Goal: Task Accomplishment & Management: Manage account settings

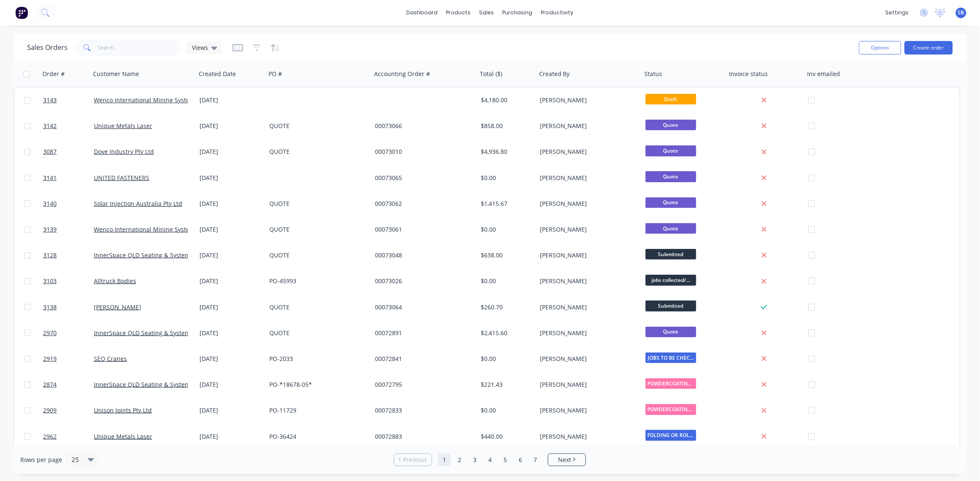
click at [961, 11] on span "SB" at bounding box center [961, 13] width 6 height 8
click at [904, 90] on button "Profile" at bounding box center [908, 88] width 112 height 17
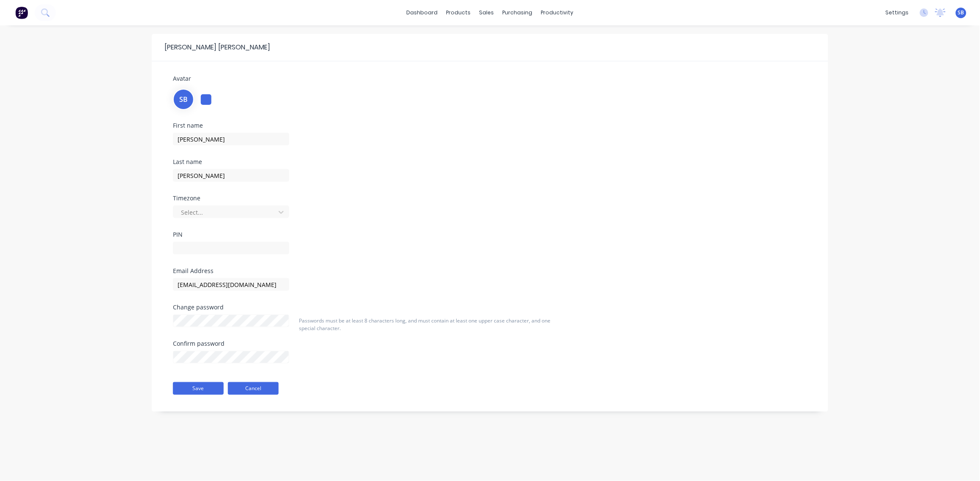
click at [263, 390] on button "Cancel" at bounding box center [253, 388] width 51 height 13
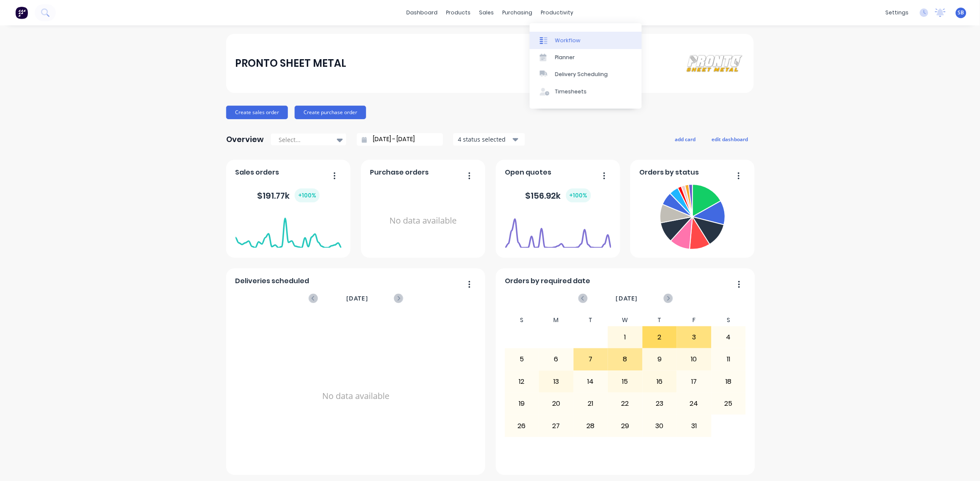
click at [580, 39] on link "Workflow" at bounding box center [586, 40] width 112 height 17
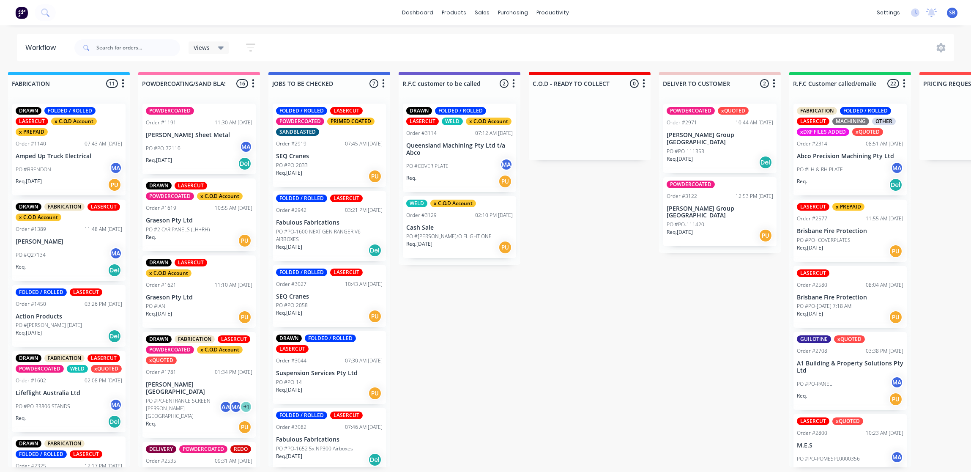
scroll to position [0, 664]
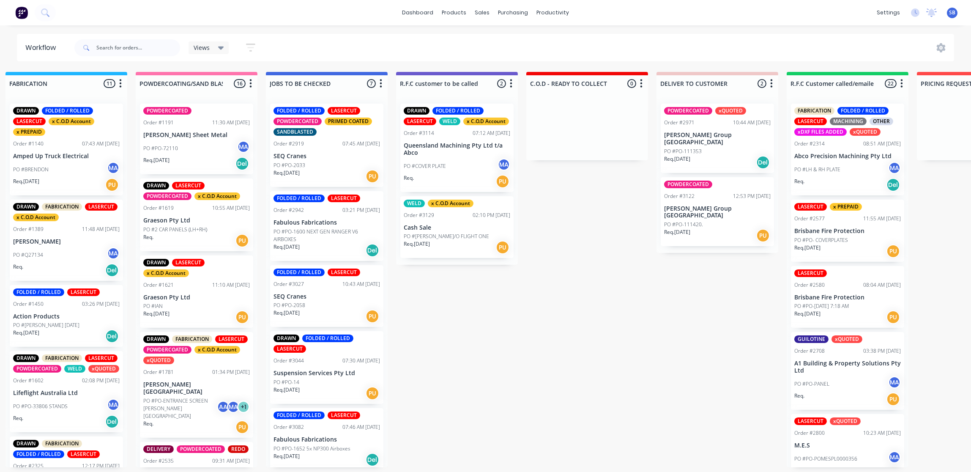
click at [453, 149] on p "Queensland Machining Pty Ltd t/a Abco" at bounding box center [457, 149] width 107 height 14
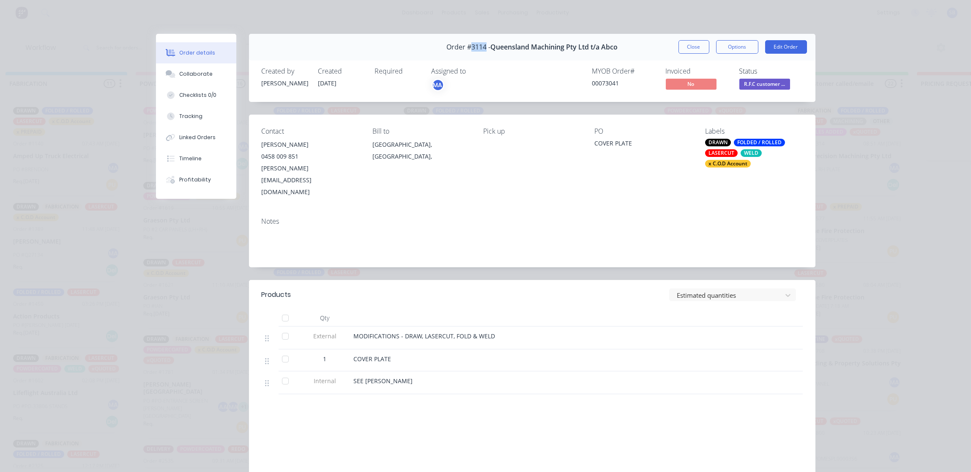
drag, startPoint x: 481, startPoint y: 46, endPoint x: 465, endPoint y: 49, distance: 15.4
click at [465, 49] on span "Order #3114 -" at bounding box center [468, 47] width 44 height 8
drag, startPoint x: 465, startPoint y: 49, endPoint x: 472, endPoint y: 49, distance: 6.8
copy span "3114"
click at [682, 44] on button "Close" at bounding box center [694, 47] width 31 height 14
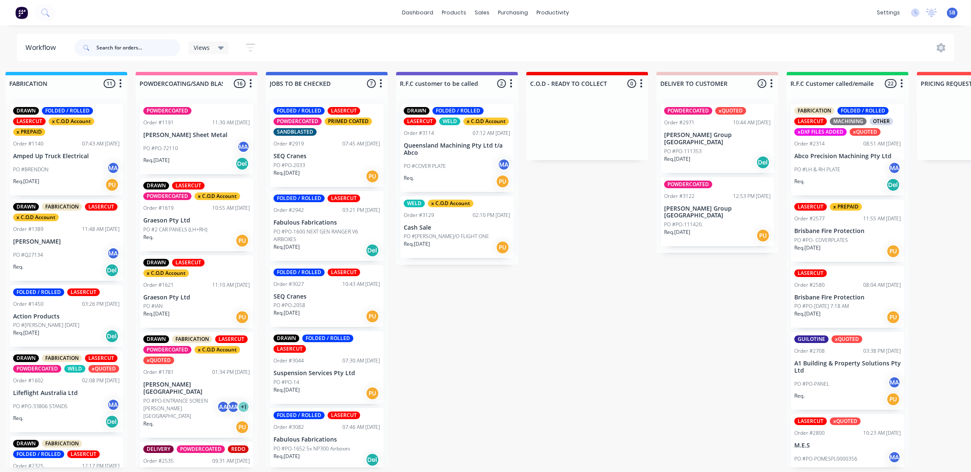
click at [142, 49] on input "text" at bounding box center [138, 47] width 84 height 17
type input "2971"
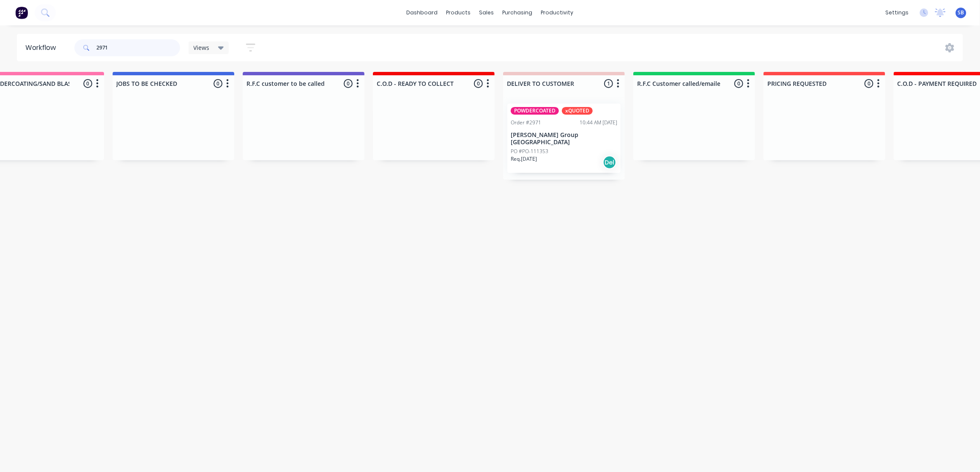
scroll to position [0, 832]
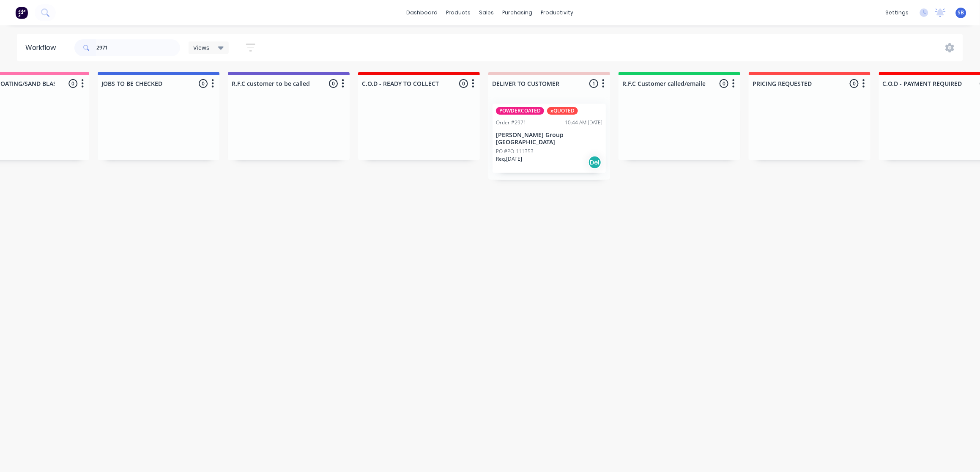
click at [559, 148] on div "PO #PO-111353" at bounding box center [549, 152] width 107 height 8
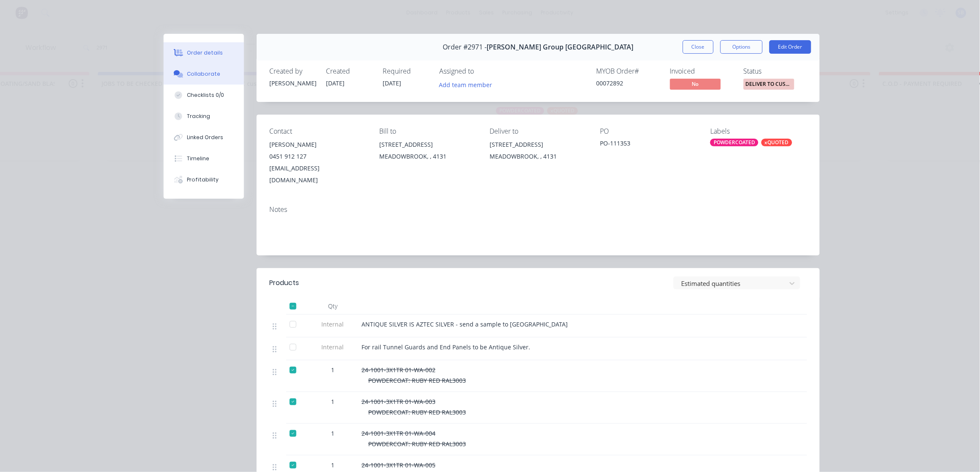
click at [201, 73] on div "Collaborate" at bounding box center [203, 74] width 33 height 8
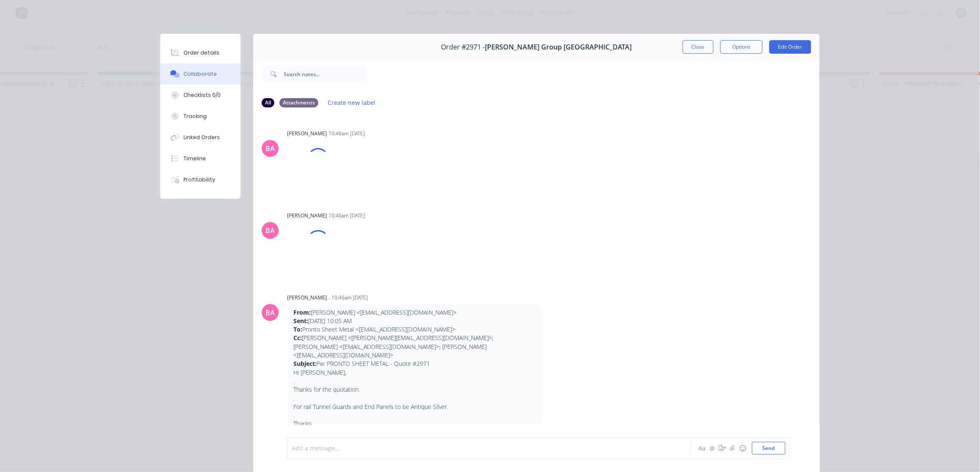
click at [335, 447] on div at bounding box center [477, 448] width 370 height 9
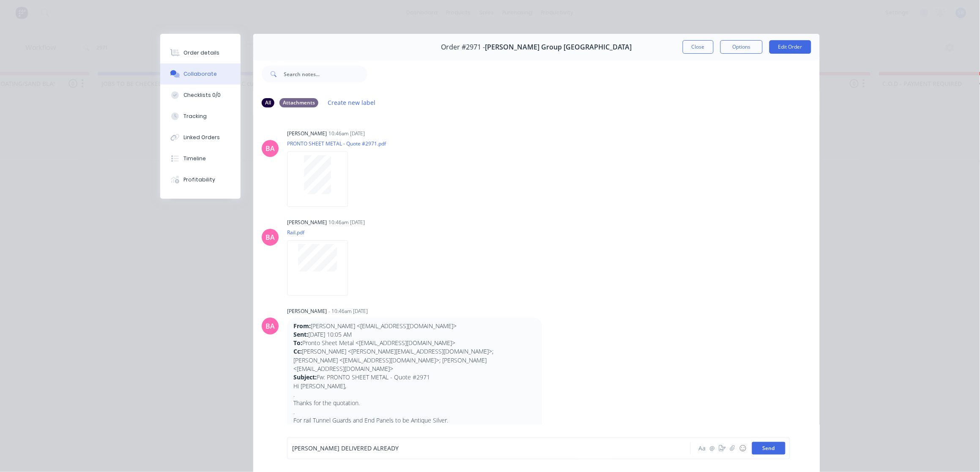
click at [771, 449] on button "Send" at bounding box center [768, 448] width 33 height 13
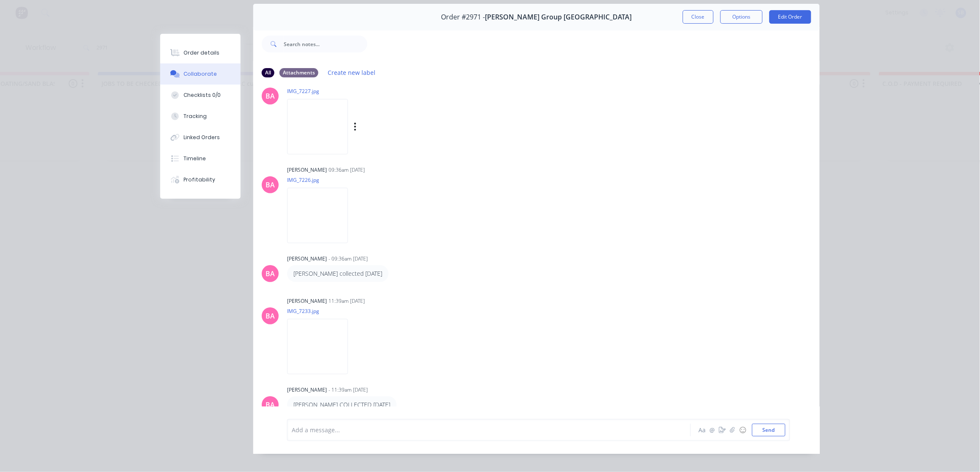
scroll to position [0, 0]
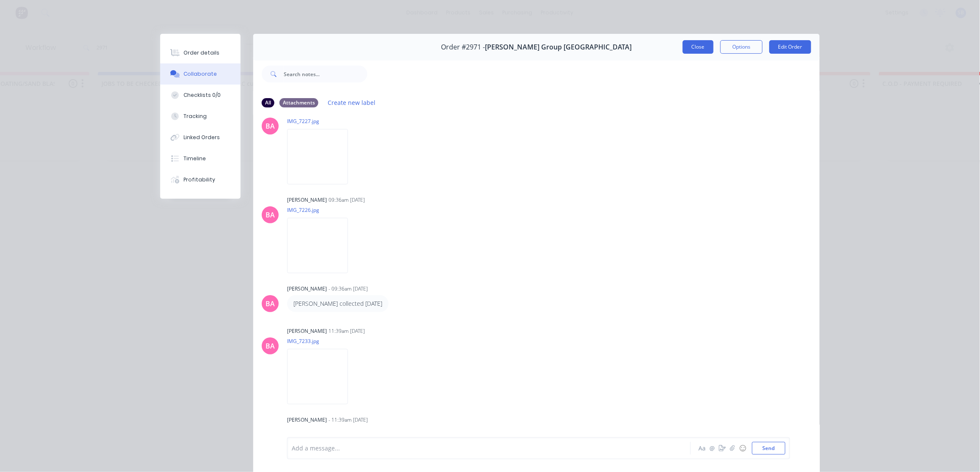
click at [694, 47] on button "Close" at bounding box center [698, 47] width 31 height 14
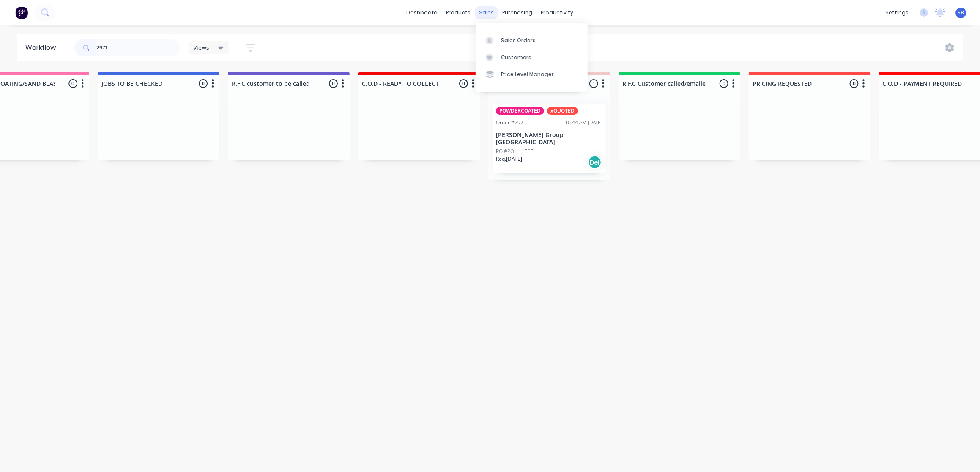
click at [486, 16] on div "sales" at bounding box center [486, 12] width 23 height 13
click at [513, 39] on div "Sales Orders" at bounding box center [518, 41] width 35 height 8
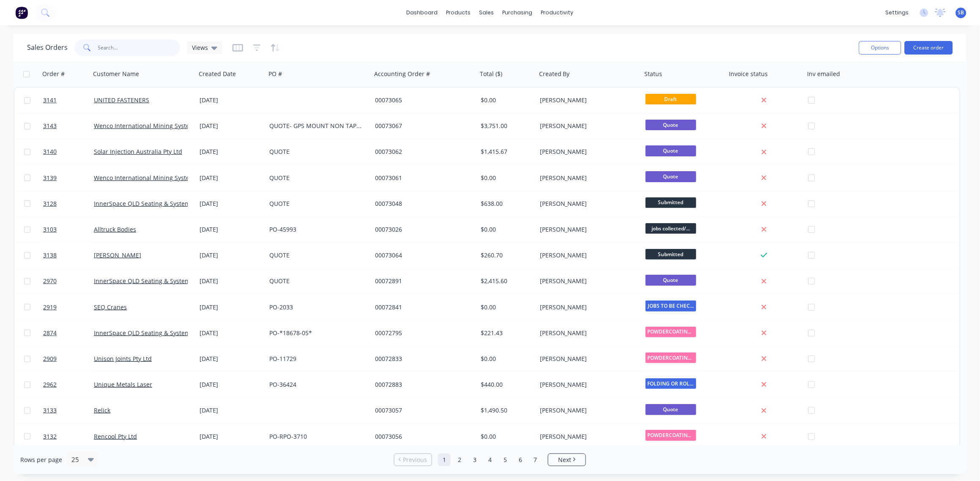
click at [133, 47] on input "text" at bounding box center [139, 47] width 82 height 17
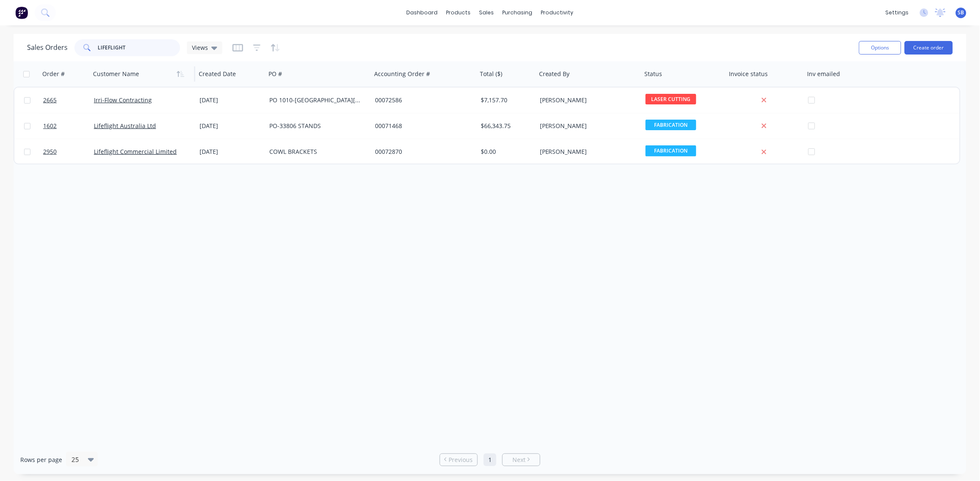
type input "LIFEFLIGHT"
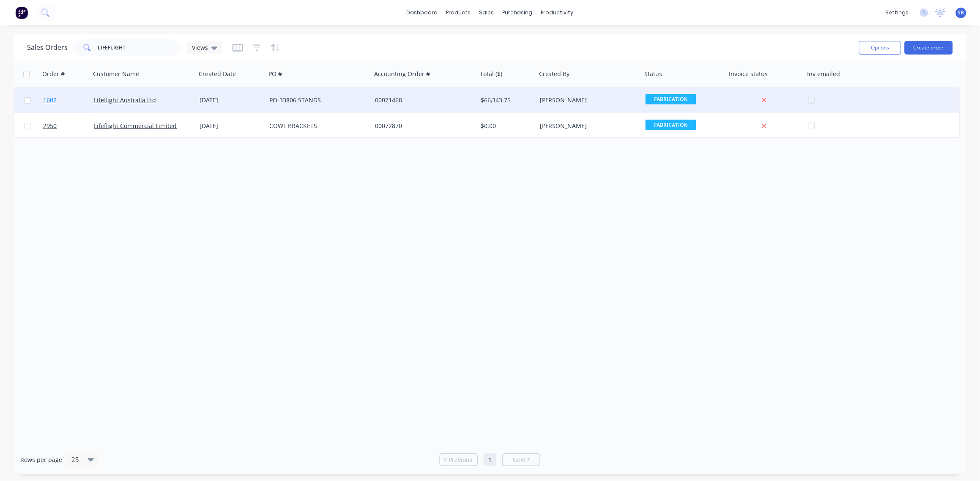
click at [52, 97] on span "1602" at bounding box center [50, 100] width 14 height 8
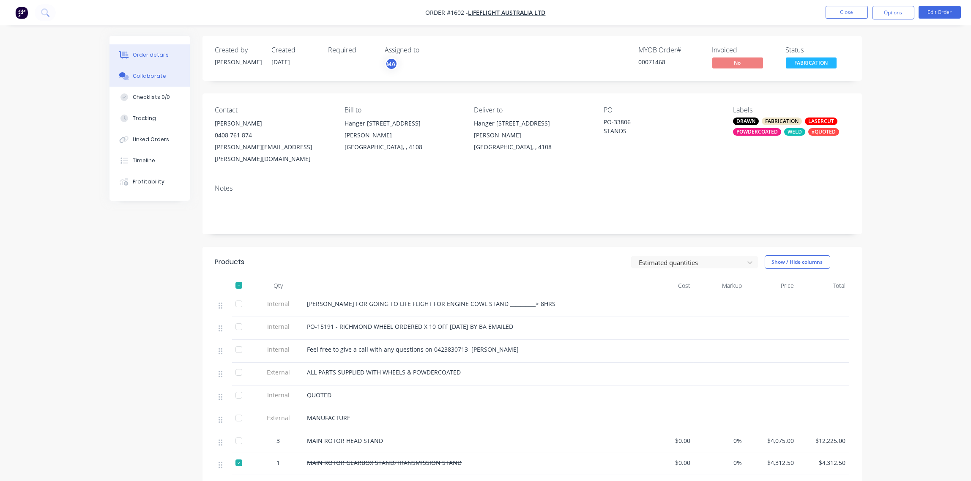
click at [138, 75] on div "Collaborate" at bounding box center [149, 76] width 33 height 8
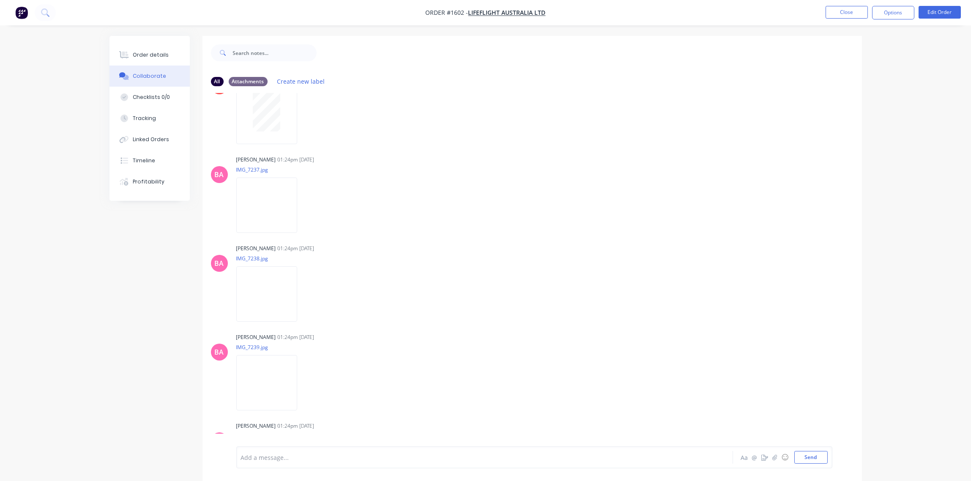
scroll to position [1655, 0]
click at [846, 12] on button "Close" at bounding box center [847, 12] width 42 height 13
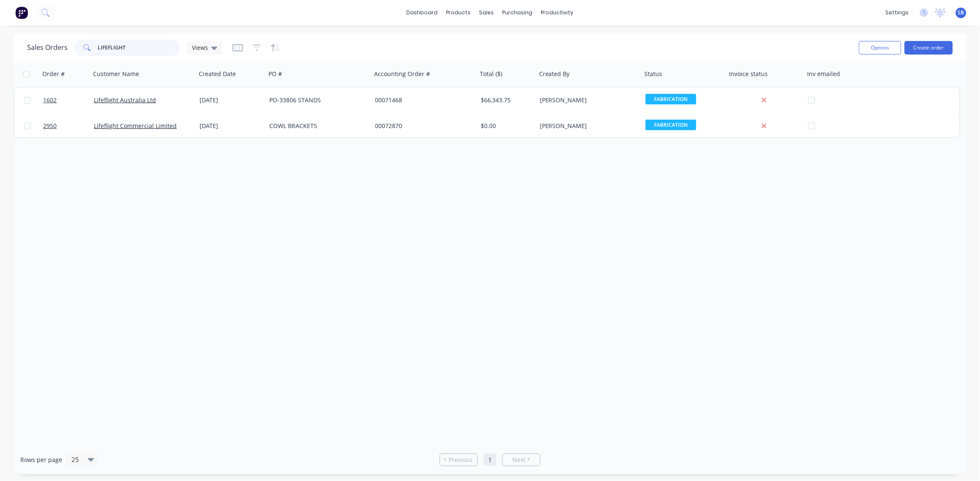
drag, startPoint x: 145, startPoint y: 49, endPoint x: 0, endPoint y: 55, distance: 145.5
click at [0, 58] on html "dashboard products sales purchasing productivity dashboard products Product Cat…" at bounding box center [490, 240] width 980 height 481
drag, startPoint x: 118, startPoint y: 51, endPoint x: 0, endPoint y: 90, distance: 124.3
click at [0, 91] on html "dashboard products sales purchasing productivity dashboard products Product Cat…" at bounding box center [490, 240] width 980 height 481
type input "2970"
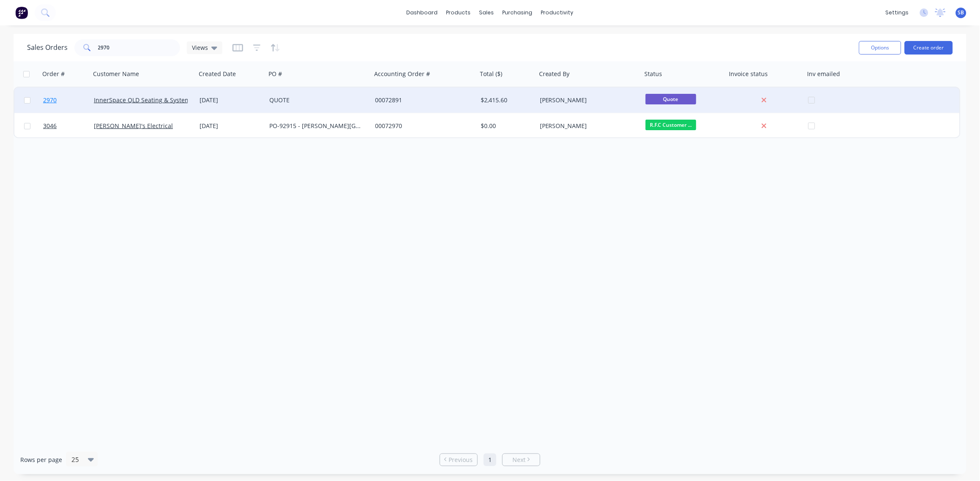
click at [51, 97] on span "2970" at bounding box center [50, 100] width 14 height 8
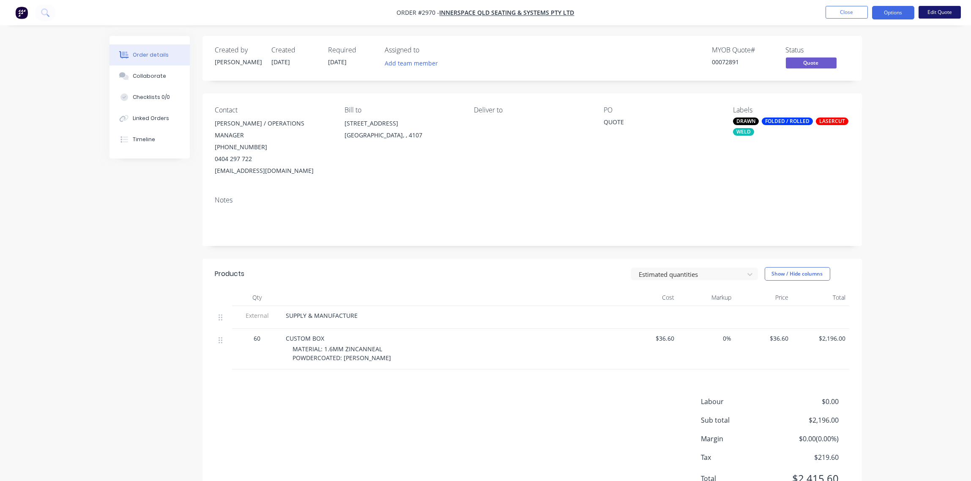
click at [943, 13] on button "Edit Quote" at bounding box center [940, 12] width 42 height 13
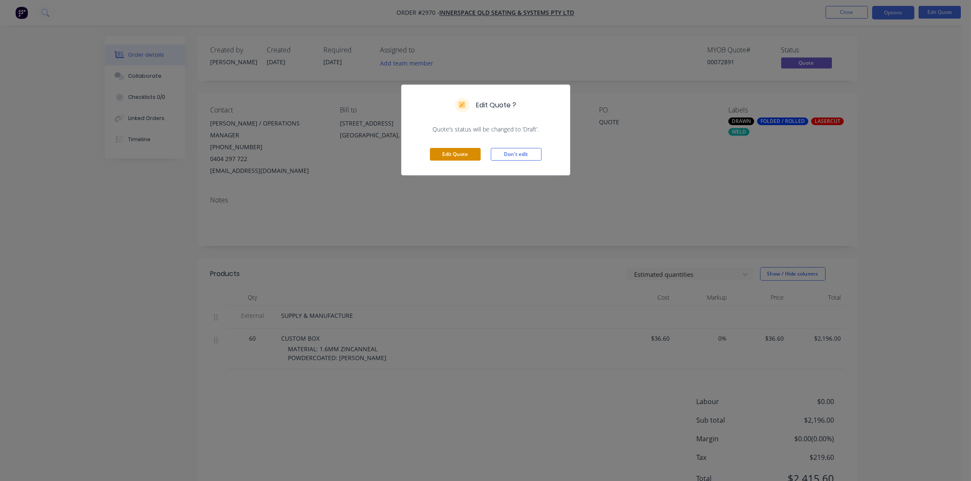
click at [467, 158] on button "Edit Quote" at bounding box center [455, 154] width 51 height 13
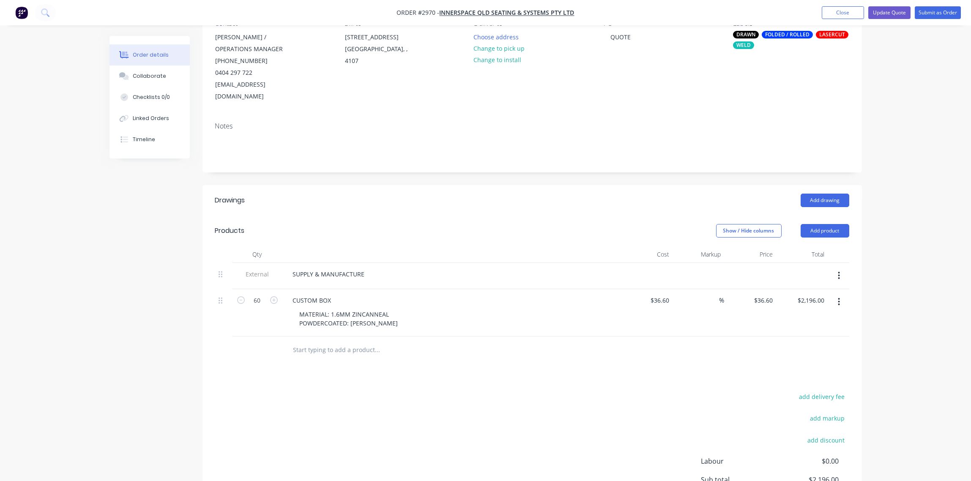
scroll to position [174, 0]
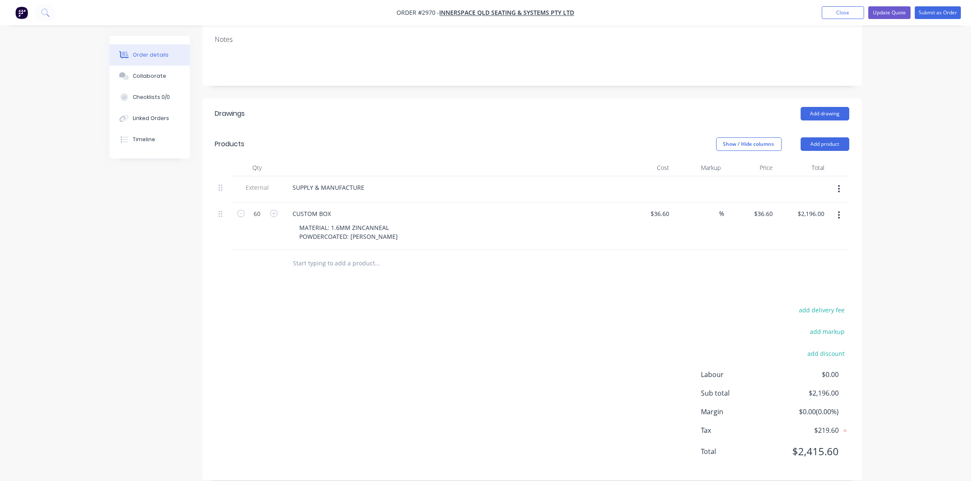
click at [310, 255] on input "text" at bounding box center [377, 263] width 169 height 17
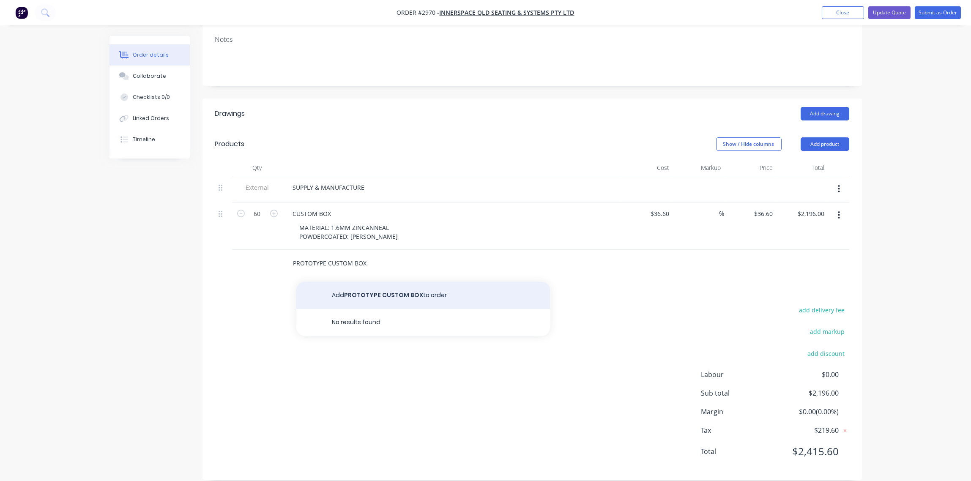
type input "PROTOTYPE CUSTOM BOX"
click at [410, 285] on button "Add PROTOTYPE CUSTOM BOX to order" at bounding box center [423, 295] width 254 height 27
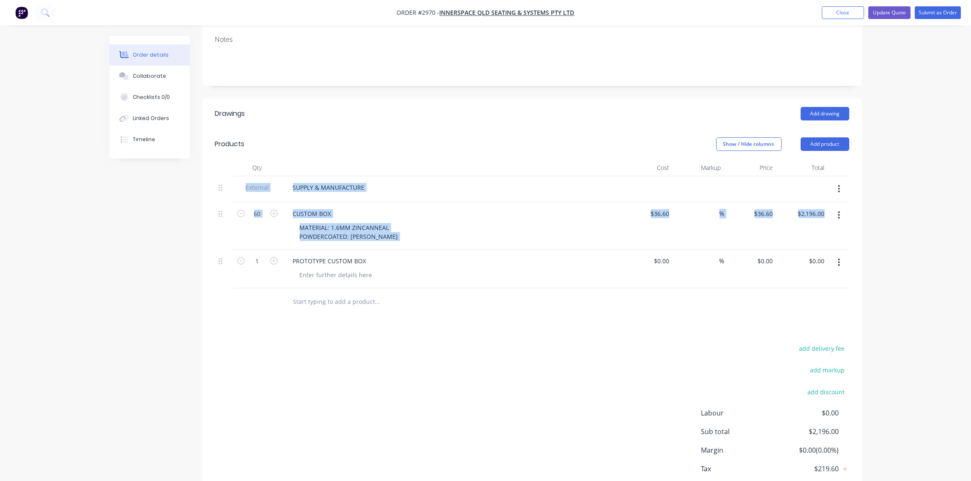
drag, startPoint x: 220, startPoint y: 255, endPoint x: 216, endPoint y: 191, distance: 64.4
click at [216, 191] on div "External SUPPLY & MANUFACTURE 60 CUSTOM BOX MATERIAL: 1.6MM ZINCANNEAL POWDERCO…" at bounding box center [532, 232] width 634 height 112
drag, startPoint x: 216, startPoint y: 191, endPoint x: 216, endPoint y: 253, distance: 62.6
click at [216, 253] on div at bounding box center [223, 269] width 17 height 38
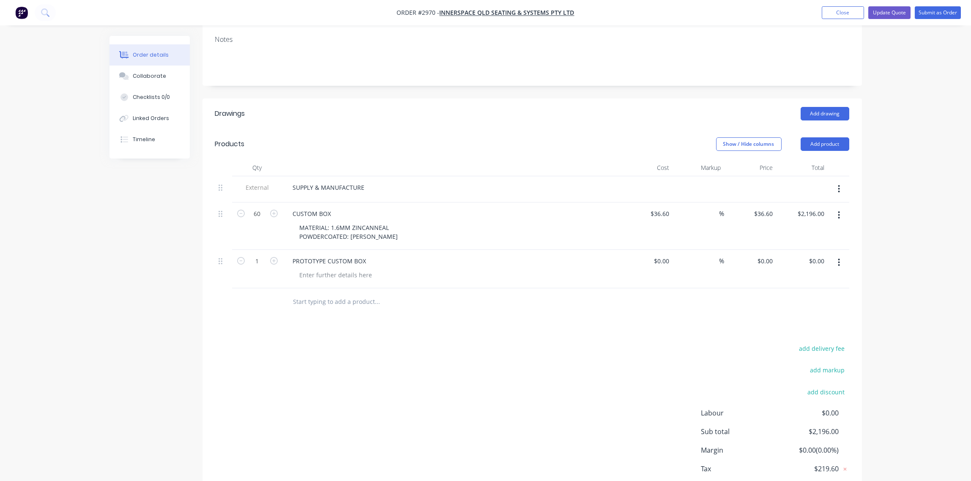
click at [224, 343] on div "add delivery fee add markup add discount Labour $0.00 Sub total $2,196.00 Margi…" at bounding box center [532, 424] width 634 height 163
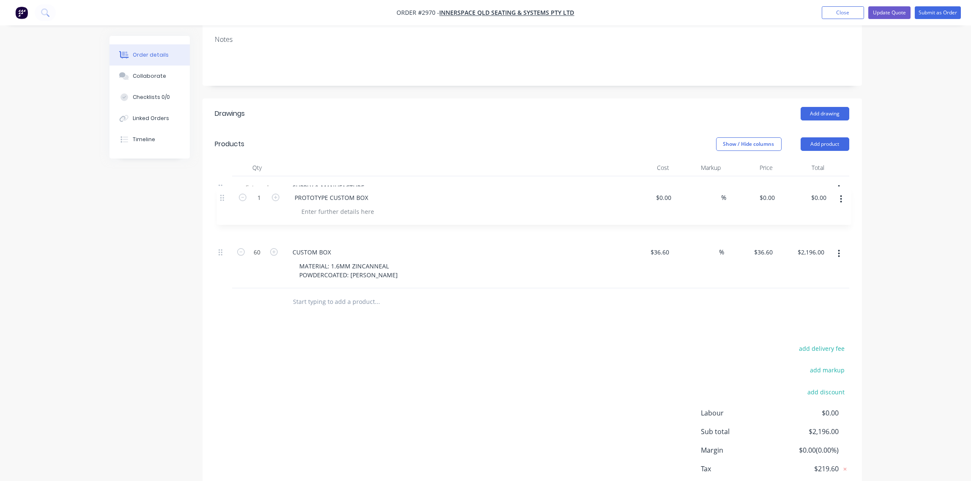
drag, startPoint x: 221, startPoint y: 254, endPoint x: 221, endPoint y: 200, distance: 54.1
click at [221, 200] on div "External SUPPLY & MANUFACTURE 60 CUSTOM BOX MATERIAL: 1.6MM ZINCANNEAL POWDERCO…" at bounding box center [532, 232] width 634 height 112
click at [333, 246] on div "CUSTOM BOX" at bounding box center [312, 252] width 52 height 12
click at [321, 222] on div at bounding box center [336, 228] width 86 height 12
paste div
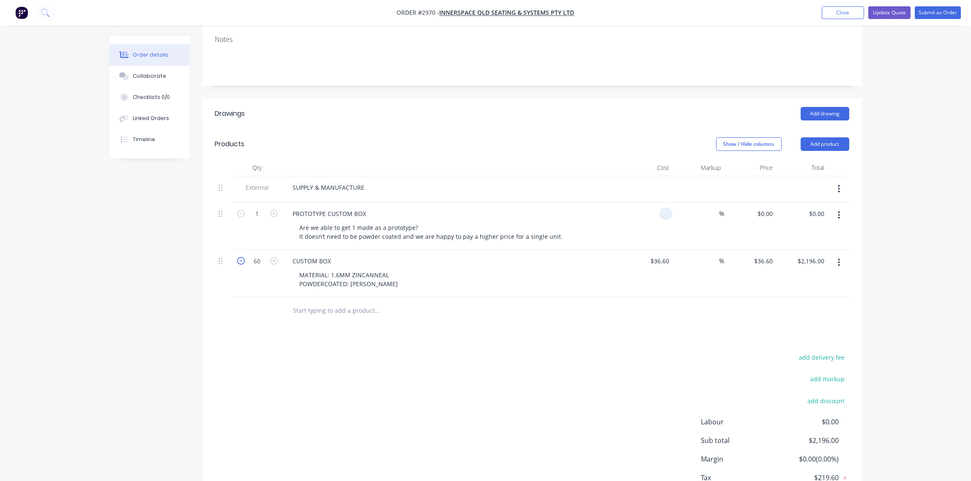
type input "$0.00"
click at [239, 257] on icon "button" at bounding box center [241, 261] width 8 height 8
type input "59"
type input "$2,159.40"
click at [244, 297] on div at bounding box center [257, 310] width 51 height 27
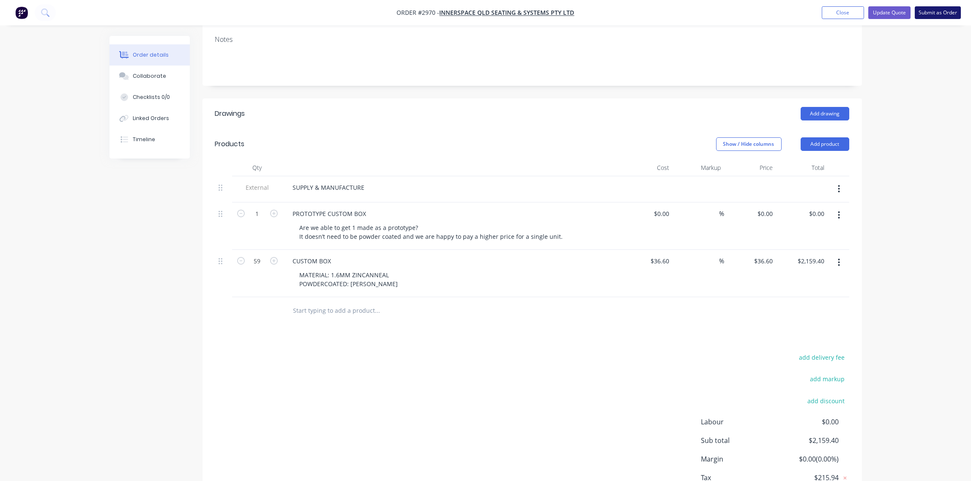
click at [947, 15] on button "Submit as Order" at bounding box center [938, 12] width 46 height 13
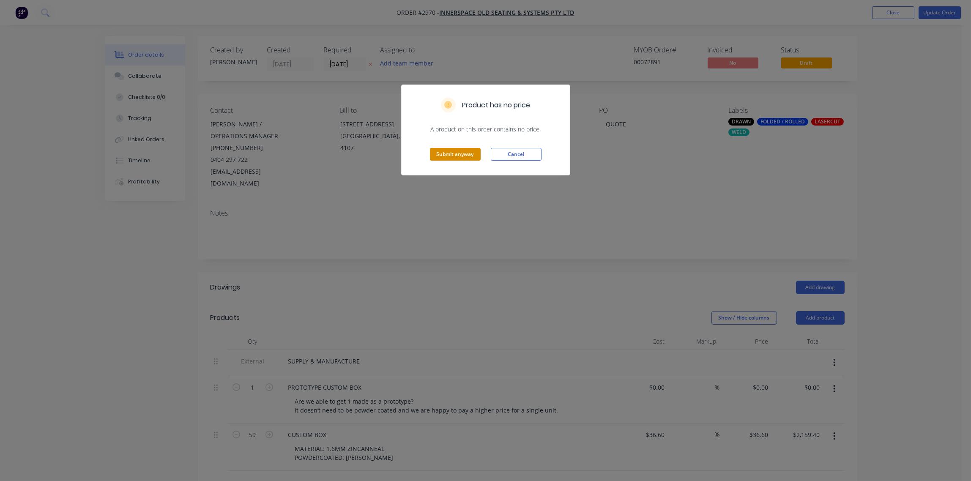
click at [453, 156] on button "Submit anyway" at bounding box center [455, 154] width 51 height 13
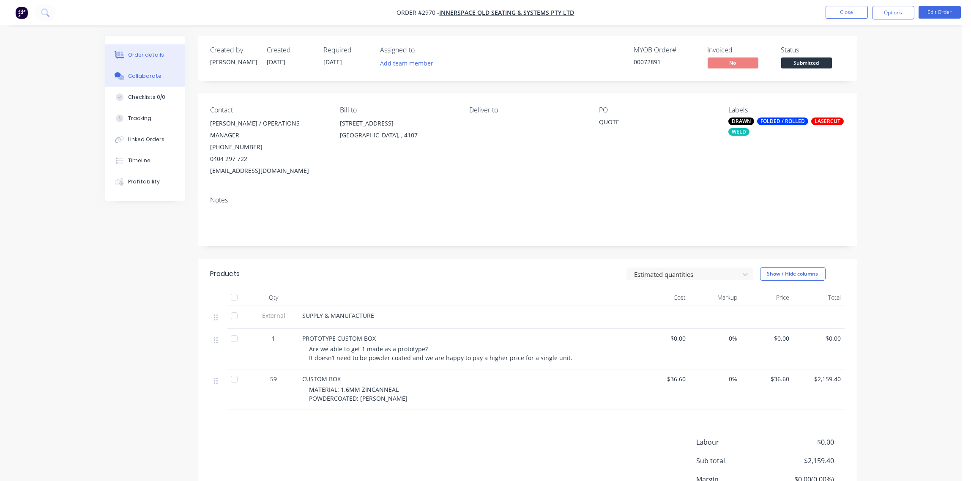
click at [142, 77] on div "Collaborate" at bounding box center [144, 76] width 33 height 8
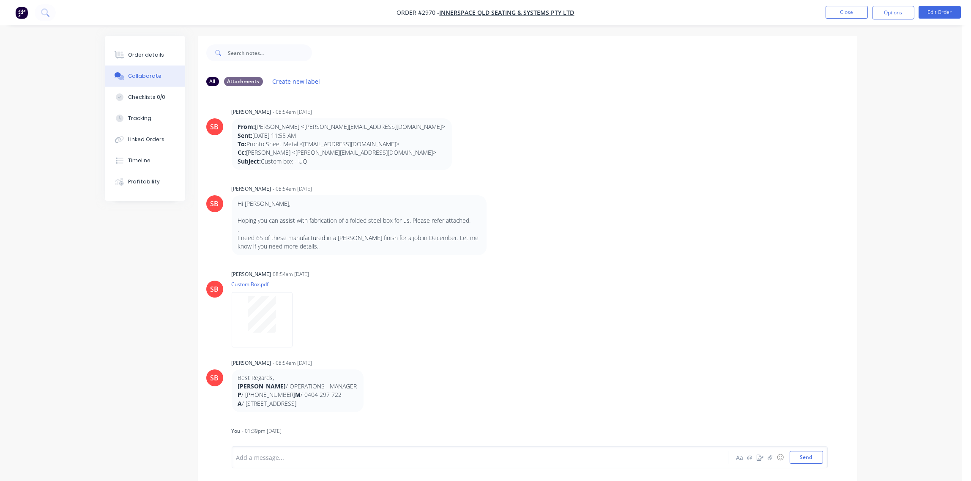
scroll to position [301, 0]
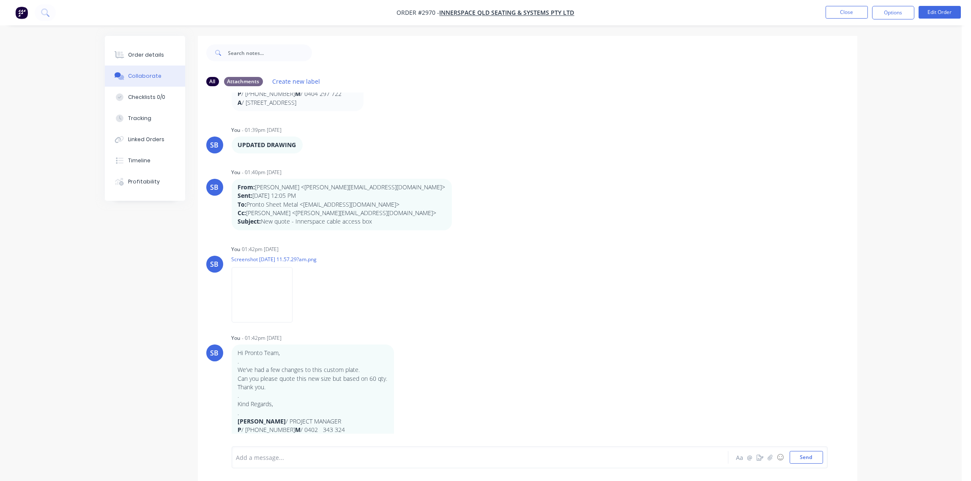
click at [312, 456] on div at bounding box center [457, 457] width 440 height 9
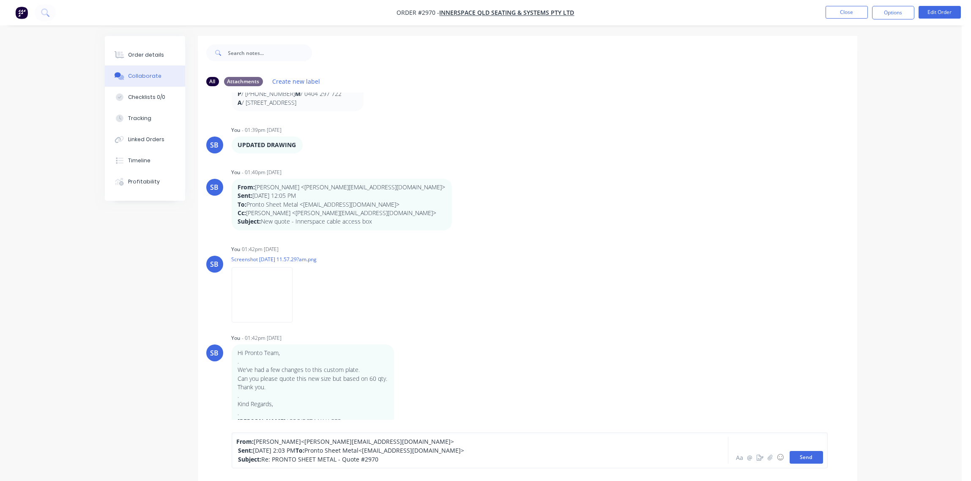
click at [808, 453] on button "Send" at bounding box center [806, 457] width 33 height 13
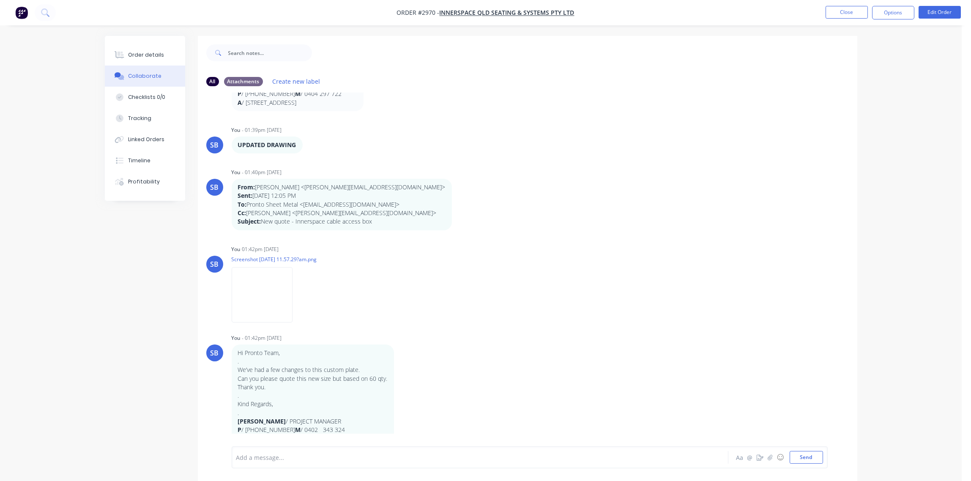
scroll to position [369, 0]
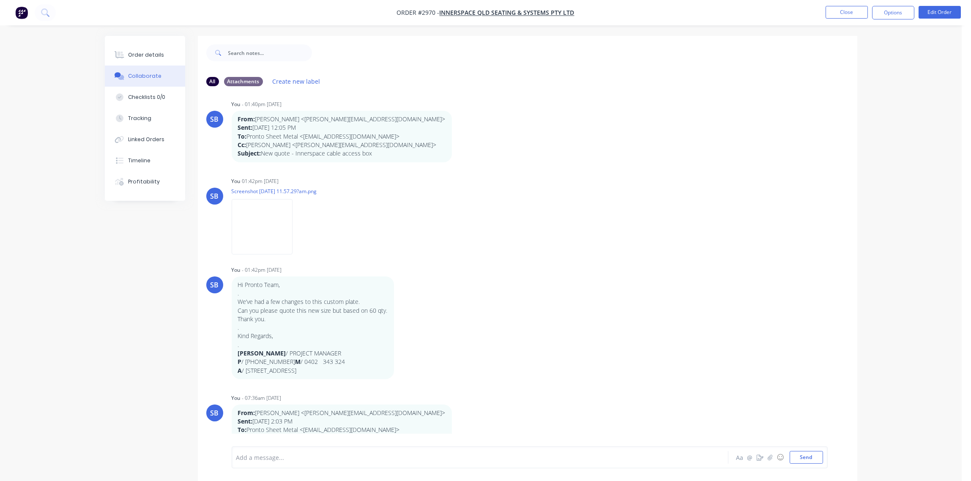
click at [290, 455] on div at bounding box center [457, 457] width 440 height 9
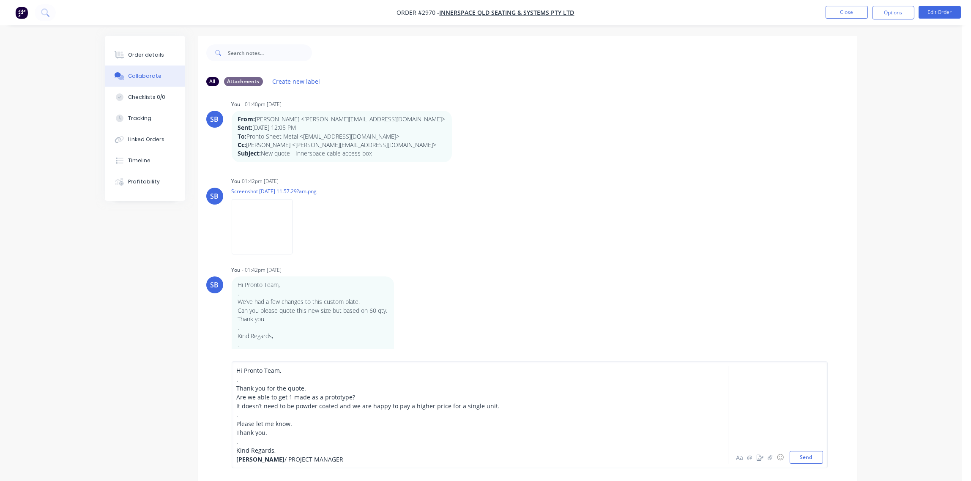
drag, startPoint x: 344, startPoint y: 458, endPoint x: 205, endPoint y: 368, distance: 165.5
click at [205, 368] on div "Hi Pronto Team, . Thank you for the quote. Are we able to get 1 made as a proto…" at bounding box center [528, 415] width 660 height 132
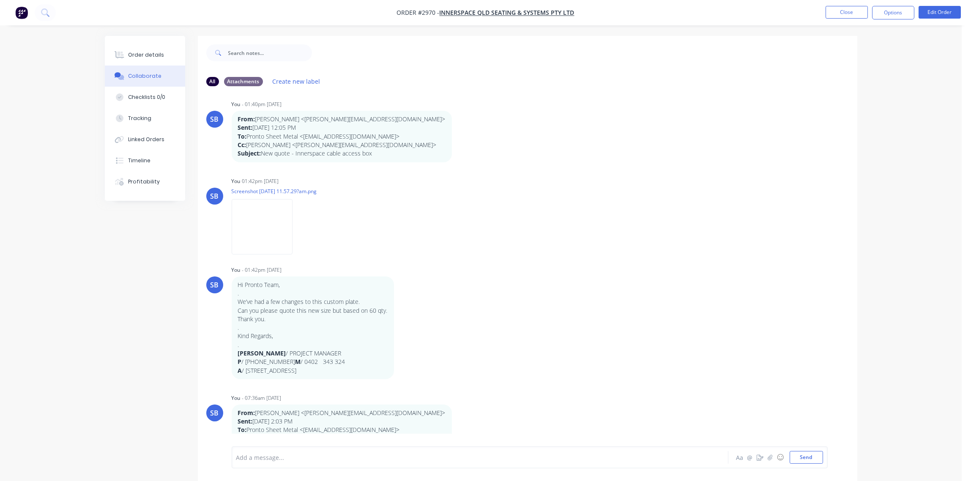
click at [260, 456] on div at bounding box center [457, 457] width 440 height 9
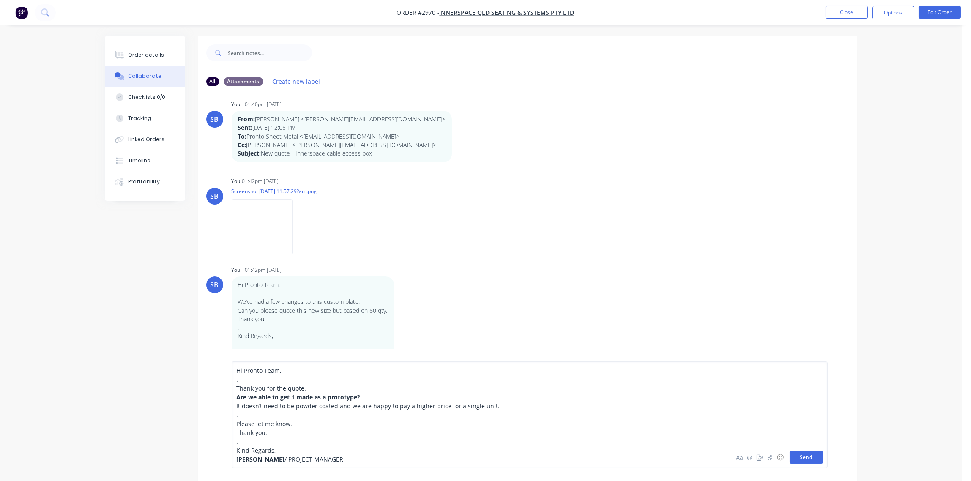
click at [804, 460] on button "Send" at bounding box center [806, 457] width 33 height 13
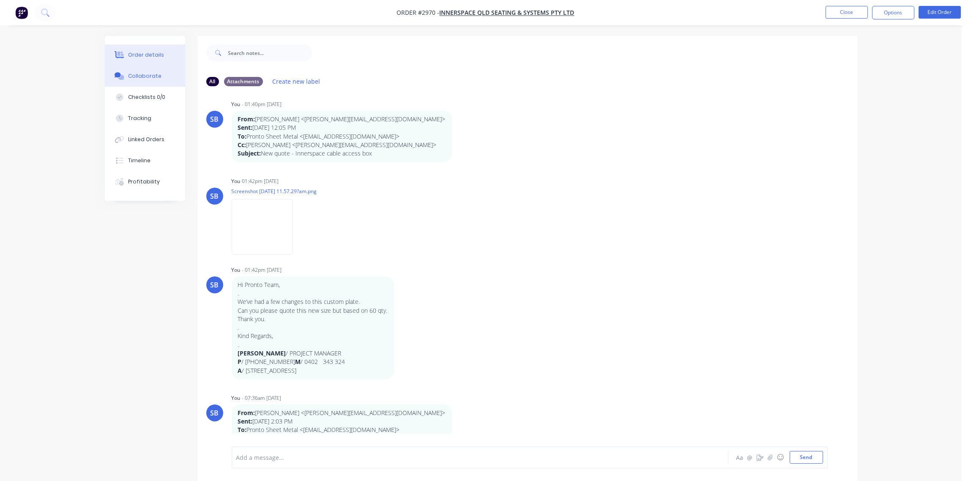
click at [143, 49] on button "Order details" at bounding box center [145, 54] width 80 height 21
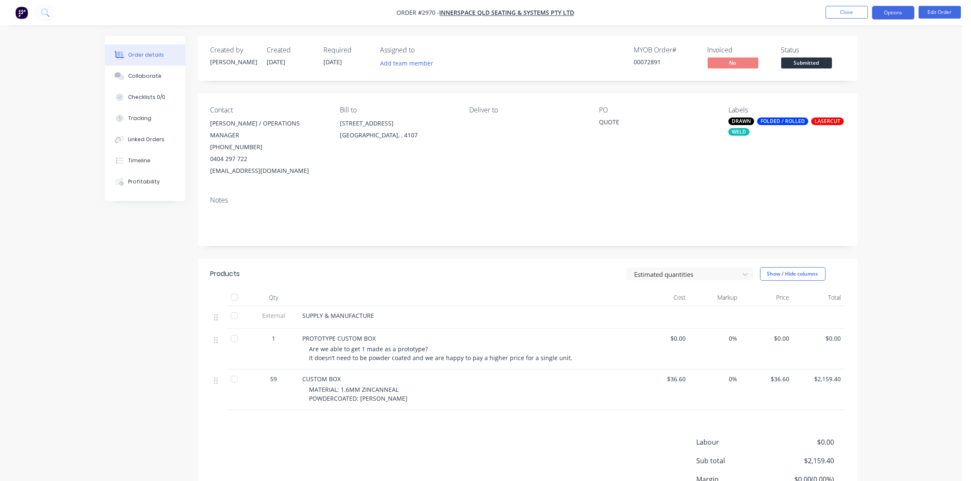
click at [886, 15] on button "Options" at bounding box center [893, 13] width 42 height 14
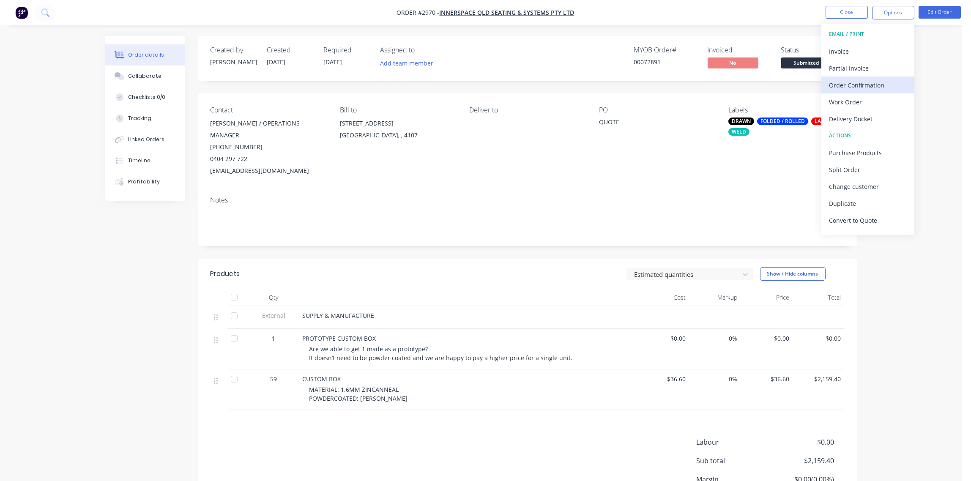
click at [863, 85] on div "Order Confirmation" at bounding box center [868, 85] width 78 height 12
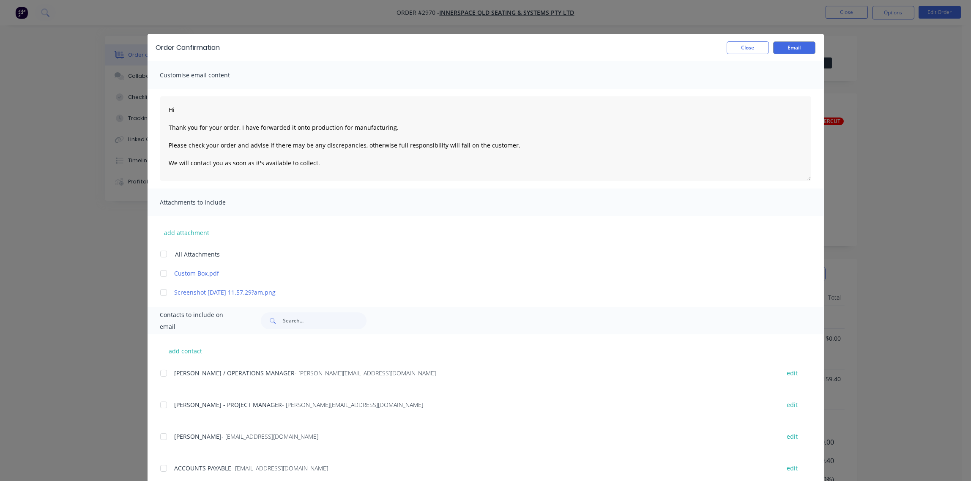
click at [160, 407] on div at bounding box center [163, 405] width 17 height 17
type textarea "Hi Thank you for your order, I have forwarded it onto production for manufactur…"
click at [800, 49] on button "Email" at bounding box center [794, 47] width 42 height 13
type textarea "Hi Thank you for your order, I have forwarded it onto production for manufactur…"
click at [742, 50] on button "Close" at bounding box center [748, 47] width 42 height 13
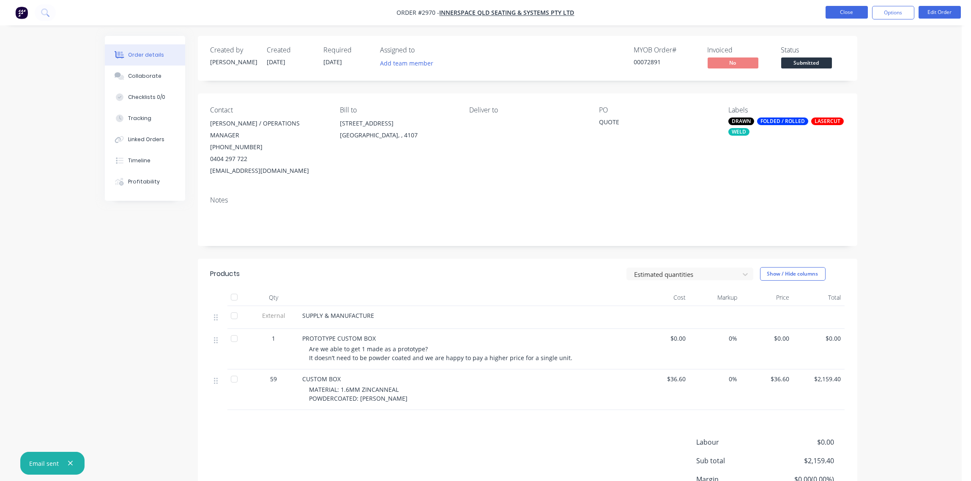
click at [853, 13] on button "Close" at bounding box center [847, 12] width 42 height 13
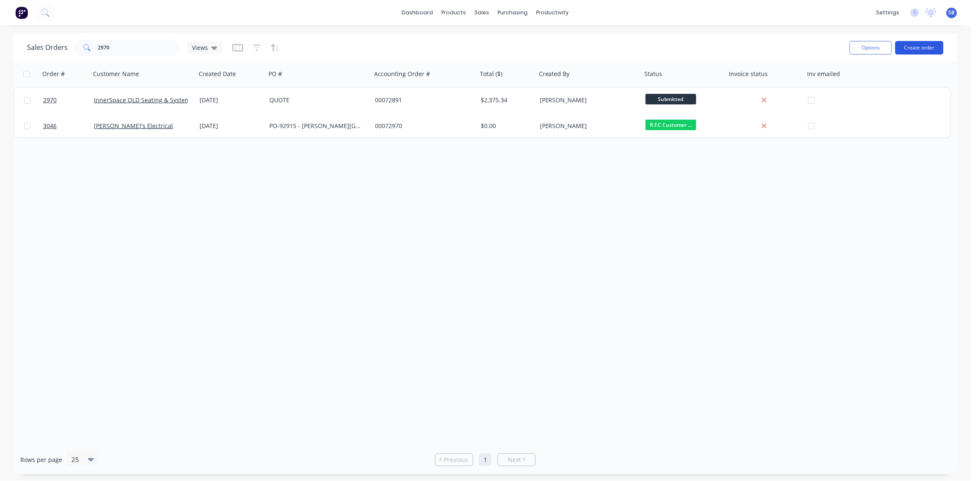
click at [923, 47] on button "Create order" at bounding box center [919, 48] width 48 height 14
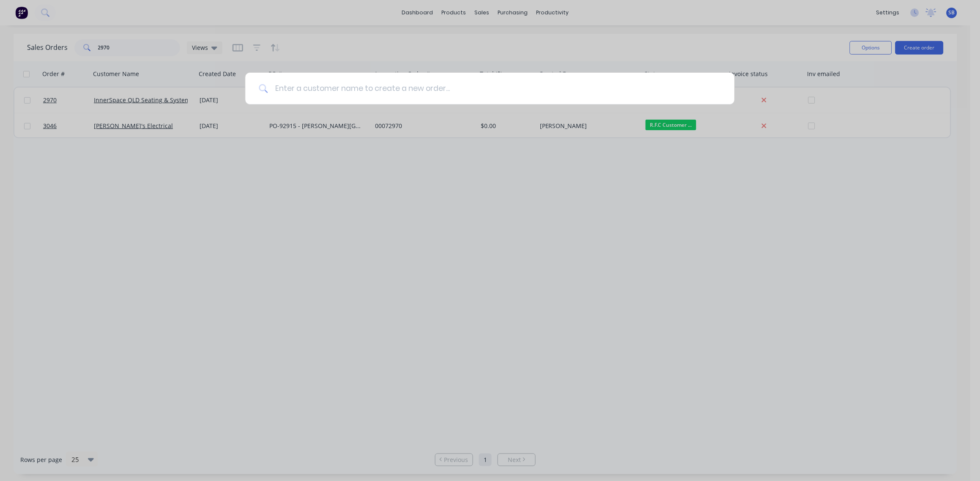
click at [301, 88] on input at bounding box center [494, 89] width 453 height 32
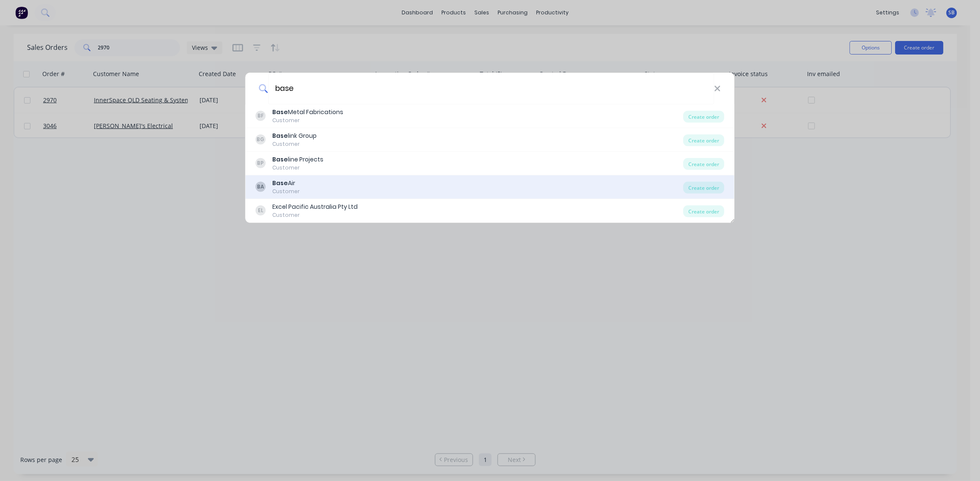
type input "base"
click at [279, 181] on b "Base" at bounding box center [281, 183] width 16 height 8
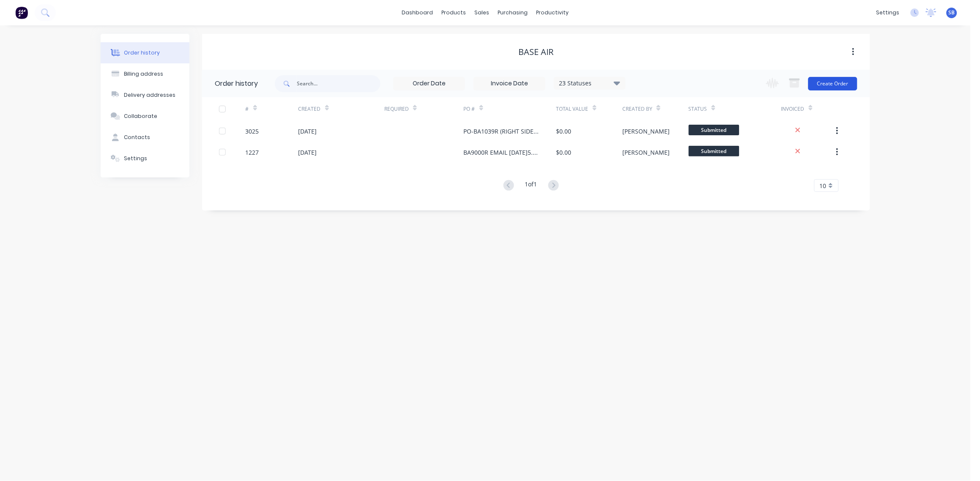
click at [847, 85] on button "Create Order" at bounding box center [832, 84] width 49 height 14
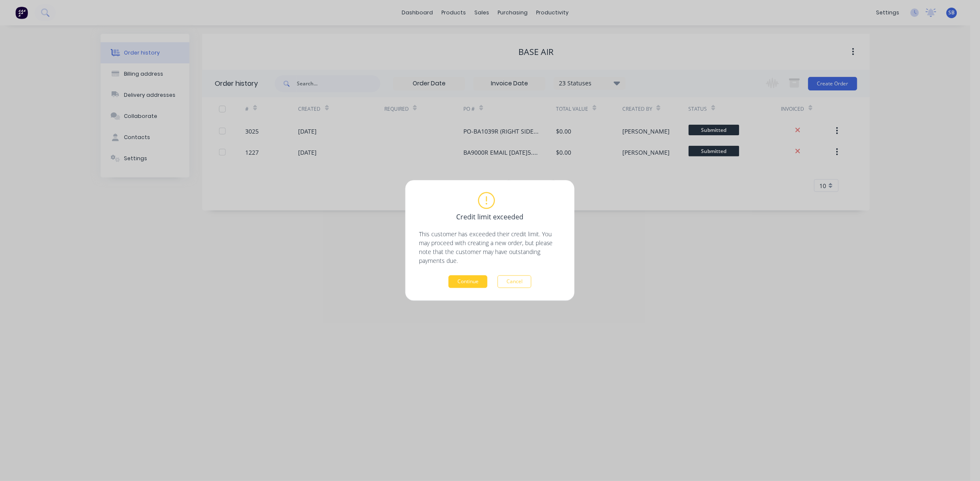
click at [468, 282] on button "Continue" at bounding box center [468, 282] width 39 height 13
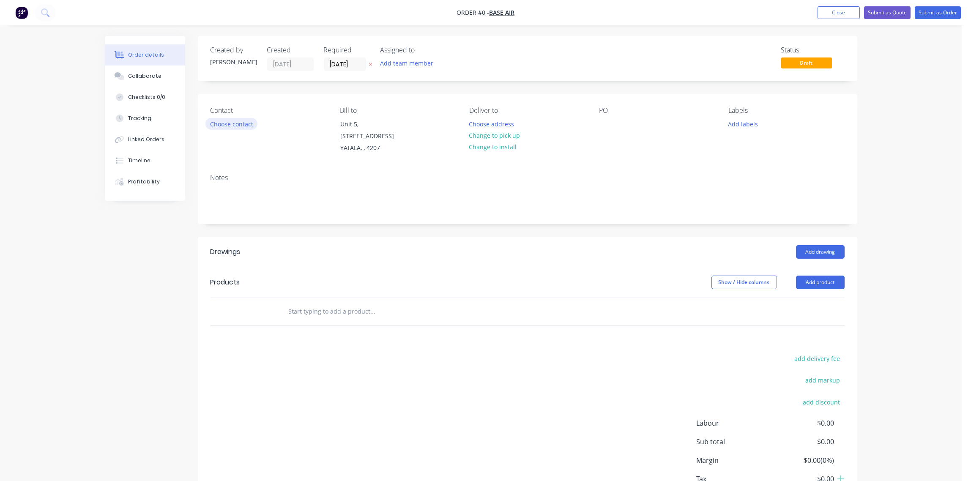
click at [240, 127] on button "Choose contact" at bounding box center [231, 123] width 52 height 11
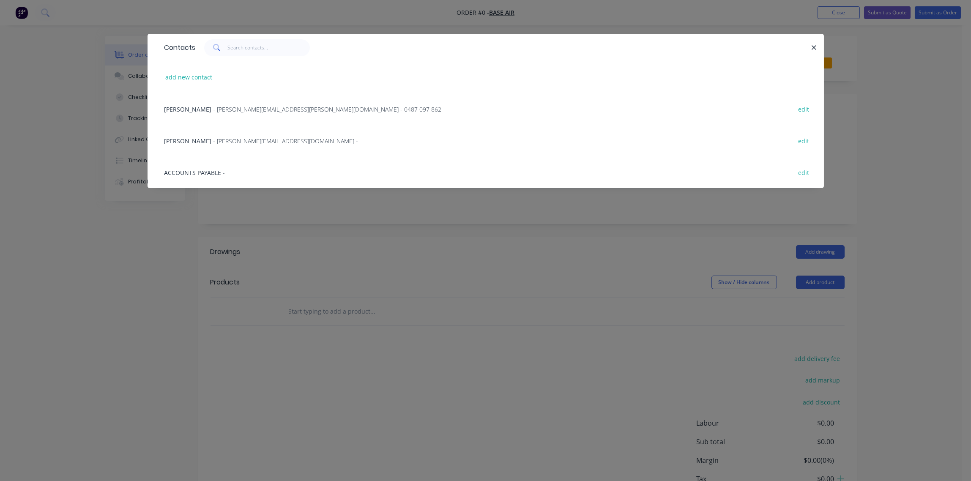
click at [249, 107] on span "- Katherine.Silman@baseair.com - 0487 097 862" at bounding box center [328, 109] width 228 height 8
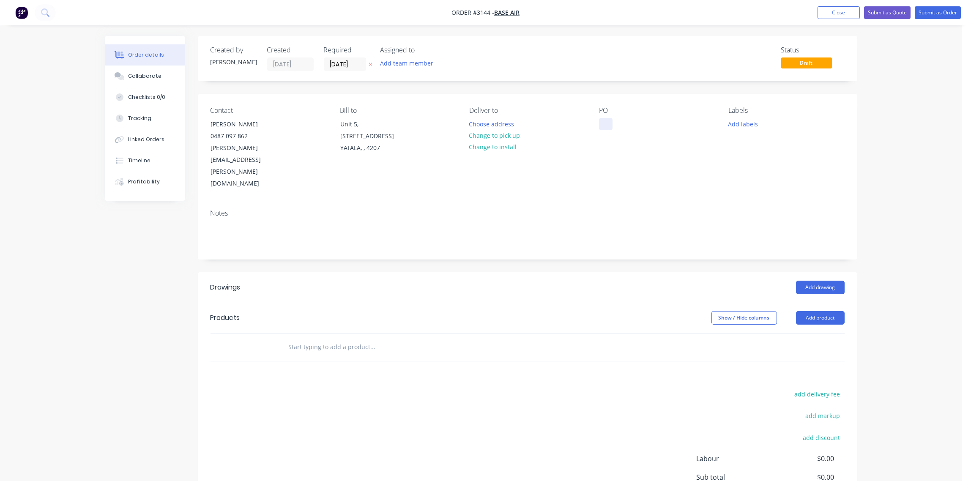
click at [606, 124] on div at bounding box center [606, 124] width 14 height 12
paste div
click at [750, 123] on button "Add labels" at bounding box center [743, 123] width 39 height 11
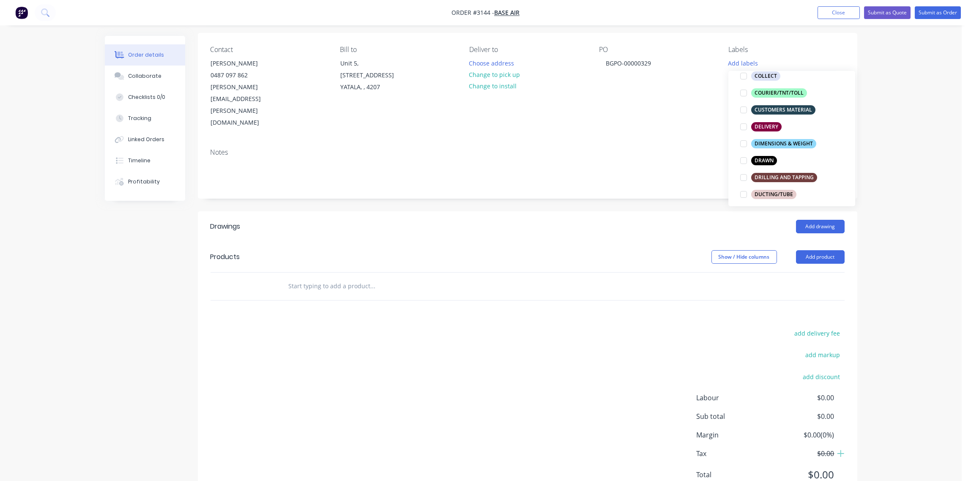
scroll to position [189, 0]
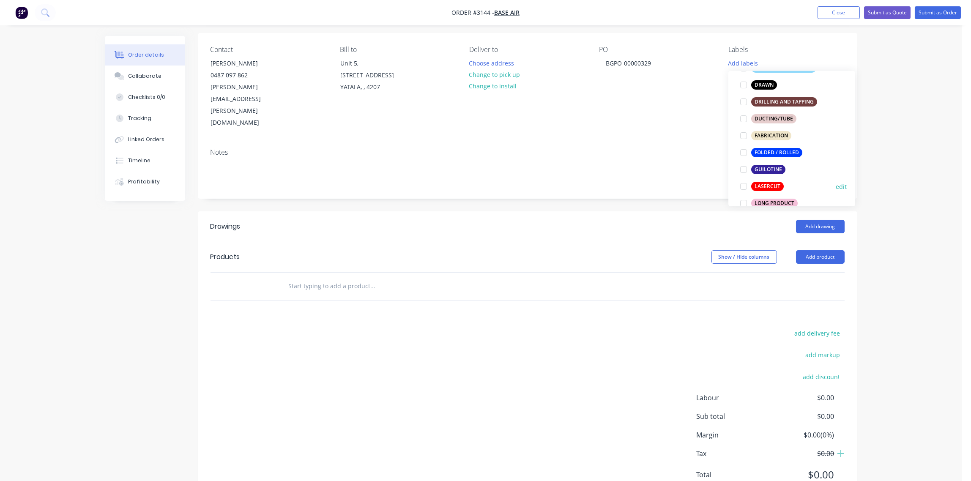
click at [741, 187] on div at bounding box center [743, 186] width 17 height 17
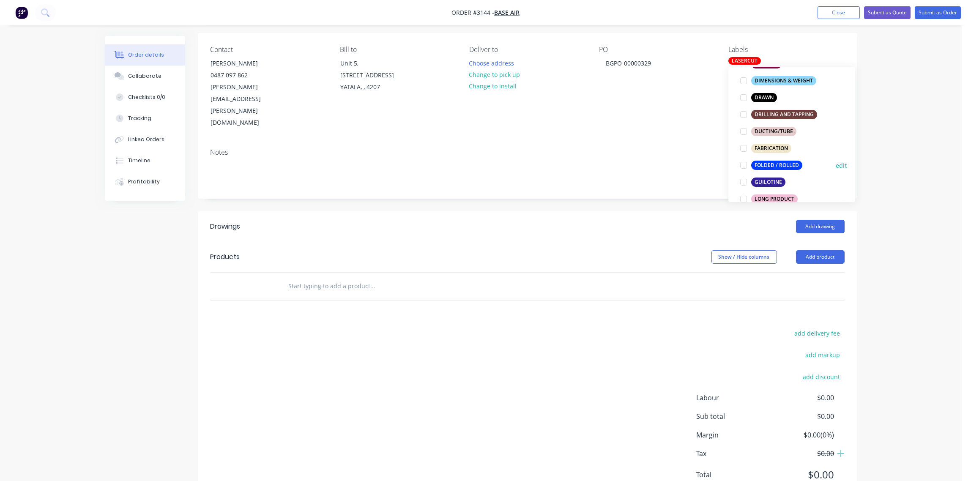
click at [743, 162] on div at bounding box center [743, 165] width 17 height 17
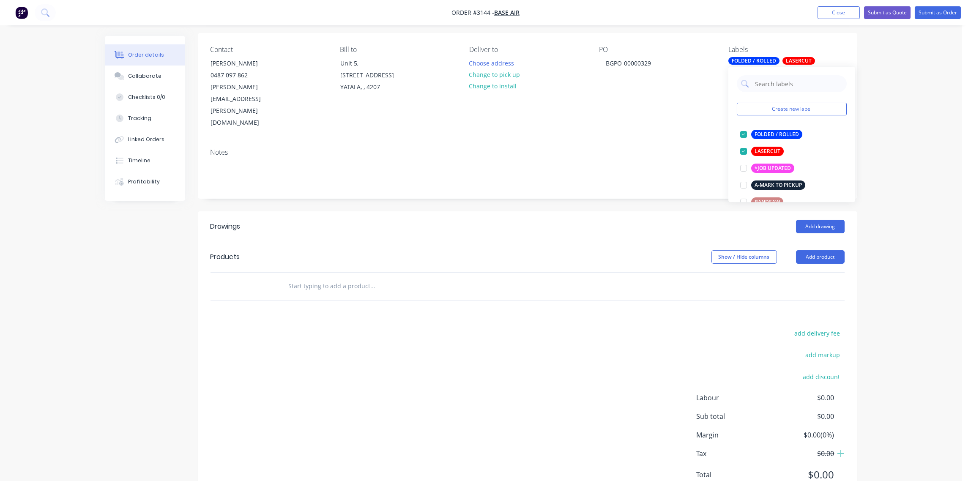
click at [529, 220] on div "Add drawing" at bounding box center [594, 227] width 499 height 14
click at [754, 61] on div "FOLDED / ROLLED" at bounding box center [753, 61] width 51 height 8
click at [741, 151] on div at bounding box center [743, 151] width 17 height 17
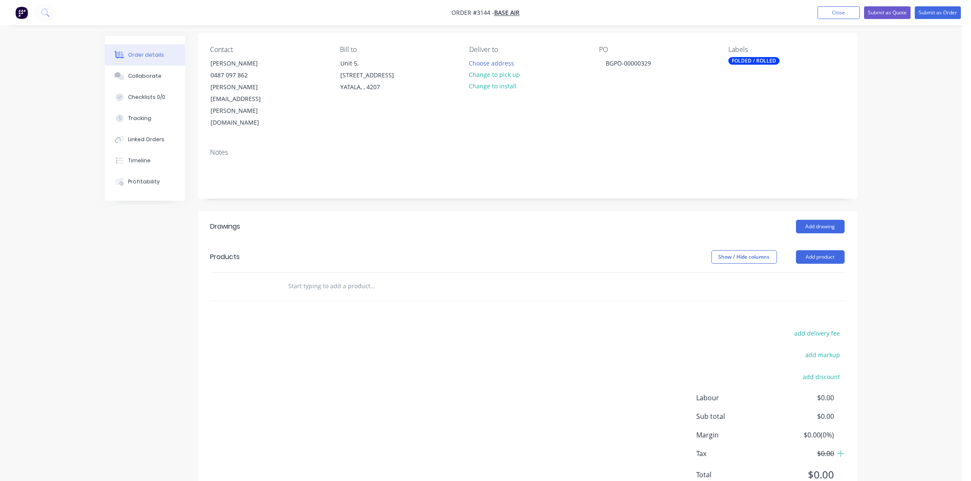
click at [312, 278] on input "text" at bounding box center [372, 286] width 169 height 17
click at [821, 250] on button "Add product" at bounding box center [820, 257] width 49 height 14
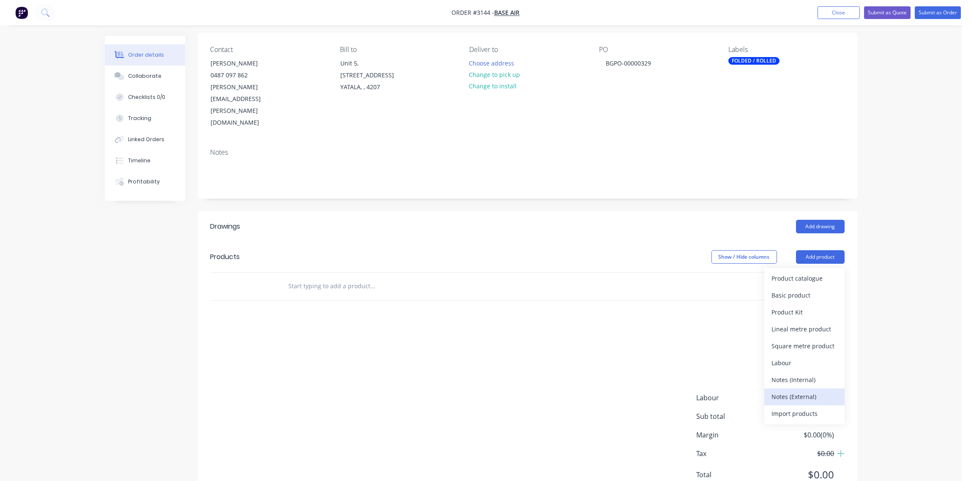
drag, startPoint x: 796, startPoint y: 359, endPoint x: 775, endPoint y: 345, distance: 24.6
click at [795, 391] on div "Notes (External)" at bounding box center [804, 397] width 65 height 12
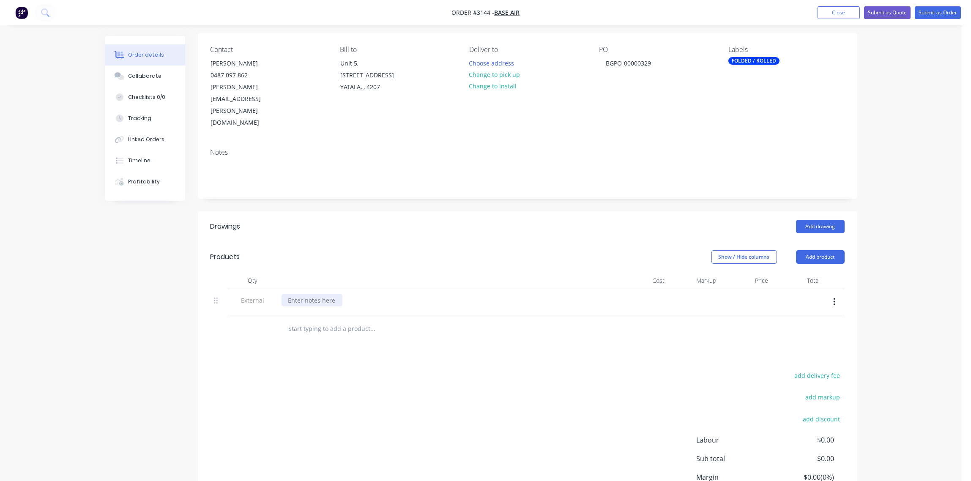
click at [306, 294] on div at bounding box center [312, 300] width 61 height 12
paste div
click at [308, 320] on input "text" at bounding box center [372, 328] width 169 height 17
paste input "BA3501A Axle Linkage Mount Bracket - Generic"
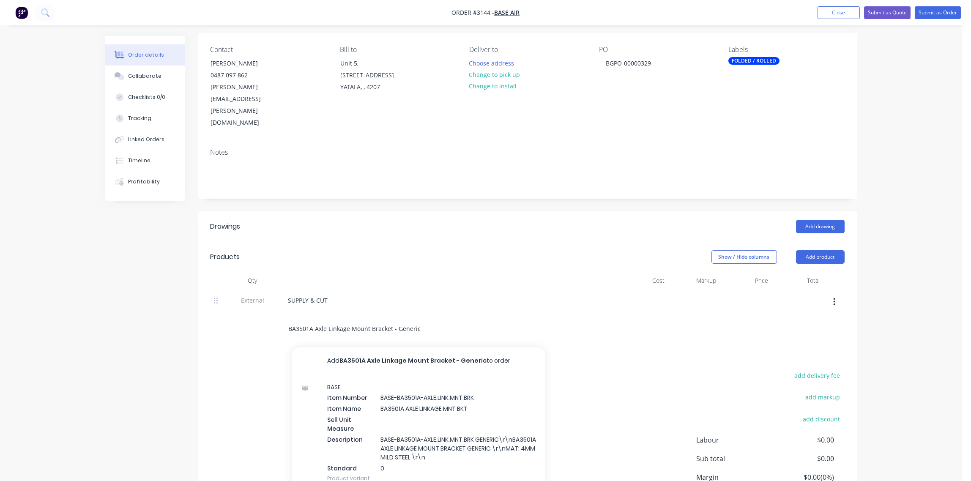
click at [312, 320] on input "BA3501A Axle Linkage Mount Bracket - Generic" at bounding box center [372, 328] width 169 height 17
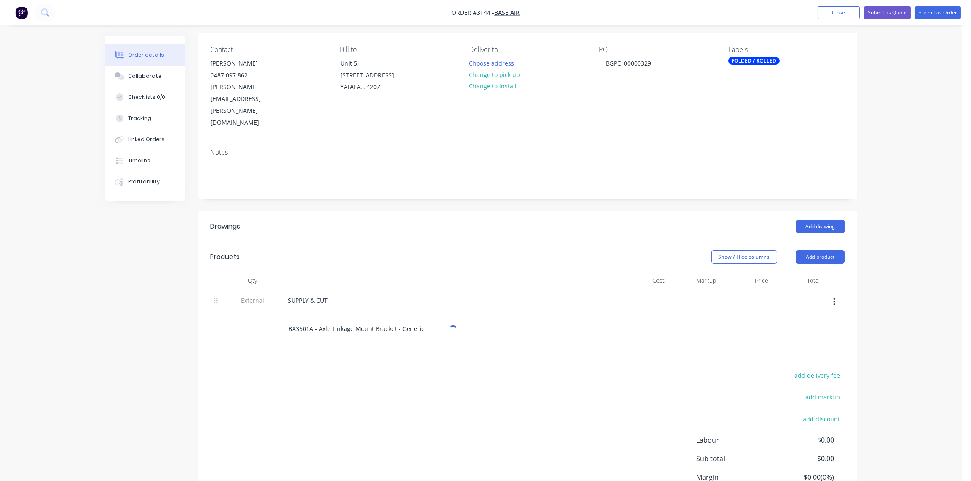
type input "BA3501A - Axle Linkage Mount Bracket - Generic"
click at [373, 323] on div "Drawings Add drawing Products Show / Hide columns Add product Qty Cost Markup P…" at bounding box center [528, 378] width 660 height 334
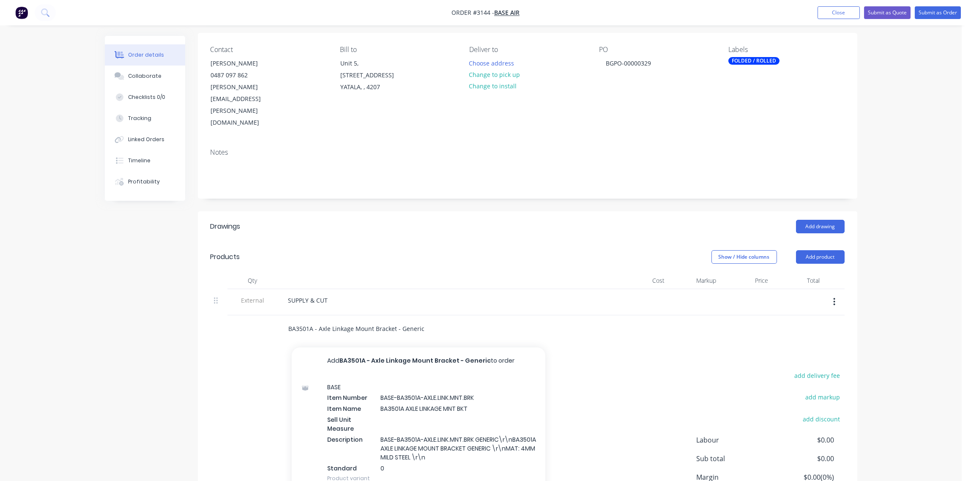
click at [397, 320] on input "BA3501A - Axle Linkage Mount Bracket - Generic" at bounding box center [372, 328] width 169 height 17
click at [403, 348] on button "Add BA3501A - Axle Linkage Mount Bracket - Generic to order" at bounding box center [419, 361] width 254 height 27
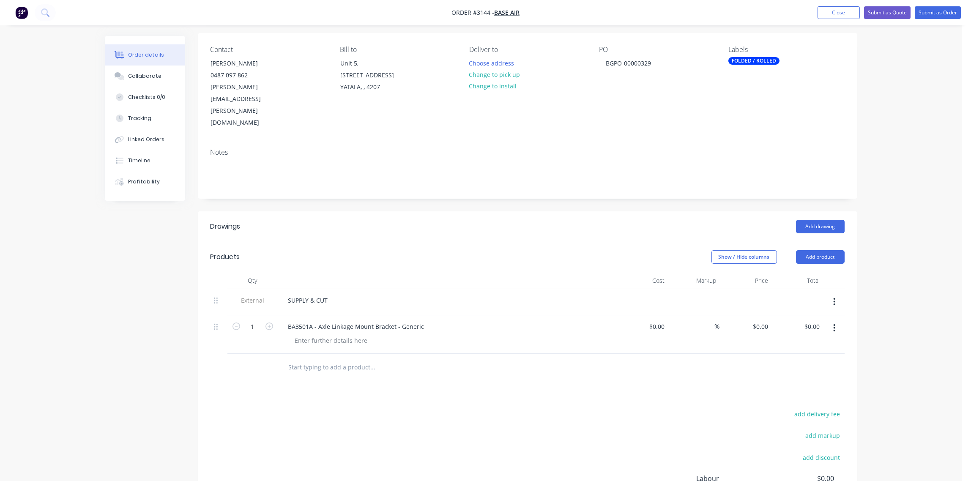
click at [320, 359] on input "text" at bounding box center [372, 367] width 169 height 17
paste input "BA3001A HCV Mount Bracket-Generic"
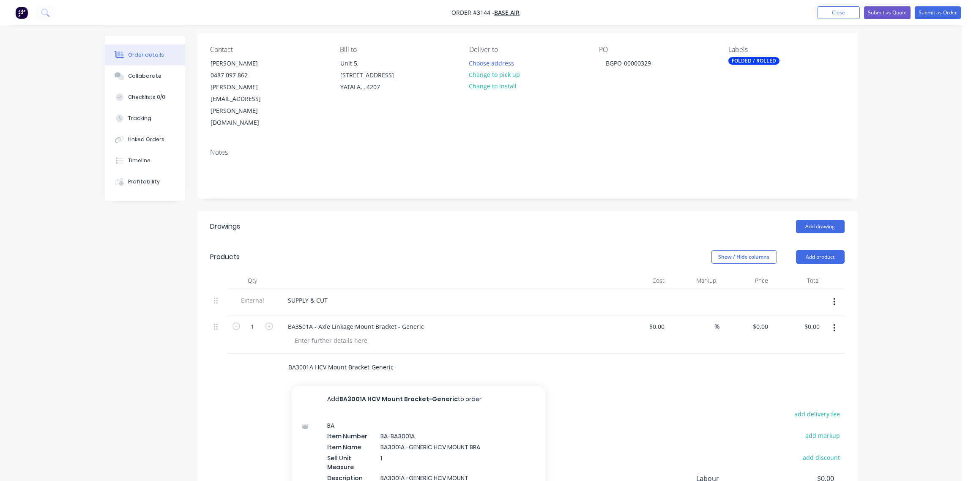
type input "BA3001A HCV Mount Bracket-Generic"
click at [416, 386] on button "Add BA3001A HCV Mount Bracket-Generic to order" at bounding box center [419, 399] width 254 height 27
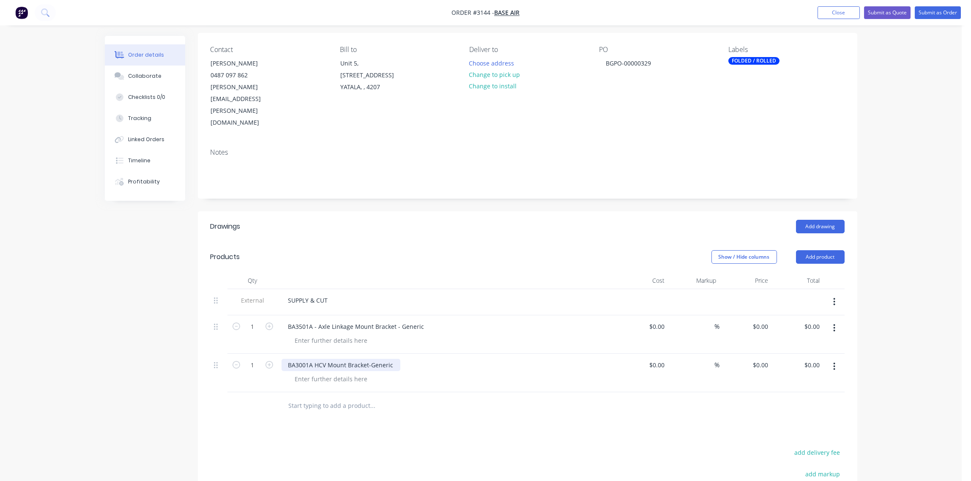
click at [313, 359] on div "BA3001A HCV Mount Bracket-Generic" at bounding box center [341, 365] width 119 height 12
type input "50"
click at [249, 407] on div "Drawings Add drawing Products Show / Hide columns Add product Qty Cost Markup P…" at bounding box center [528, 416] width 660 height 411
click at [137, 72] on div "Collaborate" at bounding box center [144, 76] width 33 height 8
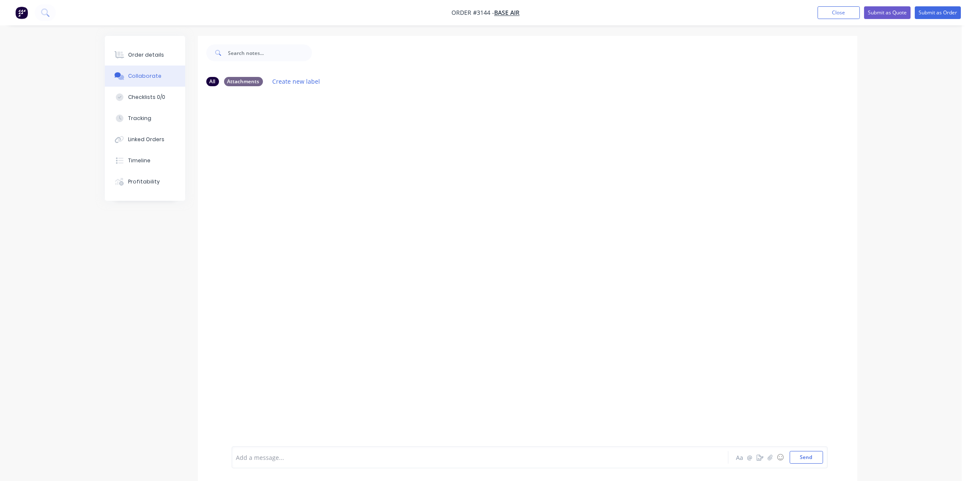
click at [282, 455] on div at bounding box center [457, 457] width 440 height 9
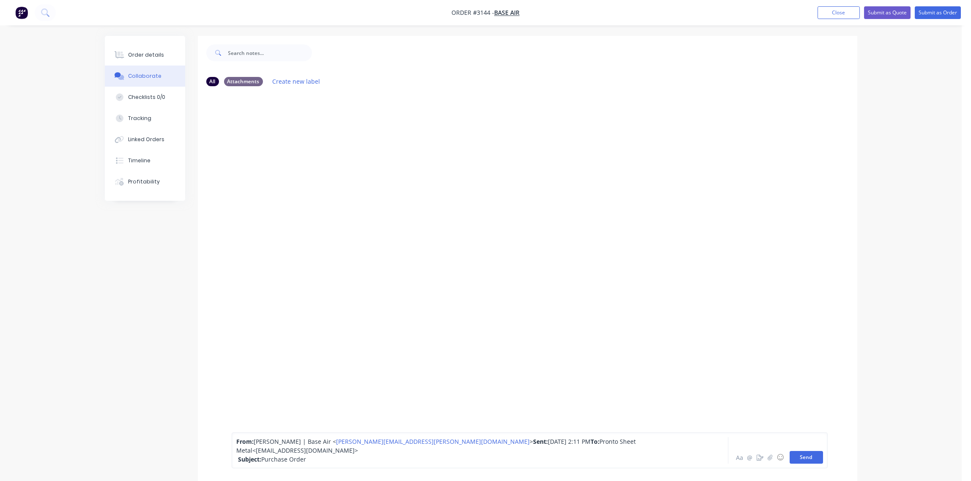
click at [805, 458] on button "Send" at bounding box center [806, 457] width 33 height 13
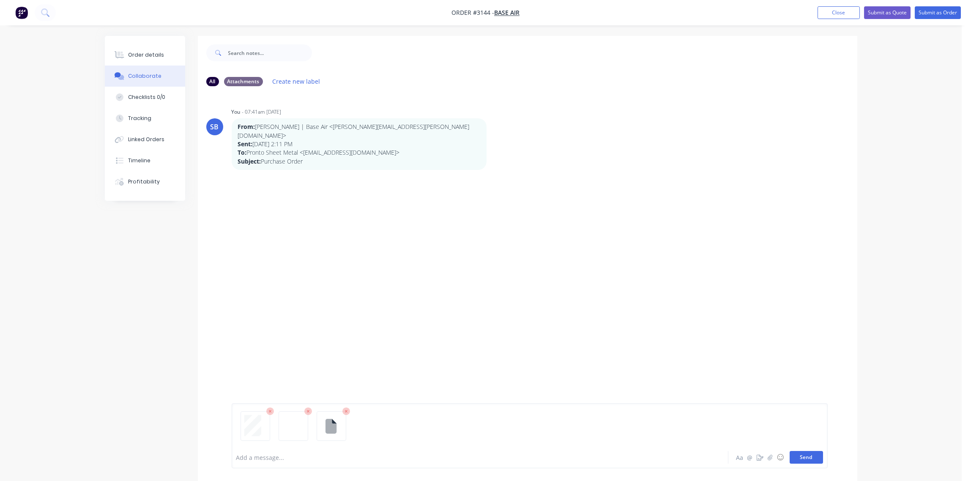
click at [808, 456] on button "Send" at bounding box center [806, 457] width 33 height 13
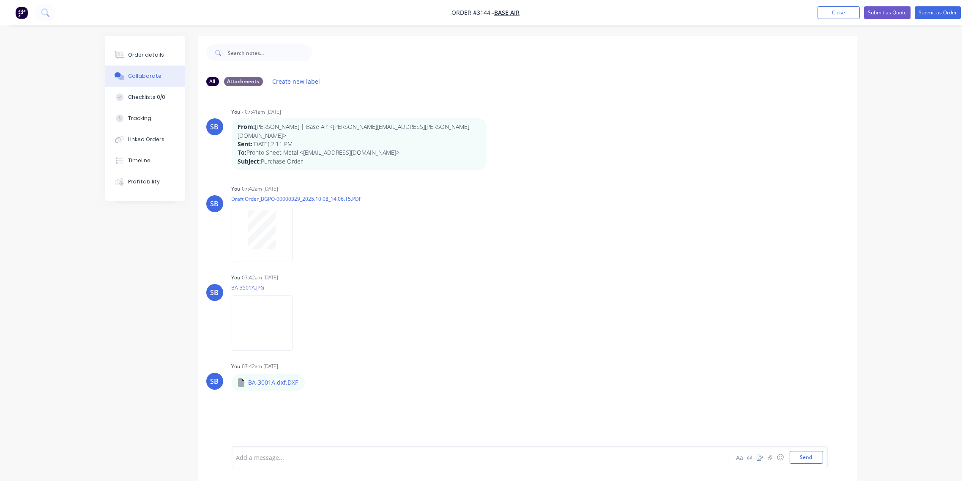
click at [274, 458] on div at bounding box center [457, 457] width 440 height 9
click at [807, 458] on button "Send" at bounding box center [806, 457] width 33 height 13
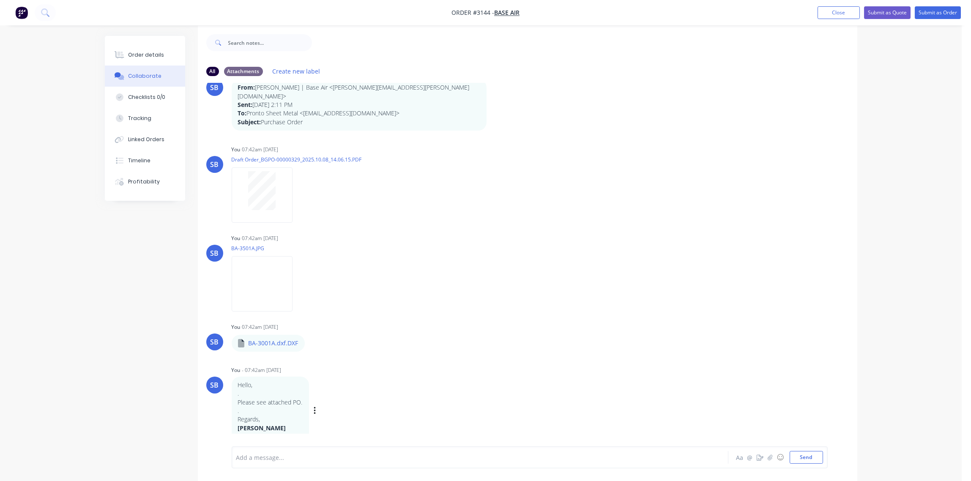
scroll to position [13, 0]
click at [152, 51] on div "Order details" at bounding box center [146, 55] width 36 height 8
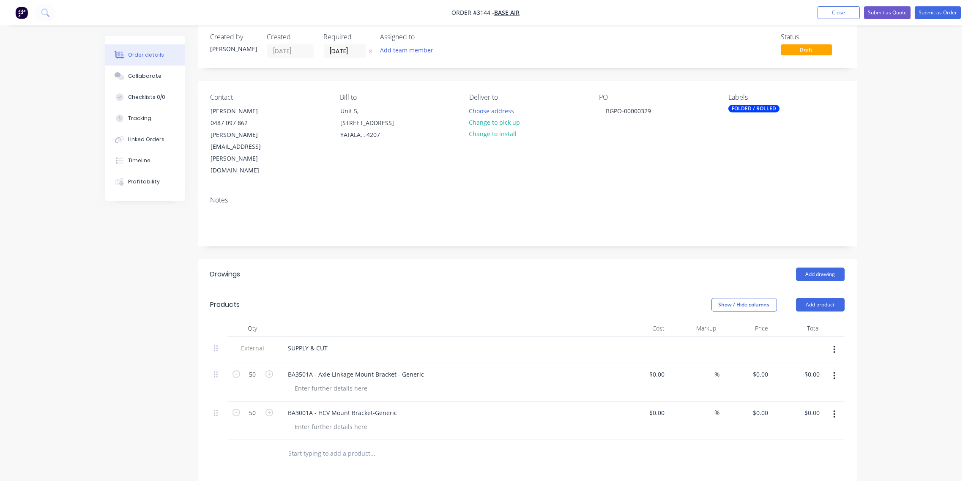
click at [761, 109] on div "FOLDED / ROLLED" at bounding box center [753, 109] width 51 height 8
click at [741, 179] on div at bounding box center [743, 182] width 17 height 17
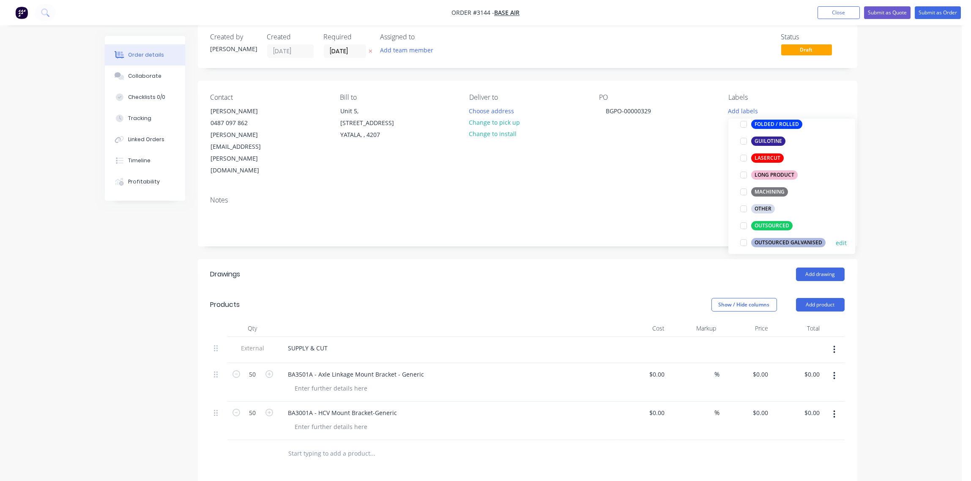
scroll to position [189, 0]
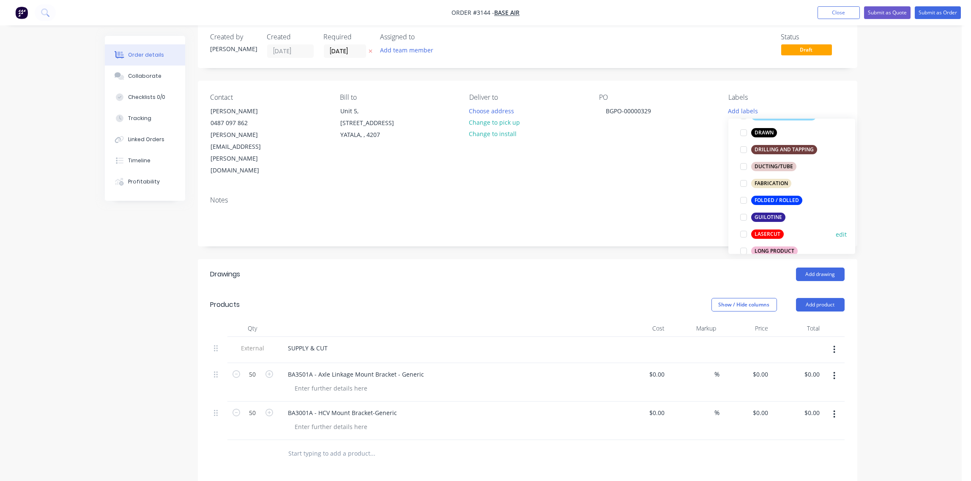
click at [742, 234] on div at bounding box center [743, 234] width 17 height 17
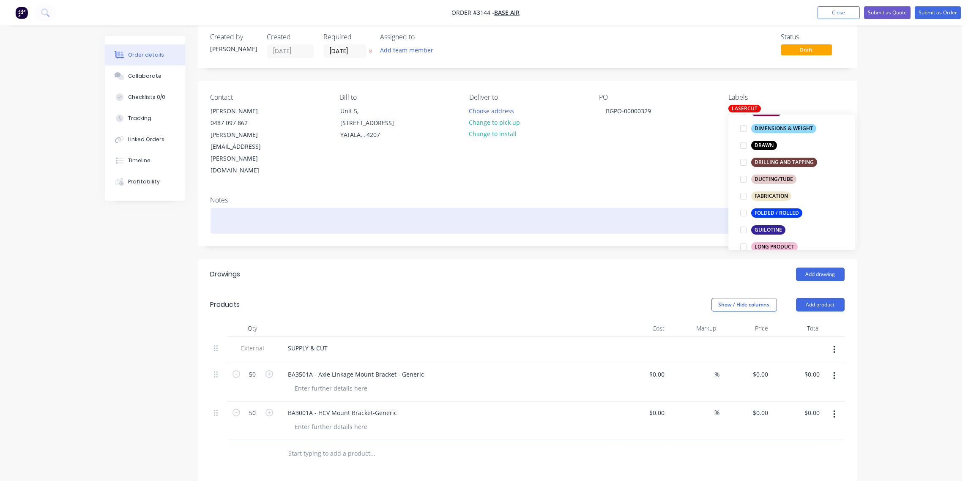
scroll to position [0, 0]
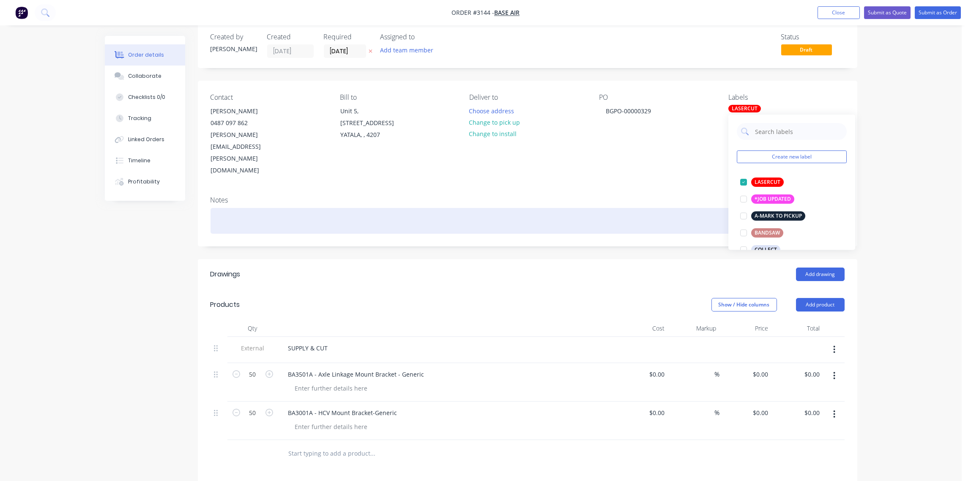
click at [672, 208] on div at bounding box center [528, 221] width 634 height 26
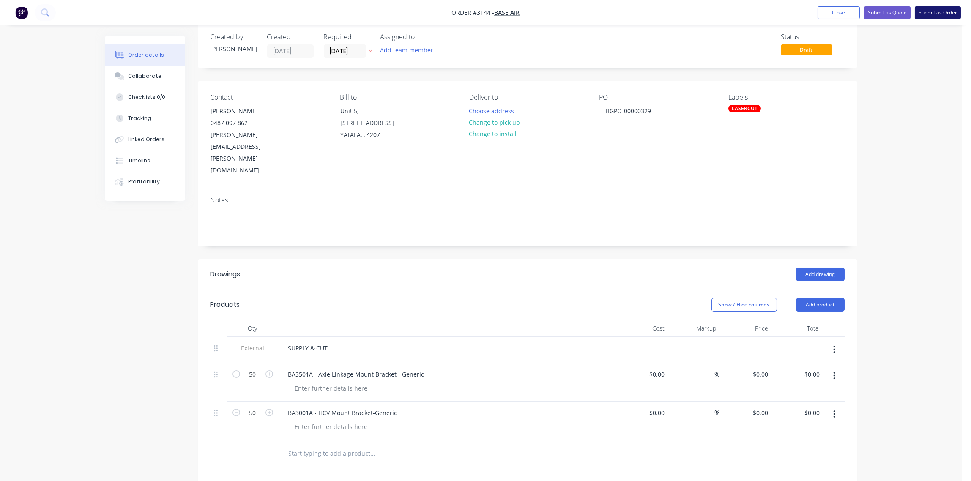
click at [935, 13] on button "Submit as Order" at bounding box center [938, 12] width 46 height 13
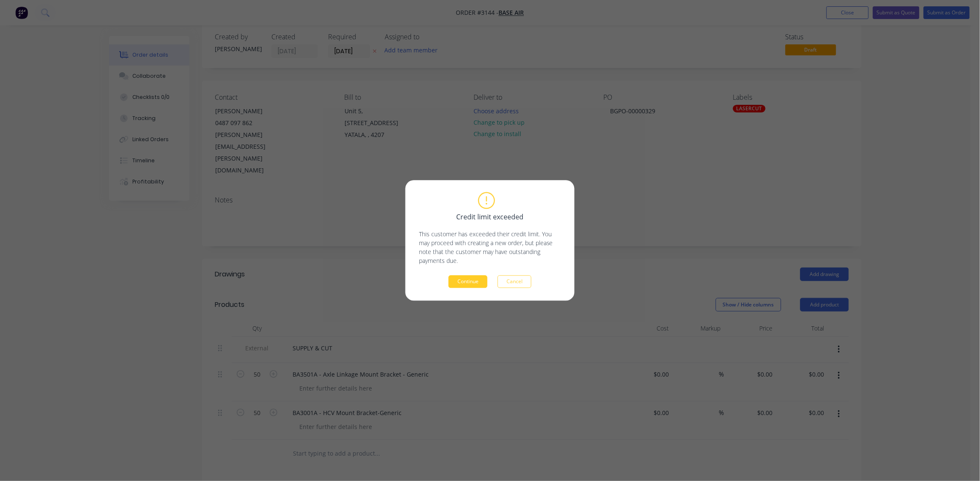
click at [471, 280] on button "Continue" at bounding box center [468, 282] width 39 height 13
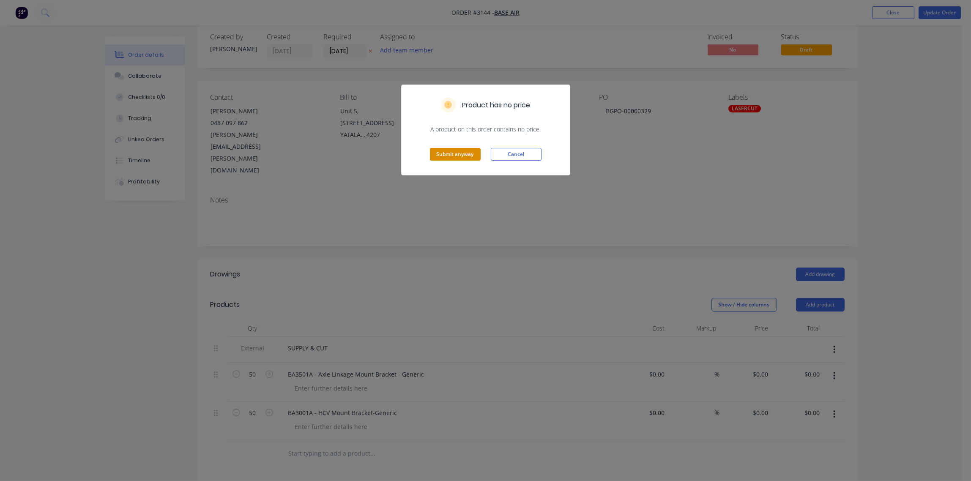
click at [449, 154] on button "Submit anyway" at bounding box center [455, 154] width 51 height 13
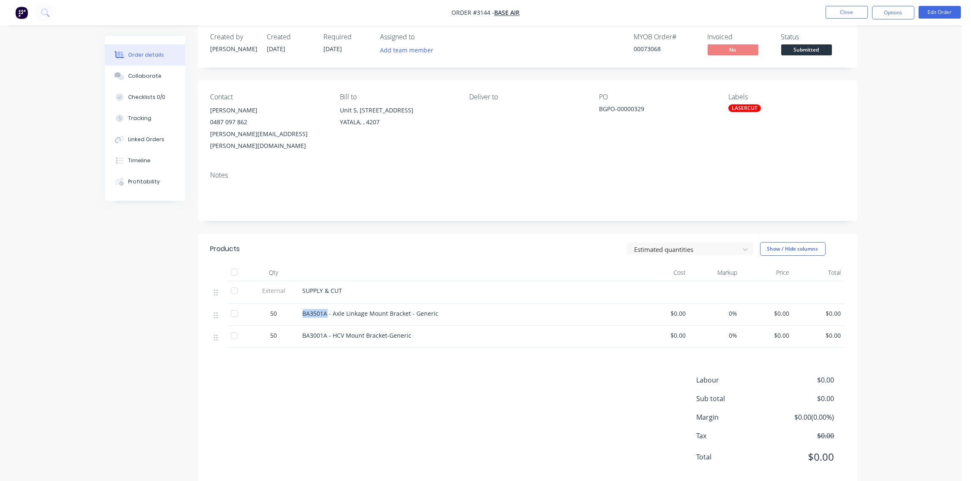
drag, startPoint x: 327, startPoint y: 302, endPoint x: 301, endPoint y: 301, distance: 25.8
click at [301, 304] on div "BA3501A - Axle Linkage Mount Bracket - Generic" at bounding box center [468, 315] width 338 height 22
drag, startPoint x: 301, startPoint y: 301, endPoint x: 313, endPoint y: 301, distance: 12.3
copy span "BA3501A"
click at [884, 17] on button "Options" at bounding box center [893, 13] width 42 height 14
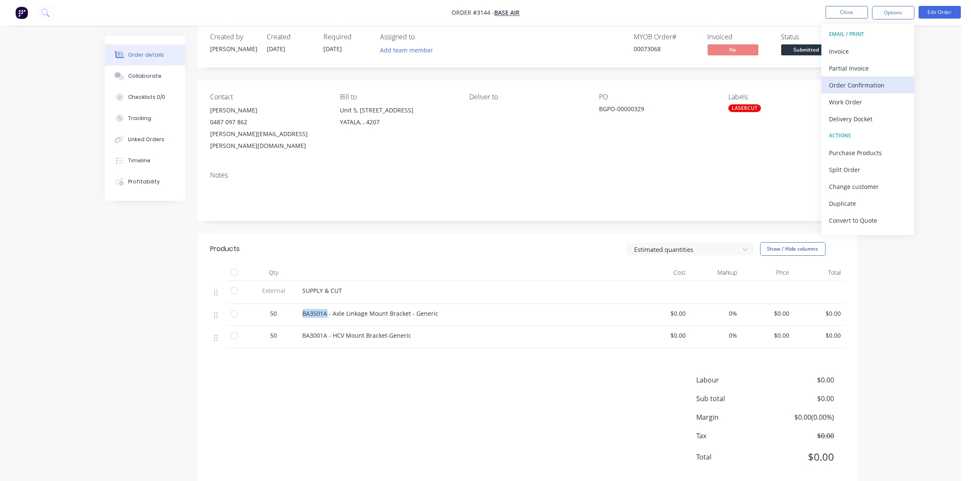
click at [860, 81] on div "Order Confirmation" at bounding box center [868, 85] width 78 height 12
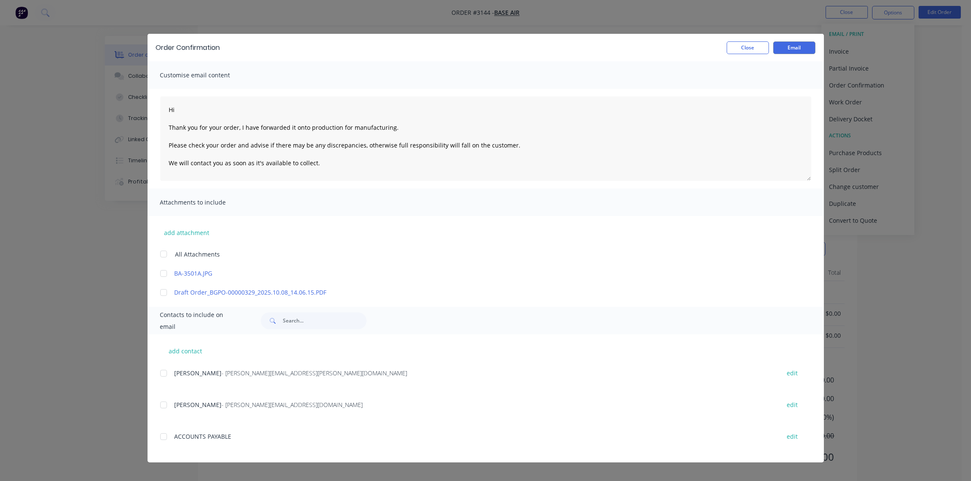
click at [163, 374] on div at bounding box center [163, 373] width 17 height 17
type textarea "Hi Thank you for your order, I have forwarded it onto production for manufactur…"
click at [793, 47] on button "Email" at bounding box center [794, 47] width 42 height 13
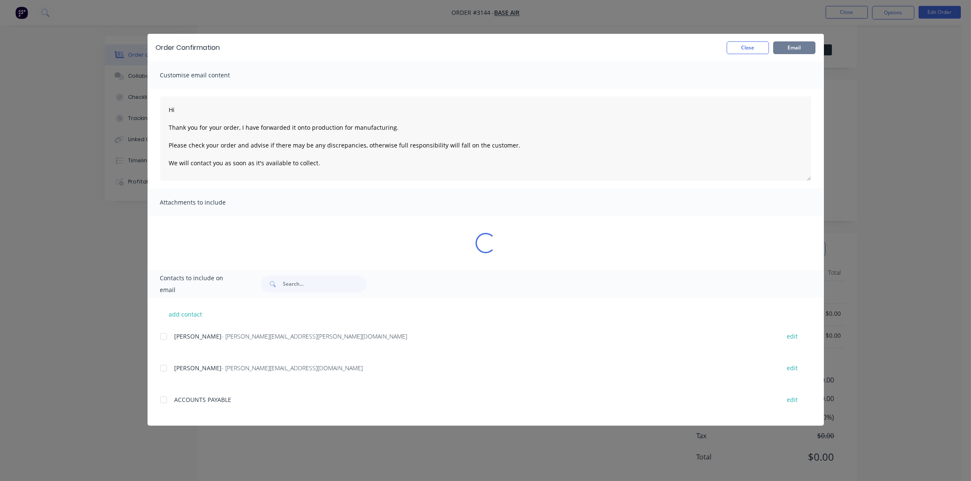
type textarea "Hi Thank you for your order, I have forwarded it onto production for manufactur…"
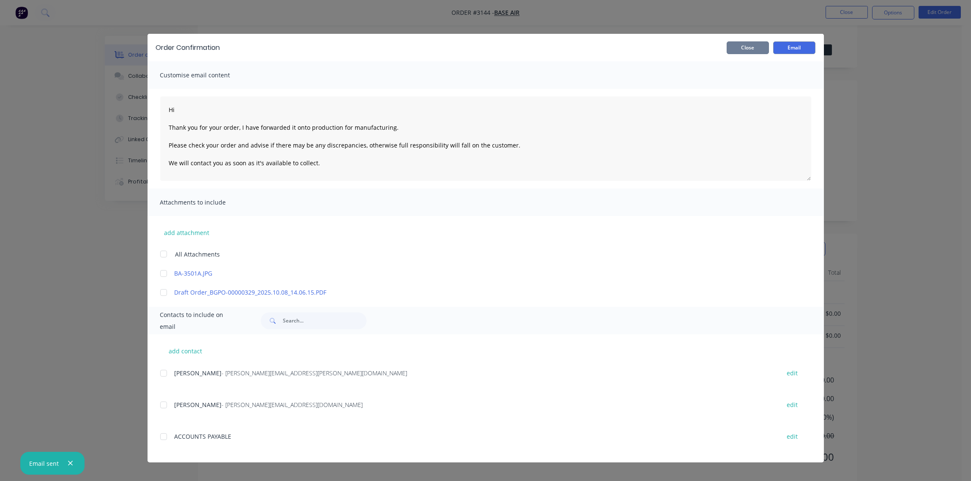
click at [753, 47] on button "Close" at bounding box center [748, 47] width 42 height 13
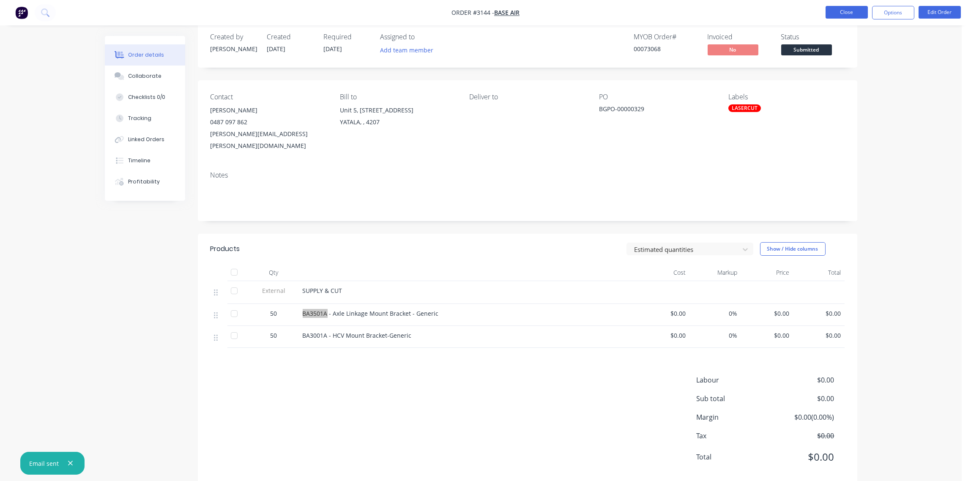
click at [850, 12] on button "Close" at bounding box center [847, 12] width 42 height 13
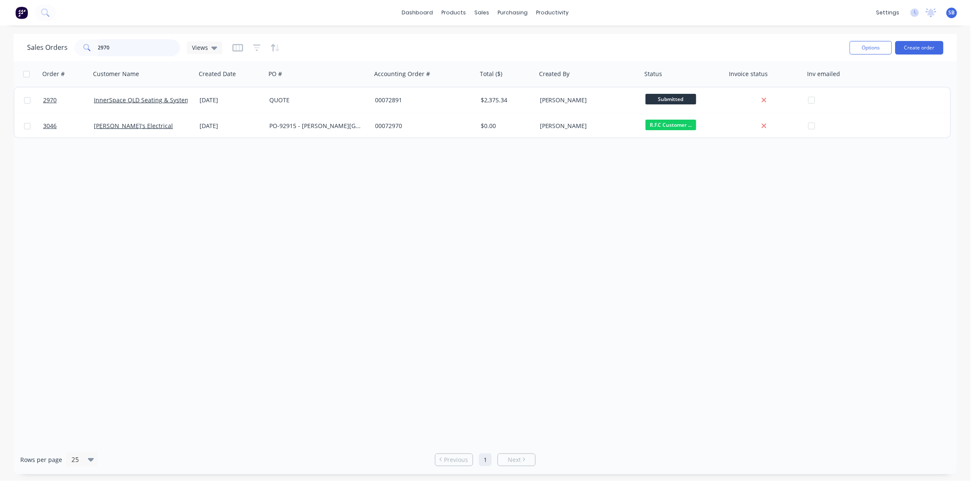
click at [0, 46] on html "dashboard products sales purchasing productivity dashboard products Product Cat…" at bounding box center [490, 240] width 980 height 481
type input "tritech"
click at [253, 48] on icon "button" at bounding box center [257, 48] width 8 height 8
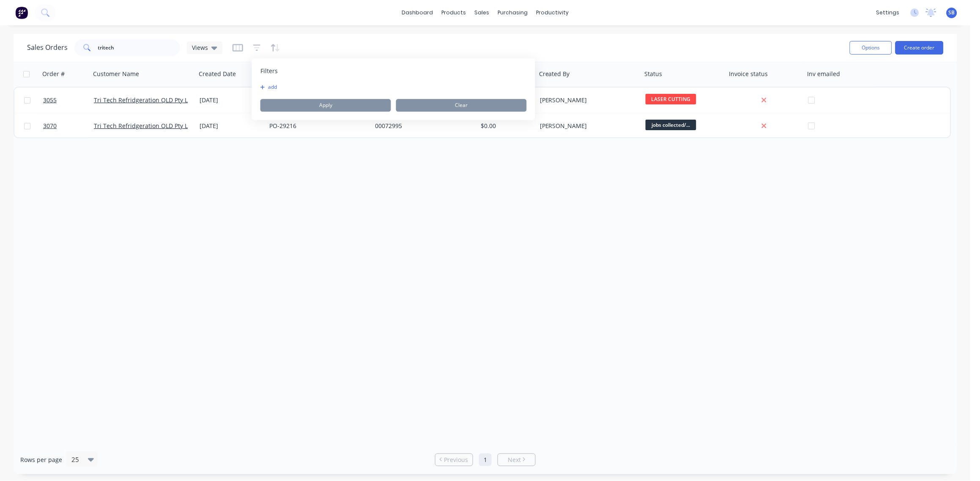
click at [284, 88] on div "add" at bounding box center [393, 87] width 266 height 7
click at [314, 82] on div "Filters add Apply Clear" at bounding box center [393, 89] width 283 height 62
click at [274, 88] on button "add" at bounding box center [270, 87] width 21 height 7
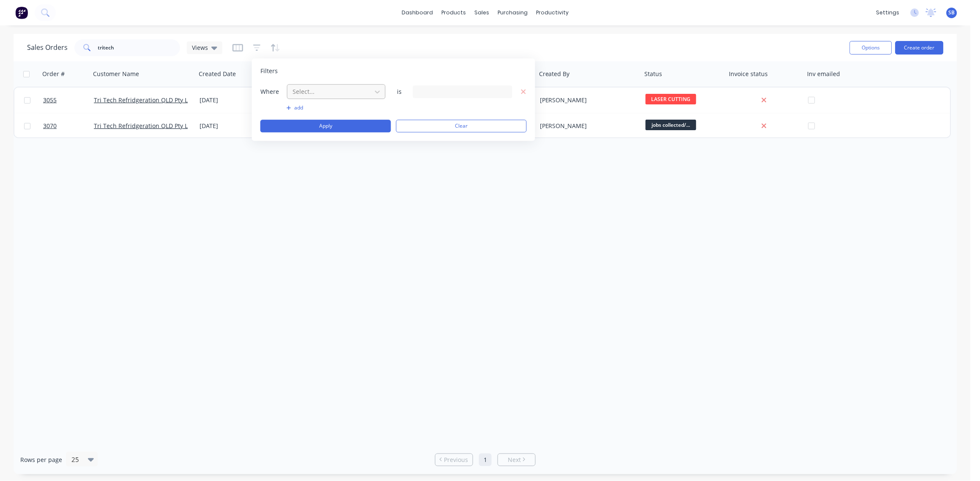
click at [337, 88] on div at bounding box center [330, 91] width 76 height 11
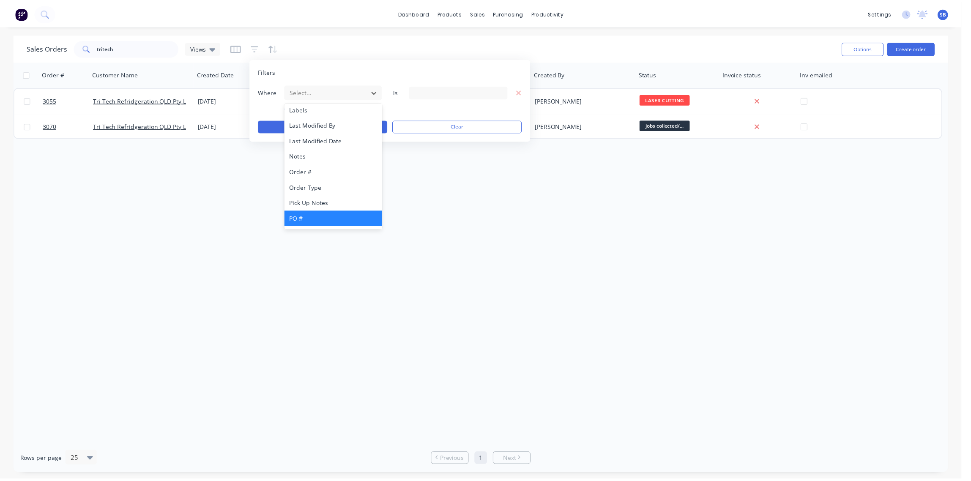
scroll to position [220, 0]
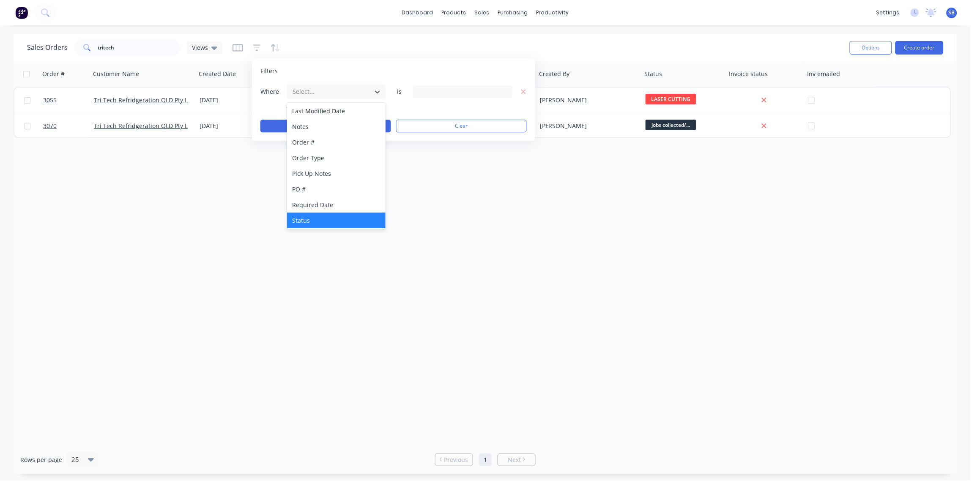
click at [330, 219] on div "Status" at bounding box center [336, 221] width 99 height 16
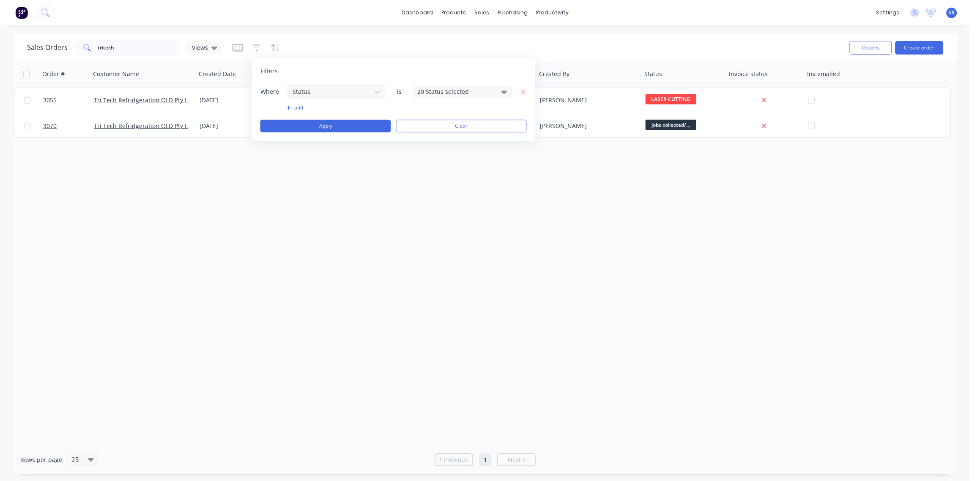
click at [443, 89] on div "20 Status selected" at bounding box center [456, 91] width 77 height 9
click at [425, 143] on div at bounding box center [427, 138] width 17 height 17
click at [344, 194] on div "Order # Customer Name Created Date PO # Accounting Order # Total ($) Created By…" at bounding box center [486, 253] width 944 height 384
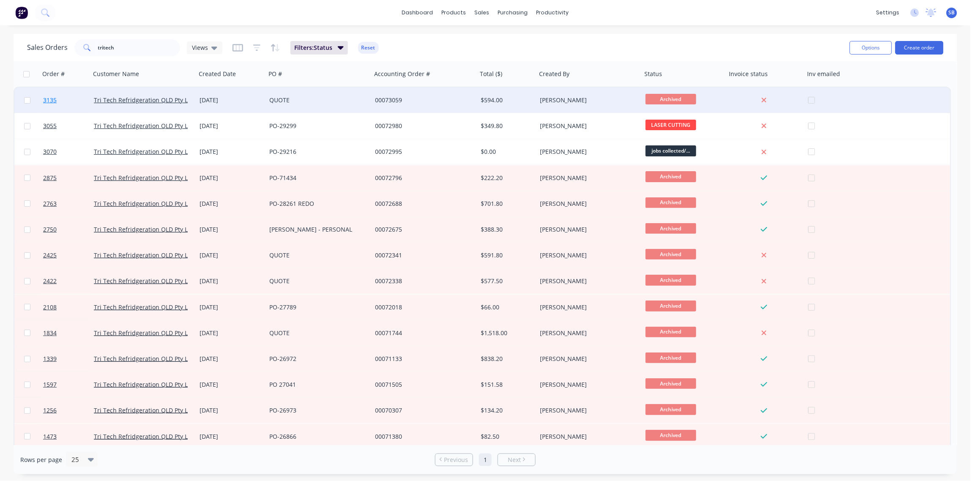
click at [51, 100] on span "3135" at bounding box center [50, 100] width 14 height 8
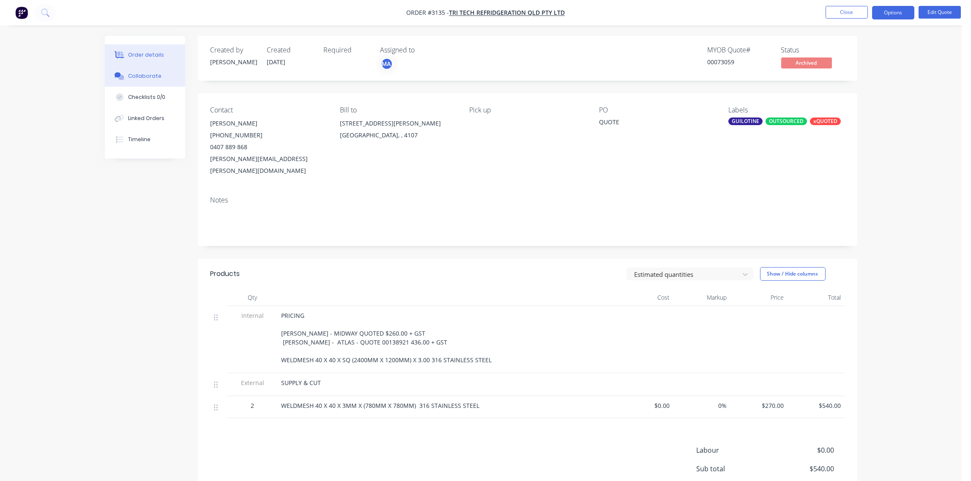
click at [134, 77] on div "Collaborate" at bounding box center [144, 76] width 33 height 8
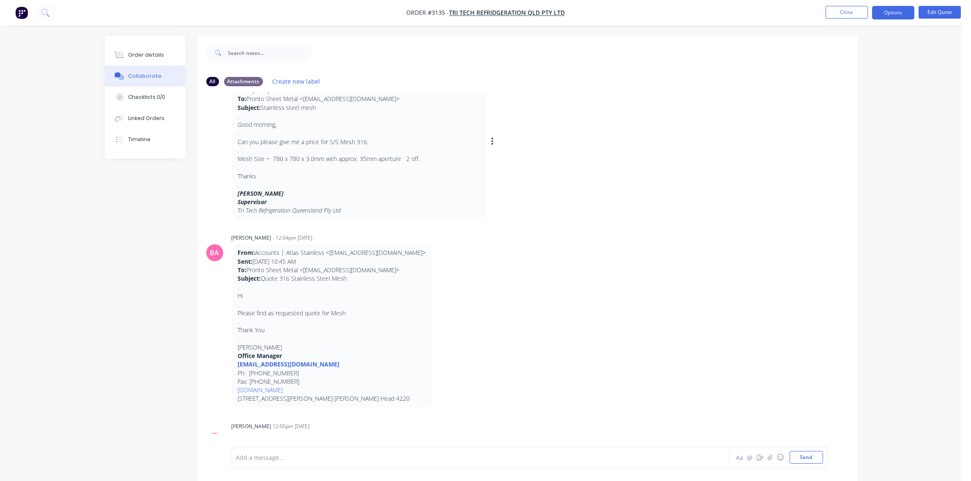
scroll to position [102, 0]
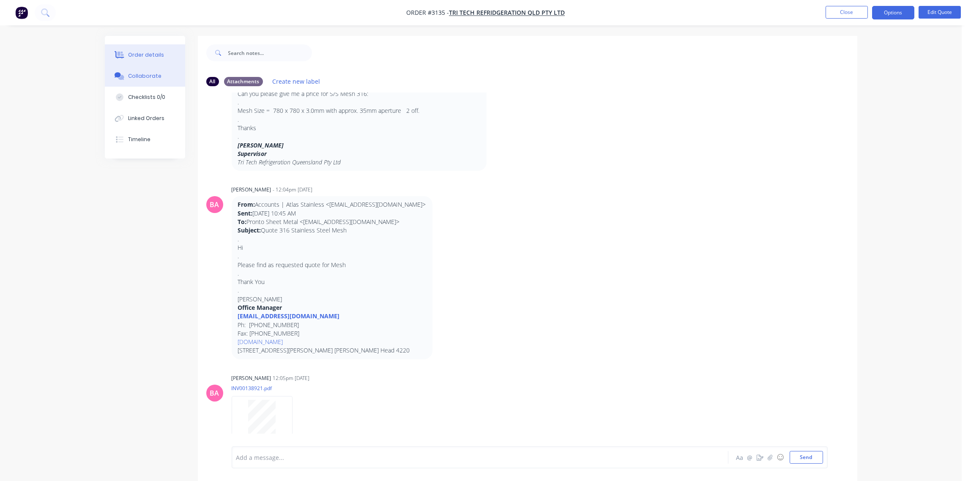
click at [135, 52] on div "Order details" at bounding box center [146, 55] width 36 height 8
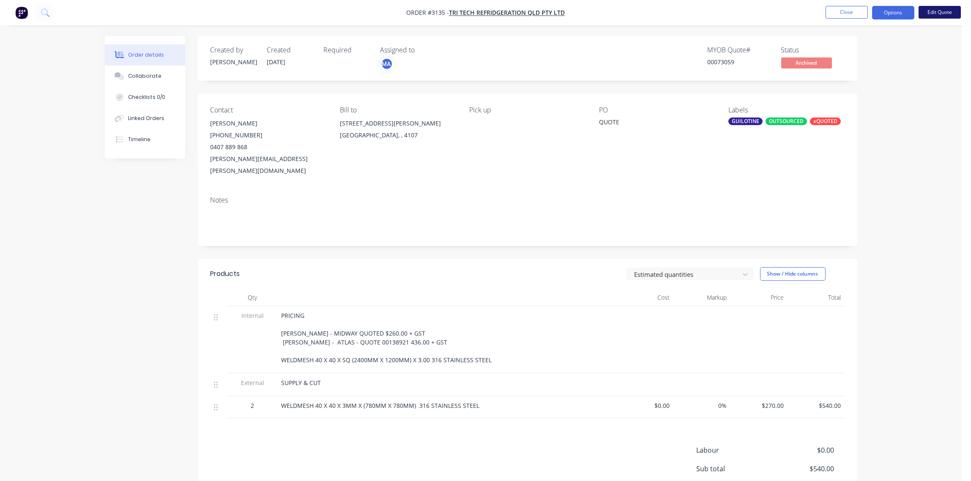
click at [937, 11] on button "Edit Quote" at bounding box center [940, 12] width 42 height 13
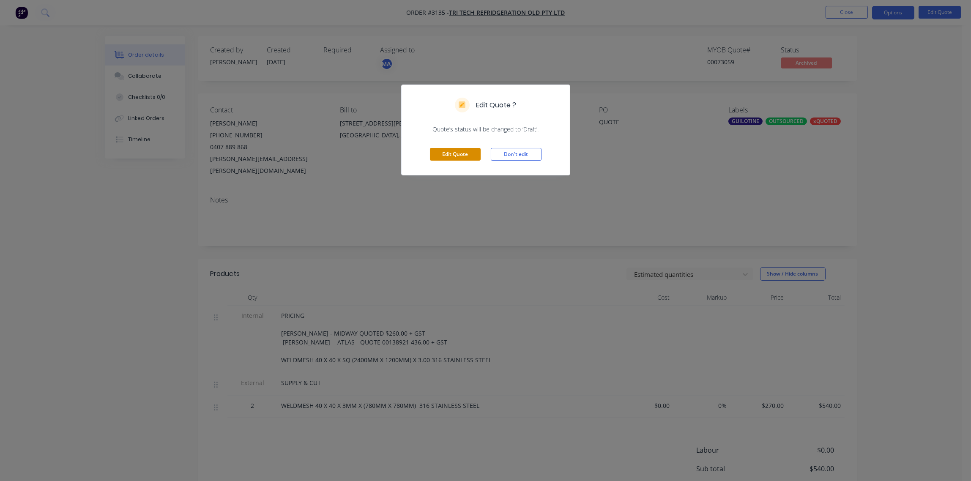
click at [455, 157] on button "Edit Quote" at bounding box center [455, 154] width 51 height 13
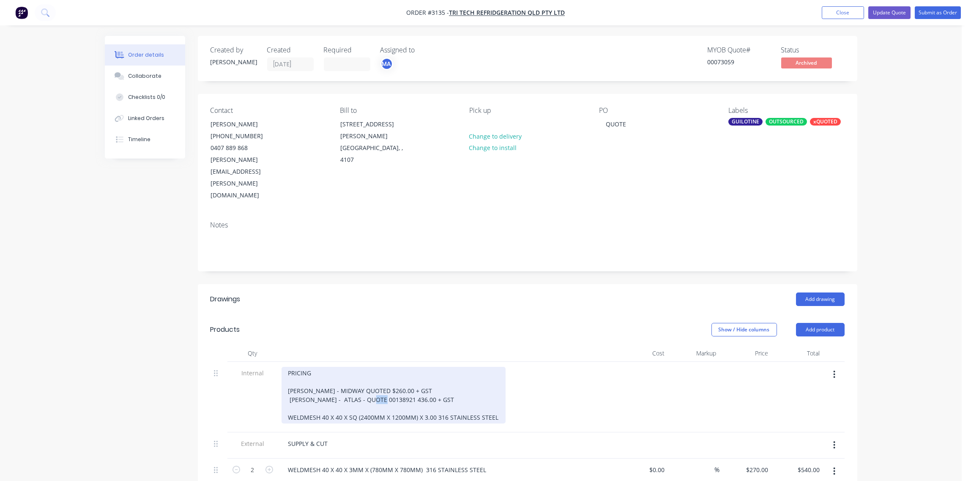
drag, startPoint x: 400, startPoint y: 364, endPoint x: 389, endPoint y: 366, distance: 10.2
click at [389, 367] on div "PRICING NATHAN - MIDWAY QUOTED $260.00 + GST GAIL - ATLAS - QUOTE 00138921 436.…" at bounding box center [394, 395] width 224 height 57
click at [391, 367] on div "PRICING NATHAN - MIDWAY QUOTED $260.00 + GST GAIL - ATLAS - QUOTE 00138921 436.…" at bounding box center [394, 395] width 224 height 57
click at [388, 367] on div "PRICING NATHAN - MIDWAY QUOTED $260.00 + GST GAIL - ATLAS - QUOTE 00138921 436.…" at bounding box center [394, 395] width 224 height 57
drag, startPoint x: 389, startPoint y: 365, endPoint x: 381, endPoint y: 362, distance: 9.2
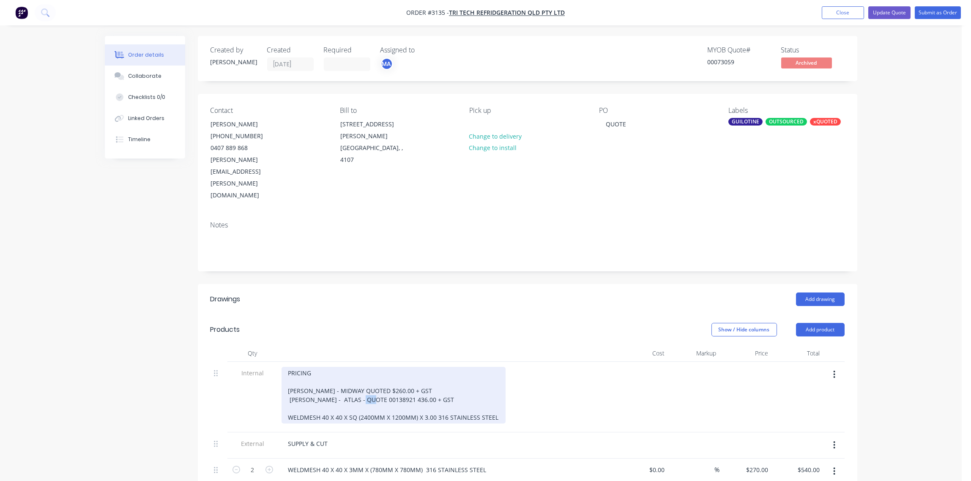
click at [381, 367] on div "PRICING NATHAN - MIDWAY QUOTED $260.00 + GST GAIL - ATLAS - QUOTE 00138921 436.…" at bounding box center [394, 395] width 224 height 57
click at [398, 367] on div "PRICING NATHAN - MIDWAY QUOTED $260.00 + GST GAIL - ATLAS - QUOTE 00138921 218.…" at bounding box center [394, 395] width 224 height 57
click at [448, 367] on div "PRICING NATHAN - MIDWAY QUOTED $260.00 + GST GAIL - ATLAS - QUOTE 00138921 218.…" at bounding box center [394, 395] width 224 height 57
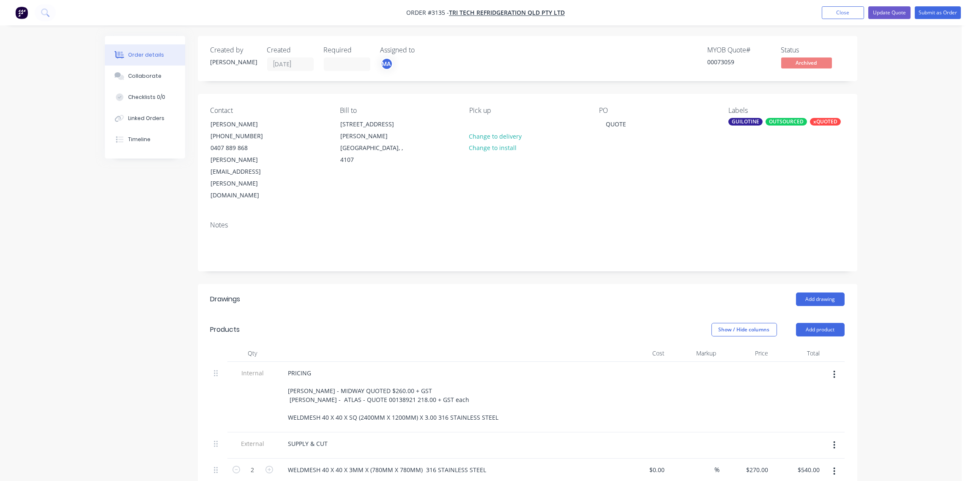
click at [588, 367] on div "PRICING NATHAN - MIDWAY QUOTED $260.00 + GST GAIL - ATLAS - QUOTE 00138921 218.…" at bounding box center [447, 395] width 331 height 57
click at [935, 14] on button "Submit as Order" at bounding box center [938, 12] width 46 height 13
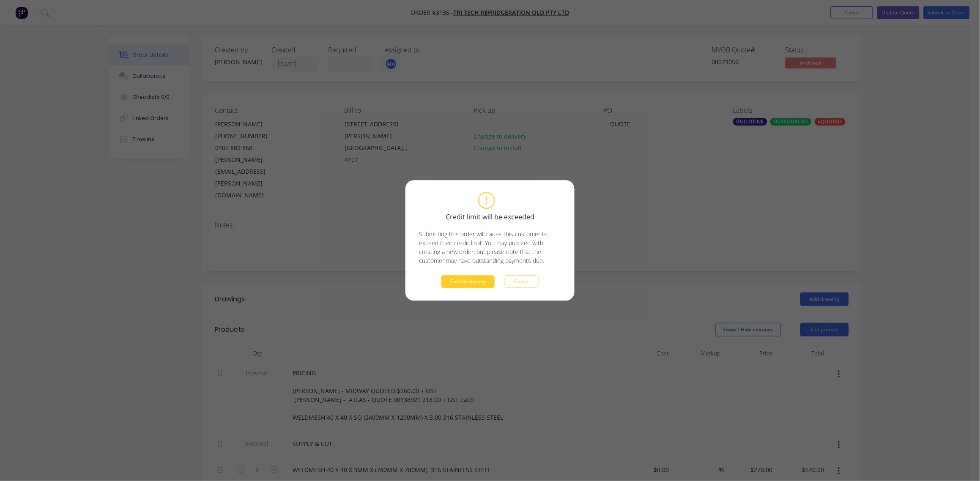
click at [468, 282] on button "Submit anyway" at bounding box center [467, 282] width 53 height 13
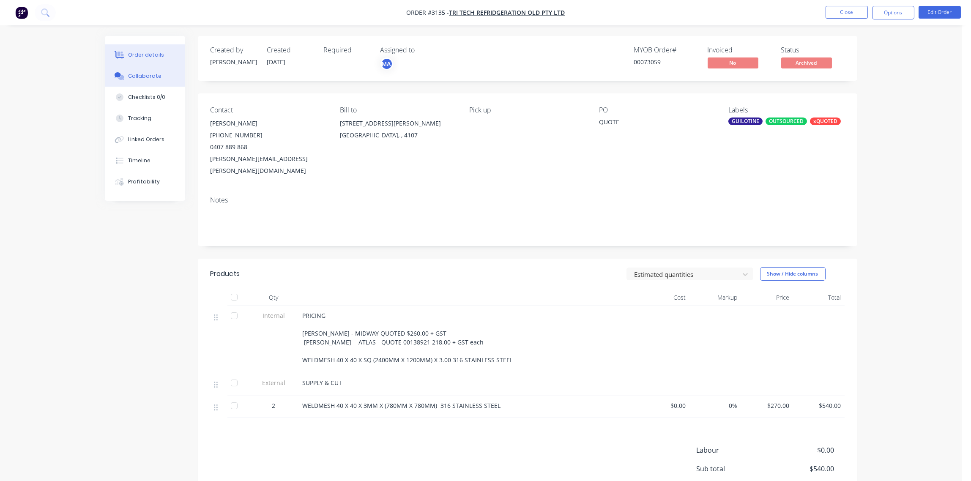
click at [143, 74] on div "Collaborate" at bounding box center [144, 76] width 33 height 8
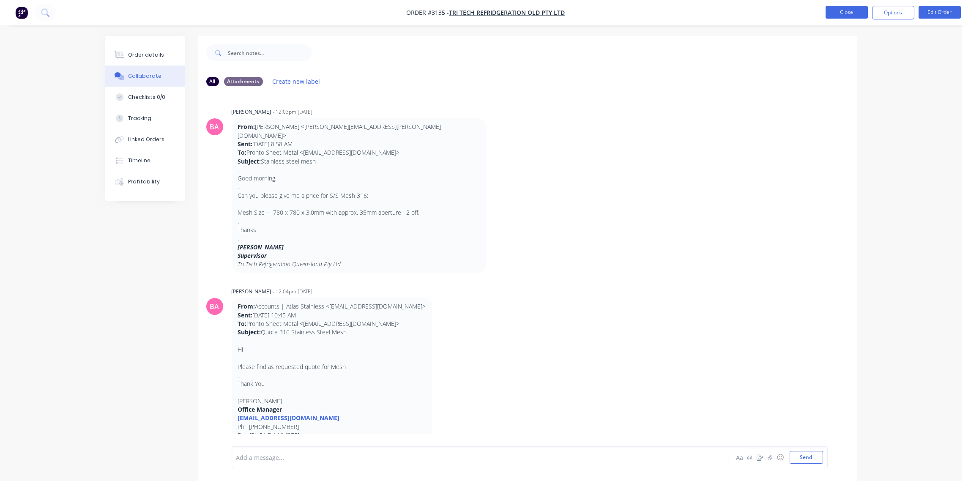
click at [835, 13] on button "Close" at bounding box center [847, 12] width 42 height 13
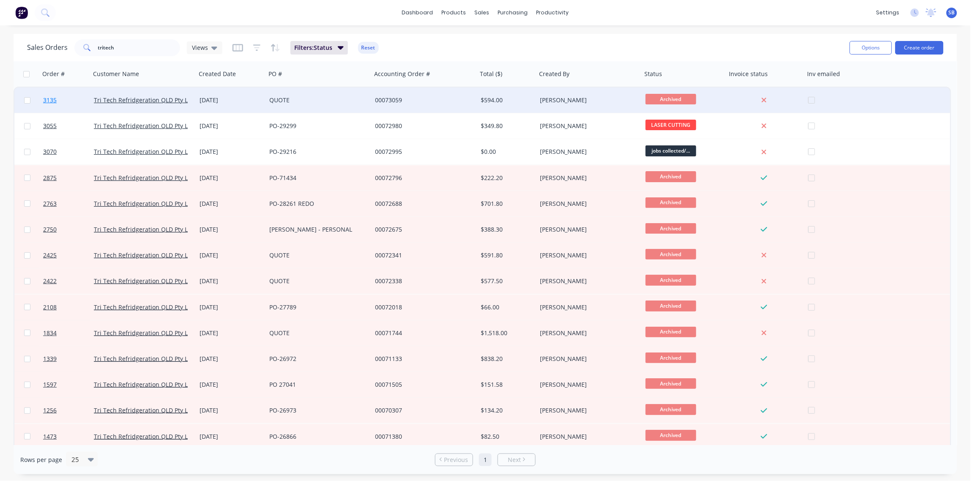
click at [54, 98] on span "3135" at bounding box center [50, 100] width 14 height 8
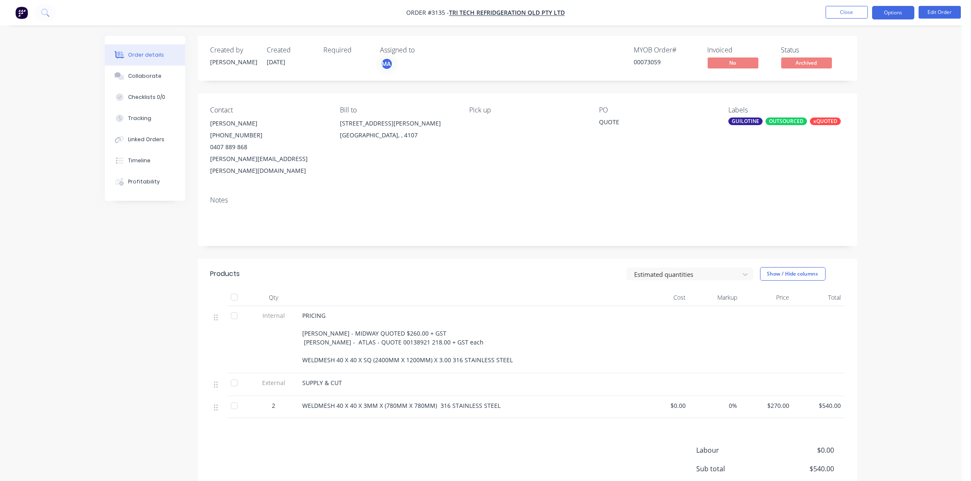
click at [895, 16] on button "Options" at bounding box center [893, 13] width 42 height 14
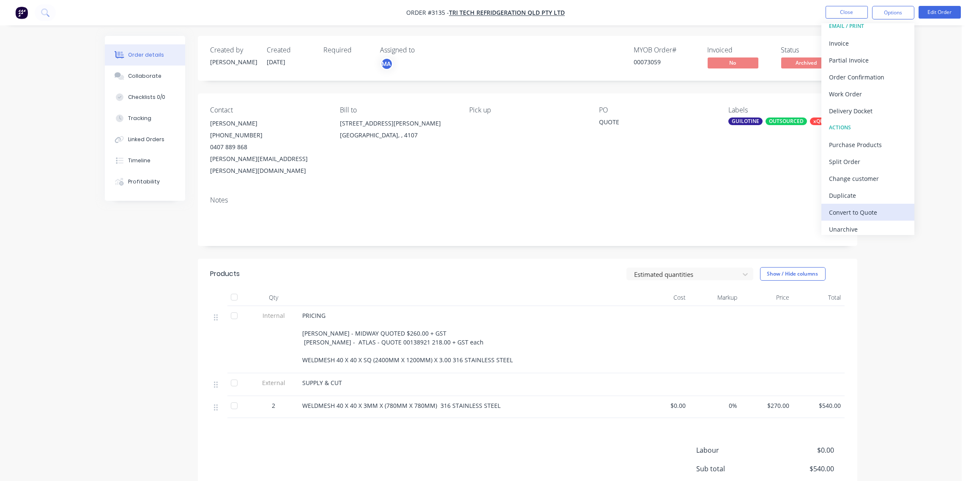
scroll to position [13, 0]
click at [861, 230] on div "Unarchive" at bounding box center [868, 225] width 78 height 12
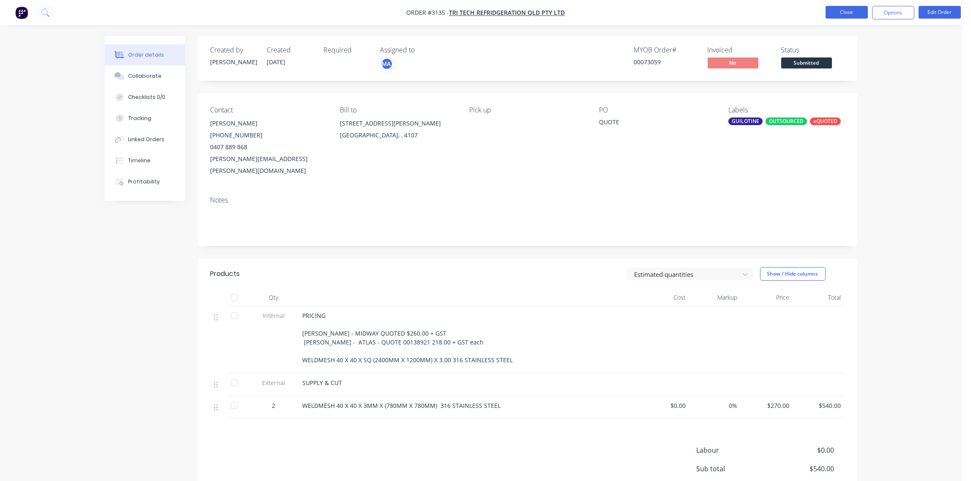
click at [847, 12] on button "Close" at bounding box center [847, 12] width 42 height 13
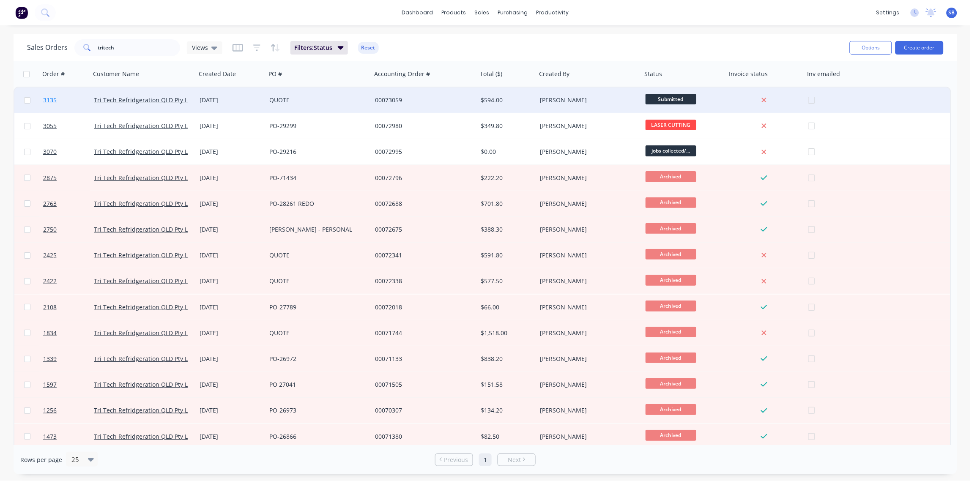
click at [53, 99] on span "3135" at bounding box center [50, 100] width 14 height 8
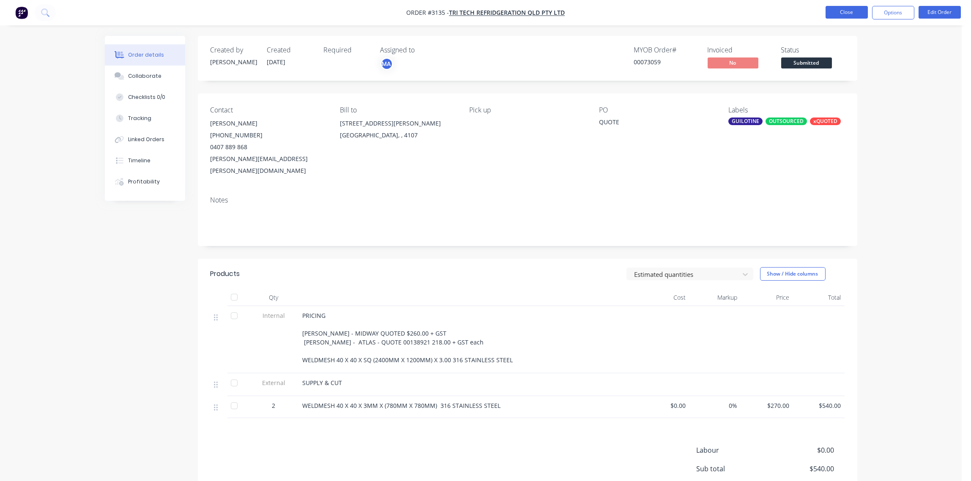
click at [846, 16] on button "Close" at bounding box center [847, 12] width 42 height 13
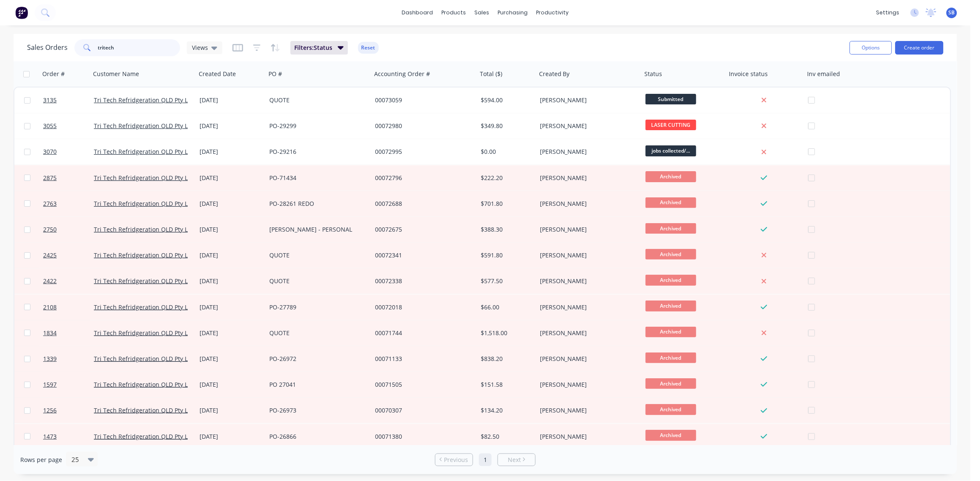
drag, startPoint x: 134, startPoint y: 47, endPoint x: 1, endPoint y: 44, distance: 132.8
click at [1, 44] on div "Sales Orders tritech Views Filters: Status Reset Options Create order Order # C…" at bounding box center [485, 254] width 971 height 441
type input "3124"
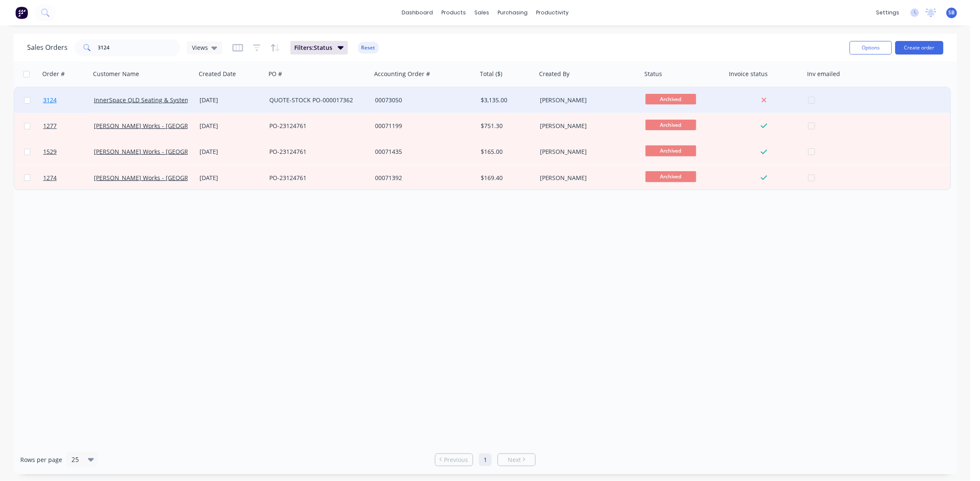
click at [47, 102] on span "3124" at bounding box center [50, 100] width 14 height 8
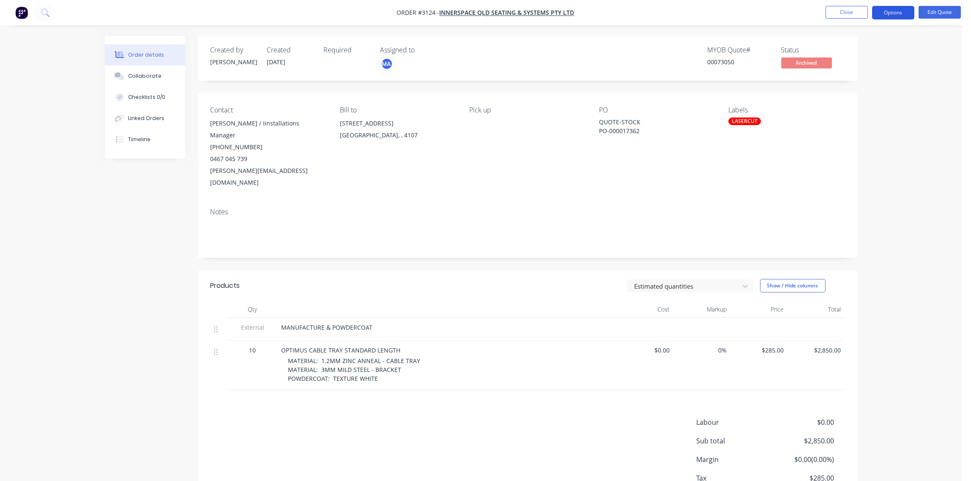
click at [894, 11] on button "Options" at bounding box center [893, 13] width 42 height 14
click at [856, 185] on div "Unarchive" at bounding box center [868, 187] width 78 height 12
click at [934, 81] on div "Order details Collaborate Checklists 0/0 Linked Orders Timeline Order details C…" at bounding box center [481, 270] width 962 height 541
click at [891, 11] on button "Options" at bounding box center [893, 13] width 42 height 14
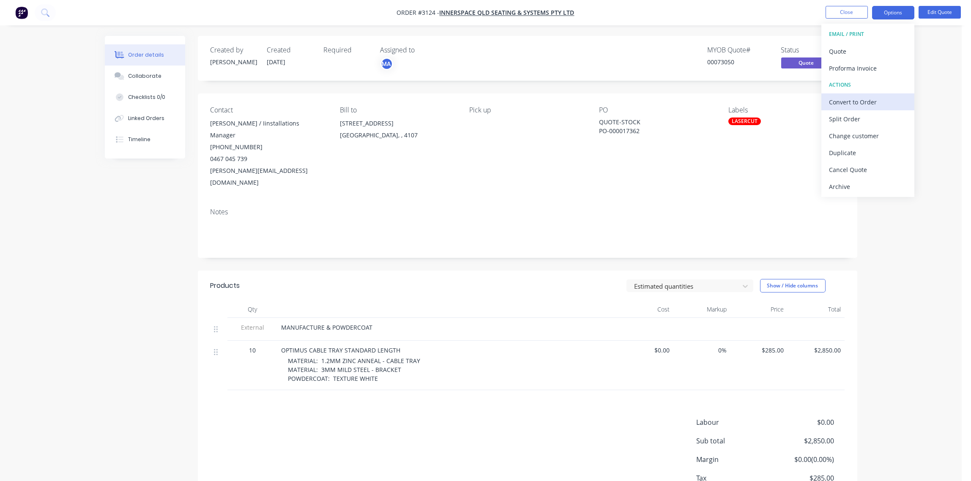
click at [863, 102] on div "Convert to Order" at bounding box center [868, 102] width 78 height 12
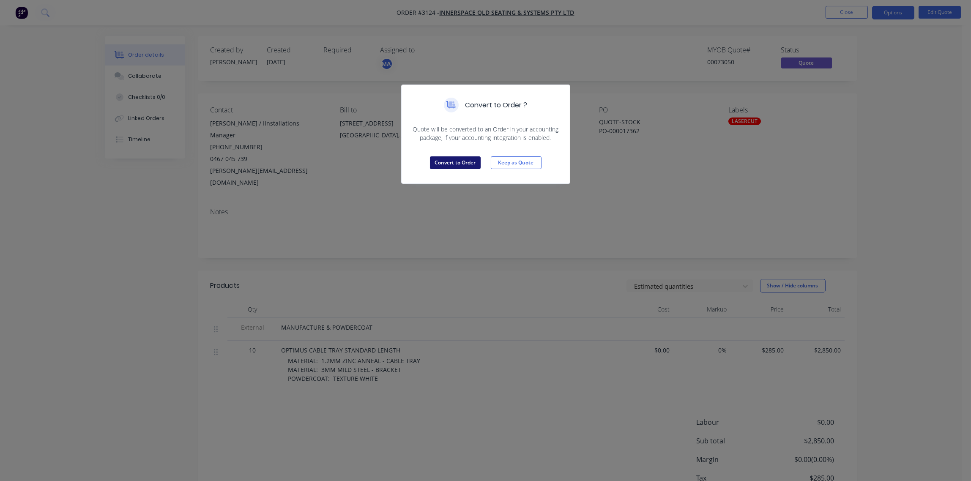
click at [458, 163] on button "Convert to Order" at bounding box center [455, 162] width 51 height 13
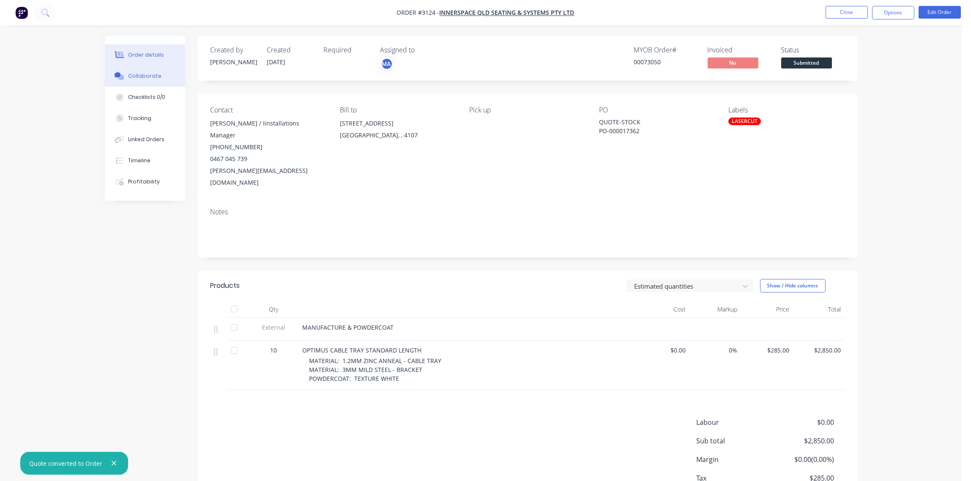
click at [146, 74] on div "Collaborate" at bounding box center [144, 76] width 33 height 8
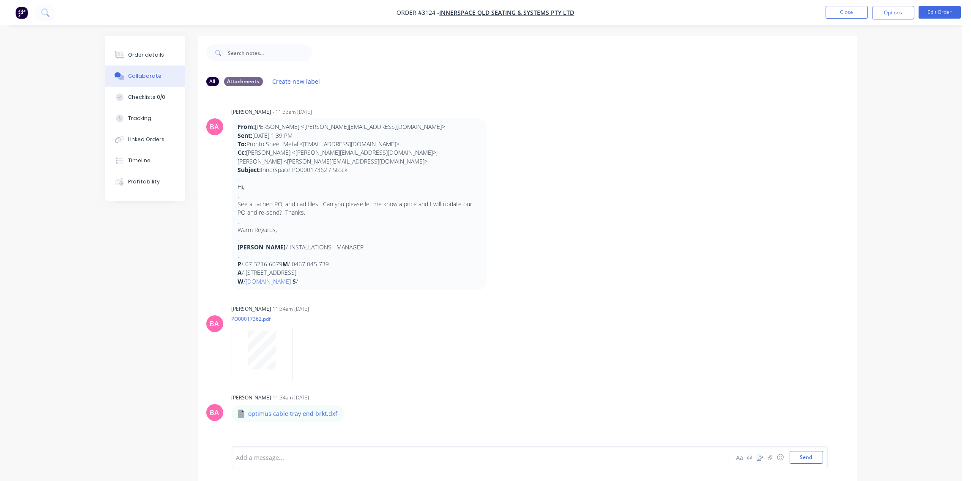
click at [271, 456] on div at bounding box center [457, 457] width 440 height 9
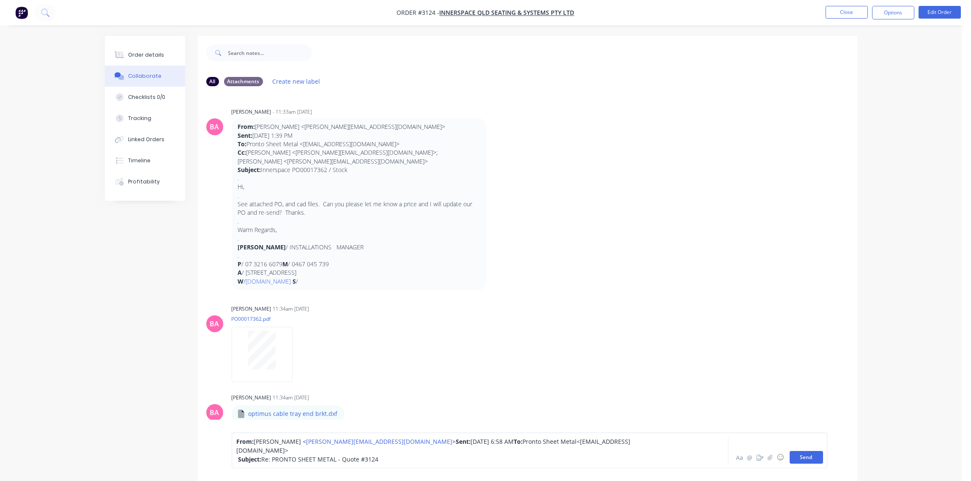
click at [806, 460] on button "Send" at bounding box center [806, 457] width 33 height 13
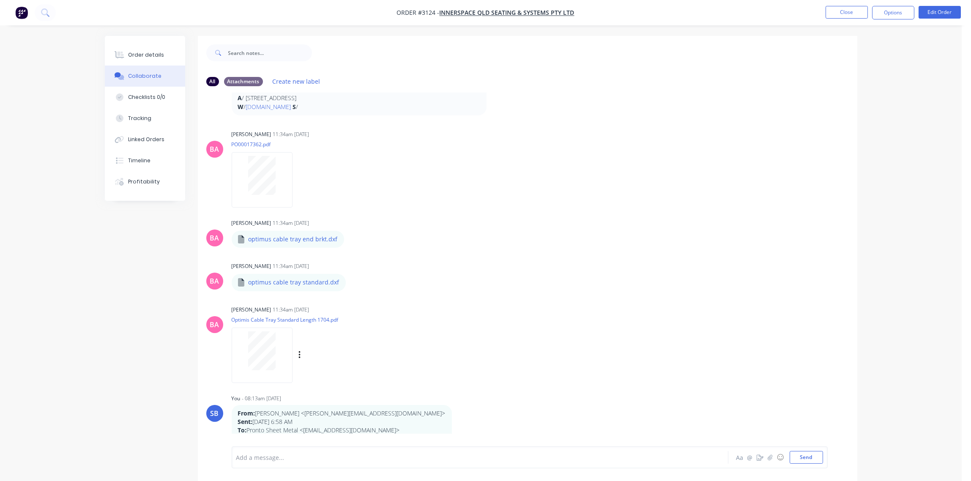
scroll to position [13, 0]
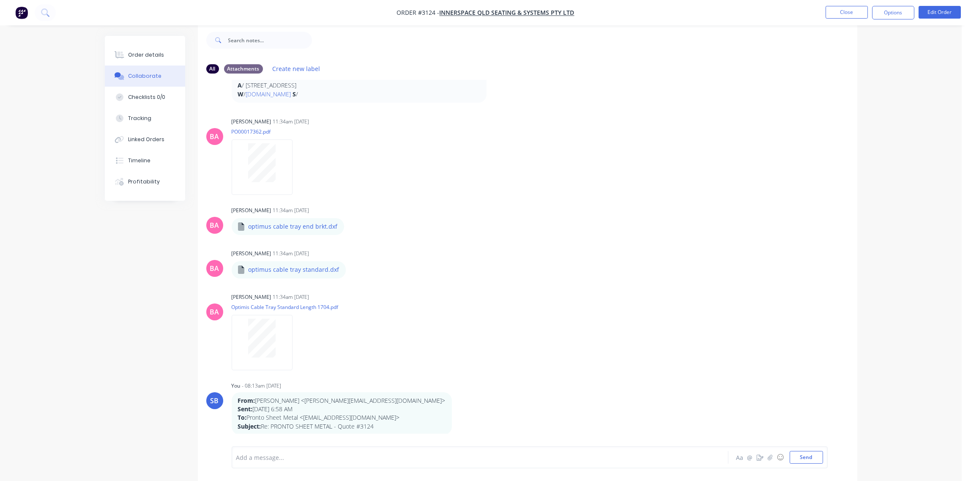
click at [300, 458] on div at bounding box center [457, 457] width 440 height 9
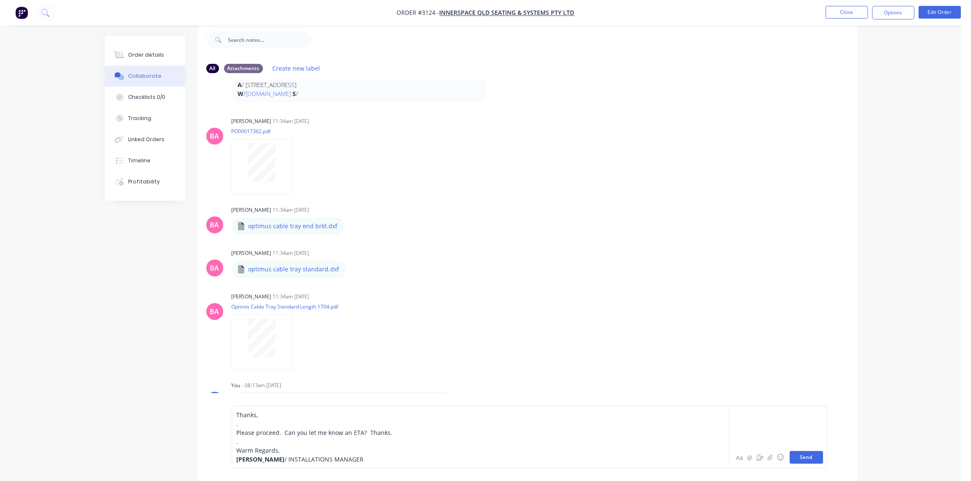
click at [823, 461] on div "Thanks, . Please proceed. Can you let me know an ETA? Thanks. . Warm Regards, G…" at bounding box center [530, 437] width 596 height 63
click at [810, 457] on button "Send" at bounding box center [806, 457] width 33 height 13
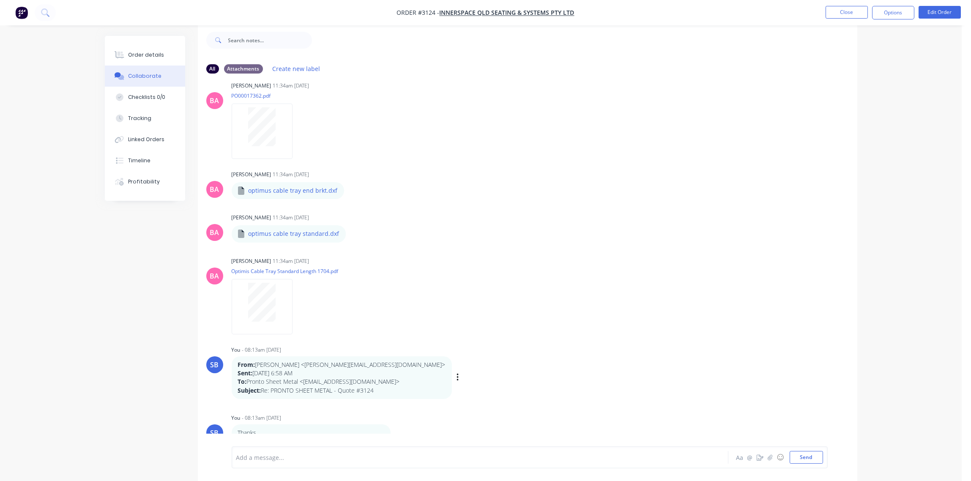
scroll to position [260, 0]
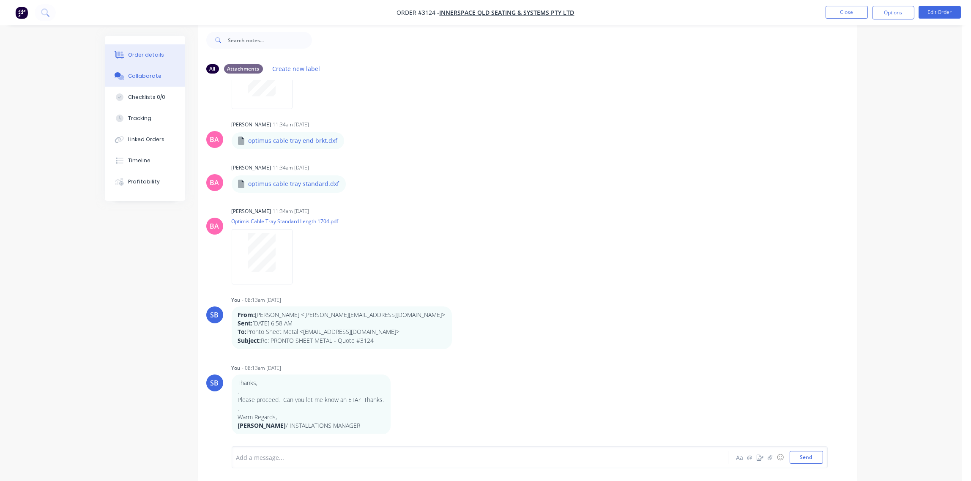
click at [148, 52] on div "Order details" at bounding box center [146, 55] width 36 height 8
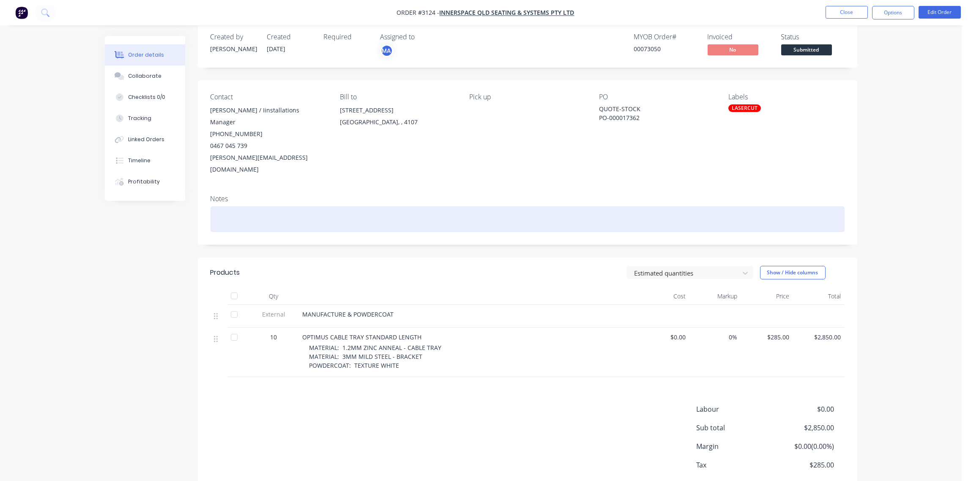
click at [294, 206] on div at bounding box center [528, 219] width 634 height 26
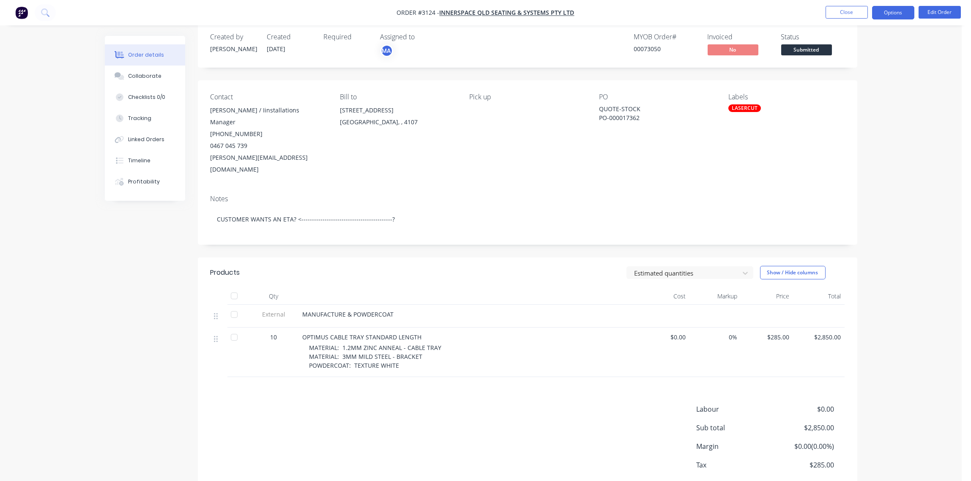
click at [890, 13] on button "Options" at bounding box center [893, 13] width 42 height 14
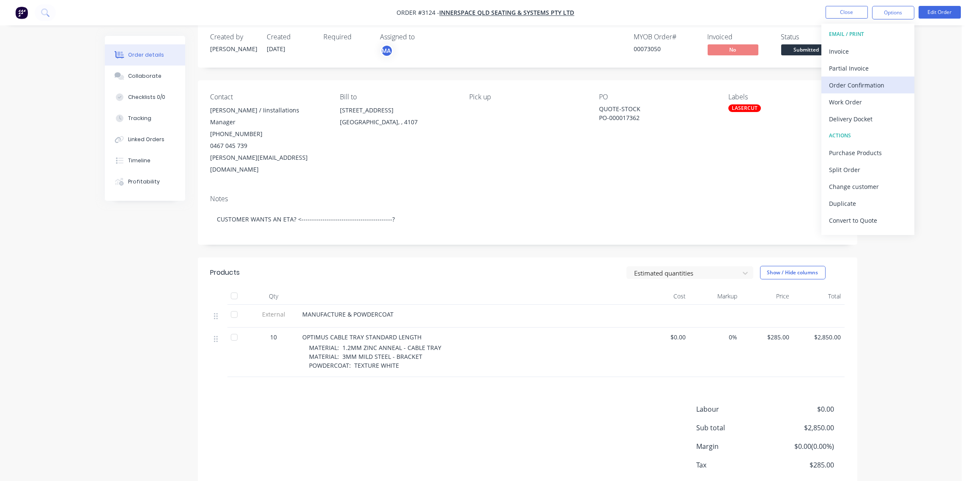
click at [866, 85] on div "Order Confirmation" at bounding box center [868, 85] width 78 height 12
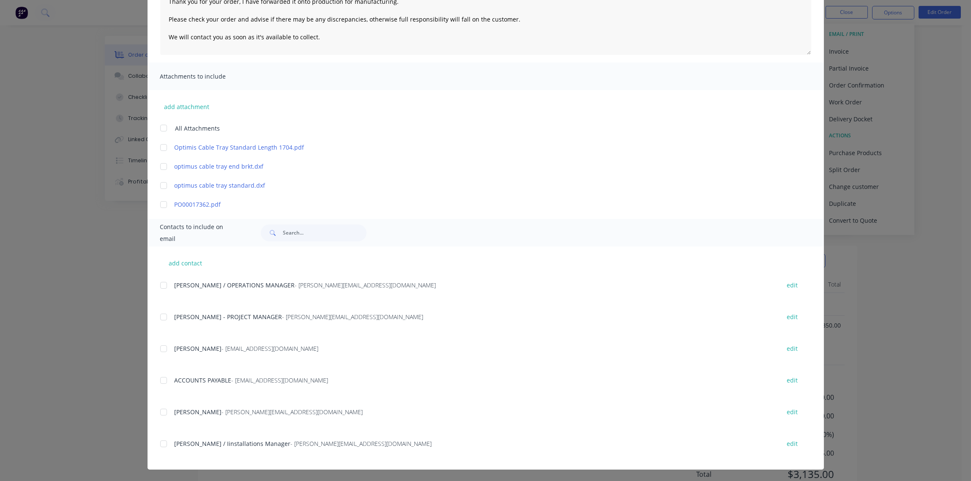
scroll to position [36, 0]
click at [159, 443] on div at bounding box center [163, 443] width 17 height 17
type textarea "Hi Thank you for your order, I have forwarded it onto production for manufactur…"
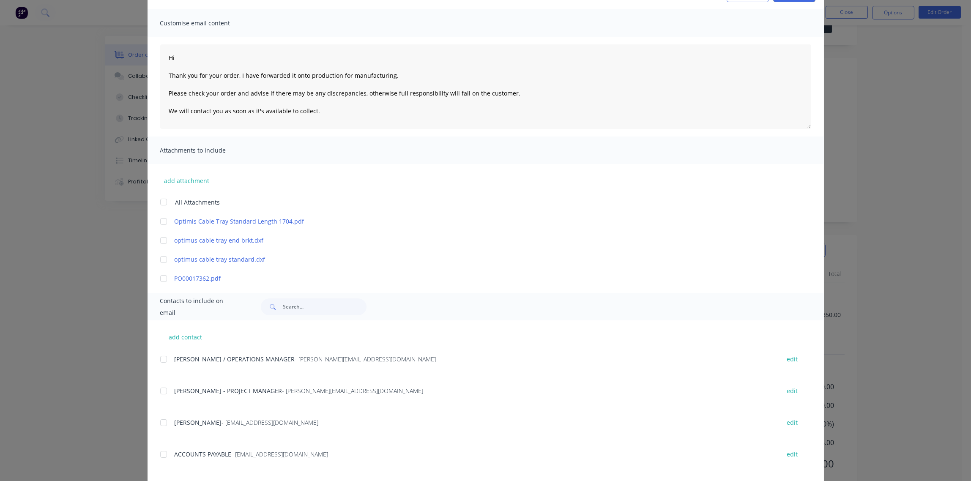
scroll to position [0, 0]
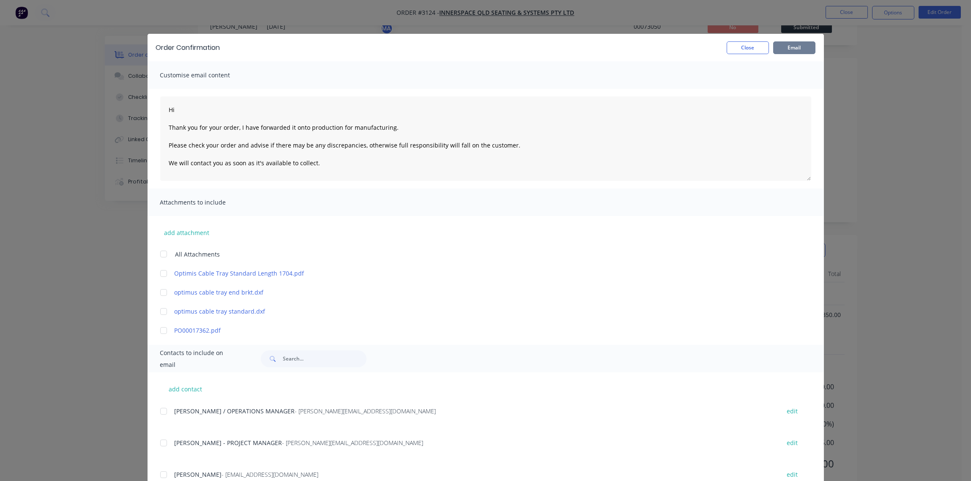
click at [787, 46] on button "Email" at bounding box center [794, 47] width 42 height 13
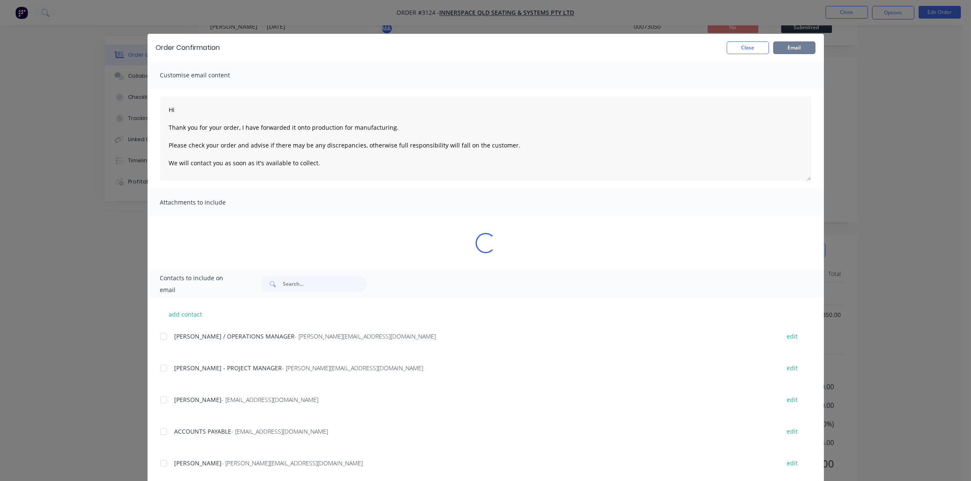
type textarea "Hi Thank you for your order, I have forwarded it onto production for manufactur…"
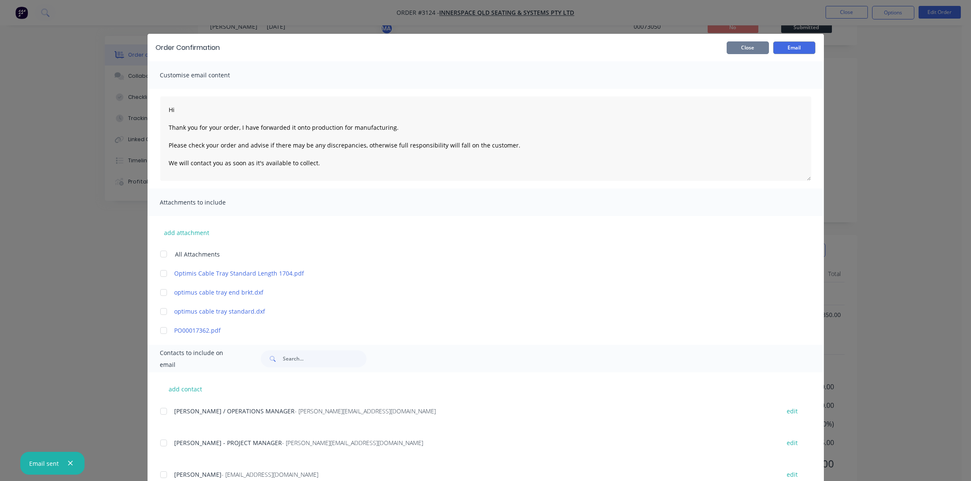
click at [748, 49] on button "Close" at bounding box center [748, 47] width 42 height 13
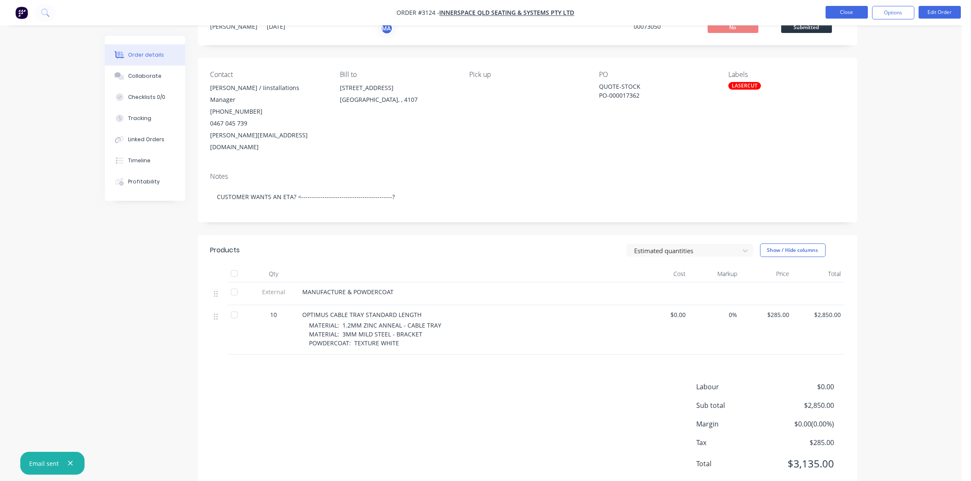
click at [850, 13] on button "Close" at bounding box center [847, 12] width 42 height 13
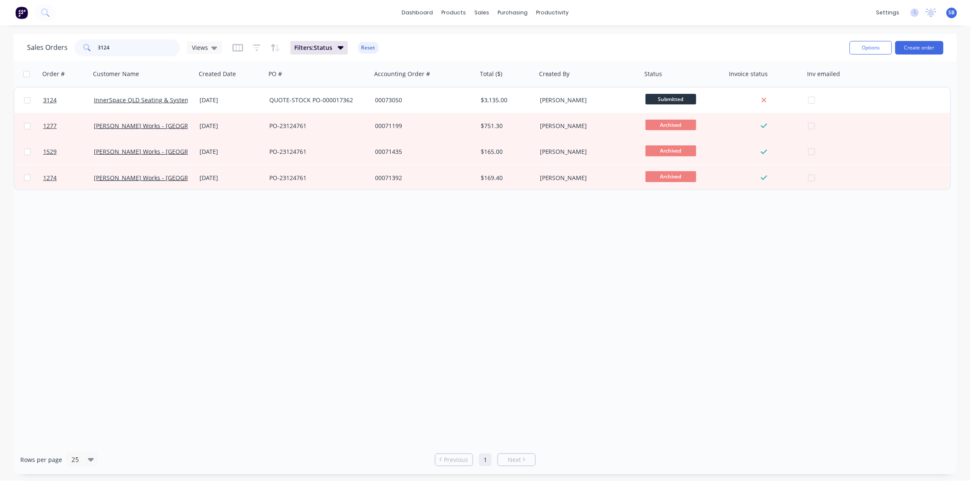
drag, startPoint x: 119, startPoint y: 44, endPoint x: -3, endPoint y: 58, distance: 122.6
click at [0, 58] on html "dashboard products sales purchasing productivity dashboard products Product Cat…" at bounding box center [490, 240] width 980 height 481
type input "3014"
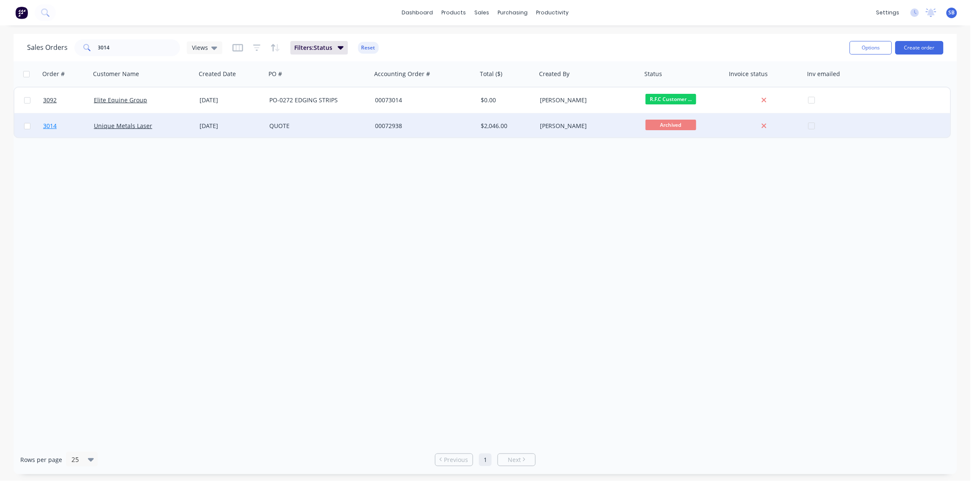
click at [49, 125] on span "3014" at bounding box center [50, 126] width 14 height 8
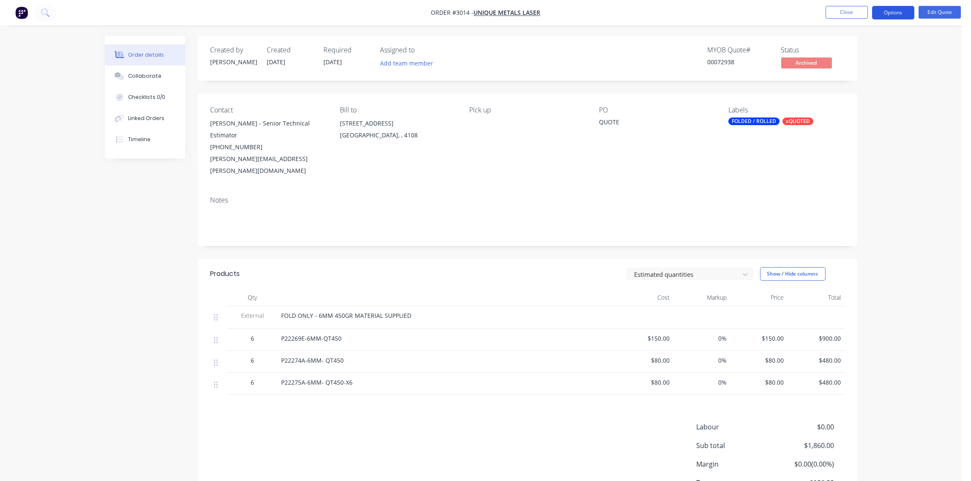
click at [898, 10] on button "Options" at bounding box center [893, 13] width 42 height 14
click at [857, 186] on div "Unarchive" at bounding box center [868, 187] width 78 height 12
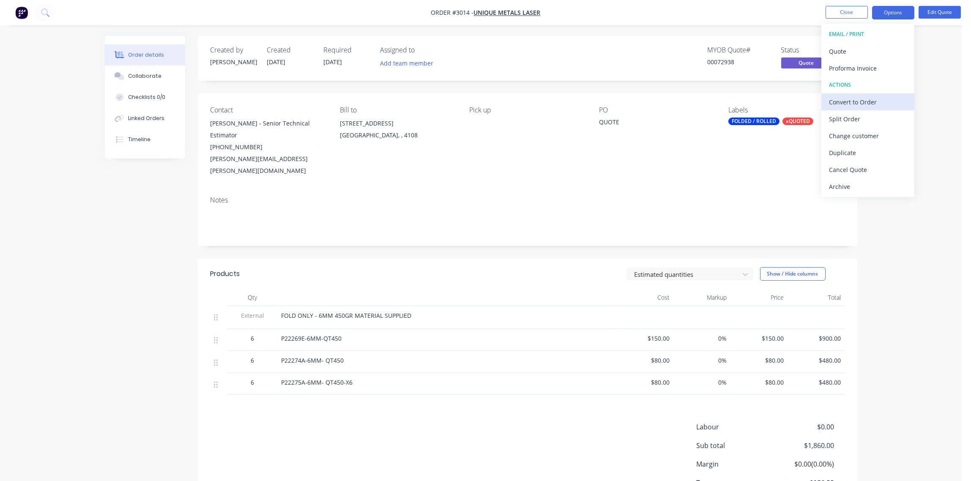
click at [863, 101] on div "Convert to Order" at bounding box center [868, 102] width 78 height 12
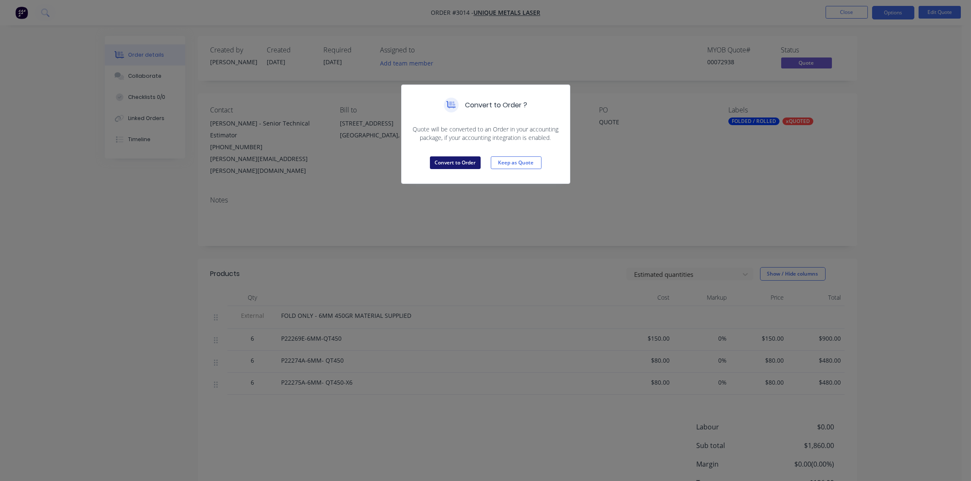
click at [464, 159] on button "Convert to Order" at bounding box center [455, 162] width 51 height 13
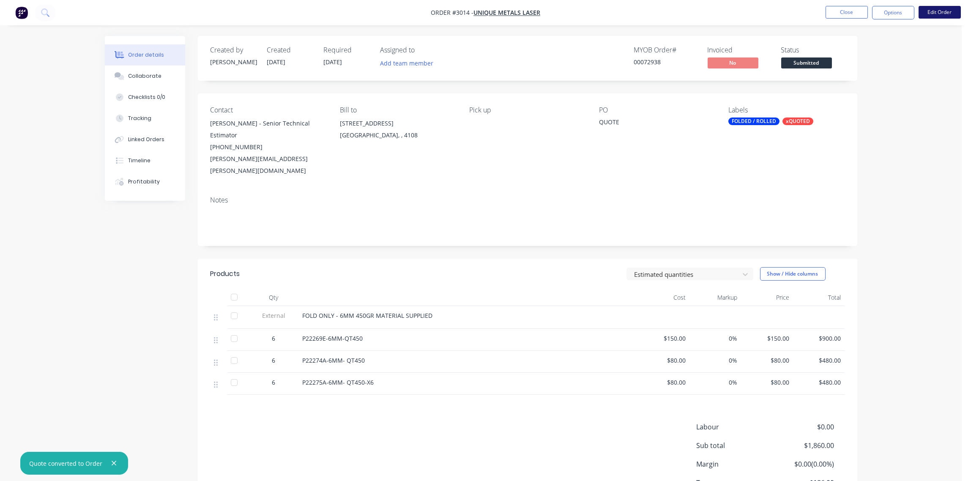
click at [941, 13] on button "Edit Order" at bounding box center [940, 12] width 42 height 13
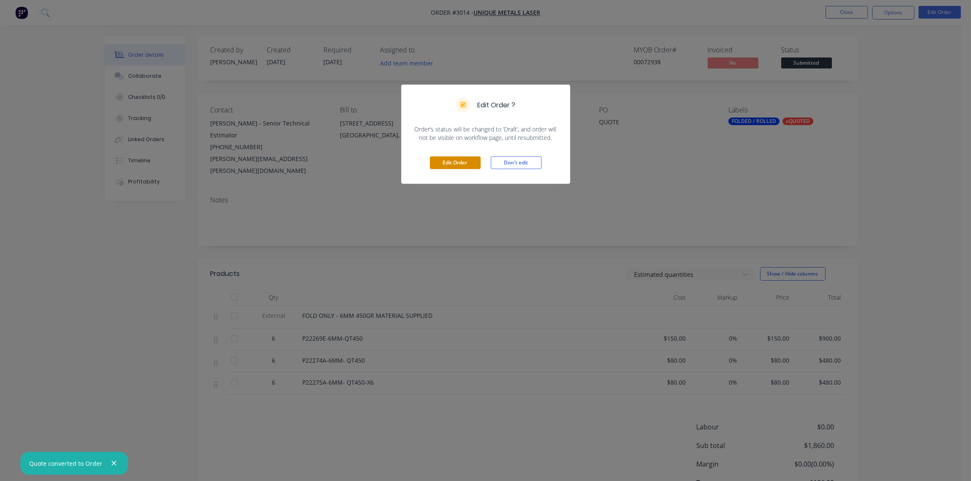
click at [459, 163] on button "Edit Order" at bounding box center [455, 162] width 51 height 13
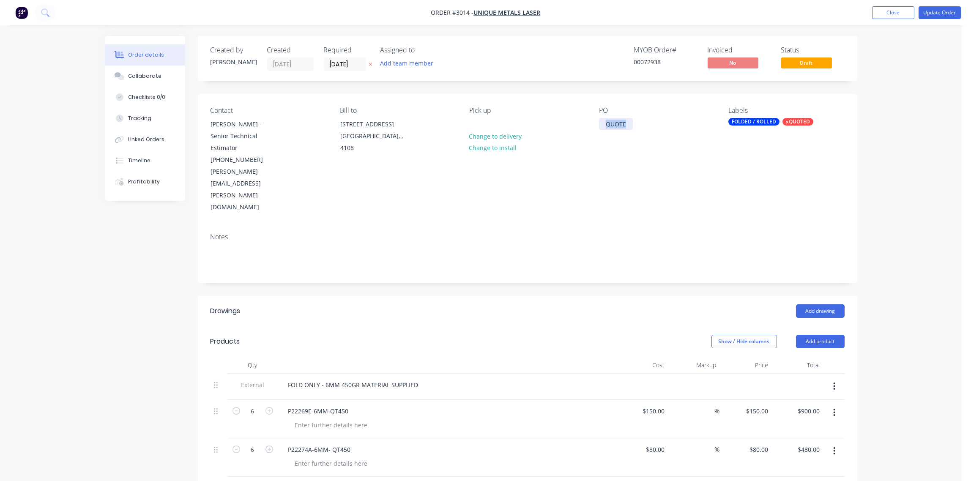
drag, startPoint x: 627, startPoint y: 125, endPoint x: 564, endPoint y: 131, distance: 63.7
click at [564, 131] on div "Contact Tony Shepherd - Senior Technical Estimator (07) 3902 8100 Tony.Shepherd…" at bounding box center [528, 160] width 660 height 132
click at [650, 165] on div "PO PO-36799" at bounding box center [657, 160] width 116 height 107
click at [144, 74] on div "Collaborate" at bounding box center [144, 76] width 33 height 8
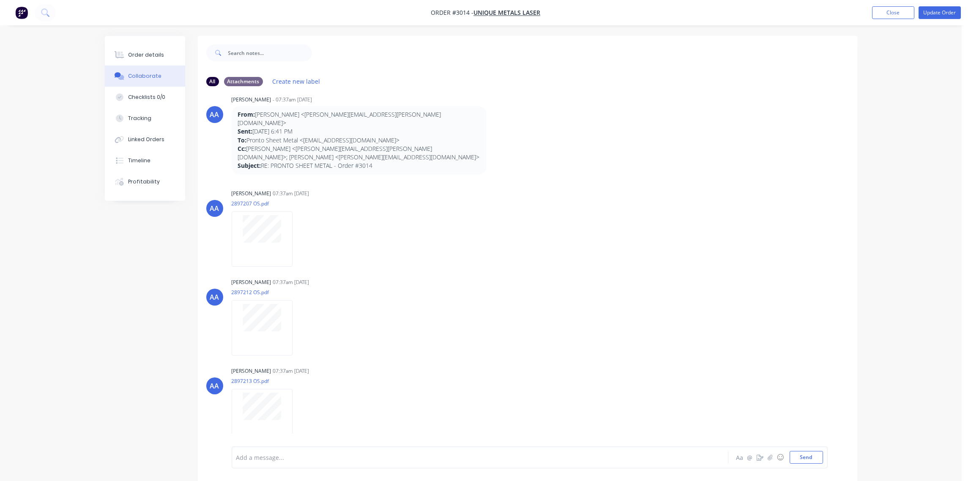
scroll to position [435, 0]
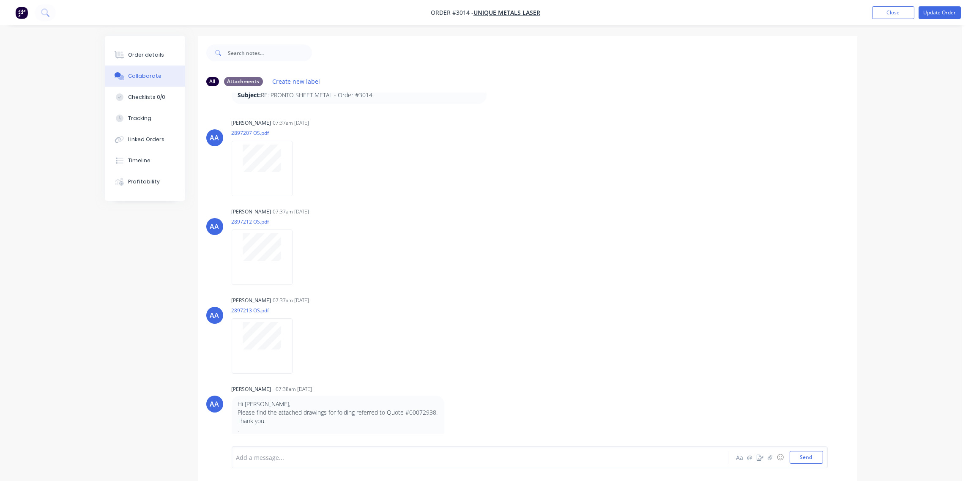
click at [276, 456] on div at bounding box center [457, 457] width 440 height 9
click at [304, 455] on div at bounding box center [457, 457] width 440 height 9
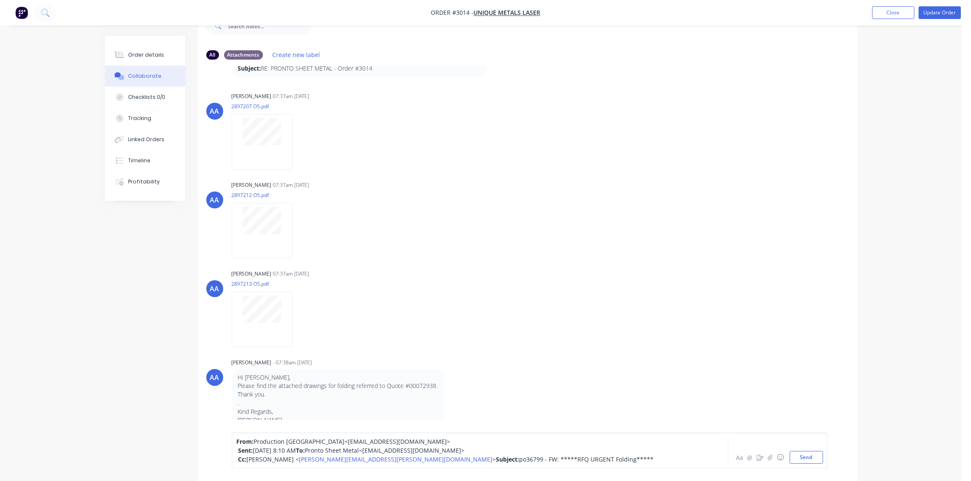
scroll to position [44, 0]
click at [808, 456] on button "Send" at bounding box center [806, 457] width 33 height 13
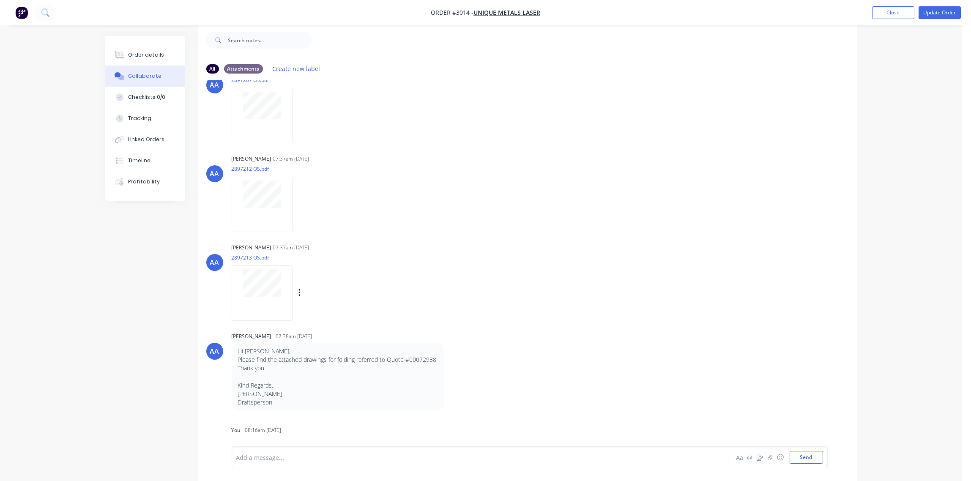
scroll to position [511, 0]
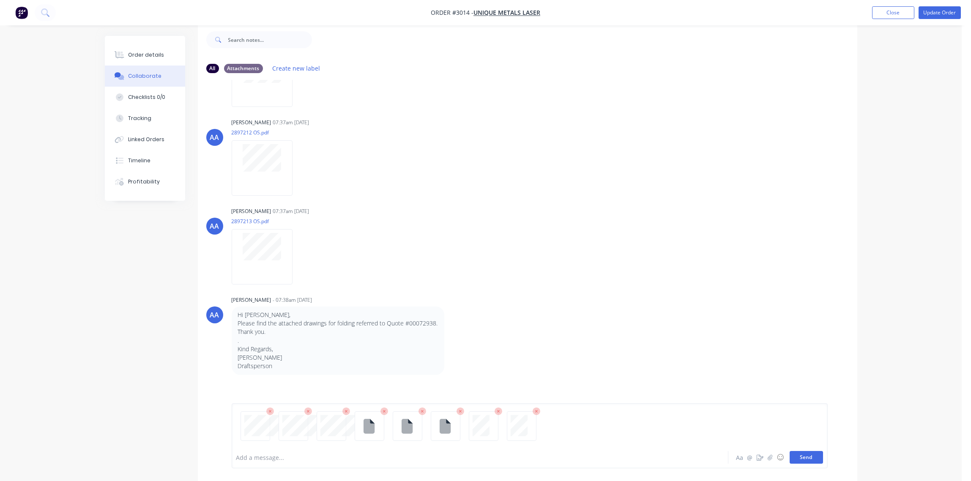
click at [810, 458] on button "Send" at bounding box center [806, 457] width 33 height 13
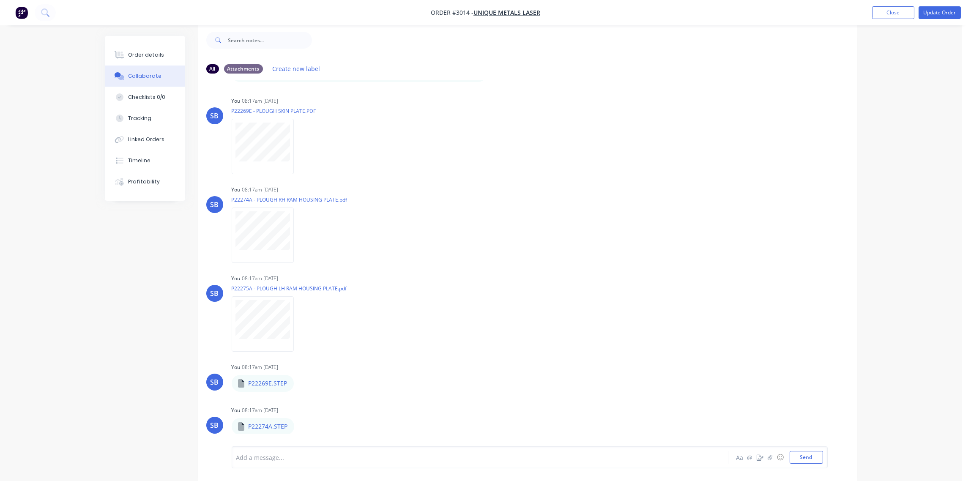
scroll to position [1092, 0]
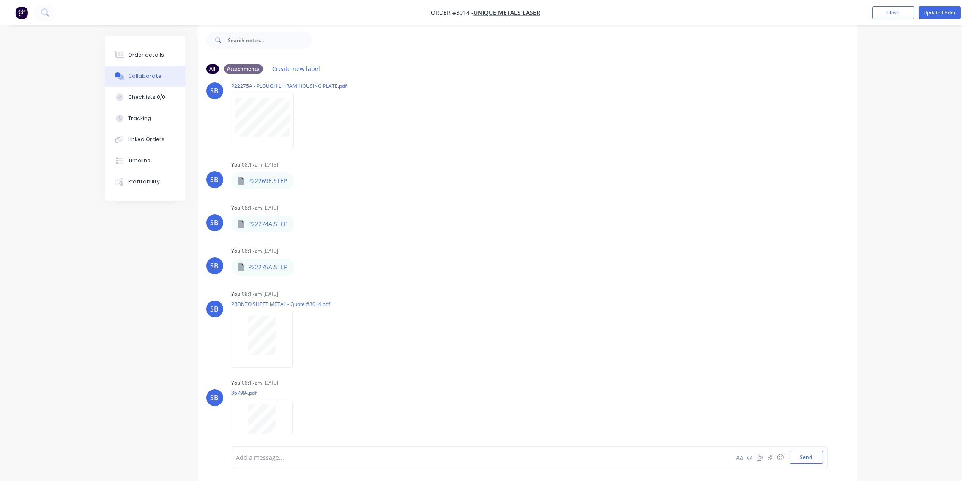
click at [279, 458] on div at bounding box center [457, 457] width 440 height 9
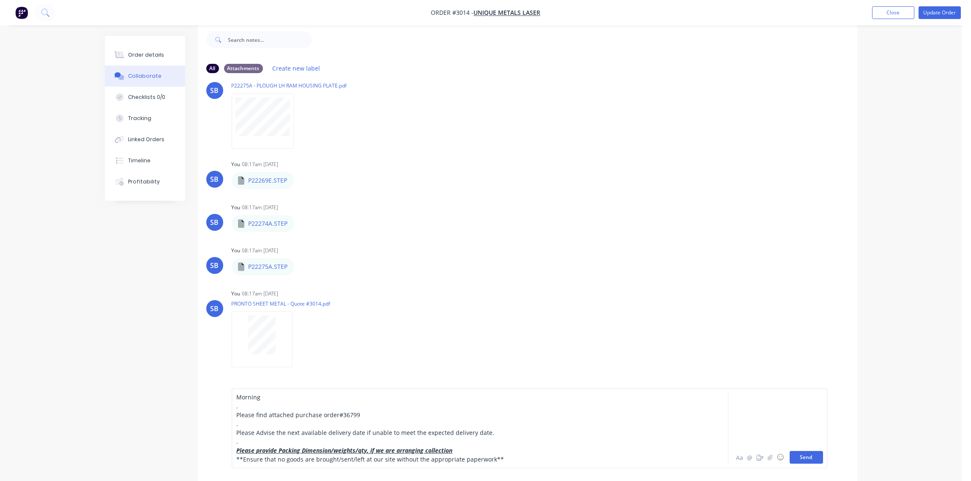
click at [808, 460] on button "Send" at bounding box center [806, 457] width 33 height 13
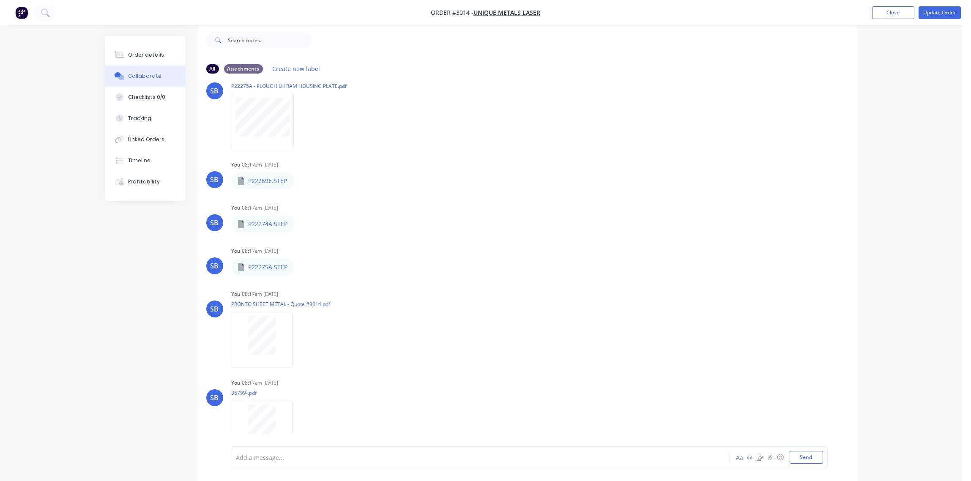
scroll to position [651, 0]
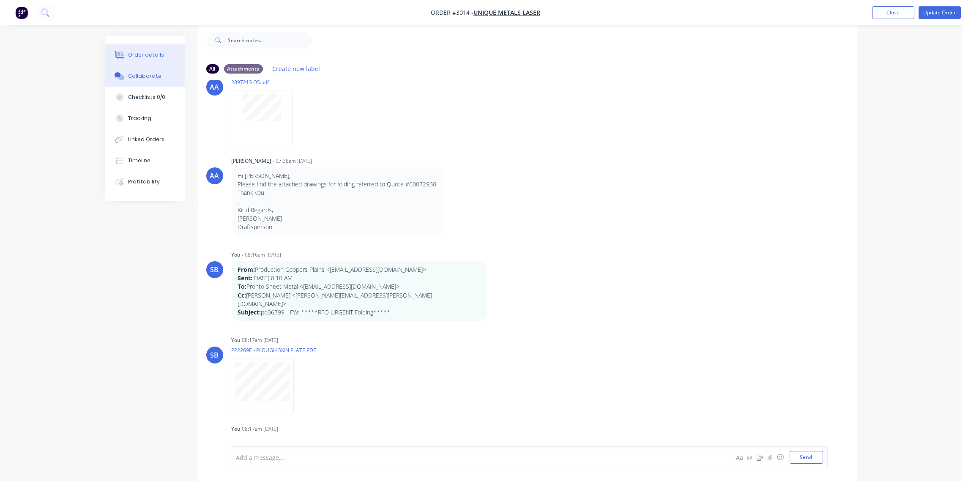
click at [144, 55] on div "Order details" at bounding box center [146, 55] width 36 height 8
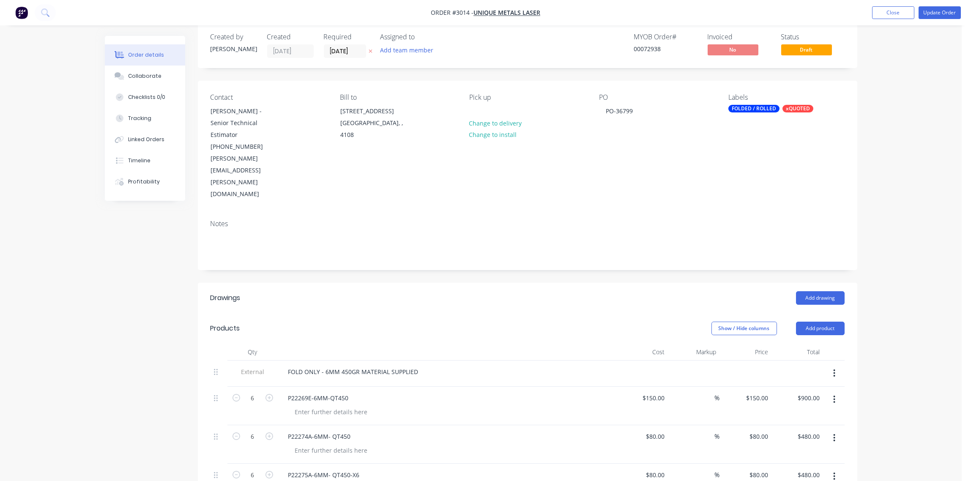
click at [759, 110] on div "FOLDED / ROLLED" at bounding box center [753, 109] width 51 height 8
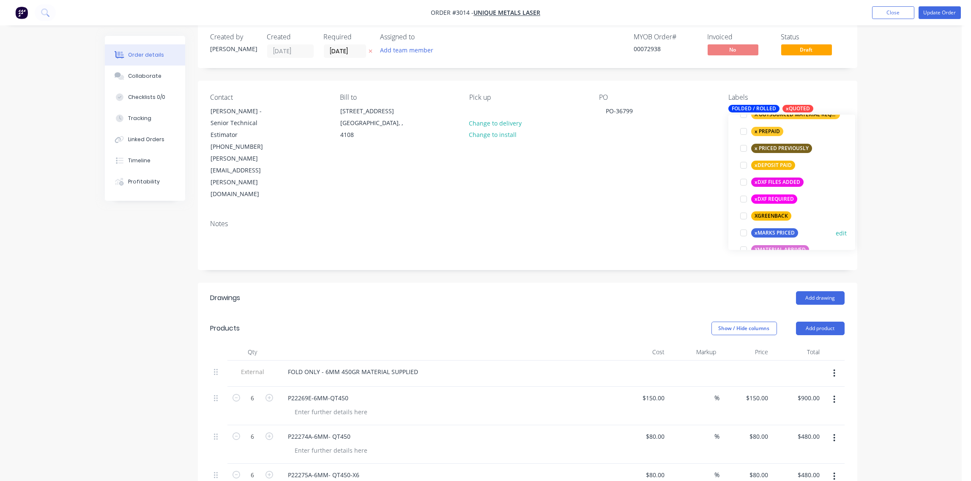
scroll to position [761, 0]
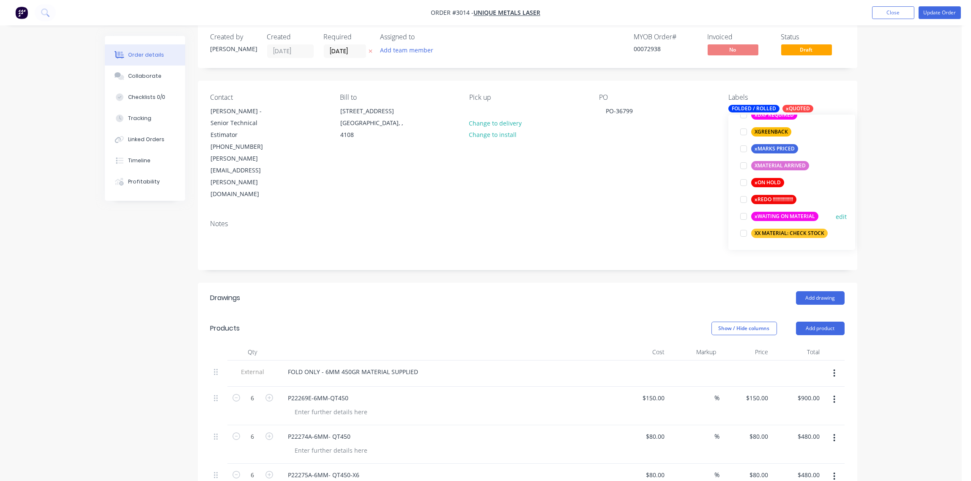
click at [741, 216] on div at bounding box center [743, 216] width 17 height 17
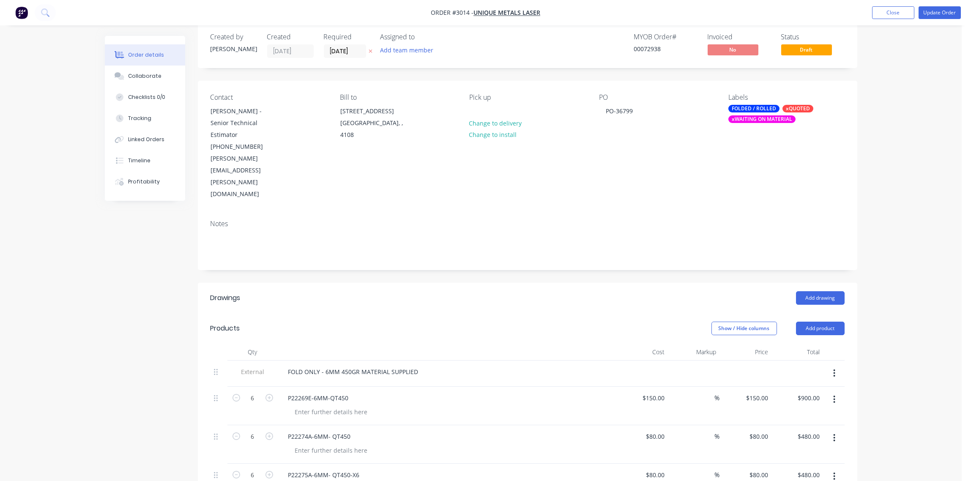
click at [650, 164] on div "Contact Tony Shepherd - Senior Technical Estimator (07) 3902 8100 Tony.Shepherd…" at bounding box center [528, 147] width 660 height 132
click at [946, 11] on button "Update Order" at bounding box center [940, 12] width 42 height 13
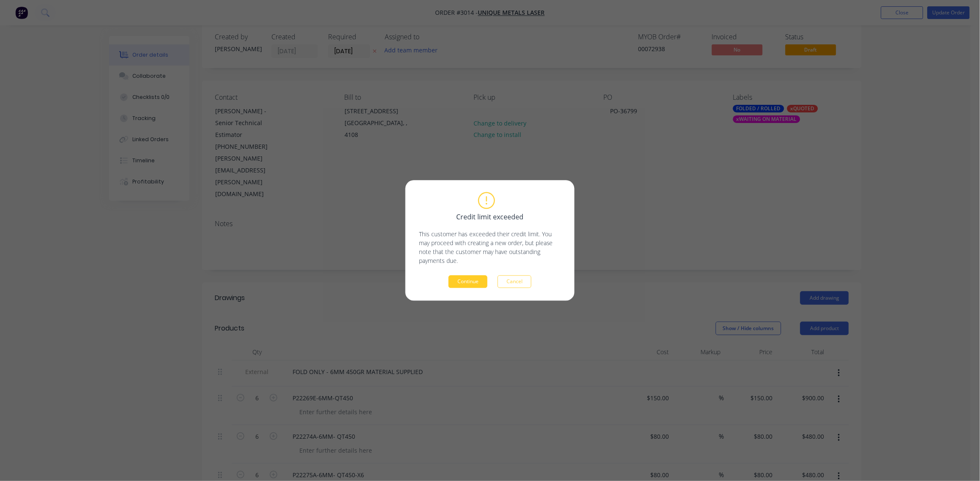
click at [477, 281] on button "Continue" at bounding box center [468, 282] width 39 height 13
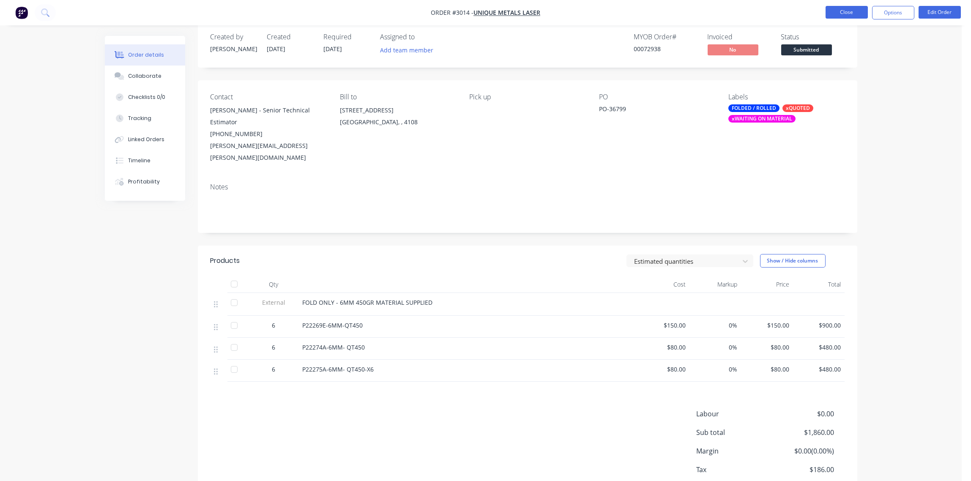
click at [846, 13] on button "Close" at bounding box center [847, 12] width 42 height 13
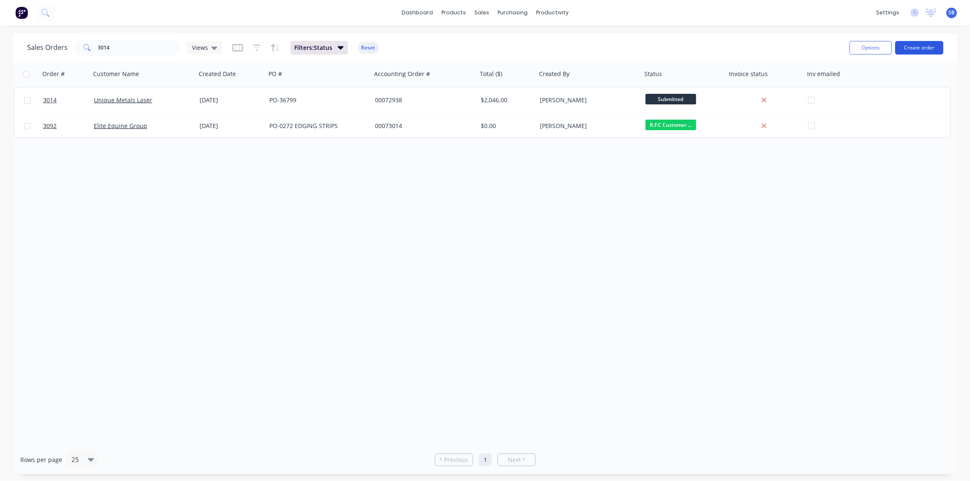
click at [915, 51] on button "Create order" at bounding box center [919, 48] width 48 height 14
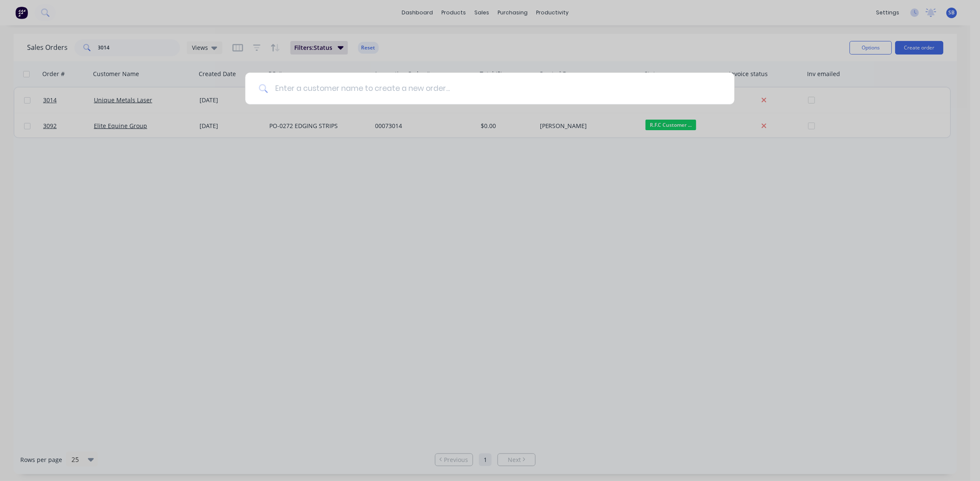
click at [297, 88] on input at bounding box center [494, 89] width 453 height 32
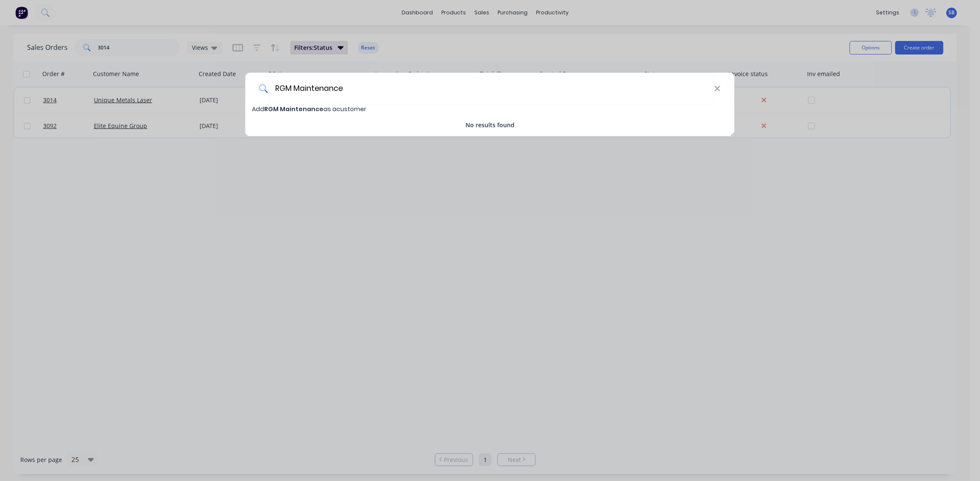
type input "RGM Maintenance"
click at [320, 107] on span "RGM Maintenance" at bounding box center [294, 109] width 59 height 8
select select "AU"
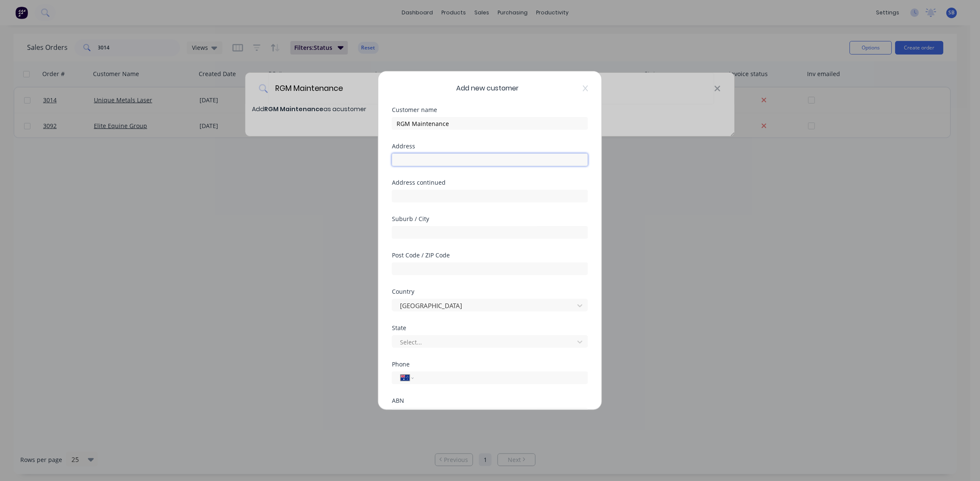
click at [429, 157] on input "text" at bounding box center [490, 159] width 196 height 13
drag, startPoint x: 429, startPoint y: 157, endPoint x: 407, endPoint y: 162, distance: 22.0
click at [407, 162] on input "text" at bounding box center [490, 159] width 196 height 13
paste input "32 Ashover Road"
type input "32 Ashover Road"
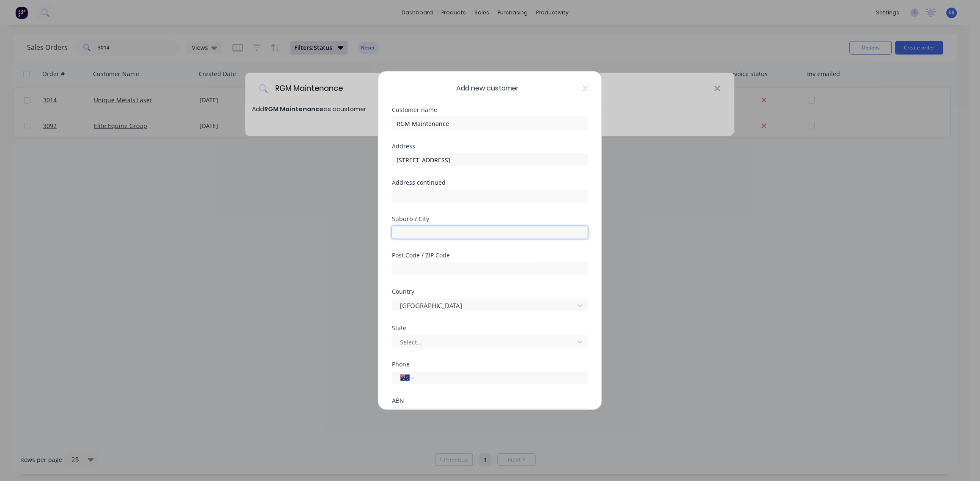
click at [420, 229] on input "text" at bounding box center [490, 232] width 196 height 13
type input "ROCKLEA"
type input "4106"
click at [418, 337] on div at bounding box center [484, 342] width 171 height 11
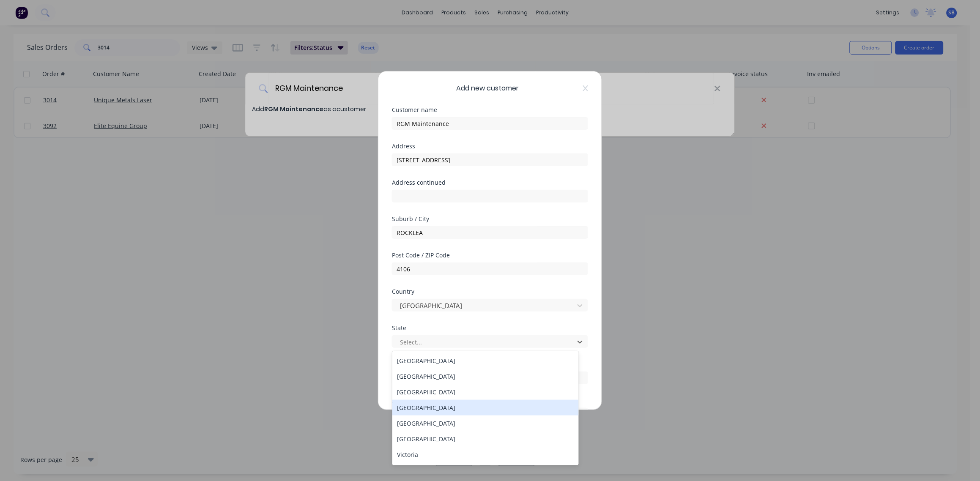
click at [415, 405] on div "[GEOGRAPHIC_DATA]" at bounding box center [485, 408] width 187 height 16
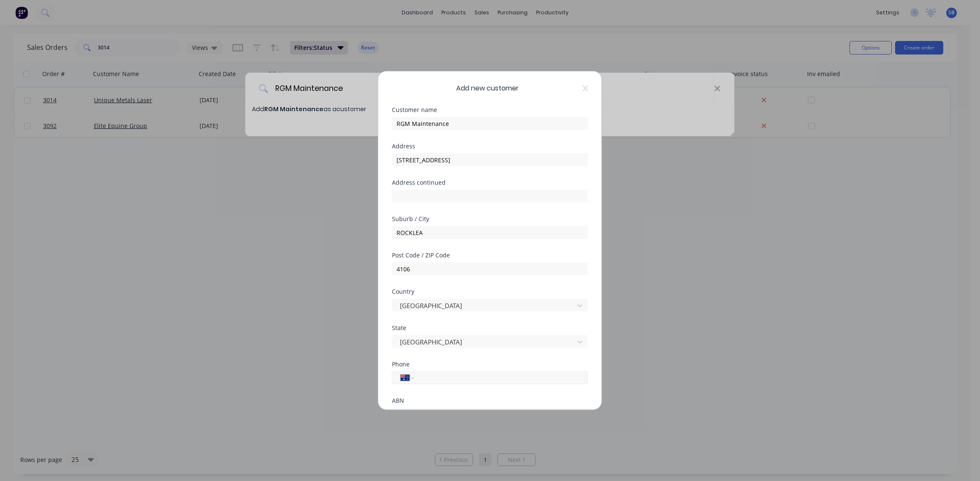
click at [428, 381] on input "tel" at bounding box center [499, 378] width 159 height 10
paste input "(07) 3277 7616"
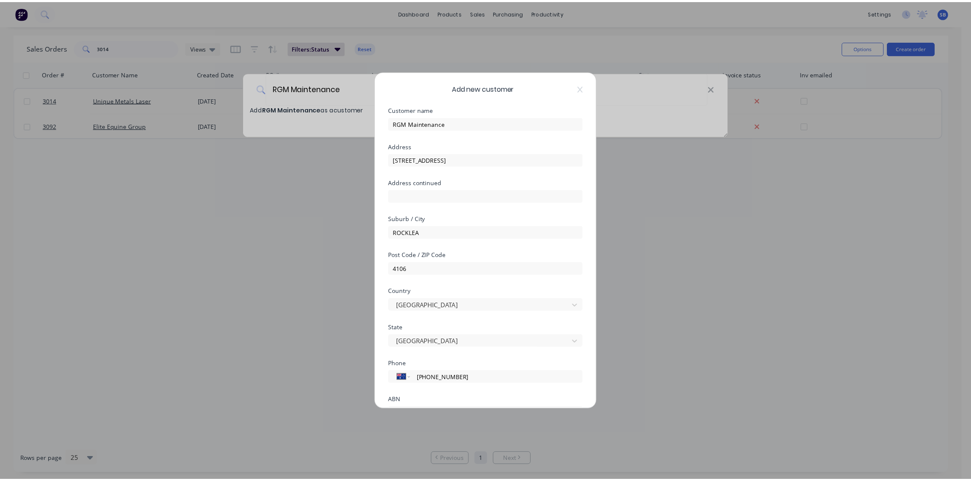
scroll to position [74, 0]
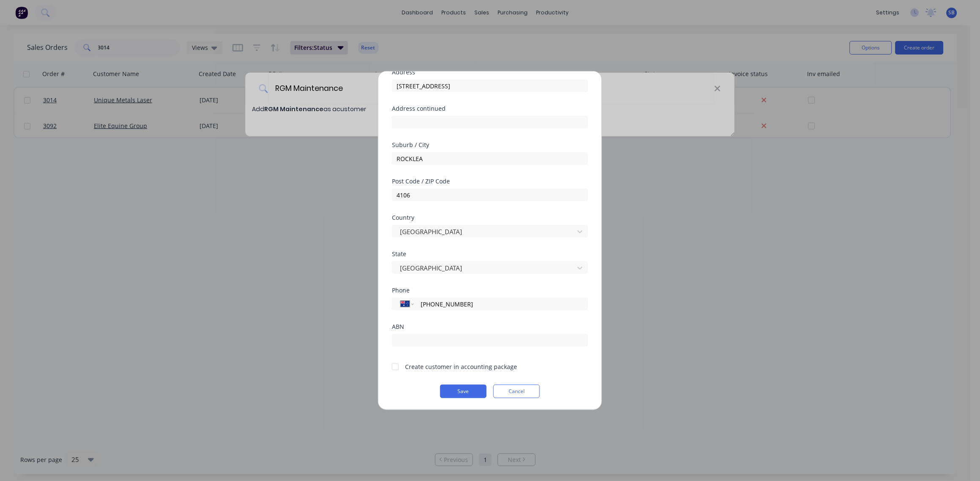
type input "(07) 3277 7616"
click at [395, 368] on div at bounding box center [395, 367] width 17 height 17
click at [459, 390] on button "Save" at bounding box center [463, 392] width 47 height 14
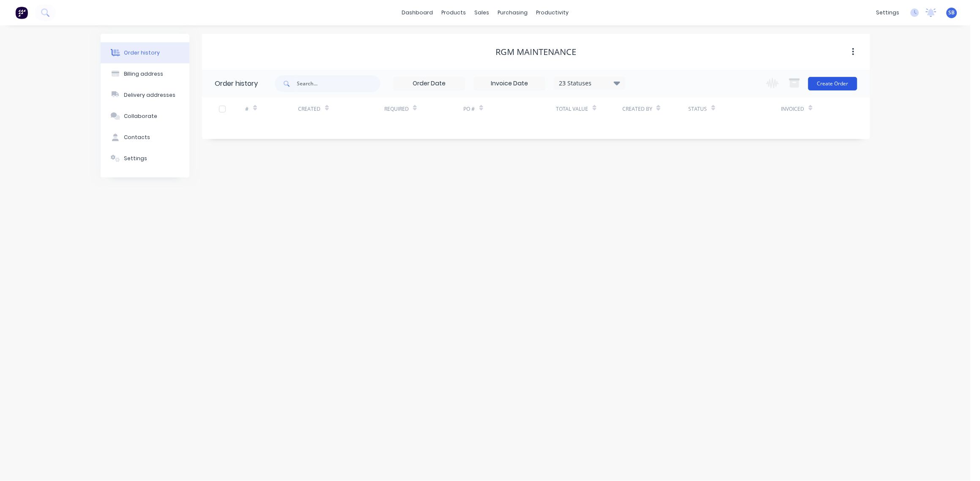
click at [838, 85] on button "Create Order" at bounding box center [832, 84] width 49 height 14
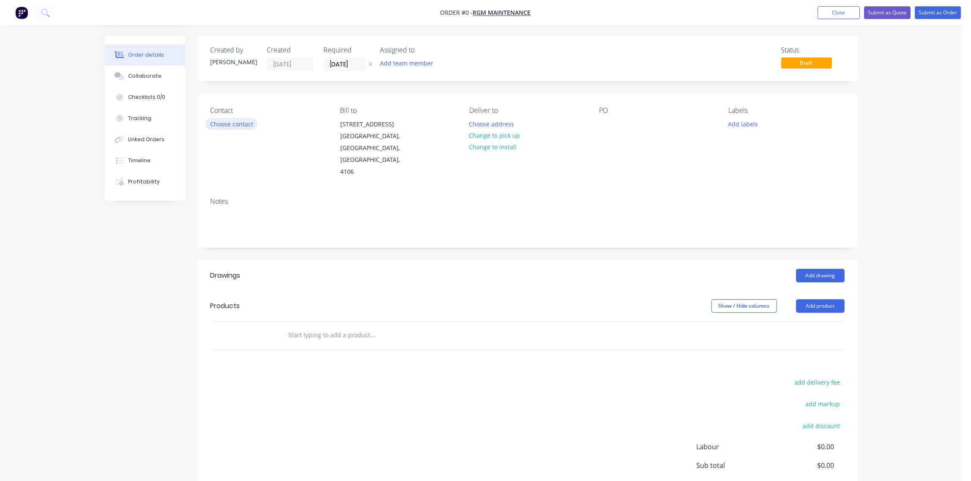
click at [234, 125] on button "Choose contact" at bounding box center [231, 123] width 52 height 11
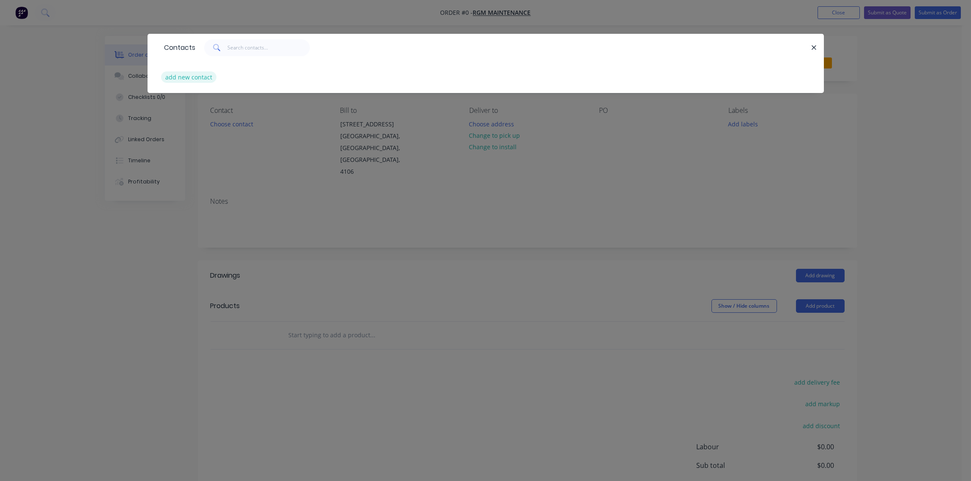
click at [186, 75] on button "add new contact" at bounding box center [189, 76] width 56 height 11
select select "AU"
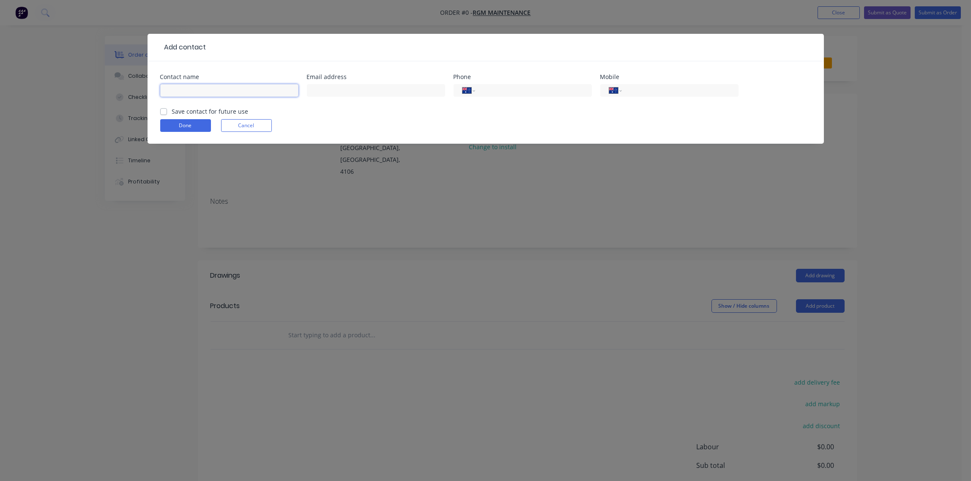
click at [181, 90] on input "text" at bounding box center [229, 90] width 138 height 13
paste input "Andrew Gillon Area Manager"
click at [203, 90] on input "Andrew Gillon Area Manager" at bounding box center [229, 90] width 138 height 13
type input "Andrew Gillon - Area Manager"
click at [366, 88] on input "text" at bounding box center [376, 90] width 138 height 13
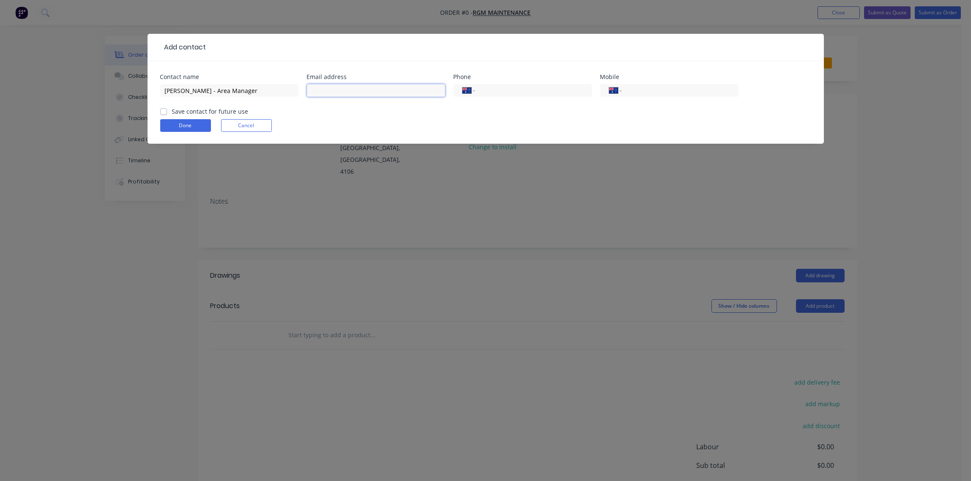
paste input "andrewg@rgmmaintenance.com.au"
type input "andrewg@rgmmaintenance.com.au"
click at [503, 91] on input "tel" at bounding box center [531, 91] width 101 height 10
paste input "(07) 3277 7616"
type input "(07) 3277 7616"
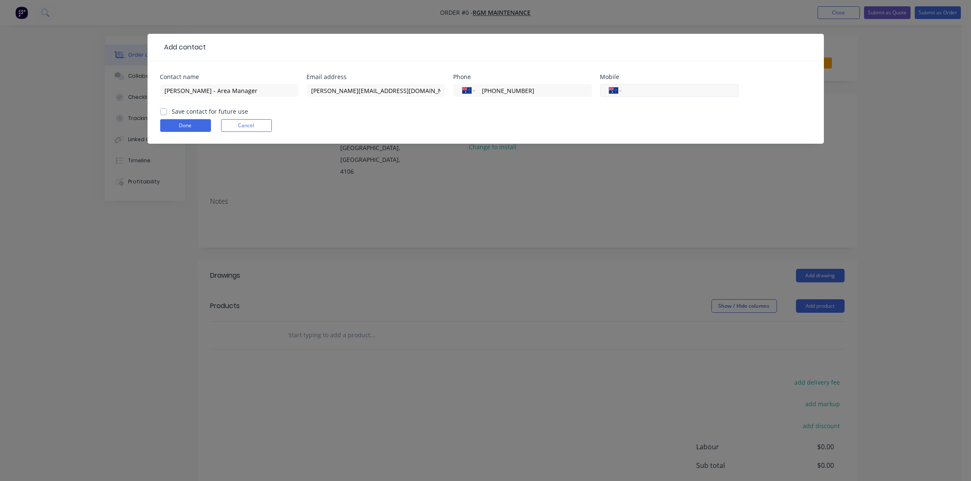
click at [642, 90] on input "tel" at bounding box center [678, 91] width 101 height 10
paste input "0431 551 420"
type input "0431 551 420"
click at [172, 113] on label "Save contact for future use" at bounding box center [210, 111] width 77 height 9
click at [164, 113] on input "Save contact for future use" at bounding box center [163, 111] width 7 height 8
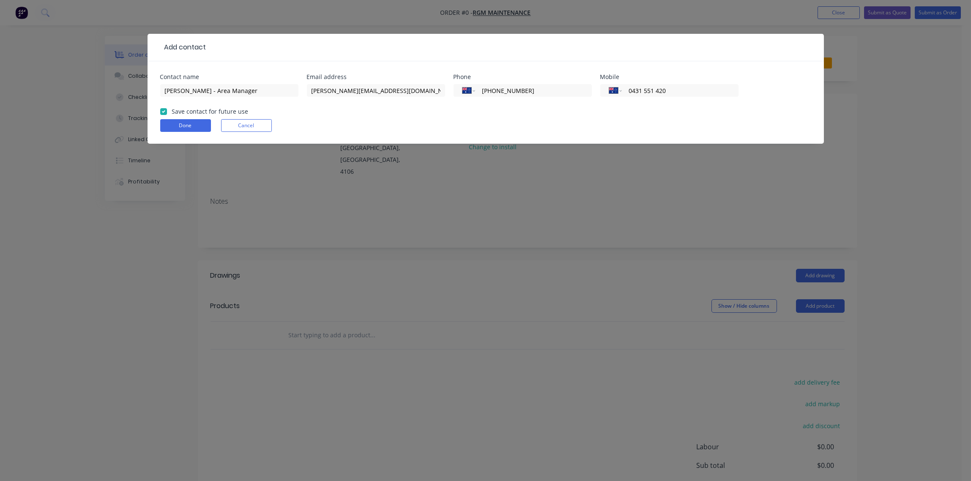
checkbox input "true"
click at [179, 126] on button "Done" at bounding box center [185, 125] width 51 height 13
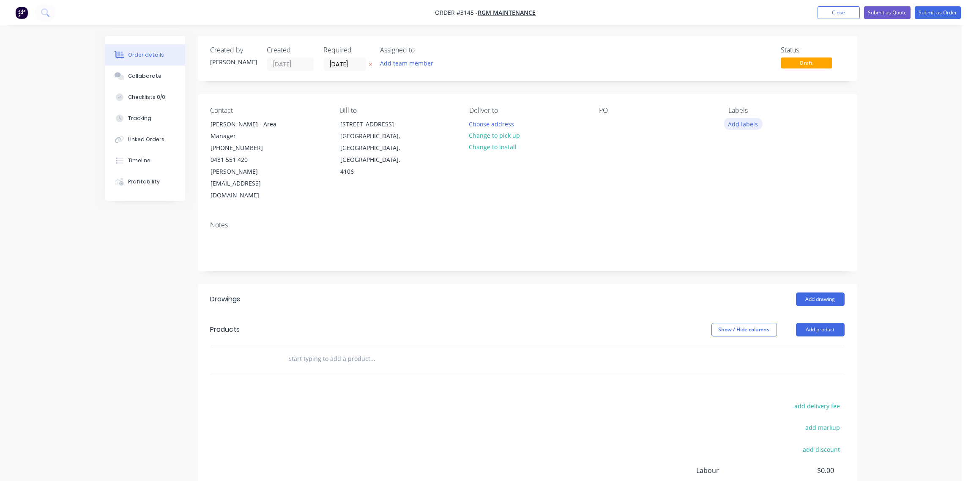
click at [731, 122] on button "Add labels" at bounding box center [743, 123] width 39 height 11
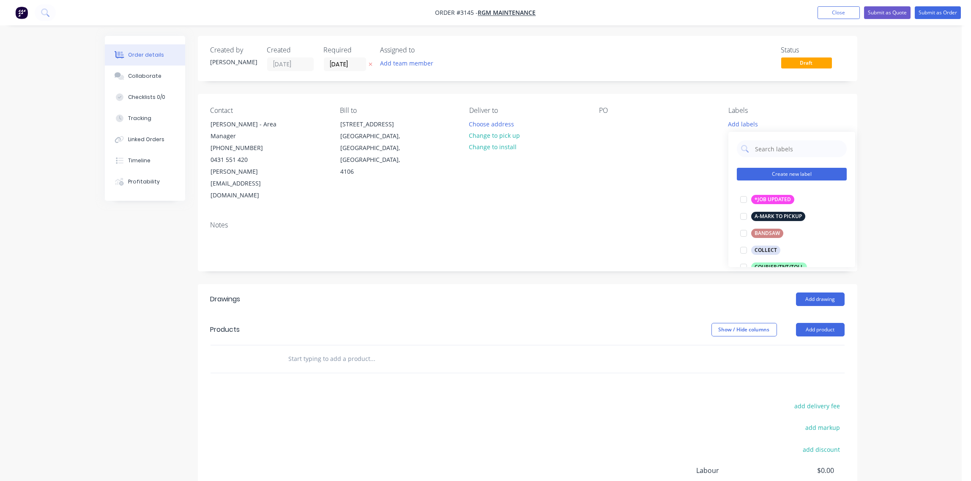
scroll to position [252, 0]
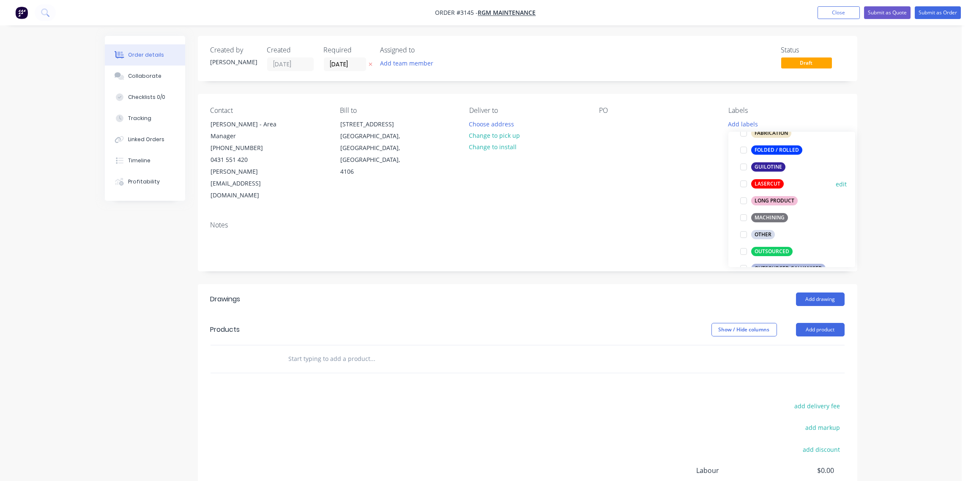
click at [743, 184] on div at bounding box center [743, 183] width 17 height 17
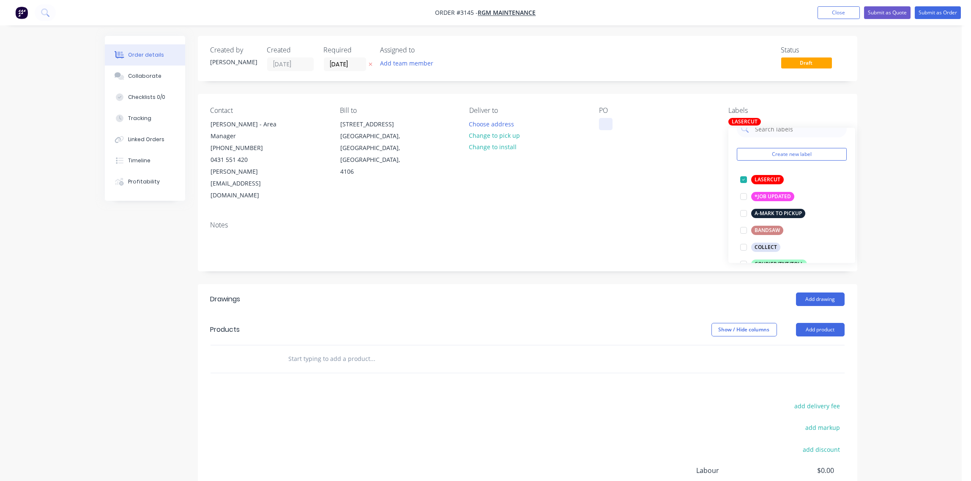
click at [607, 120] on div at bounding box center [606, 124] width 14 height 12
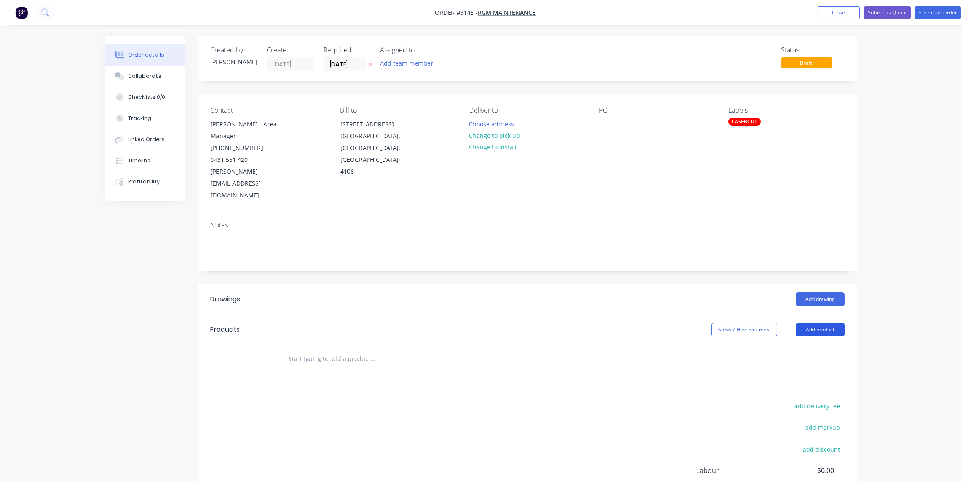
click at [828, 323] on button "Add product" at bounding box center [820, 330] width 49 height 14
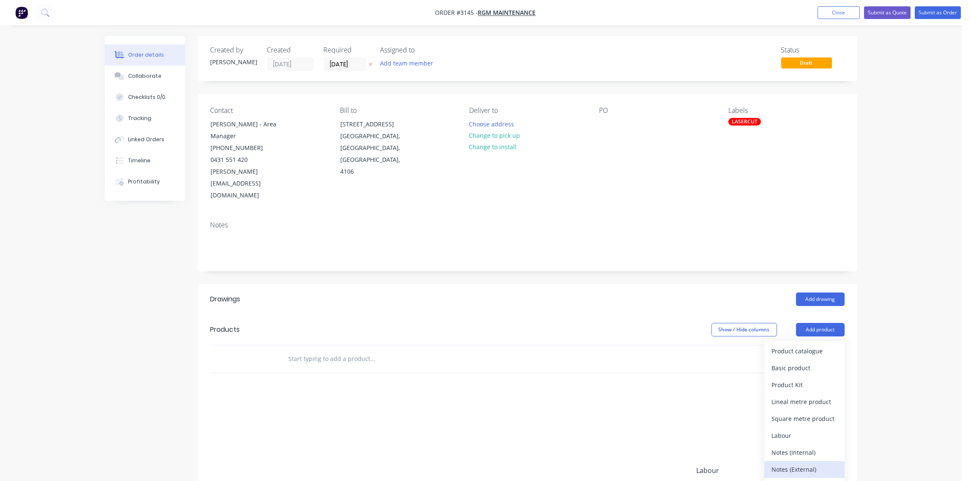
click at [815, 463] on div "Notes (External)" at bounding box center [804, 469] width 65 height 12
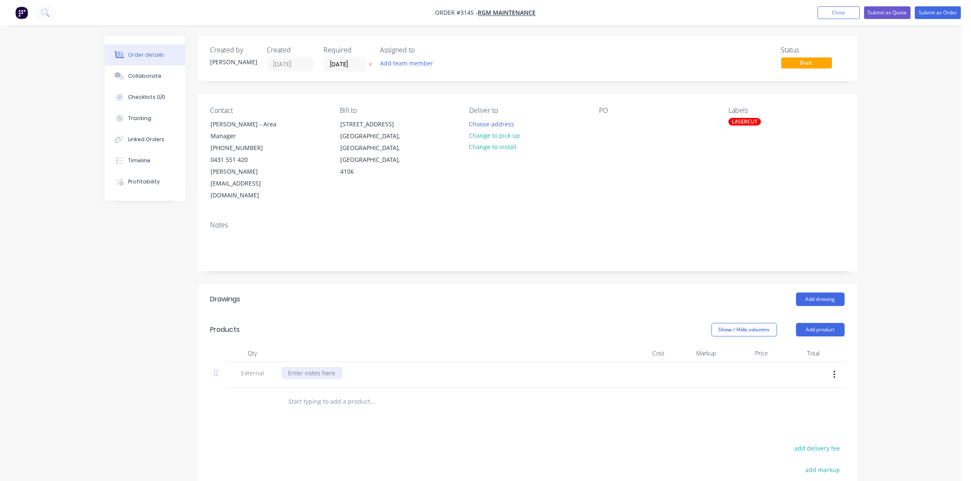
click at [319, 367] on div at bounding box center [312, 373] width 61 height 12
click at [313, 367] on div at bounding box center [312, 373] width 61 height 12
paste div
click at [339, 393] on input "text" at bounding box center [372, 401] width 169 height 17
click at [318, 393] on input "text" at bounding box center [372, 401] width 169 height 17
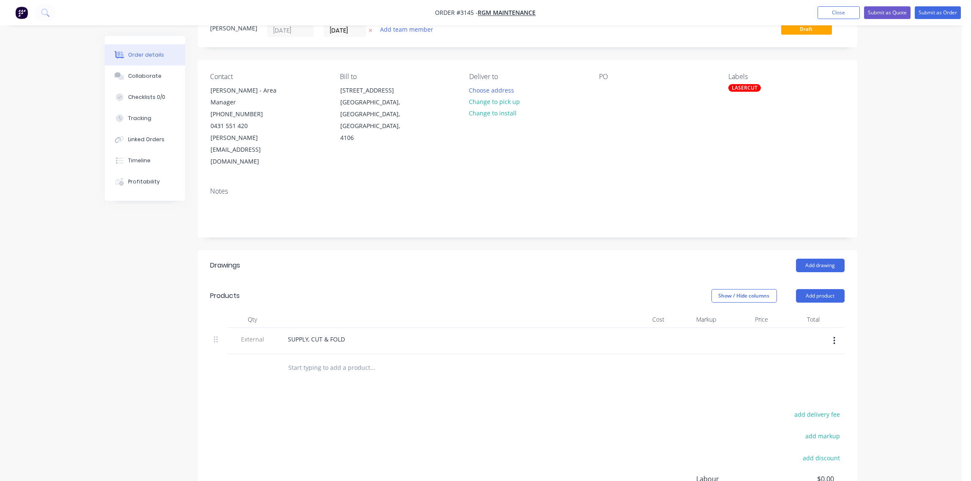
scroll to position [63, 0]
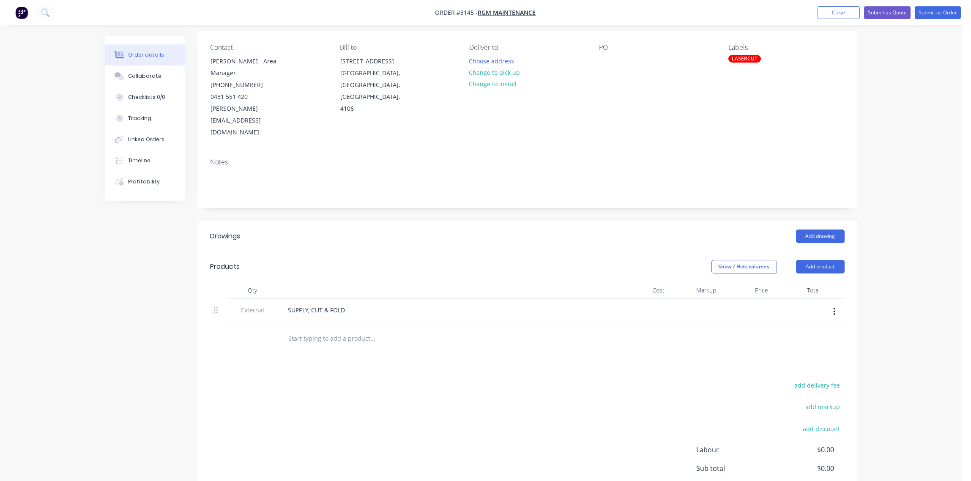
click at [350, 330] on input "text" at bounding box center [372, 338] width 169 height 17
click at [342, 330] on input "CHASSIS RAILS -" at bounding box center [372, 338] width 169 height 17
type input "CHASSIS RAILS - 80MM x 285MM x 80MM @ 4100MM LONG"
click at [442, 357] on button "Add CHASSIS RAILS - 80MM x 285MM x 80MM @ 4100MM LONG to order" at bounding box center [419, 374] width 254 height 35
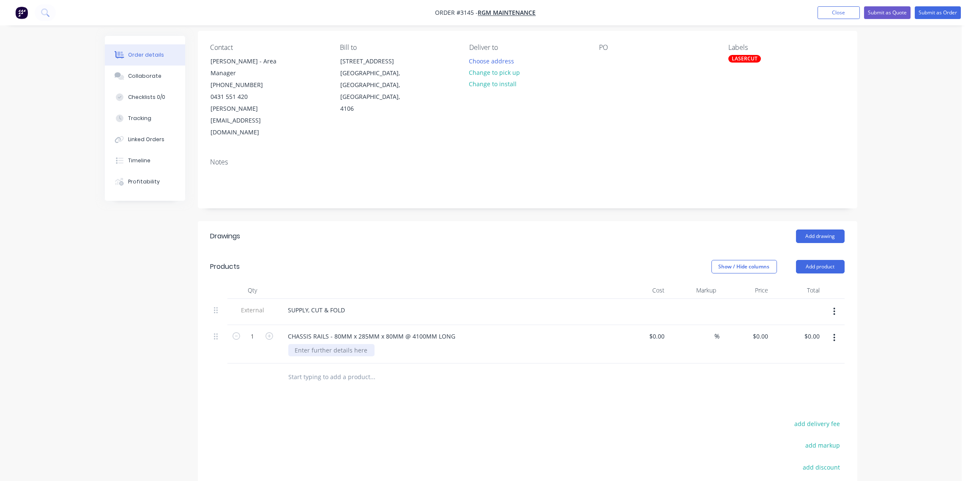
click at [345, 344] on div at bounding box center [331, 350] width 86 height 12
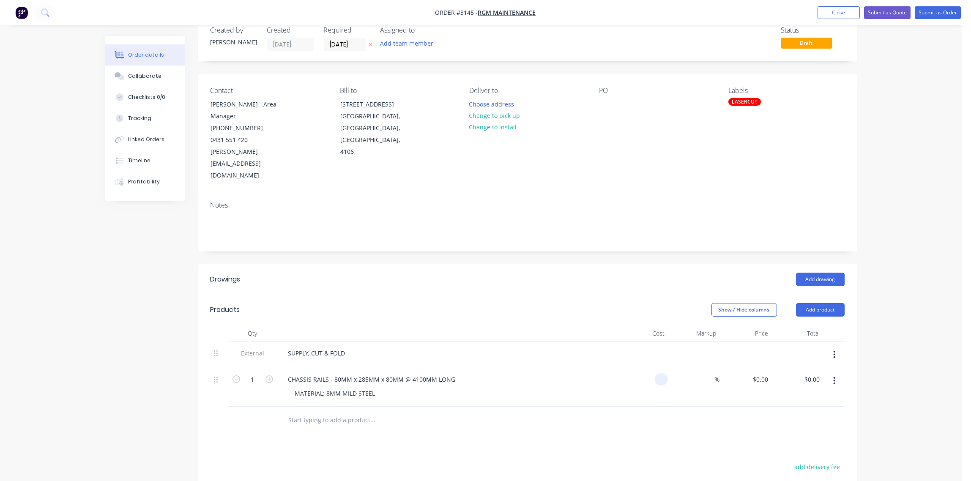
scroll to position [0, 0]
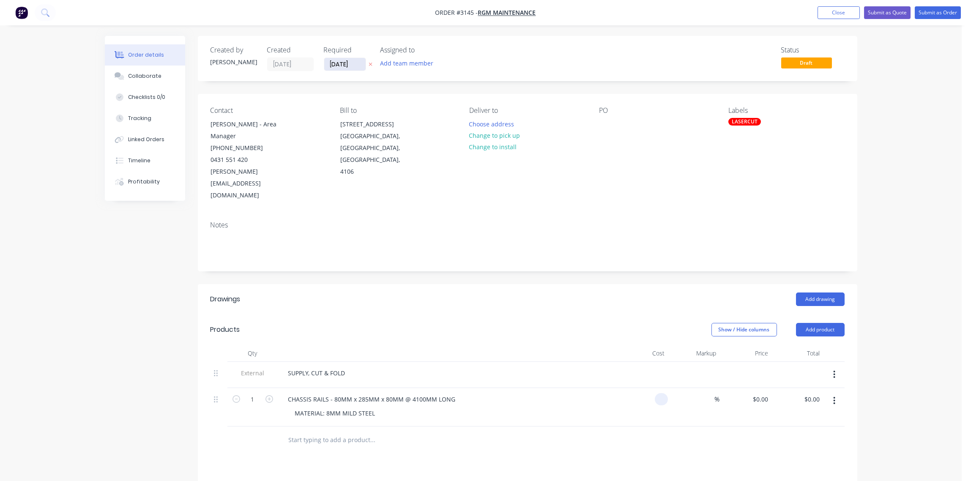
type input "$0.00"
click at [344, 68] on input "[DATE]" at bounding box center [344, 64] width 41 height 13
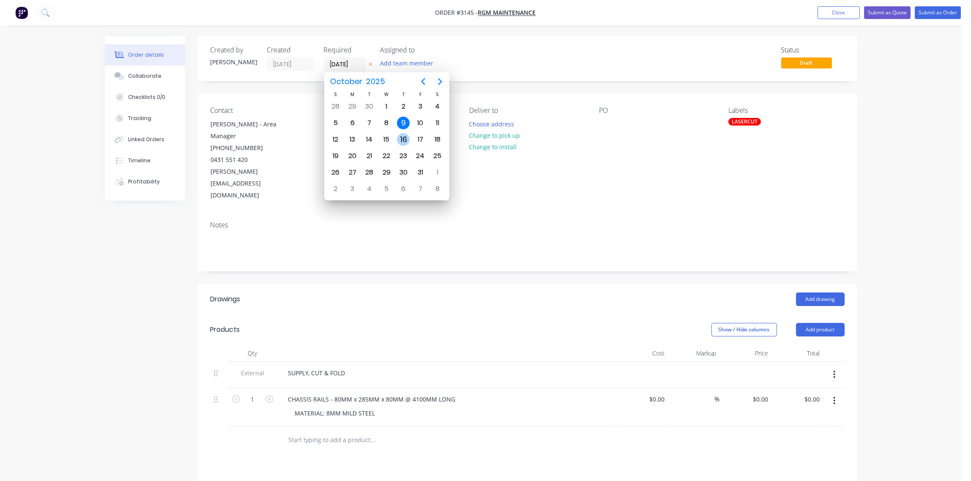
click at [404, 140] on div "16" at bounding box center [403, 139] width 13 height 13
type input "[DATE]"
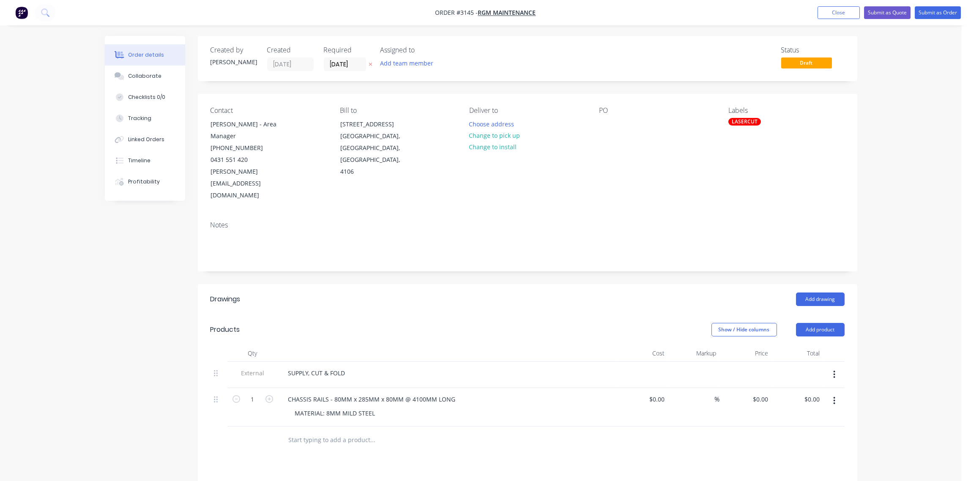
click at [746, 135] on div "Labels LASERCUT" at bounding box center [786, 154] width 116 height 95
click at [746, 122] on div "LASERCUT" at bounding box center [744, 122] width 33 height 8
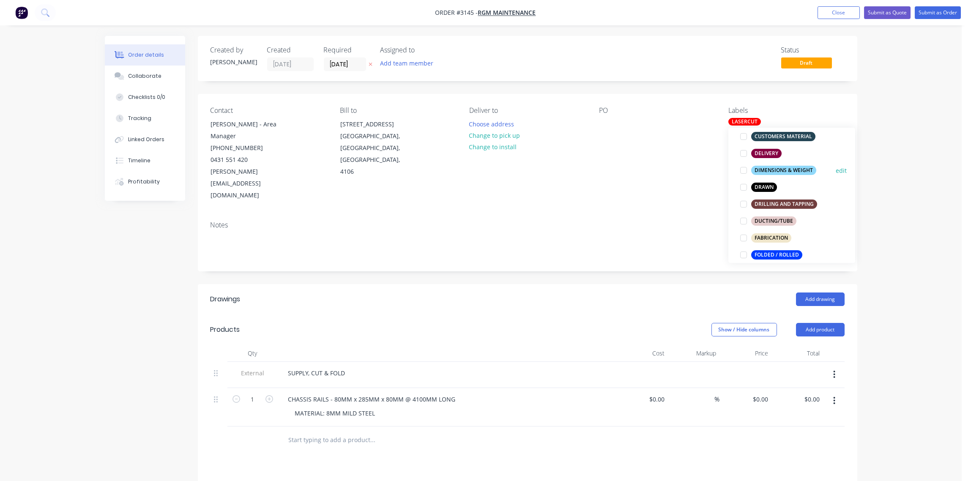
scroll to position [189, 0]
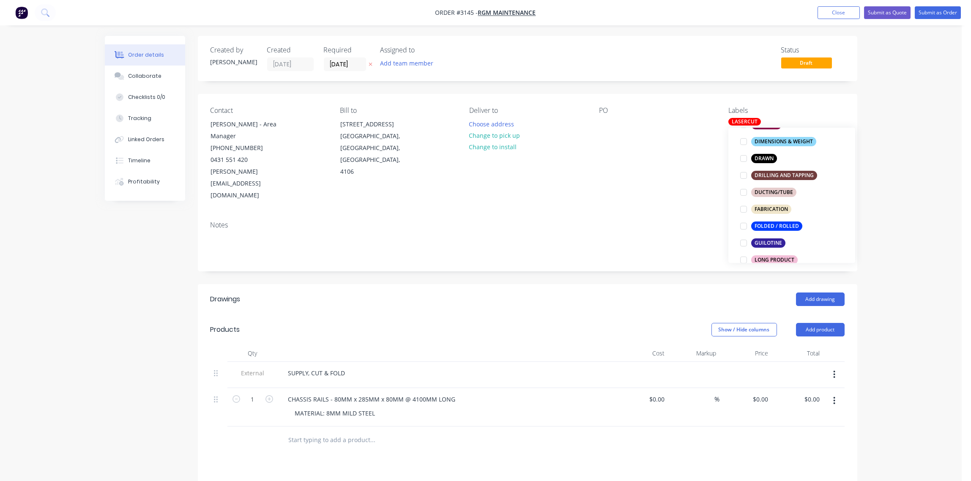
click at [742, 226] on div at bounding box center [743, 226] width 17 height 17
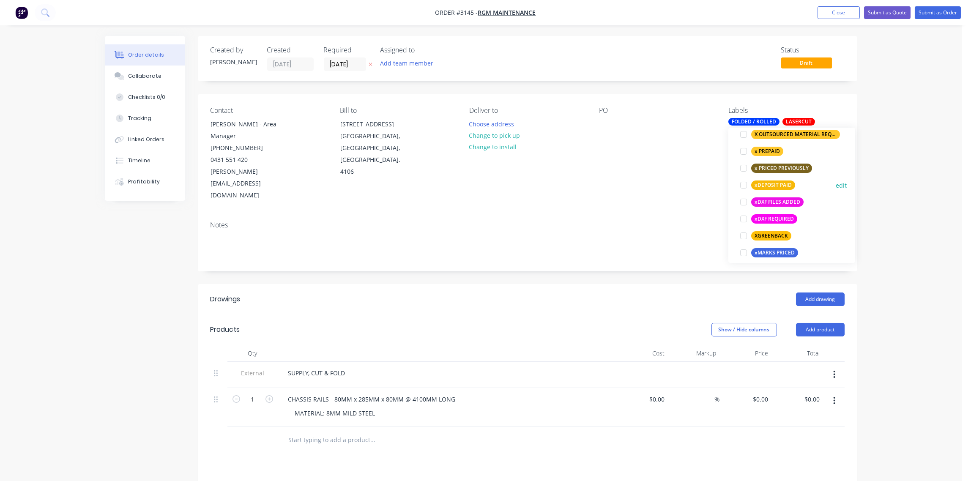
scroll to position [631, 0]
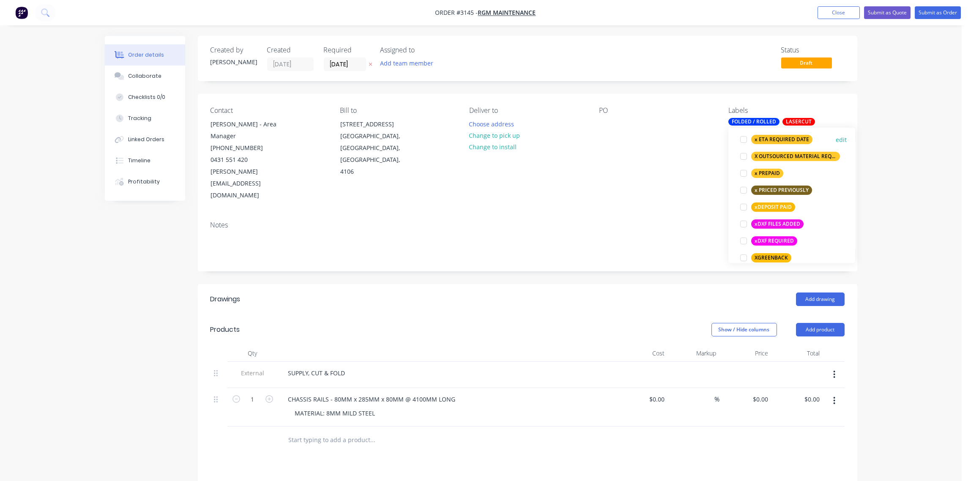
click at [741, 140] on div at bounding box center [743, 139] width 17 height 17
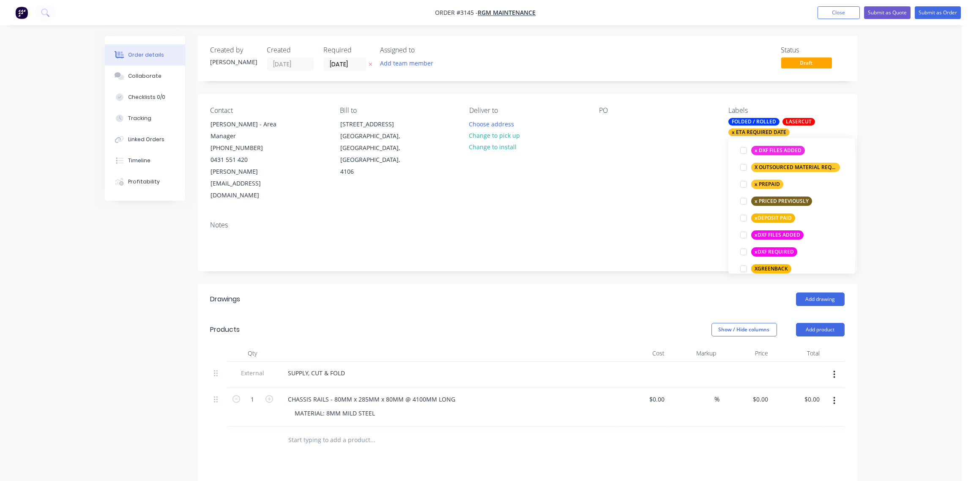
scroll to position [90, 0]
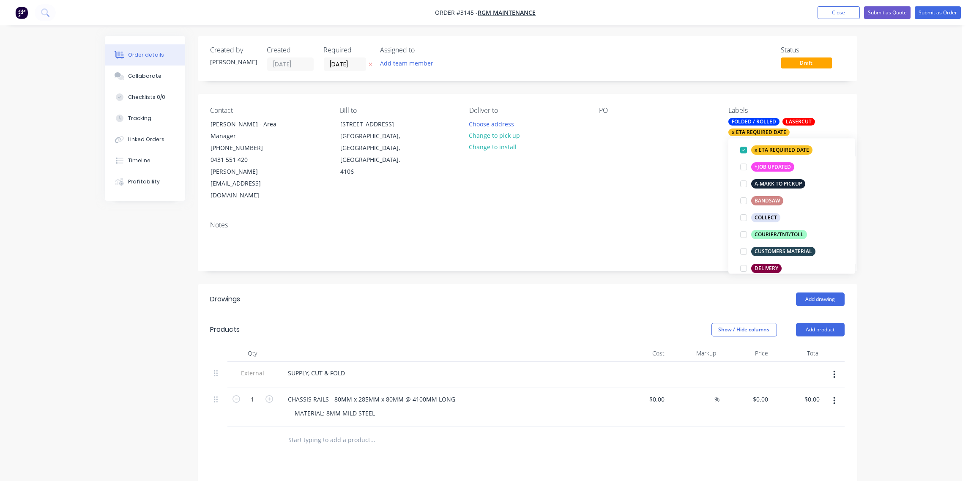
click at [648, 173] on div "PO" at bounding box center [657, 154] width 116 height 95
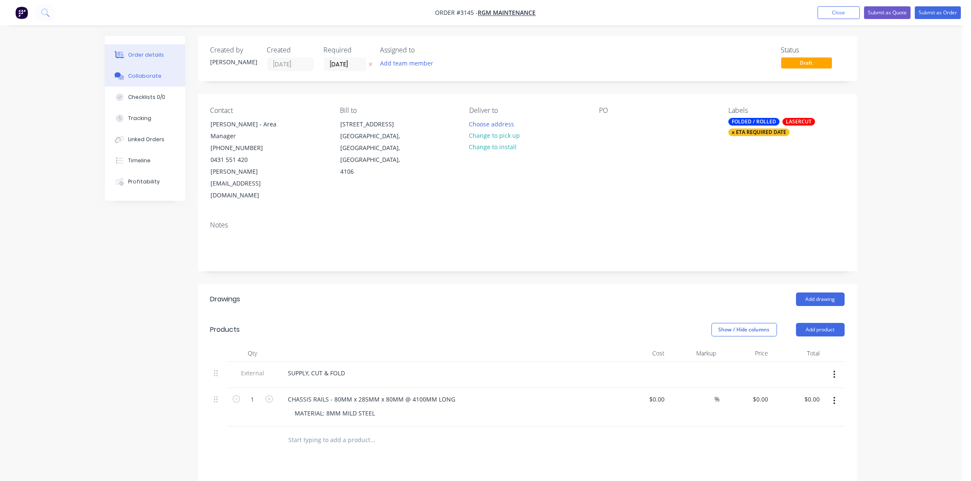
click at [144, 74] on div "Collaborate" at bounding box center [144, 76] width 33 height 8
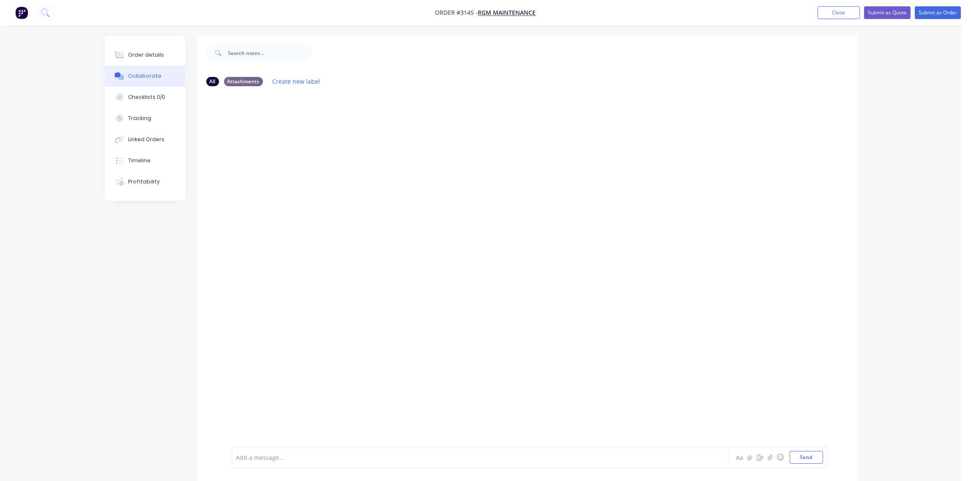
click at [291, 461] on div at bounding box center [457, 457] width 440 height 9
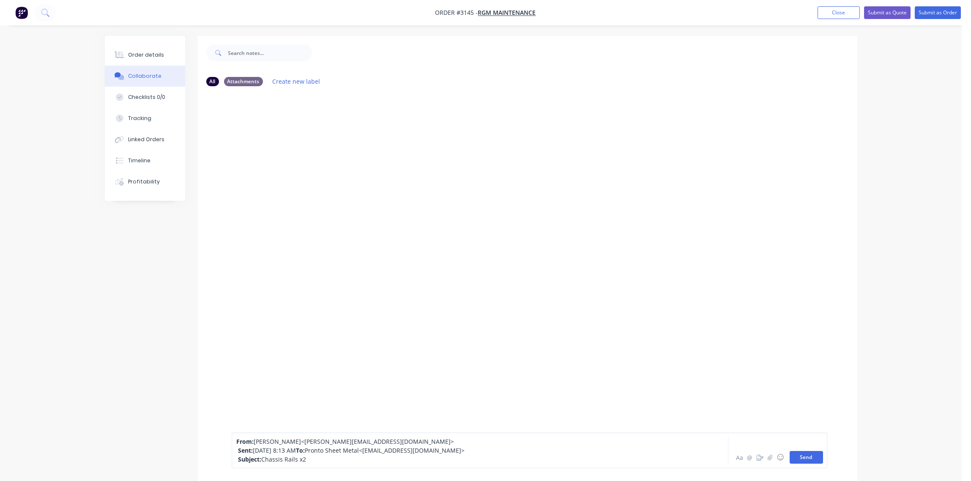
click at [811, 458] on button "Send" at bounding box center [806, 457] width 33 height 13
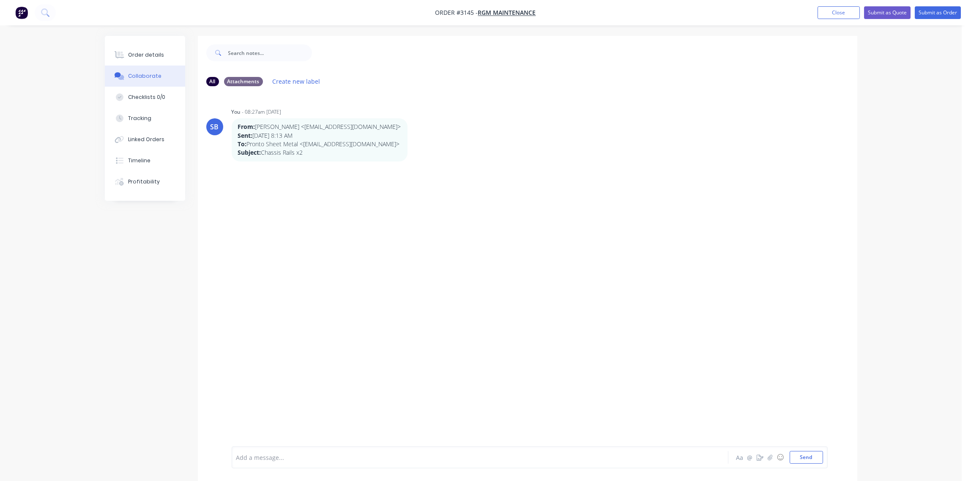
click at [273, 459] on div at bounding box center [457, 457] width 440 height 9
click at [804, 458] on button "Send" at bounding box center [806, 457] width 33 height 13
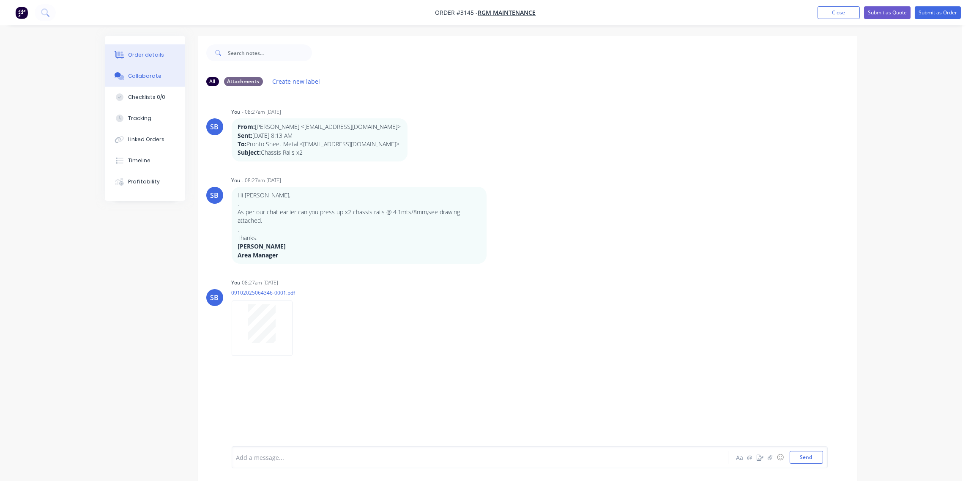
click at [142, 52] on div "Order details" at bounding box center [146, 55] width 36 height 8
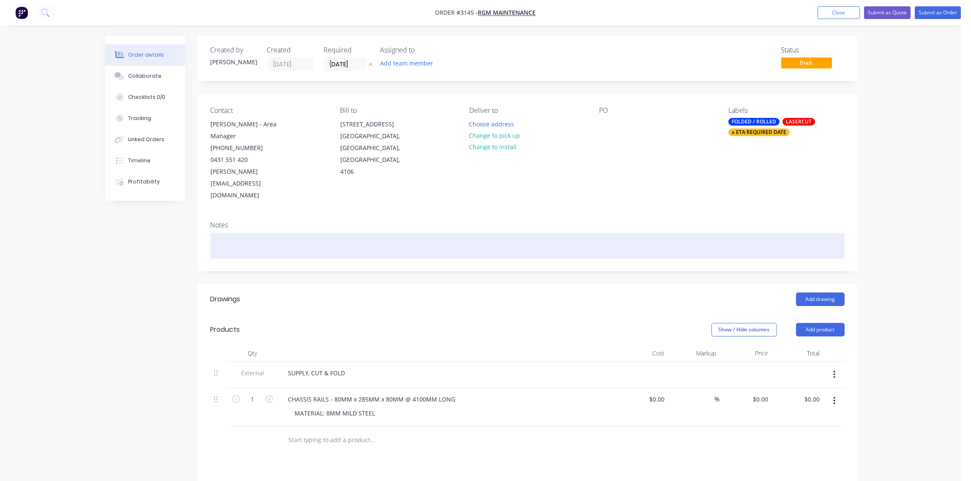
click at [250, 233] on div at bounding box center [528, 246] width 634 height 26
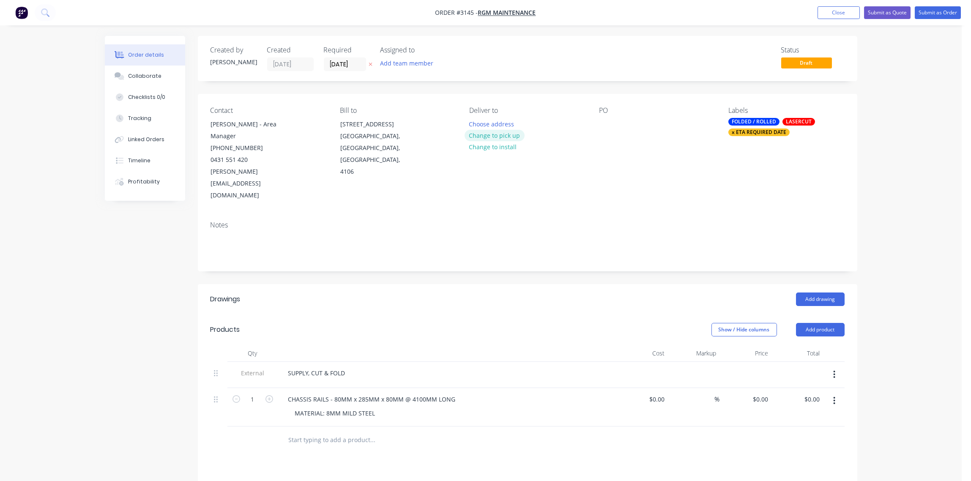
click at [513, 138] on button "Change to pick up" at bounding box center [495, 135] width 60 height 11
click at [607, 126] on div at bounding box center [606, 124] width 14 height 12
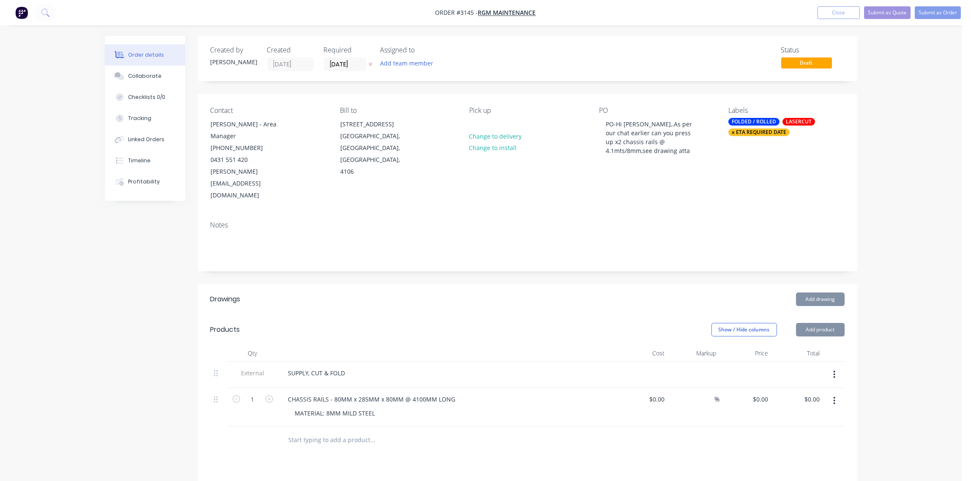
click at [596, 189] on div "Contact Andrew Gillon - Area Manager (07) 3277 7616 0431 551 420 andrewg@rgmmai…" at bounding box center [528, 154] width 660 height 120
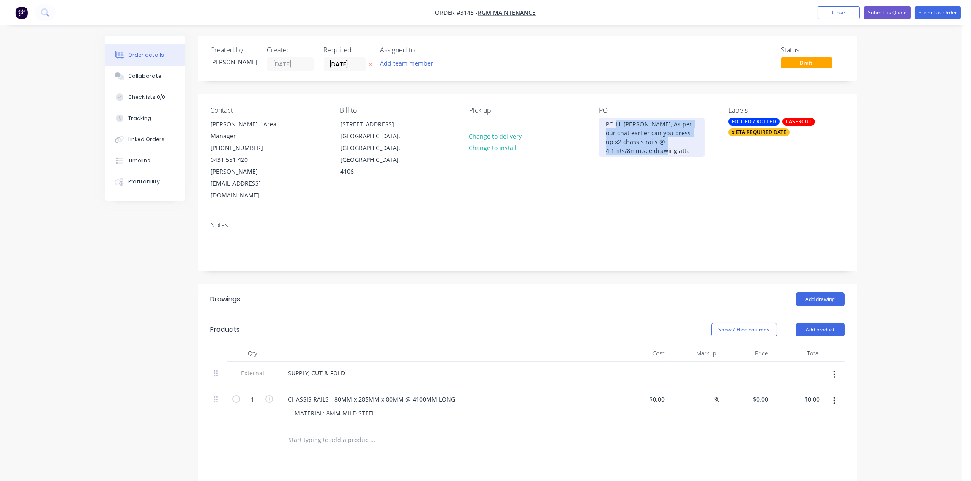
drag, startPoint x: 616, startPoint y: 124, endPoint x: 654, endPoint y: 154, distance: 48.8
click at [654, 154] on div "PO-Hi Aaron,.As per our chat earlier can you press up x2 chassis rails @ 4.1mts…" at bounding box center [652, 137] width 106 height 39
click at [669, 221] on div "Notes" at bounding box center [528, 225] width 634 height 8
click at [942, 13] on button "Submit as Order" at bounding box center [938, 12] width 46 height 13
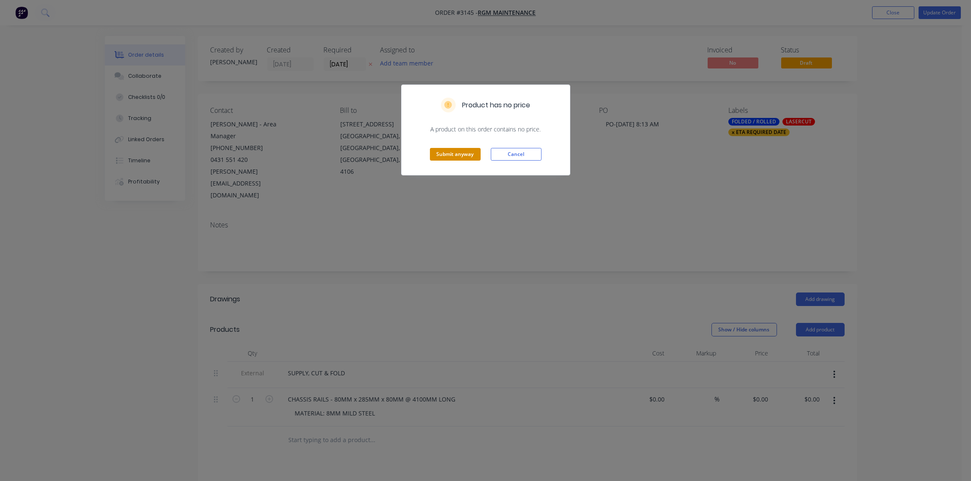
click at [458, 155] on button "Submit anyway" at bounding box center [455, 154] width 51 height 13
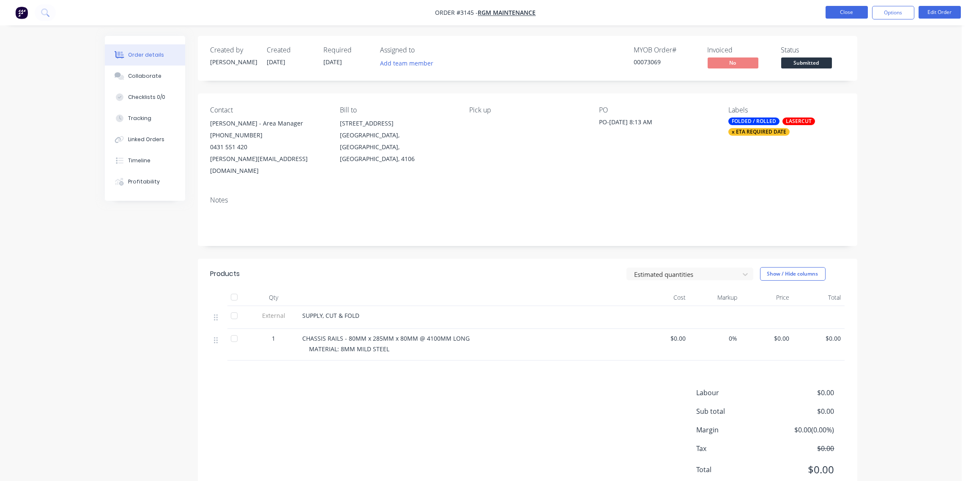
click at [850, 13] on button "Close" at bounding box center [847, 12] width 42 height 13
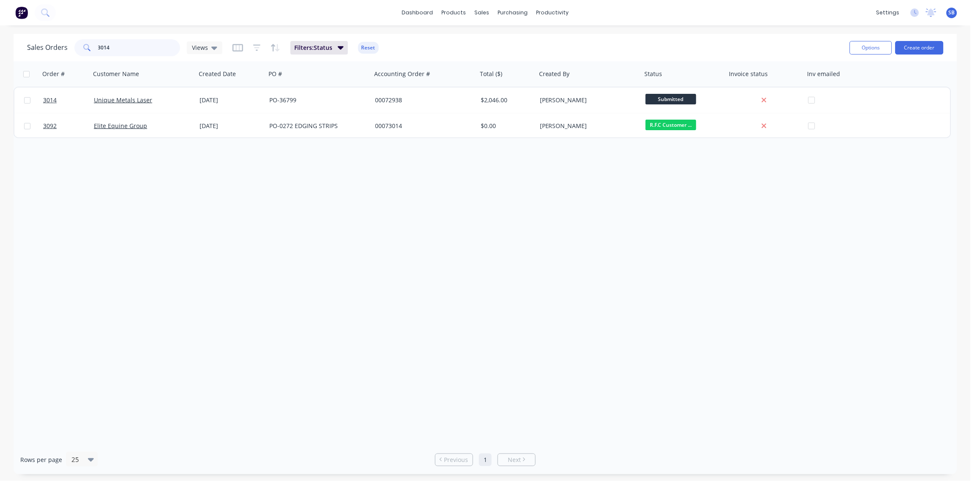
click at [119, 45] on input "3014" at bounding box center [139, 47] width 82 height 17
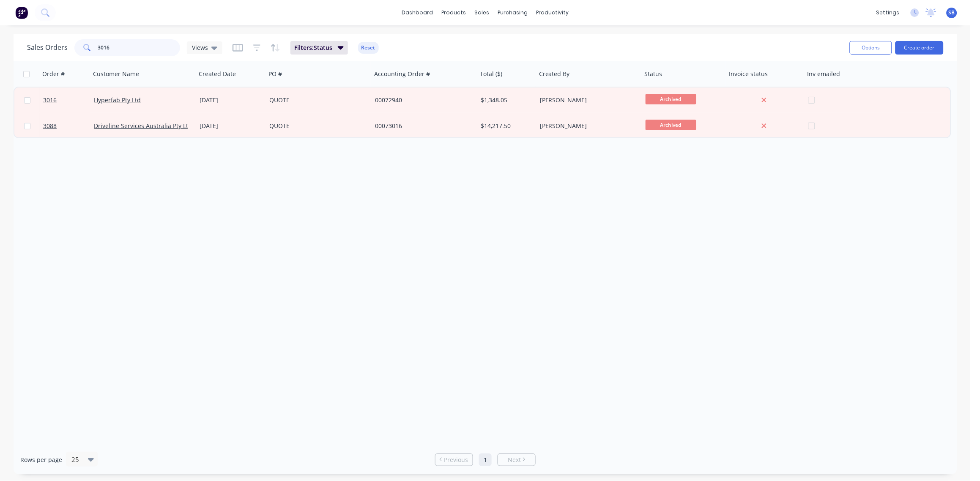
drag, startPoint x: 131, startPoint y: 47, endPoint x: 13, endPoint y: 52, distance: 118.5
click at [13, 52] on div "Sales Orders 3016 Views Filters: Status Reset Options Create order Order # Cust…" at bounding box center [485, 254] width 971 height 441
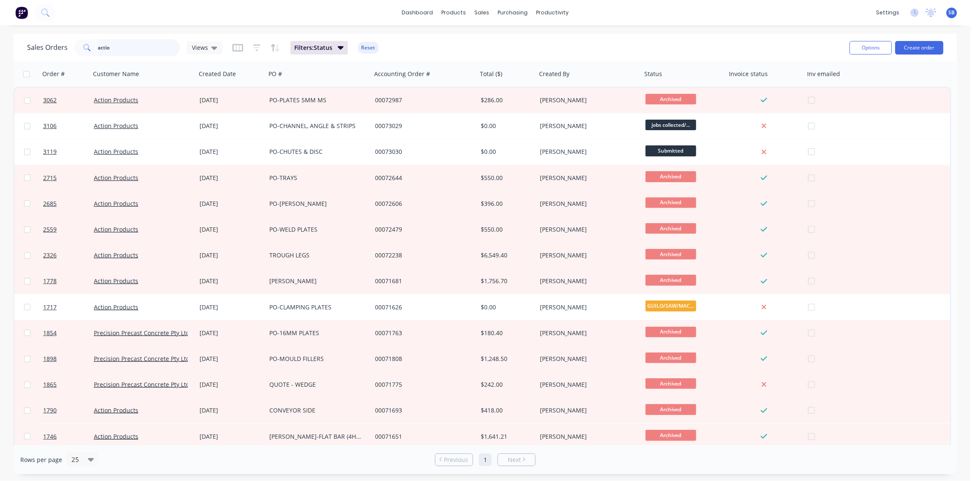
drag, startPoint x: 115, startPoint y: 47, endPoint x: 10, endPoint y: 51, distance: 105.3
click at [10, 51] on div "Sales Orders actio Views Filters: Status Reset Options Create order Order # Cus…" at bounding box center [485, 254] width 971 height 441
type input "wenco"
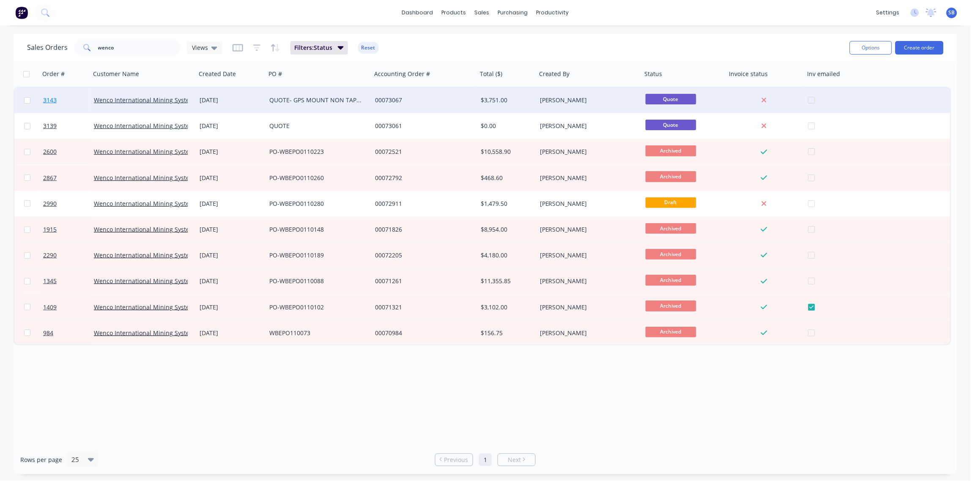
click at [49, 100] on span "3143" at bounding box center [50, 100] width 14 height 8
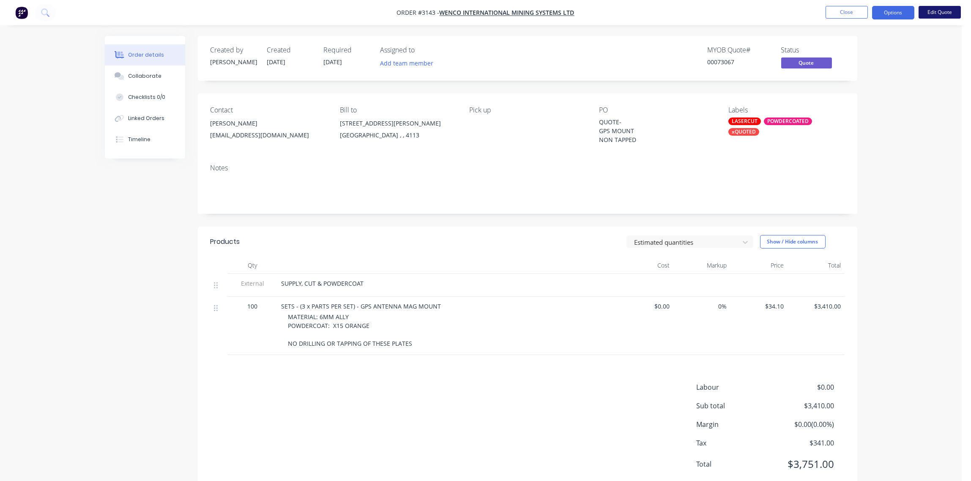
click at [938, 13] on button "Edit Quote" at bounding box center [940, 12] width 42 height 13
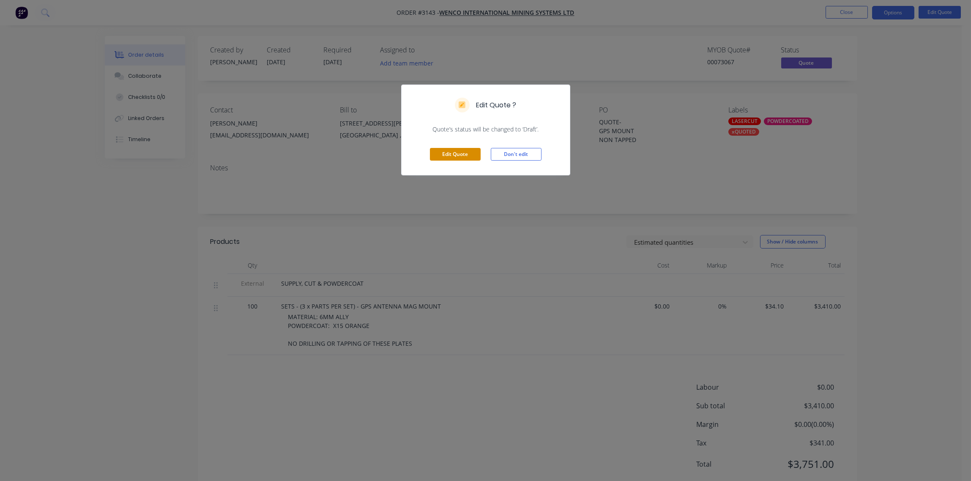
click at [453, 155] on button "Edit Quote" at bounding box center [455, 154] width 51 height 13
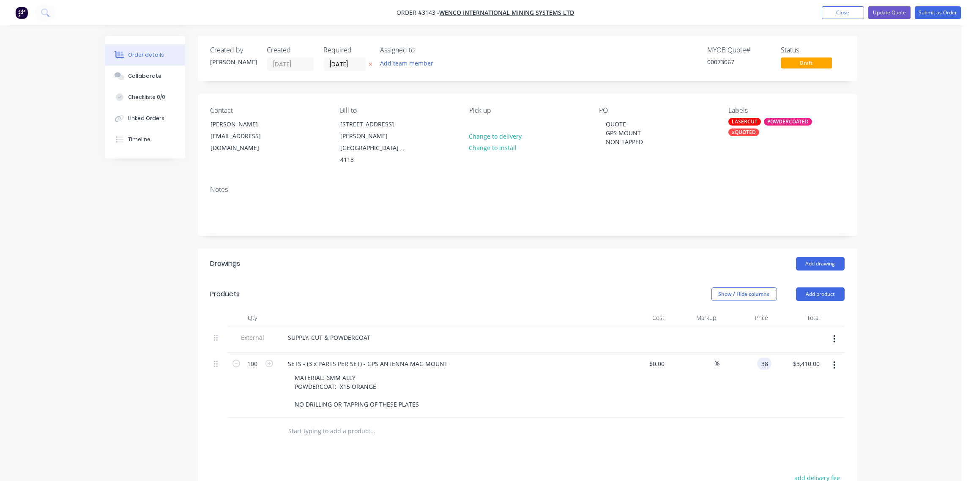
type input "$38.00"
type input "$3,800.00"
click at [484, 219] on div "Notes" at bounding box center [528, 207] width 660 height 57
click at [941, 8] on button "Submit as Order" at bounding box center [938, 12] width 46 height 13
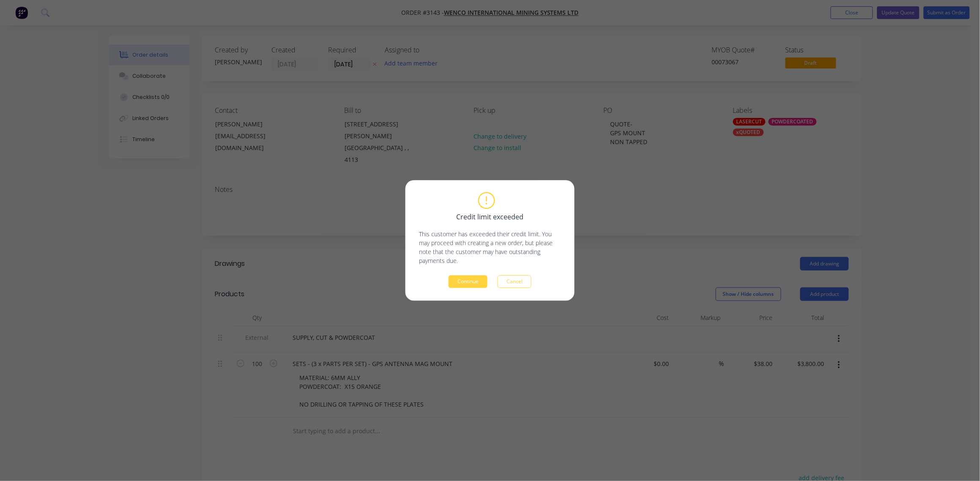
click at [923, 122] on div "Credit limit exceeded This customer has exceeded their credit limit. You may pr…" at bounding box center [490, 240] width 980 height 481
click at [515, 276] on button "Cancel" at bounding box center [515, 282] width 34 height 13
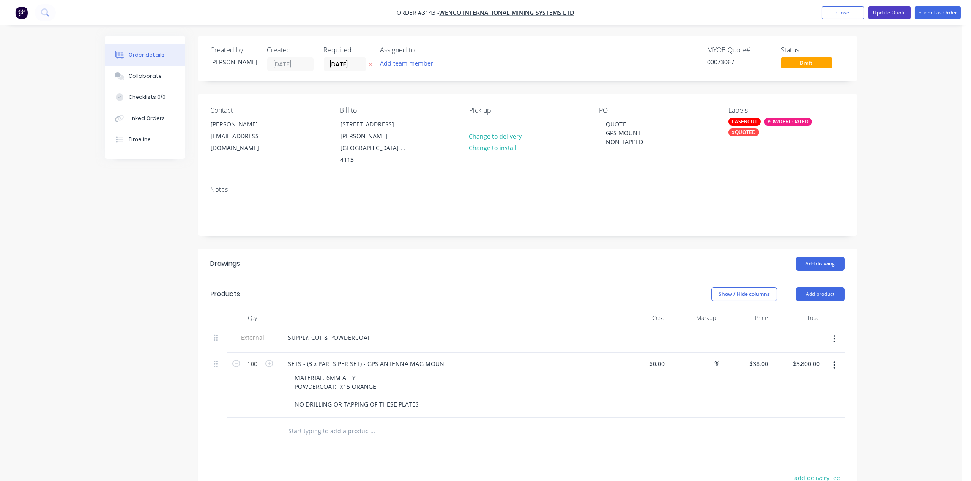
click at [886, 12] on button "Update Quote" at bounding box center [889, 12] width 42 height 13
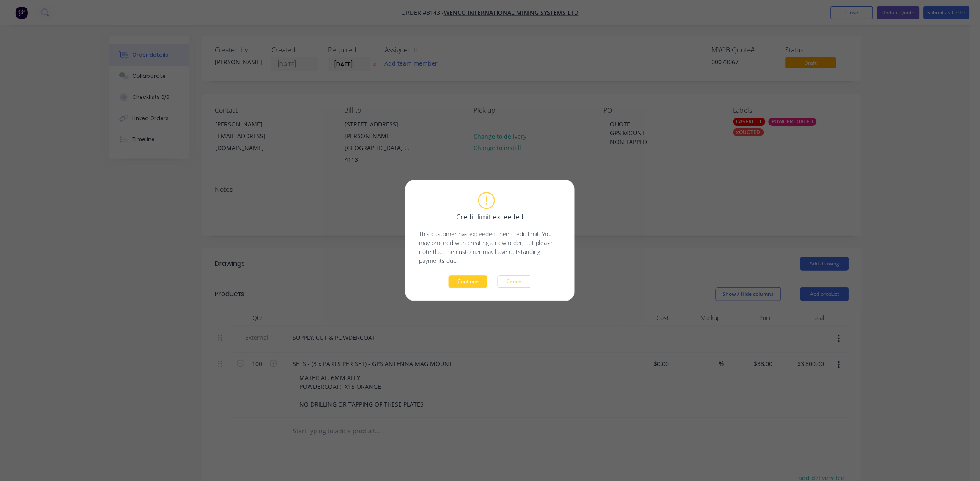
click at [452, 285] on button "Continue" at bounding box center [468, 282] width 39 height 13
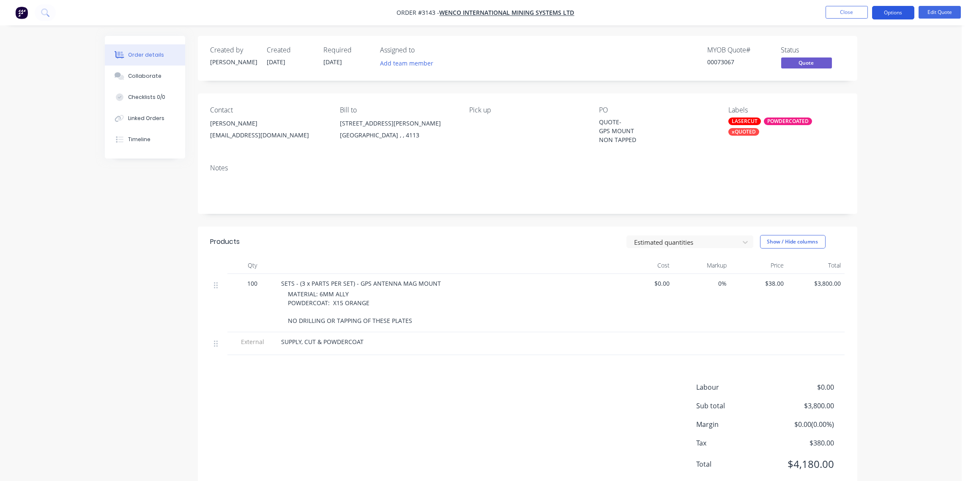
click at [891, 13] on button "Options" at bounding box center [893, 13] width 42 height 14
click at [864, 47] on div "Quote" at bounding box center [868, 51] width 78 height 12
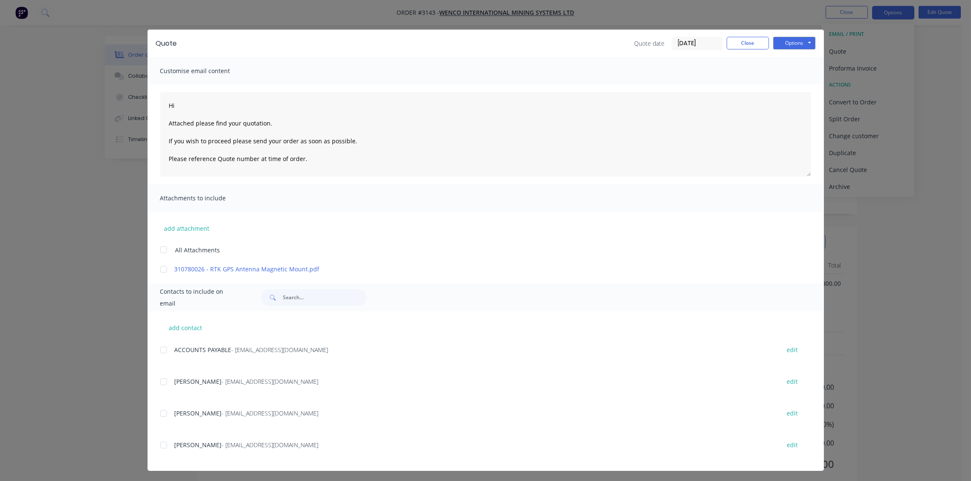
scroll to position [5, 0]
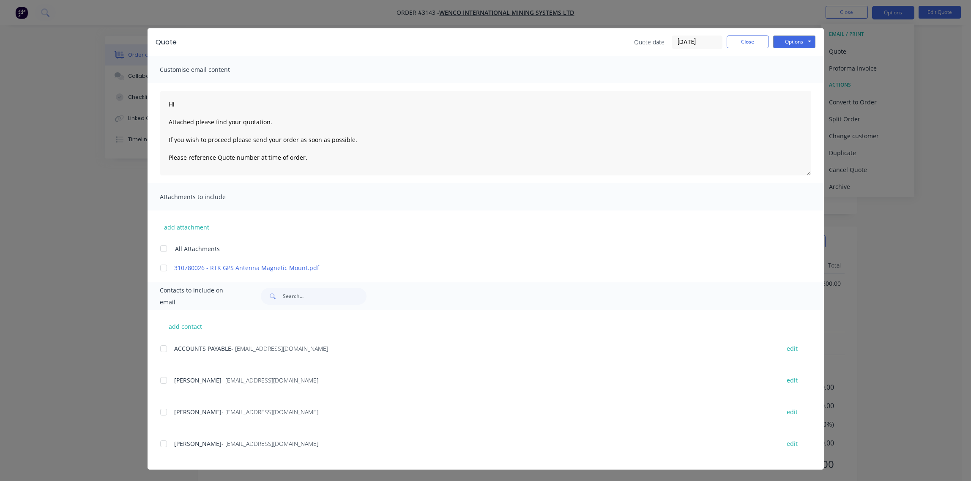
click at [157, 446] on div at bounding box center [163, 443] width 17 height 17
click at [161, 381] on div at bounding box center [163, 380] width 17 height 17
click at [159, 446] on div at bounding box center [163, 443] width 17 height 17
click at [790, 42] on button "Options" at bounding box center [794, 42] width 42 height 13
click at [793, 84] on button "Email" at bounding box center [800, 85] width 54 height 14
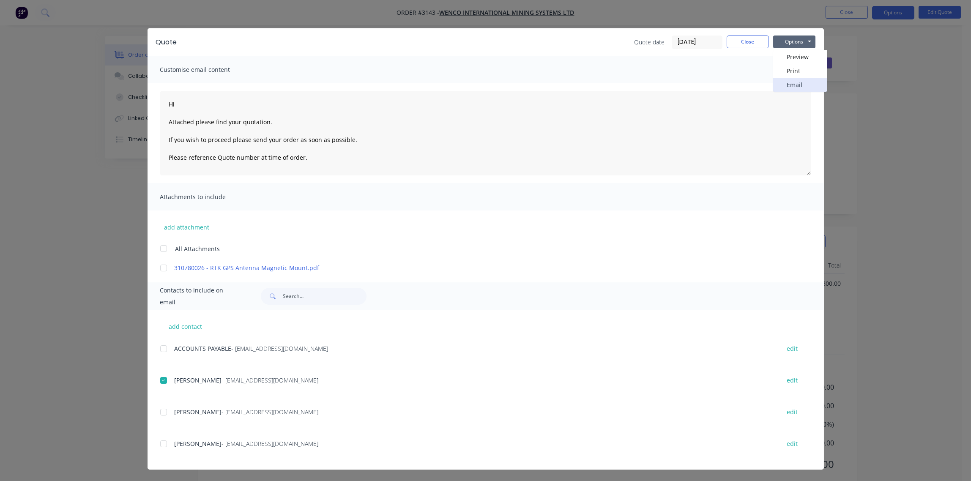
scroll to position [0, 0]
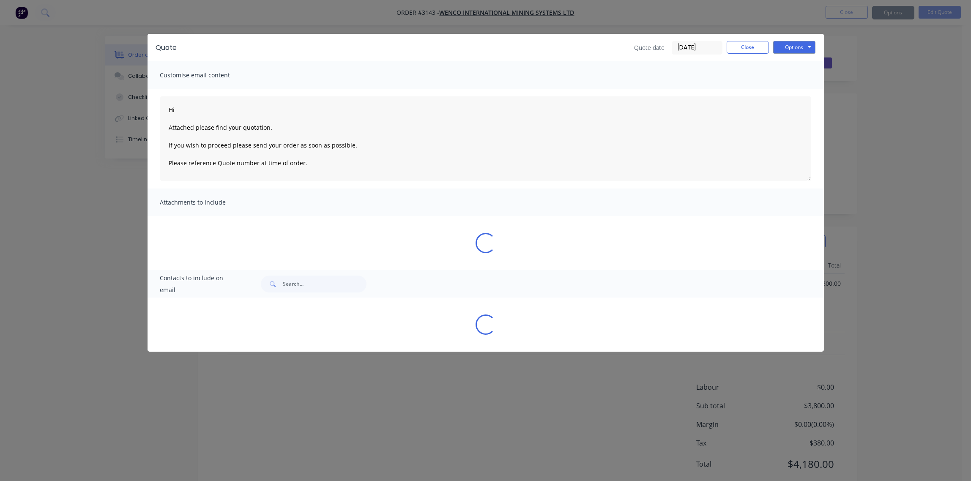
type textarea "Hi Attached please find your quotation. If you wish to proceed please send your…"
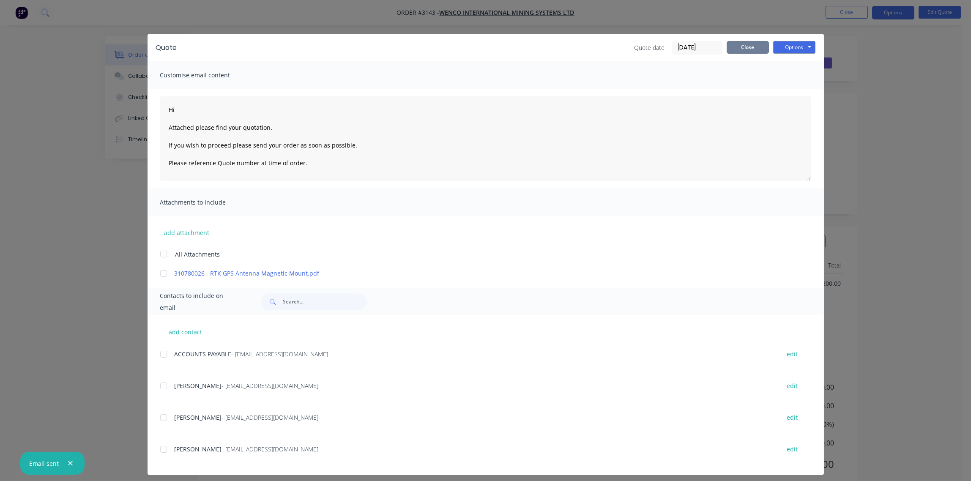
click at [745, 49] on button "Close" at bounding box center [748, 47] width 42 height 13
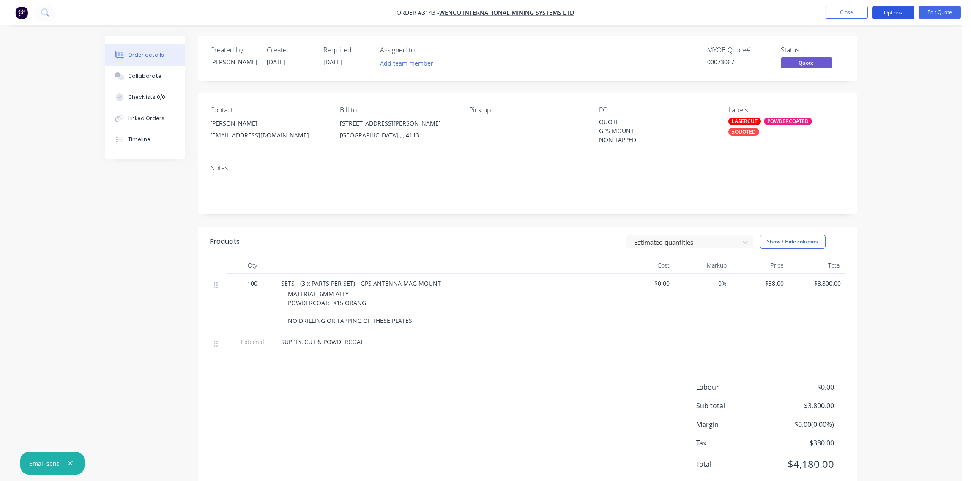
click at [898, 16] on button "Options" at bounding box center [893, 13] width 42 height 14
click at [851, 47] on div "Quote" at bounding box center [868, 51] width 78 height 12
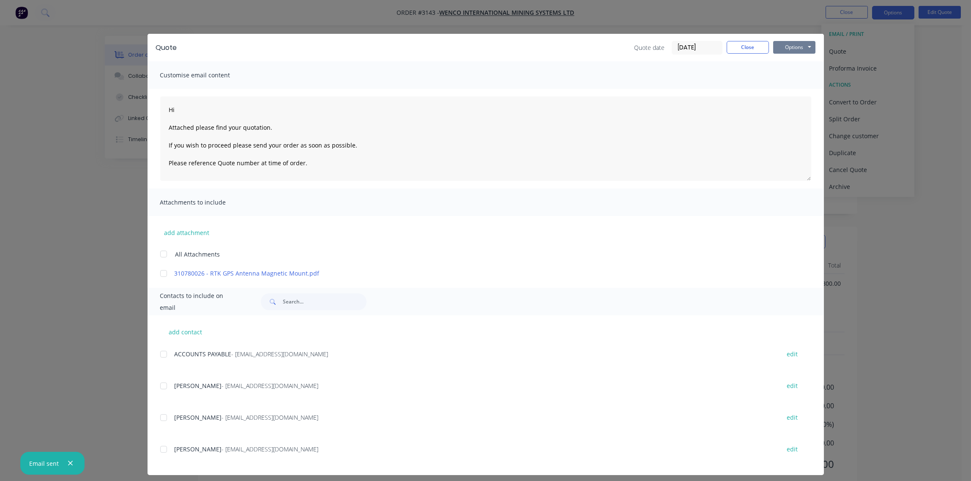
click at [786, 49] on button "Options" at bounding box center [794, 47] width 42 height 13
click at [789, 75] on button "Print" at bounding box center [800, 76] width 54 height 14
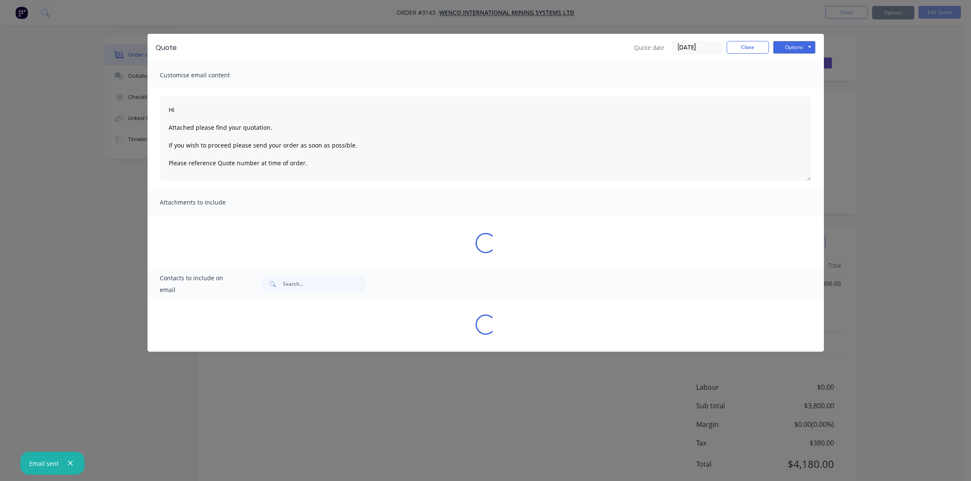
type textarea "Hi Attached please find your quotation. If you wish to proceed please send your…"
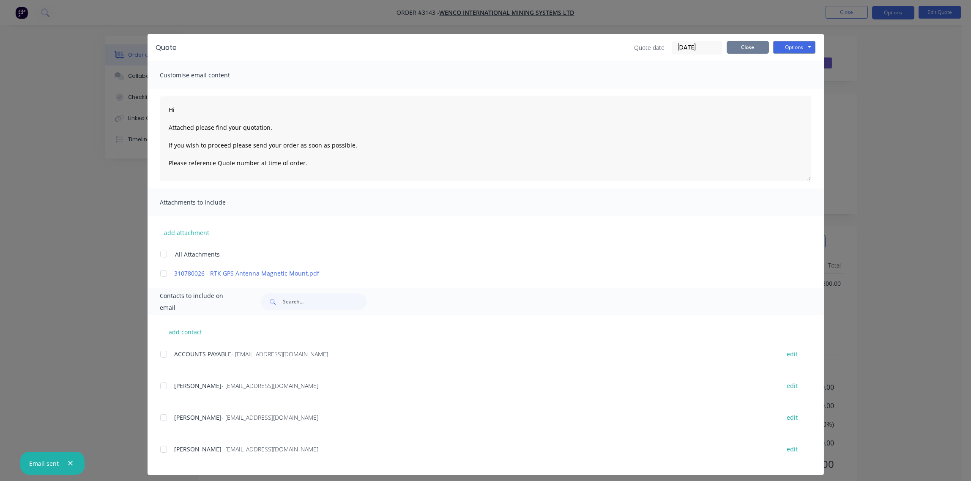
click at [744, 49] on button "Close" at bounding box center [748, 47] width 42 height 13
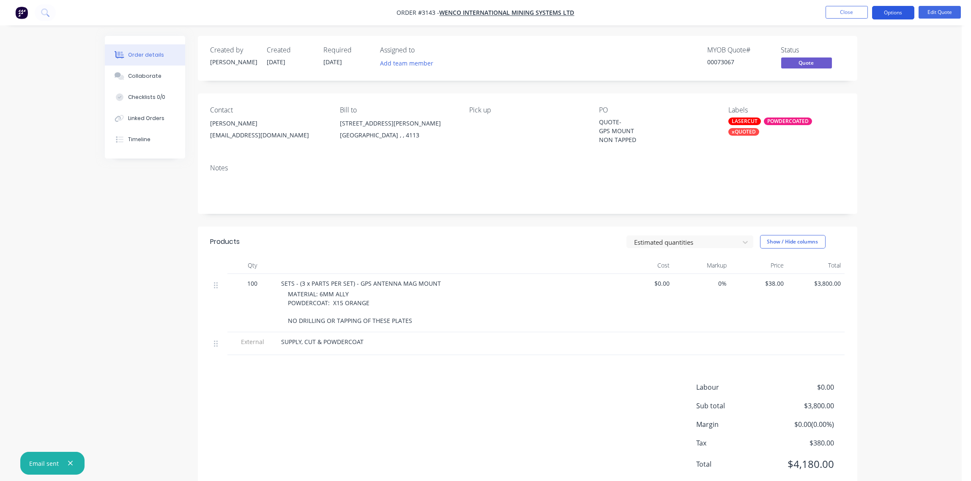
click at [897, 10] on button "Options" at bounding box center [893, 13] width 42 height 14
click at [861, 189] on div "Archive" at bounding box center [868, 187] width 78 height 12
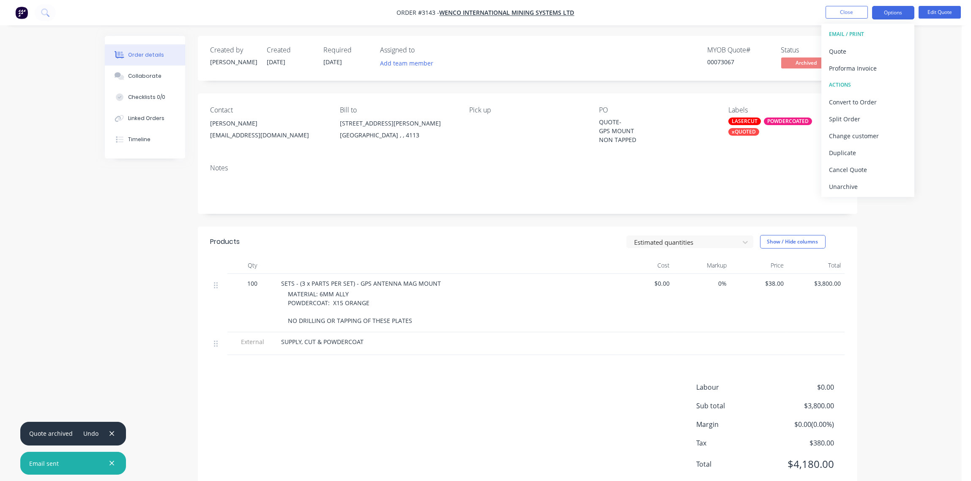
click at [554, 162] on div "Notes" at bounding box center [528, 185] width 660 height 57
click at [847, 7] on button "Close" at bounding box center [847, 12] width 42 height 13
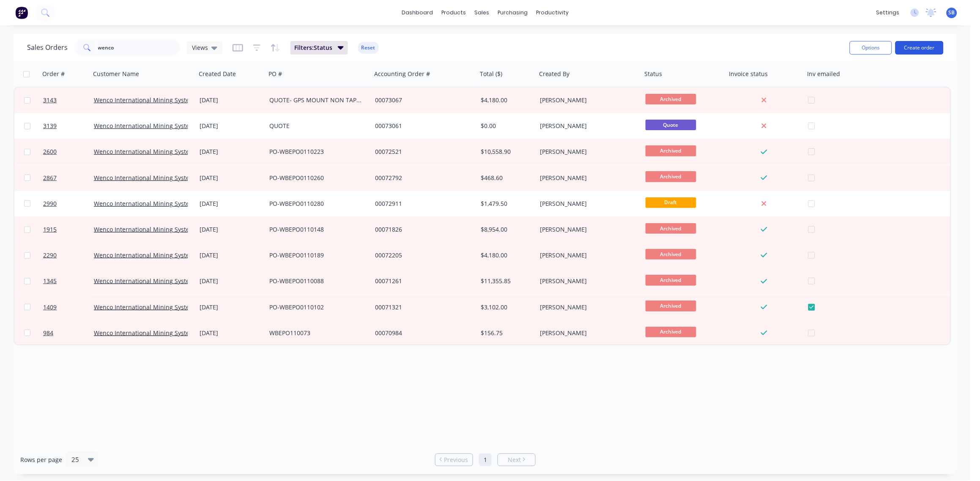
click at [921, 45] on button "Create order" at bounding box center [919, 48] width 48 height 14
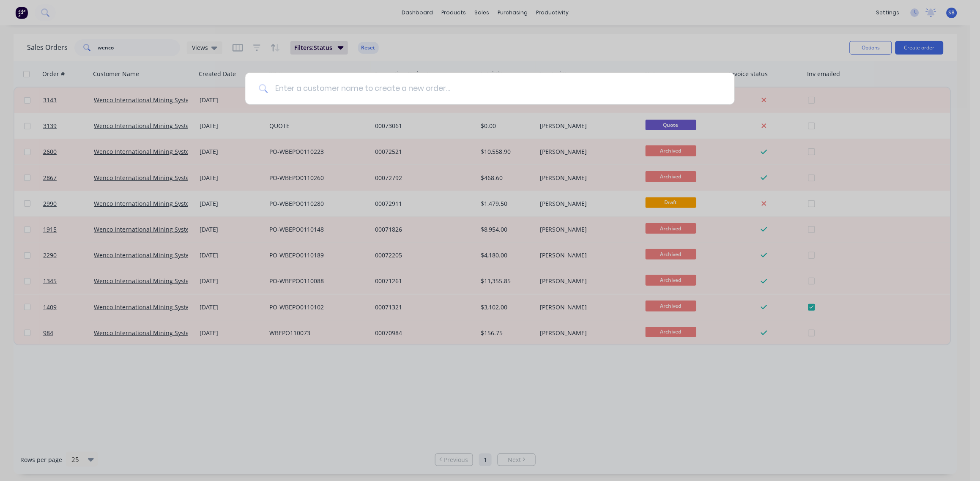
click at [296, 86] on input at bounding box center [494, 89] width 453 height 32
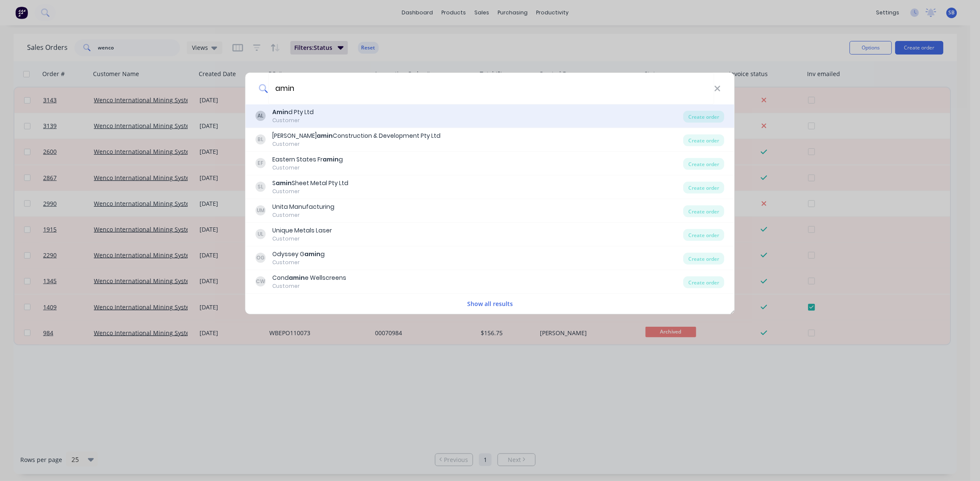
type input "amin"
click at [297, 118] on div "Customer" at bounding box center [293, 121] width 41 height 8
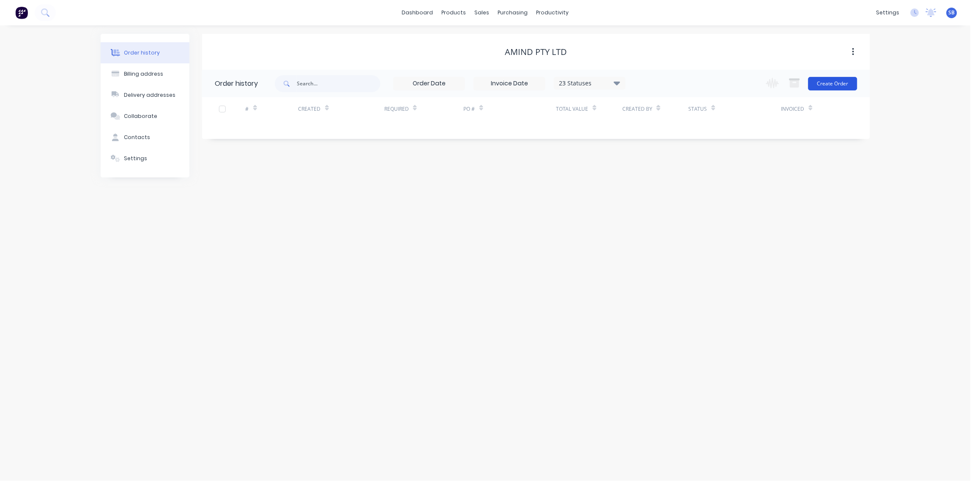
click at [837, 84] on button "Create Order" at bounding box center [832, 84] width 49 height 14
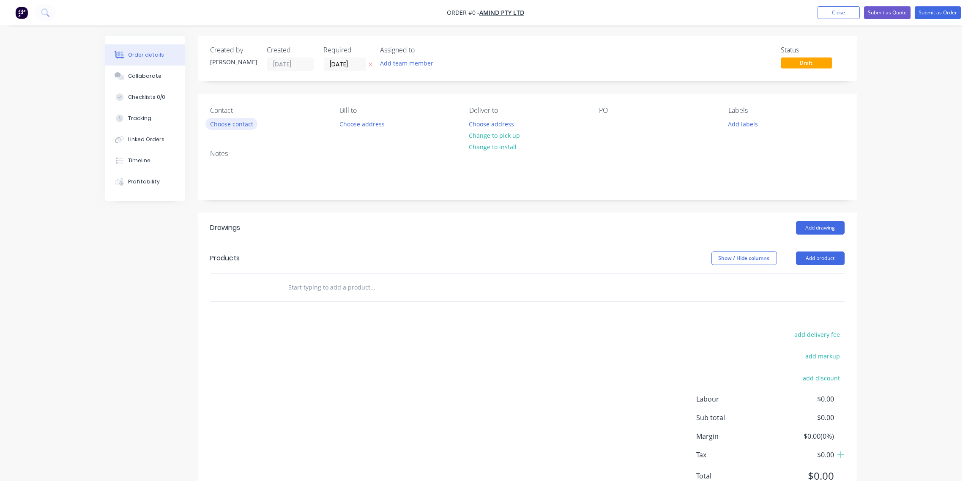
click at [232, 124] on button "Choose contact" at bounding box center [231, 123] width 52 height 11
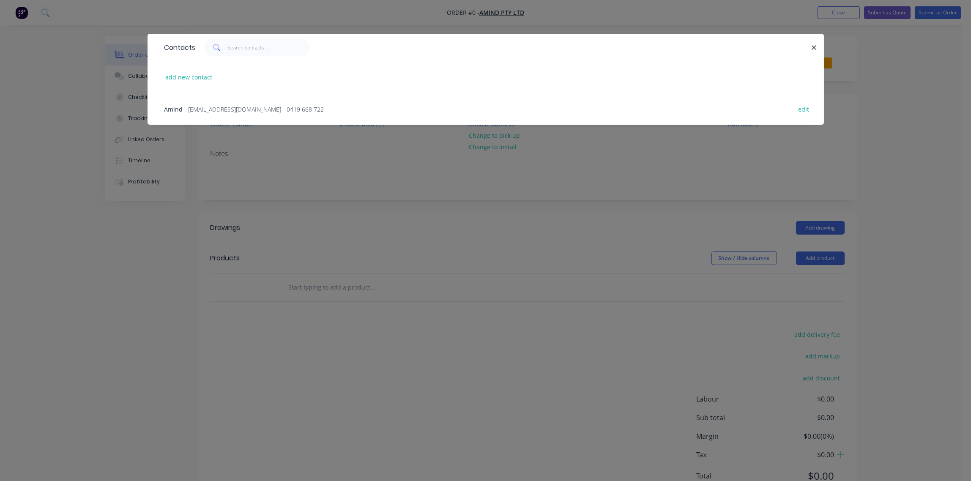
click at [232, 109] on span "- amin@amind.com.au - 0419 668 722" at bounding box center [255, 109] width 140 height 8
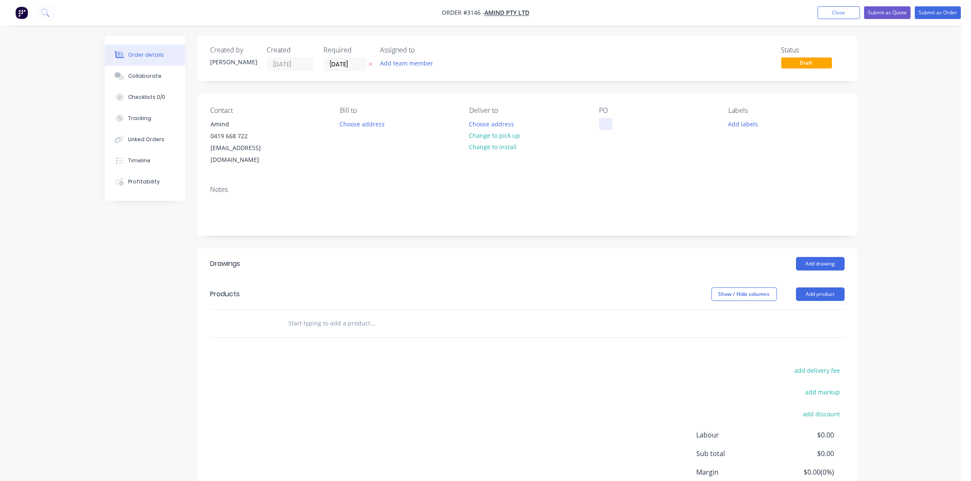
click at [602, 123] on div at bounding box center [606, 124] width 14 height 12
click at [321, 315] on input "text" at bounding box center [372, 323] width 169 height 17
click at [329, 315] on input "text" at bounding box center [372, 323] width 169 height 17
click at [819, 287] on button "Add product" at bounding box center [820, 294] width 49 height 14
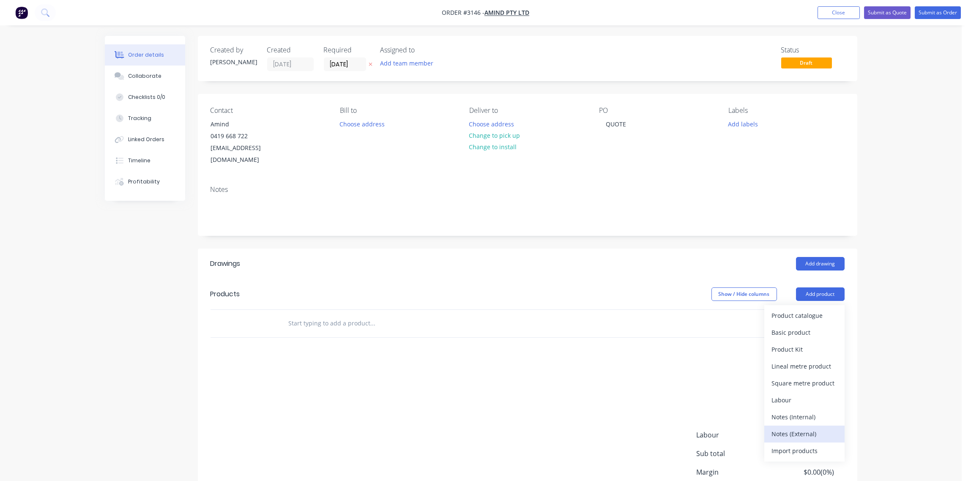
click at [808, 428] on div "Notes (External)" at bounding box center [804, 434] width 65 height 12
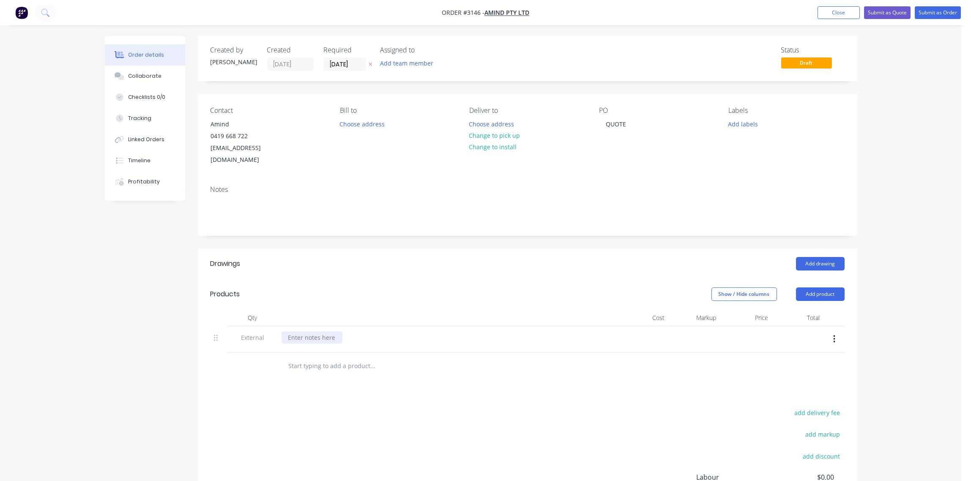
click at [301, 331] on div at bounding box center [312, 337] width 61 height 12
paste div
click at [345, 358] on input "text" at bounding box center [372, 366] width 169 height 17
click at [320, 358] on input "text" at bounding box center [372, 366] width 169 height 17
paste input "BUSBL-3001 10mm stainless steel 304"
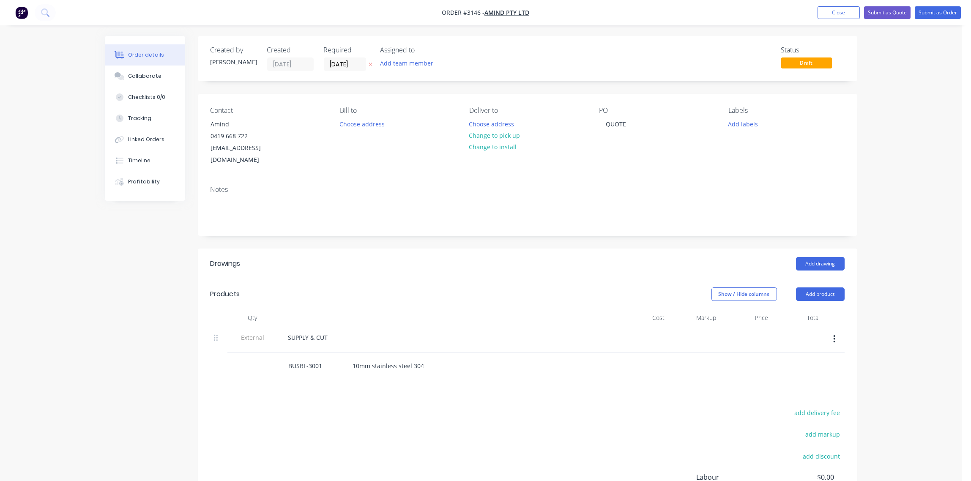
type input "BUSBL-3001 10mm stainless steel 304"
click at [551, 361] on div "BUSBL-3001 10mm stainless steel 304 Add BUSBL-3001 10mm stainless steel 304 to …" at bounding box center [431, 366] width 298 height 17
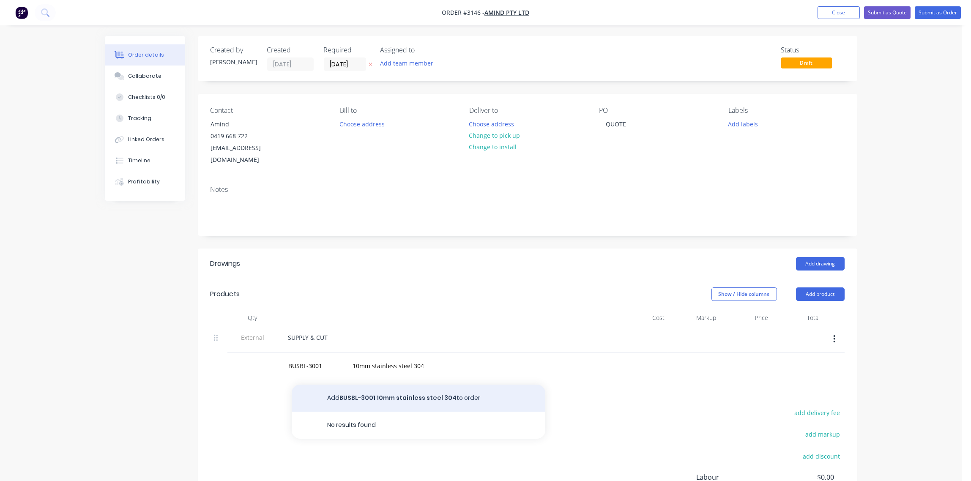
click at [371, 385] on button "Add BUSBL-3001 10mm stainless steel 304 to order" at bounding box center [419, 398] width 254 height 27
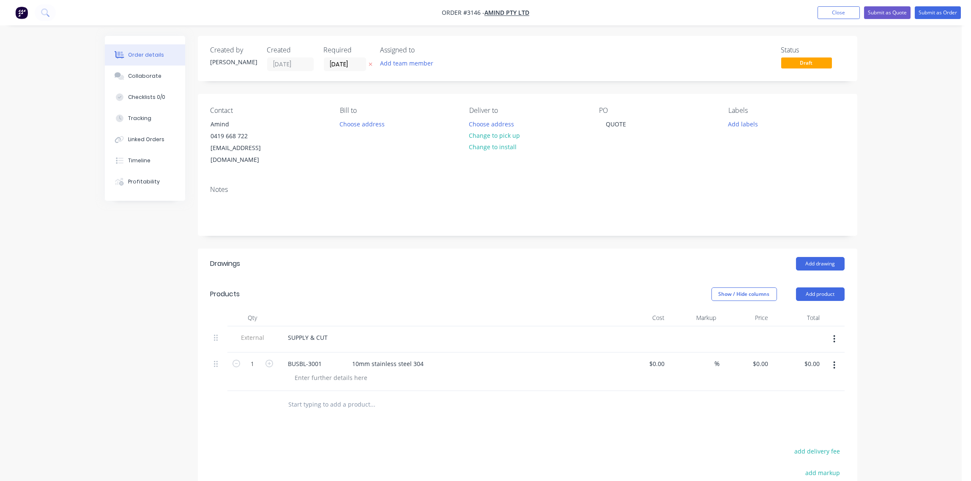
drag, startPoint x: 318, startPoint y: 397, endPoint x: 315, endPoint y: 391, distance: 6.6
click at [316, 396] on input "text" at bounding box center [372, 404] width 169 height 17
click at [315, 396] on input "text" at bounding box center [372, 404] width 169 height 17
paste input "BUSBL-3002 10mm Stainless steel 304"
type input "BUSBL-3002 10mm Stainless steel 304"
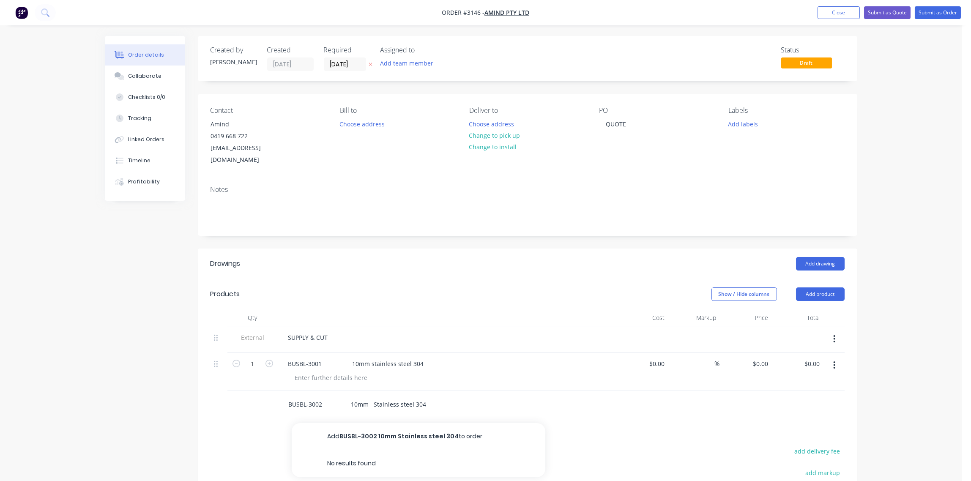
click at [403, 424] on button "Add BUSBL-3002 10mm Stainless steel 304 to order" at bounding box center [419, 436] width 254 height 27
click at [338, 435] on input "text" at bounding box center [372, 443] width 169 height 17
paste input "BUSBL-3003 2mm MILD STEEL"
type input "BUSBL-3003 2mm MILD STEEL"
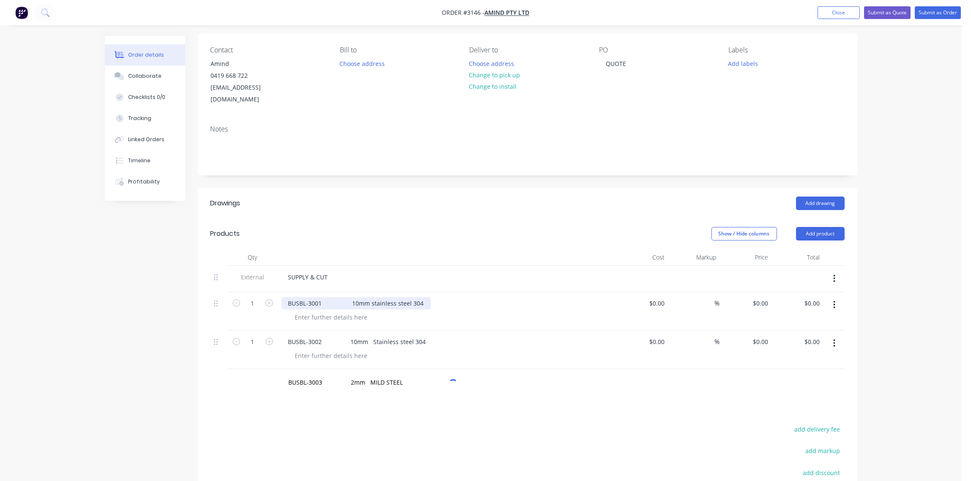
scroll to position [180, 0]
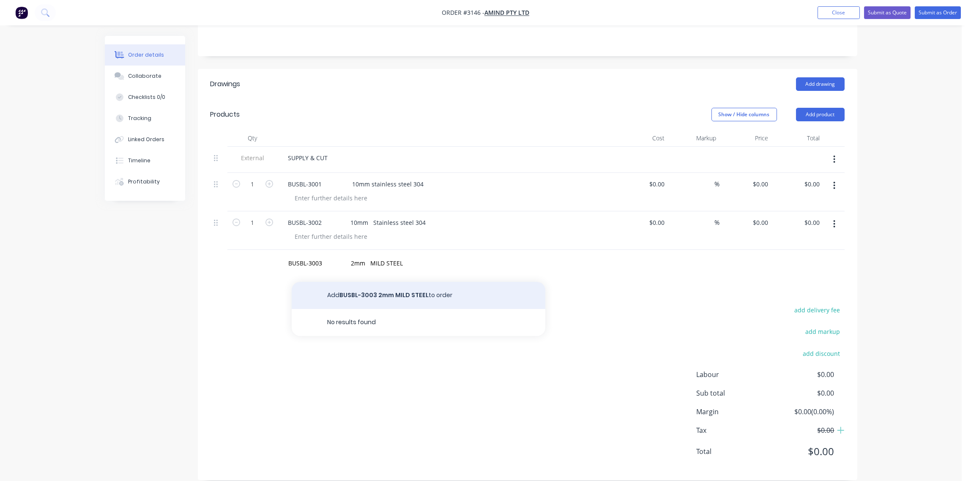
click at [378, 282] on button "Add BUSBL-3003 2mm MILD STEEL to order" at bounding box center [419, 295] width 254 height 27
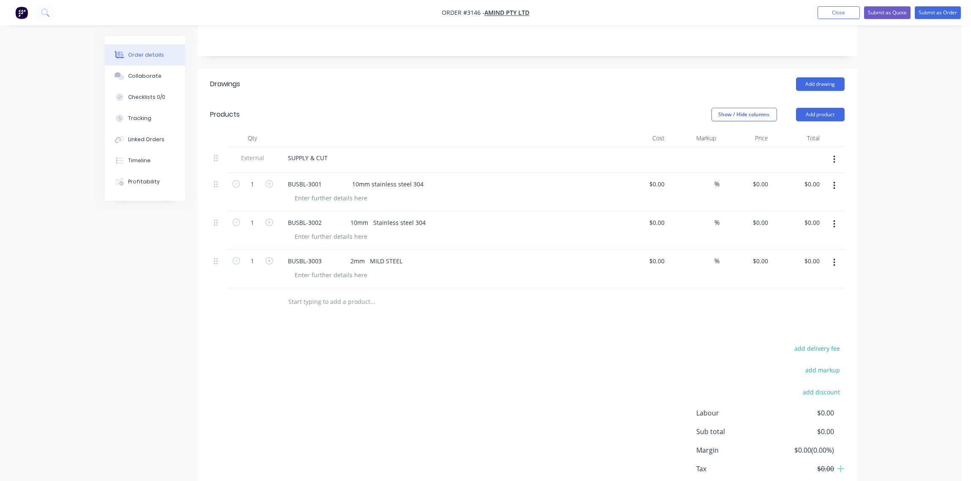
click at [318, 293] on input "text" at bounding box center [372, 301] width 169 height 17
paste input "BUSR-5000 10mm ALUMINUAM"
type input "BUSR-5000 10mm ALUMINUAM"
click at [378, 323] on button "Add BUSR-5000 10mm ALUMINUAM to order" at bounding box center [419, 333] width 254 height 27
click at [322, 332] on input "text" at bounding box center [372, 340] width 169 height 17
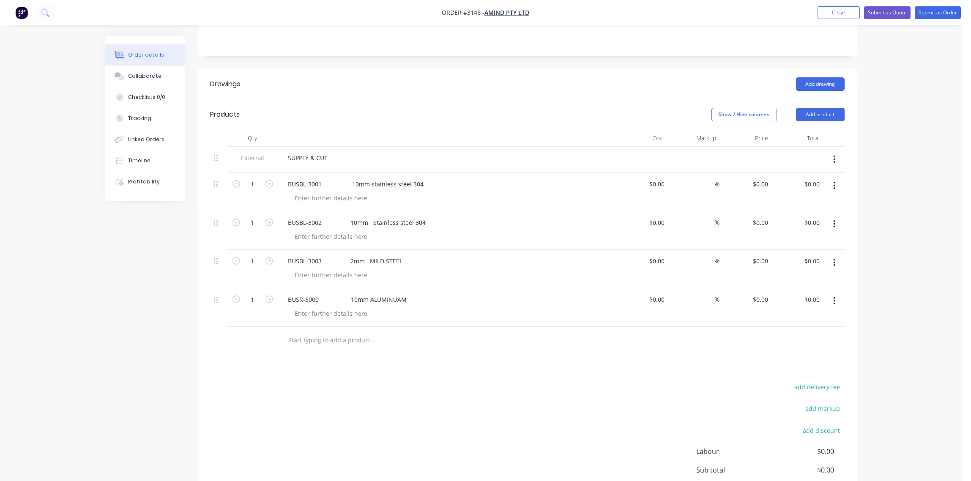
paste input "BUSw-5000 10mm ALUMINIUAM"
type input "BUSw-5000 10mm ALUMINIUAM"
click at [402, 359] on button "Add BUSw-5000 10mm ALUMINIUAM to order" at bounding box center [419, 372] width 254 height 27
click at [672, 173] on div "%" at bounding box center [694, 192] width 52 height 38
click at [654, 173] on div "$0.00" at bounding box center [642, 192] width 52 height 38
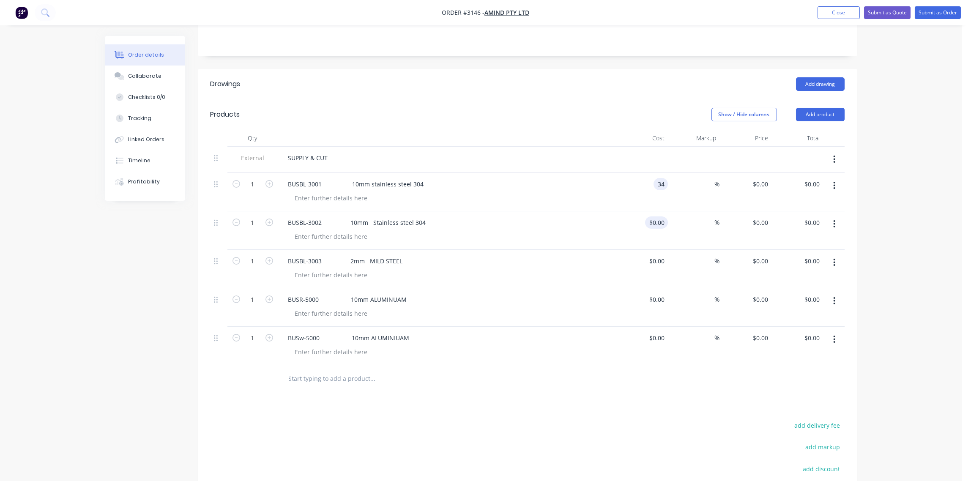
type input "$34.00"
click at [656, 216] on div "$0.00" at bounding box center [656, 222] width 23 height 12
type input "$34.00"
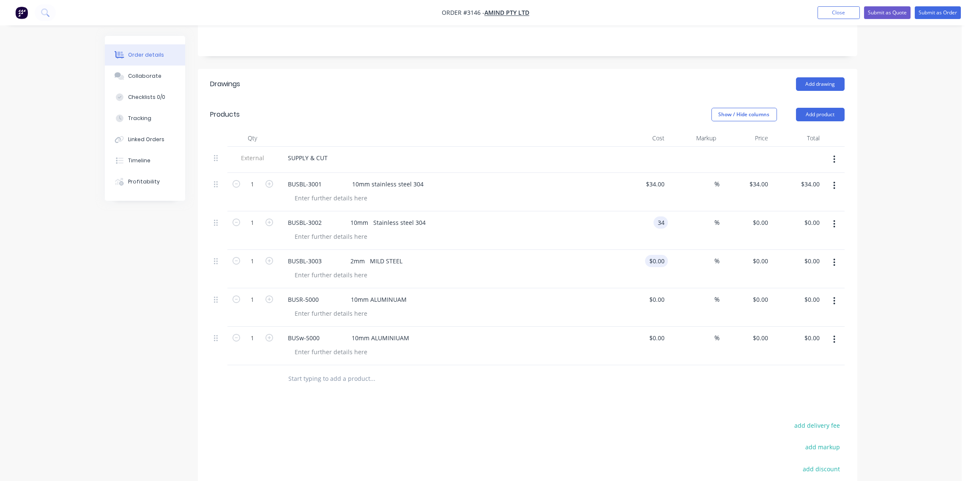
type input "$34.00"
click at [661, 255] on input at bounding box center [658, 261] width 19 height 12
type input "$7.82"
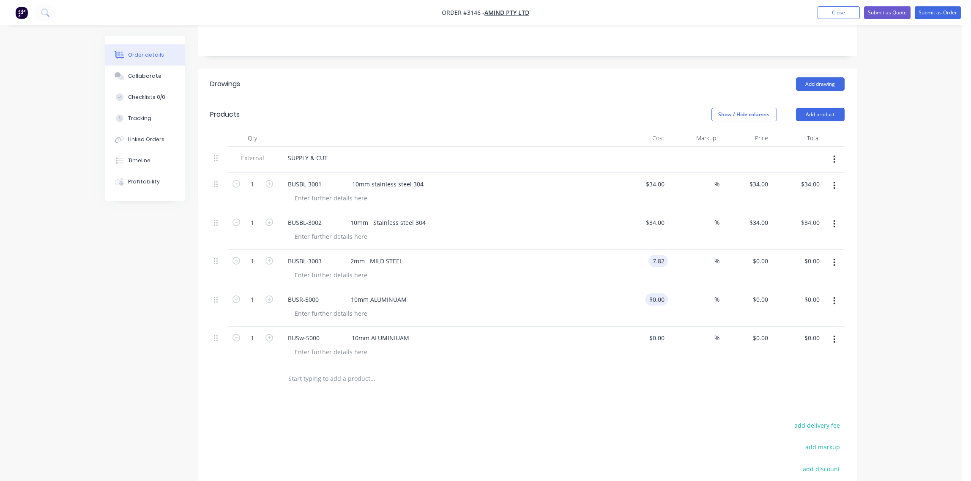
type input "$7.82"
click at [657, 288] on div at bounding box center [642, 307] width 52 height 38
type input "$418.00"
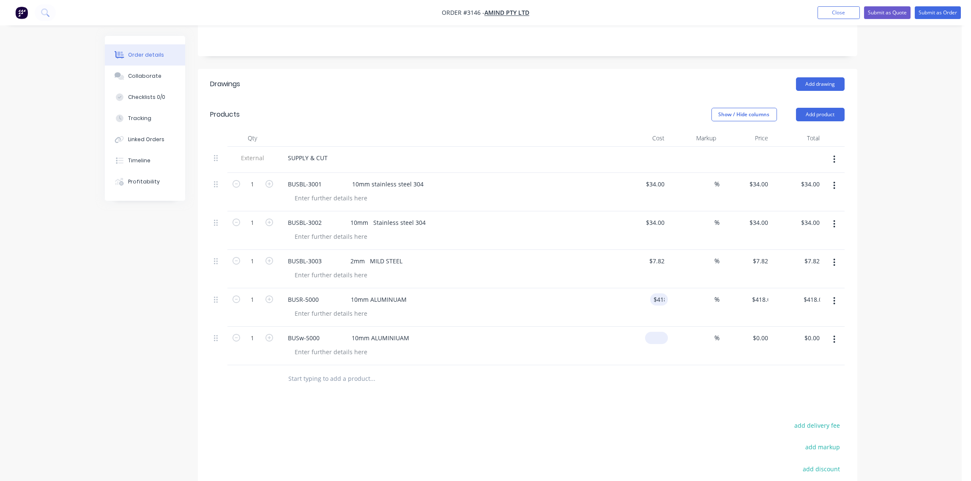
click at [660, 332] on input at bounding box center [658, 338] width 19 height 12
type input "$351.00"
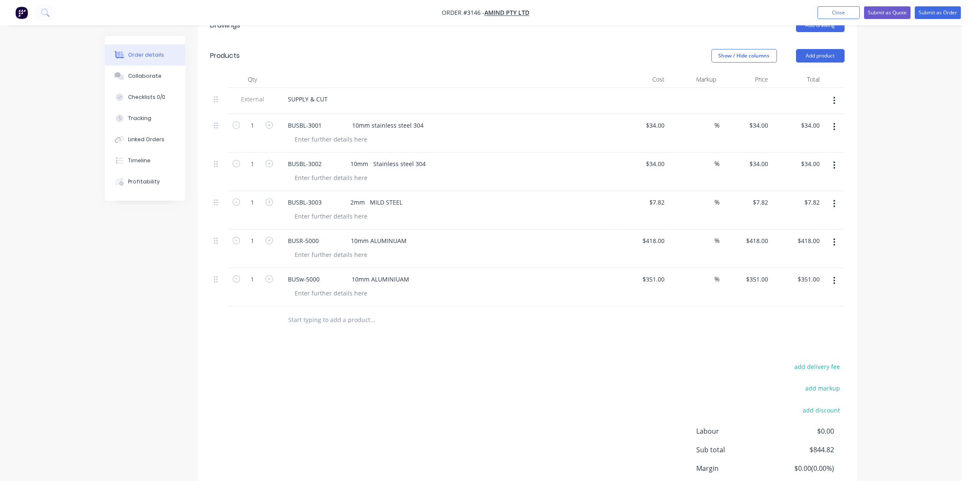
scroll to position [243, 0]
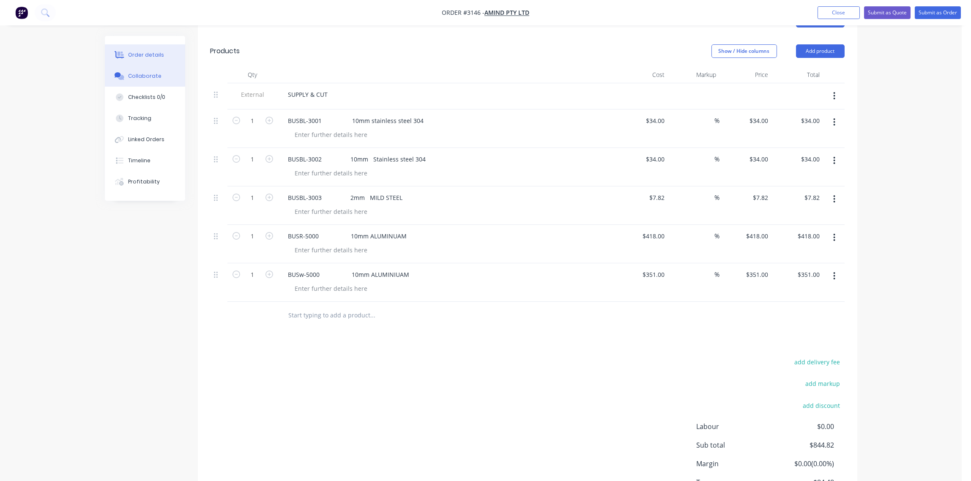
click at [136, 79] on div "Collaborate" at bounding box center [144, 76] width 33 height 8
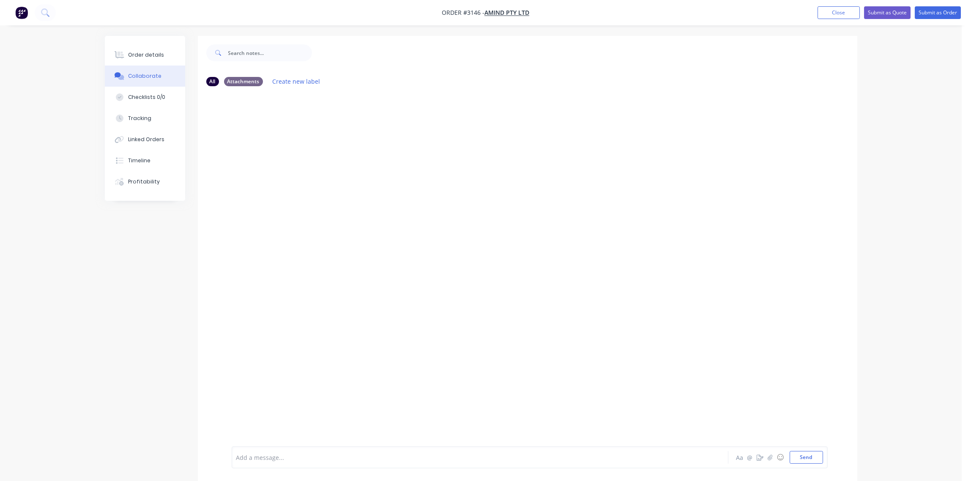
click at [304, 461] on div at bounding box center [457, 457] width 440 height 9
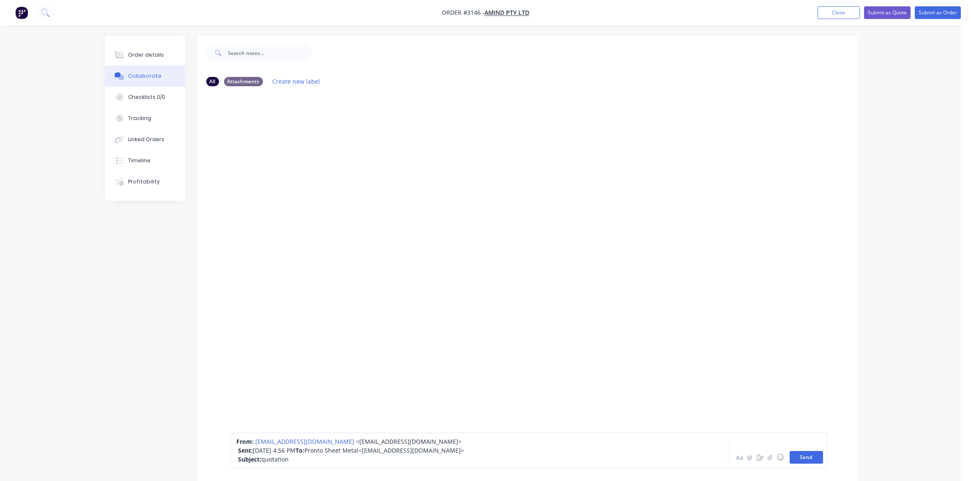
click at [810, 458] on button "Send" at bounding box center [806, 457] width 33 height 13
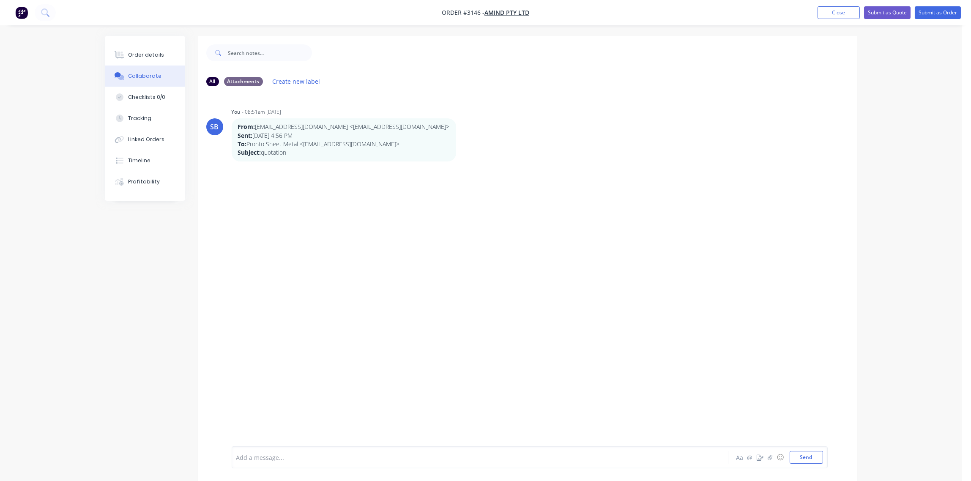
click at [260, 455] on div at bounding box center [457, 457] width 440 height 9
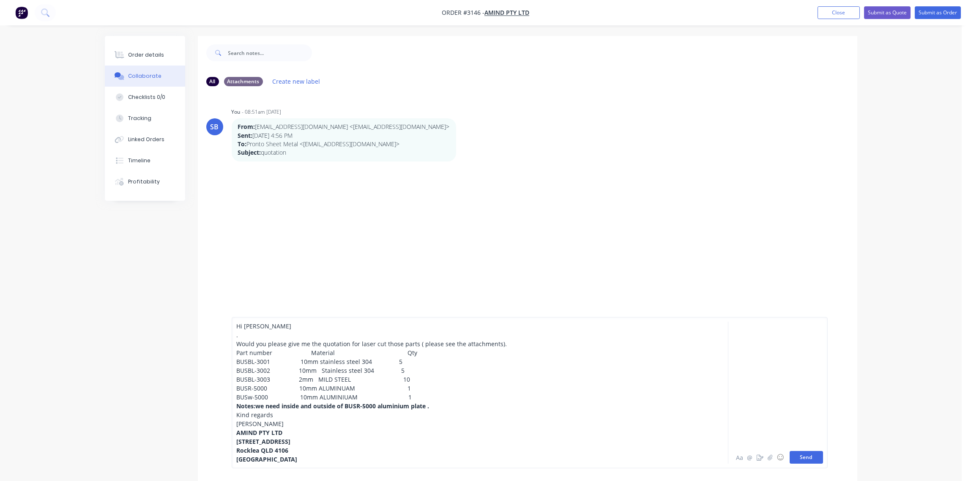
click at [801, 456] on button "Send" at bounding box center [806, 457] width 33 height 13
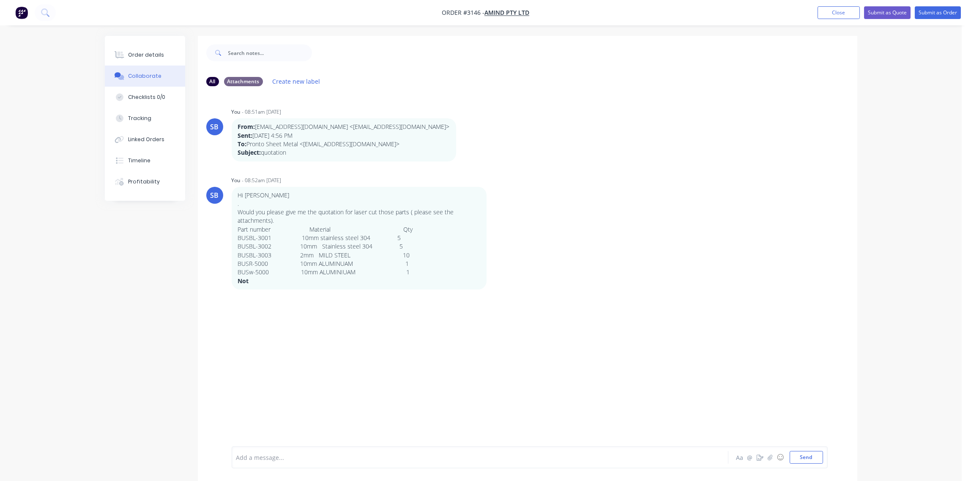
click at [296, 451] on div "Add a message..." at bounding box center [456, 457] width 440 height 13
drag, startPoint x: 298, startPoint y: 452, endPoint x: 237, endPoint y: 458, distance: 61.5
click at [237, 458] on div at bounding box center [457, 457] width 440 height 9
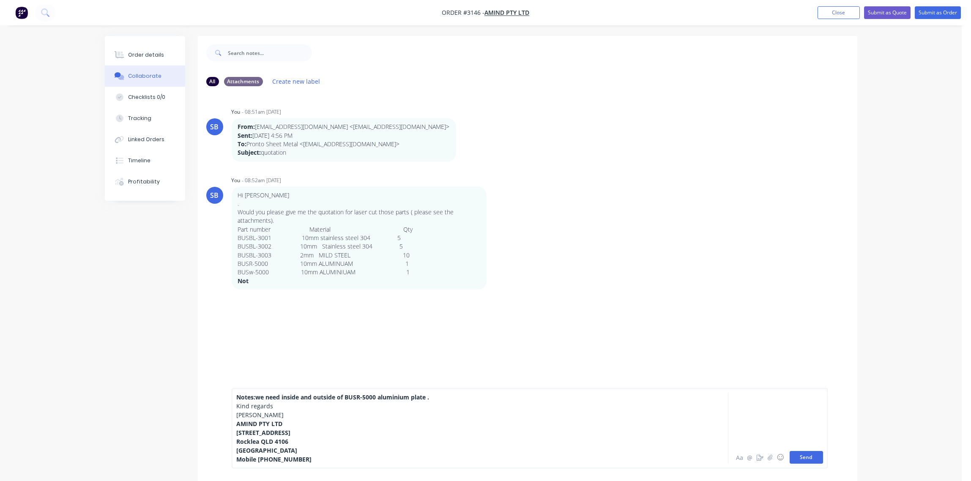
click at [808, 456] on button "Send" at bounding box center [806, 457] width 33 height 13
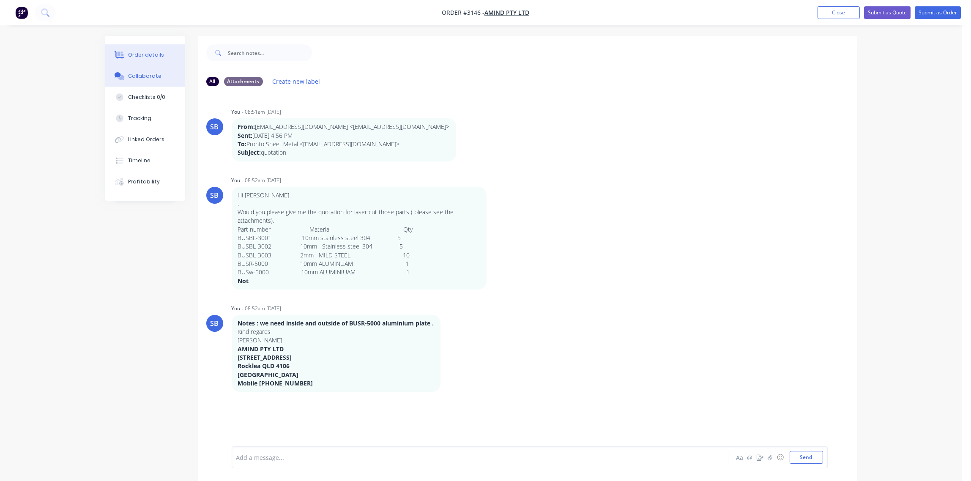
click at [145, 52] on div "Order details" at bounding box center [146, 55] width 36 height 8
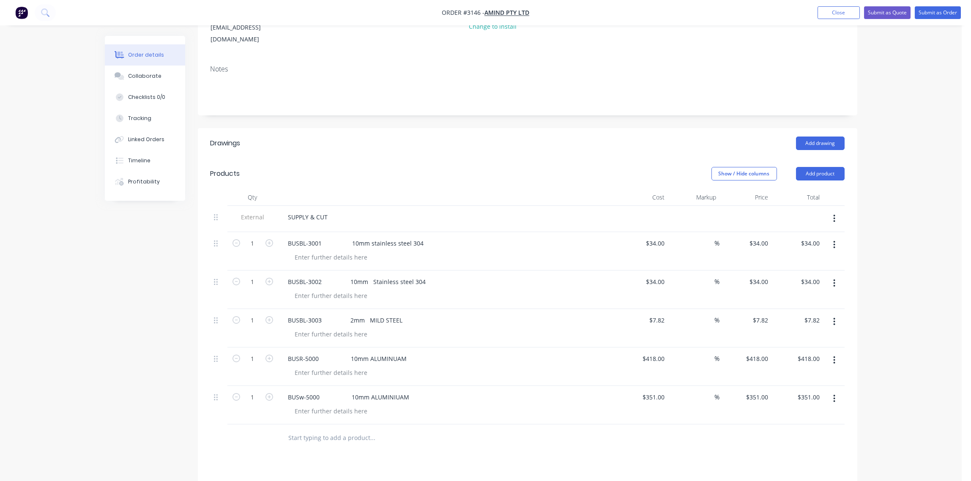
scroll to position [189, 0]
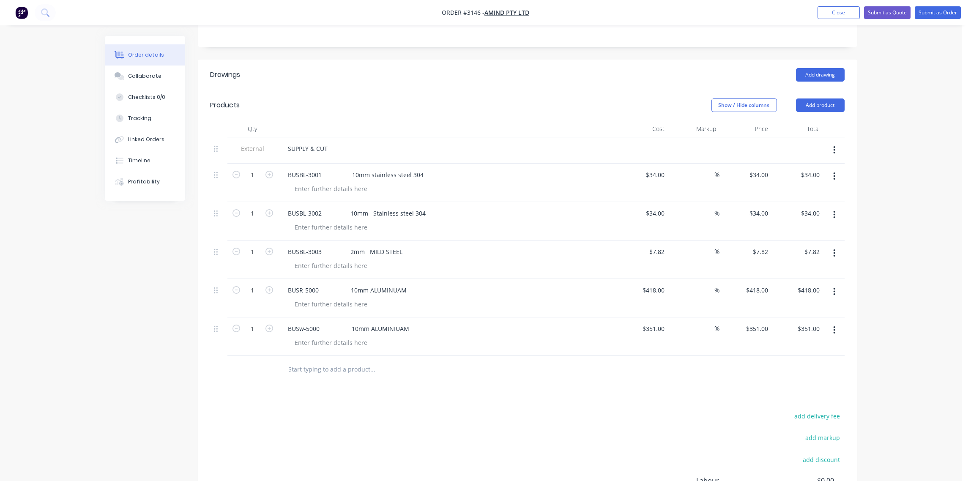
click at [323, 361] on input "text" at bounding box center [372, 369] width 169 height 17
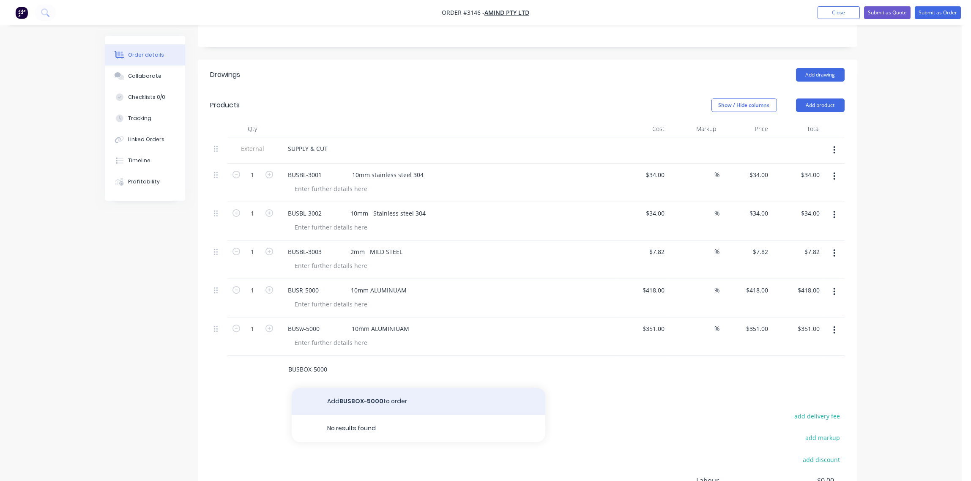
type input "BUSBOX-5000"
click at [382, 392] on button "Add BUSBOX-5000 to order" at bounding box center [419, 401] width 254 height 27
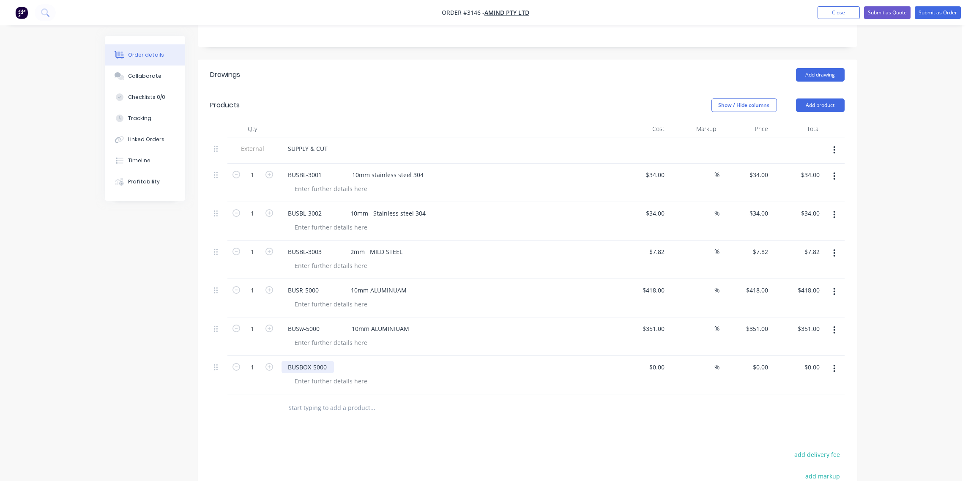
click at [330, 361] on div "BUSBOX-5000" at bounding box center [308, 367] width 52 height 12
click at [388, 361] on div "BUSBOX-5000 1.6mm ZINC ANEAL" at bounding box center [363, 367] width 163 height 12
click at [394, 361] on div "BUSBOX-5000 1.6mm ZINCANEAL" at bounding box center [348, 367] width 133 height 12
click at [447, 400] on input "text" at bounding box center [372, 408] width 169 height 17
click at [648, 359] on div "$0.00" at bounding box center [642, 375] width 52 height 38
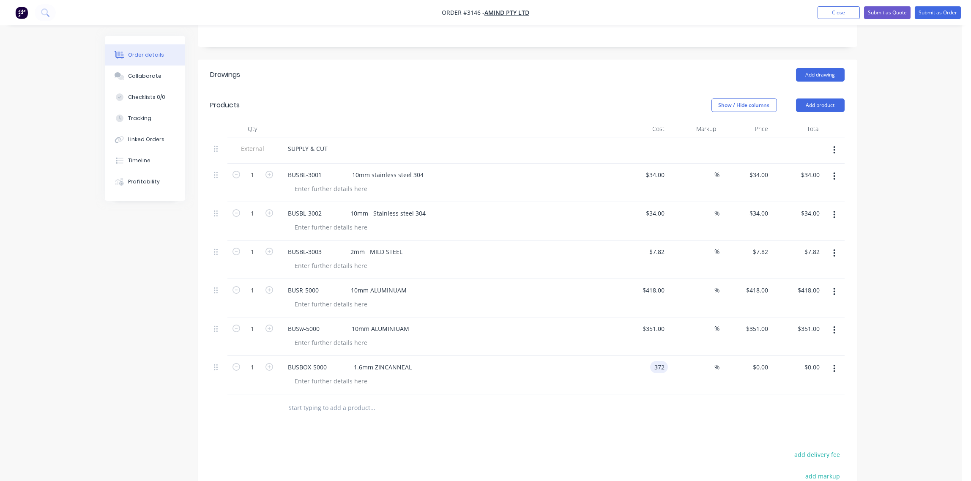
type input "$372.00"
drag, startPoint x: 574, startPoint y: 370, endPoint x: 569, endPoint y: 364, distance: 7.6
click at [571, 375] on div at bounding box center [450, 381] width 325 height 12
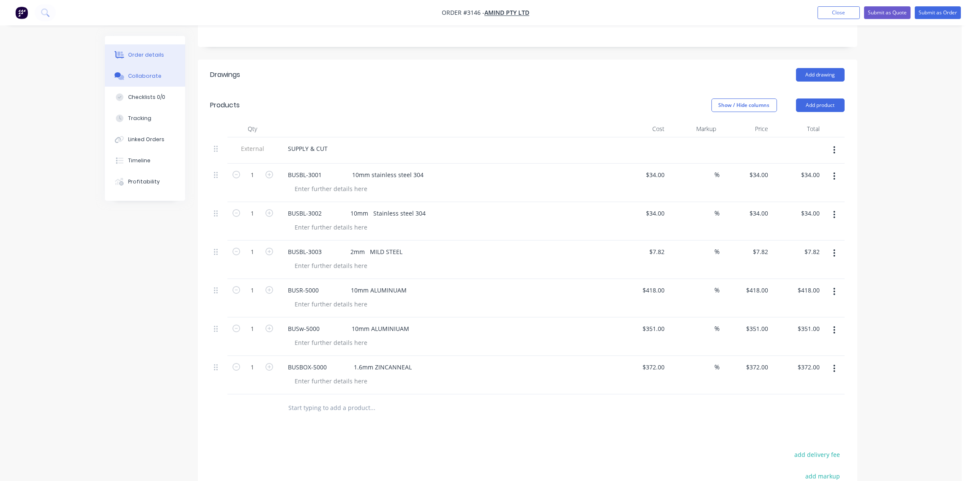
click at [145, 71] on button "Collaborate" at bounding box center [145, 76] width 80 height 21
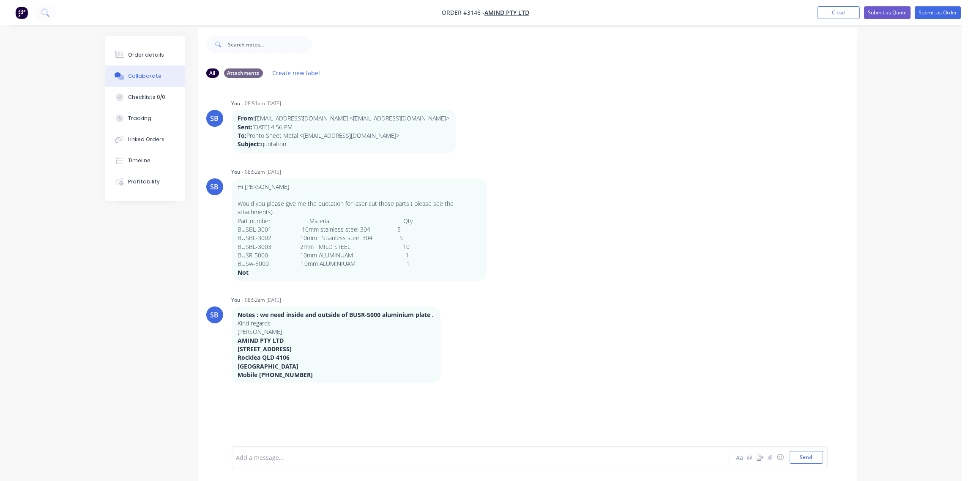
scroll to position [13, 0]
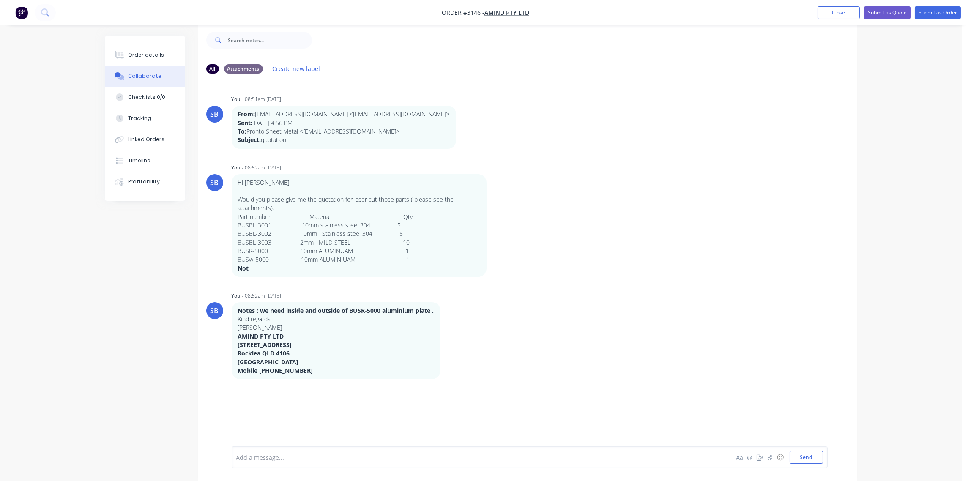
click at [291, 458] on div at bounding box center [457, 457] width 440 height 9
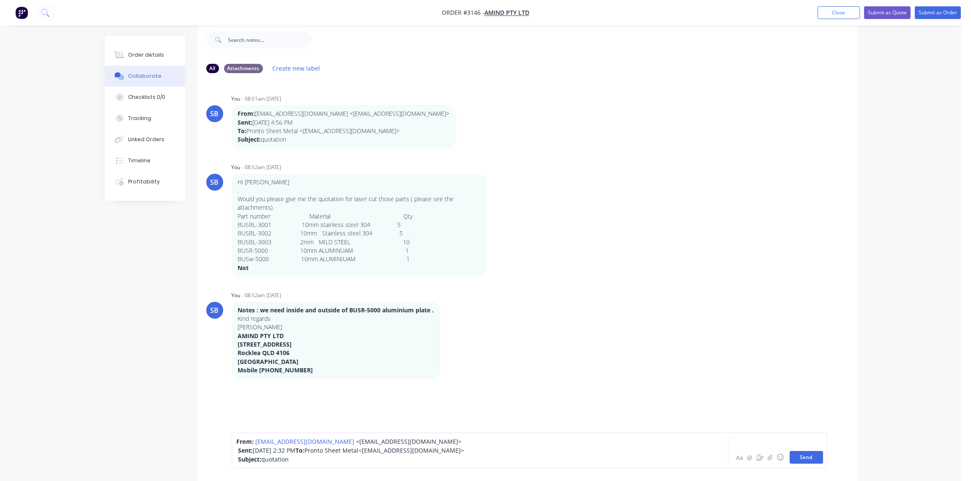
click at [805, 461] on button "Send" at bounding box center [806, 457] width 33 height 13
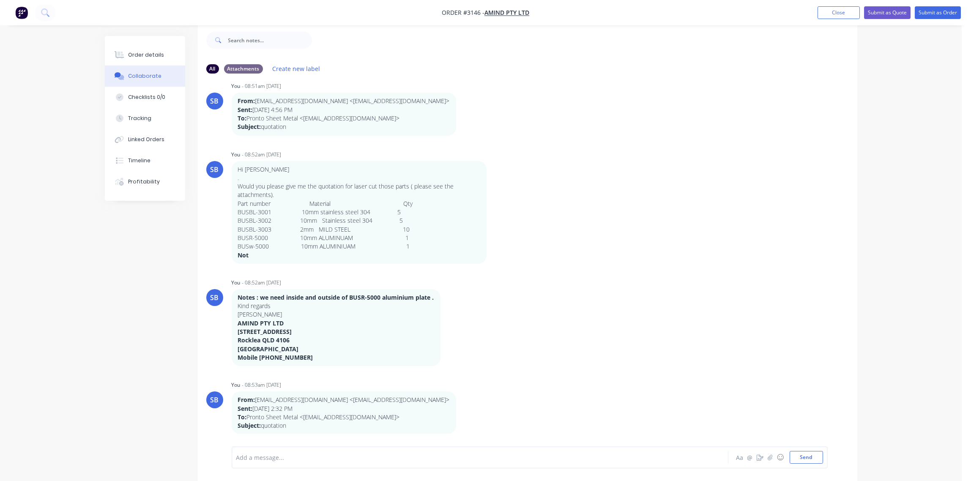
click at [283, 456] on div at bounding box center [457, 457] width 440 height 9
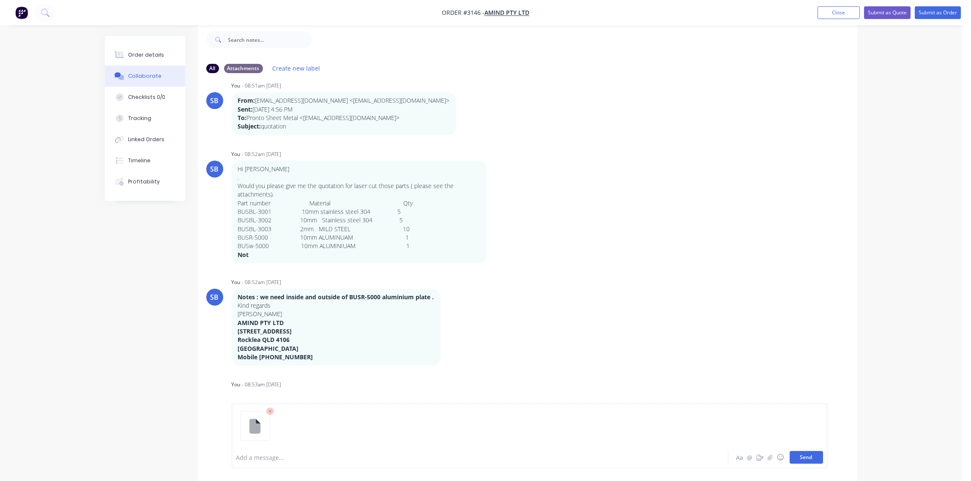
click at [808, 457] on button "Send" at bounding box center [806, 457] width 33 height 13
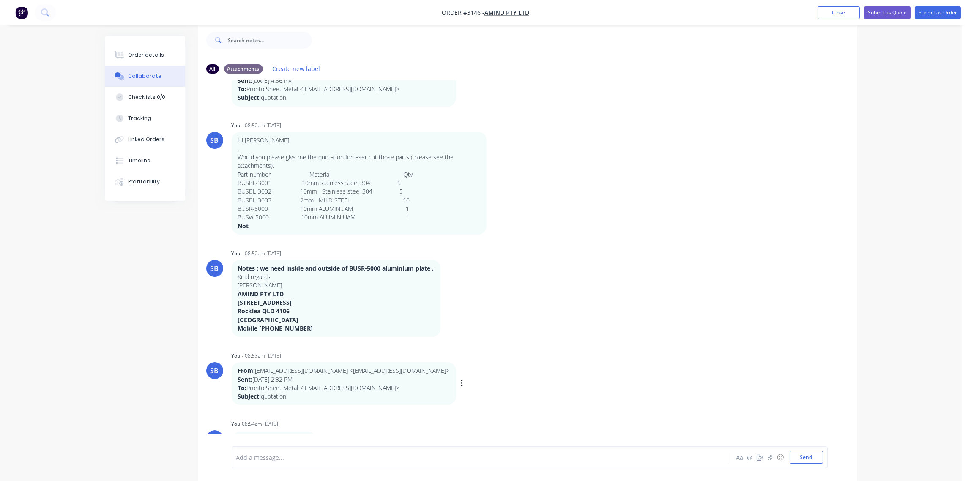
scroll to position [57, 0]
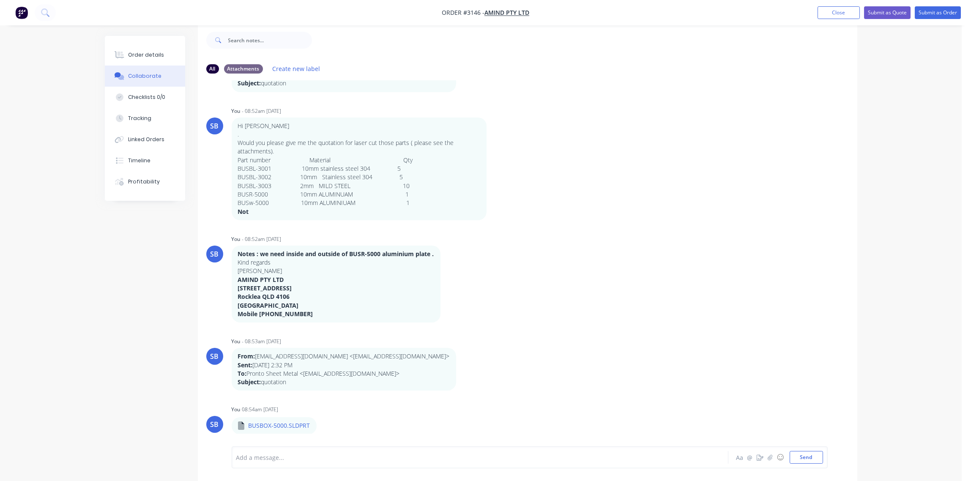
click at [279, 456] on div at bounding box center [457, 457] width 440 height 9
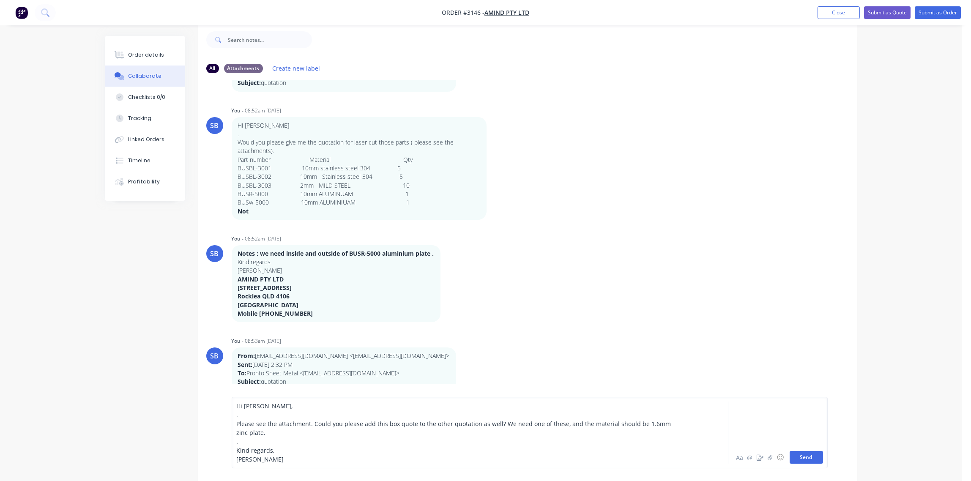
click at [808, 455] on button "Send" at bounding box center [806, 457] width 33 height 13
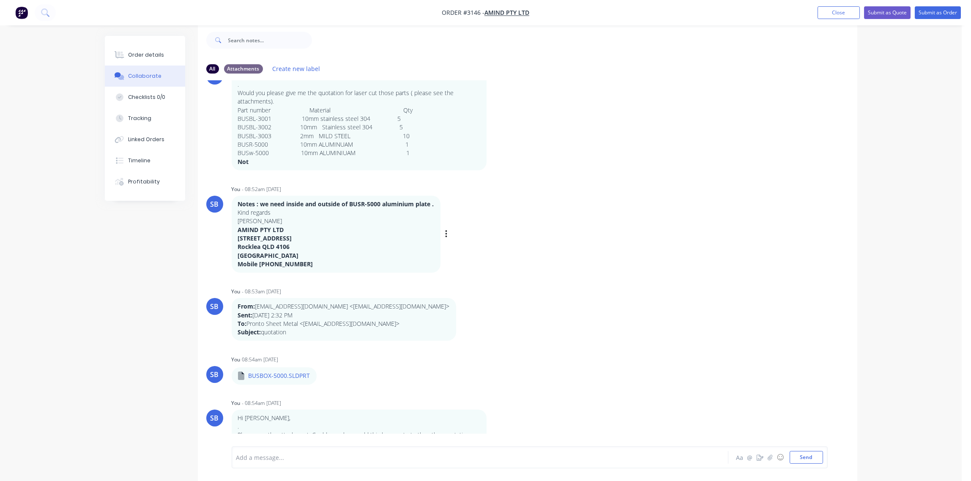
scroll to position [150, 0]
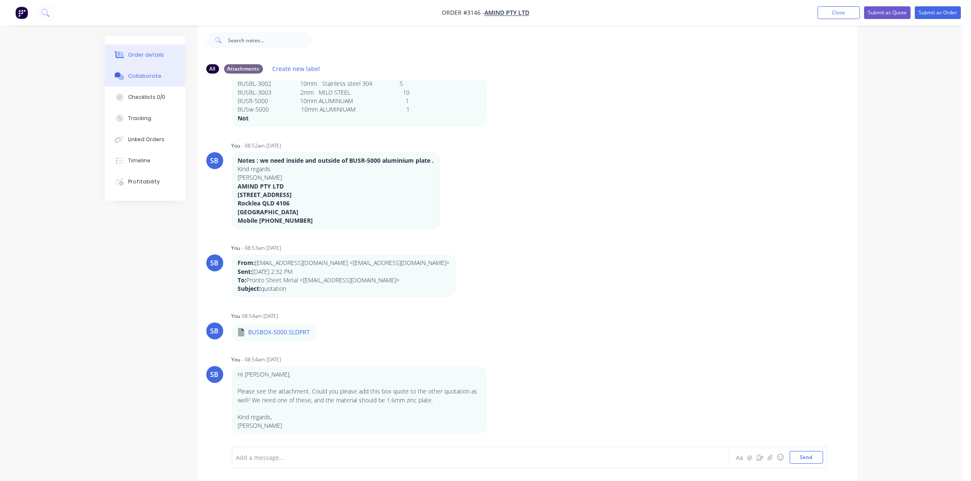
click at [142, 49] on button "Order details" at bounding box center [145, 54] width 80 height 21
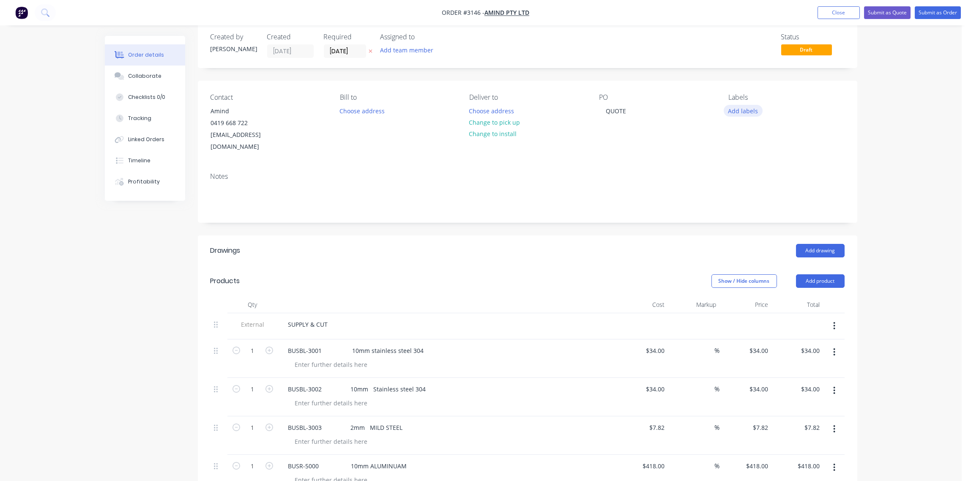
click at [743, 112] on button "Add labels" at bounding box center [743, 110] width 39 height 11
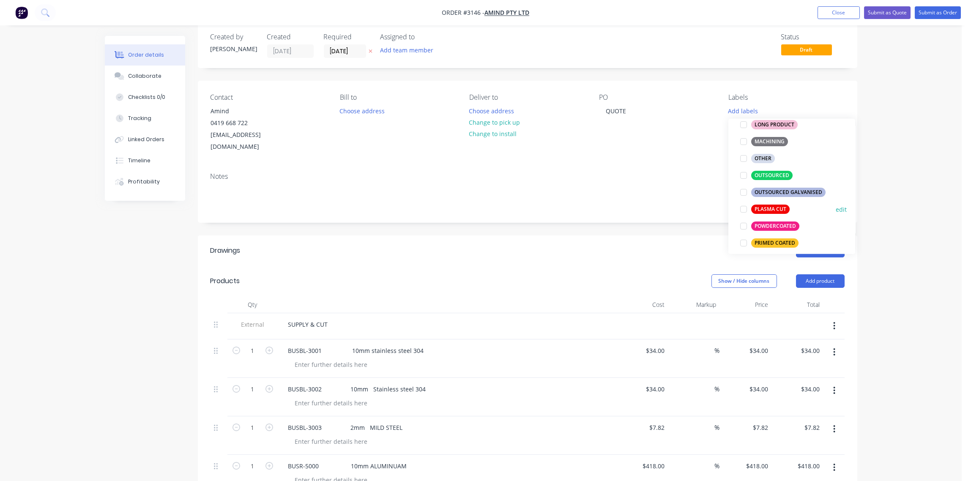
scroll to position [252, 0]
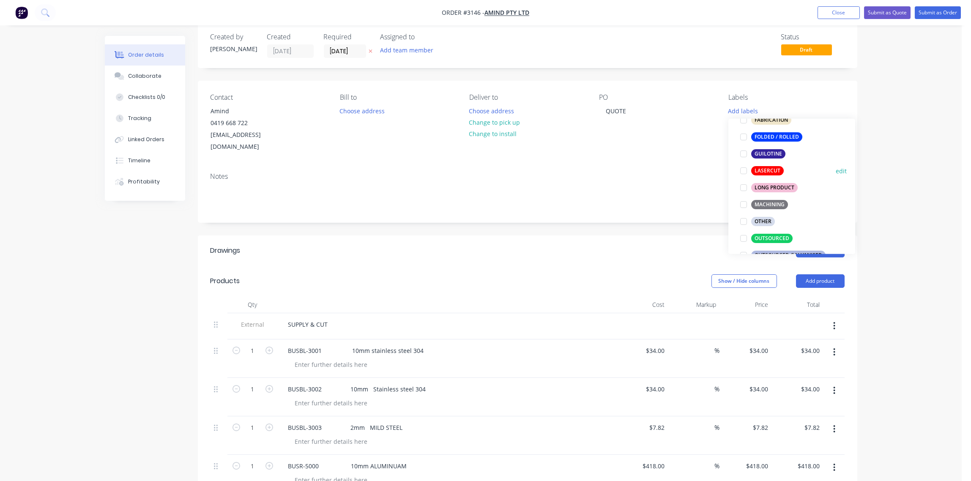
click at [742, 170] on div at bounding box center [743, 170] width 17 height 17
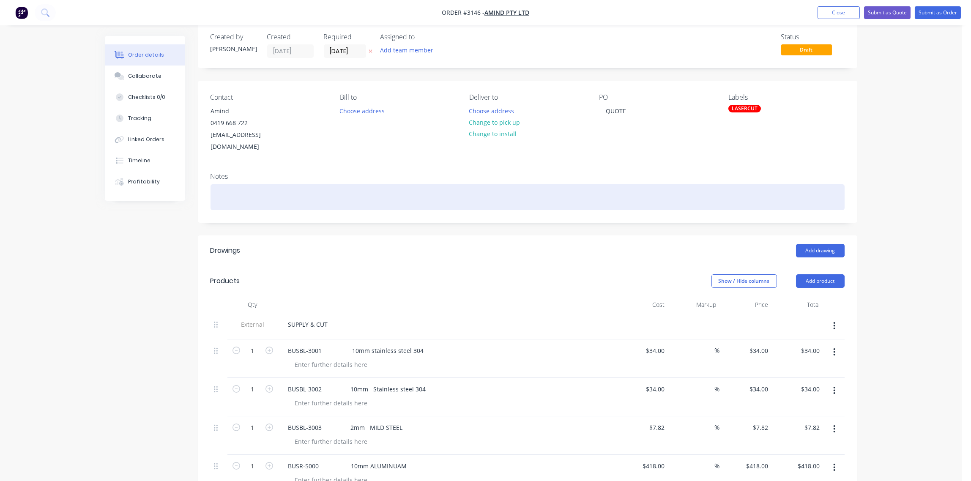
click at [641, 186] on div at bounding box center [528, 197] width 634 height 26
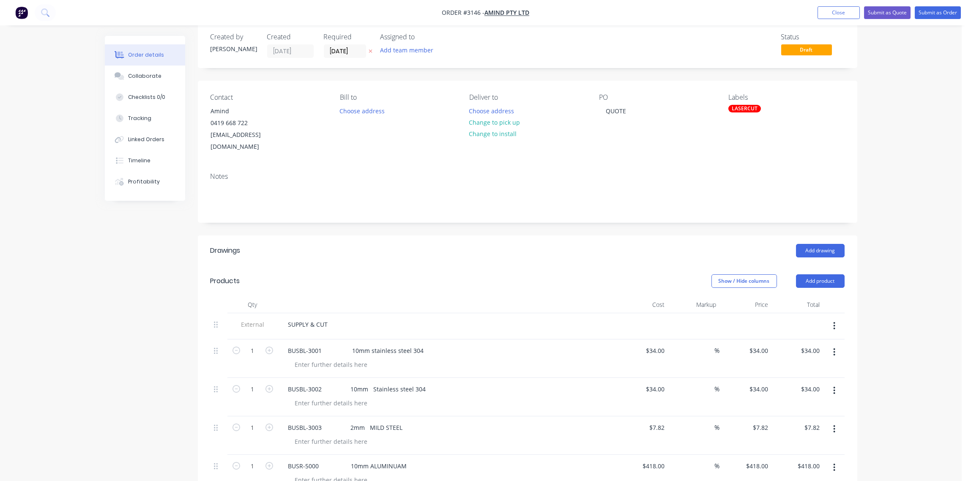
click at [750, 104] on div "Labels LASERCUT" at bounding box center [786, 123] width 116 height 60
click at [750, 107] on div "LASERCUT" at bounding box center [744, 109] width 33 height 8
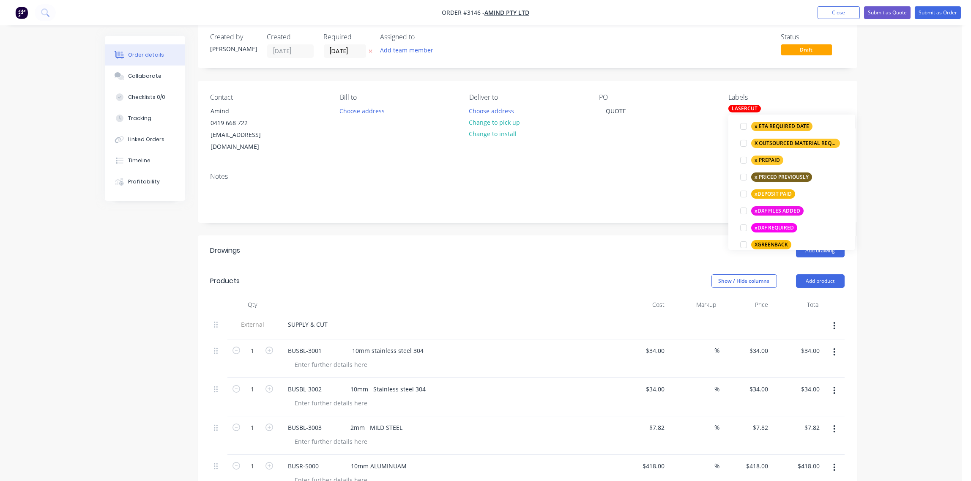
scroll to position [761, 0]
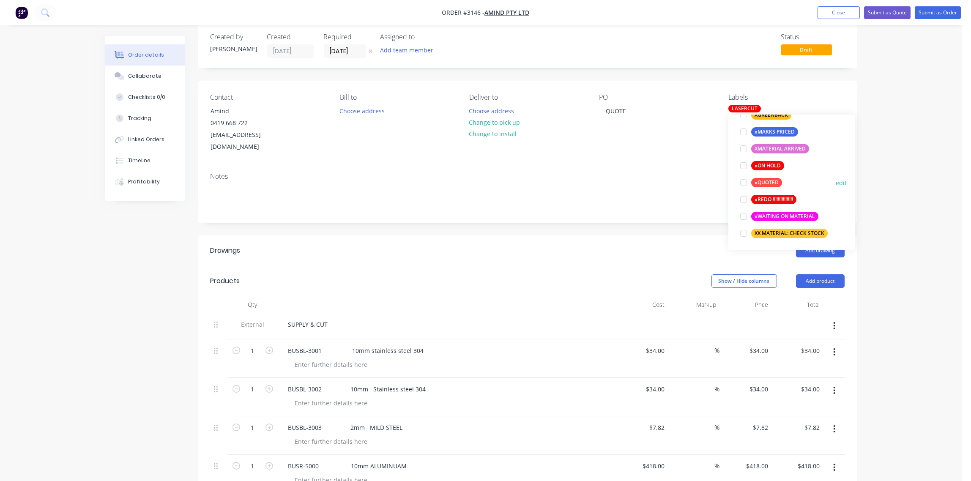
click at [744, 181] on div at bounding box center [743, 182] width 17 height 17
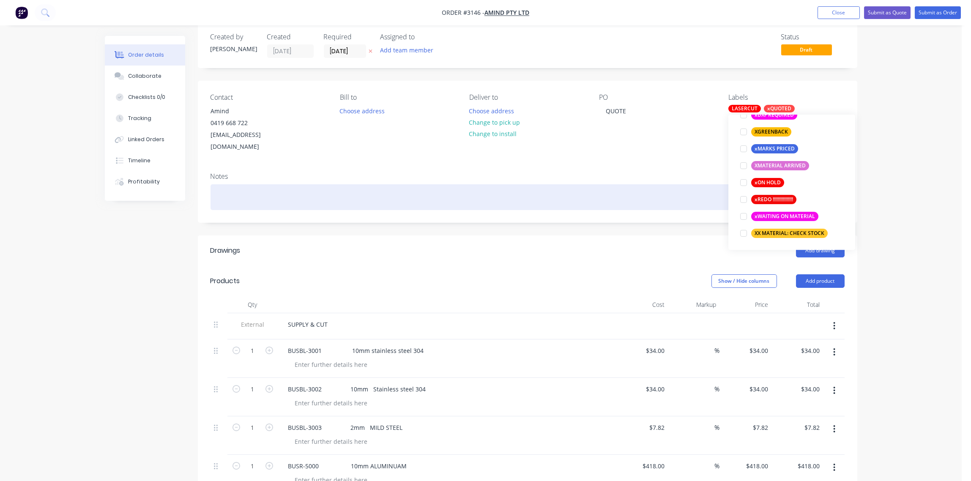
scroll to position [17, 0]
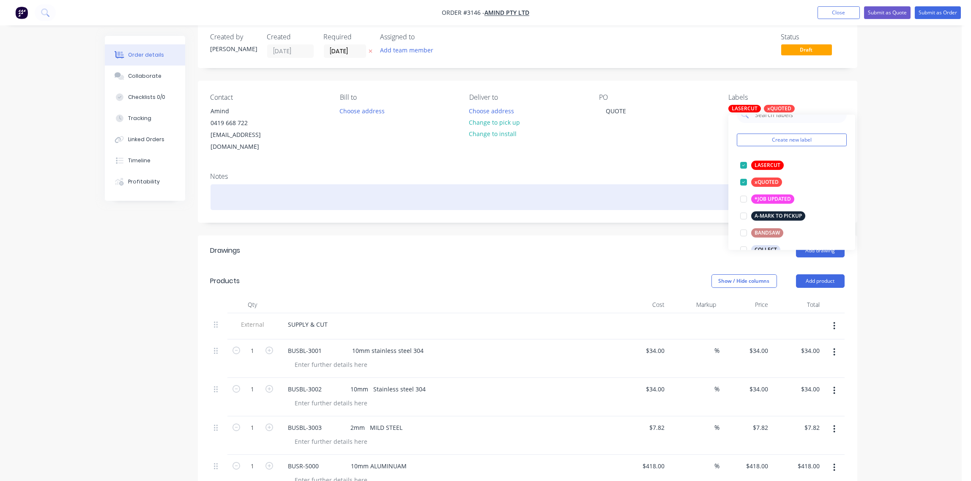
click at [629, 188] on div at bounding box center [528, 197] width 634 height 26
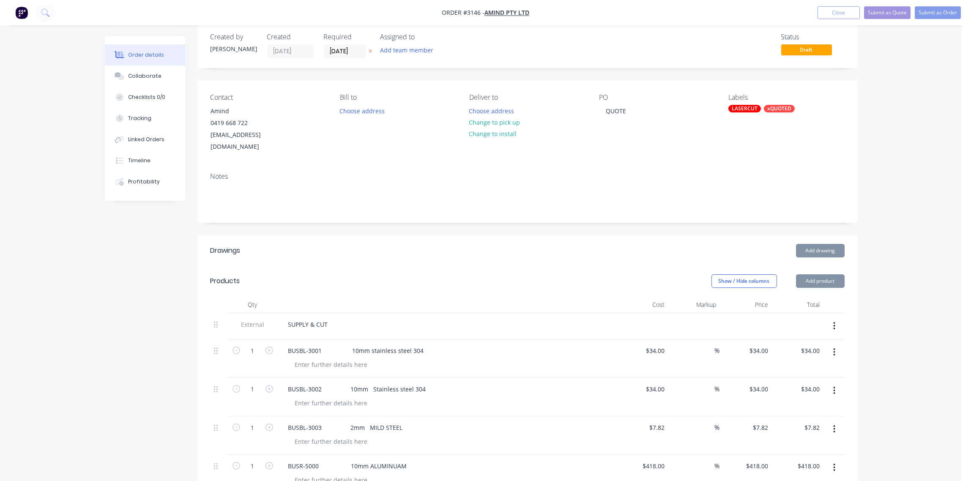
click at [768, 135] on div "Labels LASERCUT xQUOTED" at bounding box center [786, 123] width 116 height 60
click at [883, 14] on button "Submit as Quote" at bounding box center [887, 12] width 47 height 13
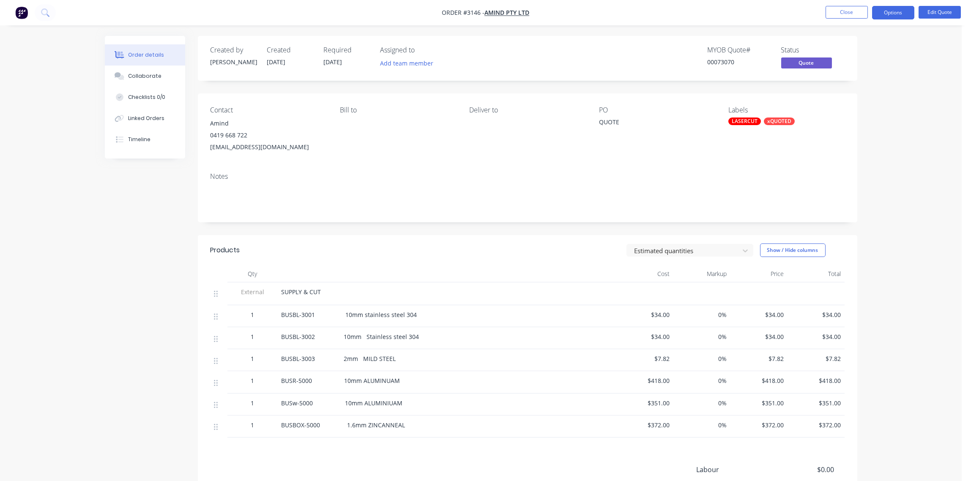
click at [883, 14] on button "Options" at bounding box center [893, 13] width 42 height 14
click at [868, 53] on div "Quote" at bounding box center [868, 51] width 78 height 12
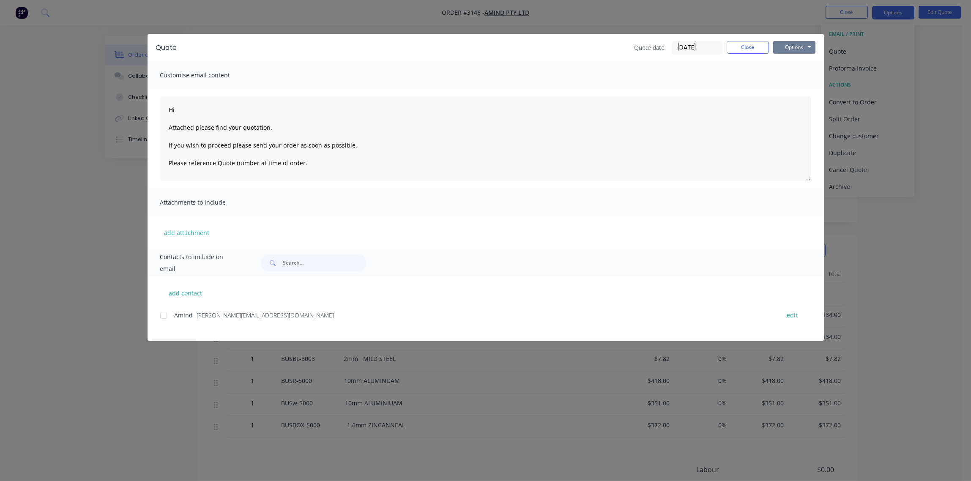
click at [796, 47] on button "Options" at bounding box center [794, 47] width 42 height 13
click at [795, 78] on button "Print" at bounding box center [800, 76] width 54 height 14
type textarea "Hi Attached please find your quotation. If you wish to proceed please send your…"
click at [754, 44] on button "Close" at bounding box center [748, 47] width 42 height 13
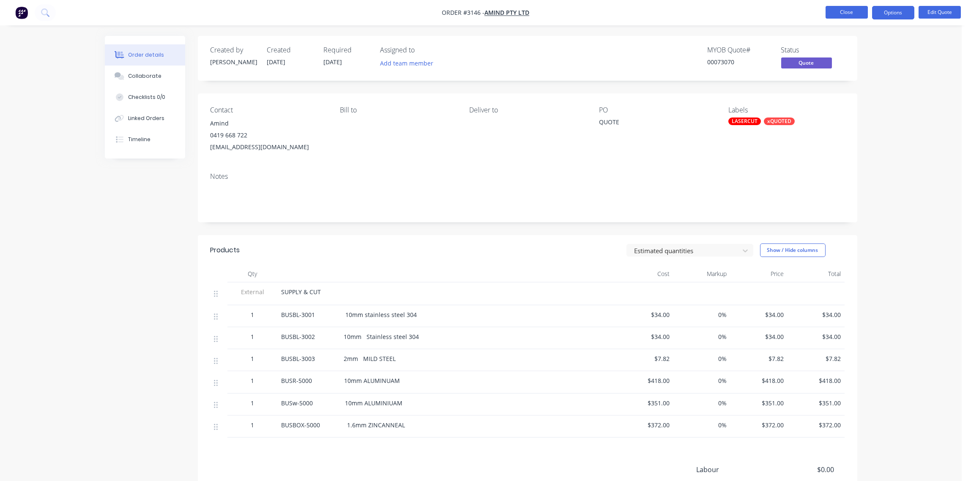
click at [850, 13] on button "Close" at bounding box center [847, 12] width 42 height 13
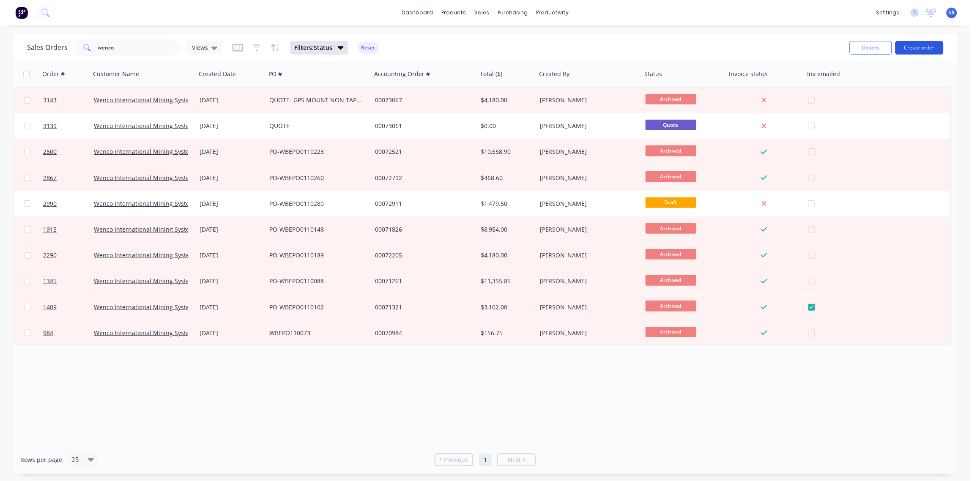
click at [920, 51] on button "Create order" at bounding box center [919, 48] width 48 height 14
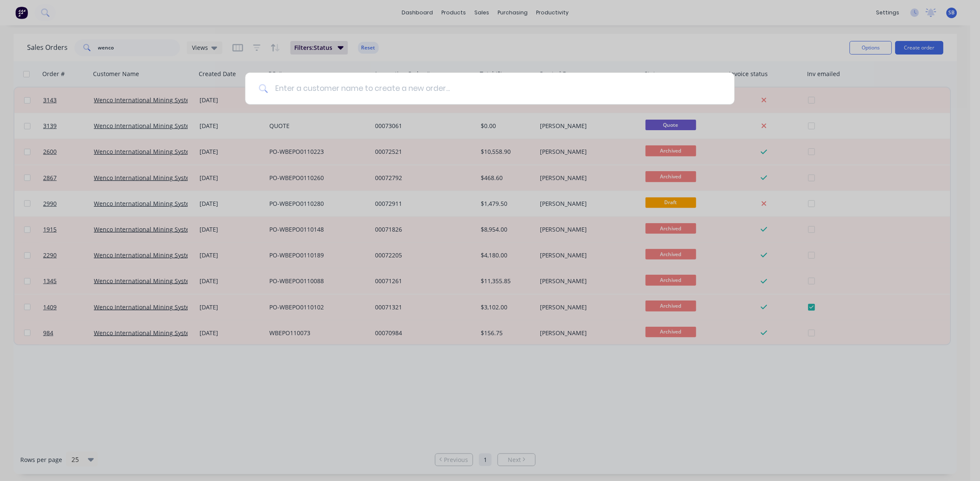
click at [285, 92] on input at bounding box center [494, 89] width 453 height 32
type input "S"
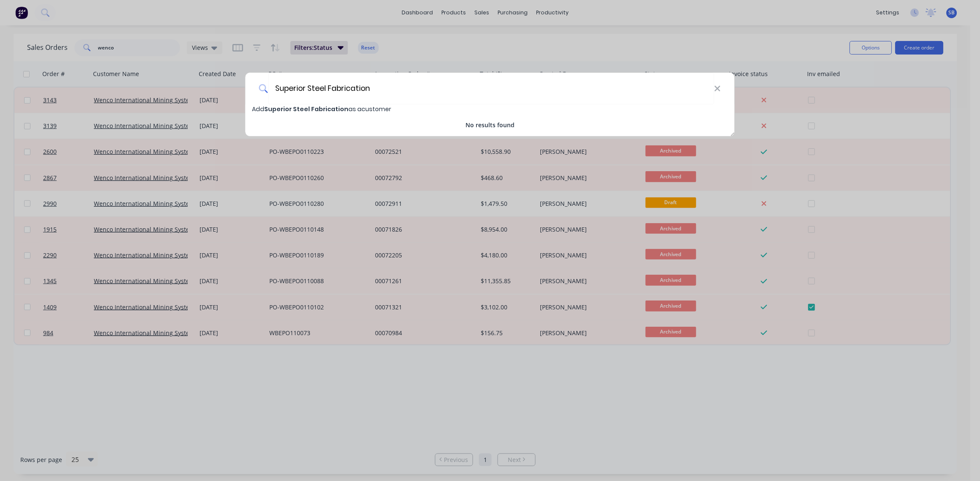
type input "Superior Steel Fabrication"
click at [346, 107] on span "Add Superior Steel Fabrication as a customer" at bounding box center [321, 109] width 139 height 8
select select "AU"
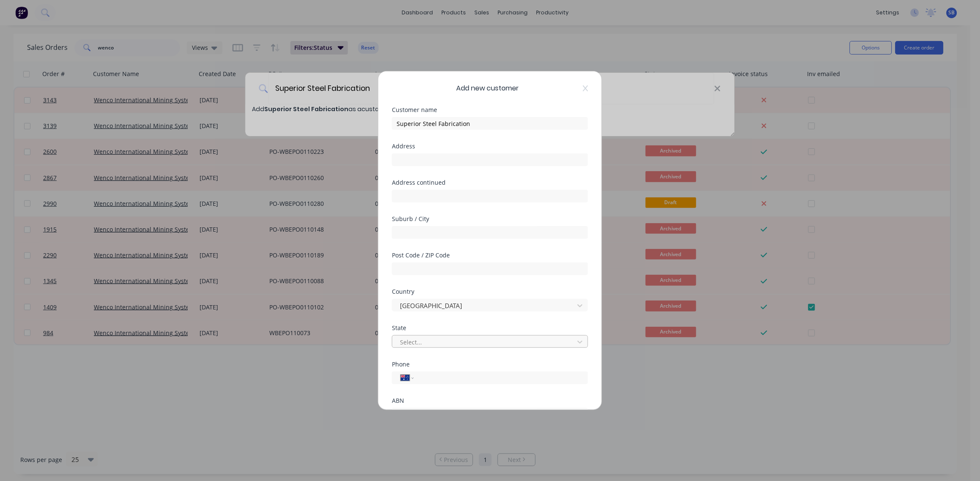
click at [449, 338] on div at bounding box center [484, 342] width 171 height 11
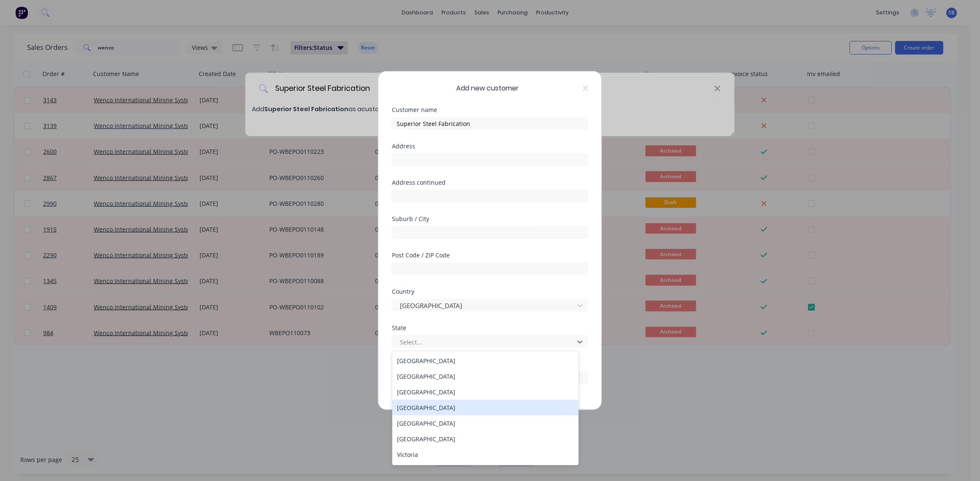
click at [438, 407] on div "Queensland" at bounding box center [485, 408] width 187 height 16
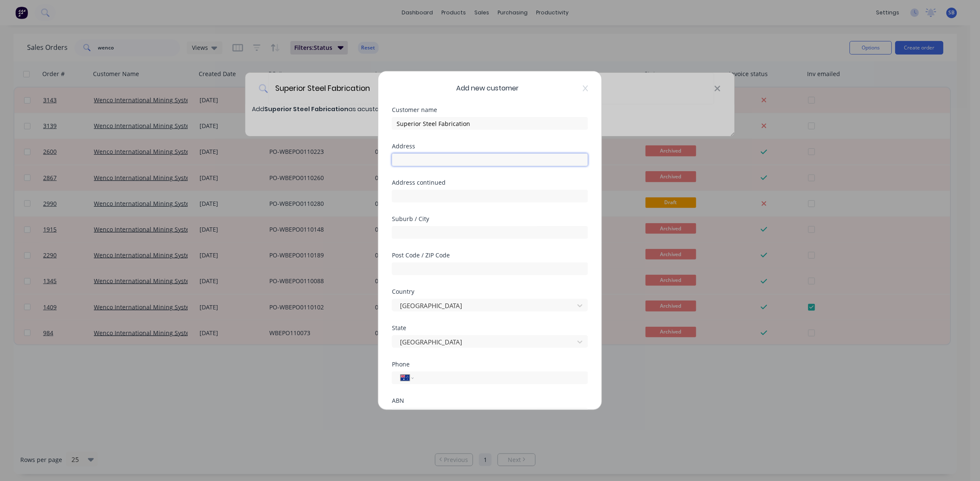
click at [414, 158] on input "text" at bounding box center [490, 159] width 196 height 13
paste input "122 Delta Street"
type input "122 Delta Street"
click at [420, 231] on input "text" at bounding box center [490, 232] width 196 height 13
type input "GEEBUNG"
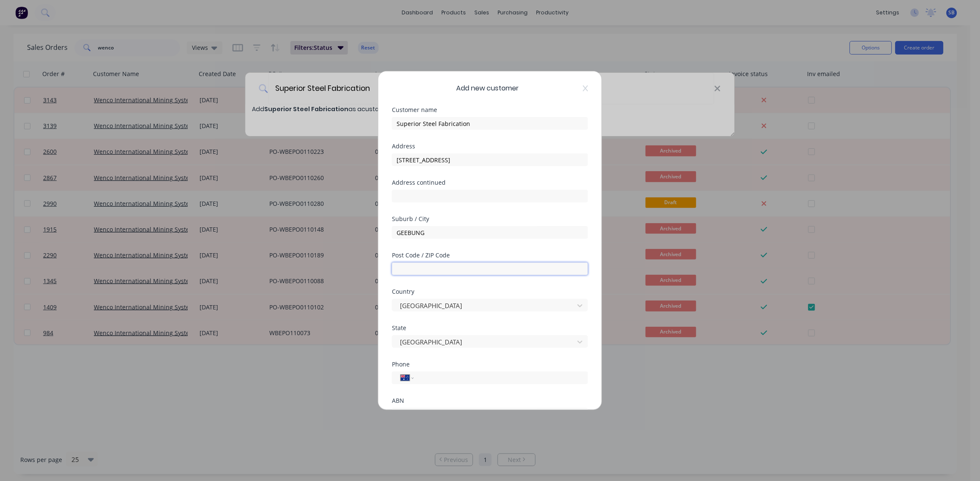
click at [411, 268] on input "text" at bounding box center [490, 269] width 196 height 13
type input "4034"
click at [431, 376] on input "tel" at bounding box center [499, 378] width 159 height 10
paste input "(07) 3633 0109"
type input "(07) 3633 0109"
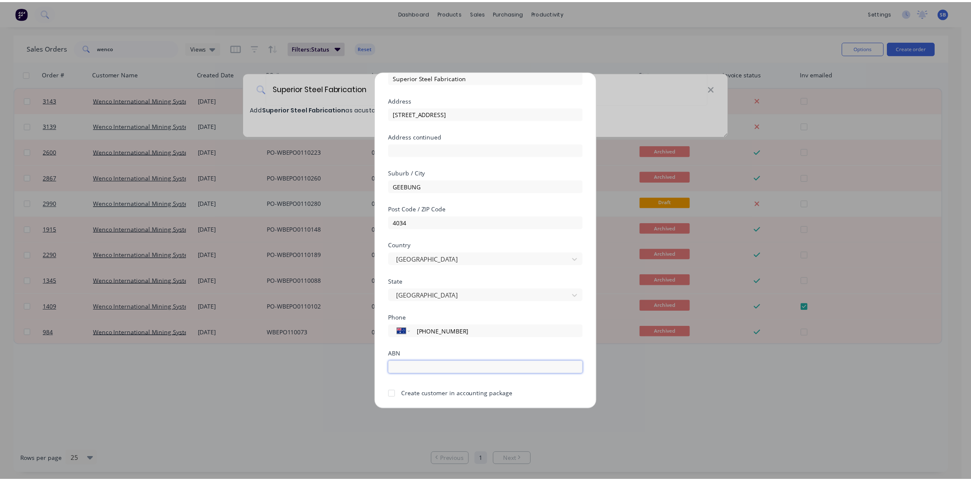
scroll to position [74, 0]
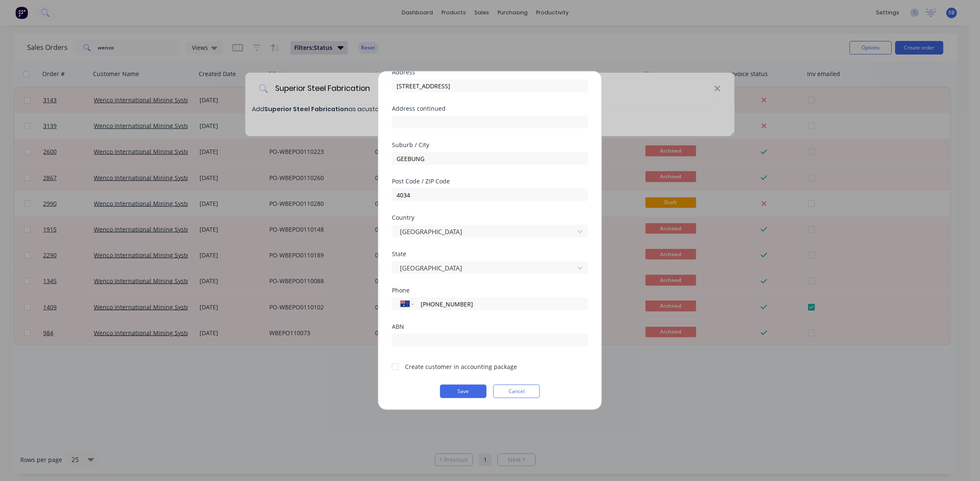
click at [399, 364] on div at bounding box center [395, 367] width 17 height 17
click at [452, 388] on button "Save" at bounding box center [463, 392] width 47 height 14
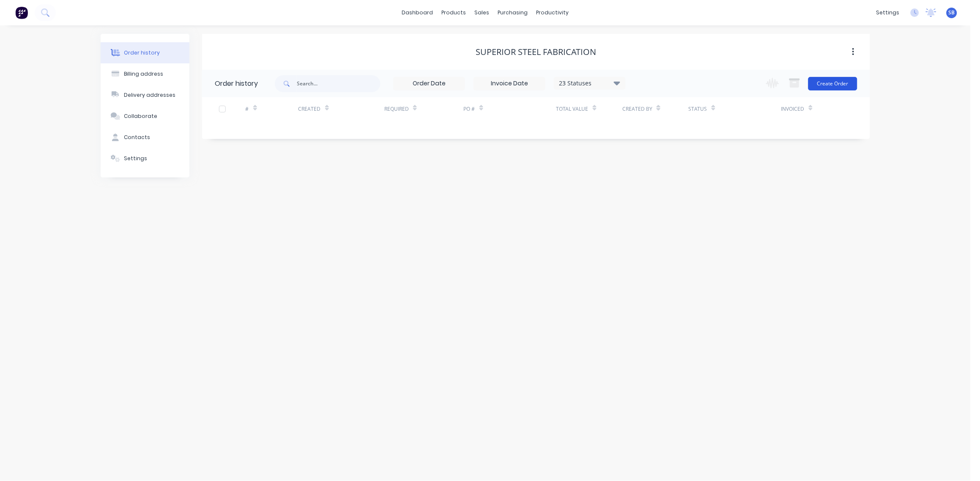
click at [831, 87] on button "Create Order" at bounding box center [832, 84] width 49 height 14
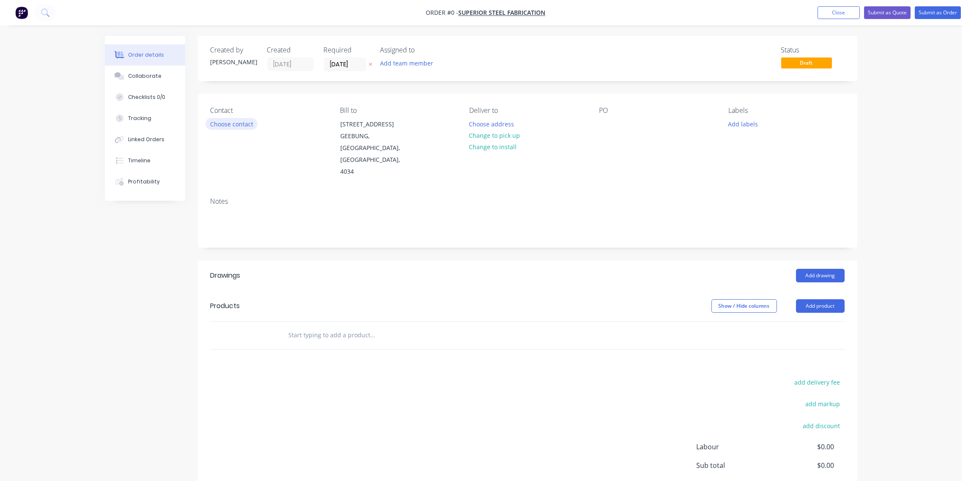
click at [235, 128] on button "Choose contact" at bounding box center [231, 123] width 52 height 11
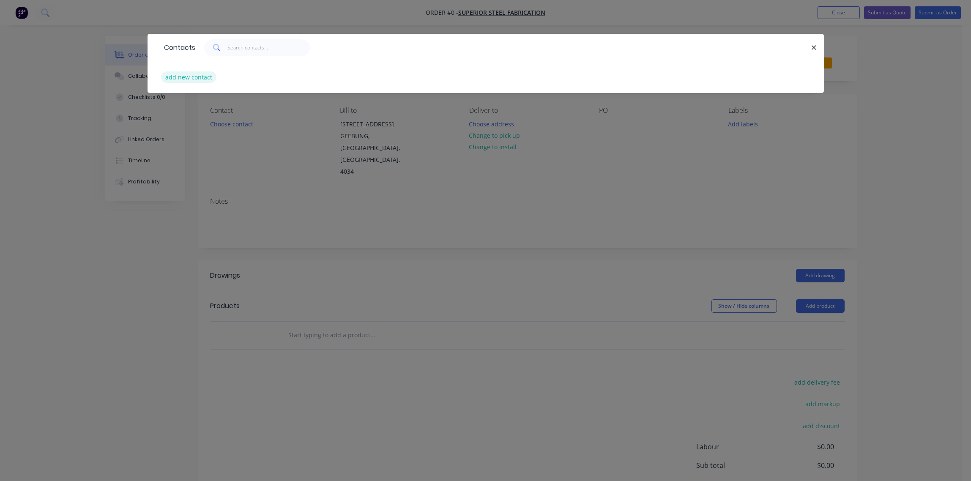
click at [186, 79] on button "add new contact" at bounding box center [189, 76] width 56 height 11
select select "AU"
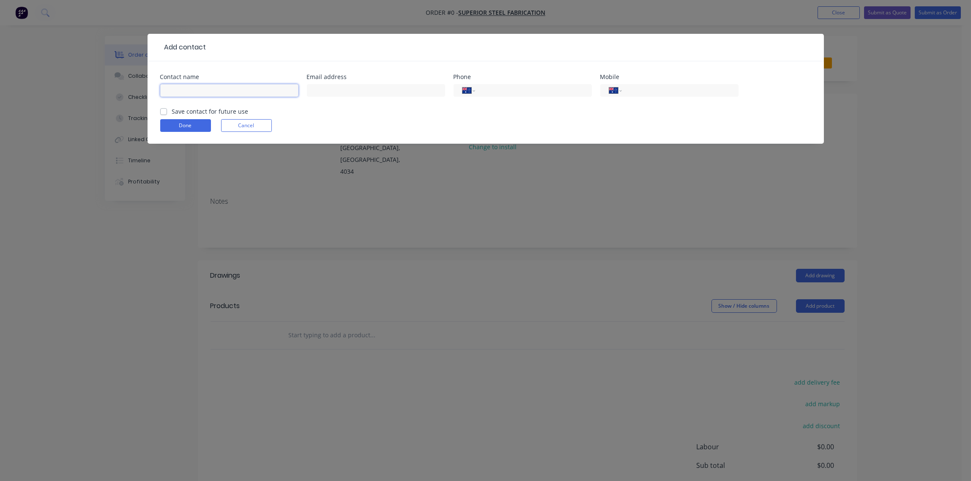
click at [184, 89] on input "text" at bounding box center [229, 90] width 138 height 13
paste input "Stewart McGrath Director"
click at [210, 90] on input "Stewart McGrath Director" at bounding box center [229, 90] width 138 height 13
type input "Stewart McGrath - Director"
click at [340, 88] on input "text" at bounding box center [376, 90] width 138 height 13
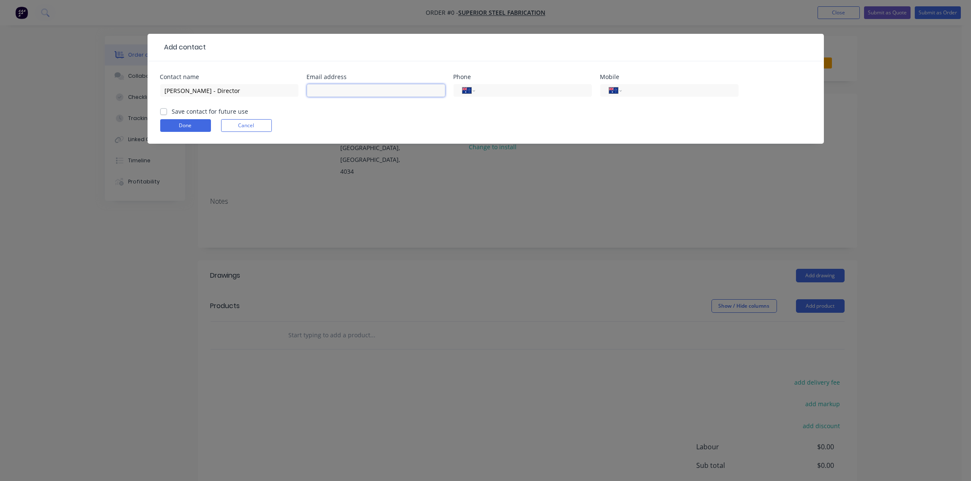
click at [369, 89] on input "text" at bounding box center [376, 90] width 138 height 13
paste input "stewart@ssfab.com.au"
type input "stewart@ssfab.com.au"
click at [518, 93] on input "tel" at bounding box center [531, 91] width 101 height 10
paste input "tel"
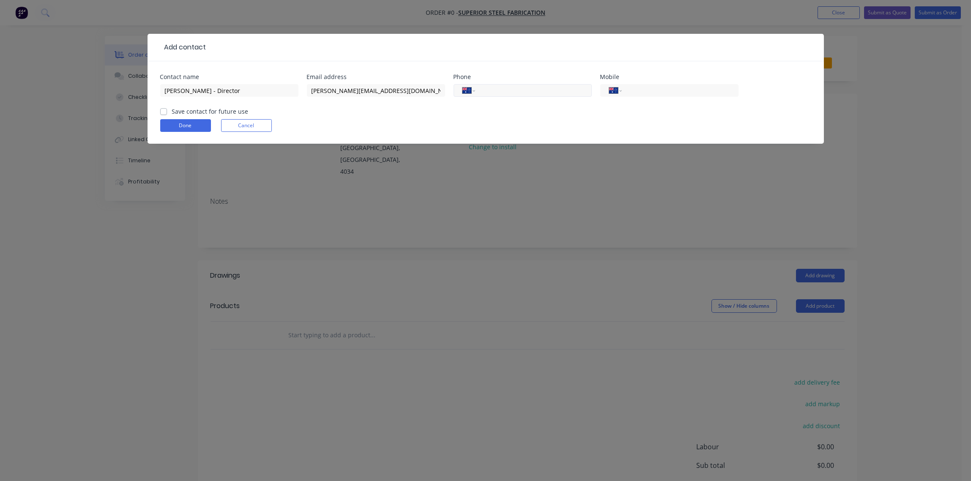
click at [496, 92] on input "tel" at bounding box center [531, 91] width 101 height 10
paste input "tel"
click at [482, 91] on input "tel" at bounding box center [531, 91] width 101 height 10
paste input "(07) 3633 0109"
type input "(07) 3633 0109"
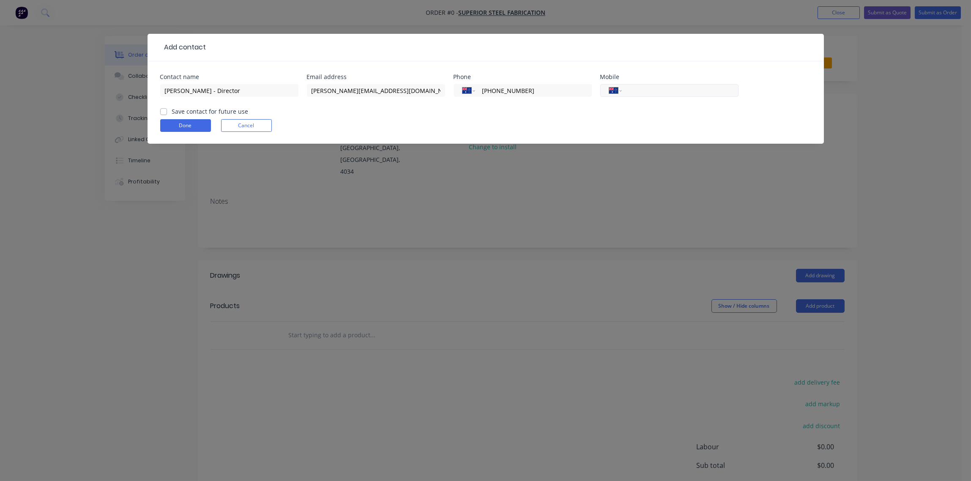
click at [643, 90] on input "tel" at bounding box center [678, 91] width 101 height 10
paste input "0409 424 220"
type input "0409 424 220"
click at [172, 112] on label "Save contact for future use" at bounding box center [210, 111] width 77 height 9
click at [164, 112] on input "Save contact for future use" at bounding box center [163, 111] width 7 height 8
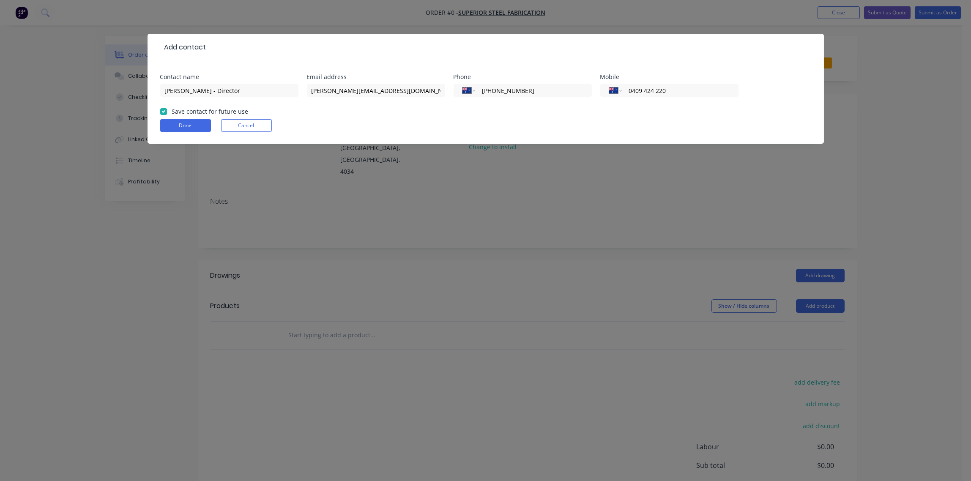
checkbox input "true"
click at [174, 128] on button "Done" at bounding box center [185, 125] width 51 height 13
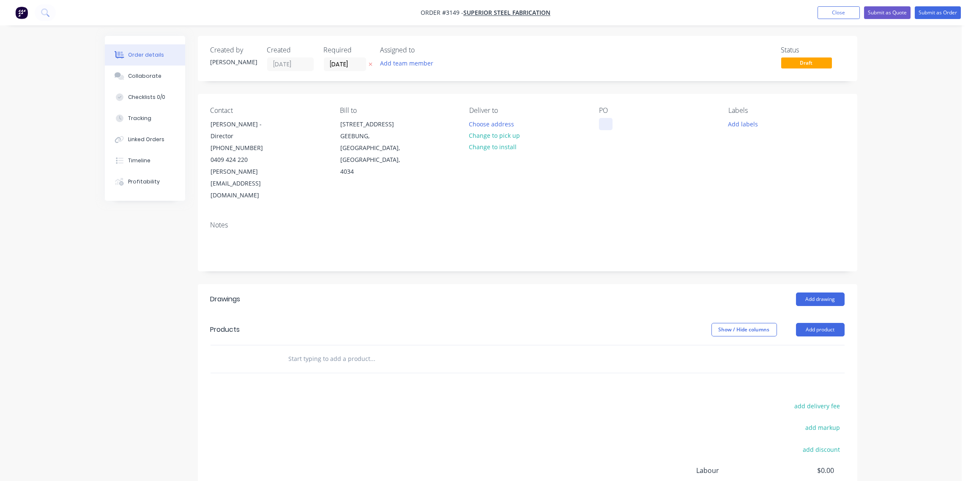
click at [609, 123] on div at bounding box center [606, 124] width 14 height 12
click at [749, 124] on button "Add labels" at bounding box center [743, 123] width 39 height 11
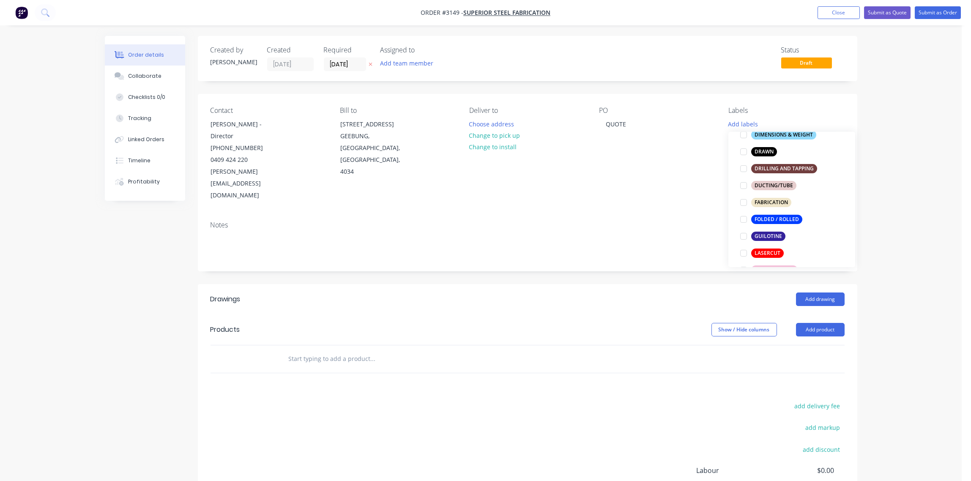
scroll to position [252, 0]
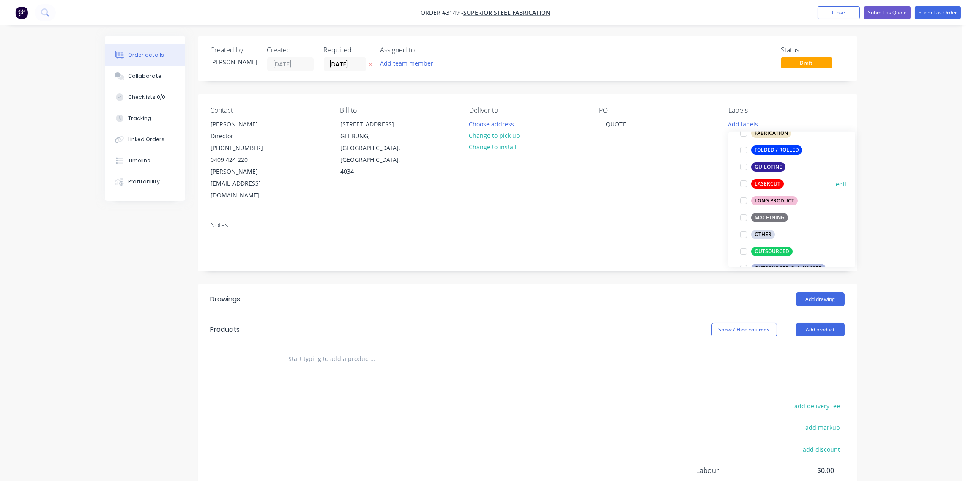
click at [743, 181] on div at bounding box center [743, 183] width 17 height 17
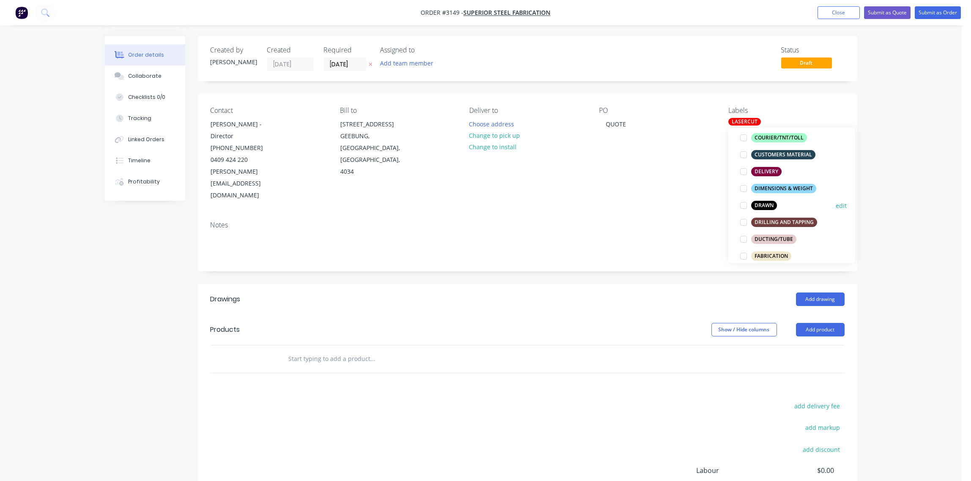
scroll to position [205, 0]
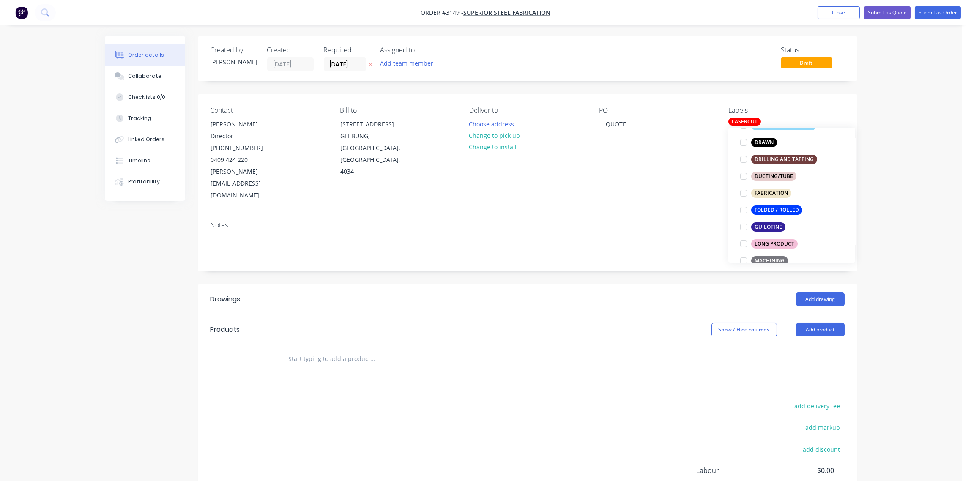
drag, startPoint x: 743, startPoint y: 209, endPoint x: 719, endPoint y: 208, distance: 23.7
click at [742, 209] on div at bounding box center [743, 210] width 17 height 17
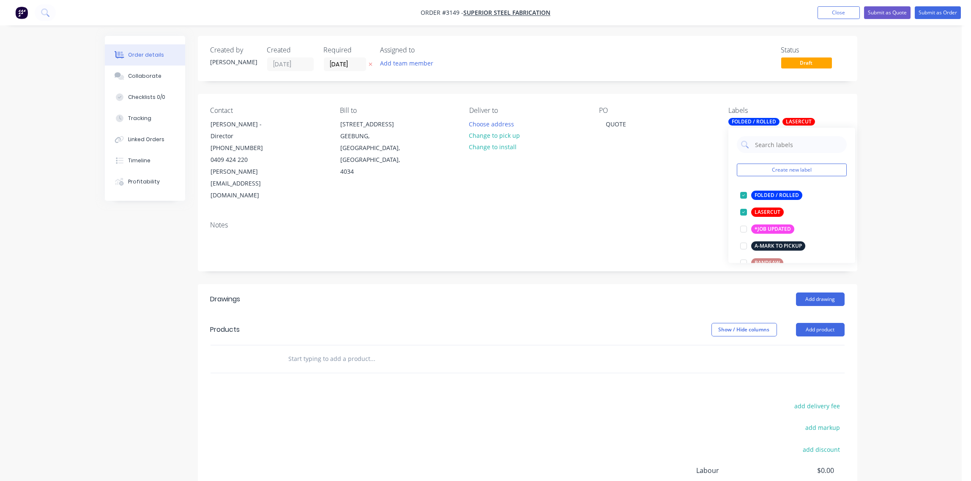
click at [665, 221] on div "Notes" at bounding box center [528, 225] width 634 height 8
click at [760, 120] on div "FOLDED / ROLLED" at bounding box center [753, 122] width 51 height 8
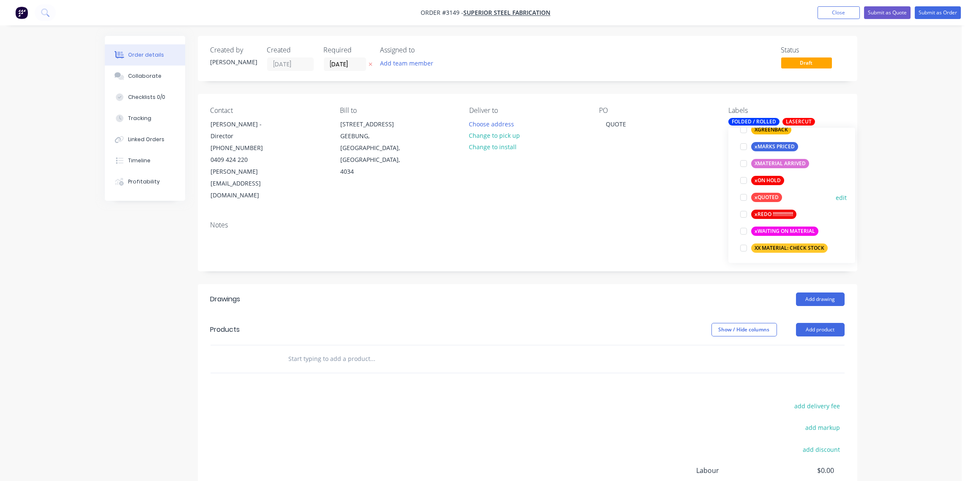
scroll to position [761, 0]
click at [741, 194] on div at bounding box center [743, 195] width 17 height 17
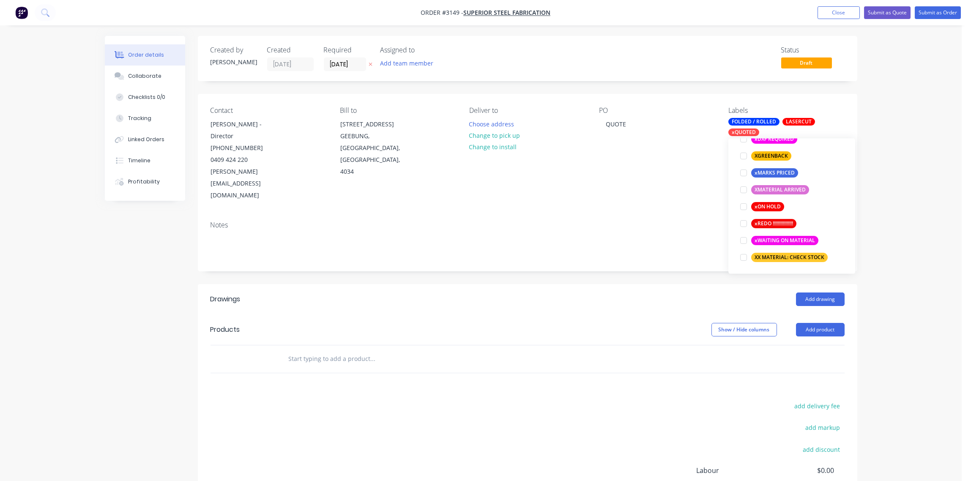
scroll to position [34, 0]
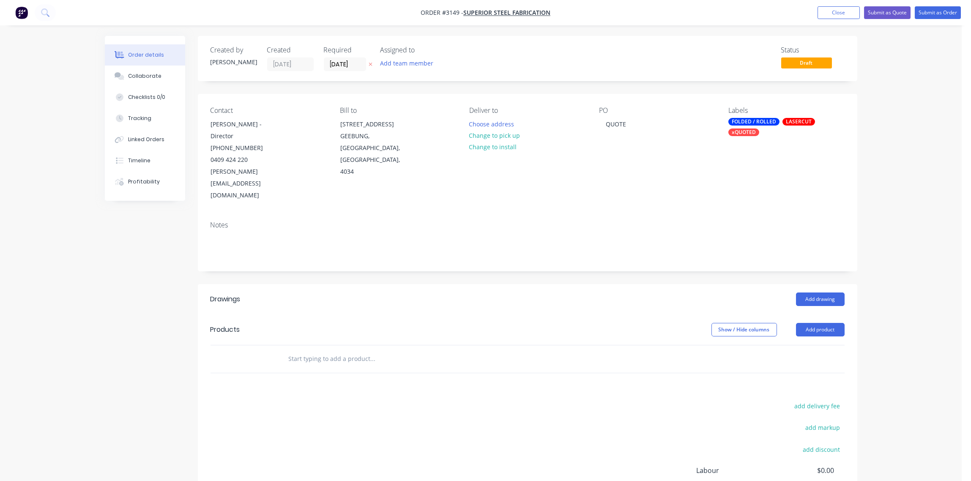
click at [668, 221] on div "Notes" at bounding box center [528, 225] width 634 height 8
click at [335, 350] on input "text" at bounding box center [372, 358] width 169 height 17
click at [333, 350] on input "text" at bounding box center [372, 358] width 169 height 17
type input "SU"
drag, startPoint x: 302, startPoint y: 335, endPoint x: 262, endPoint y: 335, distance: 39.7
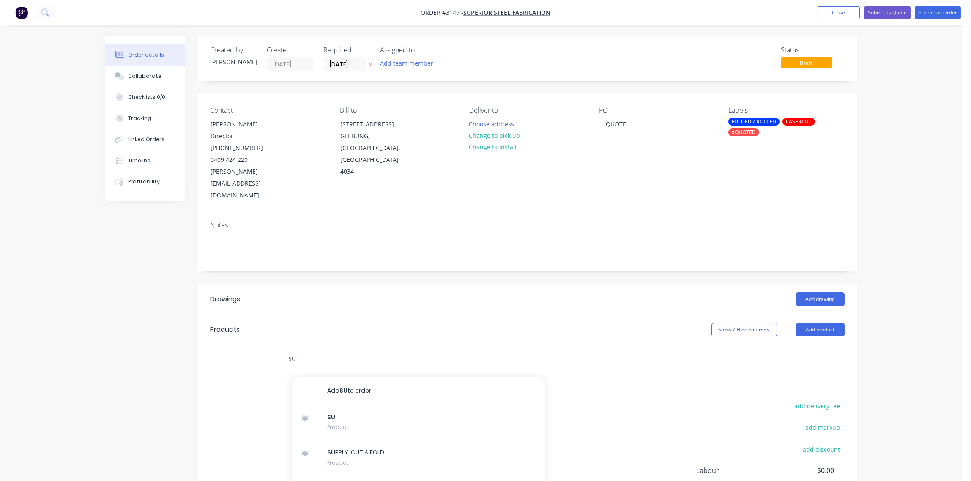
click at [262, 345] on div "SU Add SU to order SU Product SU PPLY, CUT & FOLD Product FAB-GWM Item Number F…" at bounding box center [528, 358] width 634 height 27
drag, startPoint x: 292, startPoint y: 336, endPoint x: 811, endPoint y: 305, distance: 520.1
click at [811, 323] on button "Add product" at bounding box center [820, 330] width 49 height 14
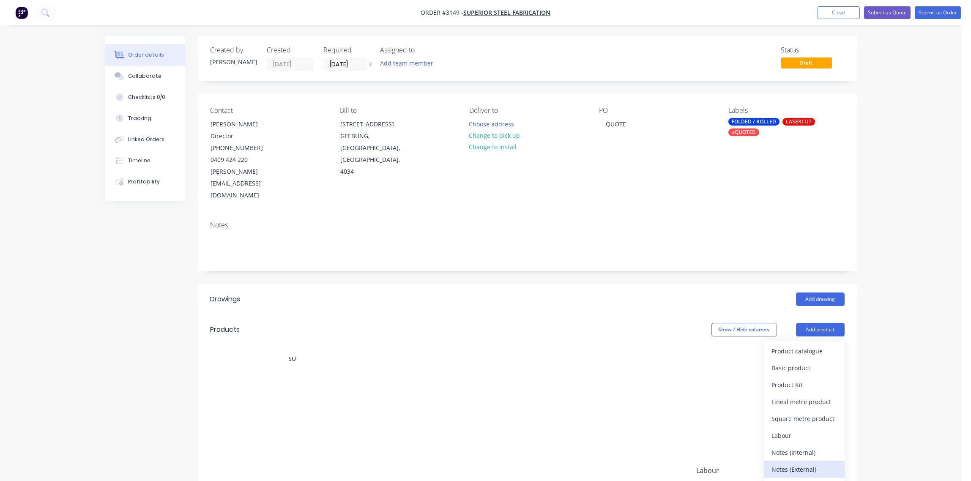
click at [799, 463] on div "Notes (External)" at bounding box center [804, 469] width 65 height 12
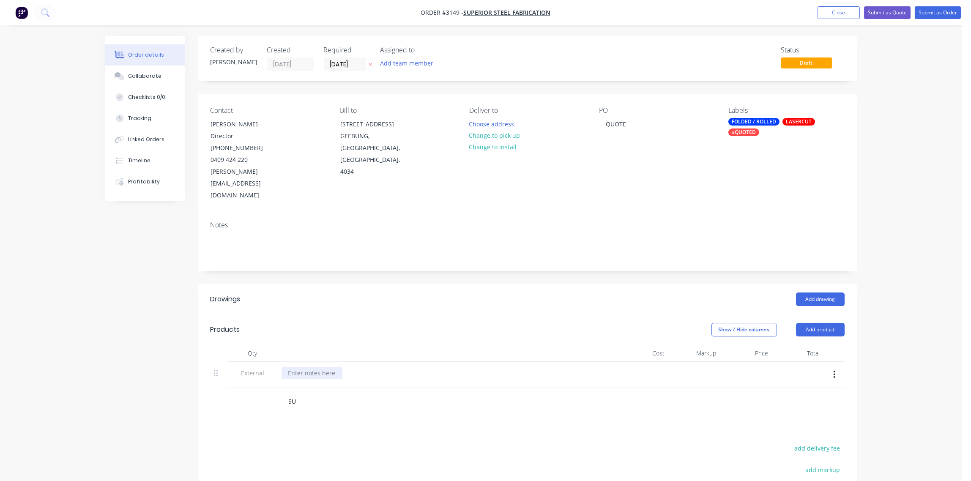
click at [306, 367] on div at bounding box center [312, 373] width 61 height 12
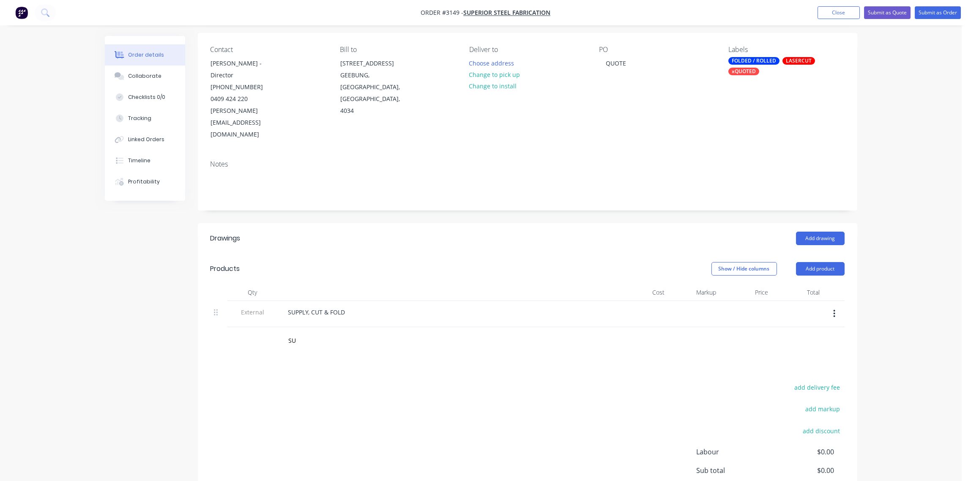
scroll to position [126, 0]
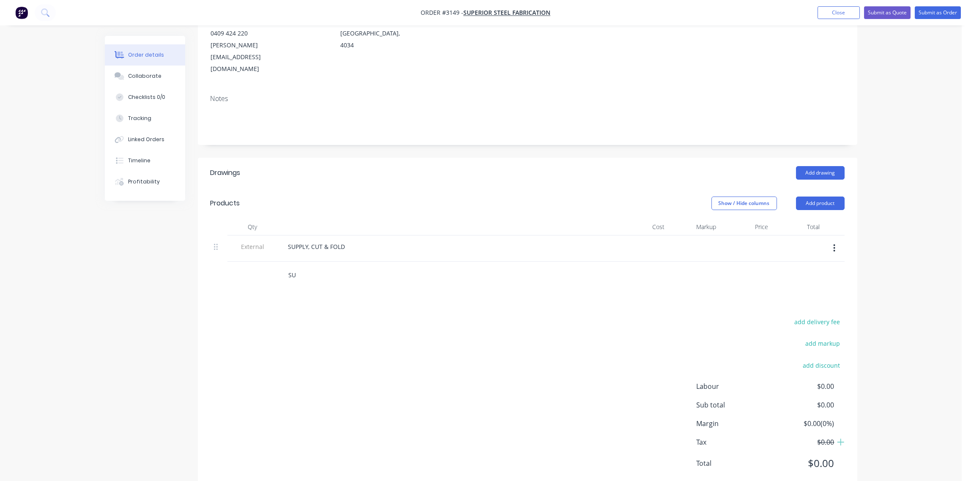
click at [253, 262] on div "SU" at bounding box center [528, 275] width 634 height 27
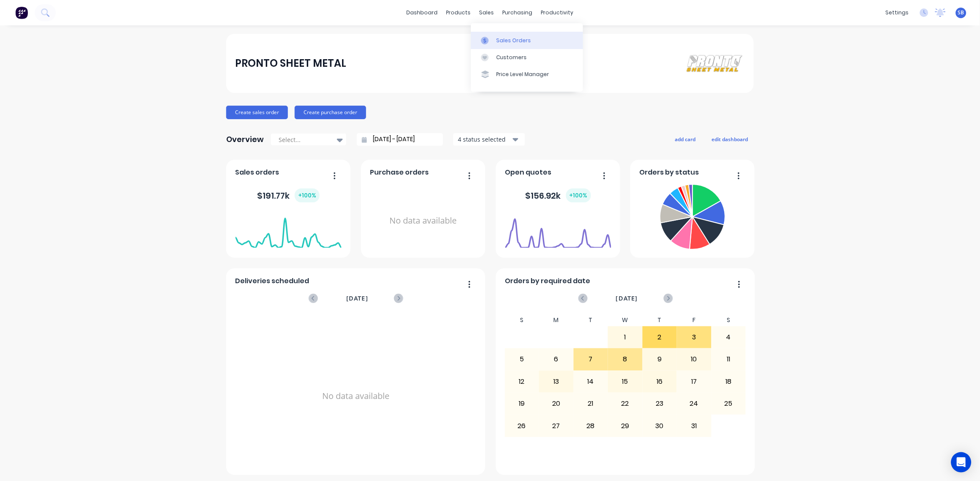
click at [504, 37] on div "Sales Orders" at bounding box center [513, 41] width 35 height 8
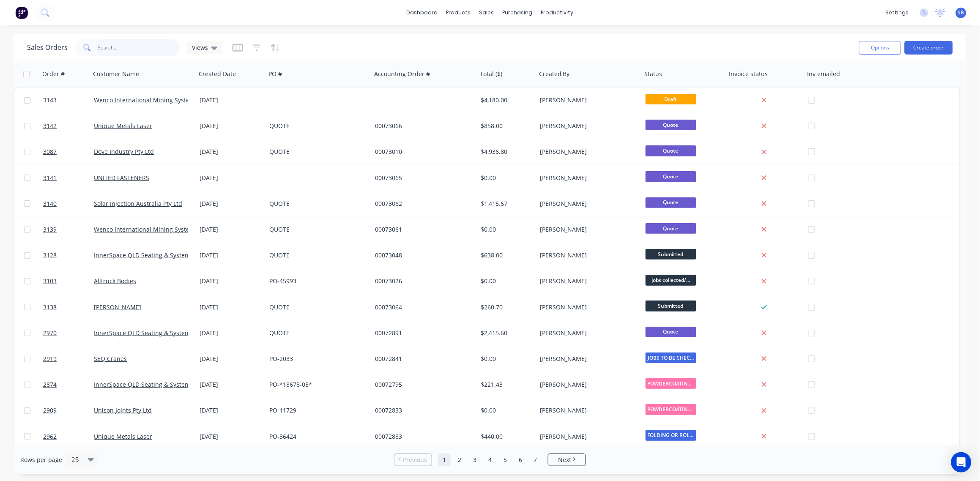
click at [112, 47] on input "text" at bounding box center [139, 47] width 82 height 17
paste input "3114"
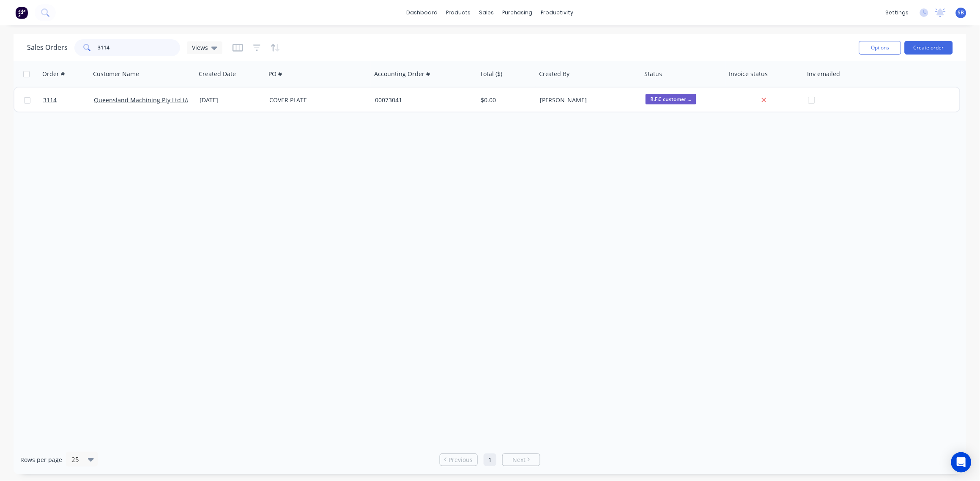
drag, startPoint x: 140, startPoint y: 47, endPoint x: 33, endPoint y: 47, distance: 107.4
click at [33, 47] on div "Sales Orders 3114 Views" at bounding box center [124, 47] width 195 height 17
type input "quote"
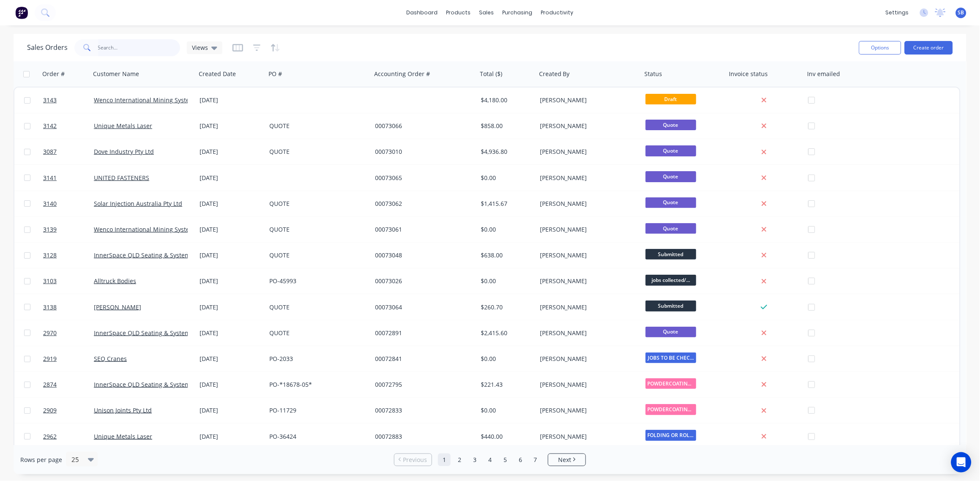
click at [116, 46] on input "text" at bounding box center [139, 47] width 82 height 17
type input "quote"
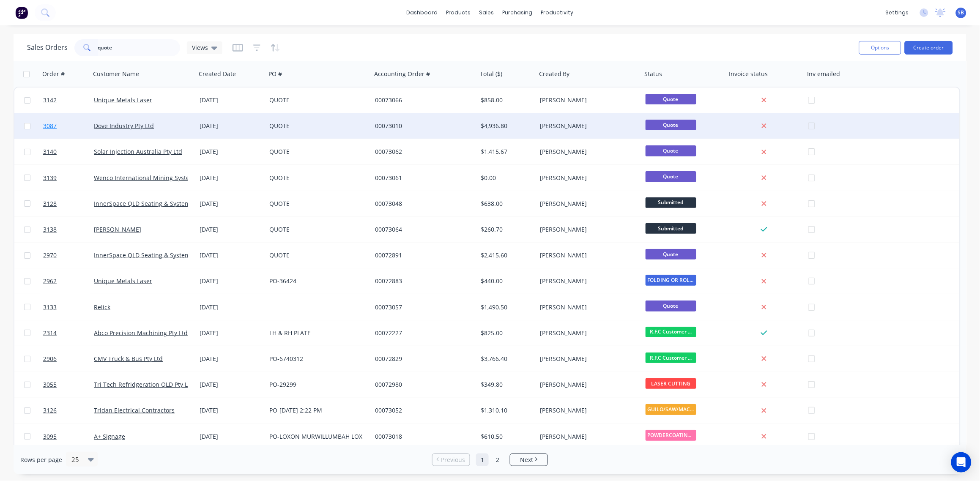
click at [46, 126] on span "3087" at bounding box center [50, 126] width 14 height 8
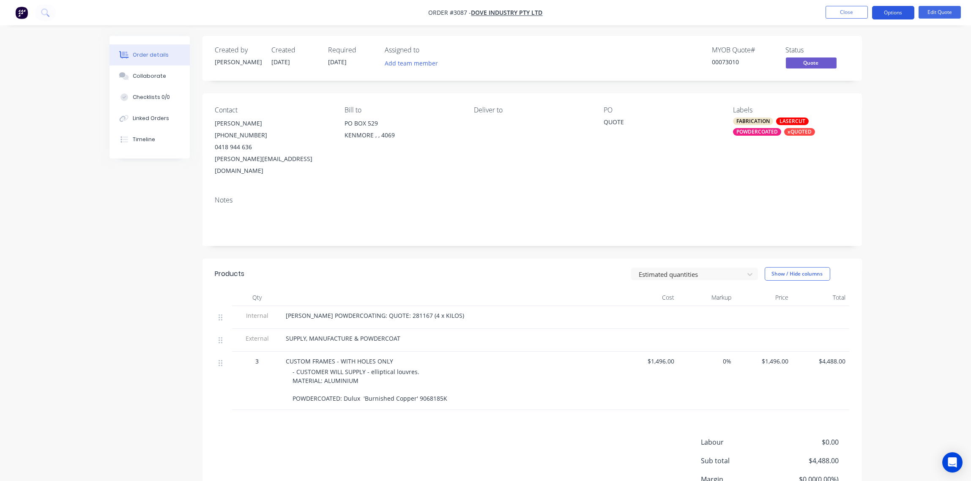
click at [892, 13] on button "Options" at bounding box center [893, 13] width 42 height 14
click at [883, 47] on div "Quote" at bounding box center [868, 51] width 78 height 12
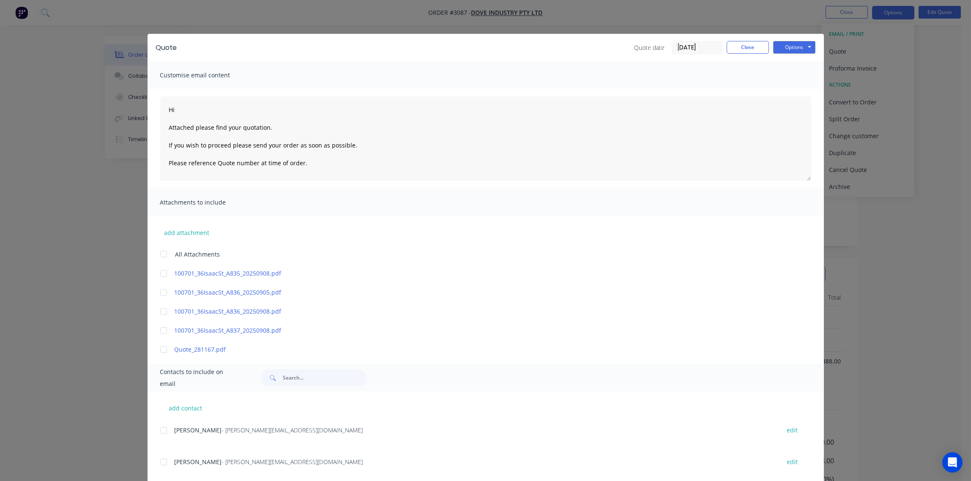
click at [159, 432] on div at bounding box center [163, 430] width 17 height 17
click at [792, 49] on button "Options" at bounding box center [794, 47] width 42 height 13
click at [797, 90] on button "Email" at bounding box center [800, 90] width 54 height 14
type textarea "Hi Attached please find your quotation. If you wish to proceed please send your…"
click at [746, 45] on button "Close" at bounding box center [748, 47] width 42 height 13
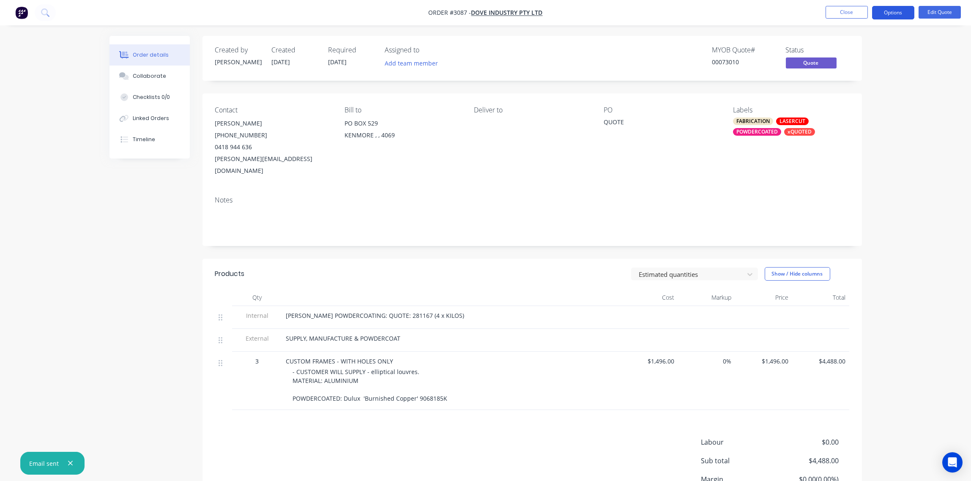
click at [899, 11] on button "Options" at bounding box center [893, 13] width 42 height 14
click at [849, 13] on button "Close" at bounding box center [847, 12] width 42 height 13
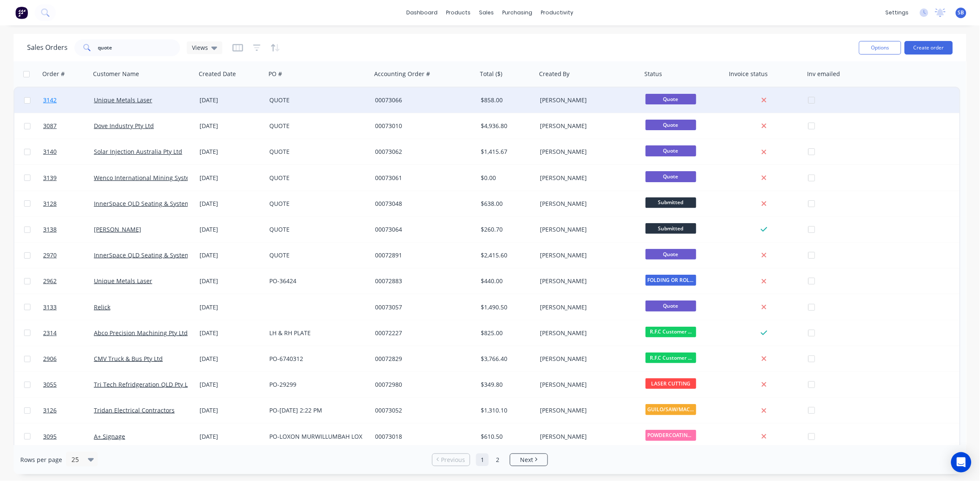
click at [49, 100] on span "3142" at bounding box center [50, 100] width 14 height 8
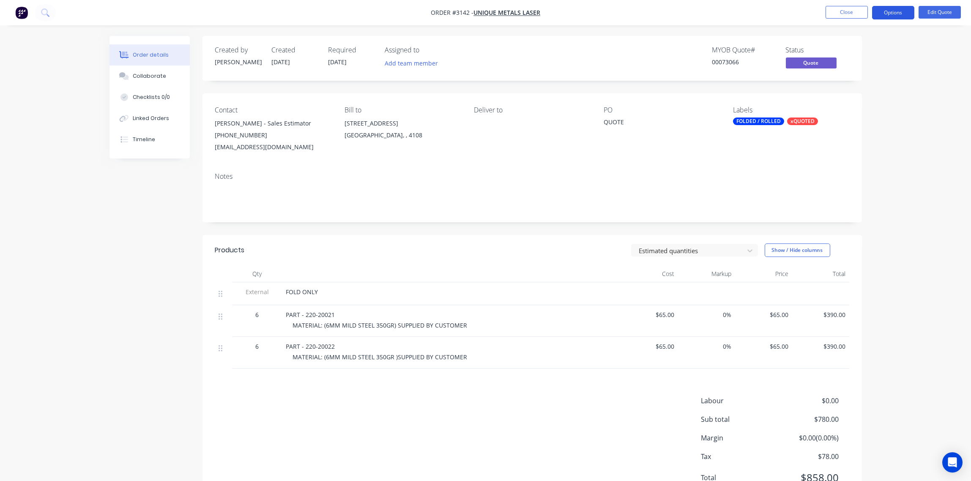
click at [893, 15] on button "Options" at bounding box center [893, 13] width 42 height 14
click at [853, 58] on button "Quote" at bounding box center [867, 51] width 93 height 17
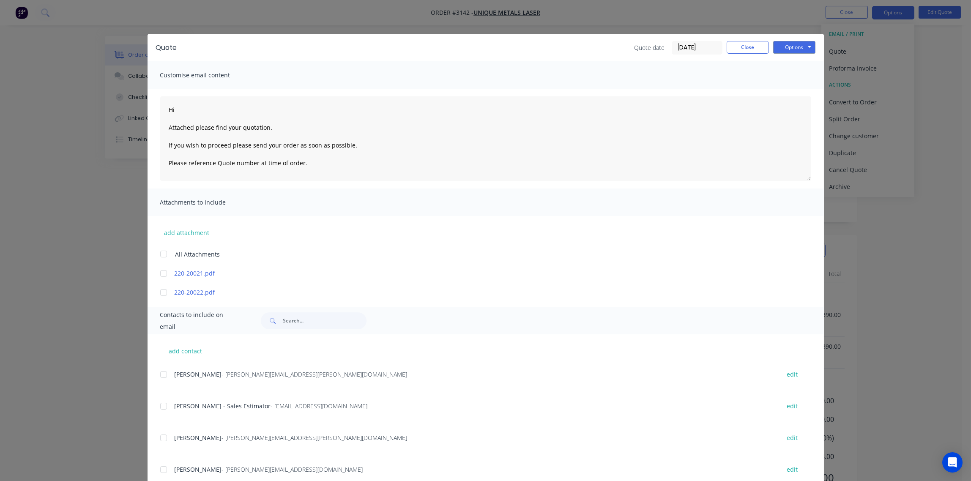
scroll to position [315, 0]
click at [159, 439] on div at bounding box center [163, 438] width 17 height 17
click at [789, 49] on button "Options" at bounding box center [794, 47] width 42 height 13
click at [790, 91] on button "Email" at bounding box center [800, 90] width 54 height 14
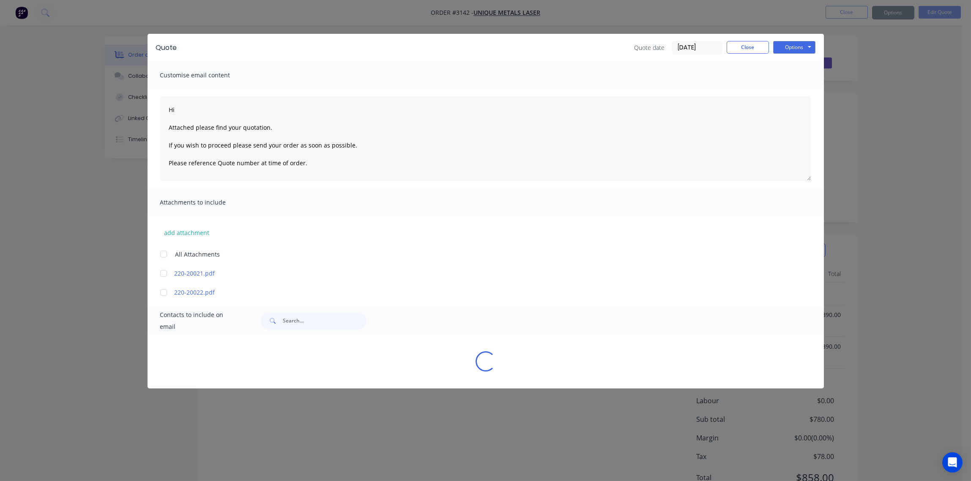
type textarea "Hi Attached please find your quotation. If you wish to proceed please send your…"
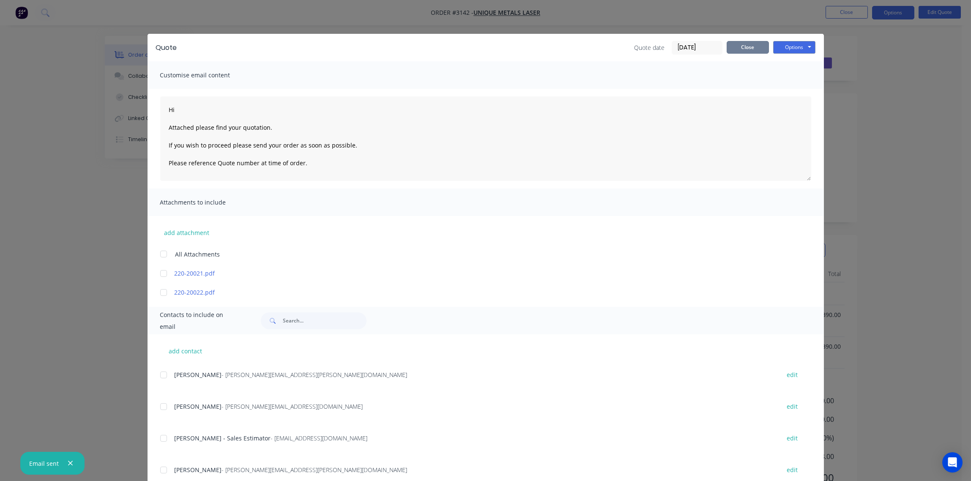
click at [736, 45] on button "Close" at bounding box center [748, 47] width 42 height 13
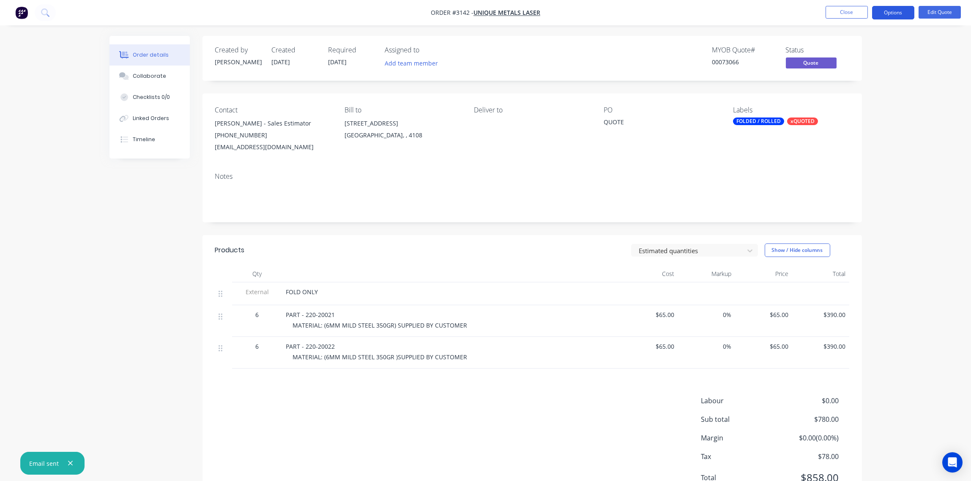
click at [902, 12] on button "Options" at bounding box center [893, 13] width 42 height 14
click at [852, 189] on div "Archive" at bounding box center [868, 187] width 78 height 12
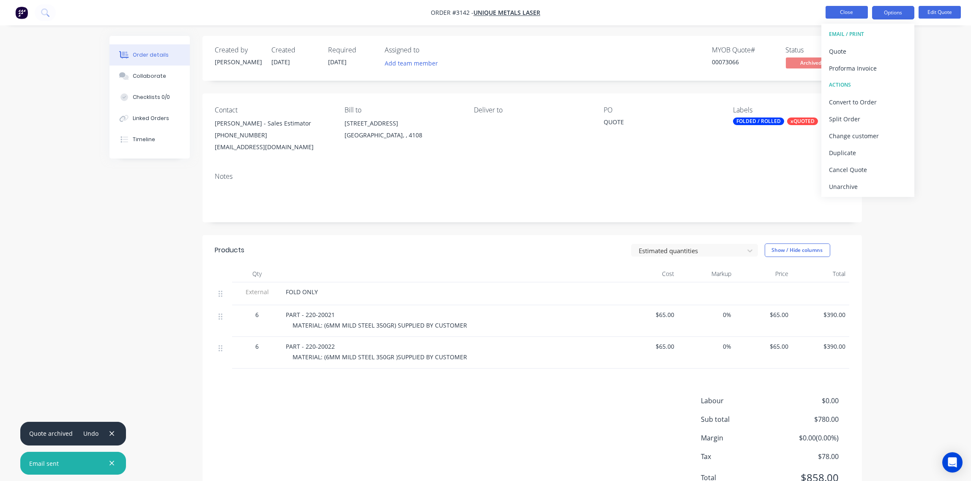
click at [855, 13] on button "Close" at bounding box center [847, 12] width 42 height 13
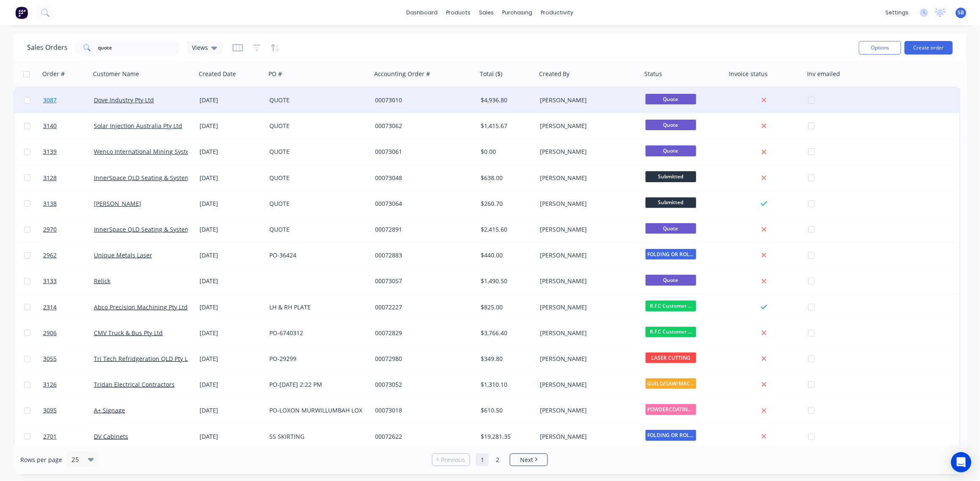
click at [58, 97] on link "3087" at bounding box center [68, 100] width 51 height 25
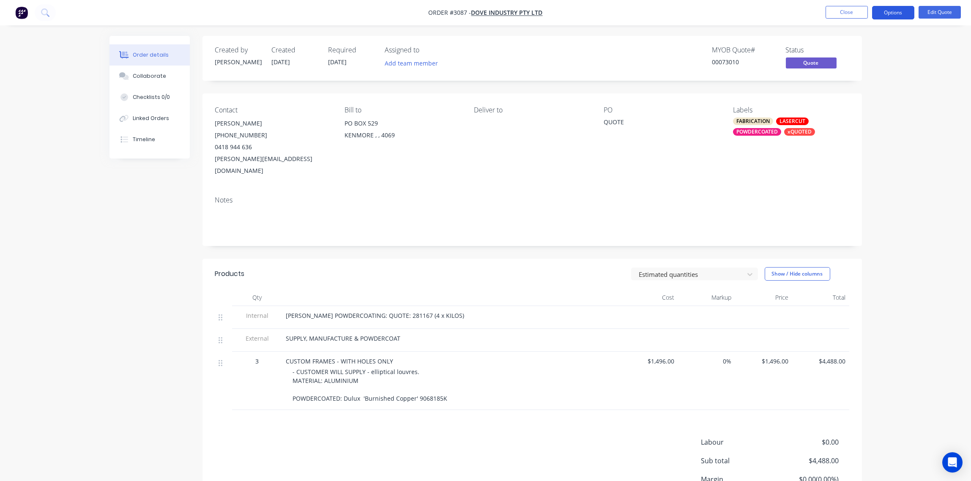
click at [903, 10] on button "Options" at bounding box center [893, 13] width 42 height 14
click at [868, 188] on div "Archive" at bounding box center [868, 187] width 78 height 12
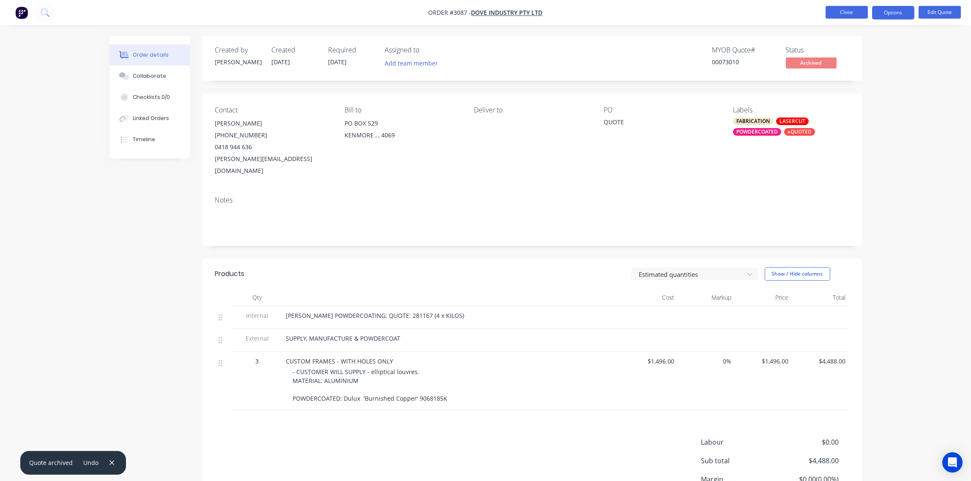
click at [846, 11] on button "Close" at bounding box center [847, 12] width 42 height 13
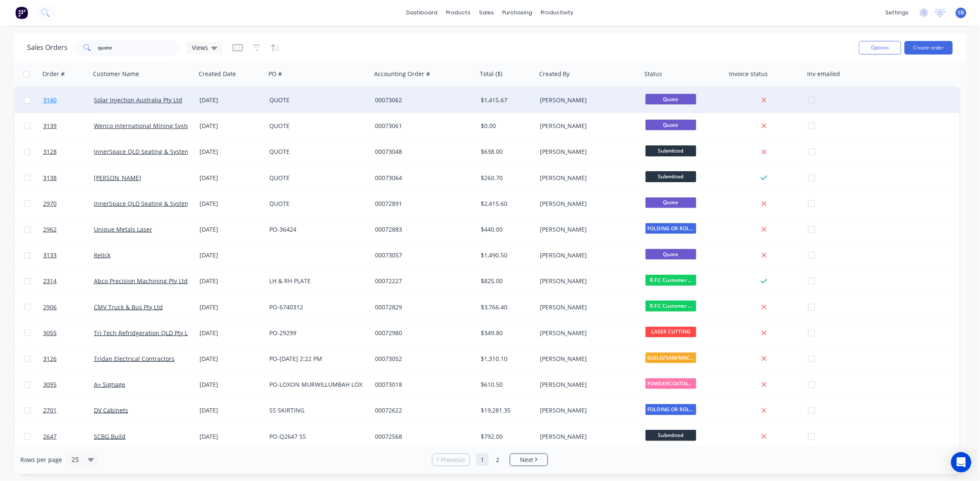
click at [48, 98] on span "3140" at bounding box center [50, 100] width 14 height 8
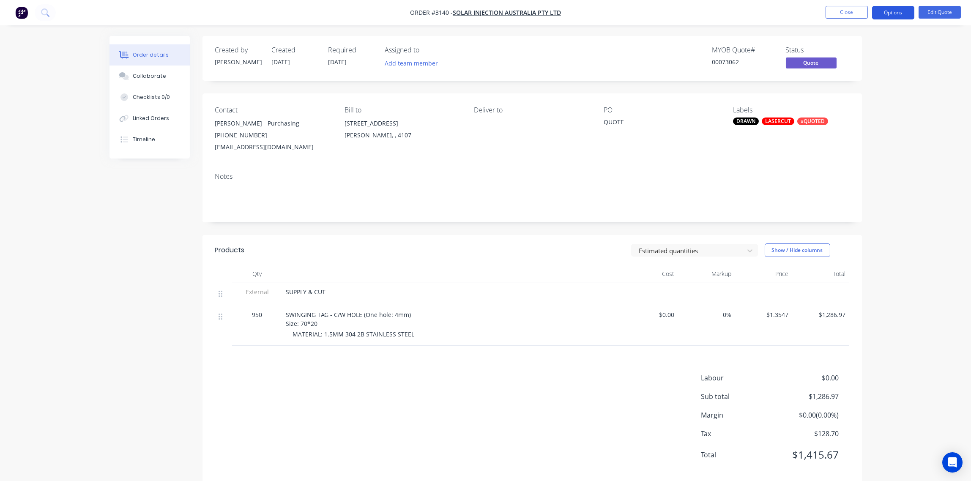
click at [895, 13] on button "Options" at bounding box center [893, 13] width 42 height 14
click at [863, 47] on div "Quote" at bounding box center [868, 51] width 78 height 12
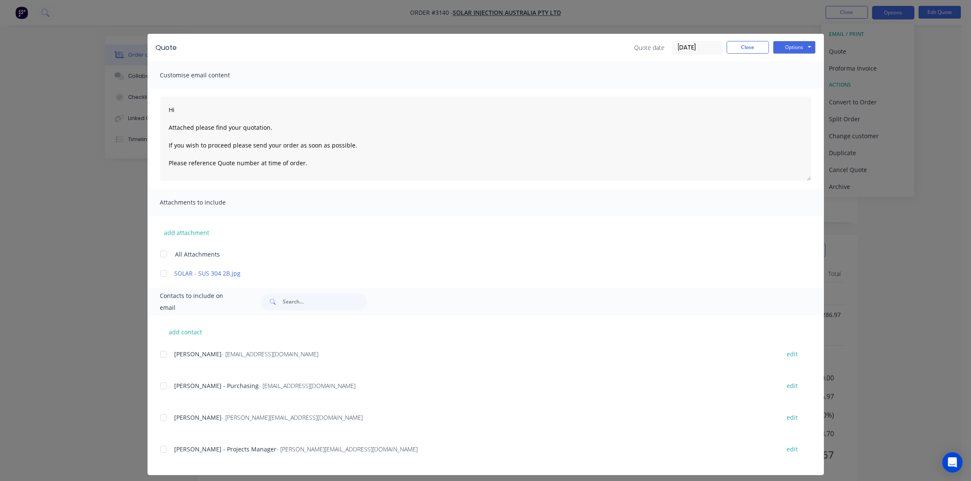
click at [161, 386] on div at bounding box center [163, 386] width 17 height 17
click at [790, 45] on button "Options" at bounding box center [794, 47] width 42 height 13
type textarea "Hi Attached please find your quotation. If you wish to proceed please send your…"
click at [738, 49] on button "Close" at bounding box center [748, 47] width 42 height 13
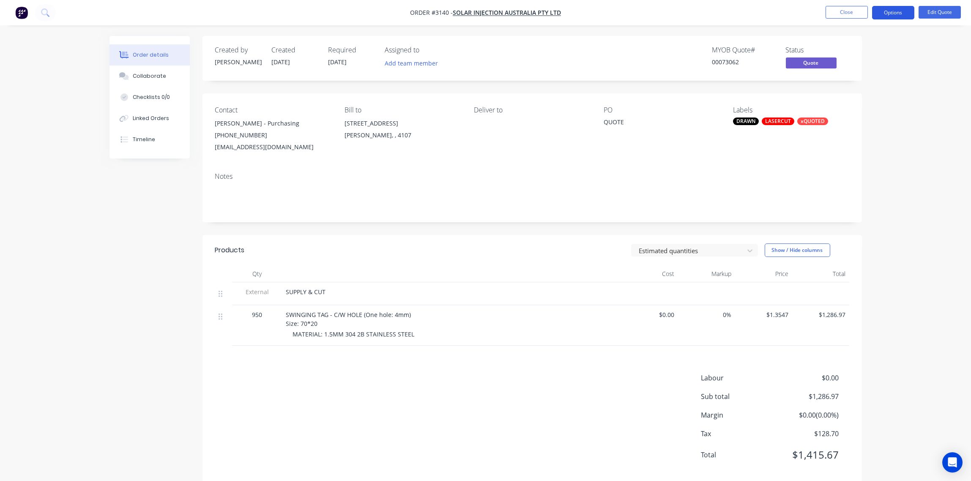
click at [888, 15] on button "Options" at bounding box center [893, 13] width 42 height 14
click at [856, 52] on div "Quote" at bounding box center [868, 51] width 78 height 12
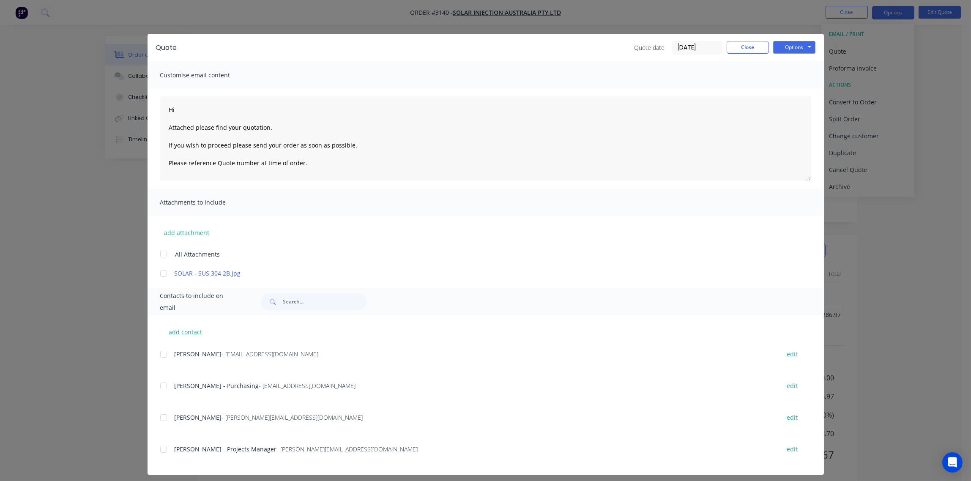
click at [160, 386] on div at bounding box center [163, 386] width 17 height 17
click at [796, 47] on button "Options" at bounding box center [794, 47] width 42 height 13
click at [791, 95] on button "Email" at bounding box center [800, 90] width 54 height 14
type textarea "Hi Attached please find your quotation. If you wish to proceed please send your…"
click at [740, 51] on button "Close" at bounding box center [748, 47] width 42 height 13
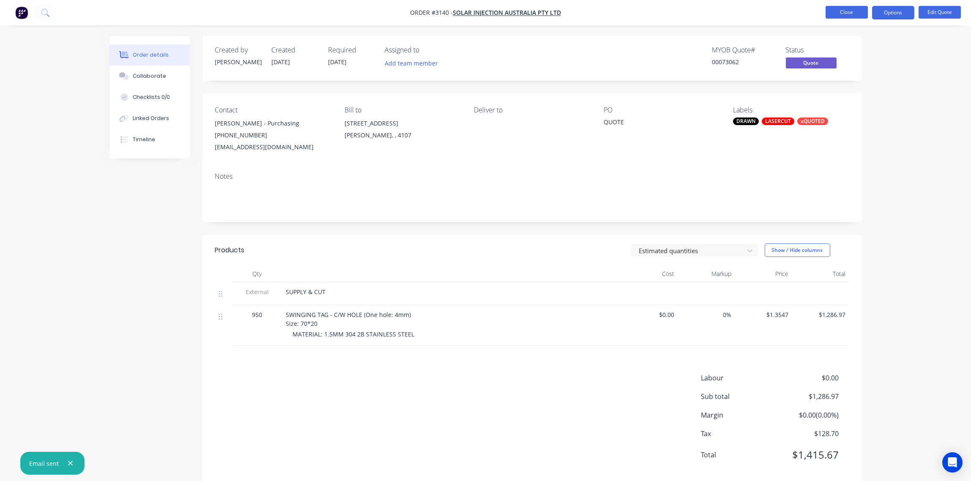
click at [847, 12] on button "Close" at bounding box center [847, 12] width 42 height 13
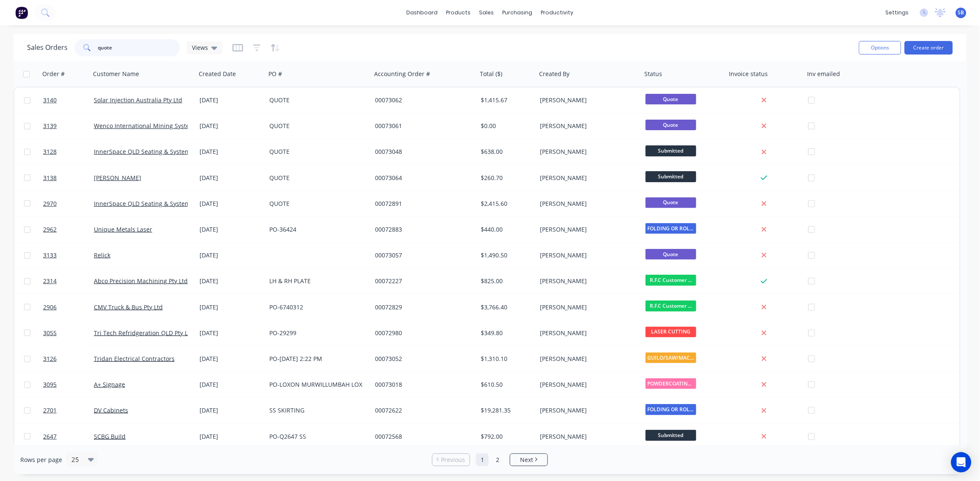
drag, startPoint x: 121, startPoint y: 45, endPoint x: -3, endPoint y: 53, distance: 123.7
click at [0, 53] on html "dashboard products sales purchasing productivity dashboard products Product Cat…" at bounding box center [490, 240] width 980 height 481
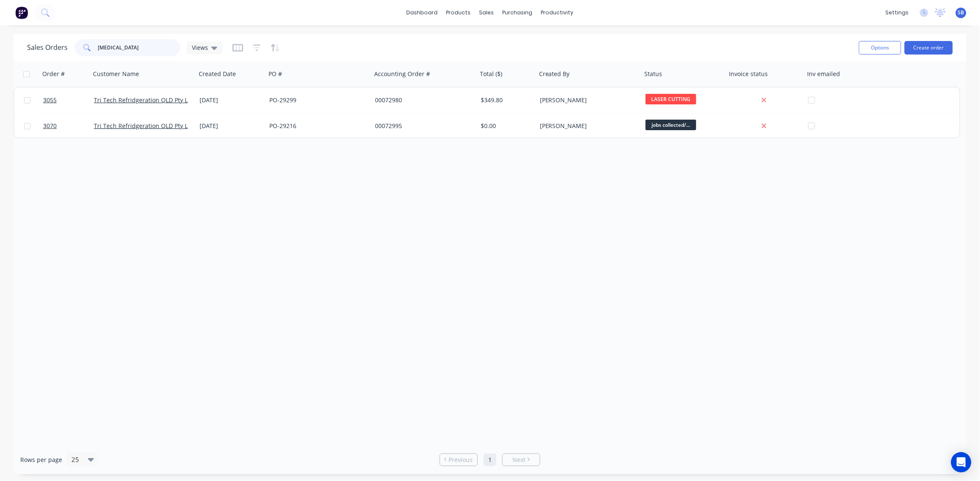
drag, startPoint x: 126, startPoint y: 47, endPoint x: -3, endPoint y: 55, distance: 129.1
click at [0, 55] on html "dashboard products sales purchasing productivity dashboard products Product Cat…" at bounding box center [490, 240] width 980 height 481
type input "CMV"
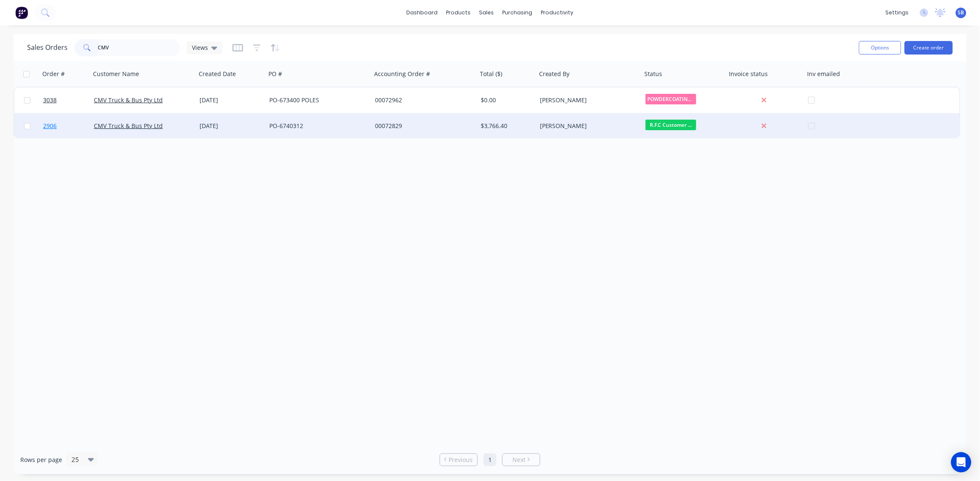
click at [53, 126] on span "2906" at bounding box center [50, 126] width 14 height 8
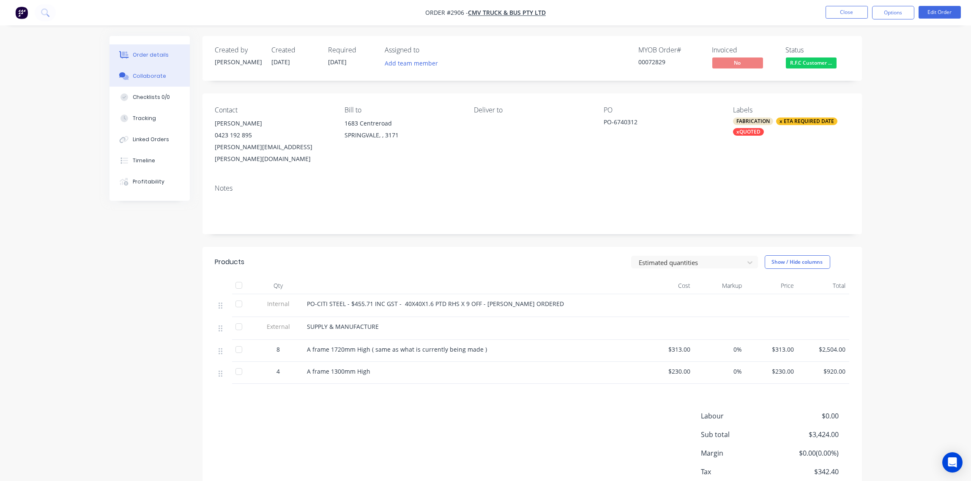
click at [160, 74] on div "Collaborate" at bounding box center [149, 76] width 33 height 8
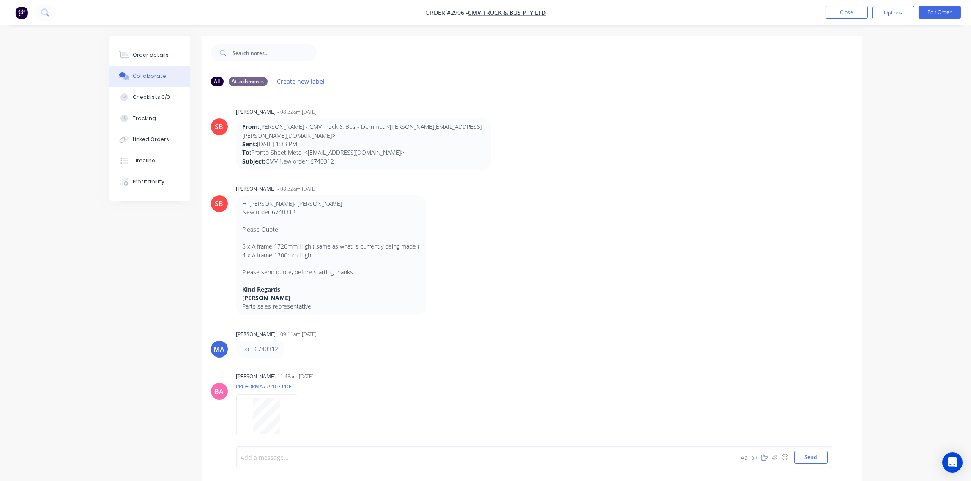
click at [313, 454] on div at bounding box center [461, 457] width 440 height 9
paste div
click at [809, 457] on button "Send" at bounding box center [810, 457] width 33 height 13
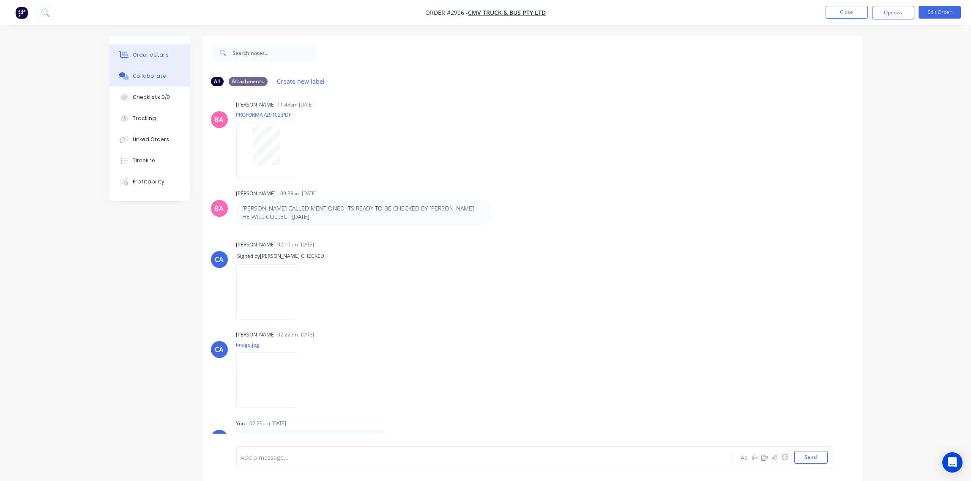
click at [152, 50] on button "Order details" at bounding box center [150, 54] width 80 height 21
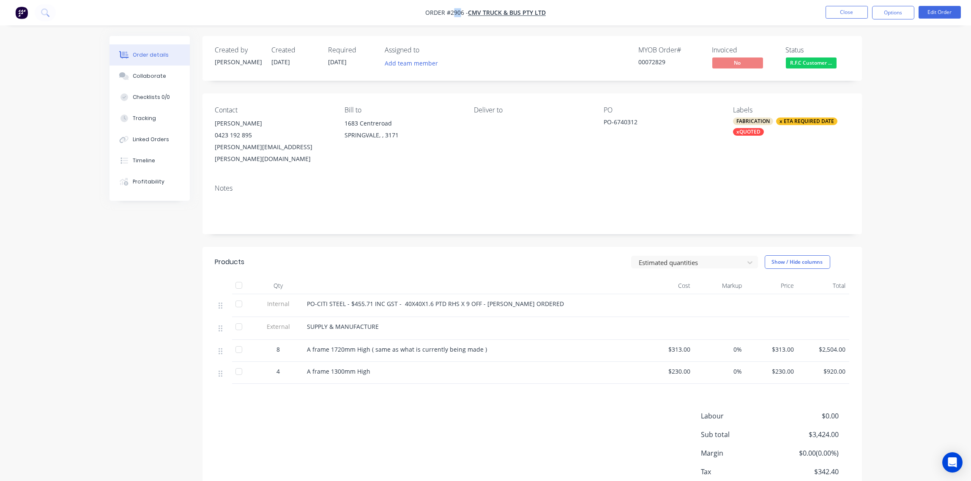
drag, startPoint x: 462, startPoint y: 11, endPoint x: 455, endPoint y: 11, distance: 6.8
click at [455, 11] on span "Order #2906 -" at bounding box center [446, 13] width 43 height 8
click at [899, 13] on button "Options" at bounding box center [893, 13] width 42 height 14
drag, startPoint x: 791, startPoint y: 61, endPoint x: 797, endPoint y: 61, distance: 5.5
click at [792, 61] on span "R.F.C Customer ..." at bounding box center [811, 62] width 51 height 11
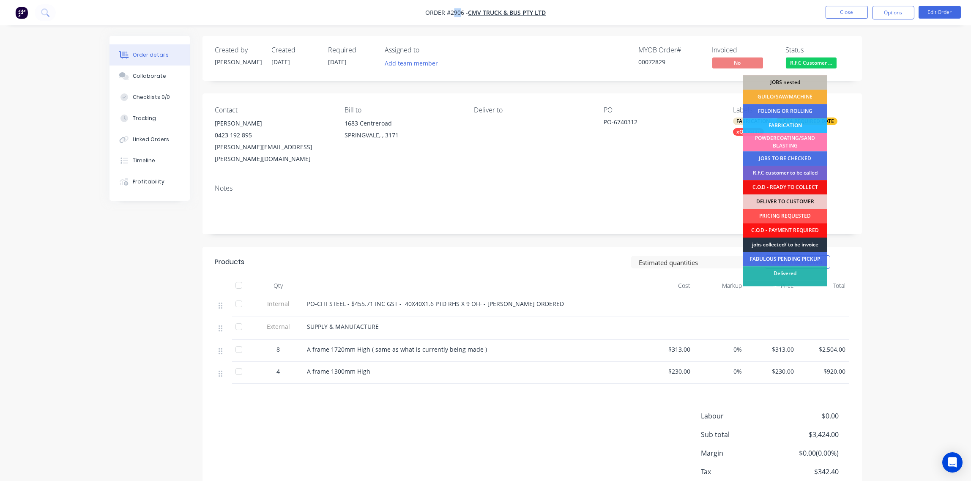
scroll to position [37, 0]
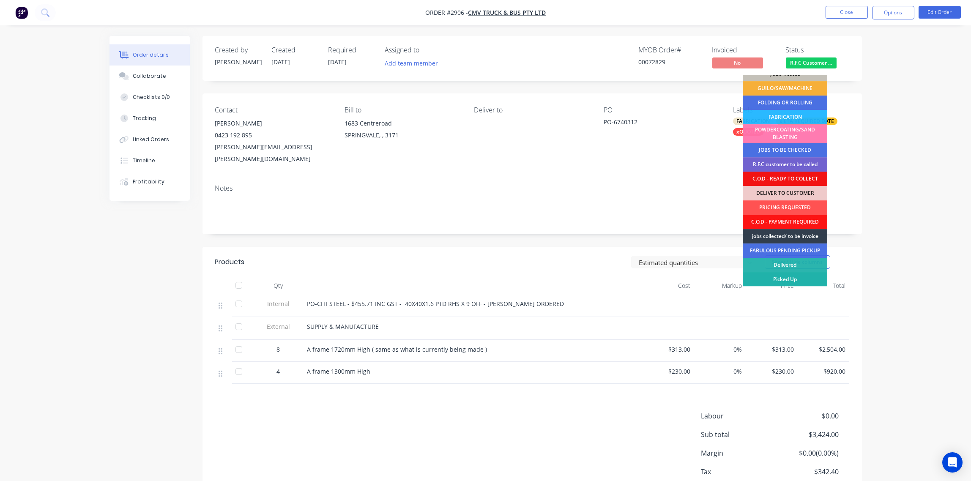
click at [798, 280] on div "Picked Up" at bounding box center [785, 279] width 85 height 14
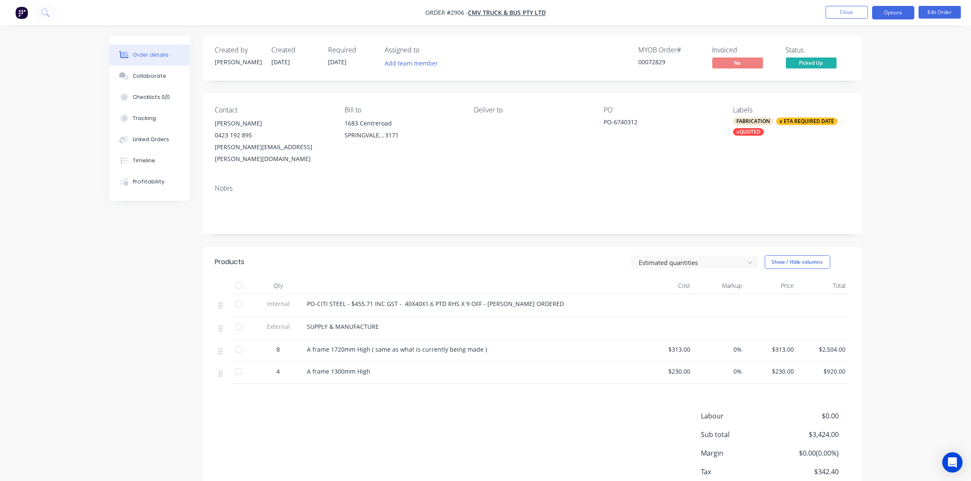
click at [890, 17] on button "Options" at bounding box center [893, 13] width 42 height 14
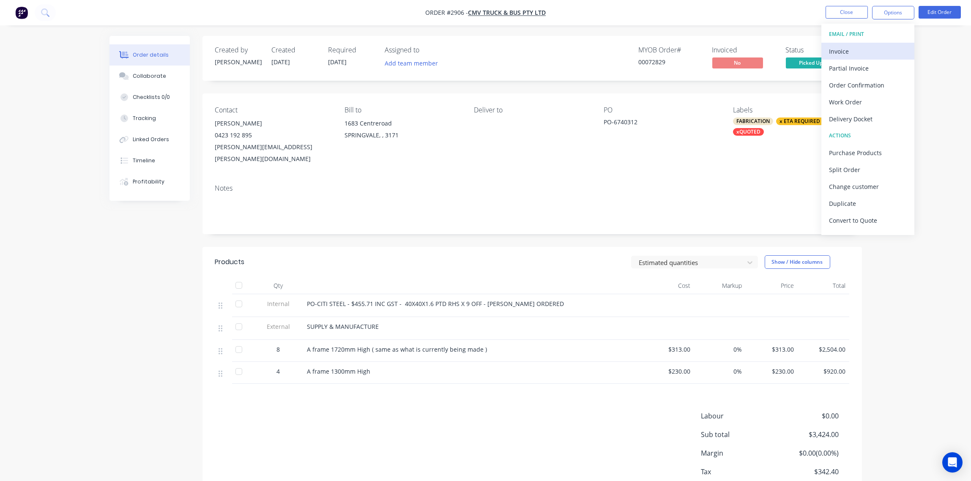
click at [865, 47] on div "Invoice" at bounding box center [868, 51] width 78 height 12
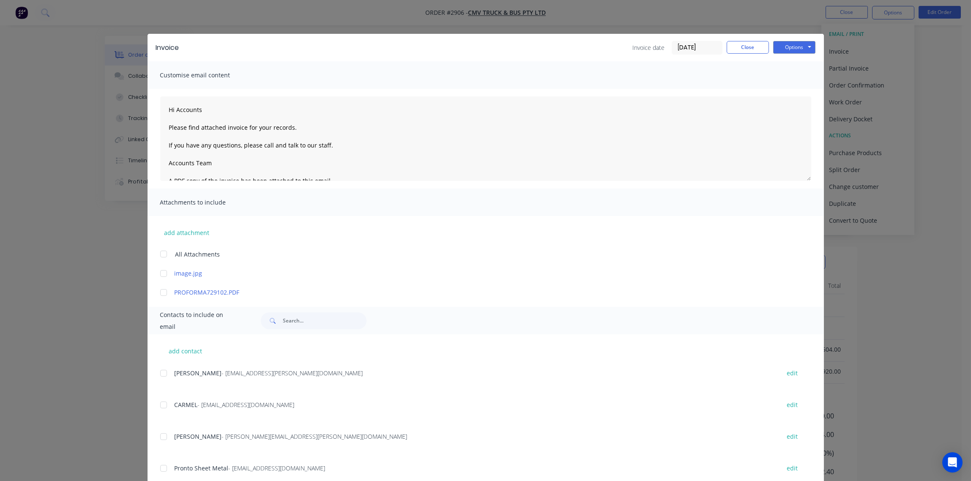
click at [164, 373] on div at bounding box center [163, 373] width 17 height 17
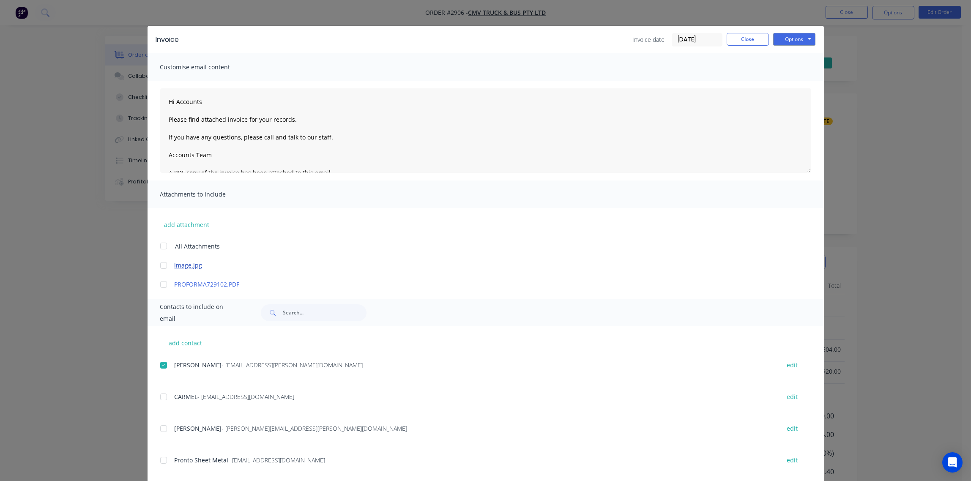
scroll to position [0, 0]
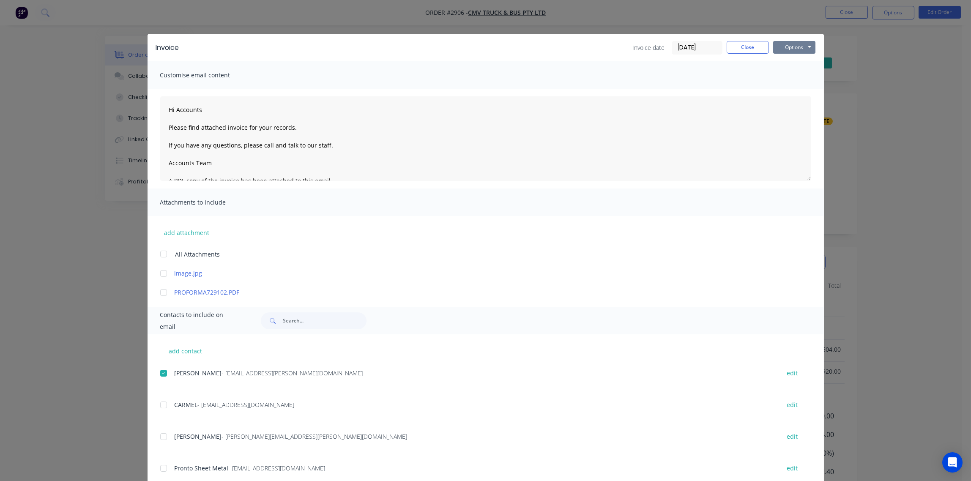
click at [797, 45] on button "Options" at bounding box center [794, 47] width 42 height 13
click at [792, 90] on button "Email" at bounding box center [800, 90] width 54 height 14
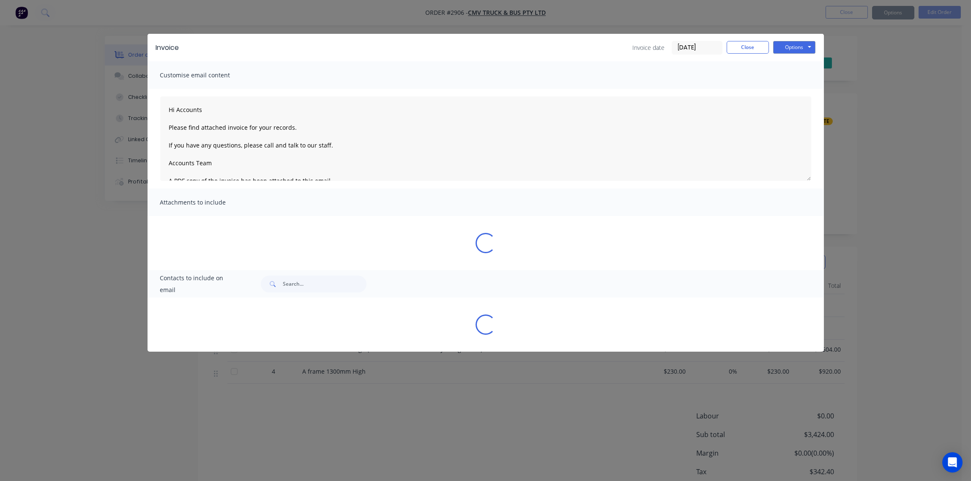
type textarea "Hi Accounts Please find attached invoice for your records. If you have any ques…"
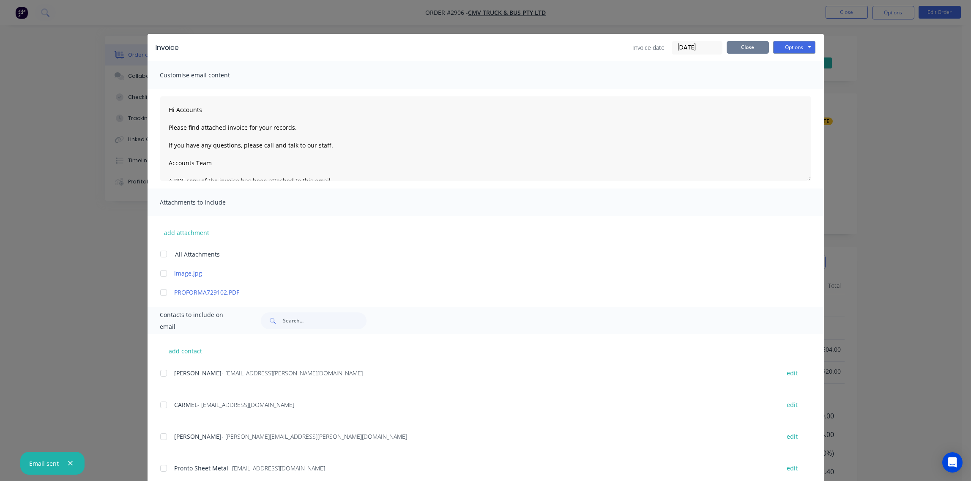
click at [741, 51] on button "Close" at bounding box center [748, 47] width 42 height 13
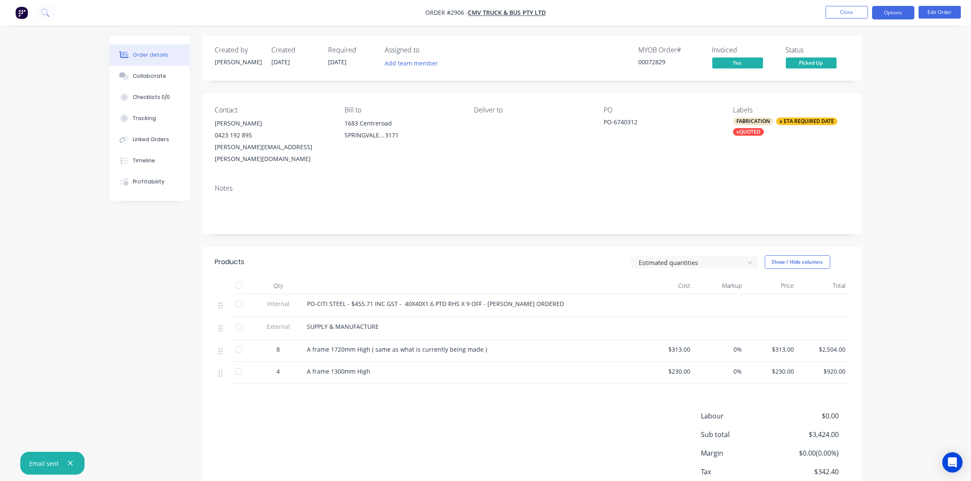
click at [902, 10] on button "Options" at bounding box center [893, 13] width 42 height 14
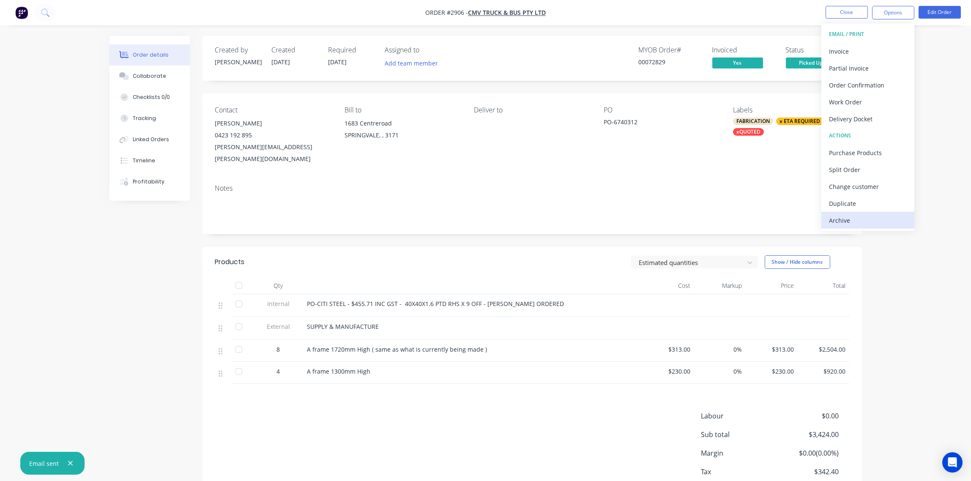
click at [857, 217] on div "Archive" at bounding box center [868, 220] width 78 height 12
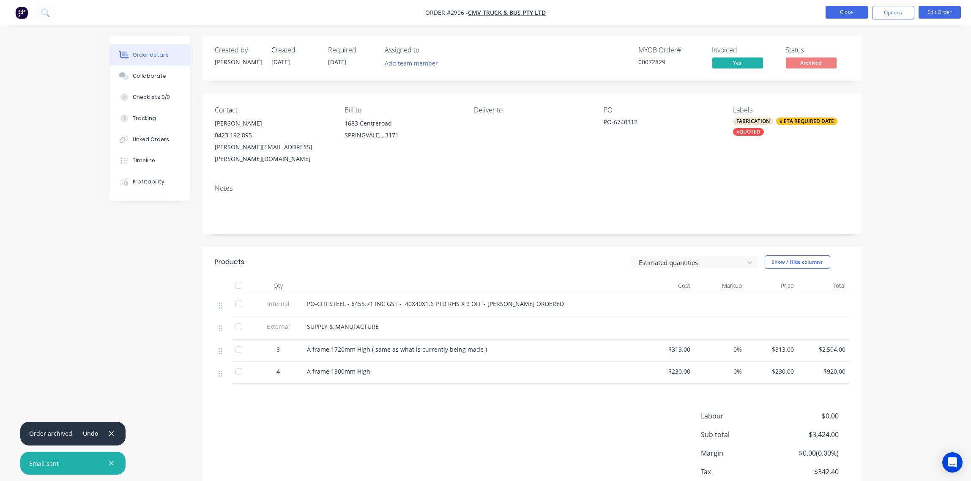
click at [849, 13] on button "Close" at bounding box center [847, 12] width 42 height 13
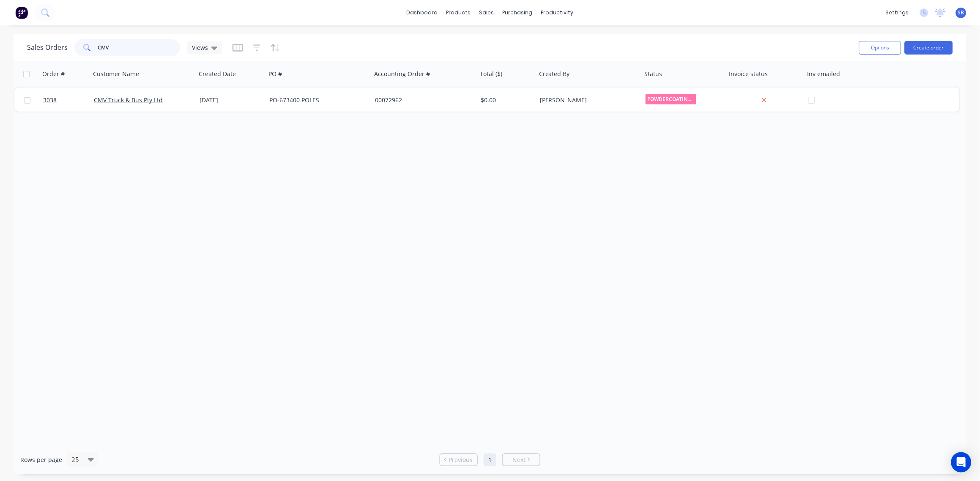
drag, startPoint x: 80, startPoint y: 45, endPoint x: 0, endPoint y: 77, distance: 86.5
click at [0, 66] on html "dashboard products sales purchasing productivity dashboard products Product Cat…" at bounding box center [490, 240] width 980 height 481
type input "WENCO"
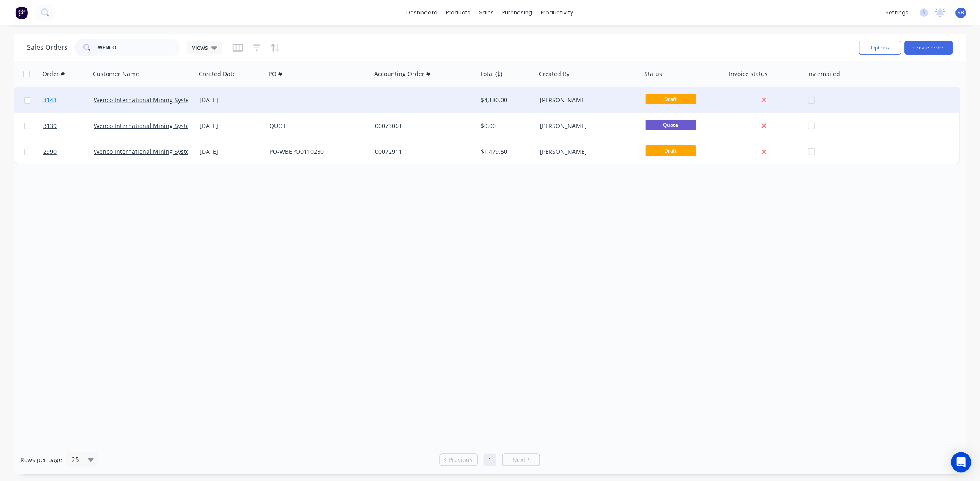
click at [49, 98] on span "3143" at bounding box center [50, 100] width 14 height 8
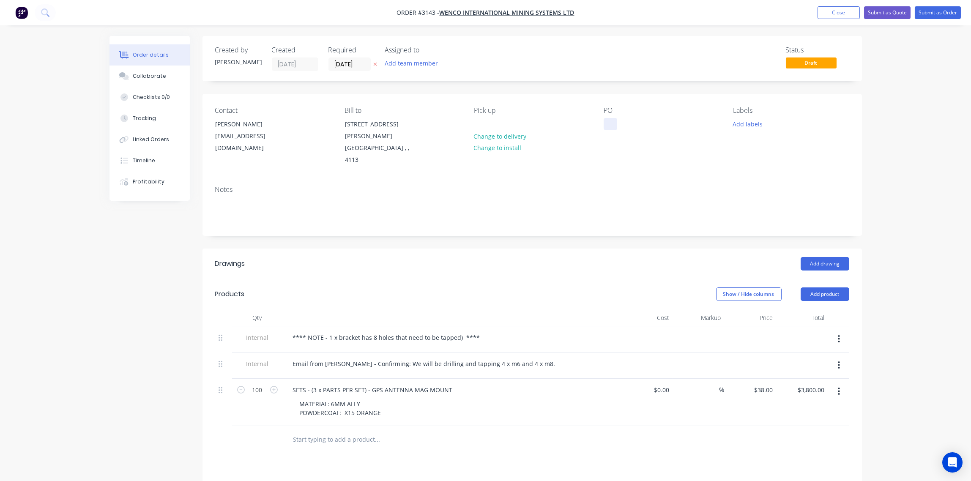
click at [606, 126] on div at bounding box center [611, 124] width 14 height 12
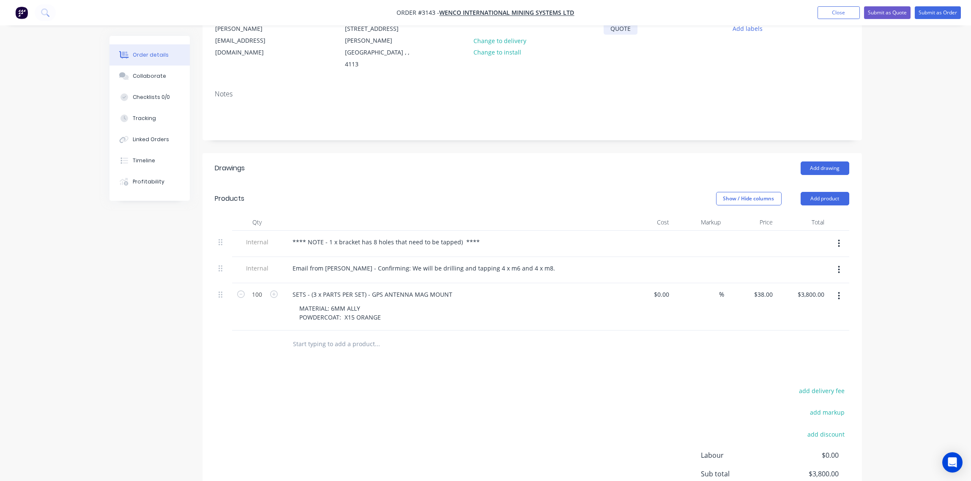
scroll to position [177, 0]
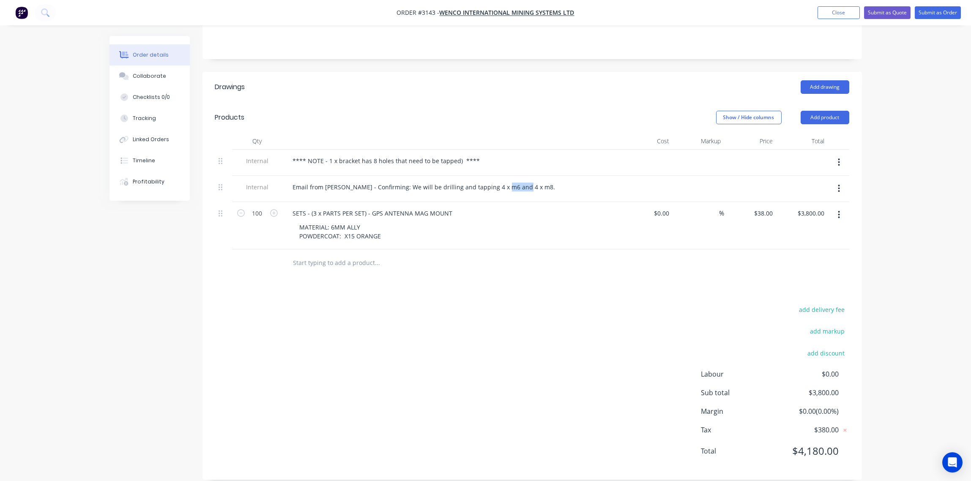
drag, startPoint x: 515, startPoint y: 172, endPoint x: 285, endPoint y: 167, distance: 230.5
click at [285, 176] on div "Email from Kirby - Confirming: We will be drilling and tapping 4 x m6 and 4 x m…" at bounding box center [452, 189] width 338 height 26
drag, startPoint x: 513, startPoint y: 176, endPoint x: 268, endPoint y: 177, distance: 244.8
click at [268, 177] on div "Internal Email from Kirby - Confirming: We will x m8. be drilling and tapping 4…" at bounding box center [532, 189] width 634 height 26
click at [829, 181] on button "button" at bounding box center [839, 188] width 20 height 15
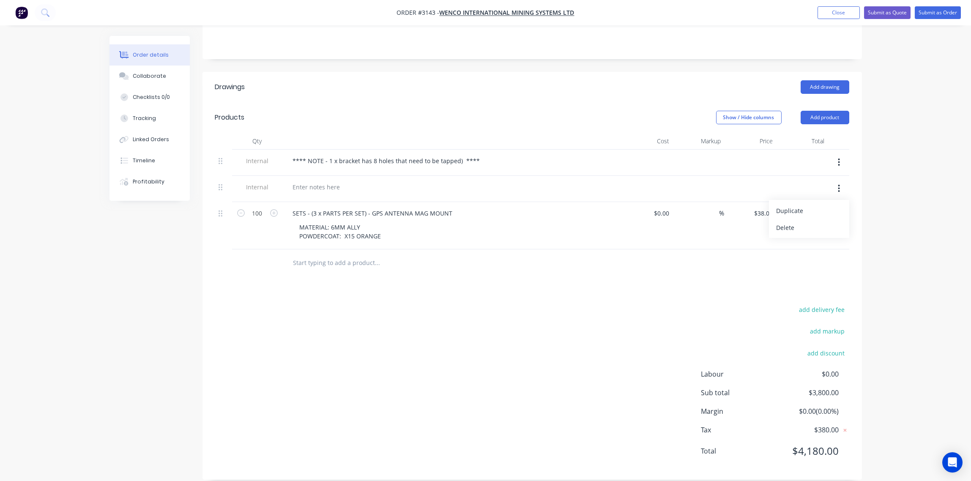
click at [829, 181] on button "button" at bounding box center [839, 188] width 20 height 15
click at [341, 181] on div at bounding box center [316, 187] width 61 height 12
drag, startPoint x: 415, startPoint y: 175, endPoint x: 285, endPoint y: 165, distance: 131.0
click at [285, 176] on div "NO DRILLING OR TAPPING OF THESE PLATES" at bounding box center [452, 189] width 338 height 26
copy div "NO DRILLING OR TAPPING OF THESE PLATES"
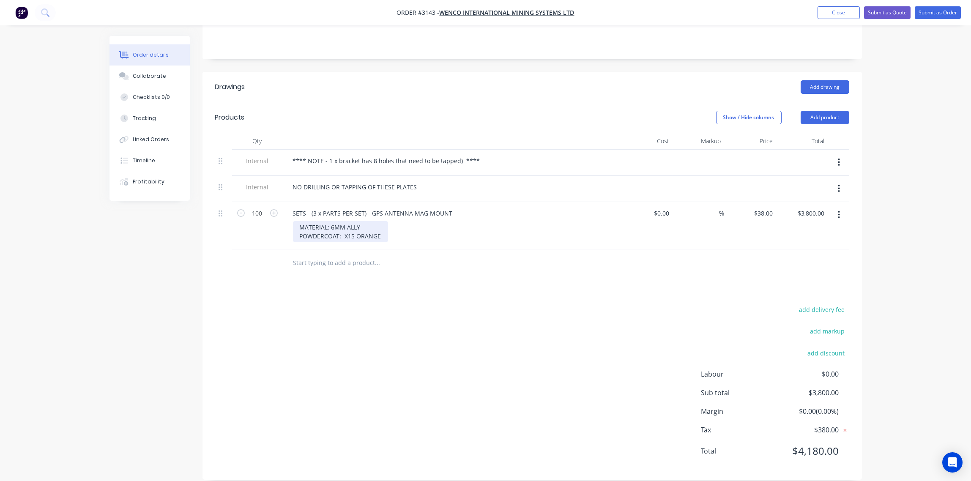
click at [380, 224] on div "MATERIAL: 6MM ALLY POWDERCOAT: X15 ORANGE" at bounding box center [340, 231] width 95 height 21
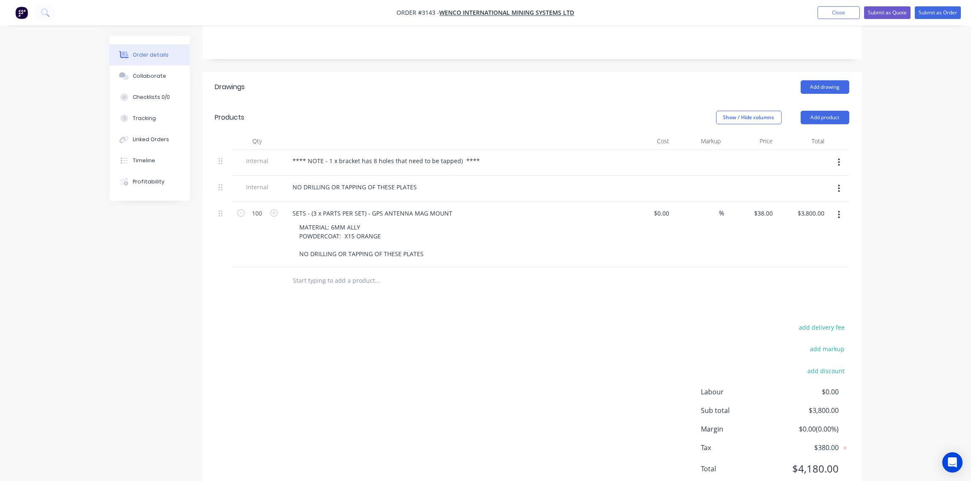
click at [839, 184] on icon "button" at bounding box center [839, 188] width 2 height 9
click at [795, 222] on div "Delete" at bounding box center [809, 228] width 65 height 12
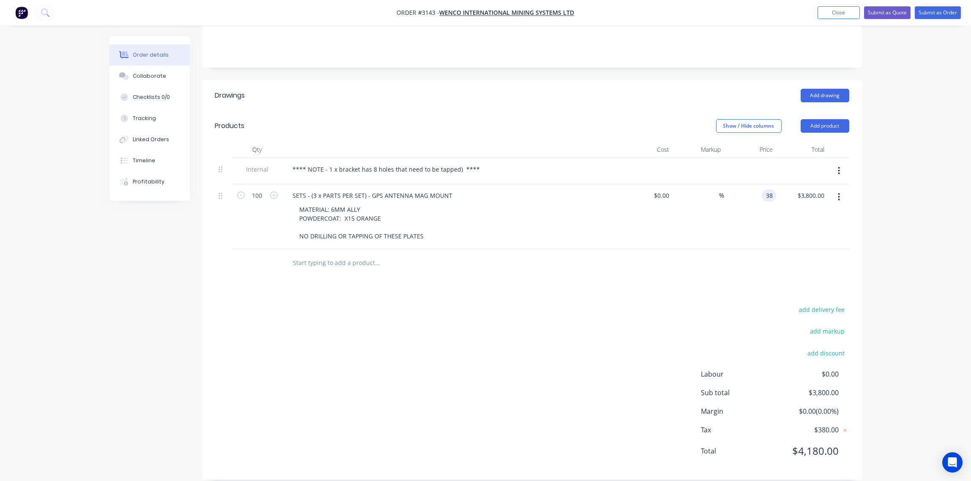
click at [766, 189] on input "38" at bounding box center [770, 195] width 11 height 12
type input "$34.10"
type input "$3,410.00"
drag, startPoint x: 476, startPoint y: 158, endPoint x: 240, endPoint y: 162, distance: 236.8
click at [240, 162] on div "Internal **** NOTE - 1 x bracket has 8 holes that need to be tapped) ****" at bounding box center [532, 171] width 634 height 26
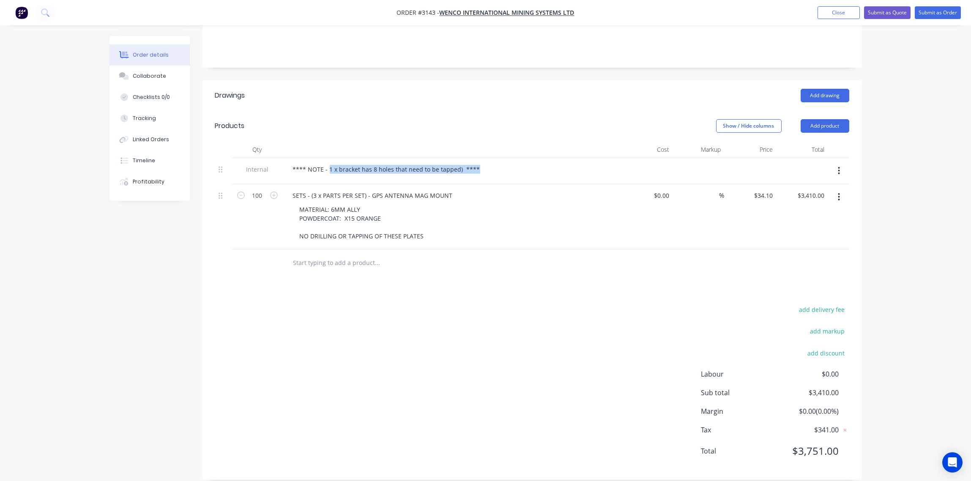
click at [839, 166] on icon "button" at bounding box center [839, 170] width 2 height 9
click at [783, 204] on div "Delete" at bounding box center [809, 210] width 65 height 12
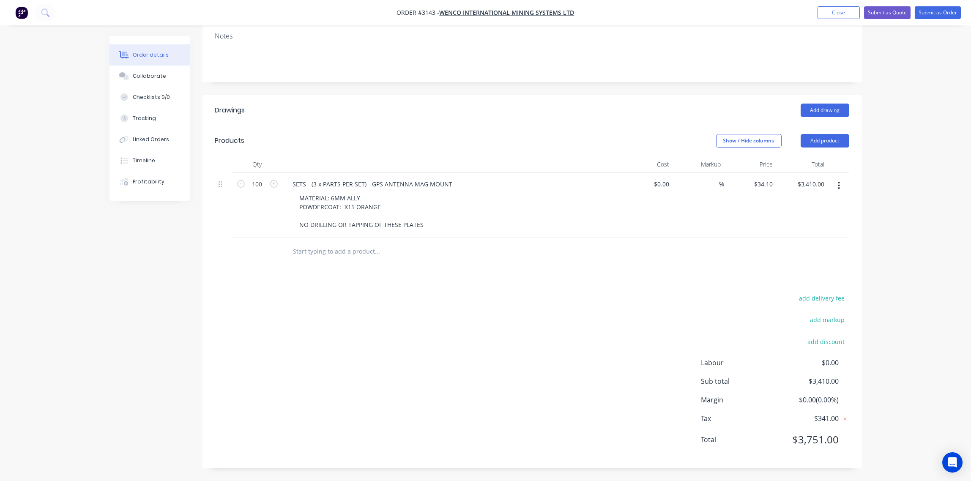
scroll to position [142, 0]
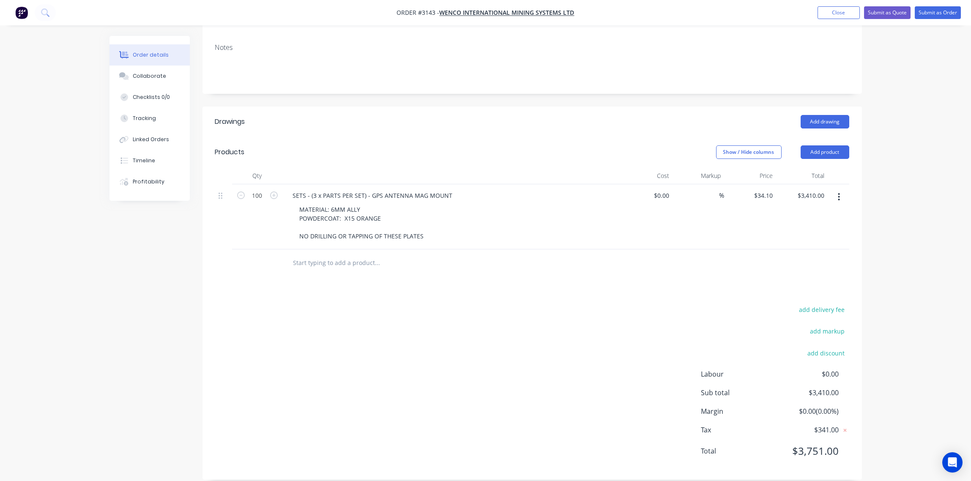
click at [342, 255] on input "text" at bounding box center [377, 263] width 169 height 17
click at [831, 145] on button "Add product" at bounding box center [825, 152] width 49 height 14
click at [794, 286] on div "Notes (External)" at bounding box center [809, 292] width 65 height 12
click at [292, 255] on div at bounding box center [316, 261] width 61 height 12
paste div
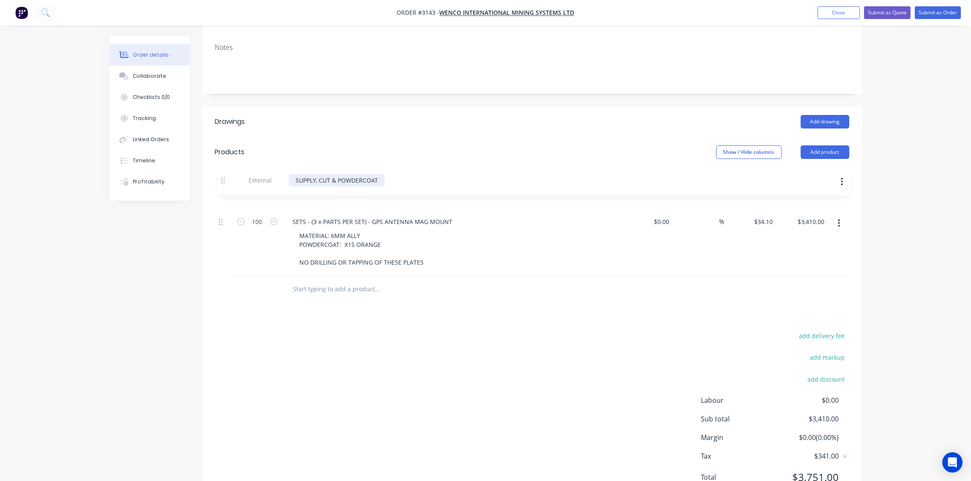
drag, startPoint x: 222, startPoint y: 254, endPoint x: 223, endPoint y: 184, distance: 70.2
click at [223, 184] on div "100 SETS - (3 x PARTS PER SET) - GPS ANTENNA MAG MOUNT MATERIAL: 6MM ALLY POWDE…" at bounding box center [532, 229] width 634 height 91
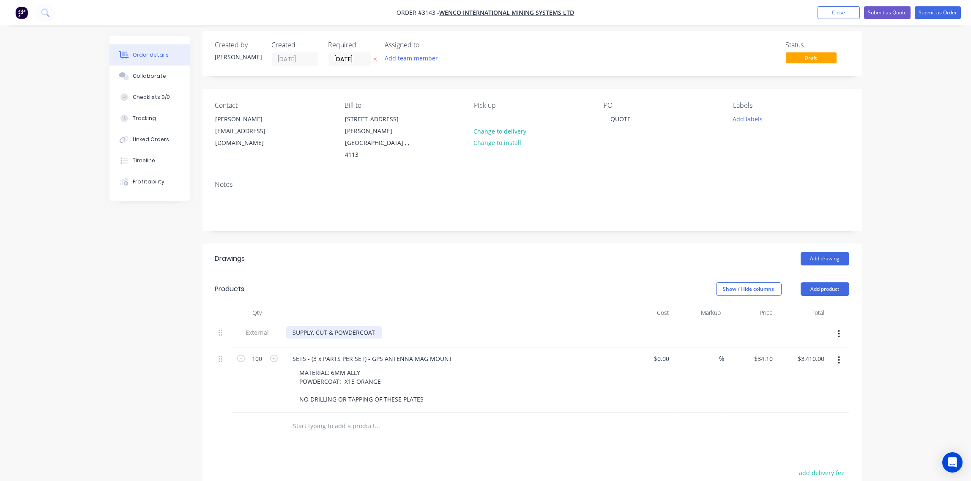
scroll to position [0, 0]
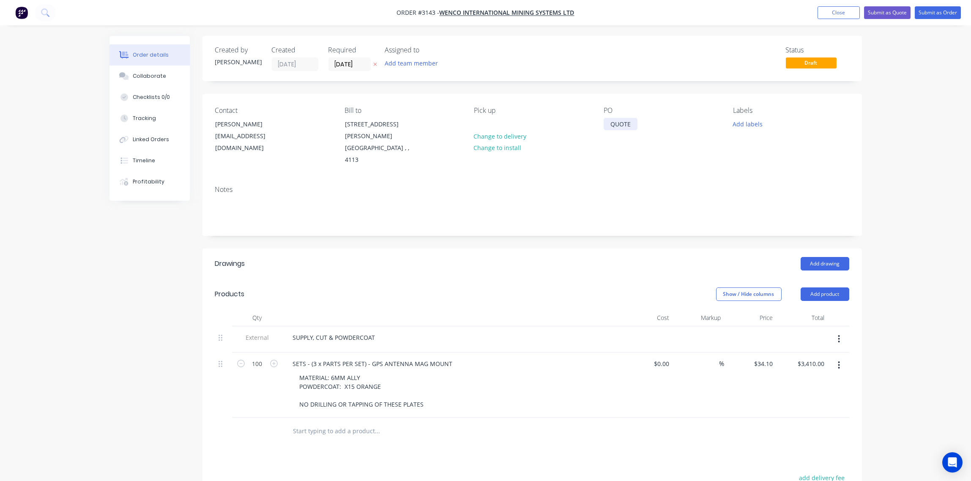
click at [632, 125] on div "QUOTE" at bounding box center [621, 124] width 34 height 12
click at [700, 179] on div "Notes" at bounding box center [533, 207] width 660 height 57
click at [751, 123] on button "Add labels" at bounding box center [747, 123] width 39 height 11
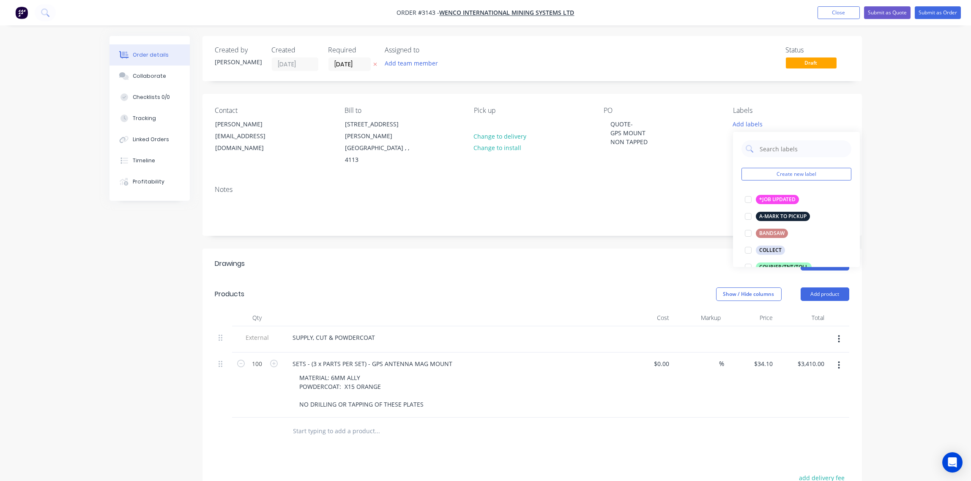
scroll to position [189, 0]
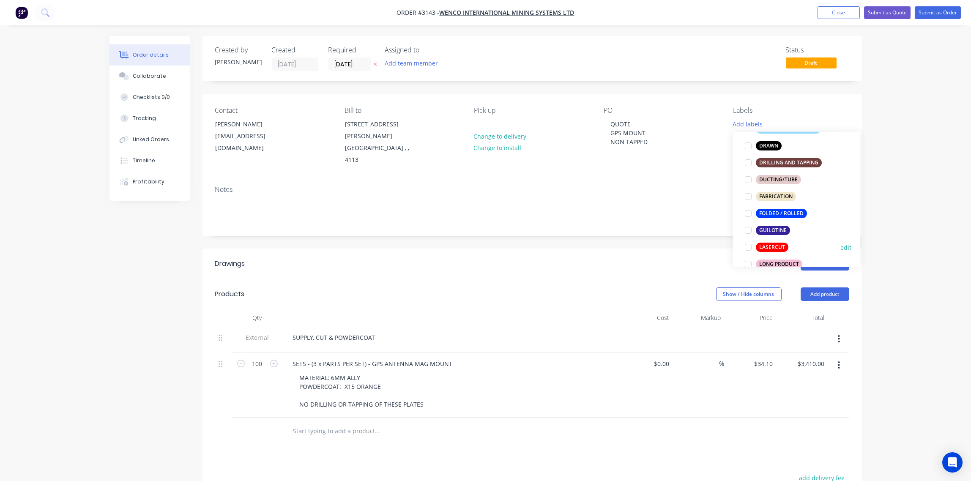
click at [747, 248] on div at bounding box center [748, 247] width 17 height 17
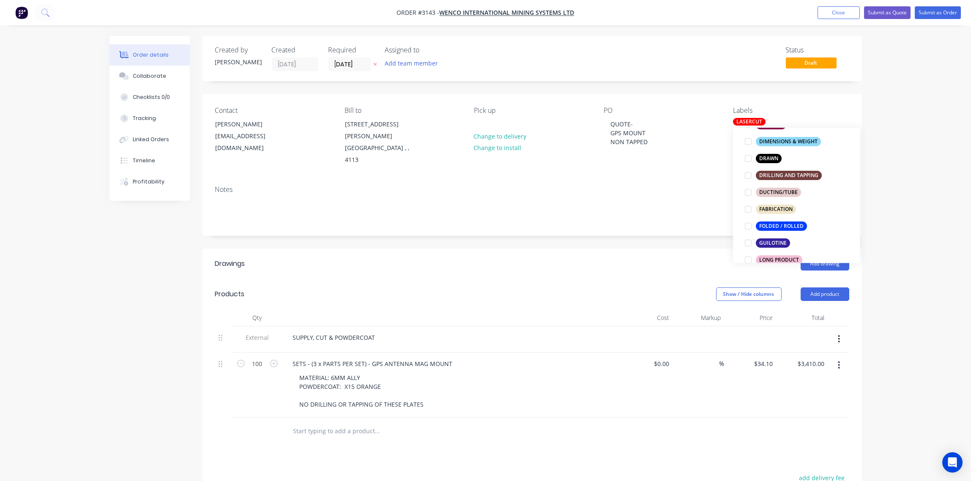
scroll to position [315, 0]
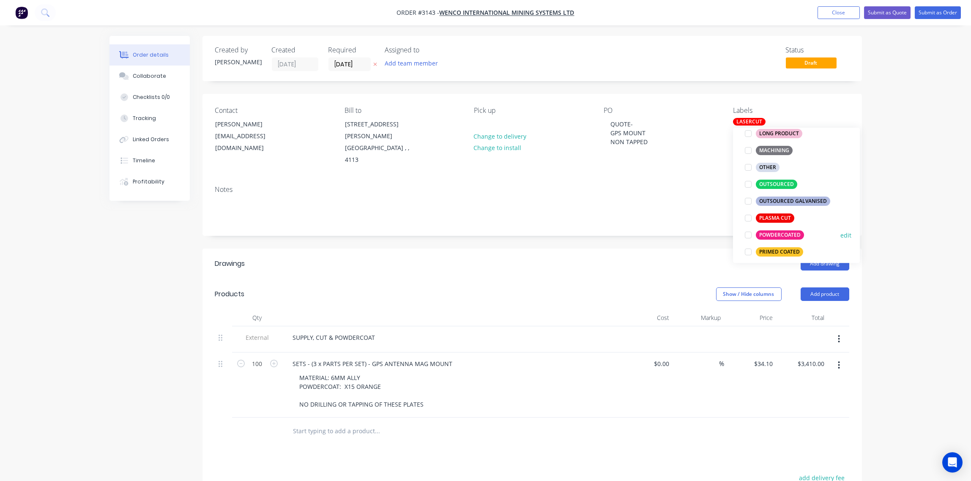
click at [748, 233] on div at bounding box center [748, 235] width 17 height 17
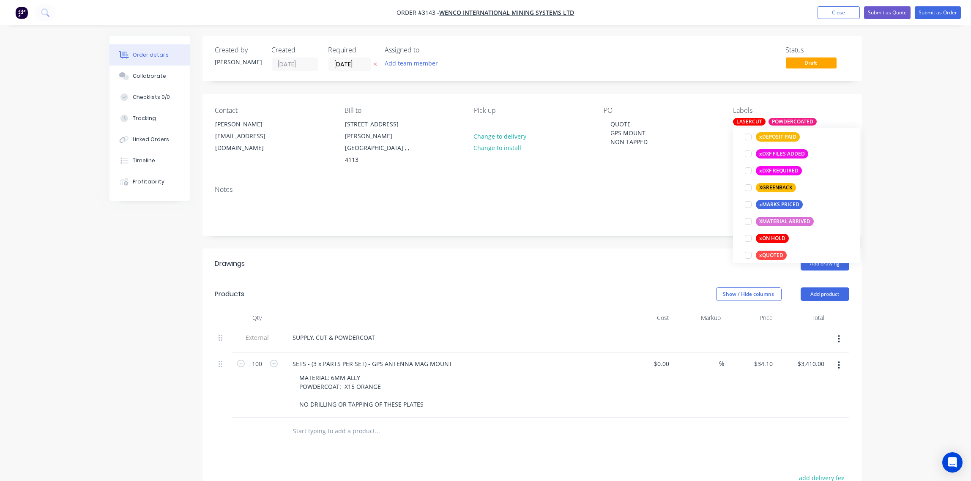
scroll to position [761, 0]
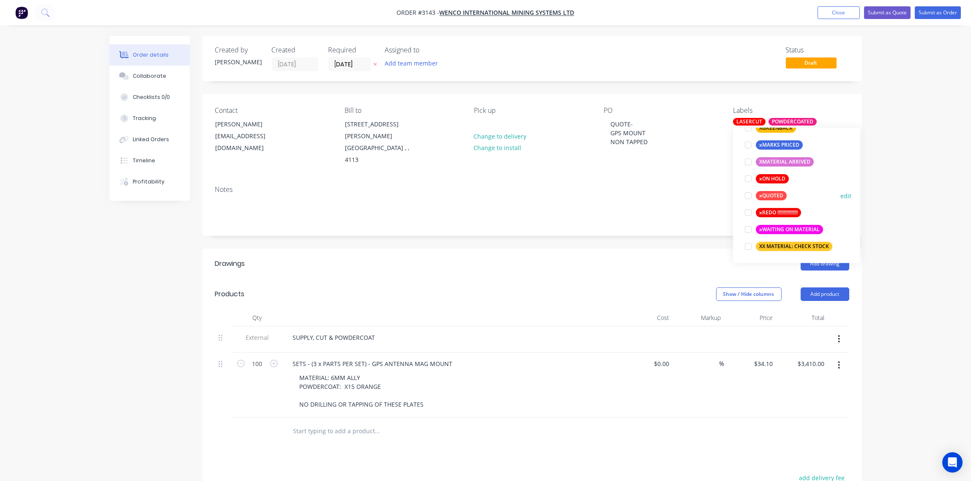
click at [748, 196] on div at bounding box center [748, 195] width 17 height 17
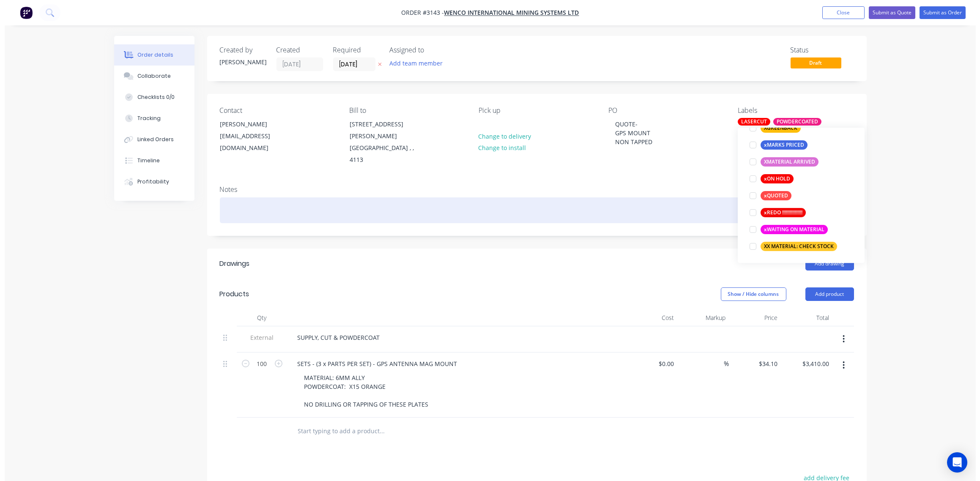
scroll to position [34, 0]
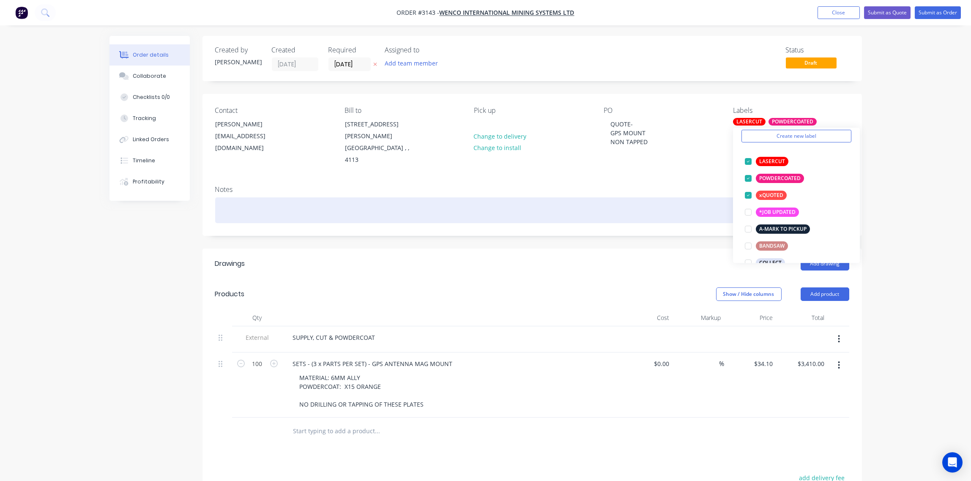
click at [623, 212] on div "Notes" at bounding box center [533, 207] width 660 height 57
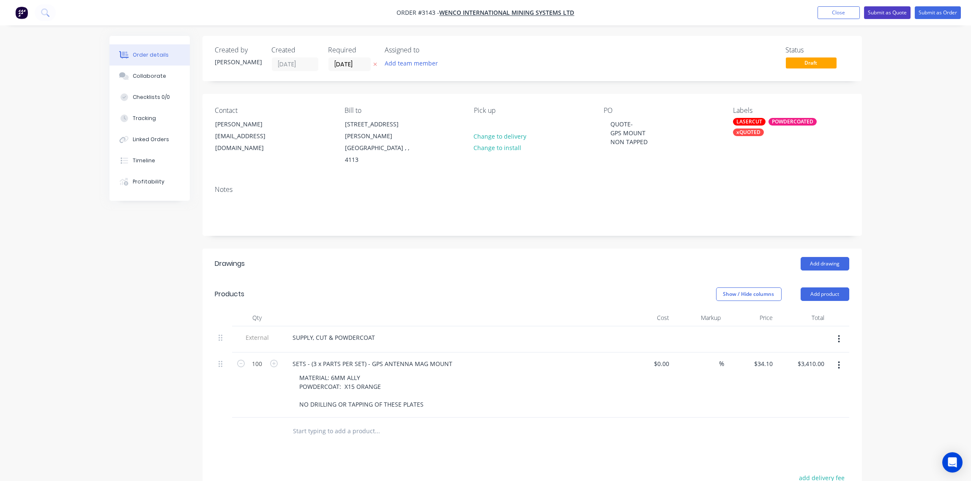
click at [890, 13] on button "Submit as Quote" at bounding box center [887, 12] width 47 height 13
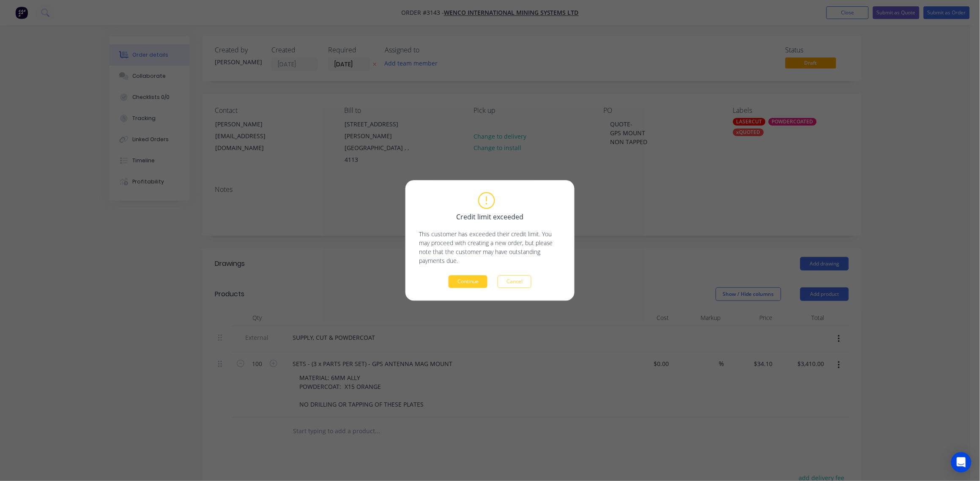
click at [468, 283] on button "Continue" at bounding box center [468, 282] width 39 height 13
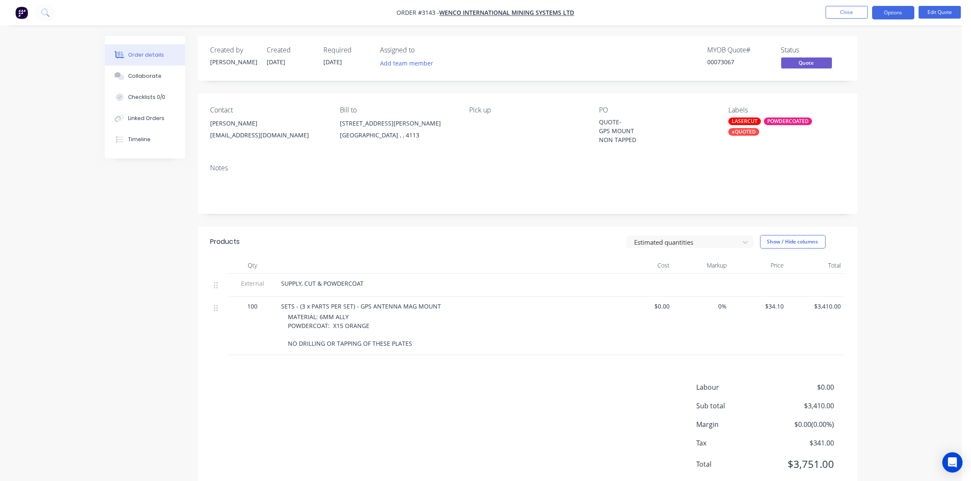
click at [147, 76] on div "Collaborate" at bounding box center [144, 76] width 33 height 8
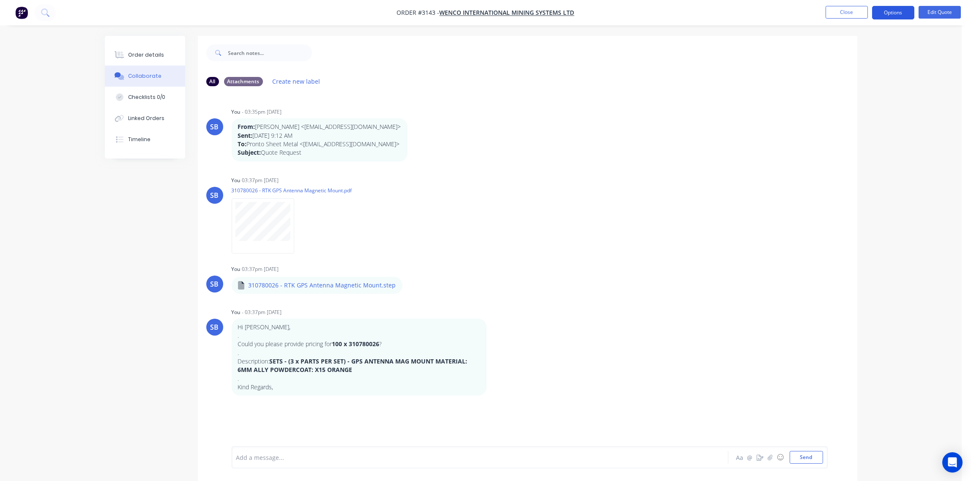
click at [896, 13] on button "Options" at bounding box center [893, 13] width 42 height 14
click at [873, 49] on div "Quote" at bounding box center [868, 51] width 78 height 12
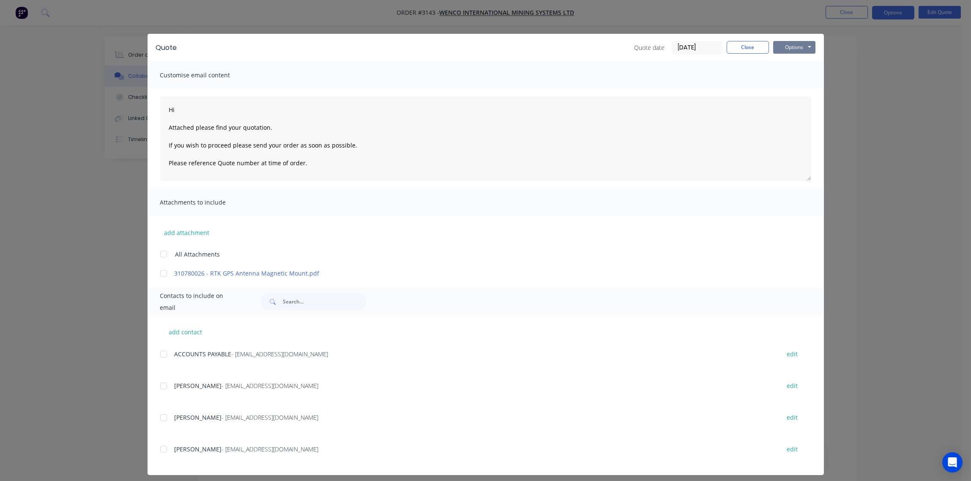
click at [796, 44] on button "Options" at bounding box center [794, 47] width 42 height 13
click at [781, 80] on button "Print" at bounding box center [800, 76] width 54 height 14
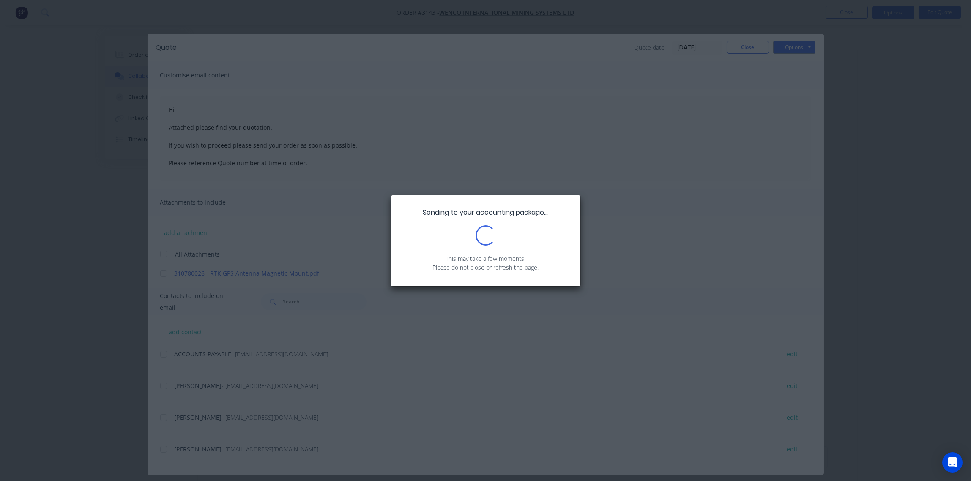
click at [460, 148] on div "Sending to your accounting package... Loading... This may take a few moments. P…" at bounding box center [485, 240] width 971 height 481
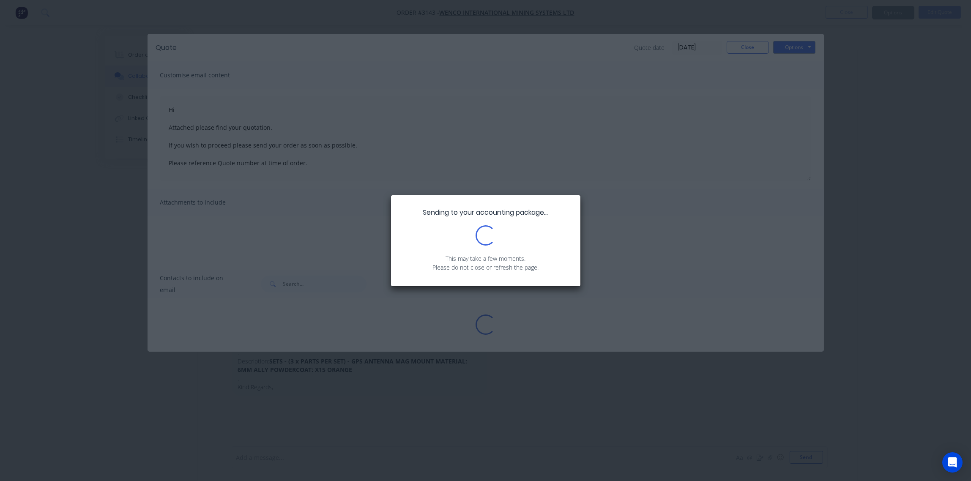
type textarea "Hi Attached please find your quotation. If you wish to proceed please send your…"
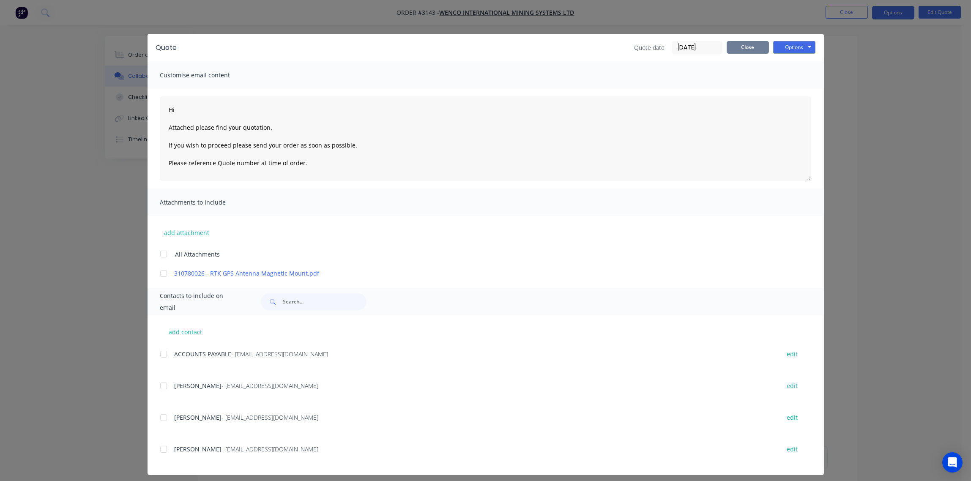
click at [748, 46] on button "Close" at bounding box center [748, 47] width 42 height 13
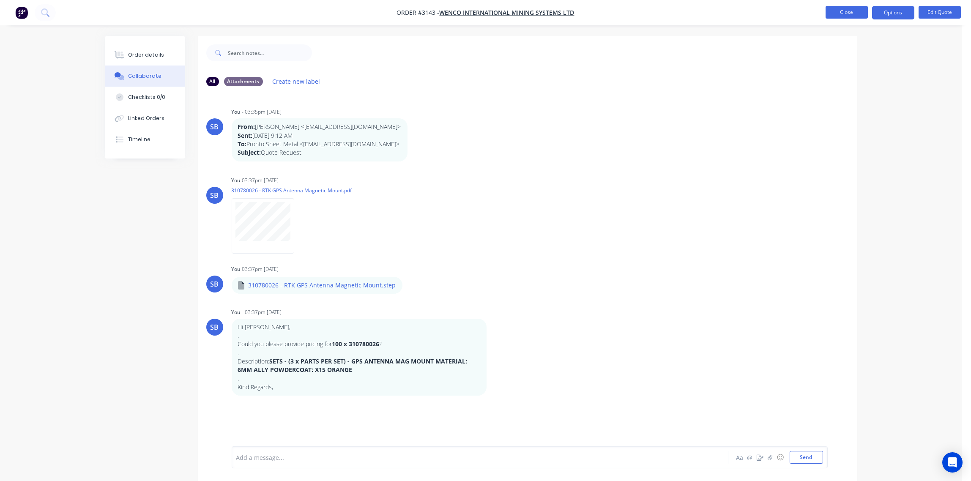
click at [865, 11] on button "Close" at bounding box center [847, 12] width 42 height 13
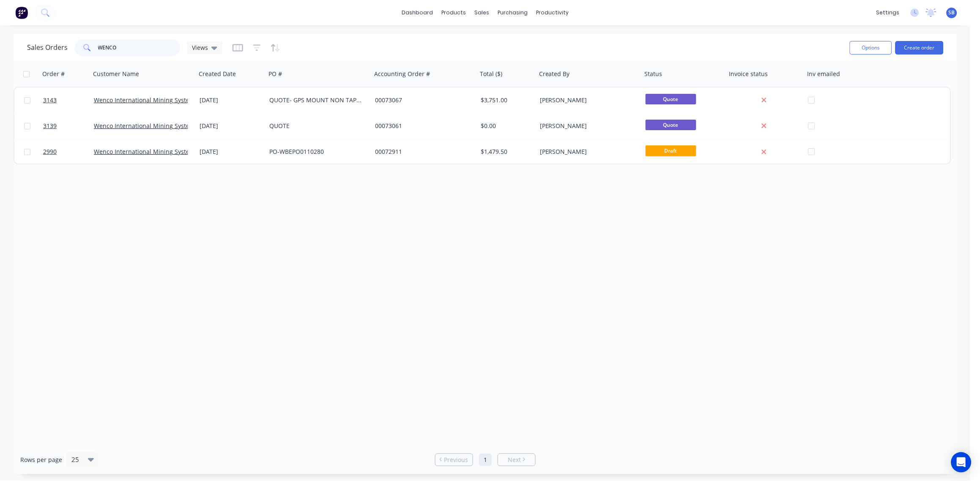
drag, startPoint x: 140, startPoint y: 47, endPoint x: 0, endPoint y: 43, distance: 140.0
click at [0, 43] on html "dashboard products sales purchasing productivity dashboard products Product Cat…" at bounding box center [490, 240] width 980 height 481
drag, startPoint x: 129, startPoint y: 47, endPoint x: 0, endPoint y: 47, distance: 128.5
click at [0, 45] on html "dashboard products sales purchasing productivity dashboard products Product Cat…" at bounding box center [490, 240] width 980 height 481
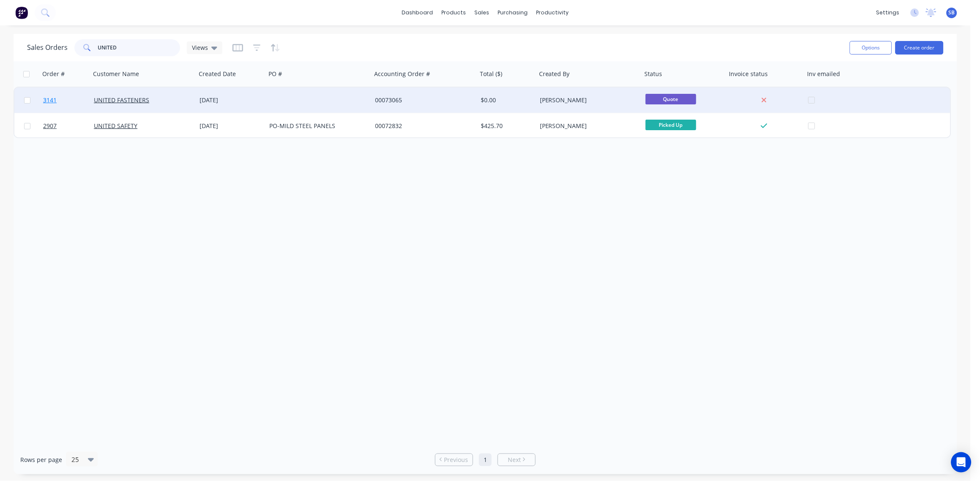
type input "UNITED"
click at [47, 99] on span "3141" at bounding box center [50, 100] width 14 height 8
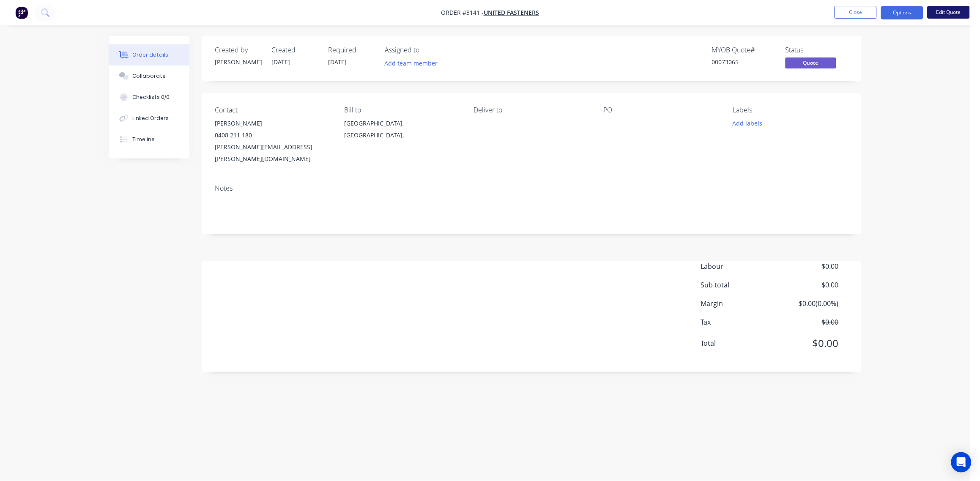
click at [948, 15] on button "Edit Quote" at bounding box center [949, 12] width 42 height 13
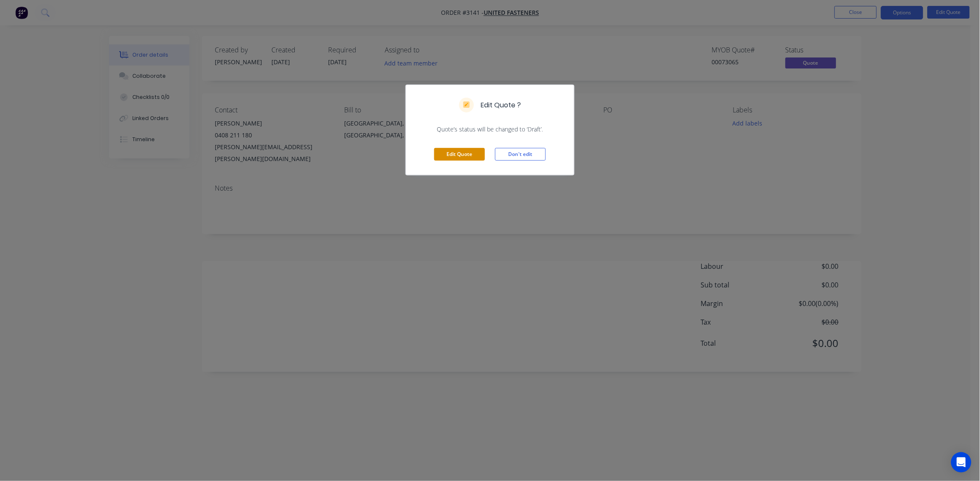
click at [453, 155] on button "Edit Quote" at bounding box center [459, 154] width 51 height 13
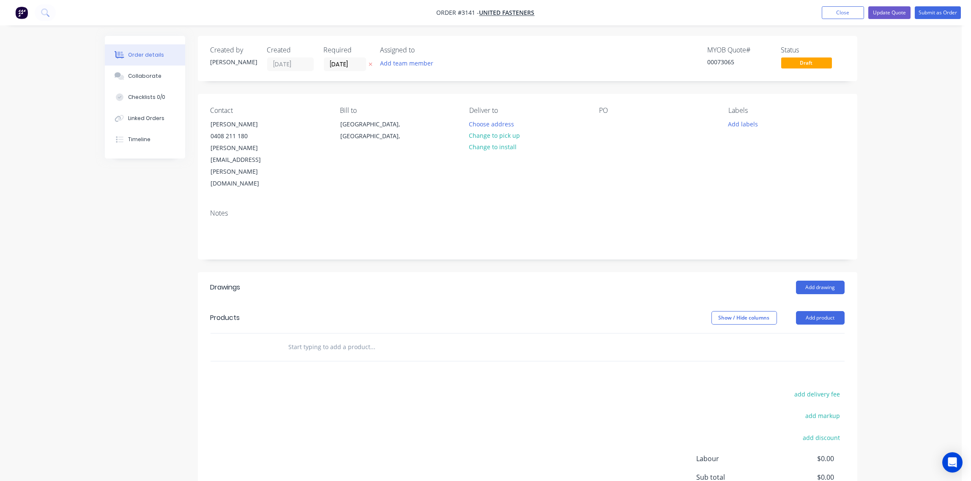
click at [314, 339] on input "text" at bounding box center [372, 347] width 169 height 17
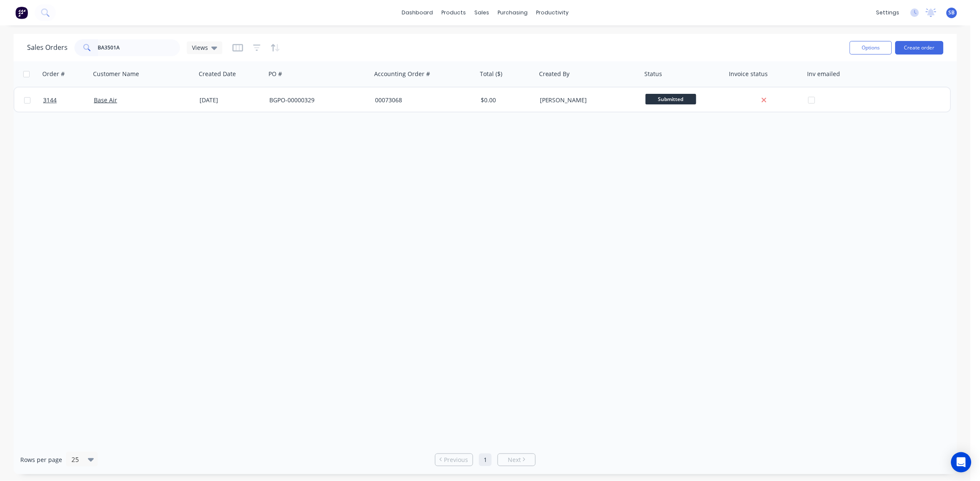
drag, startPoint x: 0, startPoint y: 0, endPoint x: 0, endPoint y: 49, distance: 49.5
click at [0, 50] on html "dashboard products sales purchasing productivity dashboard products Product Cat…" at bounding box center [490, 240] width 980 height 481
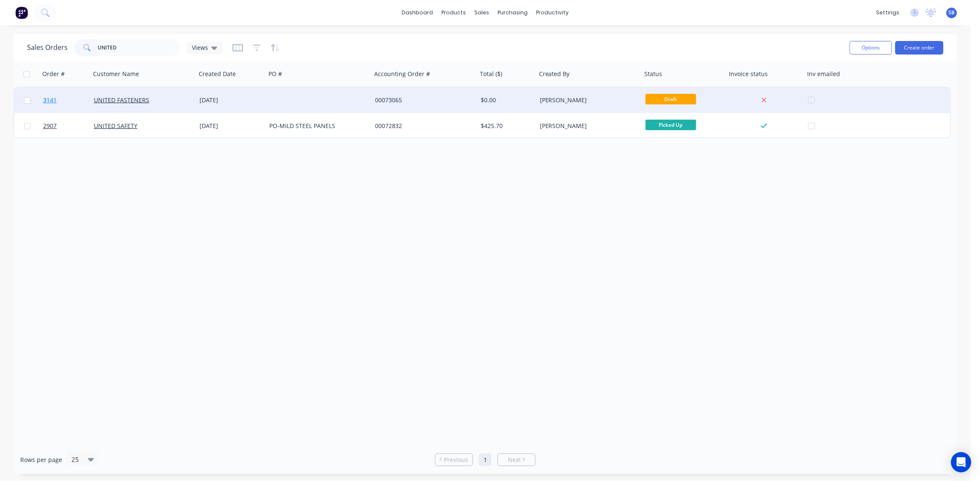
type input "UNITED"
click at [52, 98] on span "3141" at bounding box center [50, 100] width 14 height 8
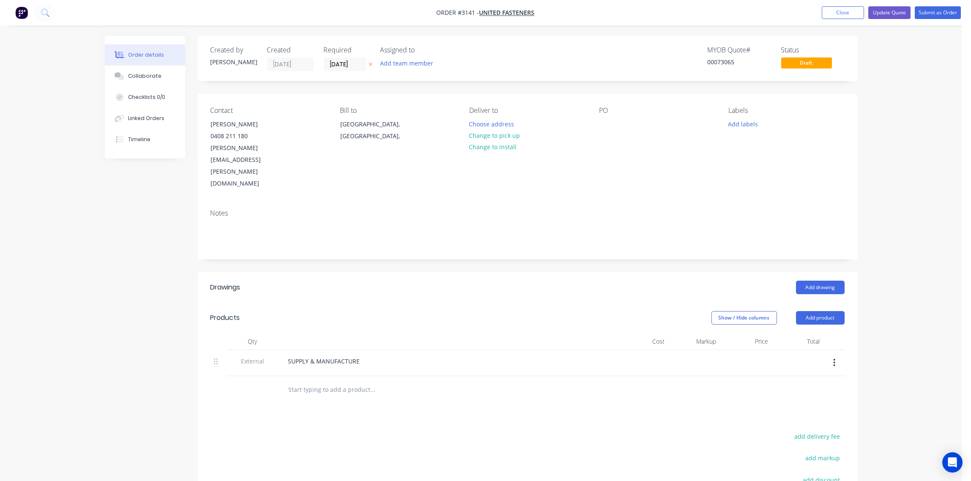
scroll to position [63, 0]
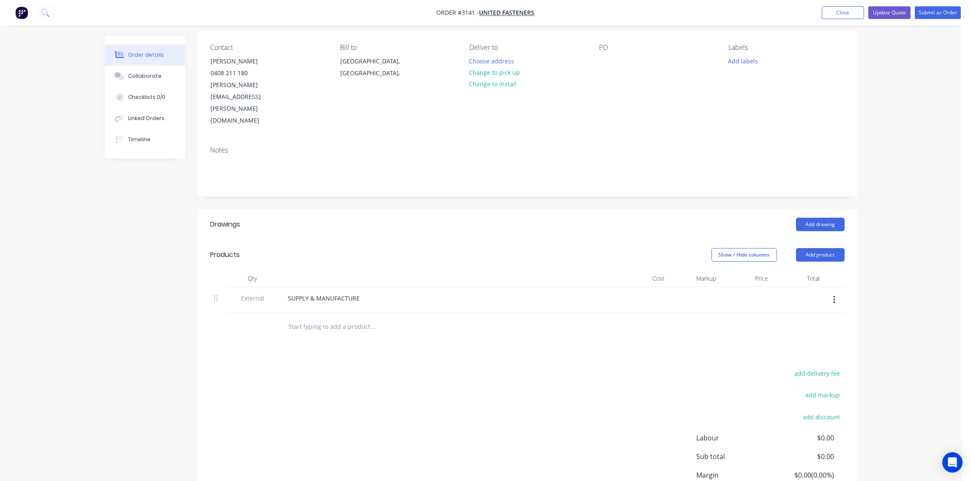
click at [331, 318] on input "text" at bounding box center [372, 326] width 169 height 17
click at [304, 318] on input "TUBS 300MM (H) x 700MM (" at bounding box center [372, 326] width 169 height 17
click at [375, 318] on input "TUBS -300MM (H) x 700MM (" at bounding box center [372, 326] width 169 height 17
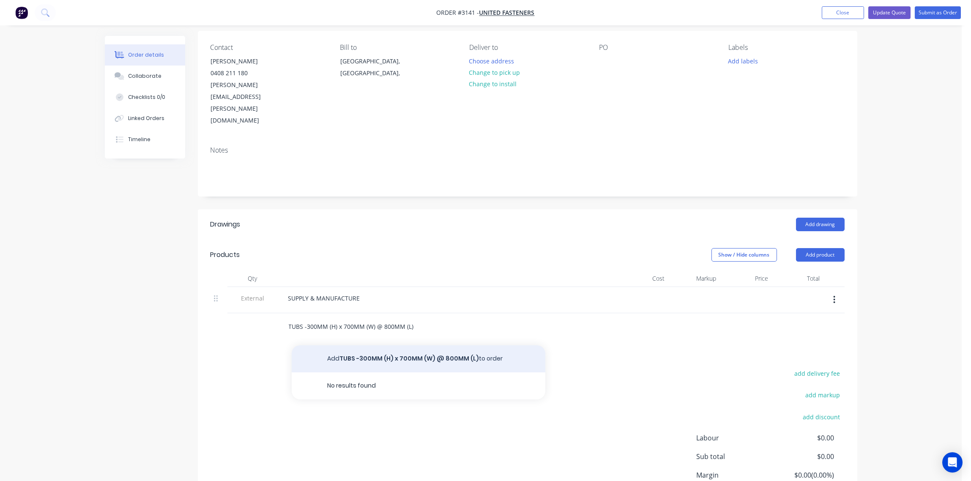
type input "TUBS -300MM (H) x 700MM (W) @ 800MM (L)"
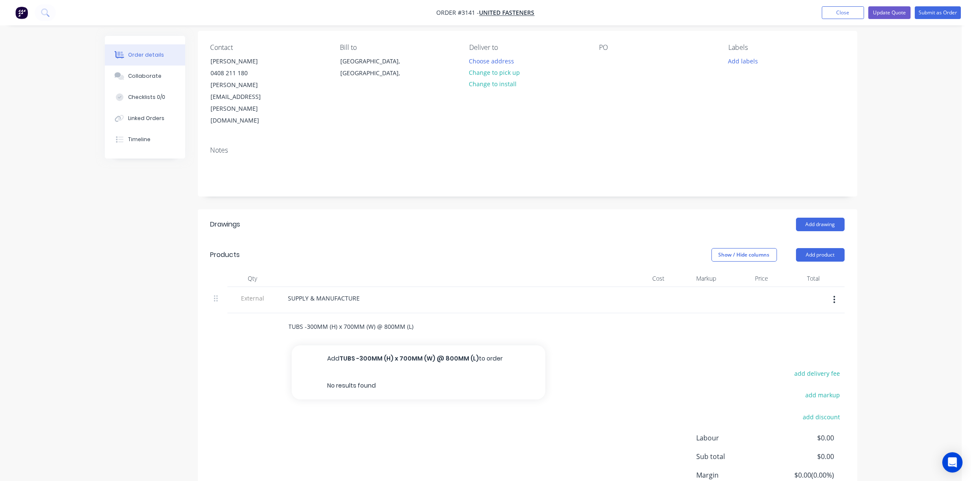
click at [430, 345] on button "Add TUBS -300MM (H) x 700MM (W) @ 800MM (L) to order" at bounding box center [419, 358] width 254 height 27
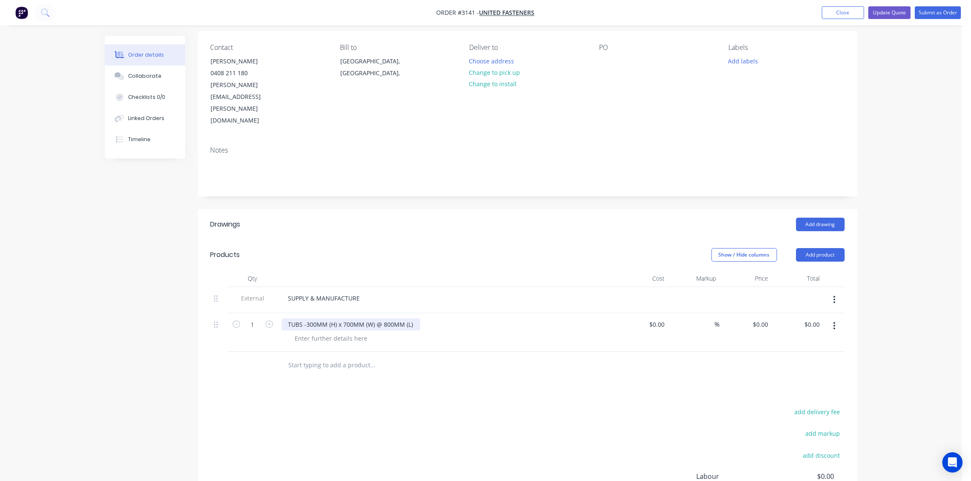
click at [415, 318] on div "TUBS -300MM (H) x 700MM (W) @ 800MM (L)" at bounding box center [351, 324] width 139 height 12
click at [340, 341] on div at bounding box center [331, 347] width 86 height 12
type input "$0.00"
click at [329, 366] on input "text" at bounding box center [372, 374] width 169 height 17
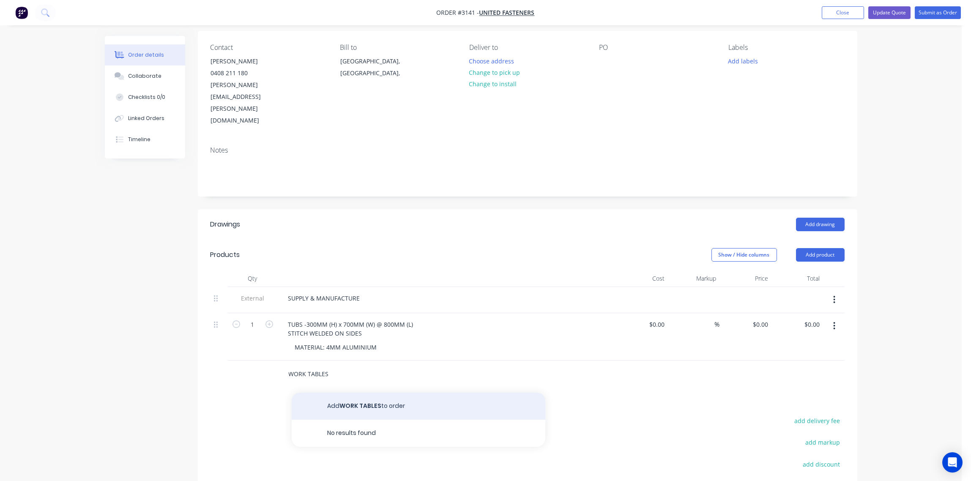
type input "WORK TABLES"
click at [376, 393] on button "Add WORK TABLES to order" at bounding box center [419, 406] width 254 height 27
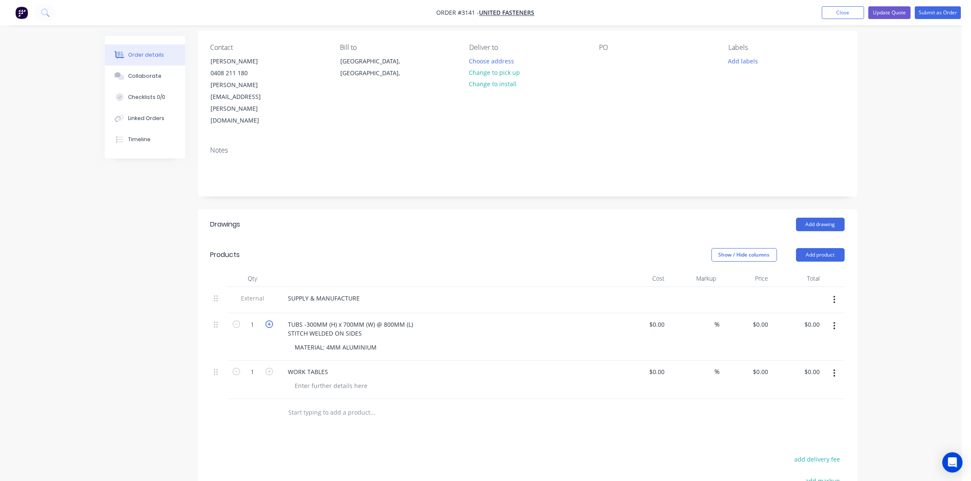
click at [268, 320] on icon "button" at bounding box center [270, 324] width 8 height 8
type input "4"
click at [266, 368] on icon "button" at bounding box center [270, 372] width 8 height 8
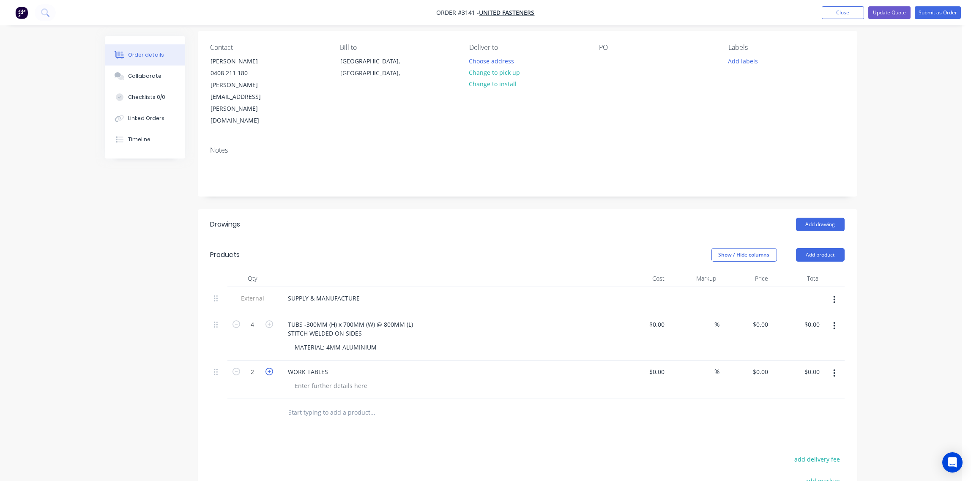
click at [266, 368] on icon "button" at bounding box center [270, 372] width 8 height 8
click at [267, 368] on icon "button" at bounding box center [270, 372] width 8 height 8
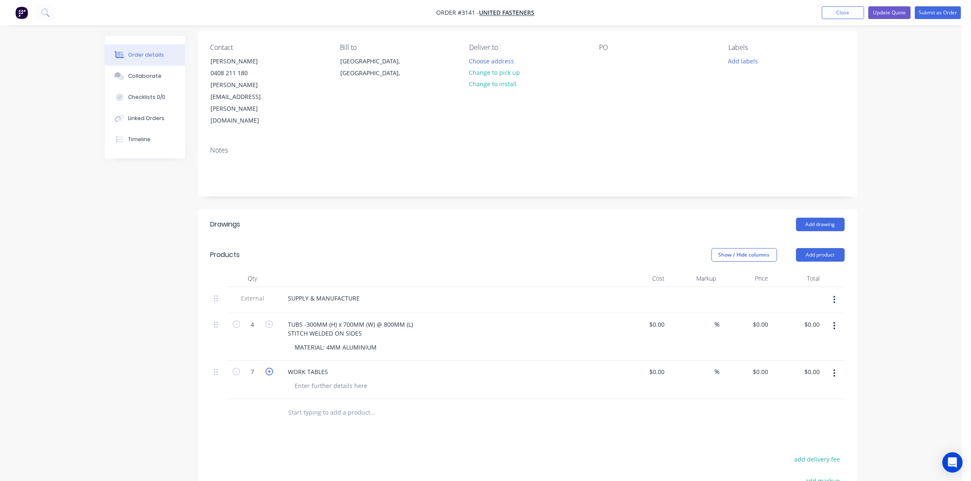
click at [267, 368] on icon "button" at bounding box center [270, 372] width 8 height 8
type input "8"
click at [316, 380] on div at bounding box center [331, 386] width 86 height 12
click at [303, 366] on div "WORK TABLES -" at bounding box center [309, 376] width 54 height 21
drag, startPoint x: 303, startPoint y: 345, endPoint x: 300, endPoint y: 339, distance: 6.6
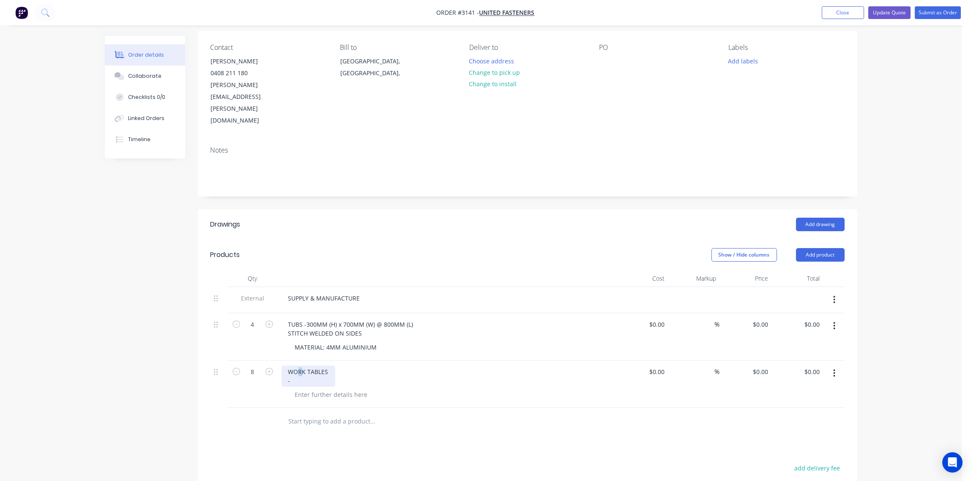
click at [300, 366] on div "WORK TABLES -" at bounding box center [309, 376] width 54 height 21
click at [296, 366] on div "WORK TABLES -" at bounding box center [309, 376] width 54 height 21
click at [366, 366] on div "WORK TABLES - Legs and frame just 50x50" at bounding box center [328, 376] width 92 height 21
click at [420, 397] on div at bounding box center [450, 403] width 325 height 12
click at [327, 366] on div "WORK TABLES - Legs and frame just 50x50 - Deck -4mm Aluminium" at bounding box center [328, 381] width 92 height 30
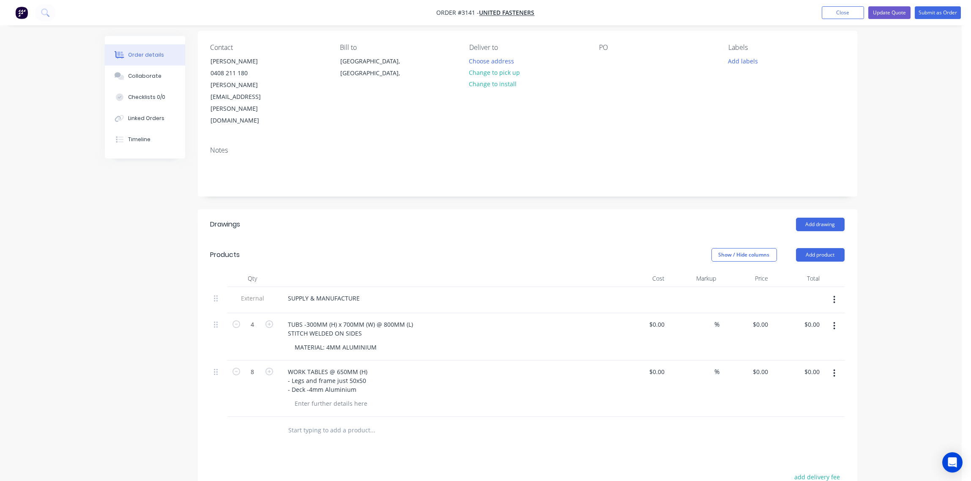
drag, startPoint x: 477, startPoint y: 365, endPoint x: 397, endPoint y: 372, distance: 80.2
click at [477, 397] on div at bounding box center [450, 403] width 325 height 12
drag, startPoint x: 310, startPoint y: 336, endPoint x: 539, endPoint y: 354, distance: 230.3
click at [539, 366] on div "WORK TABLES @ 650MM (H) - Legs and frame just 50x50 - Deck -4mm Aluminium" at bounding box center [447, 381] width 331 height 30
click at [607, 58] on div at bounding box center [606, 61] width 14 height 12
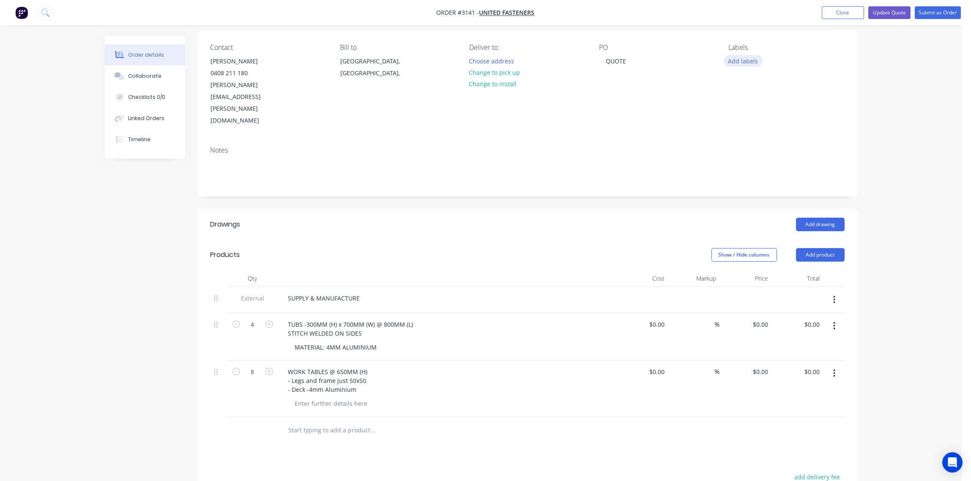
click at [745, 57] on button "Add labels" at bounding box center [743, 60] width 39 height 11
click at [661, 97] on div "Contact Norman De Wet 0408 211 180 norman.dewet@unitedfasteners.com.au Bill to …" at bounding box center [528, 85] width 660 height 109
click at [654, 313] on div "0 $0.00" at bounding box center [642, 336] width 52 height 47
type input "$4,500.00"
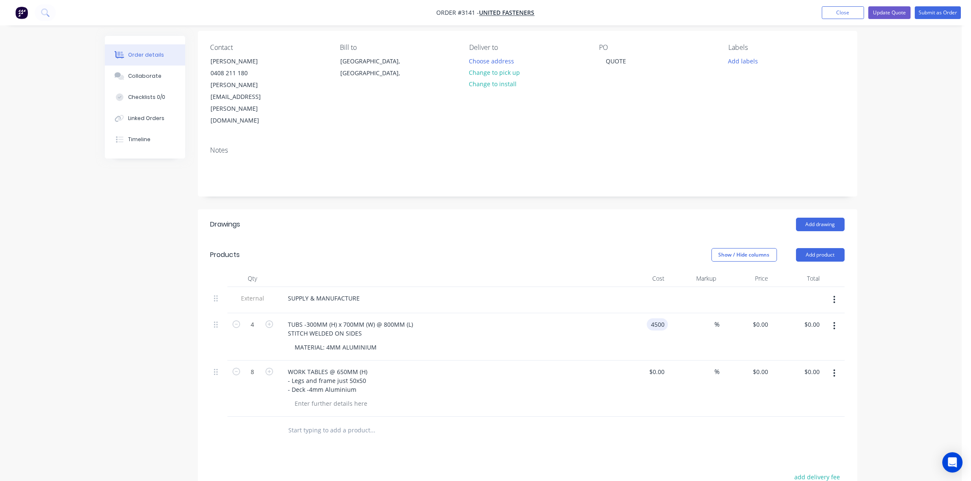
type input "$18,000.00"
click at [655, 318] on input "4500" at bounding box center [659, 324] width 18 height 12
click at [666, 318] on input "4500" at bounding box center [659, 324] width 18 height 12
click at [665, 318] on input "4500" at bounding box center [659, 324] width 18 height 12
type input "$450.00"
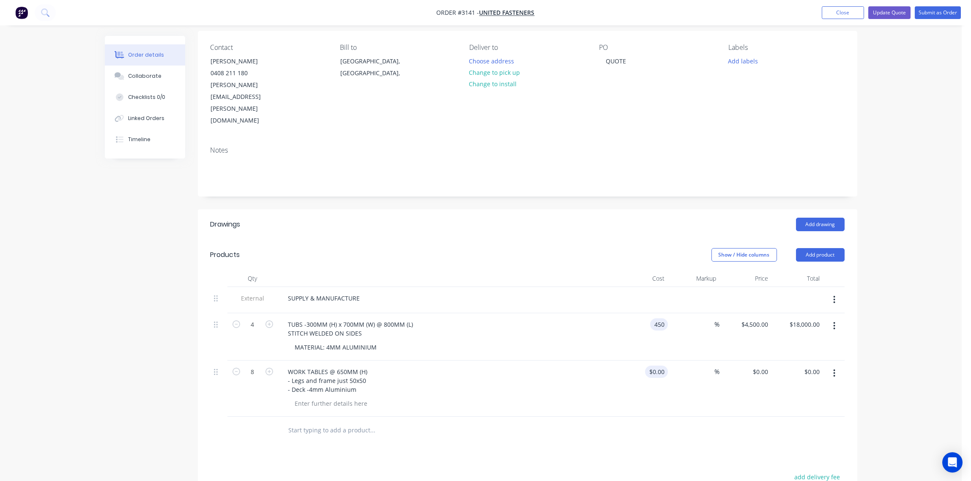
type input "$450.00"
type input "$1,800.00"
click at [660, 366] on input at bounding box center [658, 372] width 19 height 12
type input "$998.00"
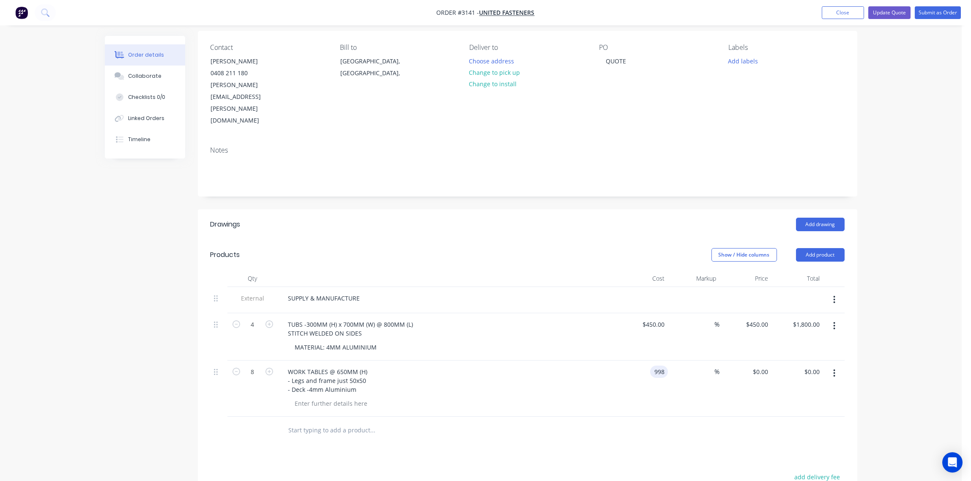
type input "$7,984.00"
click at [607, 366] on div "WORK TABLES @ 650MM (H) - Legs and frame just 50x50 - Deck -4mm Aluminium" at bounding box center [447, 381] width 331 height 30
click at [144, 74] on div "Collaborate" at bounding box center [144, 76] width 33 height 8
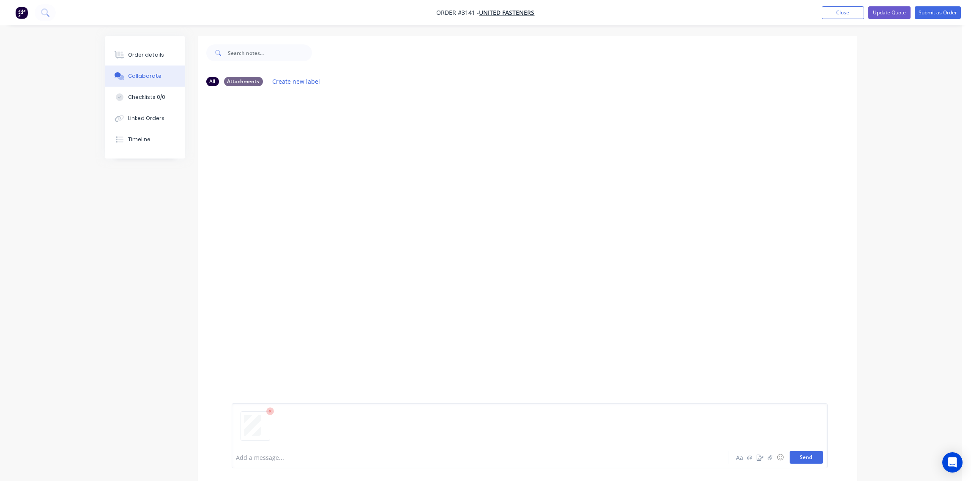
click at [811, 455] on button "Send" at bounding box center [806, 457] width 33 height 13
click at [143, 51] on div "Order details" at bounding box center [146, 55] width 36 height 8
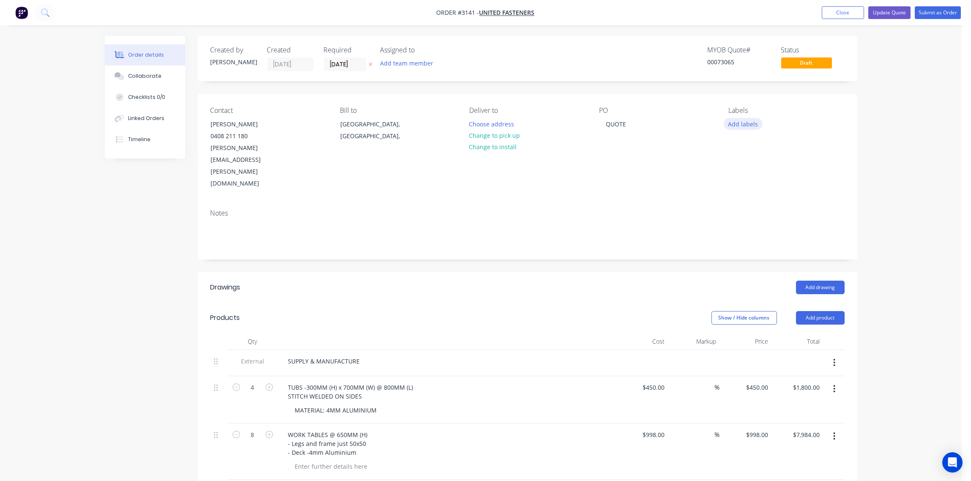
click at [744, 123] on button "Add labels" at bounding box center [743, 123] width 39 height 11
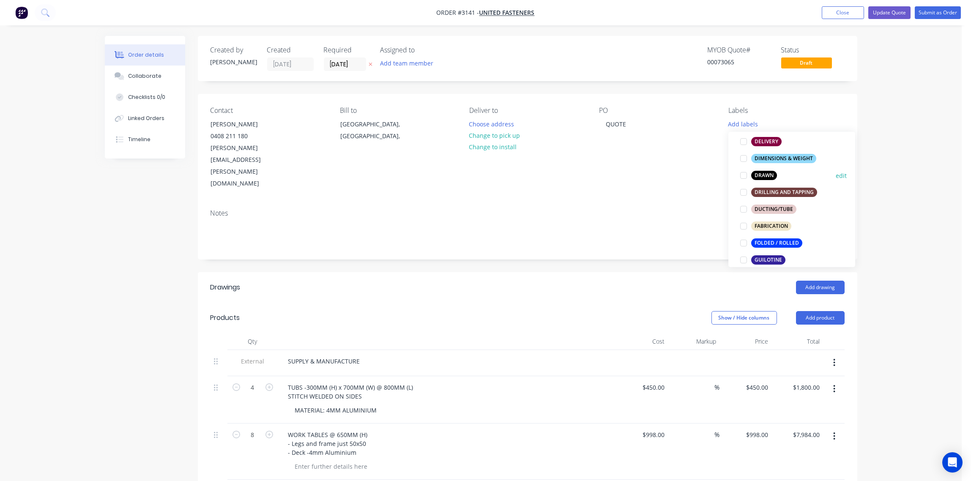
scroll to position [189, 0]
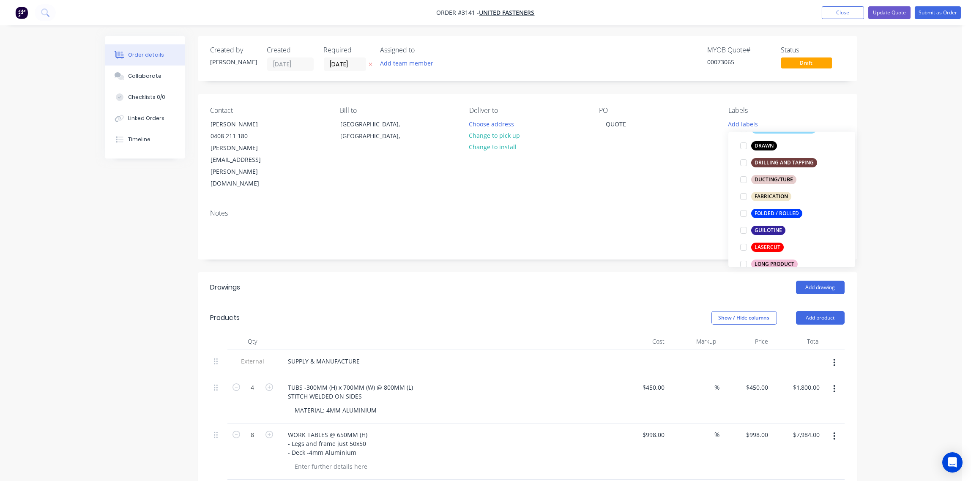
click at [745, 248] on div at bounding box center [743, 247] width 17 height 17
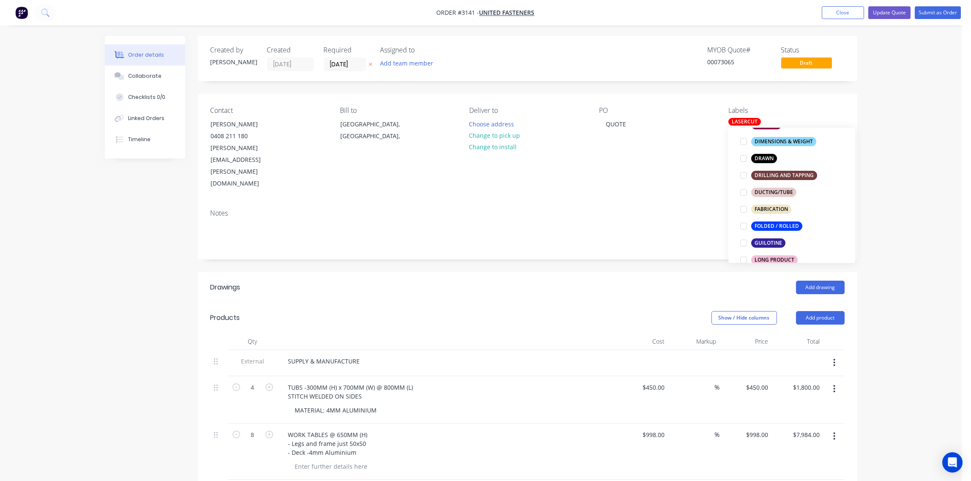
scroll to position [0, 0]
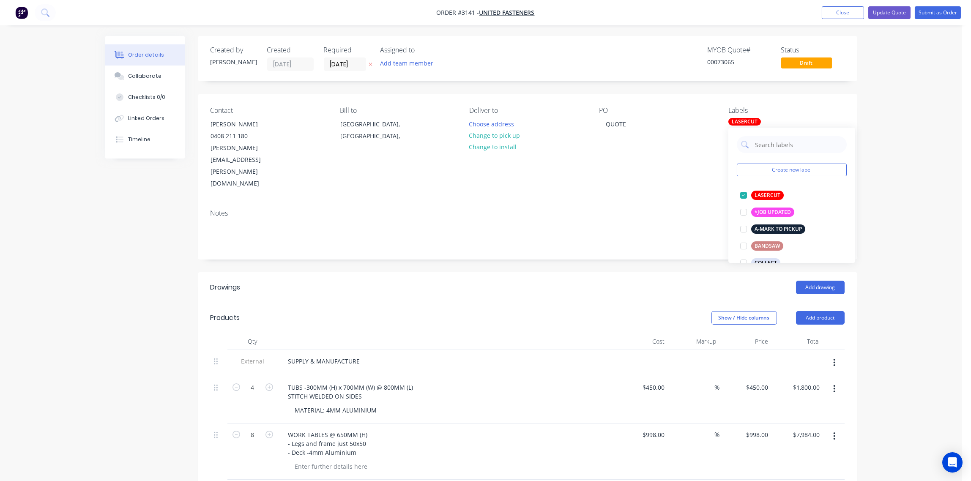
click at [686, 203] on div "Notes" at bounding box center [528, 231] width 660 height 57
click at [745, 125] on div "LASERCUT" at bounding box center [744, 122] width 33 height 8
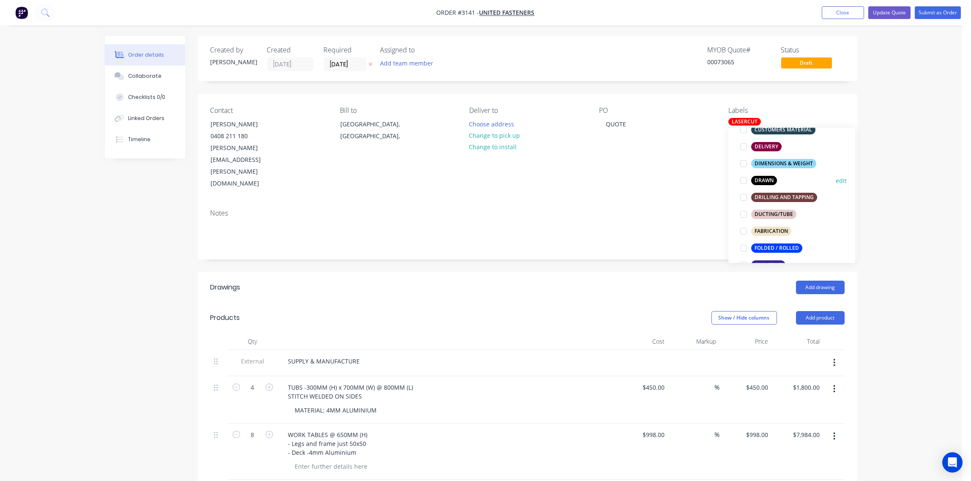
scroll to position [189, 0]
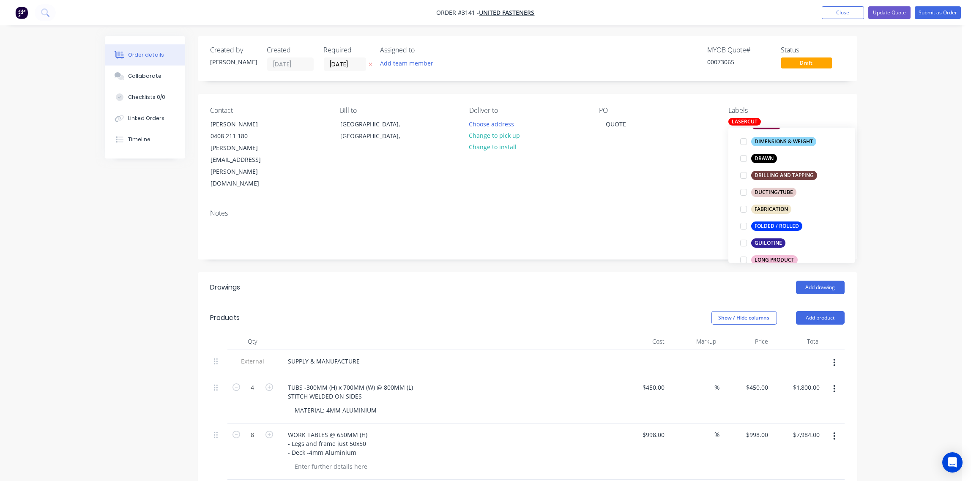
click at [745, 226] on div at bounding box center [743, 226] width 17 height 17
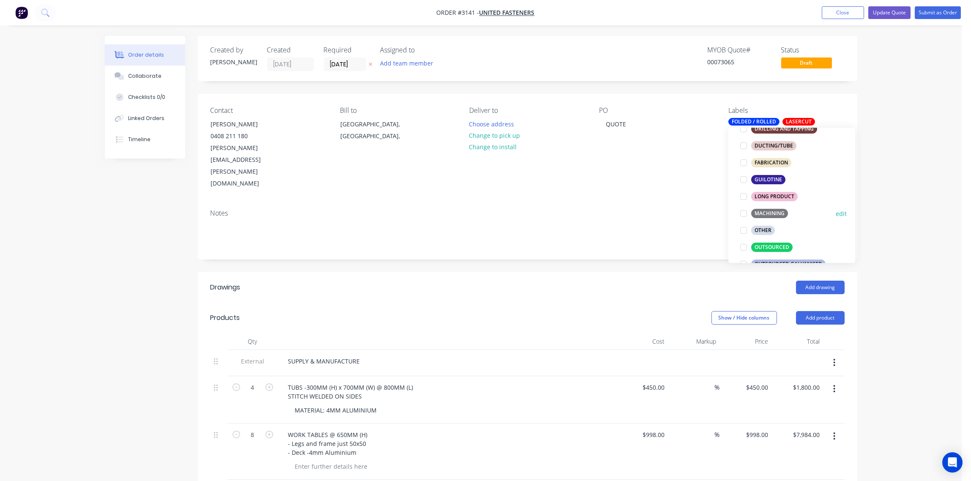
scroll to position [315, 0]
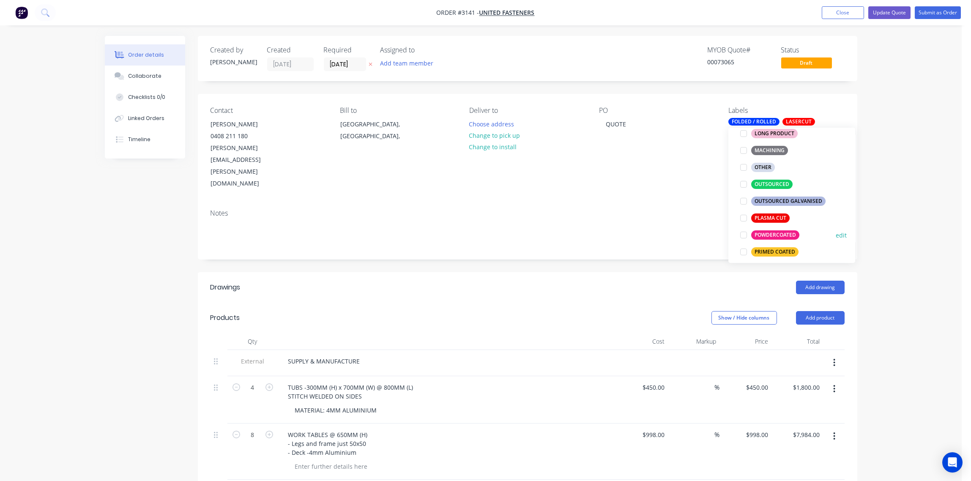
click at [743, 235] on div at bounding box center [743, 235] width 17 height 17
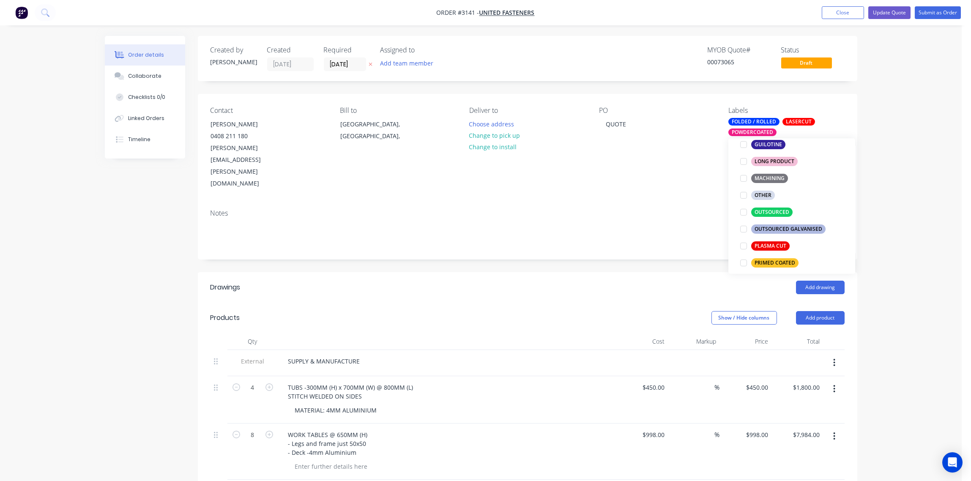
scroll to position [0, 0]
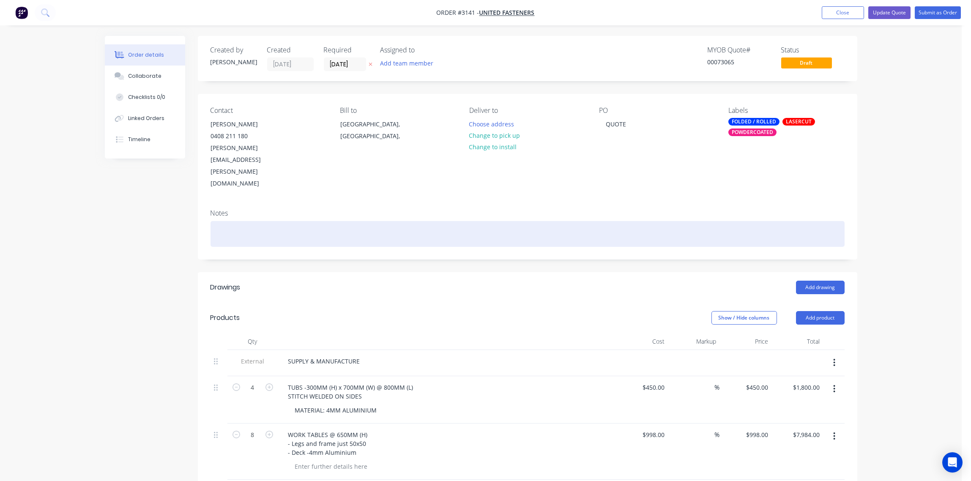
click at [689, 221] on div at bounding box center [528, 234] width 634 height 26
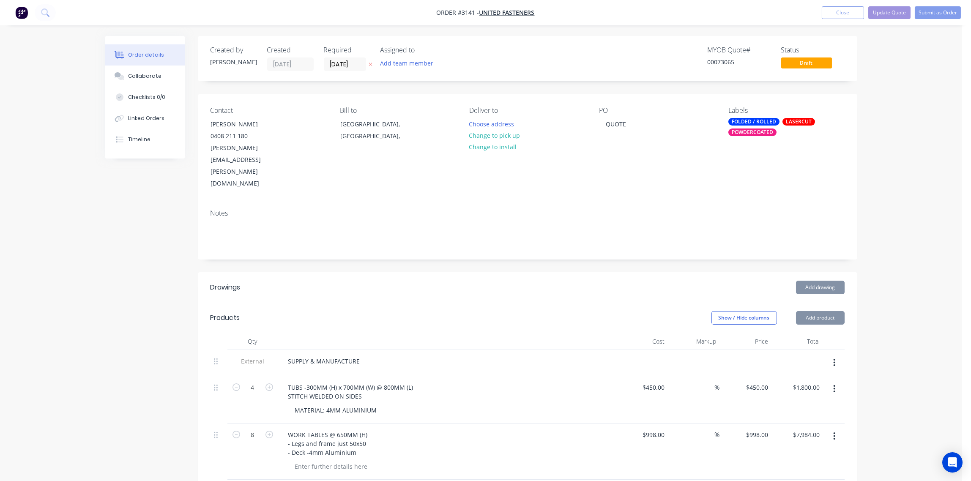
click at [767, 131] on div "POWDERCOATED" at bounding box center [752, 133] width 48 height 8
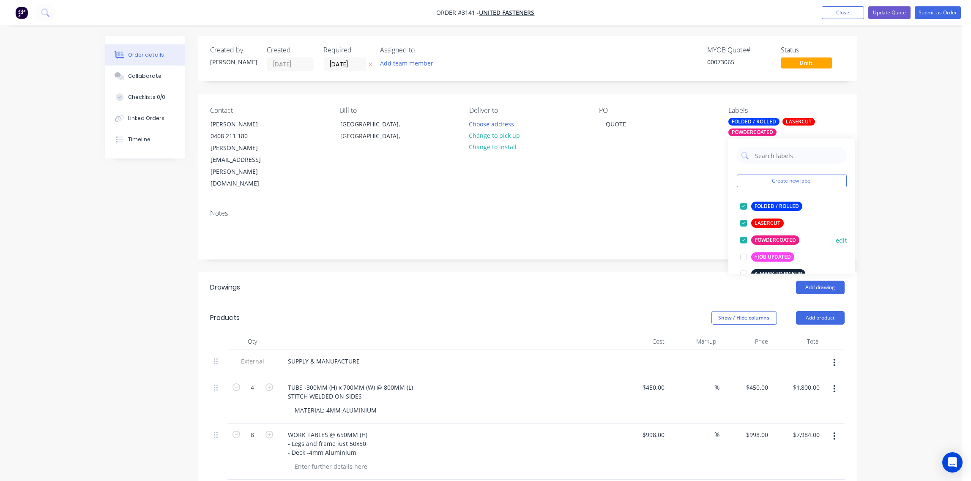
click at [744, 240] on div at bounding box center [743, 240] width 17 height 17
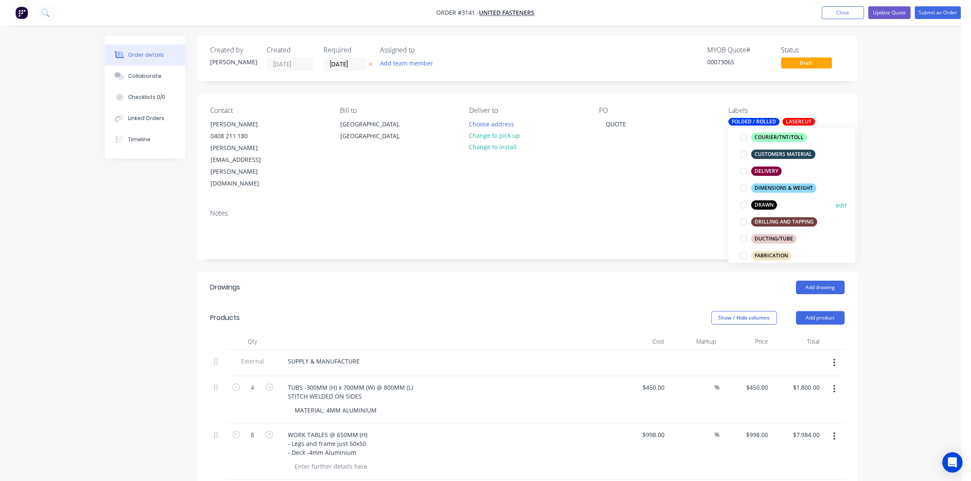
scroll to position [189, 0]
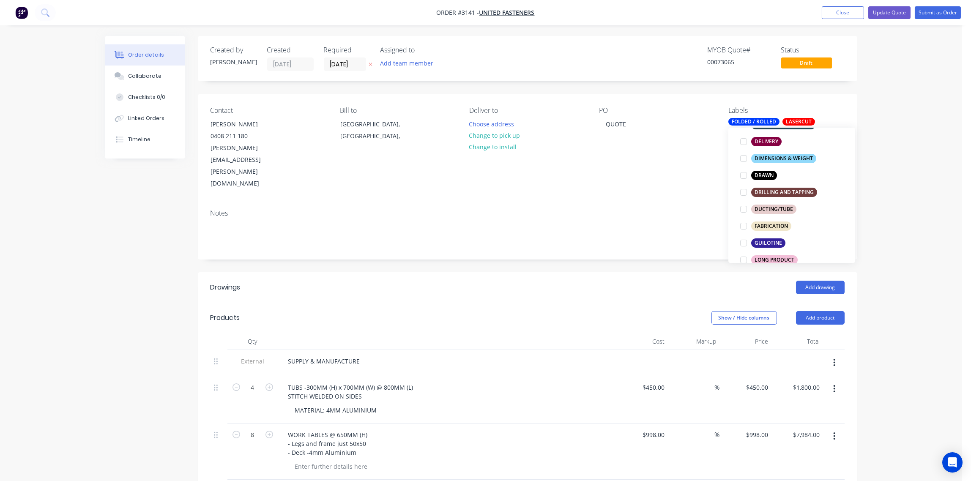
click at [741, 226] on div at bounding box center [743, 226] width 17 height 17
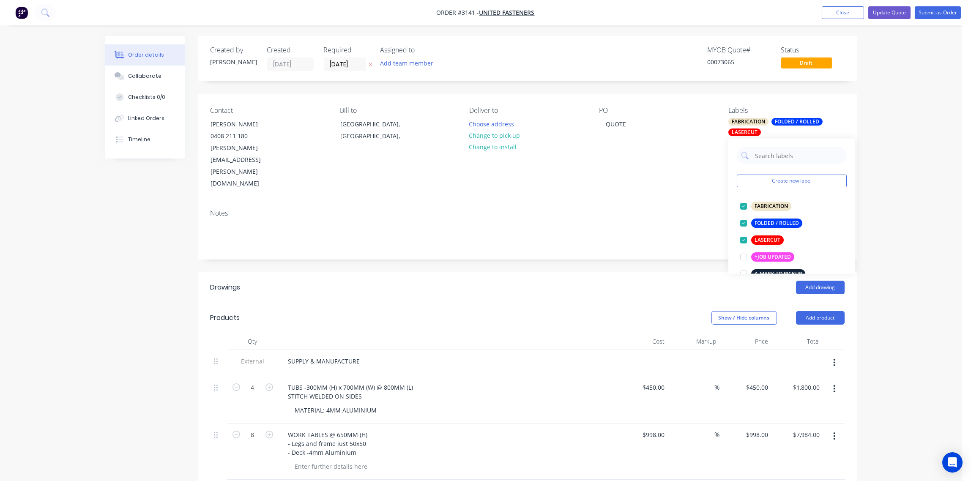
click at [675, 209] on div "Notes" at bounding box center [528, 213] width 634 height 8
click at [796, 120] on div "FOLDED / ROLLED" at bounding box center [797, 122] width 51 height 8
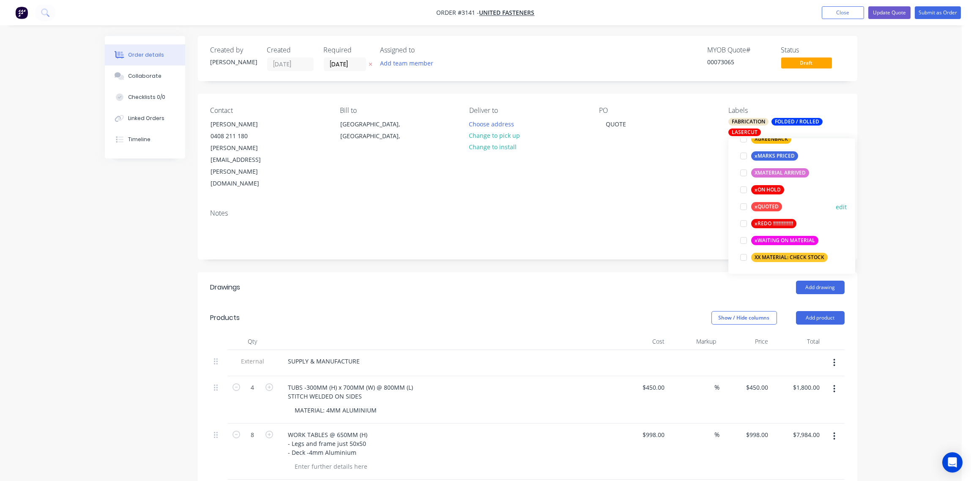
click at [745, 207] on div at bounding box center [743, 206] width 17 height 17
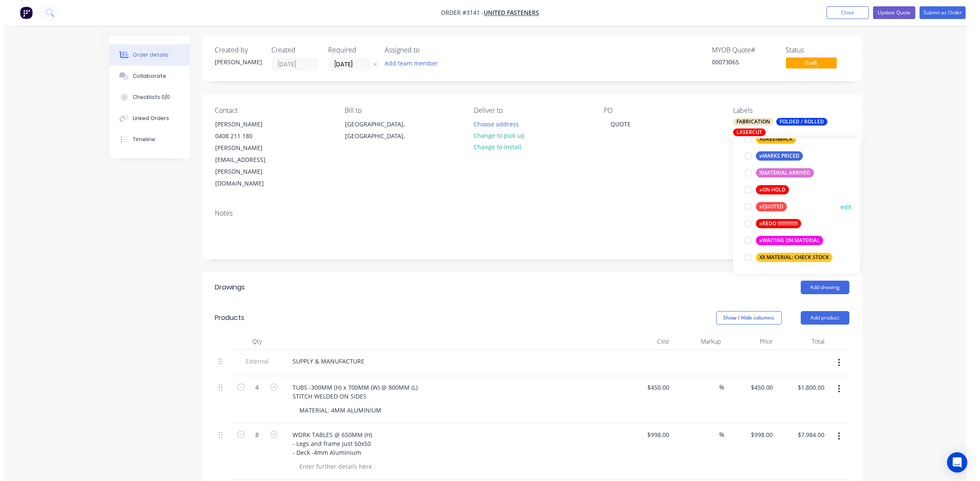
scroll to position [51, 0]
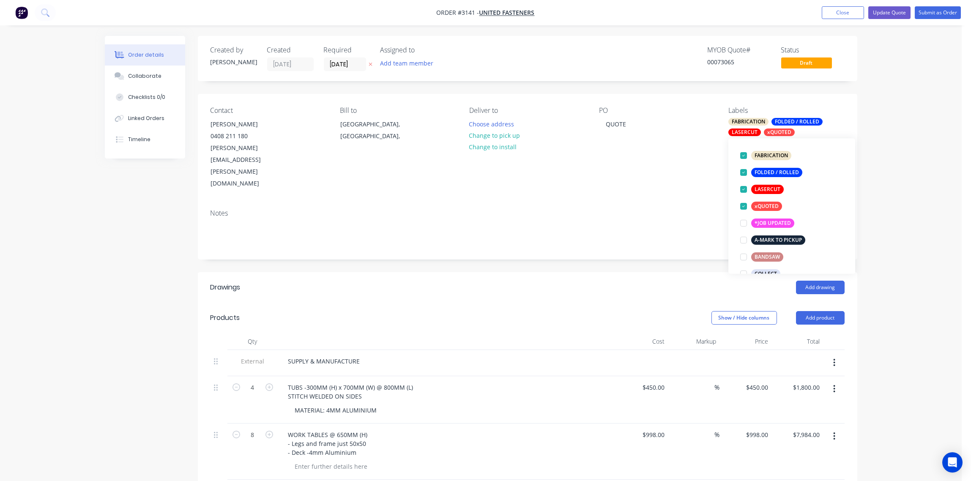
click at [884, 186] on div "Order details Collaborate Checklists 0/0 Linked Orders Timeline Order details C…" at bounding box center [481, 361] width 962 height 723
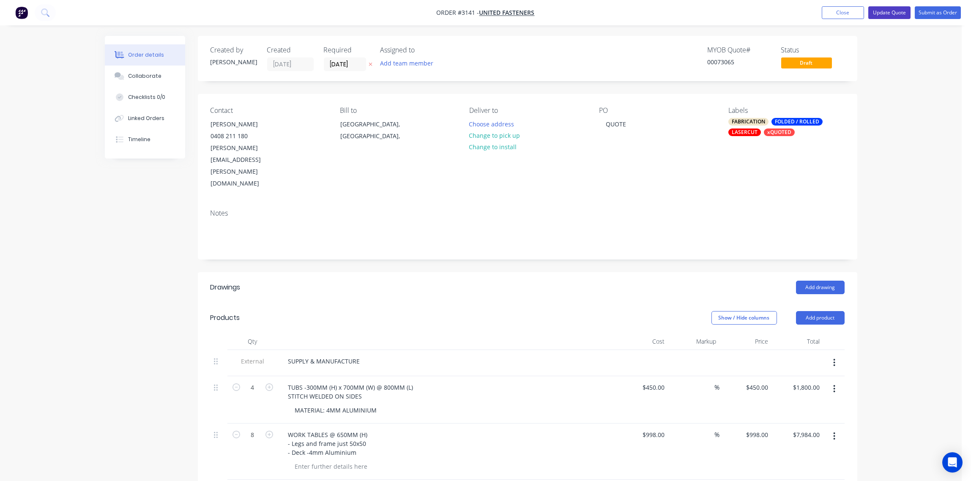
click at [890, 14] on button "Update Quote" at bounding box center [889, 12] width 42 height 13
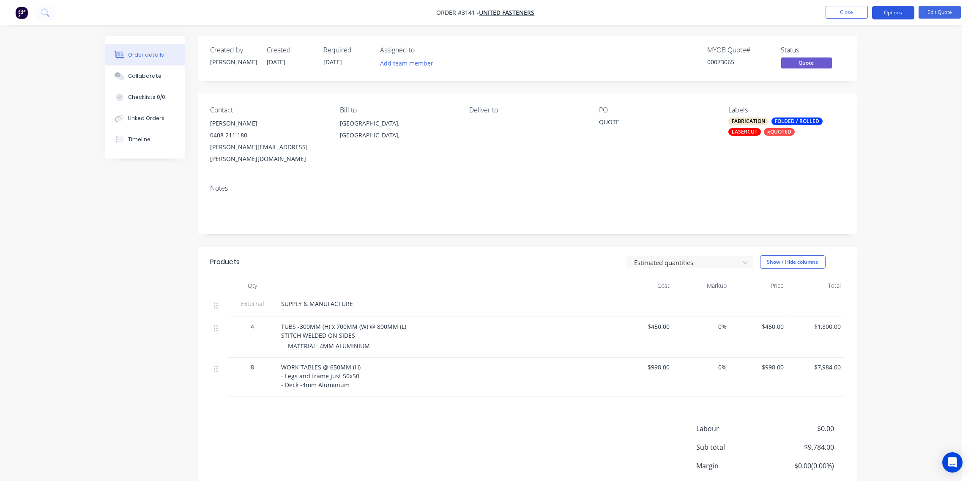
click at [888, 14] on button "Options" at bounding box center [893, 13] width 42 height 14
click at [857, 47] on div "Quote" at bounding box center [868, 51] width 78 height 12
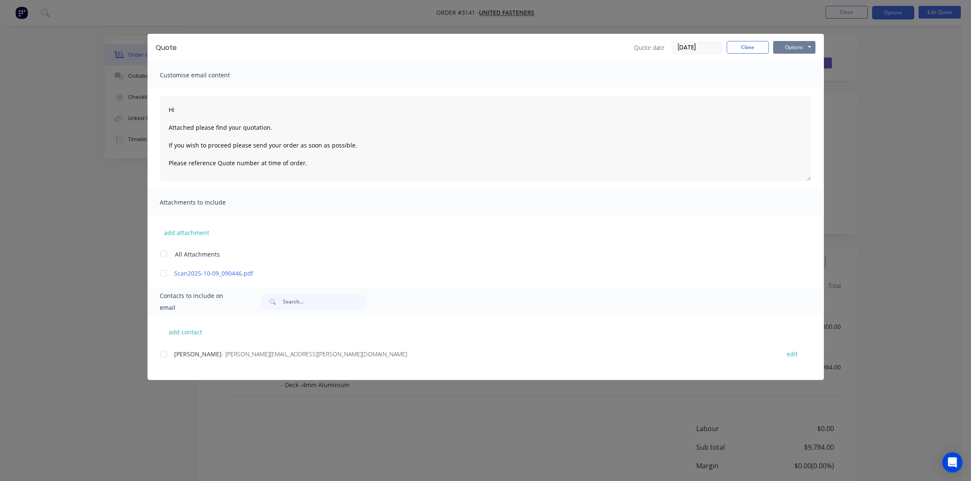
click at [794, 47] on button "Options" at bounding box center [794, 47] width 42 height 13
click at [166, 354] on div at bounding box center [163, 354] width 17 height 17
click at [167, 355] on div at bounding box center [163, 354] width 17 height 17
click at [799, 47] on button "Options" at bounding box center [794, 47] width 42 height 13
click at [795, 75] on button "Print" at bounding box center [800, 76] width 54 height 14
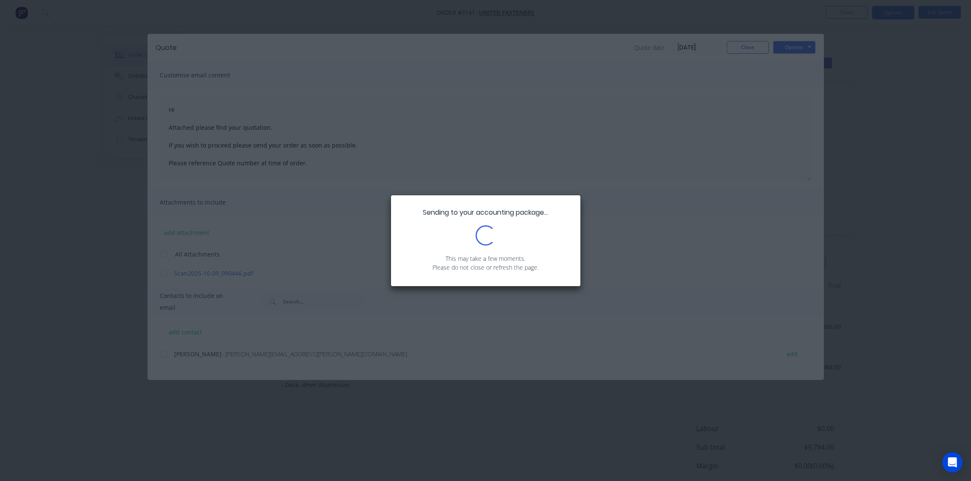
click at [626, 160] on div "Sending to your accounting package... Loading... This may take a few moments. P…" at bounding box center [485, 240] width 971 height 481
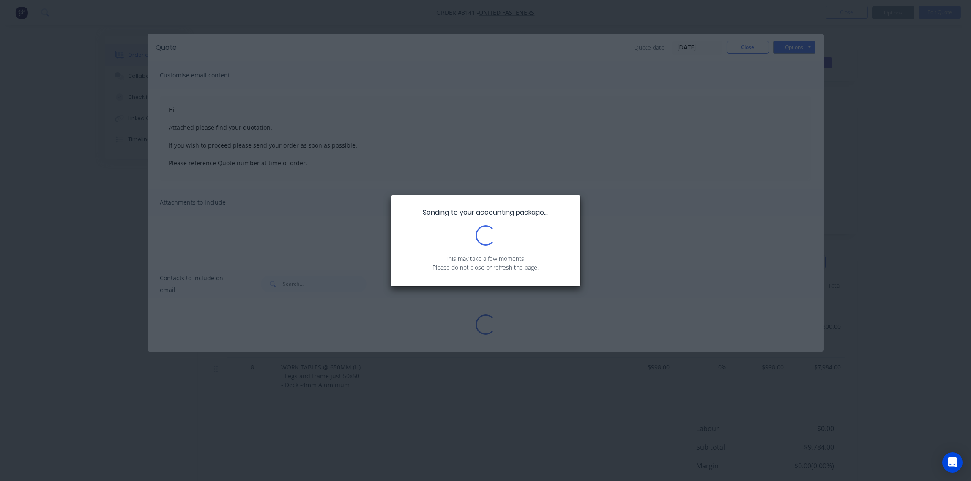
type textarea "Hi Attached please find your quotation. If you wish to proceed please send your…"
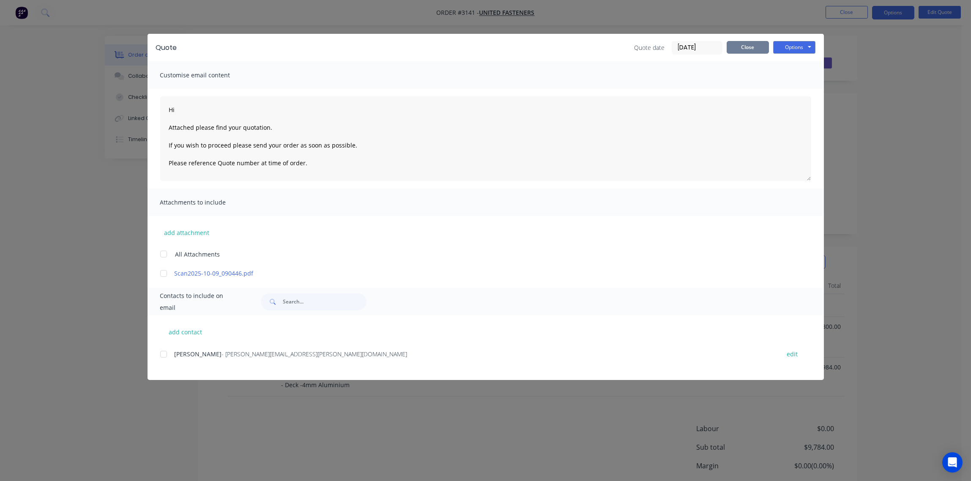
click at [746, 49] on button "Close" at bounding box center [748, 47] width 42 height 13
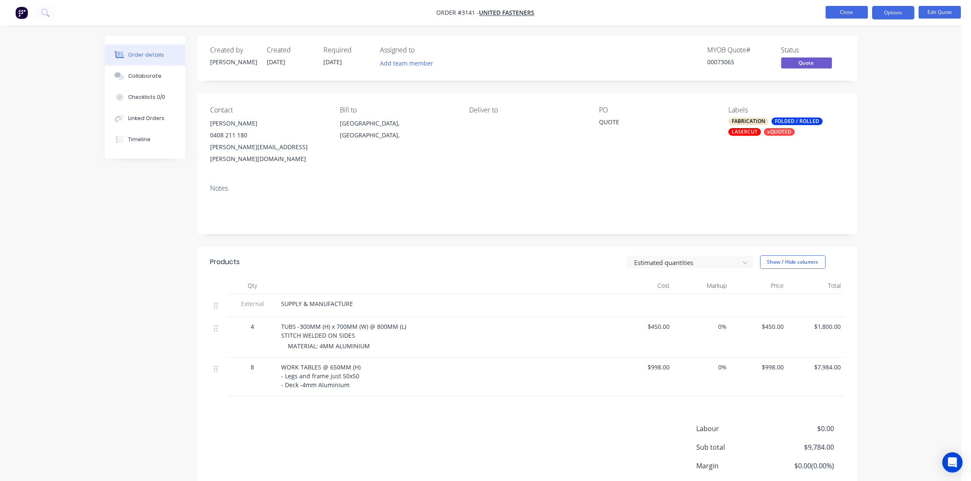
click at [851, 11] on button "Close" at bounding box center [847, 12] width 42 height 13
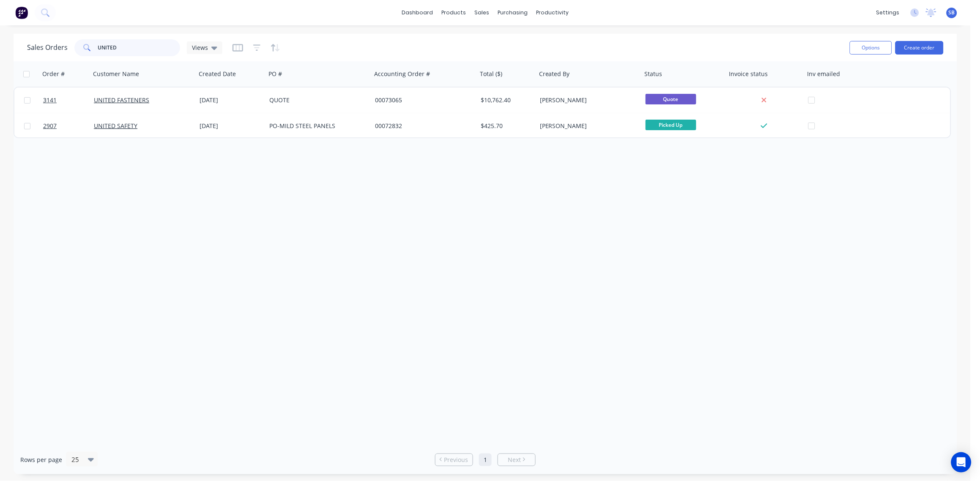
drag, startPoint x: 94, startPoint y: 49, endPoint x: 0, endPoint y: 52, distance: 94.3
click at [0, 53] on html "dashboard products sales purchasing productivity dashboard products Product Cat…" at bounding box center [490, 240] width 980 height 481
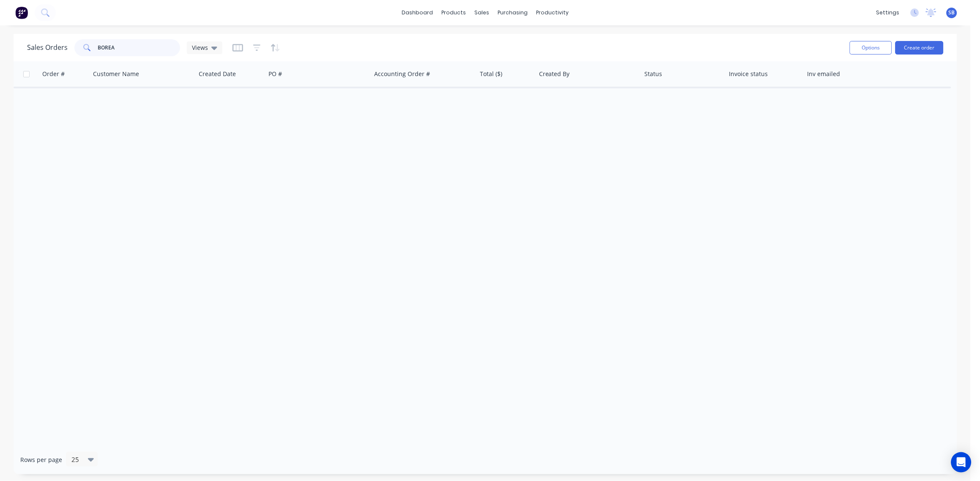
click at [126, 48] on input "BOREA" at bounding box center [139, 47] width 82 height 17
click at [513, 37] on div "Sales Orders" at bounding box center [513, 41] width 35 height 8
click at [256, 49] on icon "button" at bounding box center [257, 47] width 8 height 6
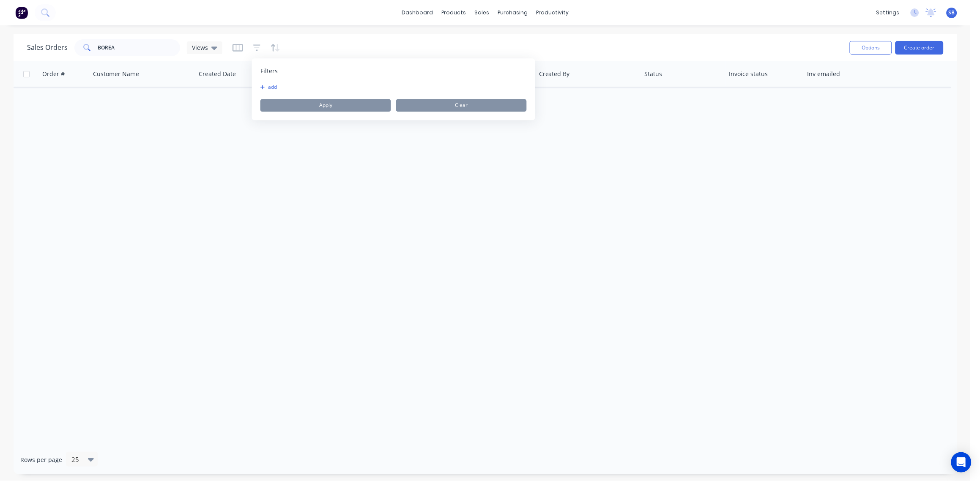
click at [273, 86] on button "add" at bounding box center [270, 87] width 21 height 7
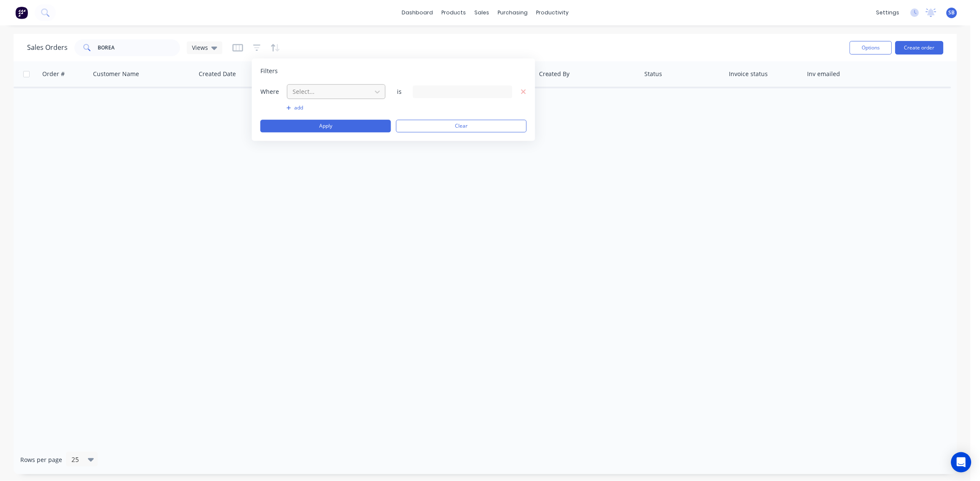
click at [310, 93] on div at bounding box center [330, 91] width 76 height 11
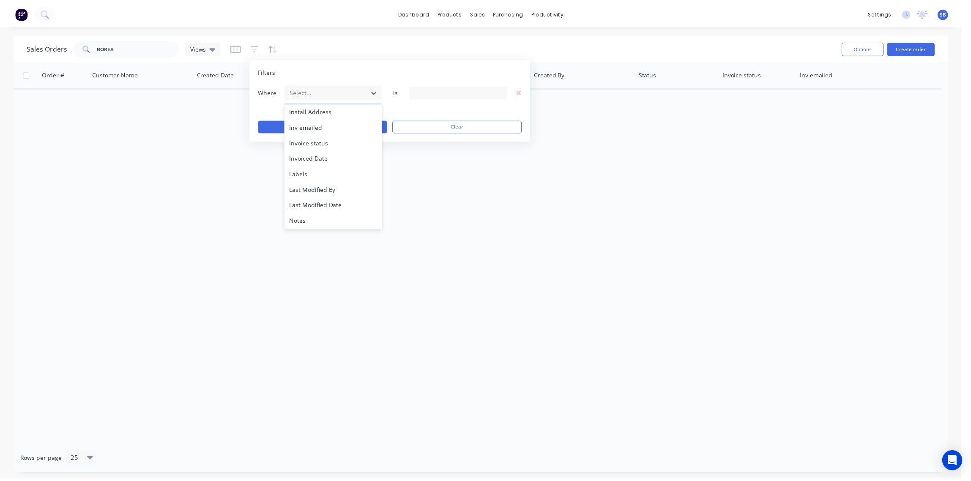
scroll to position [220, 0]
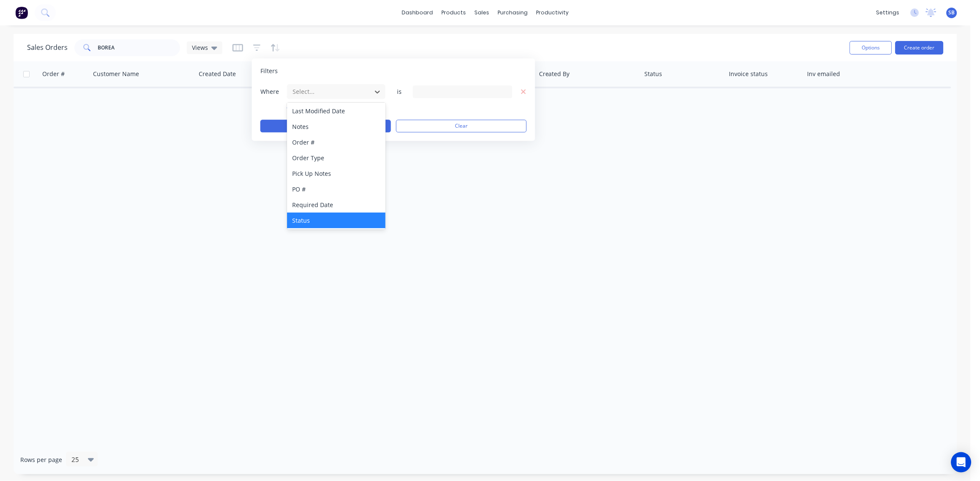
click at [316, 218] on div "Status" at bounding box center [336, 221] width 99 height 16
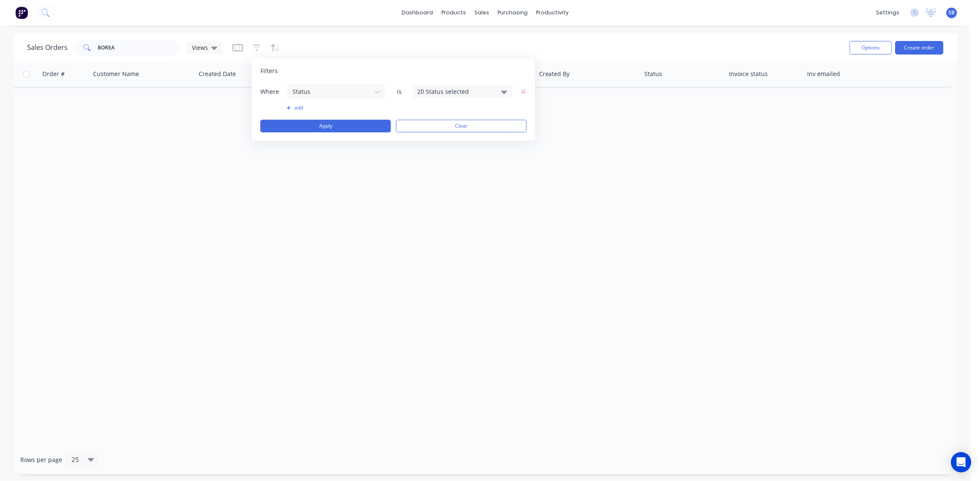
click at [472, 91] on div "20 Status selected" at bounding box center [456, 91] width 77 height 9
click at [429, 139] on div at bounding box center [427, 138] width 17 height 17
click at [269, 200] on div "Order # Customer Name Created Date PO # Accounting Order # Total ($) Created By…" at bounding box center [486, 253] width 944 height 384
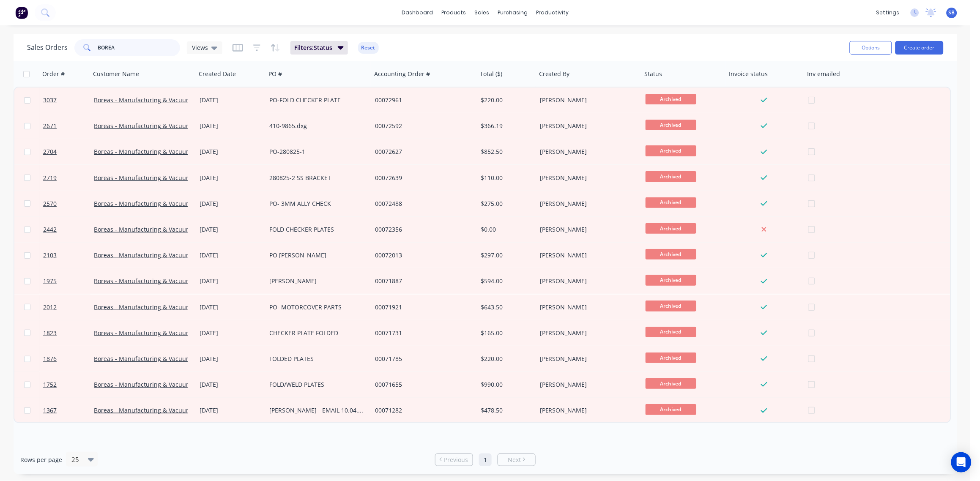
drag, startPoint x: 120, startPoint y: 49, endPoint x: -3, endPoint y: 73, distance: 125.4
click at [0, 73] on html "dashboard products sales purchasing productivity dashboard products Product Cat…" at bounding box center [490, 240] width 980 height 481
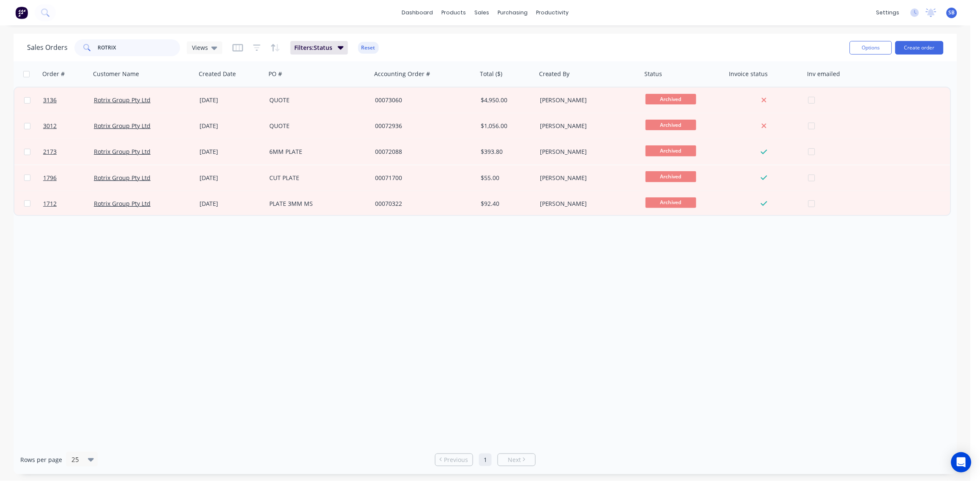
type input "ROTRIX"
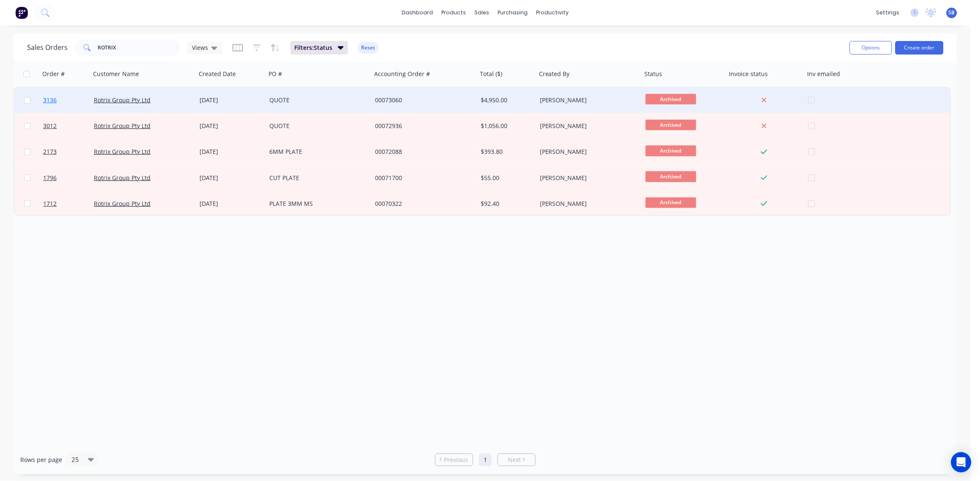
click at [47, 98] on span "3136" at bounding box center [50, 100] width 14 height 8
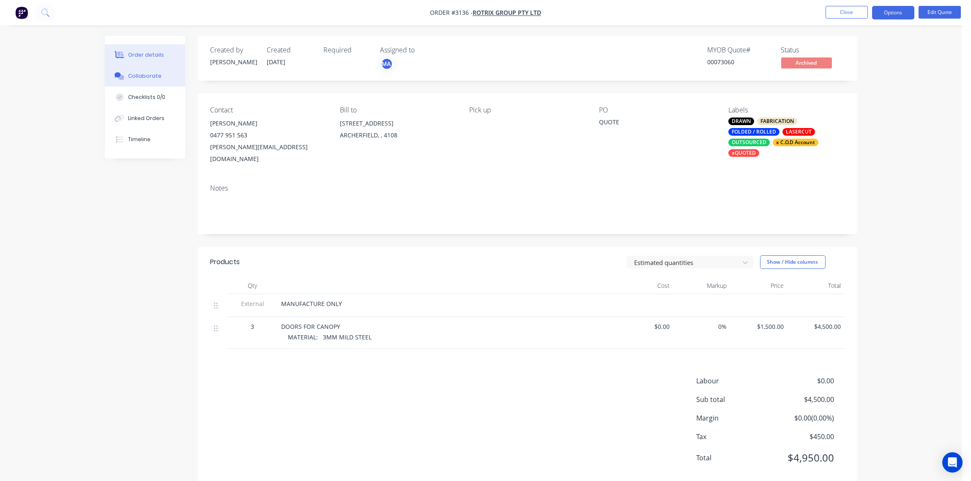
click at [150, 73] on div "Collaborate" at bounding box center [144, 76] width 33 height 8
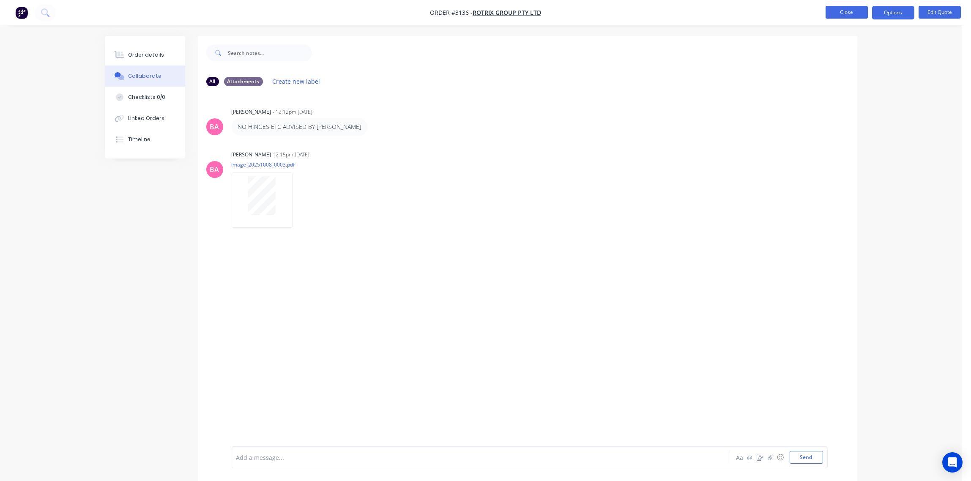
click at [852, 12] on button "Close" at bounding box center [847, 12] width 42 height 13
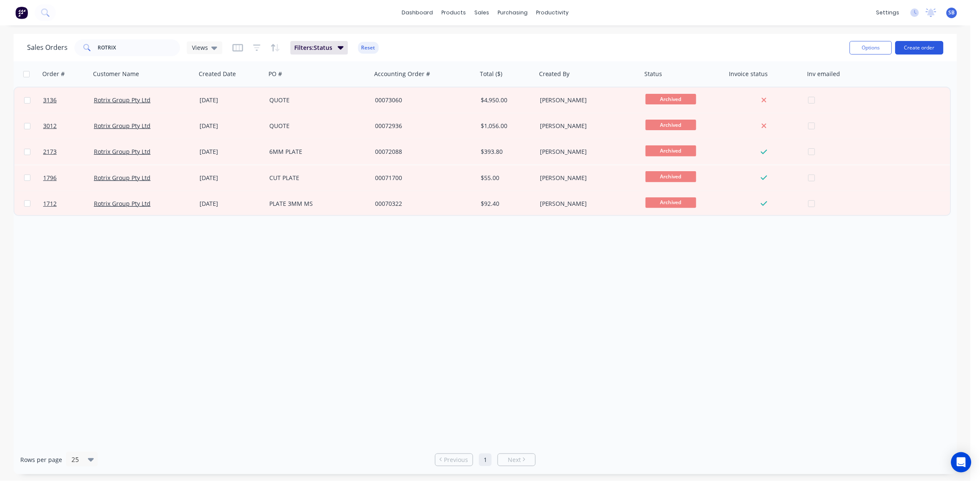
click at [926, 52] on button "Create order" at bounding box center [919, 48] width 48 height 14
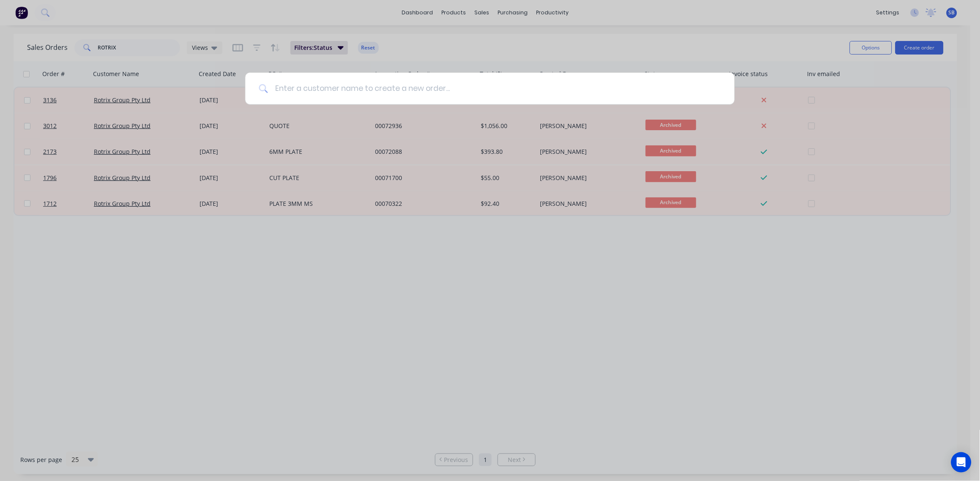
click at [410, 97] on input at bounding box center [494, 89] width 453 height 32
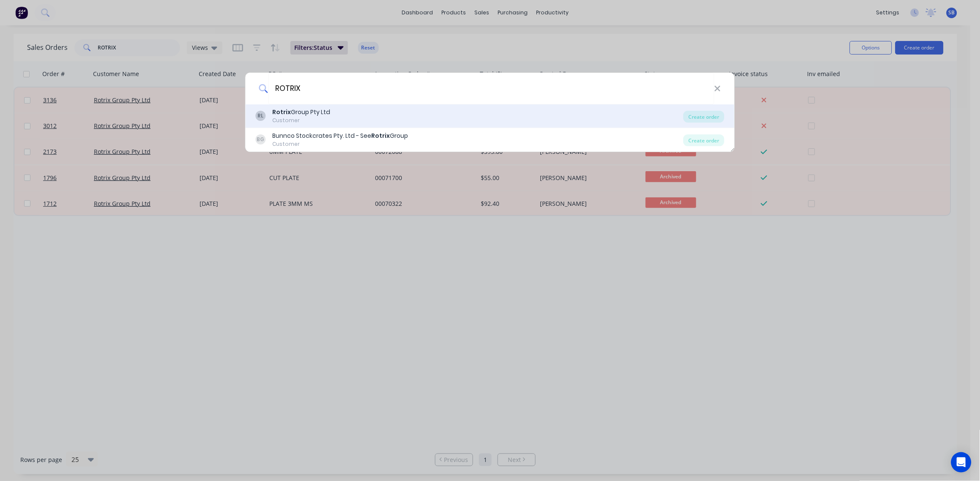
type input "ROTRIX"
click at [291, 112] on div "Rotrix Group Pty Ltd" at bounding box center [302, 112] width 58 height 9
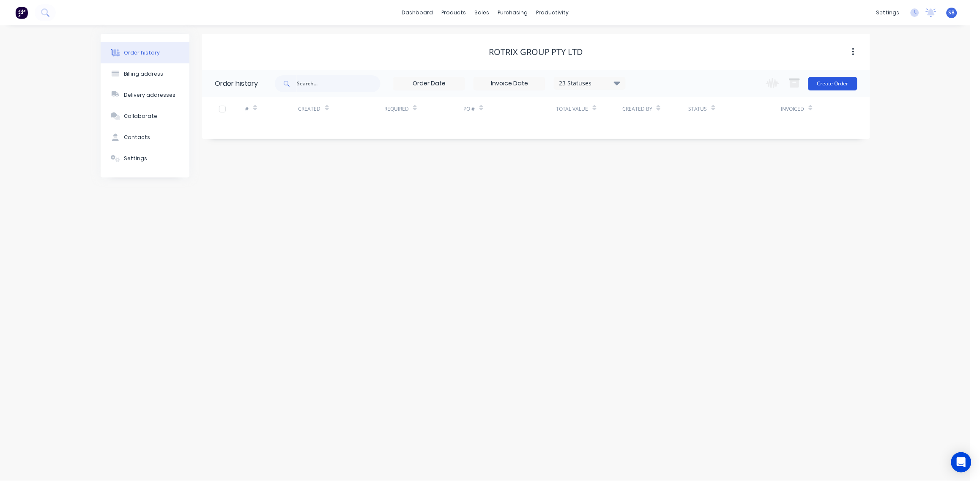
click at [853, 80] on button "Create Order" at bounding box center [832, 84] width 49 height 14
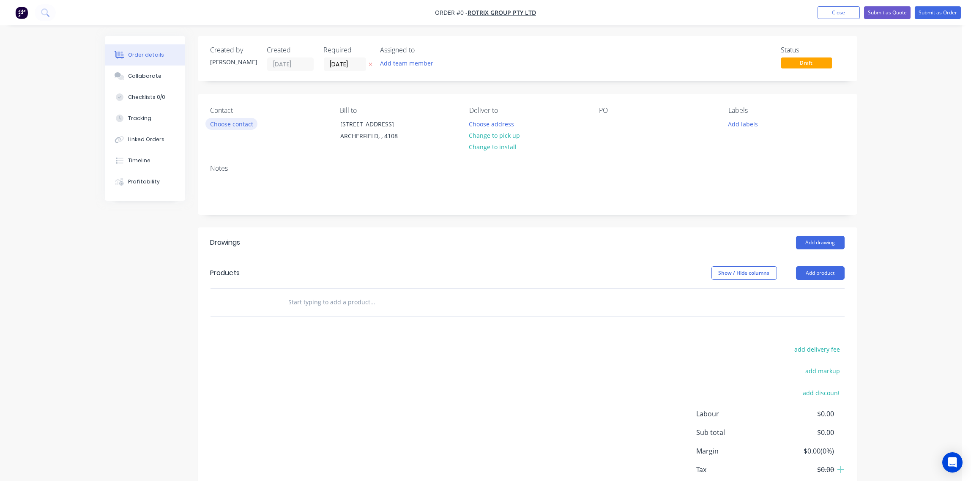
click at [232, 126] on button "Choose contact" at bounding box center [231, 123] width 52 height 11
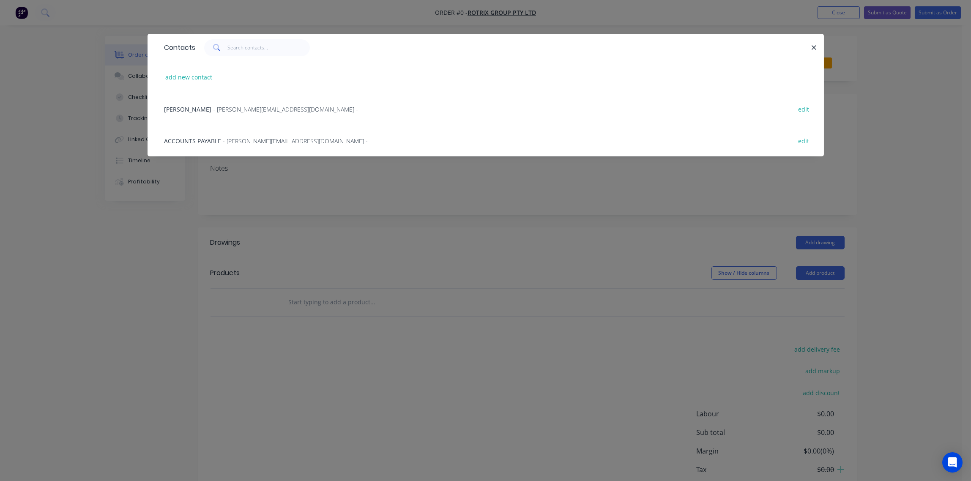
click at [218, 109] on span "- Shane@rotrix.com.au -" at bounding box center [286, 109] width 145 height 8
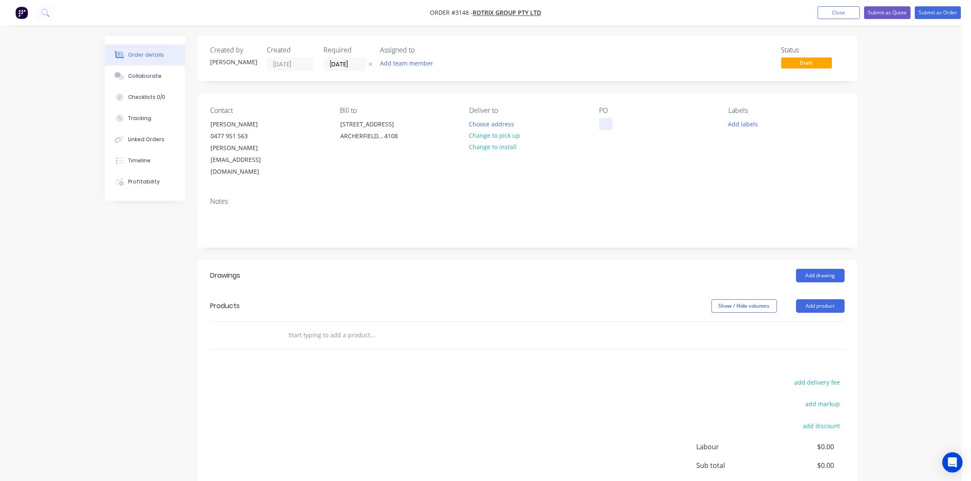
drag, startPoint x: 618, startPoint y: 126, endPoint x: 606, endPoint y: 123, distance: 12.1
click at [618, 125] on div "PO" at bounding box center [657, 142] width 116 height 71
click at [604, 121] on div at bounding box center [606, 124] width 14 height 12
click at [747, 122] on button "Add labels" at bounding box center [743, 123] width 39 height 11
click at [136, 74] on div "Collaborate" at bounding box center [144, 76] width 33 height 8
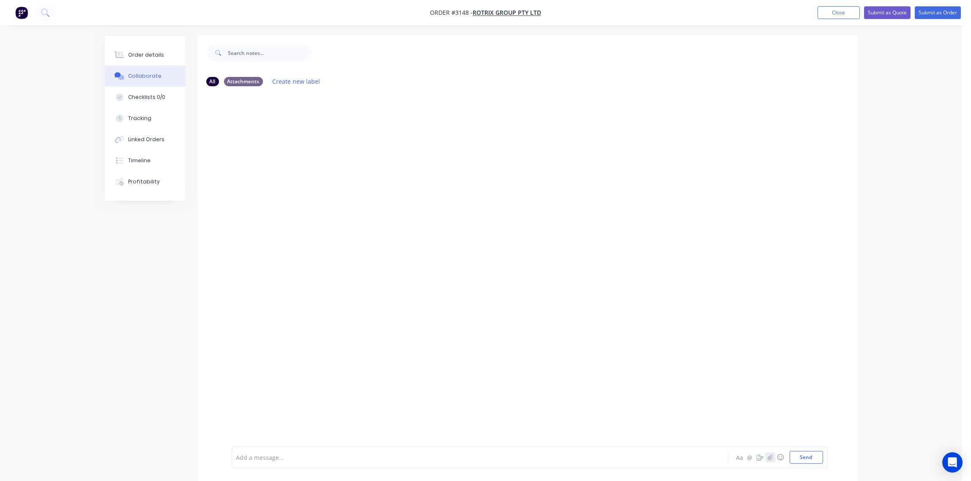
click at [770, 455] on icon "button" at bounding box center [770, 456] width 5 height 5
click at [809, 465] on div "Add a message... Aa @ ☺ Send" at bounding box center [530, 435] width 596 height 65
click at [806, 457] on button "Send" at bounding box center [806, 457] width 33 height 13
click at [773, 456] on button "button" at bounding box center [770, 457] width 10 height 10
click at [811, 460] on button "Send" at bounding box center [806, 457] width 33 height 13
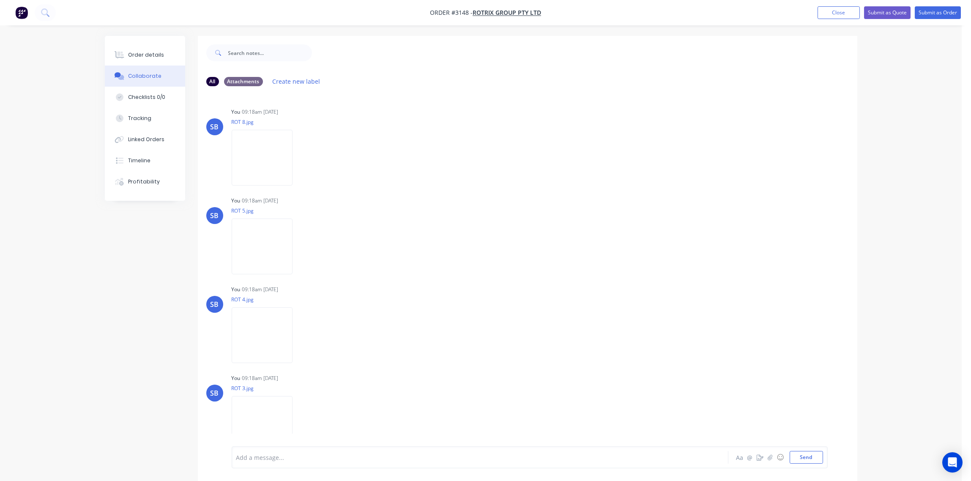
scroll to position [364, 0]
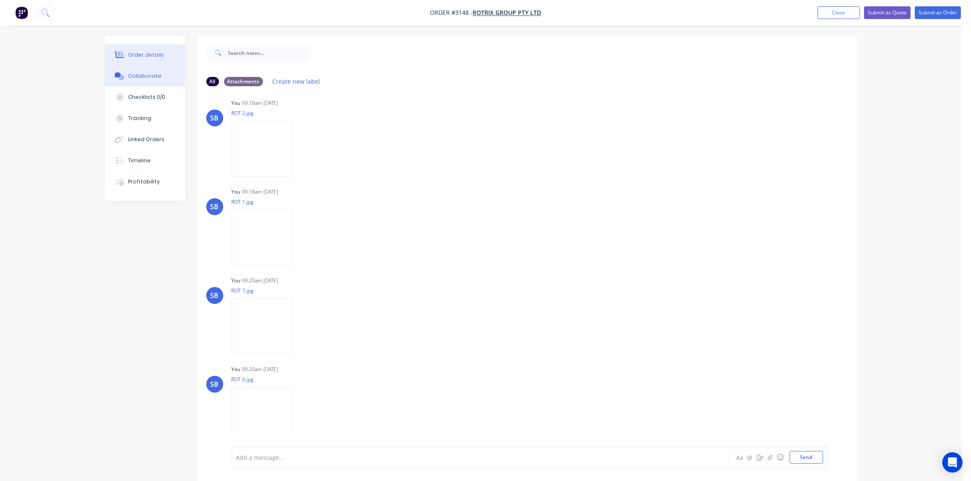
click at [151, 49] on button "Order details" at bounding box center [145, 54] width 80 height 21
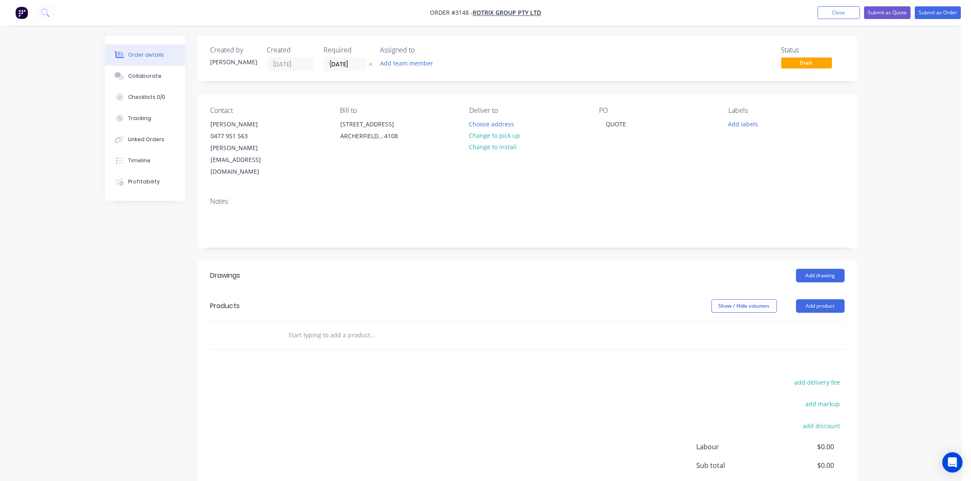
click at [360, 327] on input "text" at bounding box center [372, 335] width 169 height 17
click at [816, 299] on button "Add product" at bounding box center [820, 306] width 49 height 14
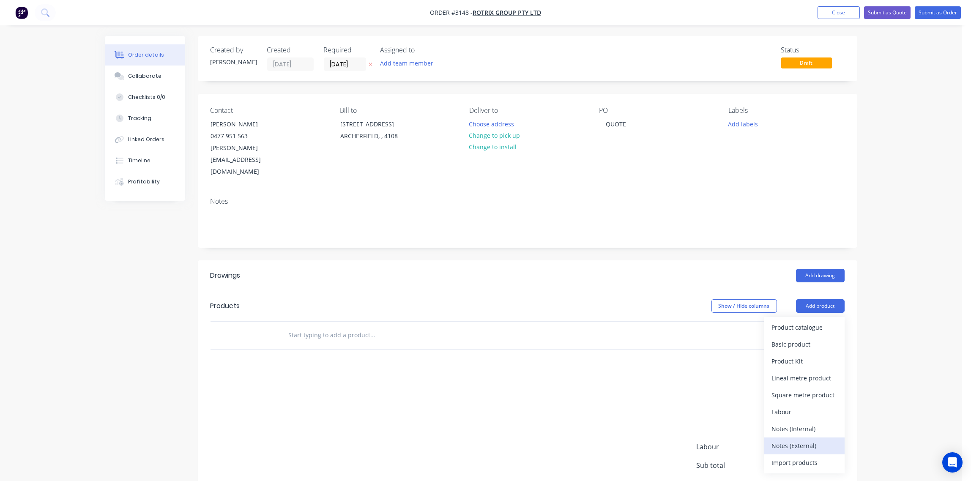
click at [803, 440] on div "Notes (External)" at bounding box center [804, 446] width 65 height 12
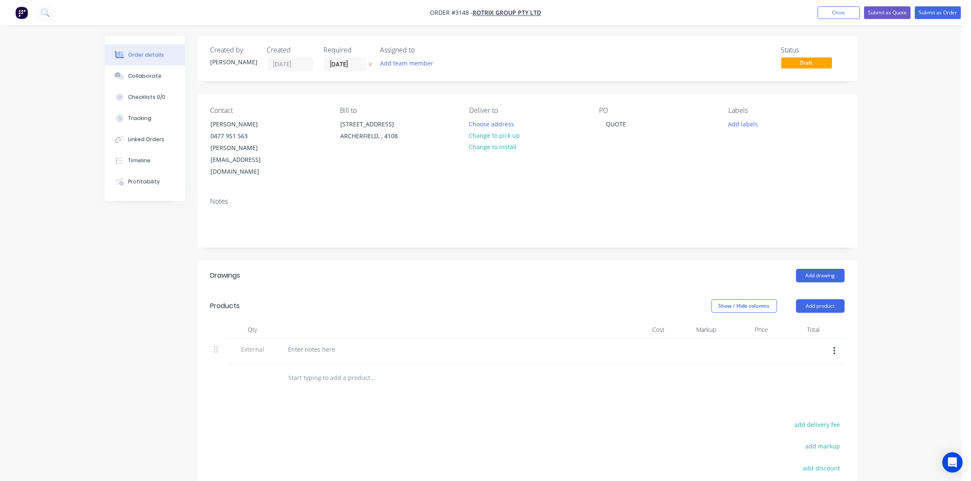
drag, startPoint x: 317, startPoint y: 314, endPoint x: 320, endPoint y: 318, distance: 4.8
click at [318, 338] on div at bounding box center [447, 351] width 338 height 26
click at [325, 343] on div at bounding box center [312, 349] width 61 height 12
click at [314, 343] on div at bounding box center [312, 349] width 61 height 12
paste div
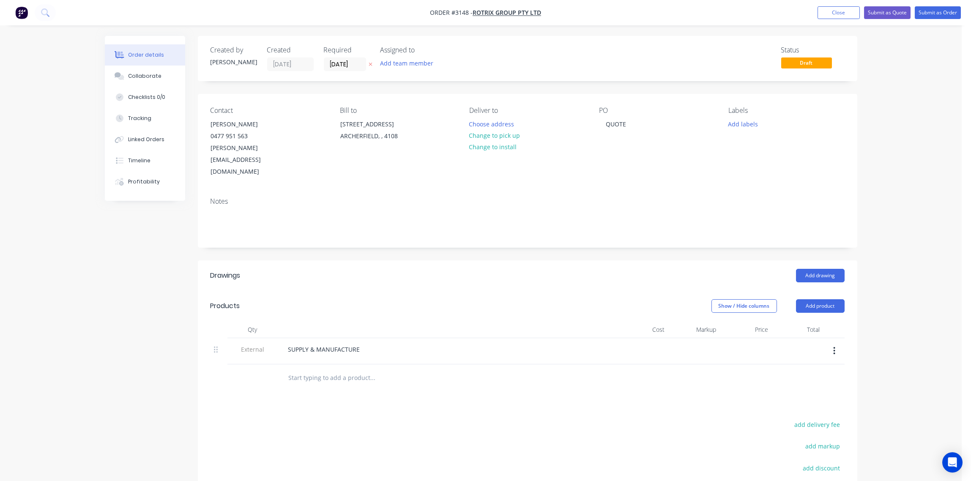
click at [316, 370] on input "text" at bounding box center [372, 378] width 169 height 17
type input "CANOPY - AS PER SAMPLE"
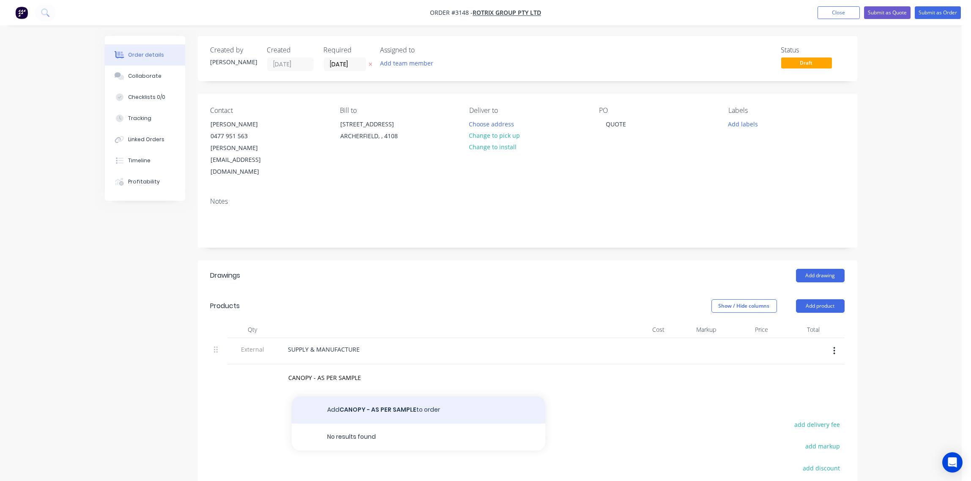
click at [381, 397] on button "Add CANOPY - AS PER SAMPLE to order" at bounding box center [419, 410] width 254 height 27
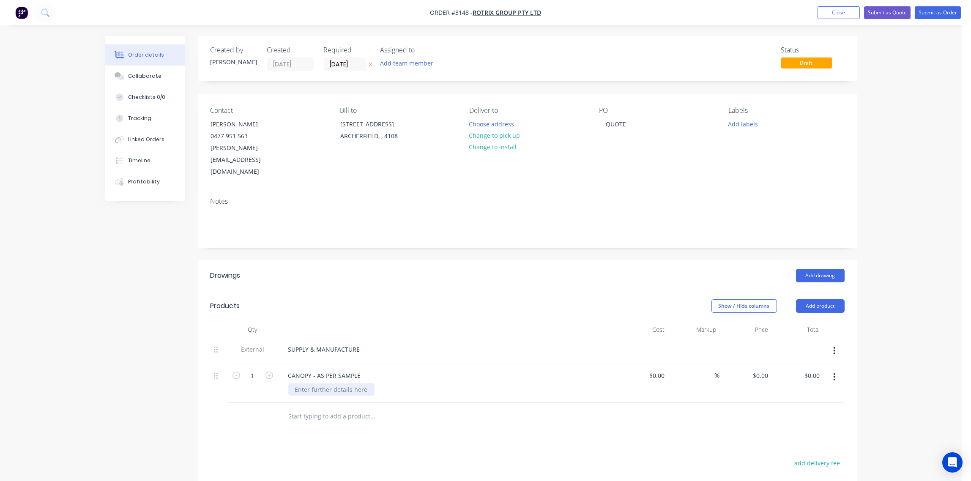
click at [327, 383] on div at bounding box center [331, 389] width 86 height 12
type input "$19,500.00"
click at [582, 425] on div "Drawings Add drawing Products Show / Hide columns Add product Qty Cost Markup P…" at bounding box center [528, 451] width 660 height 382
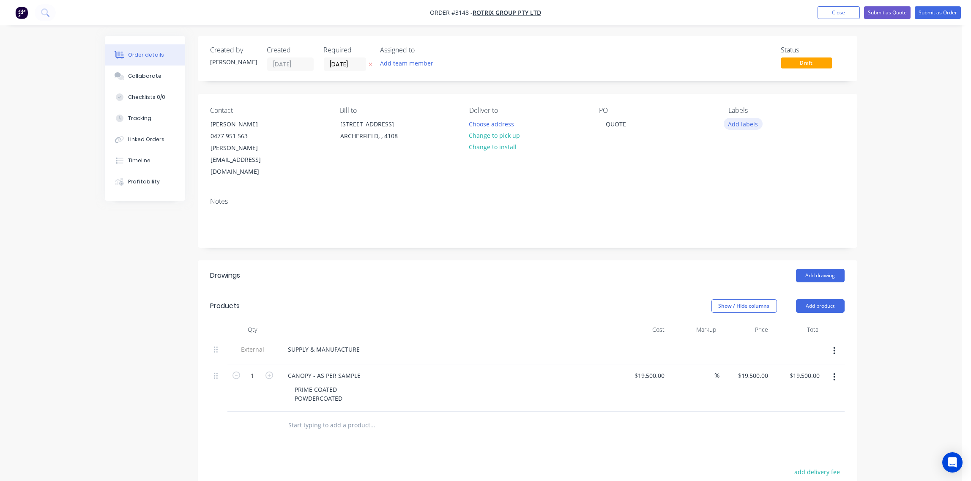
click at [745, 122] on button "Add labels" at bounding box center [743, 123] width 39 height 11
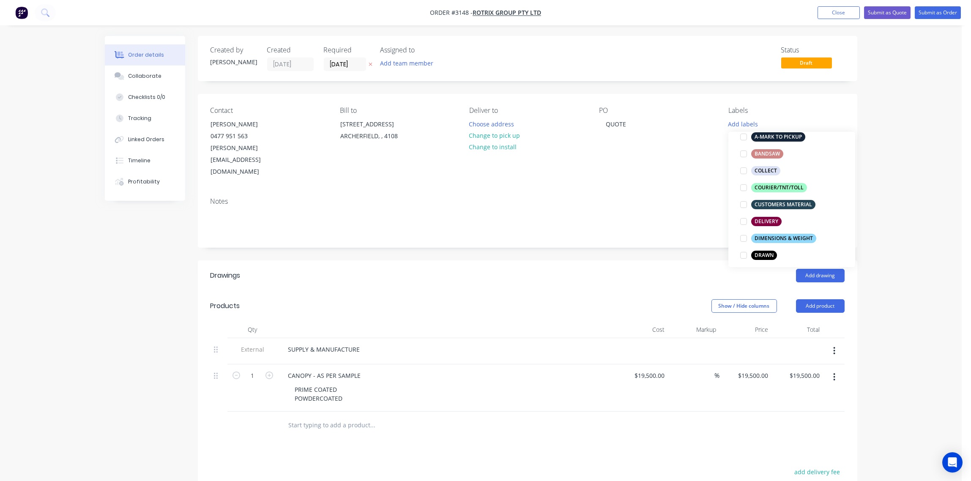
scroll to position [189, 0]
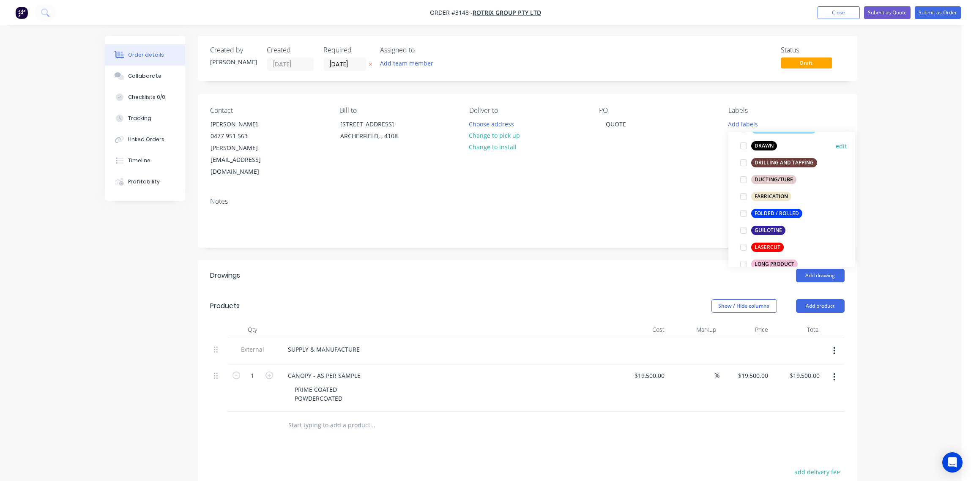
click at [741, 147] on div at bounding box center [743, 145] width 17 height 17
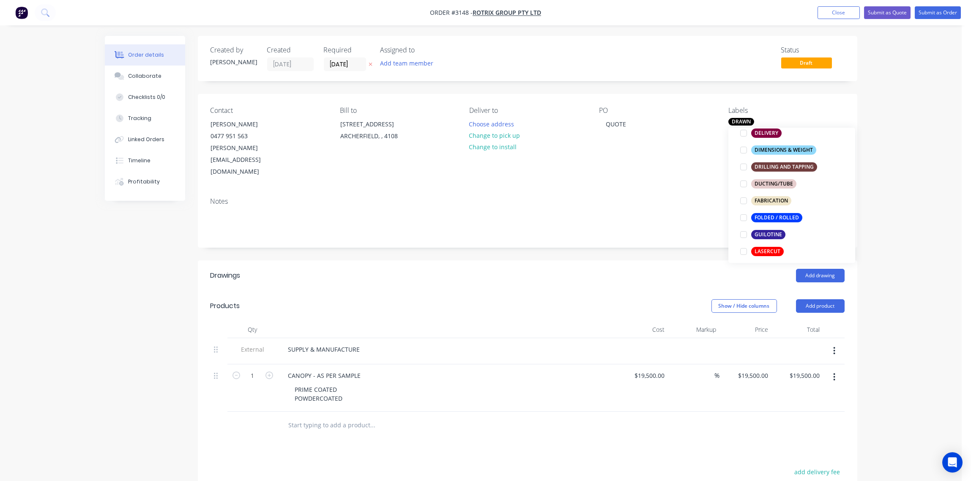
scroll to position [244, 0]
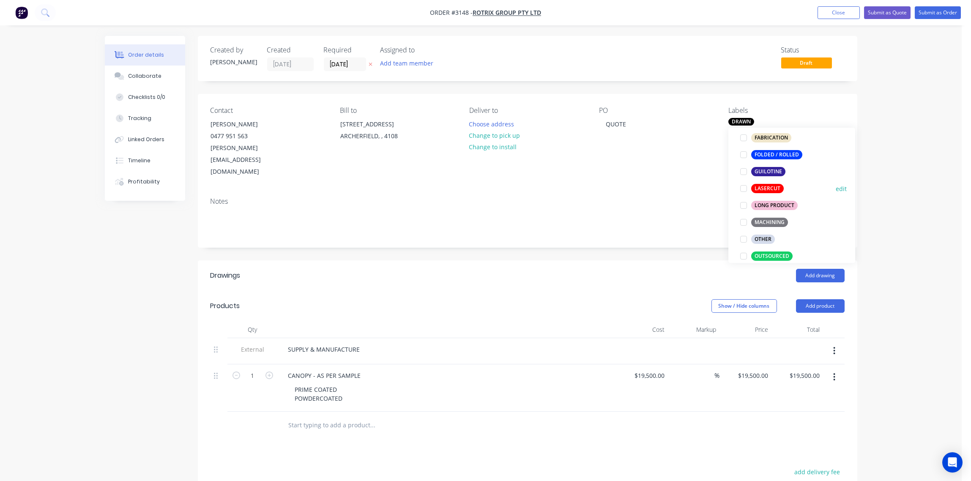
click at [743, 189] on div at bounding box center [743, 188] width 17 height 17
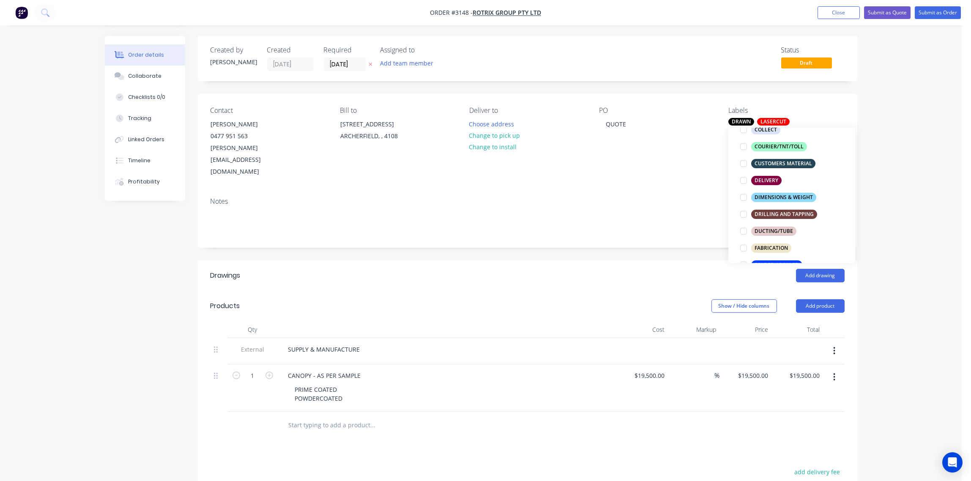
scroll to position [213, 0]
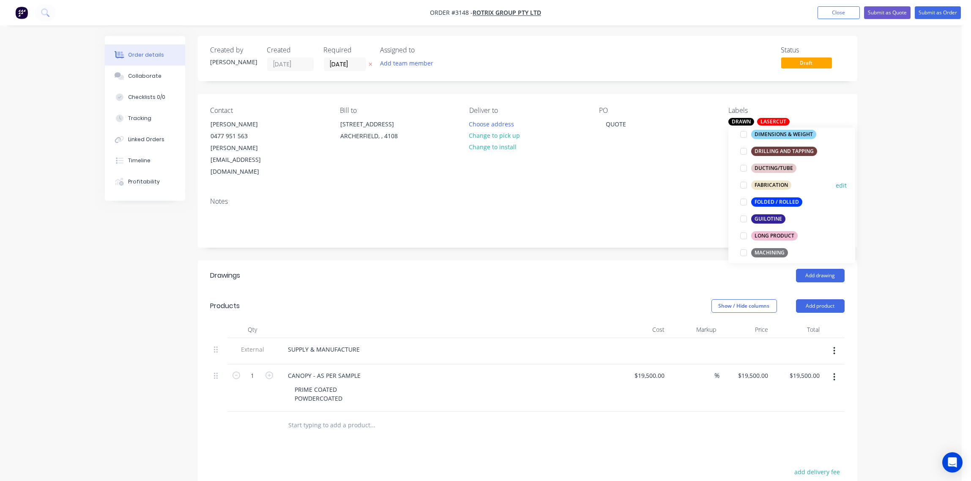
click at [742, 186] on div at bounding box center [743, 185] width 17 height 17
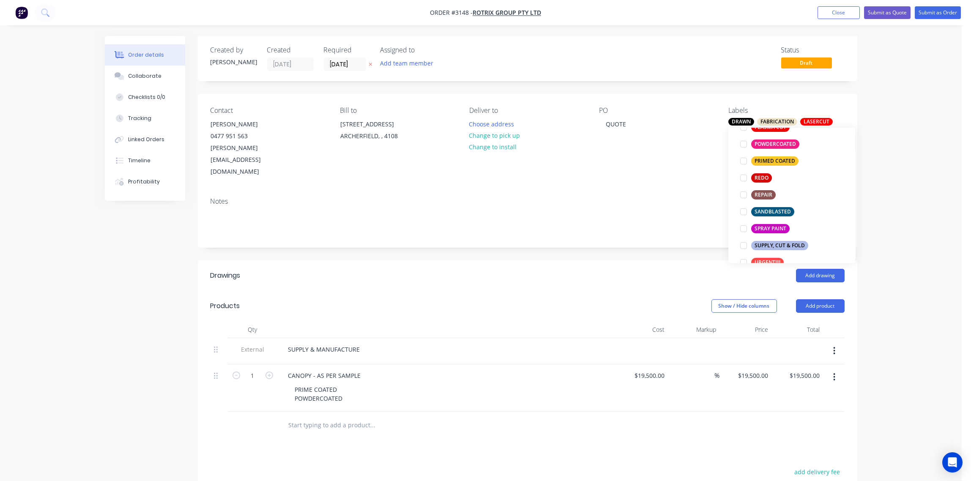
scroll to position [469, 0]
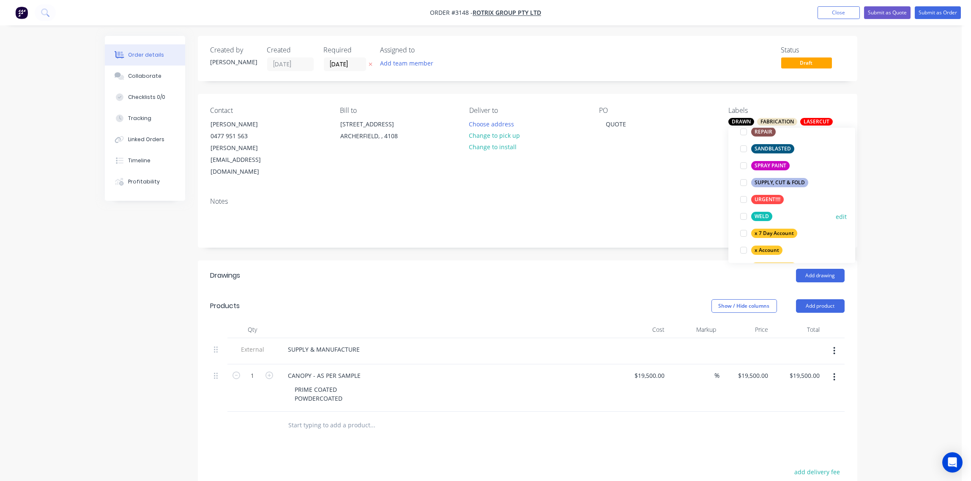
click at [744, 216] on div at bounding box center [743, 216] width 17 height 17
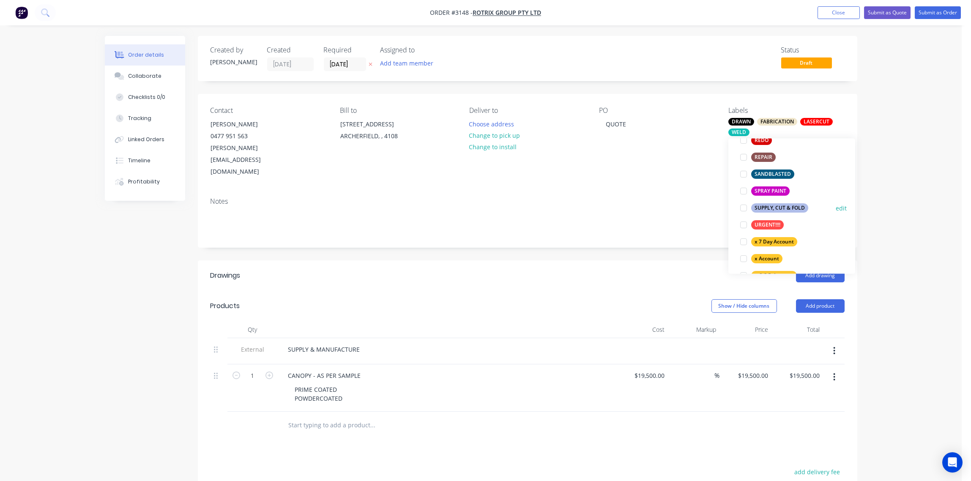
scroll to position [761, 0]
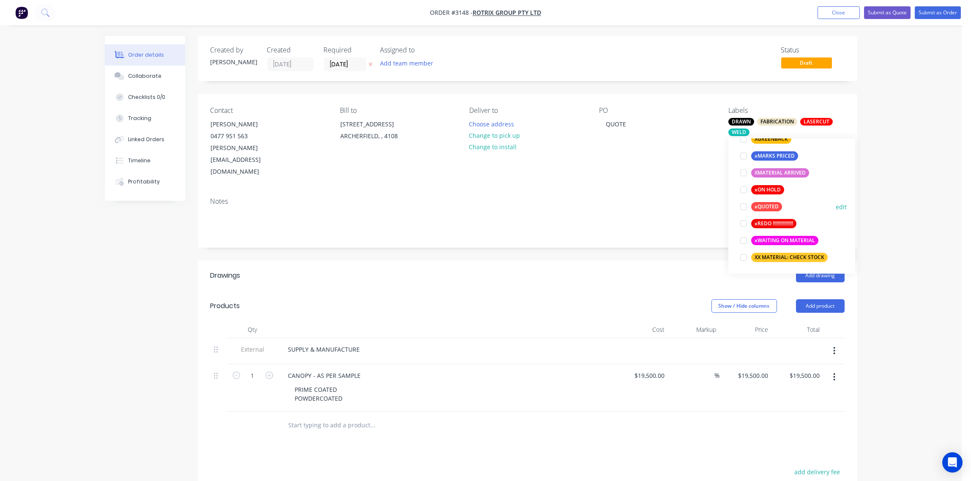
click at [745, 205] on div at bounding box center [743, 206] width 17 height 17
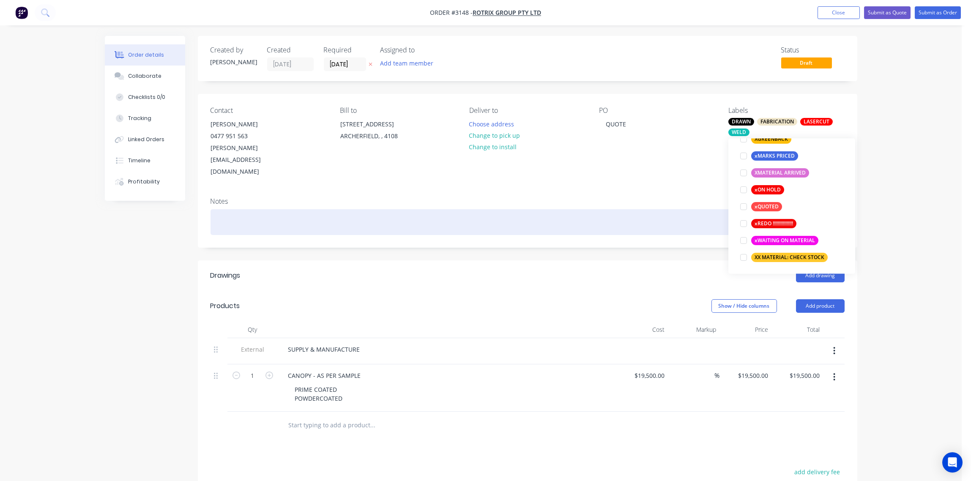
scroll to position [68, 0]
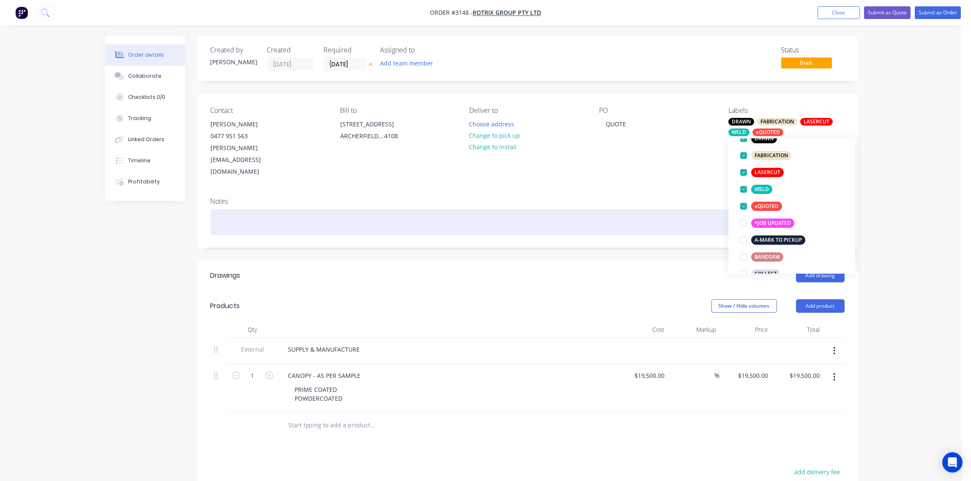
click at [666, 209] on div at bounding box center [528, 222] width 634 height 26
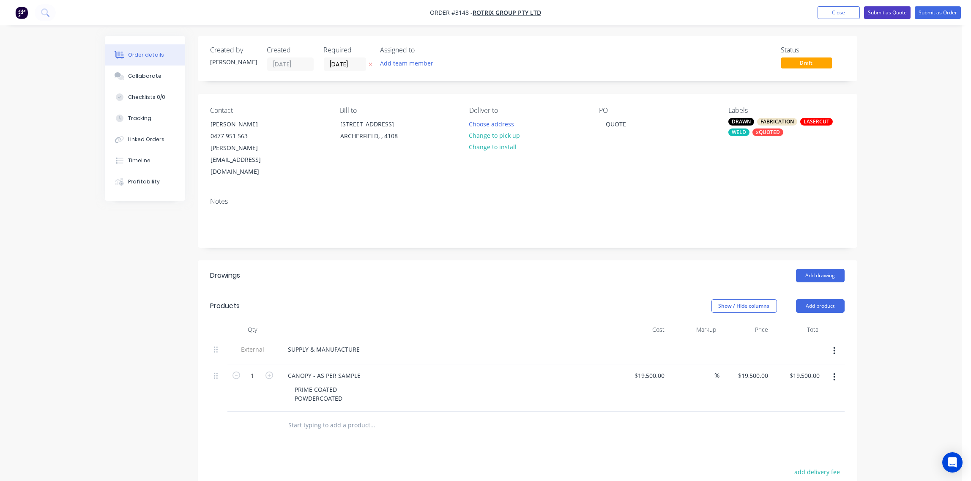
click at [889, 13] on button "Submit as Quote" at bounding box center [887, 12] width 47 height 13
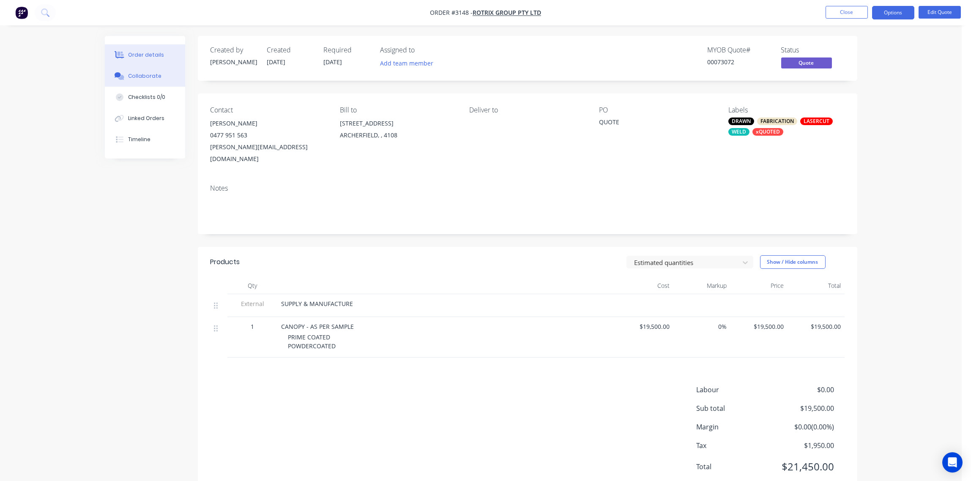
click at [136, 74] on div "Collaborate" at bounding box center [144, 76] width 33 height 8
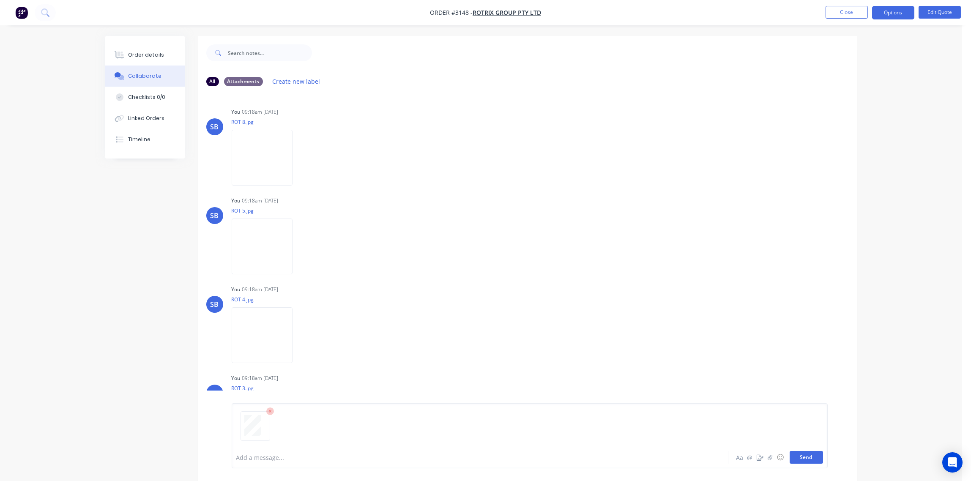
click at [810, 461] on button "Send" at bounding box center [806, 457] width 33 height 13
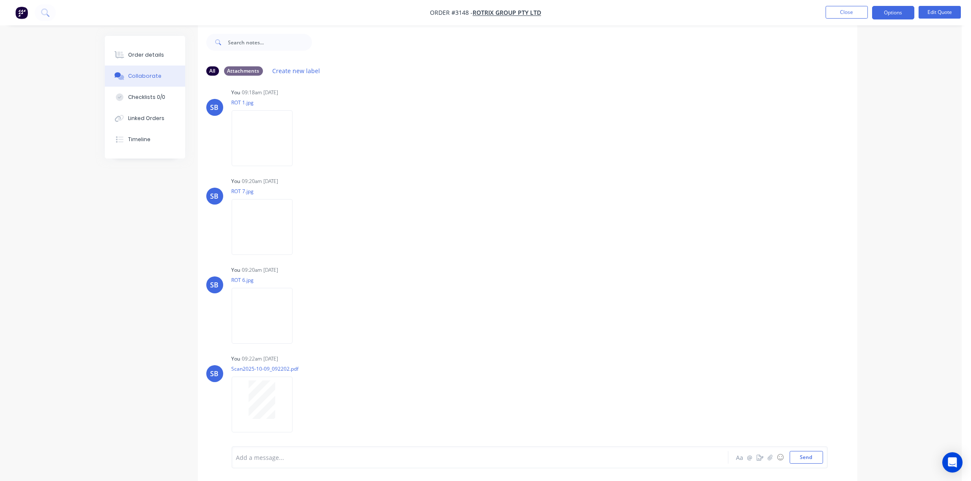
scroll to position [13, 0]
click at [139, 52] on div "Order details" at bounding box center [146, 55] width 36 height 8
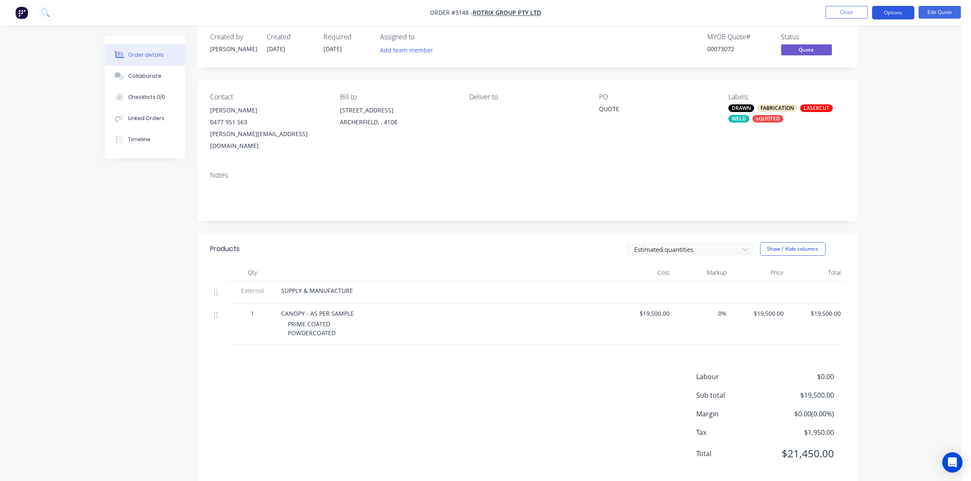
click at [895, 13] on button "Options" at bounding box center [893, 13] width 42 height 14
click at [855, 52] on div "Quote" at bounding box center [868, 51] width 78 height 12
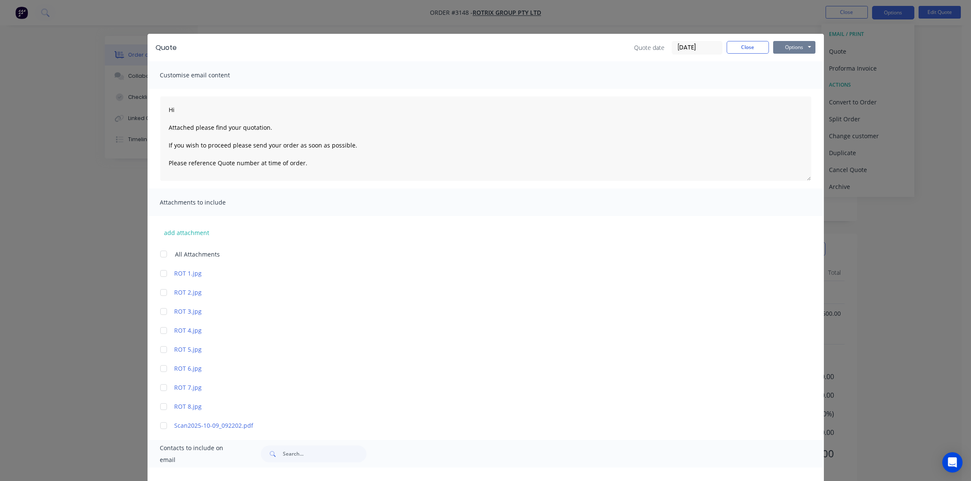
click at [793, 46] on button "Options" at bounding box center [794, 47] width 42 height 13
click at [780, 75] on button "Print" at bounding box center [800, 76] width 54 height 14
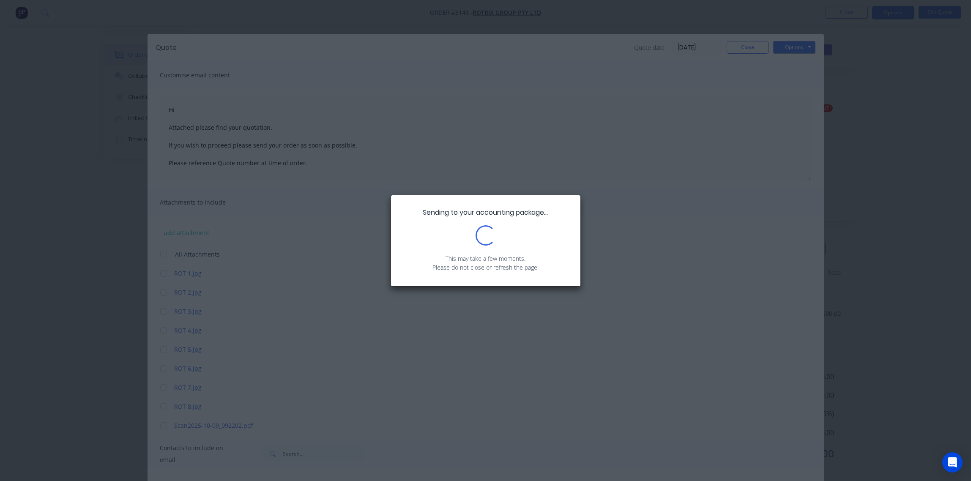
click at [345, 300] on div "Sending to your accounting package... Loading... This may take a few moments. P…" at bounding box center [485, 240] width 971 height 481
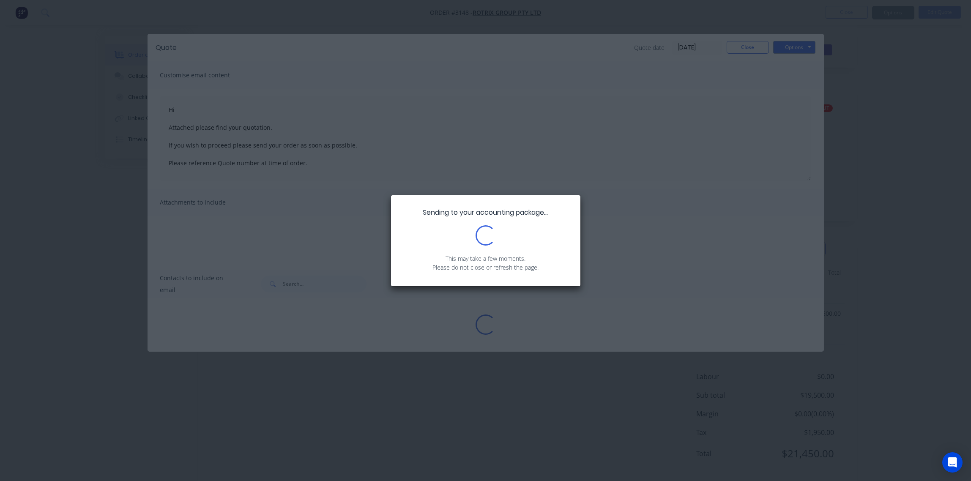
type textarea "Hi Attached please find your quotation. If you wish to proceed please send your…"
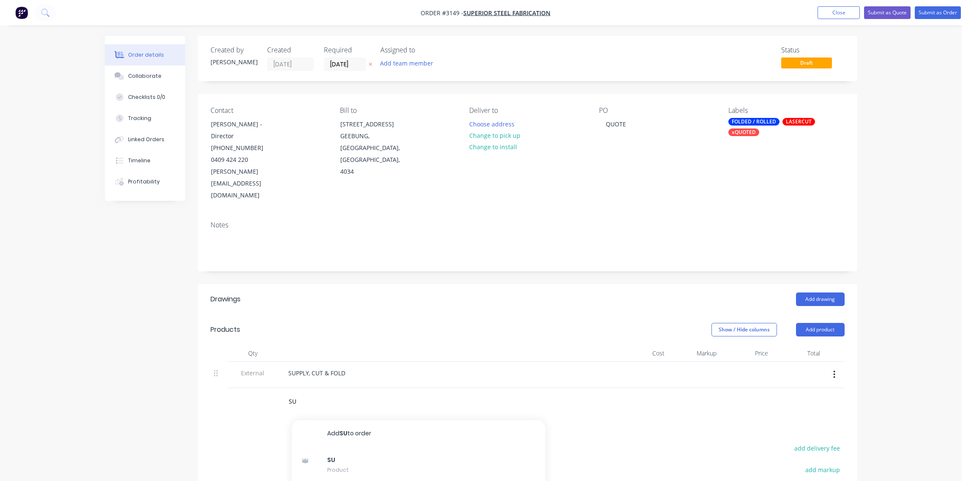
scroll to position [126, 0]
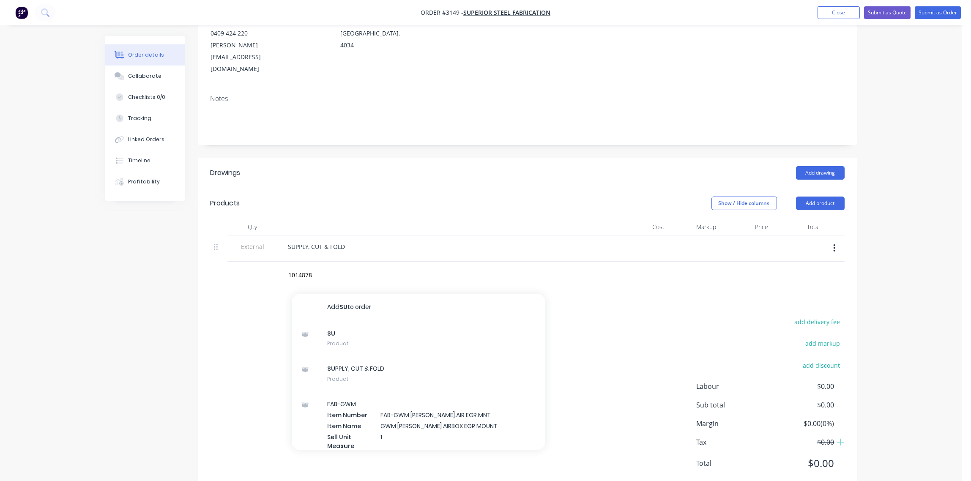
type input "1014878"
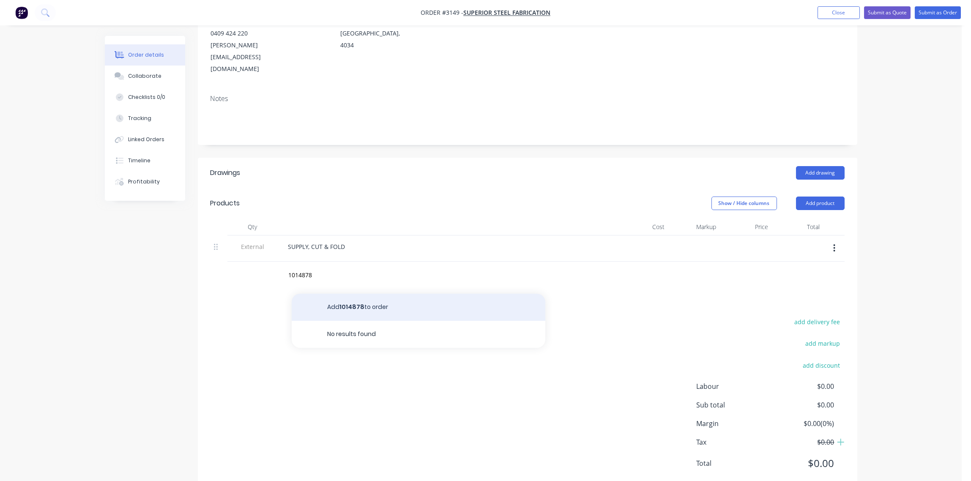
click at [356, 294] on button "Add 1014878 to order" at bounding box center [419, 307] width 254 height 27
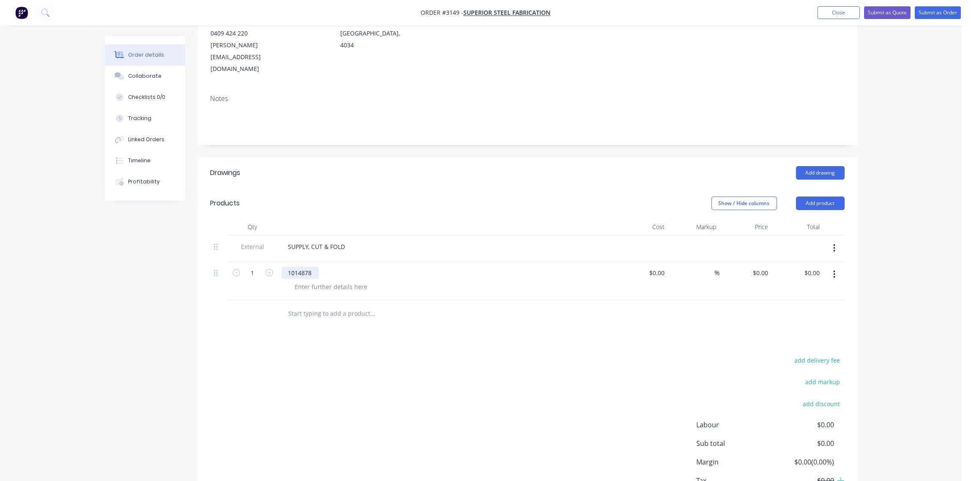
click at [287, 267] on div "1014878" at bounding box center [300, 273] width 37 height 12
click at [332, 267] on div "PART: 1014878" at bounding box center [309, 273] width 55 height 12
click at [354, 281] on div at bounding box center [331, 287] width 86 height 12
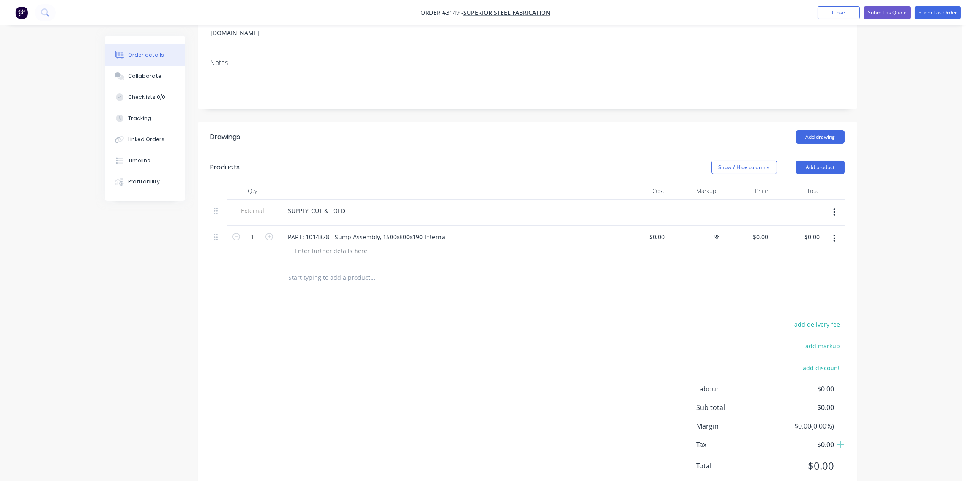
scroll to position [165, 0]
click at [330, 242] on div at bounding box center [331, 248] width 86 height 12
type input "$520.00"
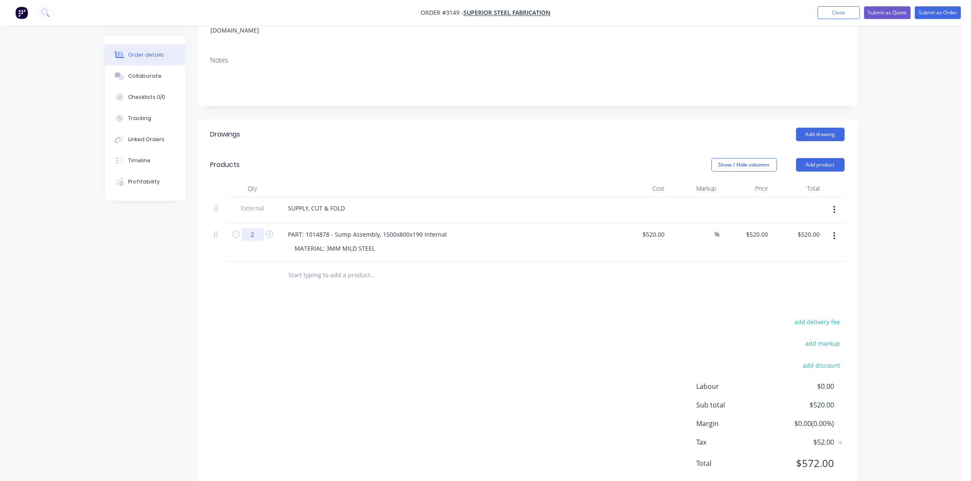
type input "2"
type input "$1,040.00"
click at [137, 75] on div "Collaborate" at bounding box center [144, 76] width 33 height 8
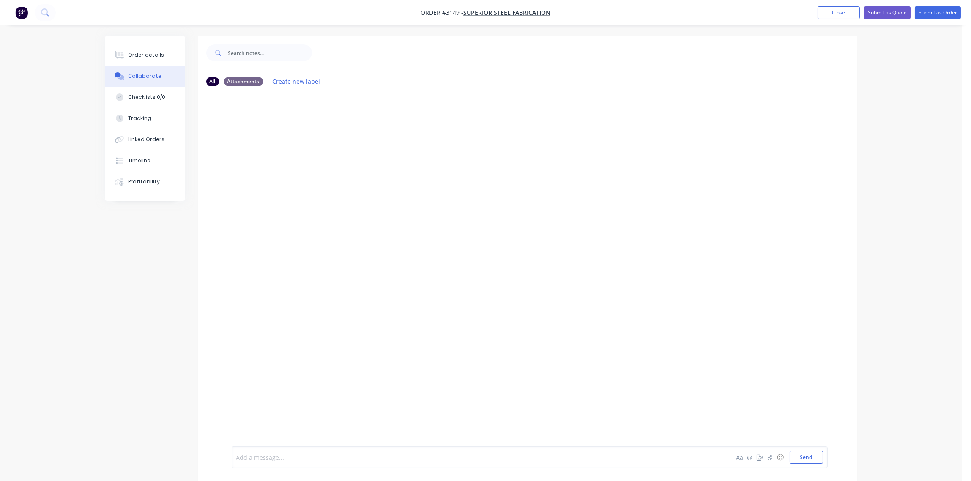
click at [297, 453] on div at bounding box center [457, 457] width 440 height 9
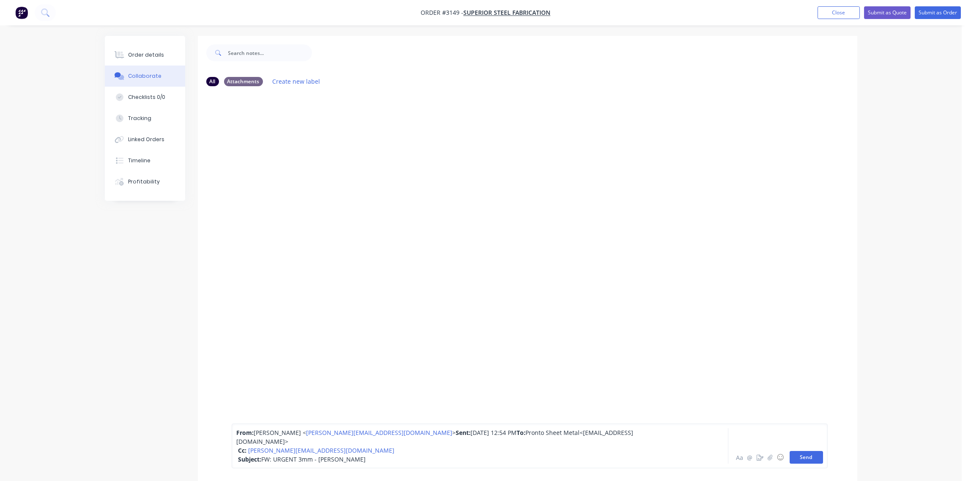
click at [799, 459] on button "Send" at bounding box center [806, 457] width 33 height 13
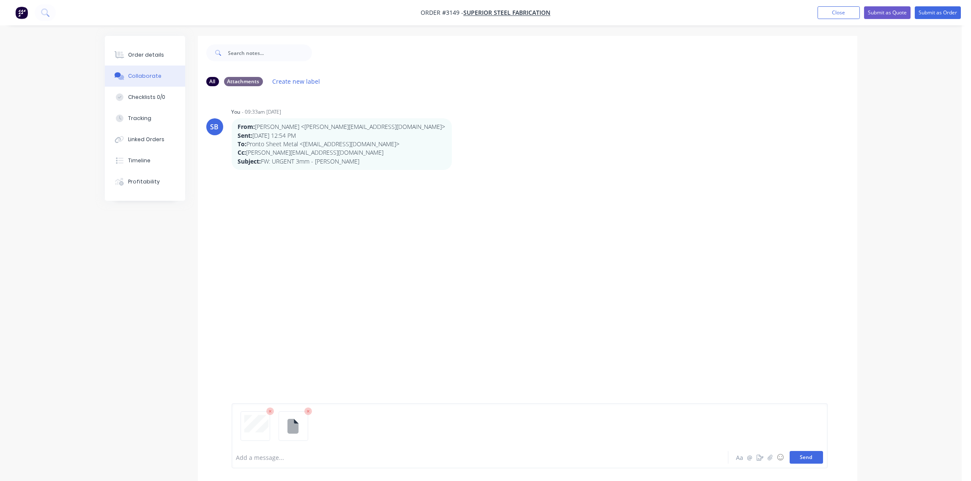
click at [817, 454] on button "Send" at bounding box center [806, 457] width 33 height 13
click at [273, 456] on div at bounding box center [457, 457] width 440 height 9
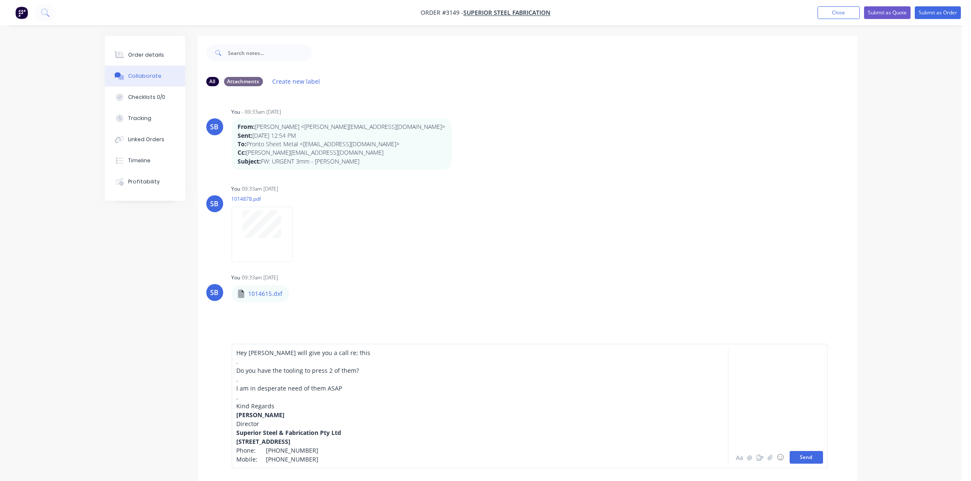
click at [808, 457] on button "Send" at bounding box center [806, 457] width 33 height 13
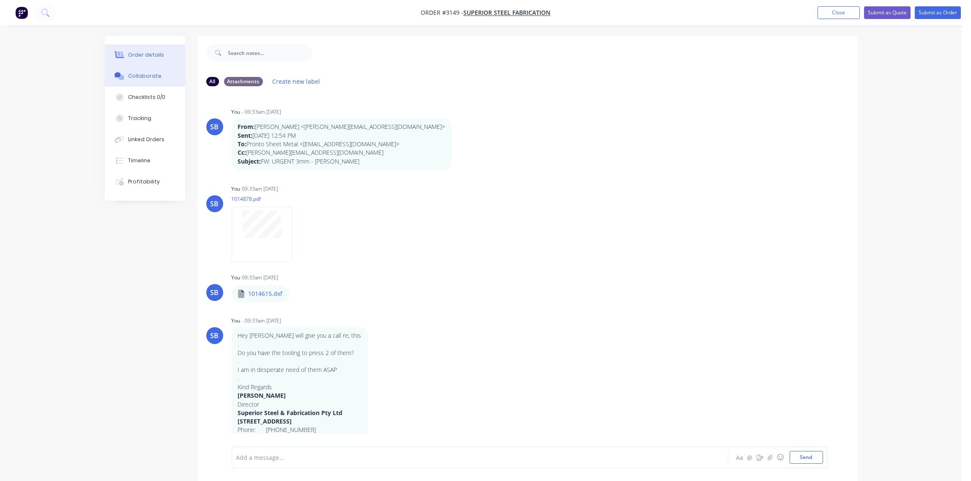
click at [145, 52] on div "Order details" at bounding box center [146, 55] width 36 height 8
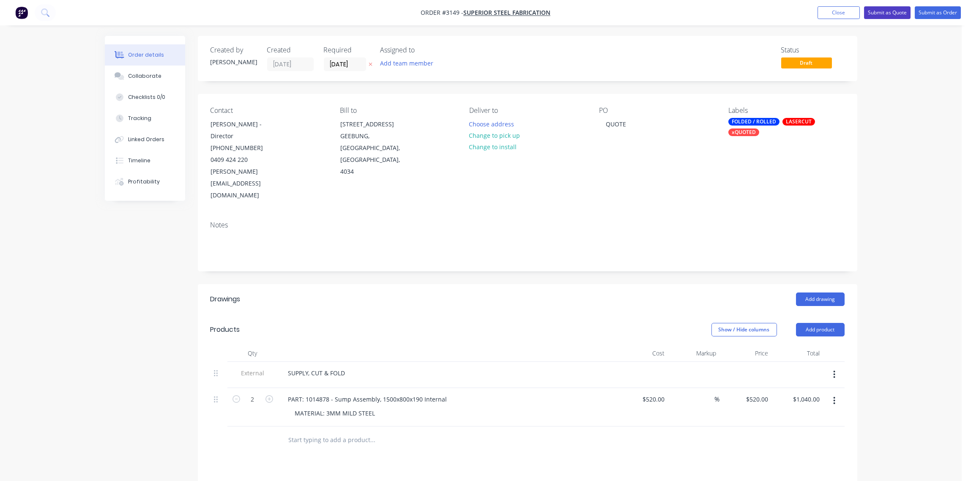
click at [884, 13] on button "Submit as Quote" at bounding box center [887, 12] width 47 height 13
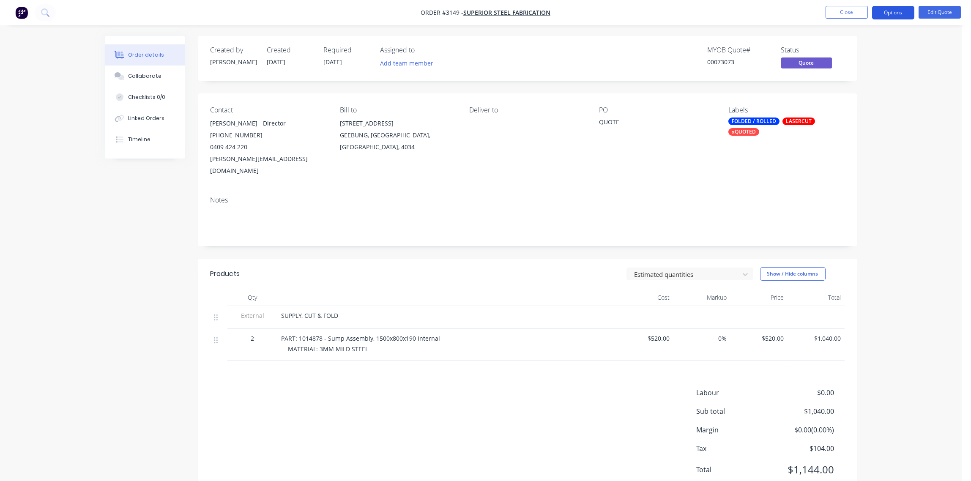
click at [893, 15] on button "Options" at bounding box center [893, 13] width 42 height 14
click at [871, 47] on div "Quote" at bounding box center [868, 51] width 78 height 12
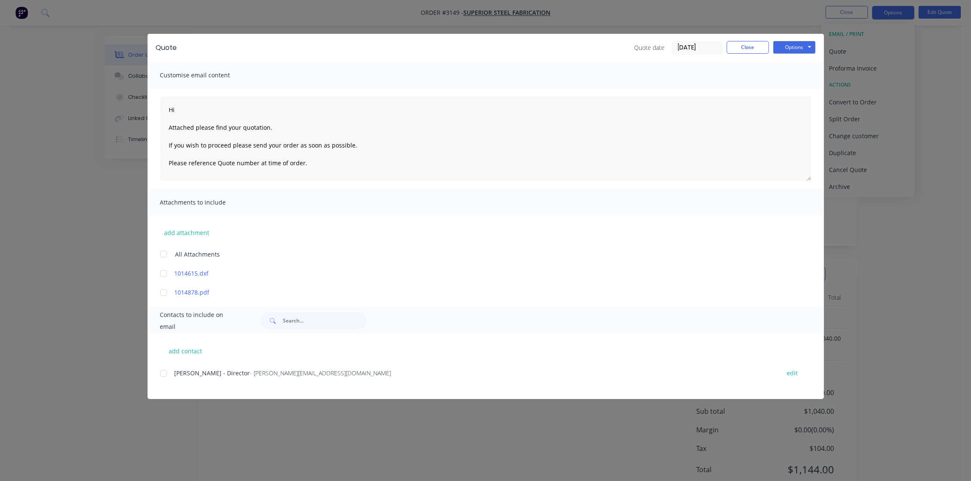
click at [169, 373] on div at bounding box center [163, 373] width 17 height 17
click at [791, 47] on button "Options" at bounding box center [794, 47] width 42 height 13
click at [794, 78] on button "Print" at bounding box center [800, 76] width 54 height 14
click at [741, 46] on button "Close" at bounding box center [748, 47] width 42 height 13
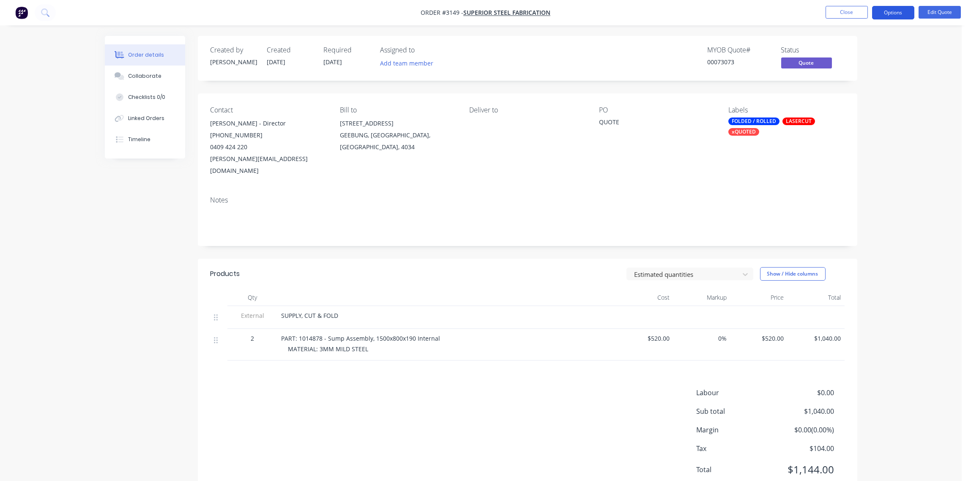
click at [897, 11] on button "Options" at bounding box center [893, 13] width 42 height 14
click at [875, 45] on div "Quote" at bounding box center [868, 51] width 78 height 12
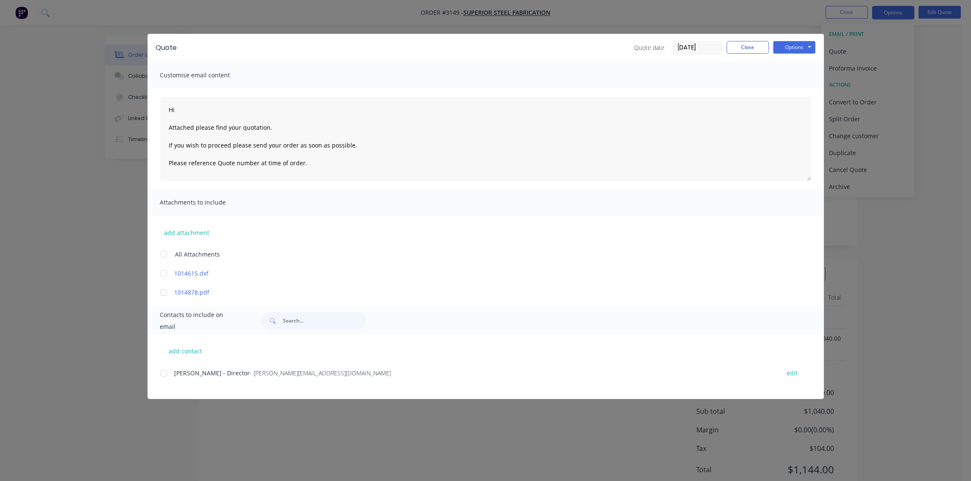
click at [159, 376] on div at bounding box center [163, 373] width 17 height 17
click at [791, 49] on button "Options" at bounding box center [794, 47] width 42 height 13
click at [794, 92] on button "Email" at bounding box center [800, 90] width 54 height 14
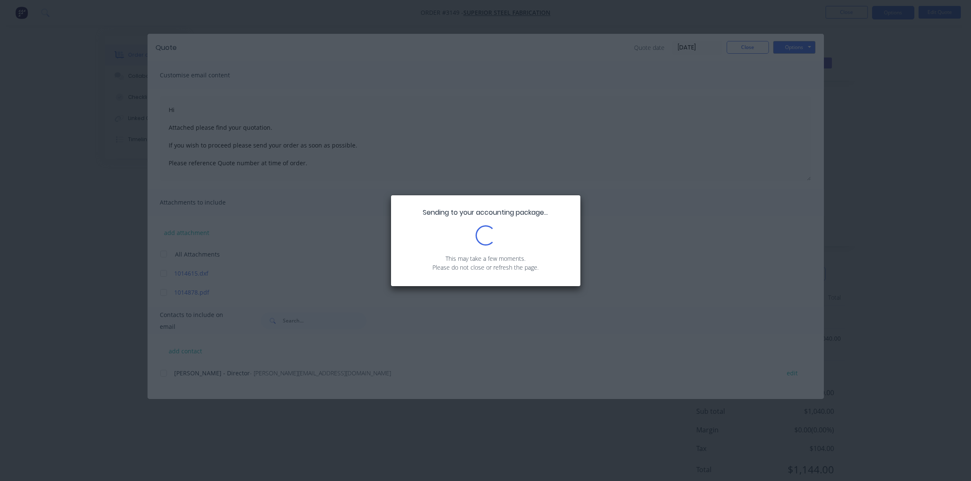
click at [794, 92] on div "Sending to your accounting package... Loading... This may take a few moments. P…" at bounding box center [485, 240] width 971 height 481
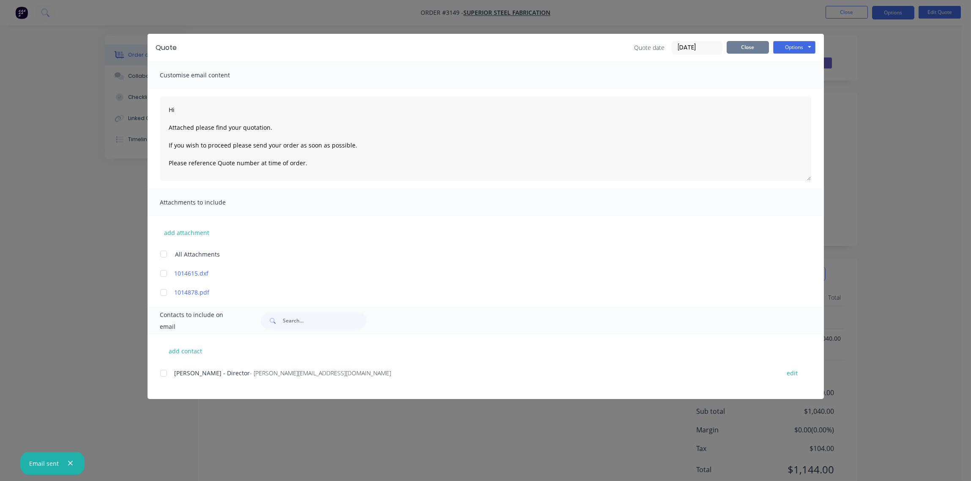
click at [746, 50] on button "Close" at bounding box center [748, 47] width 42 height 13
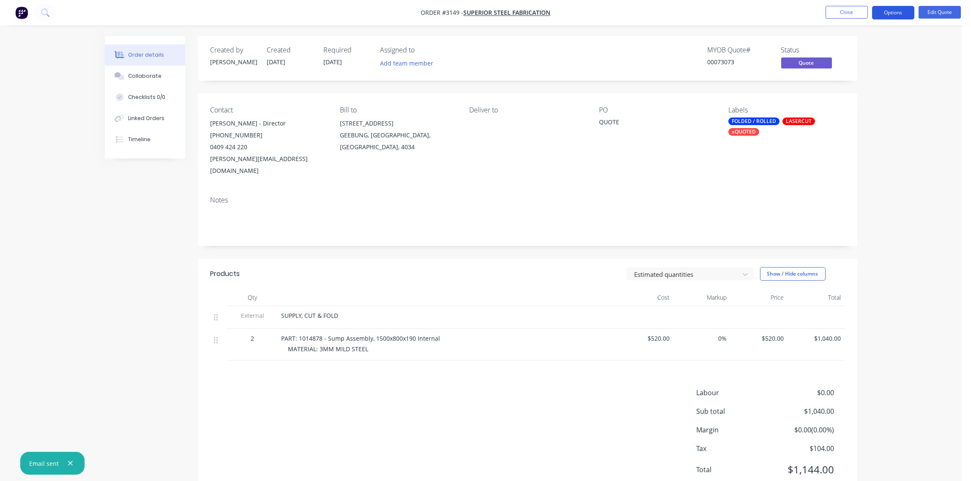
click at [898, 15] on button "Options" at bounding box center [893, 13] width 42 height 14
click at [868, 183] on div "Archive" at bounding box center [868, 187] width 78 height 12
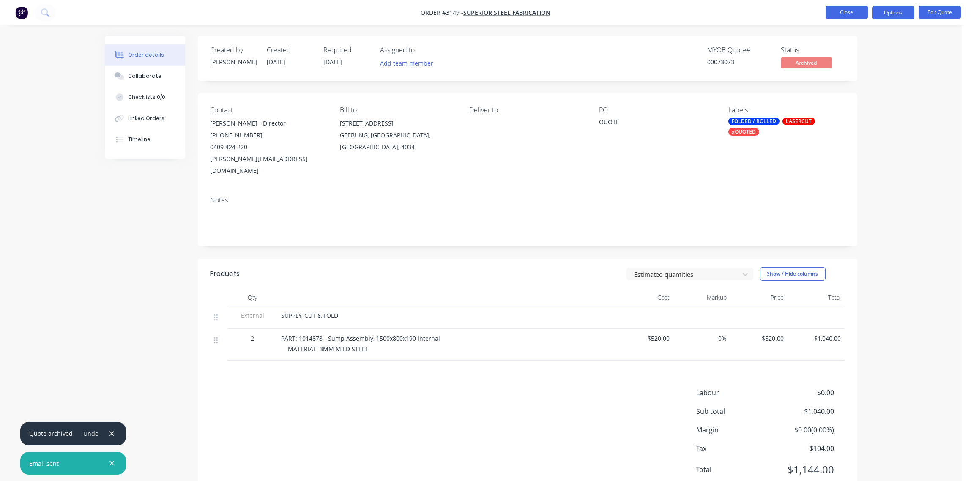
click at [847, 9] on button "Close" at bounding box center [847, 12] width 42 height 13
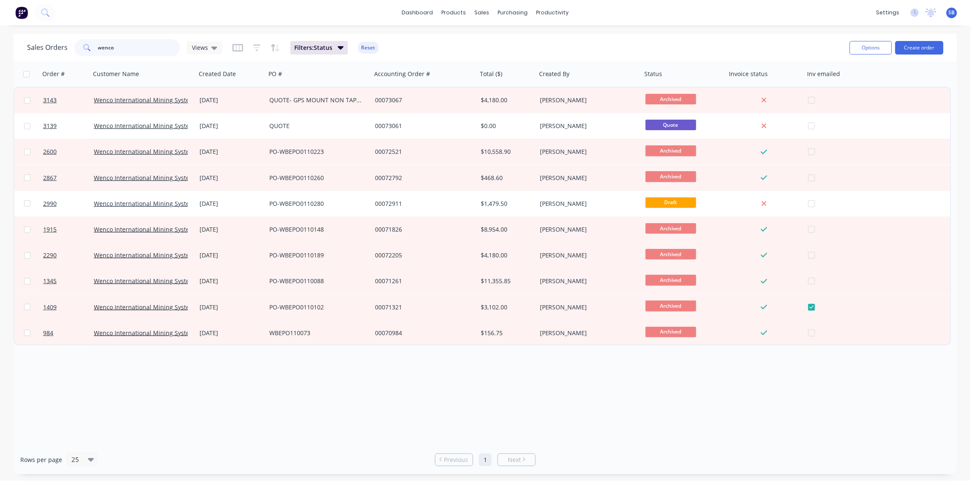
drag, startPoint x: 126, startPoint y: 47, endPoint x: 4, endPoint y: 64, distance: 123.3
click at [4, 64] on div "Sales Orders wenco Views Filters: Status Reset Options Create order Order # Cus…" at bounding box center [485, 254] width 971 height 441
type input "QUOTE"
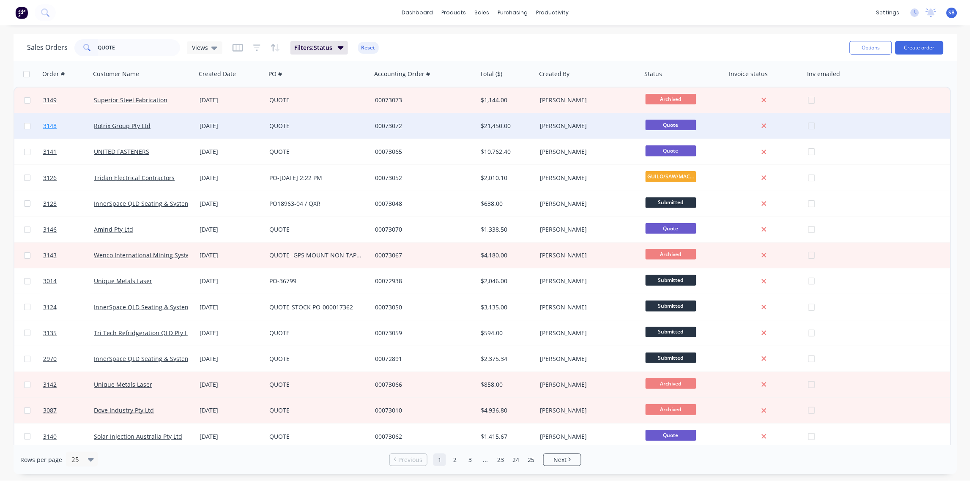
click at [49, 126] on span "3148" at bounding box center [50, 126] width 14 height 8
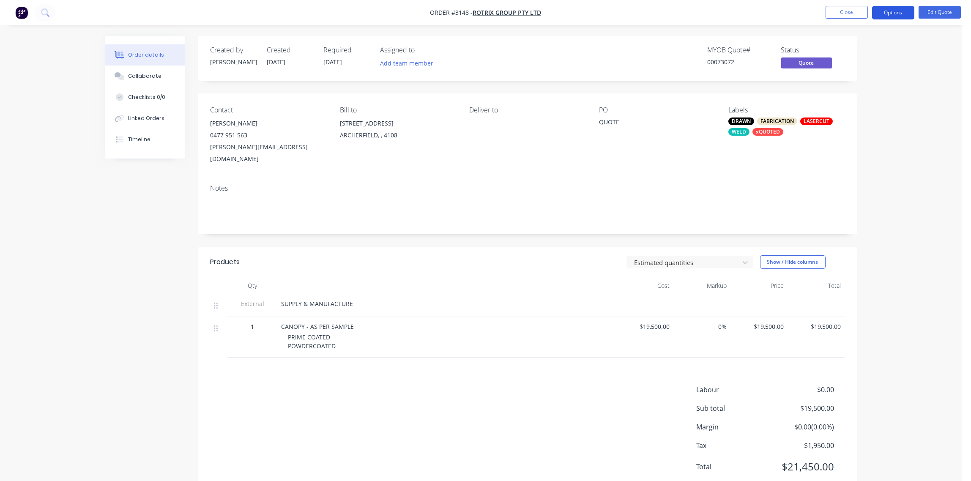
click at [901, 13] on button "Options" at bounding box center [893, 13] width 42 height 14
click at [864, 52] on div "Quote" at bounding box center [868, 51] width 78 height 12
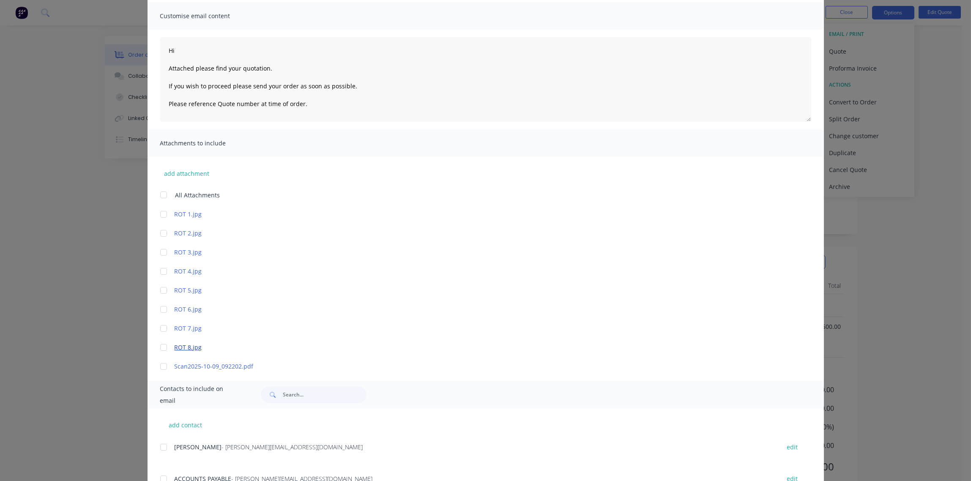
scroll to position [94, 0]
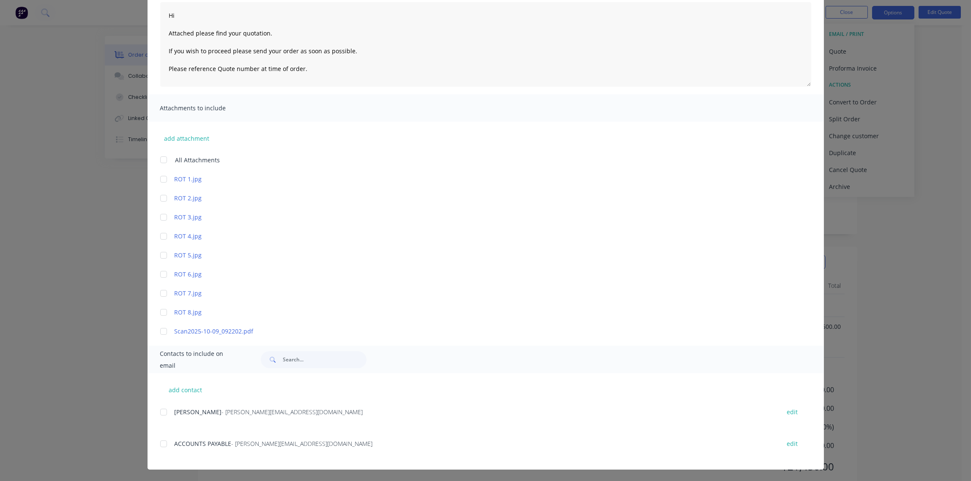
click at [159, 414] on div at bounding box center [163, 412] width 17 height 17
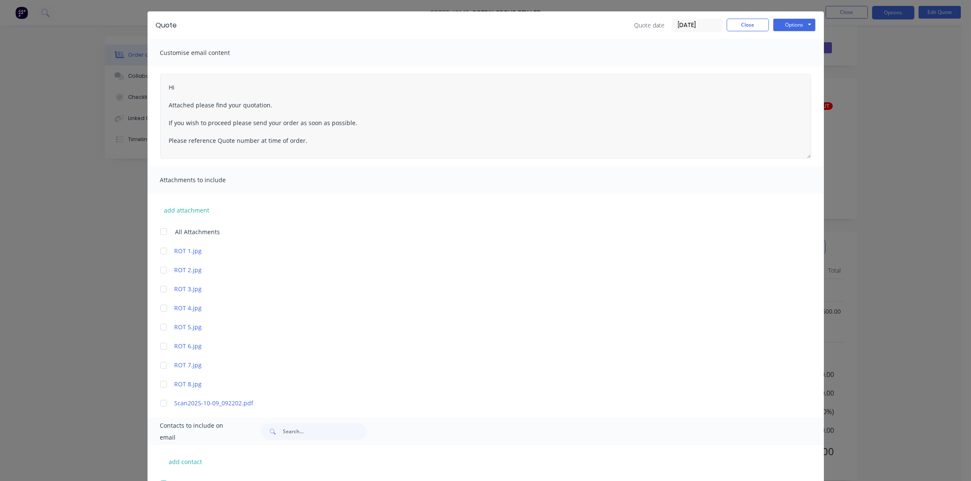
scroll to position [0, 0]
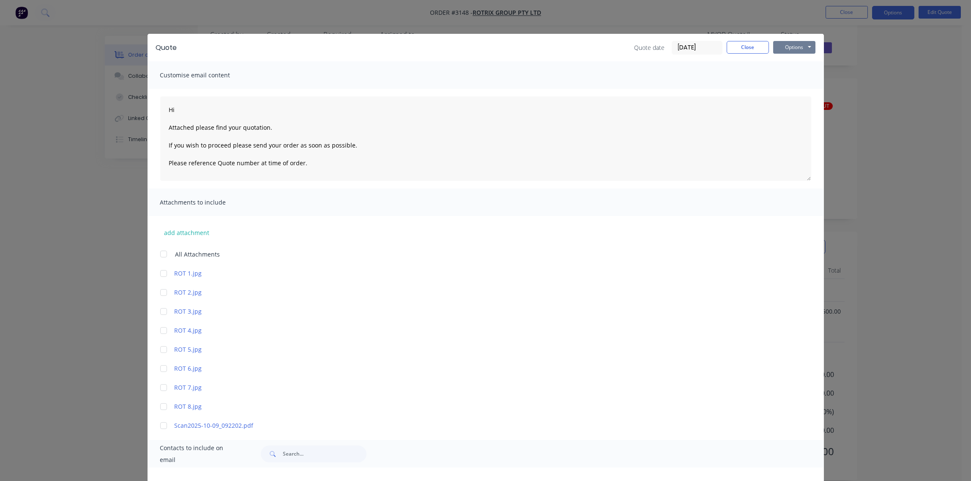
click at [798, 47] on button "Options" at bounding box center [794, 47] width 42 height 13
click at [787, 93] on button "Email" at bounding box center [800, 90] width 54 height 14
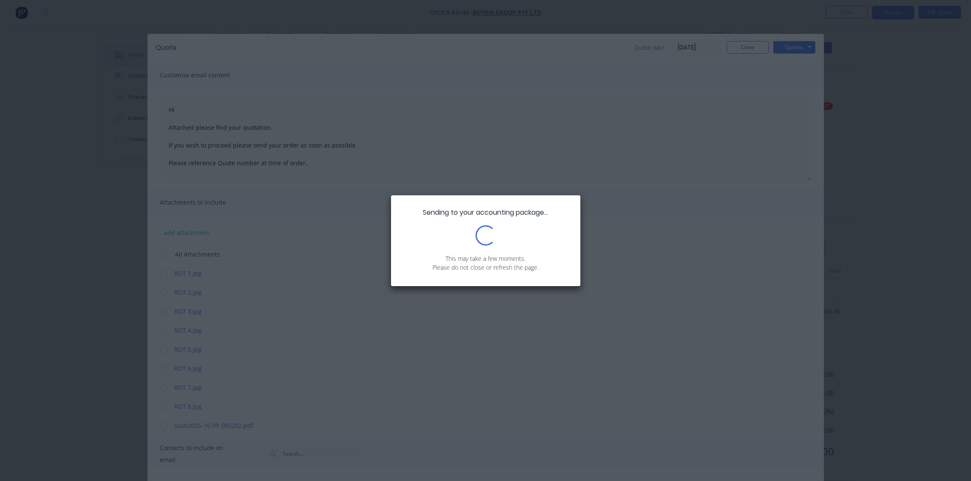
click at [760, 107] on div "Sending to your accounting package... Loading... This may take a few moments. P…" at bounding box center [485, 240] width 971 height 481
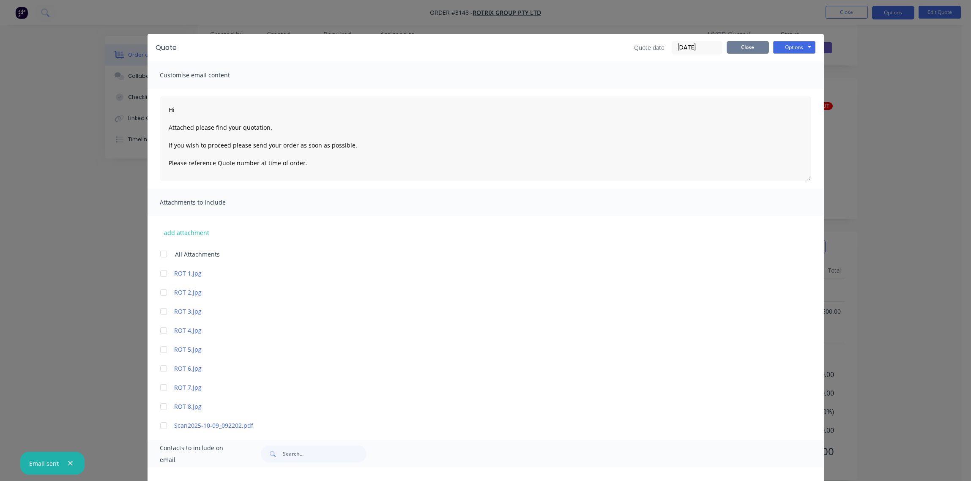
click at [741, 51] on button "Close" at bounding box center [748, 47] width 42 height 13
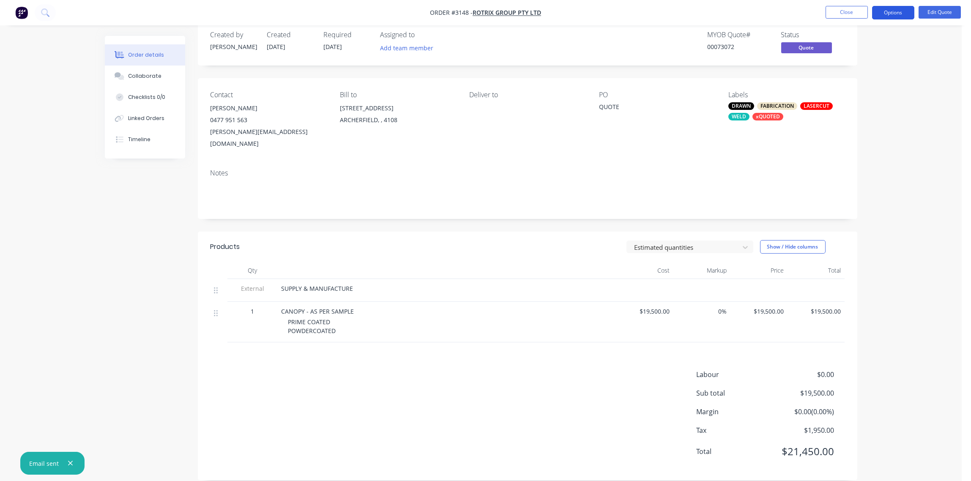
click at [896, 15] on button "Options" at bounding box center [893, 13] width 42 height 14
click at [867, 188] on div "Archive" at bounding box center [868, 187] width 78 height 12
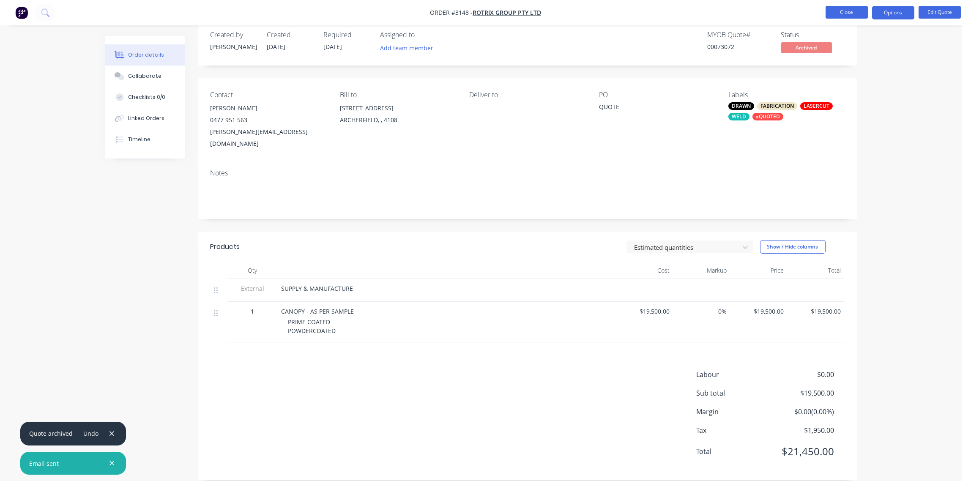
click at [851, 10] on button "Close" at bounding box center [847, 12] width 42 height 13
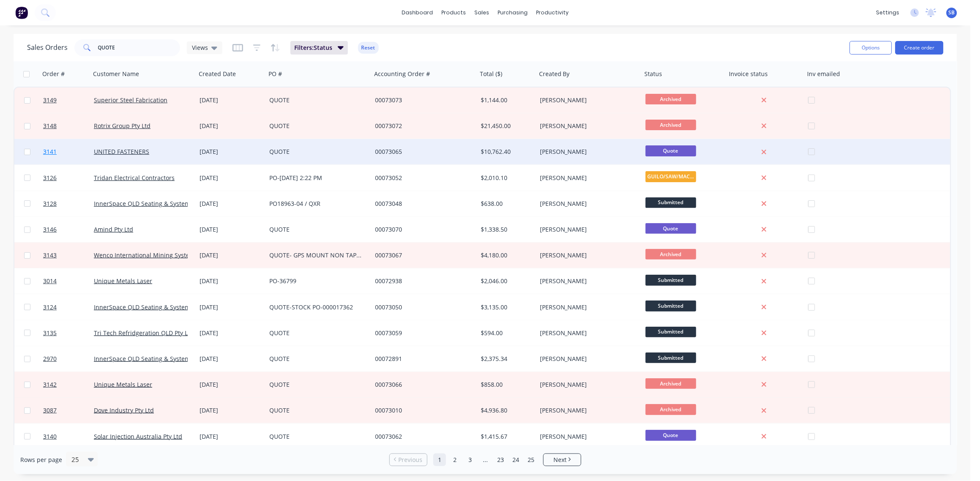
click at [51, 151] on span "3141" at bounding box center [50, 152] width 14 height 8
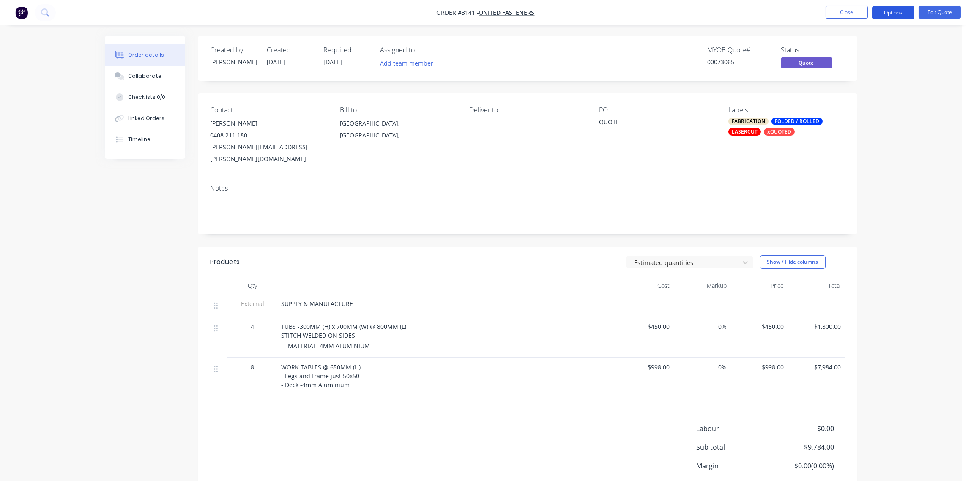
click at [887, 15] on button "Options" at bounding box center [893, 13] width 42 height 14
click at [845, 51] on div "Quote" at bounding box center [868, 51] width 78 height 12
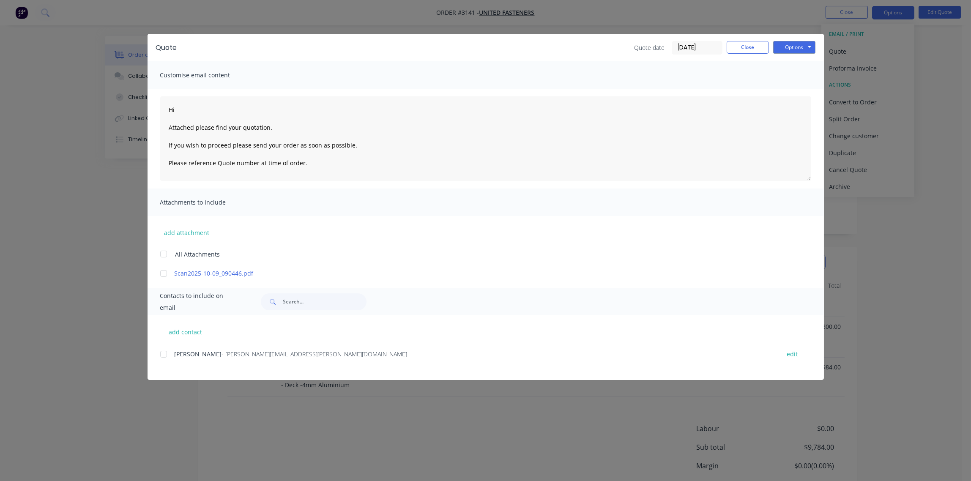
click at [169, 354] on div at bounding box center [163, 354] width 17 height 17
click at [796, 45] on button "Options" at bounding box center [794, 47] width 42 height 13
click at [789, 93] on button "Email" at bounding box center [800, 90] width 54 height 14
click at [746, 46] on button "Close" at bounding box center [748, 47] width 42 height 13
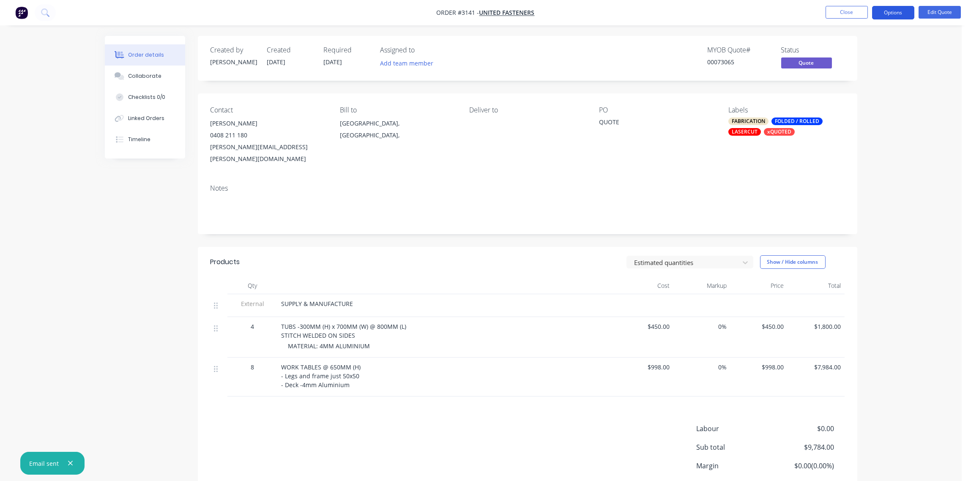
click at [898, 15] on button "Options" at bounding box center [893, 13] width 42 height 14
click at [873, 182] on div "Archive" at bounding box center [868, 187] width 78 height 12
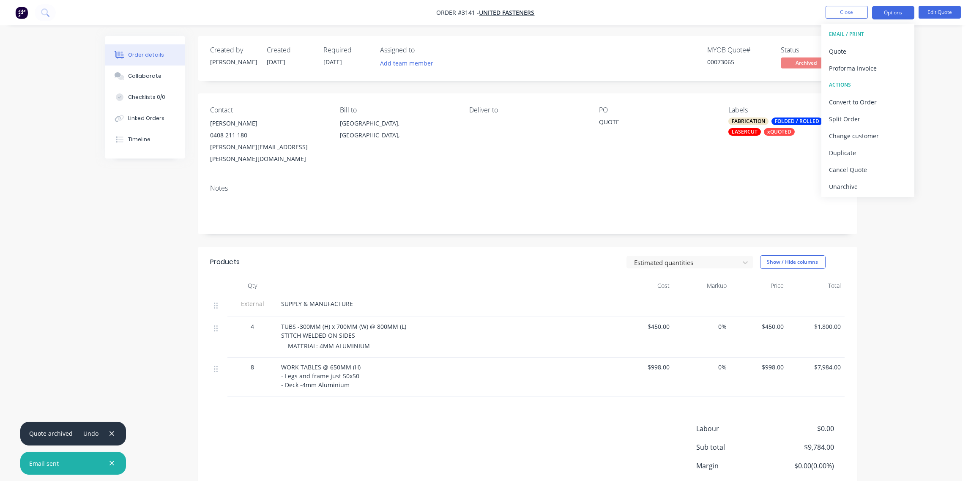
click at [910, 246] on div "Order details Collaborate Checklists 0/0 Linked Orders Timeline Order details C…" at bounding box center [481, 273] width 962 height 547
click at [851, 14] on button "Close" at bounding box center [847, 12] width 42 height 13
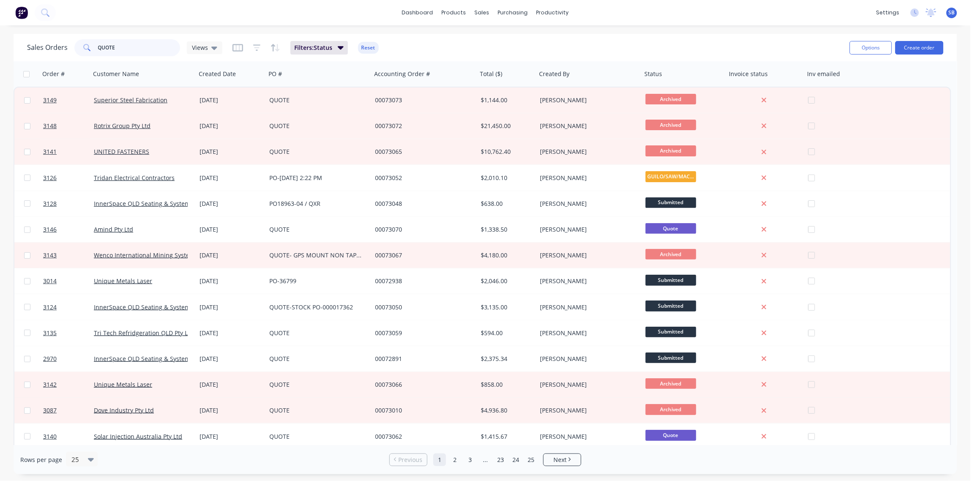
drag, startPoint x: 120, startPoint y: 50, endPoint x: 27, endPoint y: 58, distance: 94.2
click at [27, 58] on div "Sales Orders QUOTE Views Filters: Status Reset Options Create order" at bounding box center [486, 47] width 944 height 27
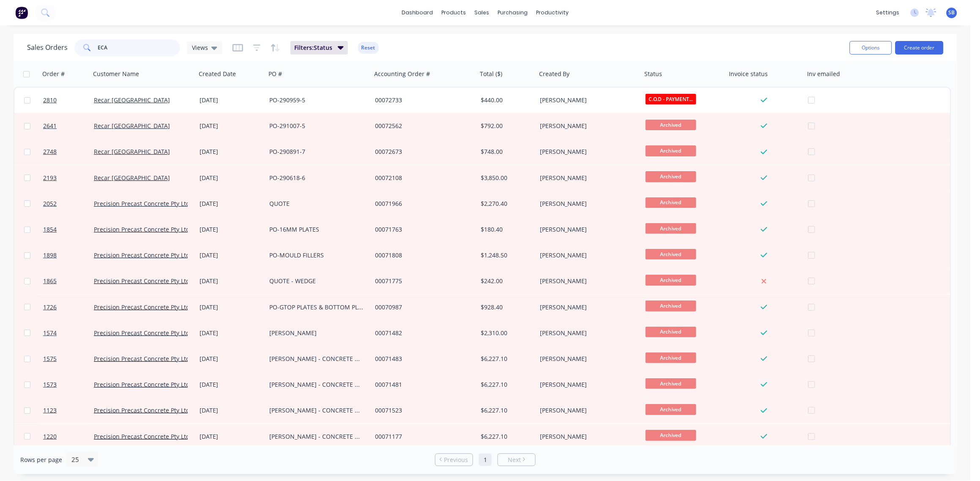
drag, startPoint x: 124, startPoint y: 51, endPoint x: 18, endPoint y: 52, distance: 105.7
click at [18, 52] on div "Sales Orders ECA Views Filters: Status Reset Options Create order" at bounding box center [486, 47] width 944 height 27
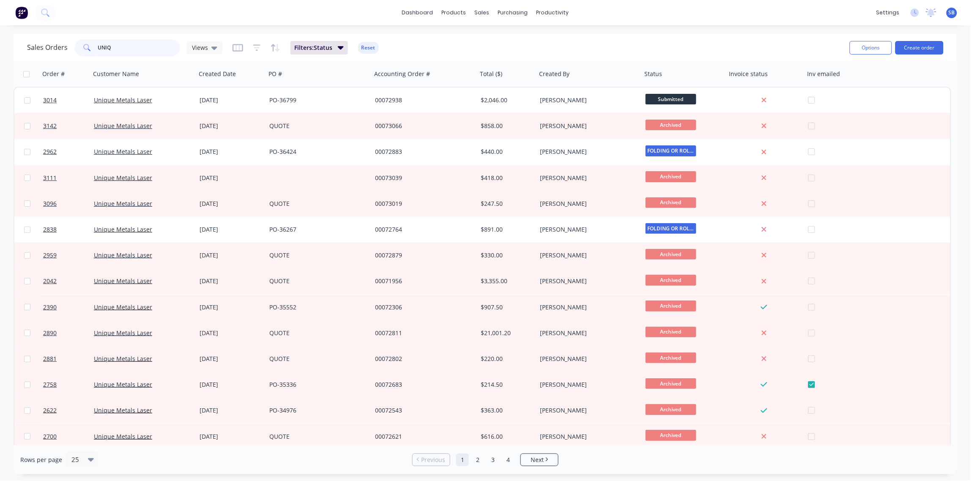
drag, startPoint x: 115, startPoint y: 51, endPoint x: 20, endPoint y: 54, distance: 94.3
click at [20, 54] on div "Sales Orders UNIQ Views Filters: Status Reset Options Create order" at bounding box center [486, 47] width 944 height 27
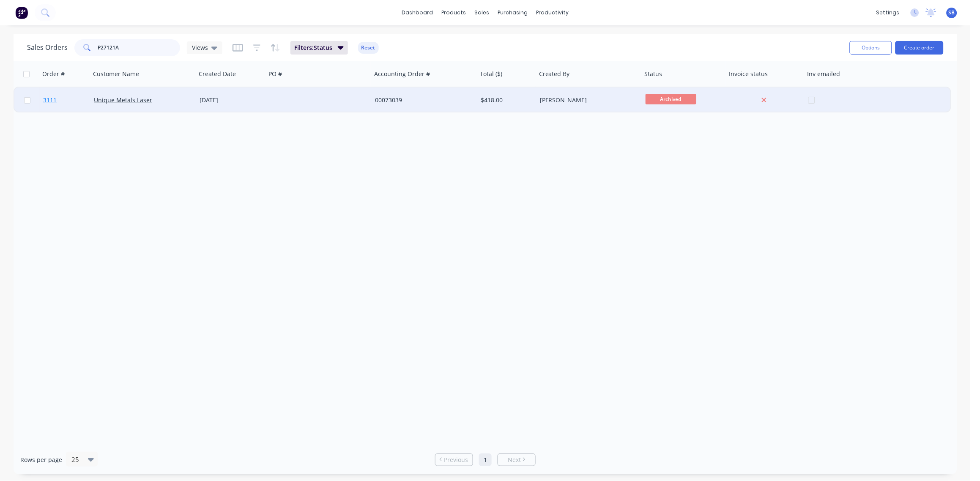
type input "P27121A"
click at [52, 99] on span "3111" at bounding box center [50, 100] width 14 height 8
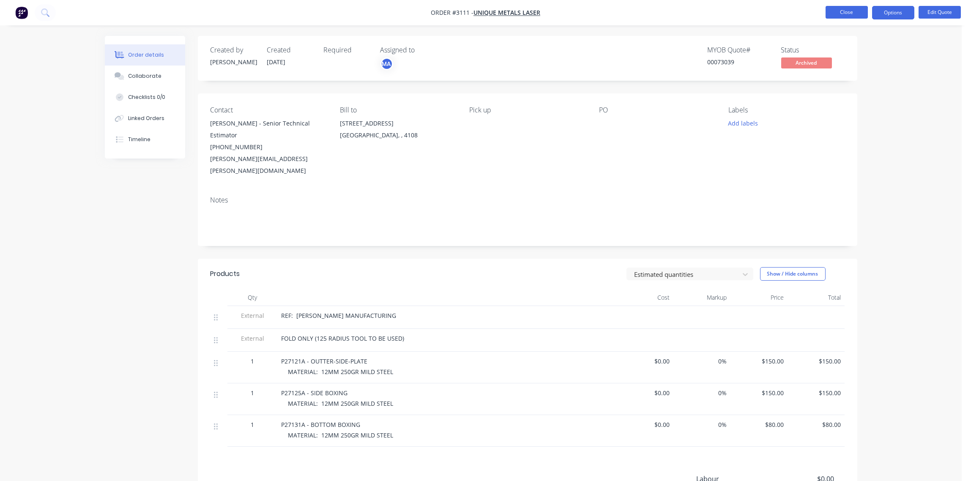
click at [838, 14] on button "Close" at bounding box center [847, 12] width 42 height 13
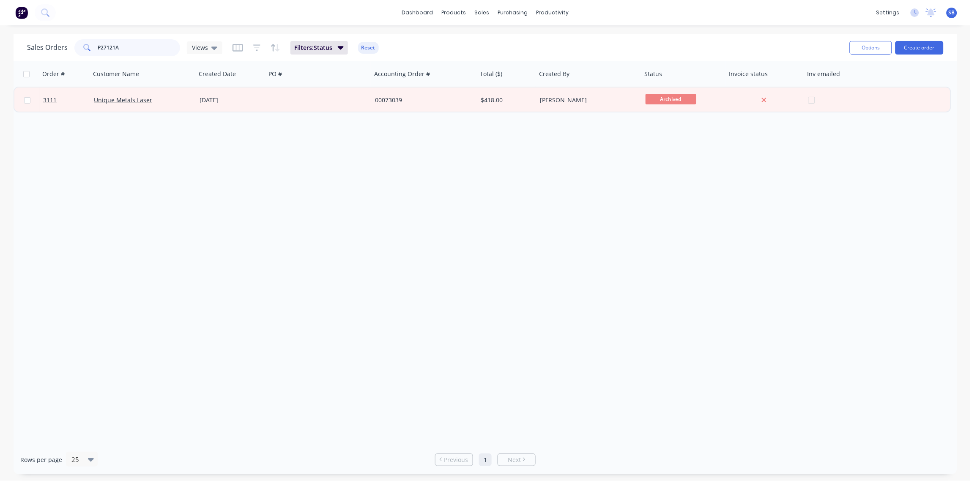
drag, startPoint x: 129, startPoint y: 47, endPoint x: 0, endPoint y: 68, distance: 130.7
click at [0, 71] on html "dashboard products sales purchasing productivity dashboard products Product Cat…" at bounding box center [490, 240] width 980 height 481
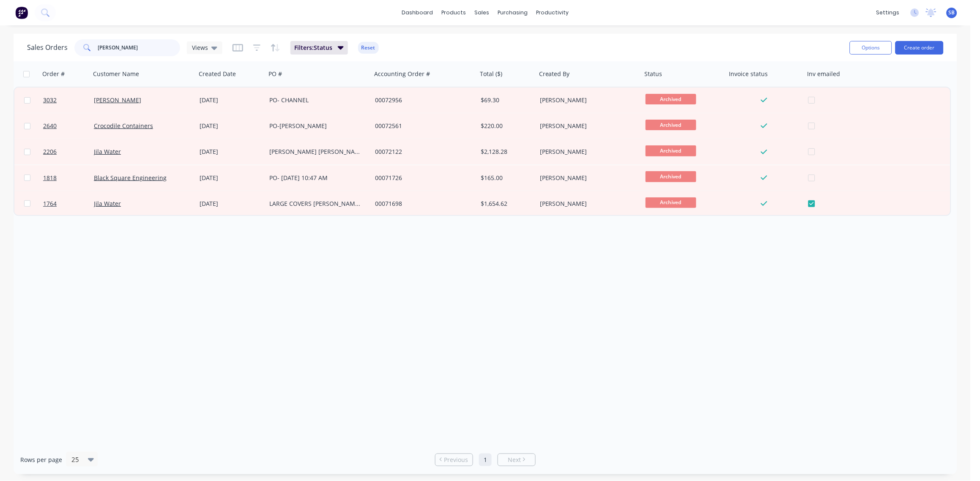
drag, startPoint x: 115, startPoint y: 54, endPoint x: 72, endPoint y: 52, distance: 43.2
click at [72, 52] on div "Sales Orders [PERSON_NAME] Views" at bounding box center [124, 47] width 195 height 17
paste input "2906736 -1"
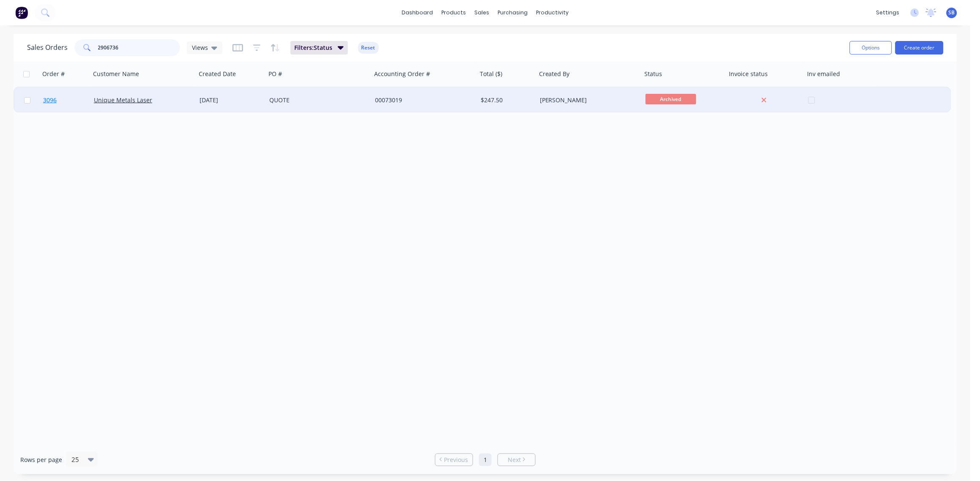
type input "2906736"
click at [50, 100] on span "3096" at bounding box center [50, 100] width 14 height 8
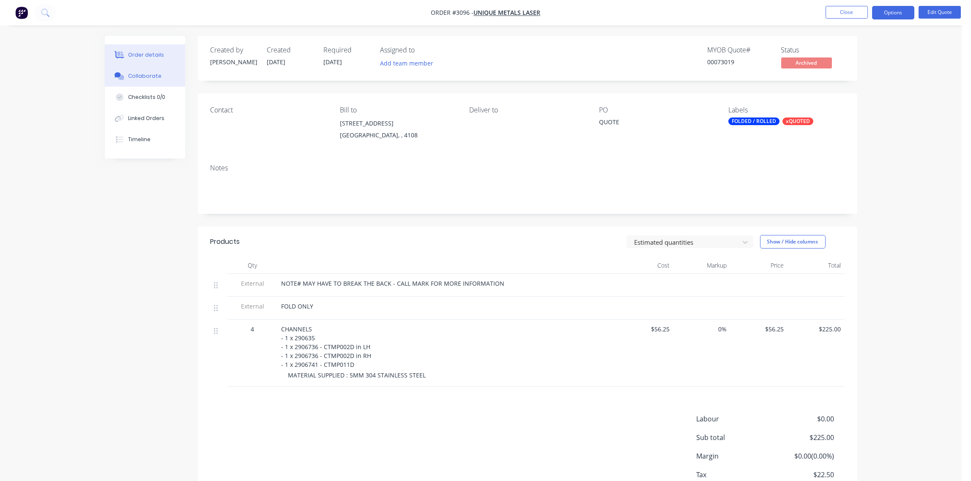
click at [140, 76] on div "Collaborate" at bounding box center [144, 76] width 33 height 8
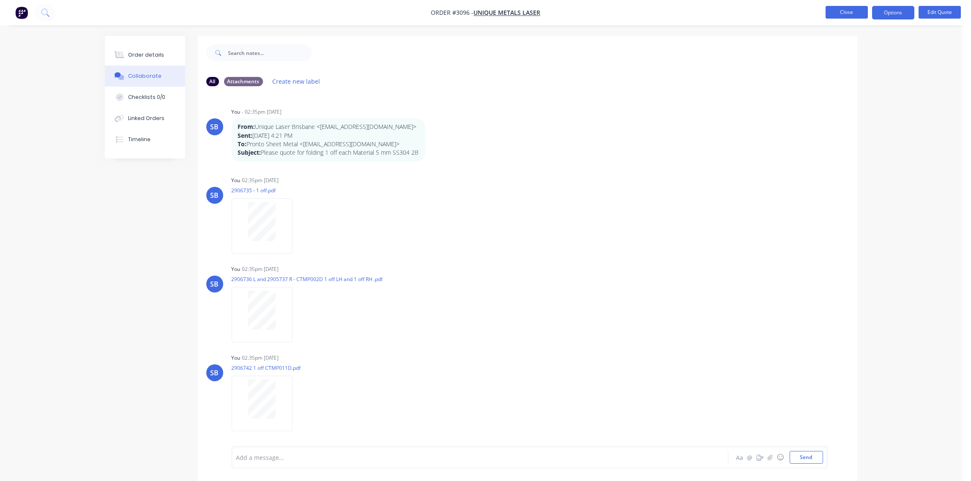
click at [842, 14] on button "Close" at bounding box center [847, 12] width 42 height 13
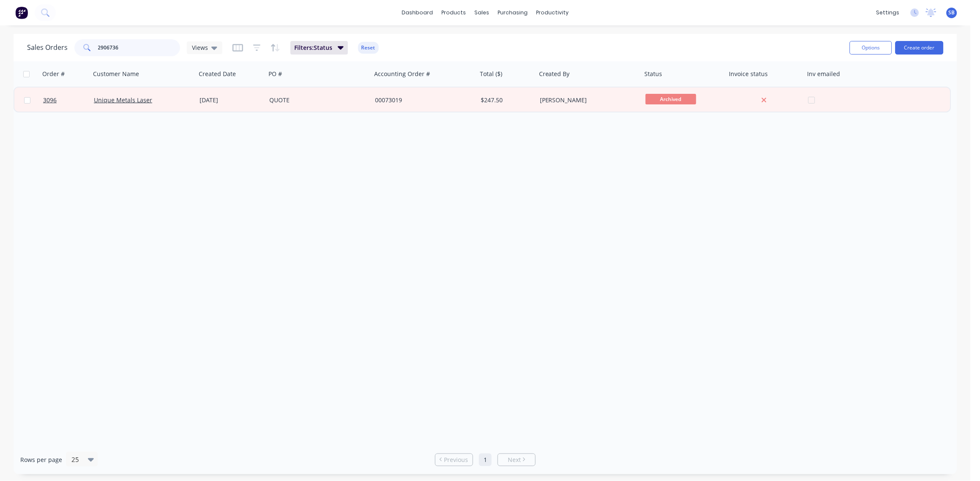
drag, startPoint x: 131, startPoint y: 48, endPoint x: 23, endPoint y: 59, distance: 109.2
click at [24, 58] on div "Sales Orders 2906736 Views Filters: Status Reset Options Create order" at bounding box center [486, 47] width 944 height 27
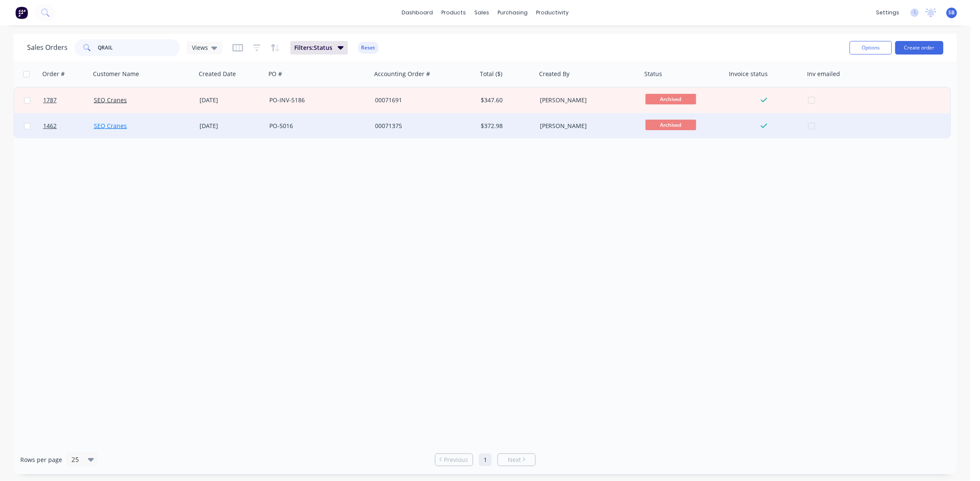
type input "QRAIL"
click at [104, 126] on link "SEQ Cranes" at bounding box center [110, 126] width 33 height 8
click at [54, 122] on span "1462" at bounding box center [50, 126] width 14 height 8
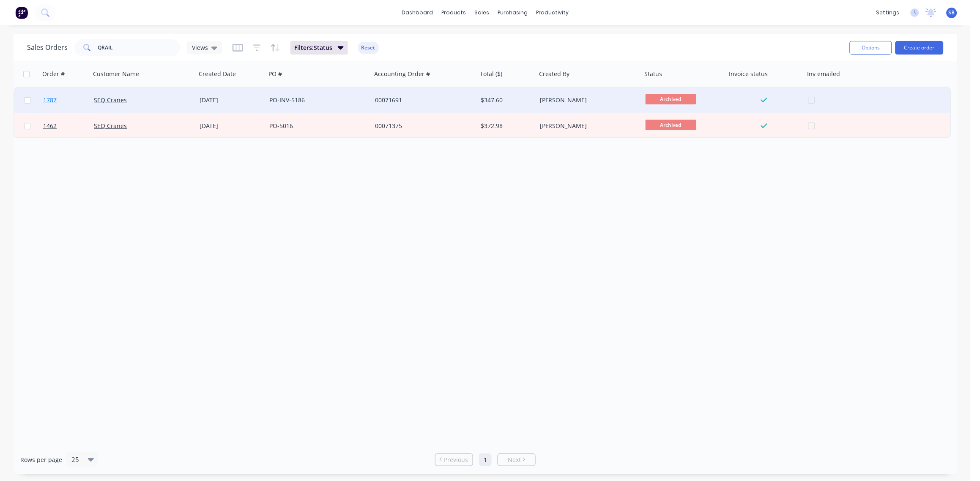
click at [52, 97] on span "1787" at bounding box center [50, 100] width 14 height 8
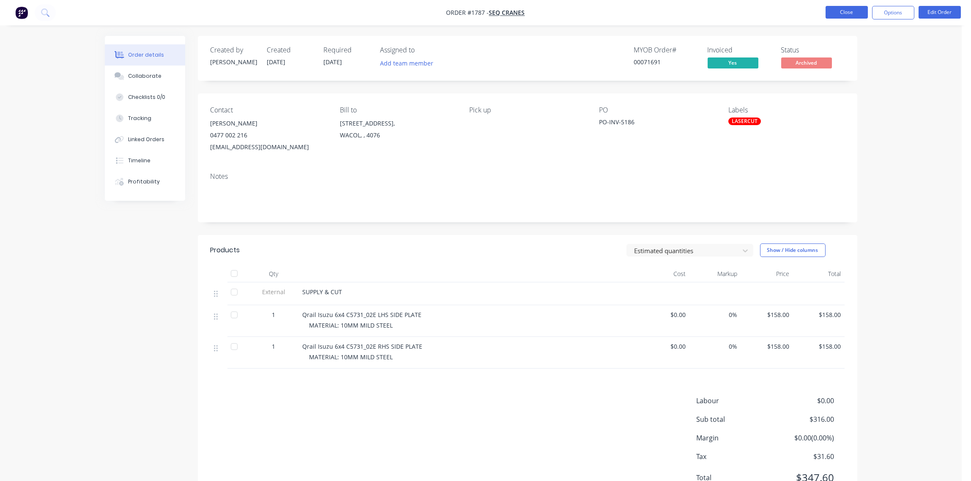
click at [852, 14] on button "Close" at bounding box center [847, 12] width 42 height 13
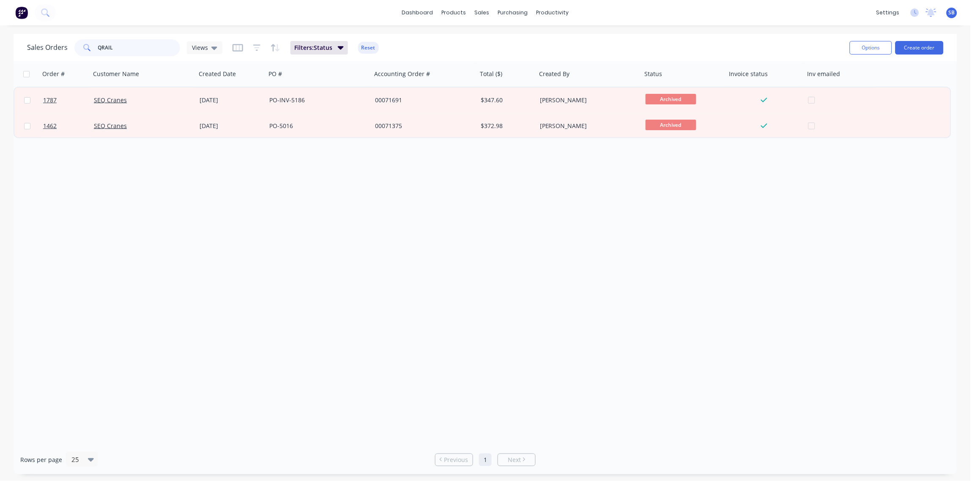
drag, startPoint x: 126, startPoint y: 49, endPoint x: 22, endPoint y: 58, distance: 104.3
click at [23, 58] on div "Sales Orders QRAIL Views Filters: Status Reset Options Create order" at bounding box center [486, 47] width 944 height 27
type input "TERA"
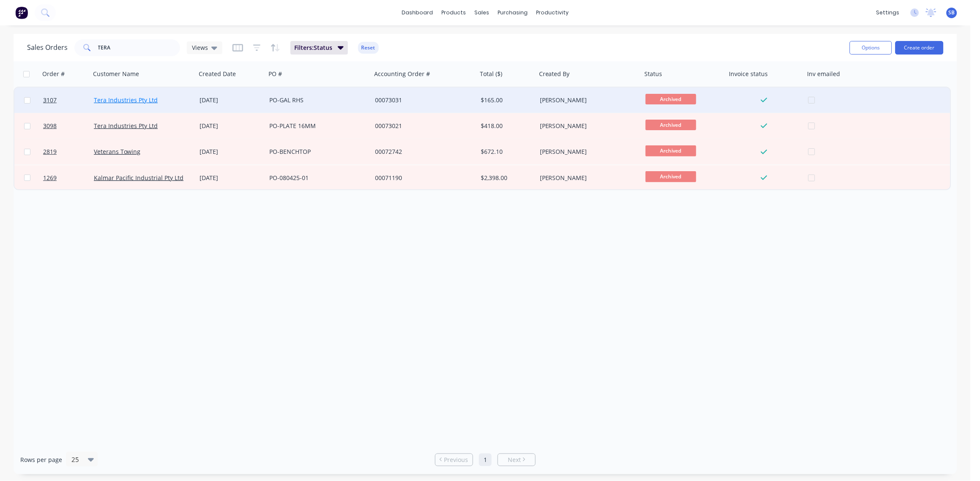
click at [132, 100] on link "Tera Industries Pty Ltd" at bounding box center [126, 100] width 64 height 8
click at [51, 101] on span "3107" at bounding box center [50, 100] width 14 height 8
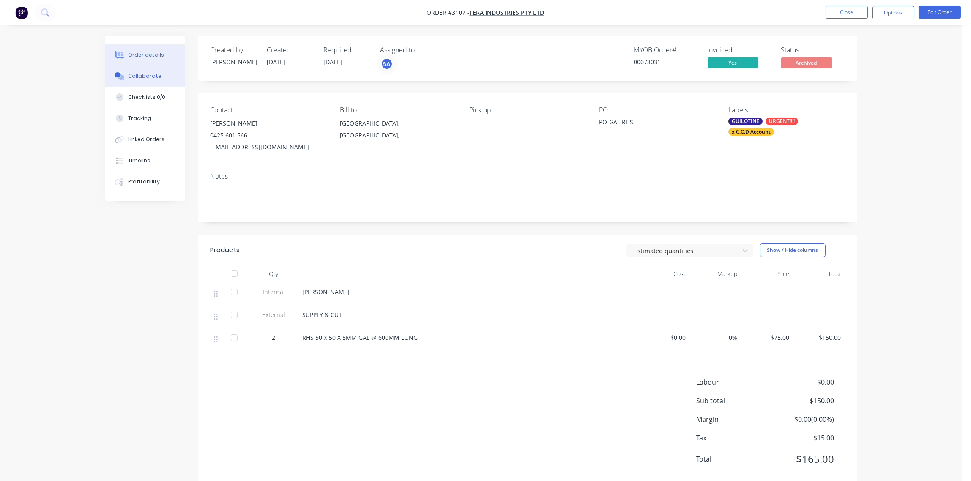
click at [149, 74] on div "Collaborate" at bounding box center [144, 76] width 33 height 8
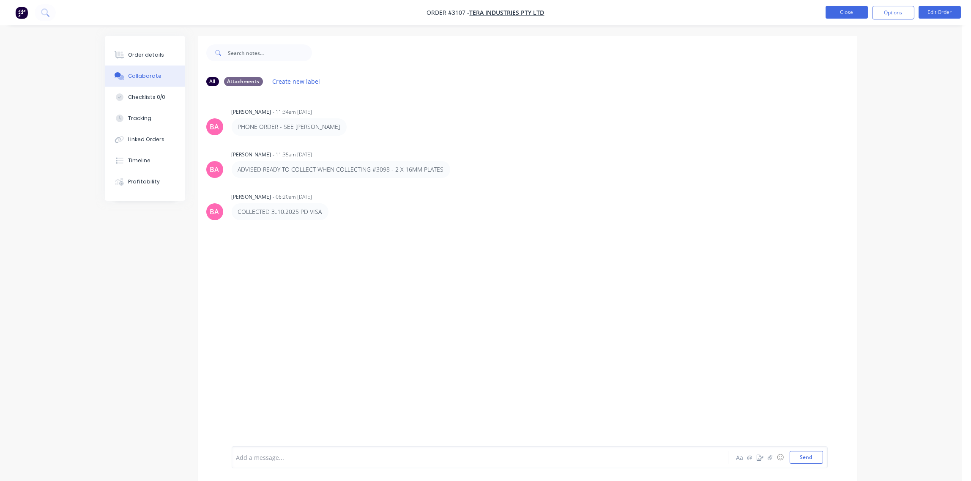
click at [849, 14] on button "Close" at bounding box center [847, 12] width 42 height 13
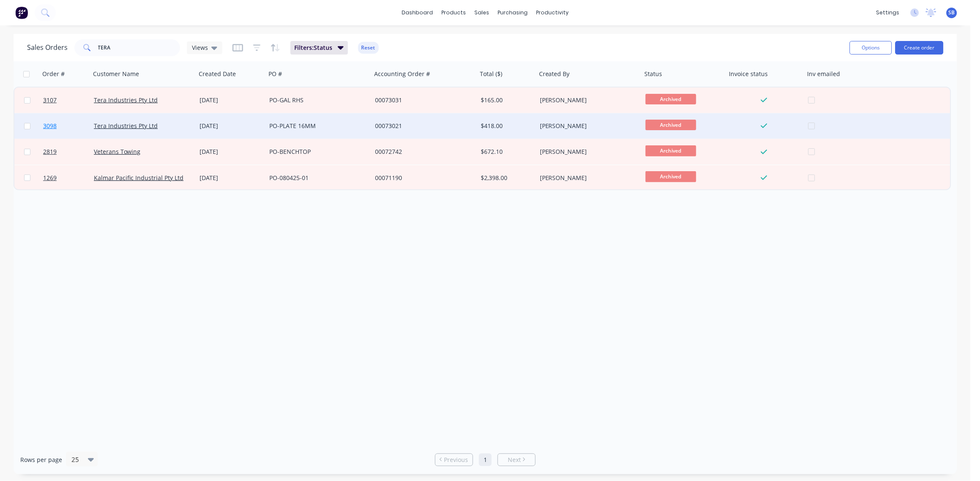
click at [52, 124] on span "3098" at bounding box center [50, 126] width 14 height 8
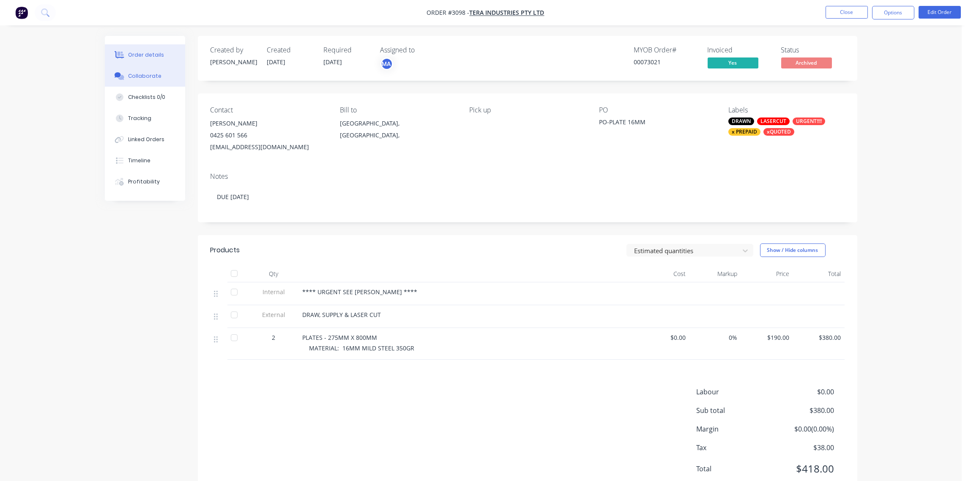
click at [136, 72] on div "Collaborate" at bounding box center [144, 76] width 33 height 8
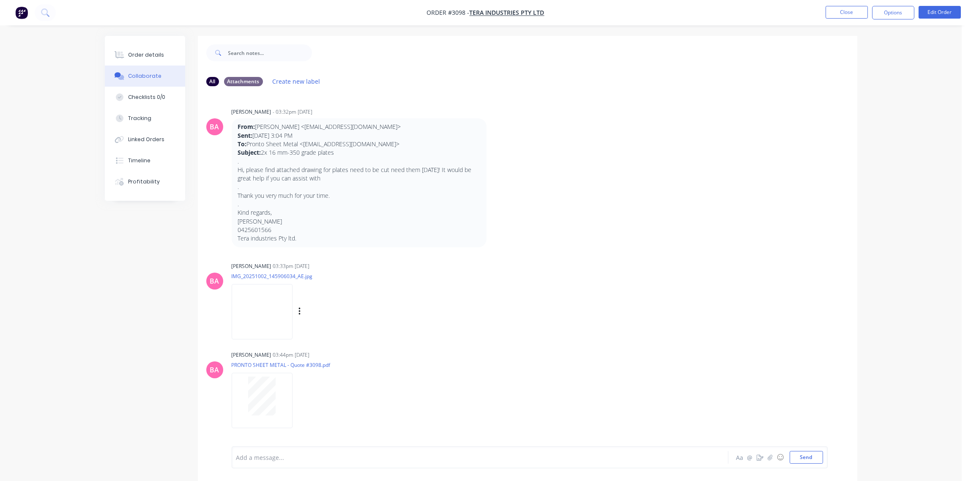
click at [266, 321] on img at bounding box center [262, 311] width 61 height 55
click at [859, 11] on button "Close" at bounding box center [847, 12] width 42 height 13
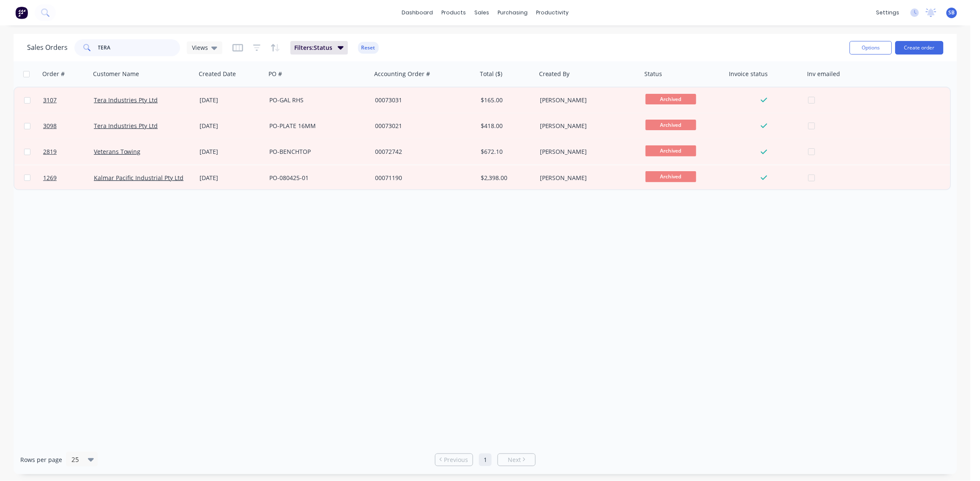
drag, startPoint x: 142, startPoint y: 45, endPoint x: 0, endPoint y: 57, distance: 143.0
click at [0, 57] on html "dashboard products sales purchasing productivity dashboard products Product Cat…" at bounding box center [490, 240] width 980 height 481
type input "ELITE"
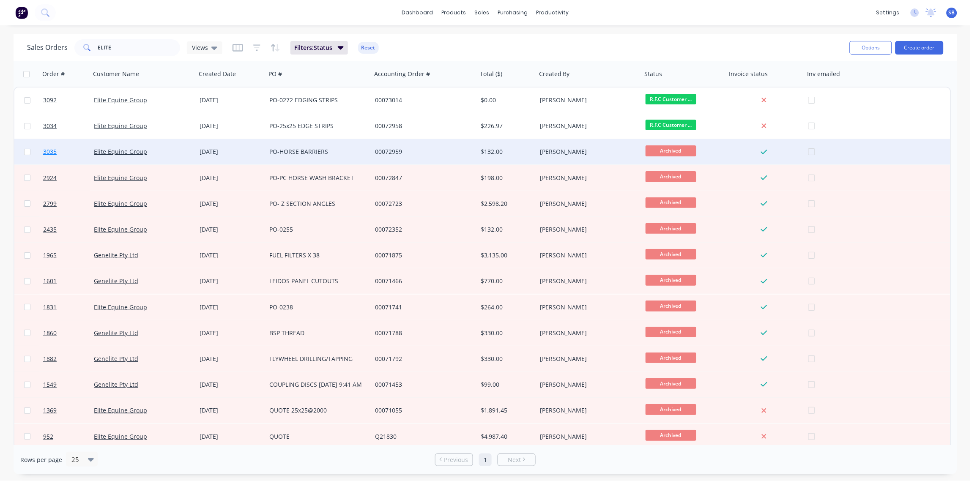
click at [48, 150] on span "3035" at bounding box center [50, 152] width 14 height 8
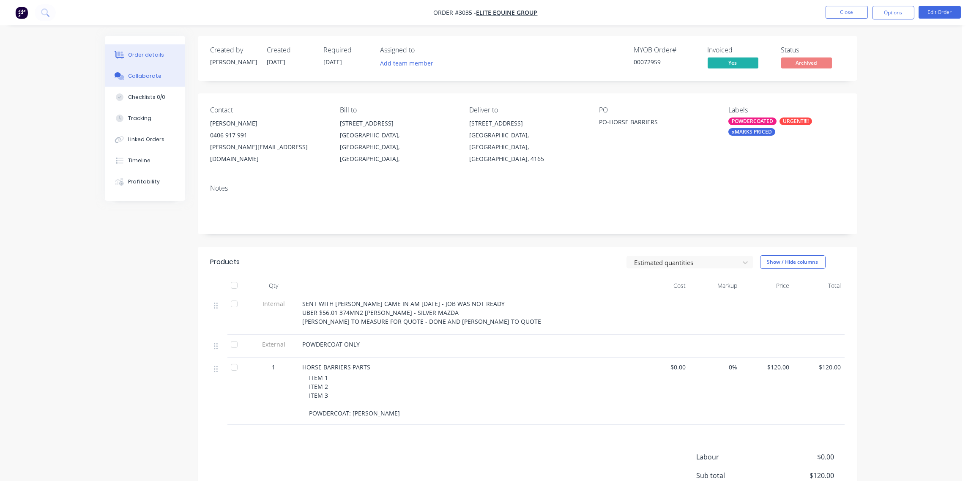
click at [142, 81] on button "Collaborate" at bounding box center [145, 76] width 80 height 21
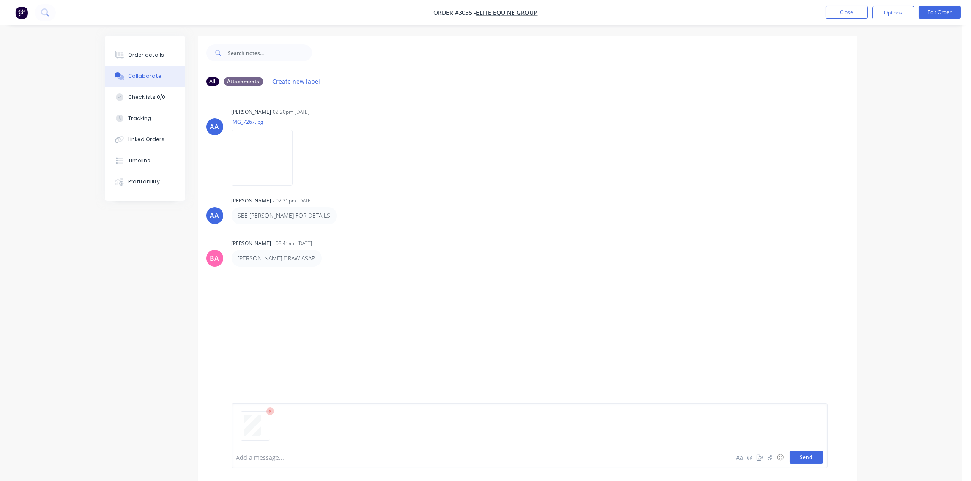
click at [810, 462] on button "Send" at bounding box center [806, 457] width 33 height 13
click at [834, 14] on button "Close" at bounding box center [847, 12] width 42 height 13
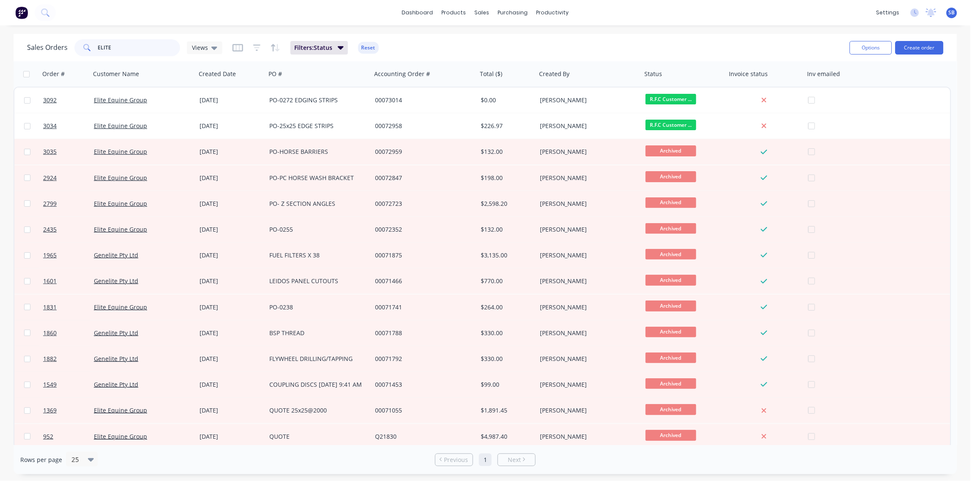
drag, startPoint x: 119, startPoint y: 47, endPoint x: 84, endPoint y: 42, distance: 35.5
click at [84, 42] on div "ELITE" at bounding box center [127, 47] width 106 height 17
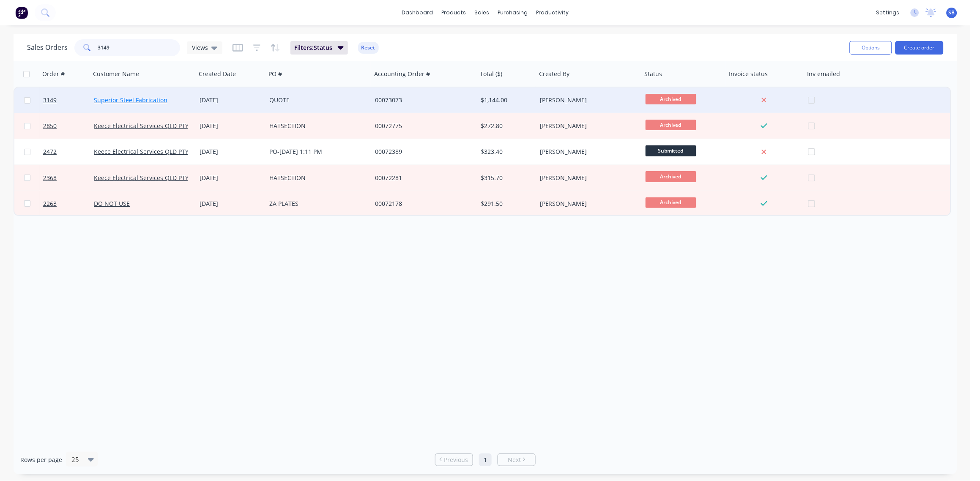
type input "3149"
click at [160, 98] on link "Superior Steel Fabrication" at bounding box center [131, 100] width 74 height 8
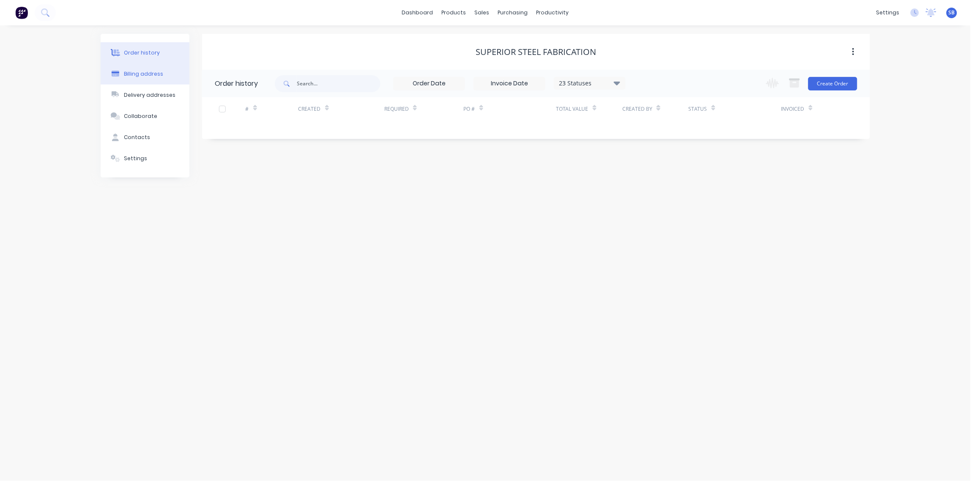
click at [154, 73] on div "Billing address" at bounding box center [143, 74] width 39 height 8
select select "AU"
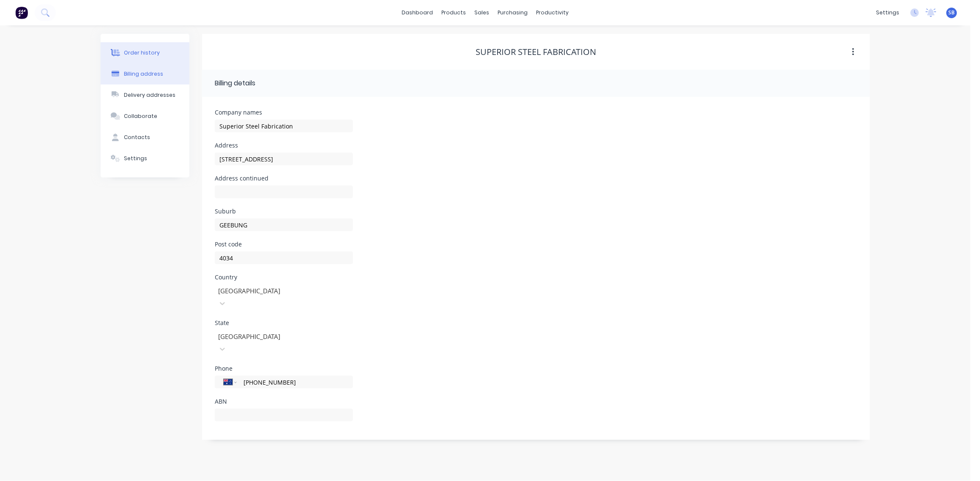
click at [161, 59] on button "Order history" at bounding box center [145, 52] width 89 height 21
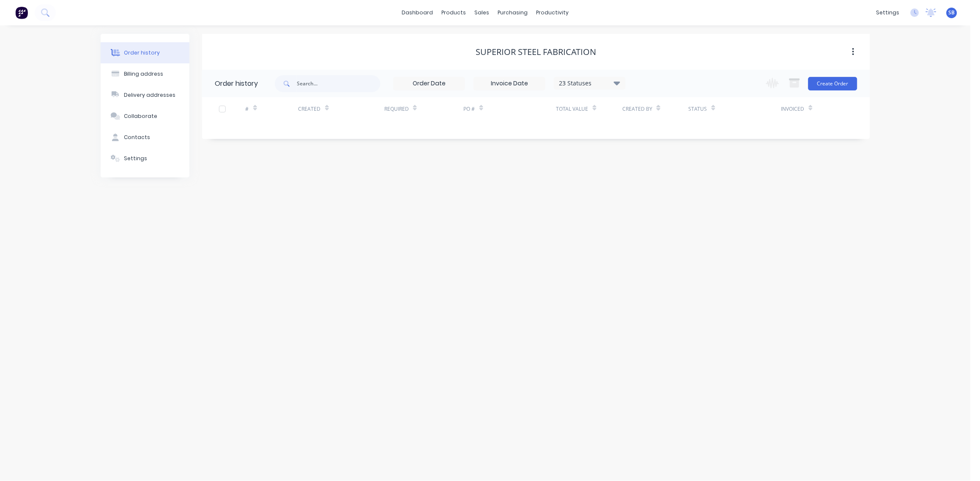
click at [895, 52] on div "Order history Billing address Delivery addresses Collaborate Contacts Settings …" at bounding box center [485, 253] width 971 height 456
click at [359, 88] on input "text" at bounding box center [339, 83] width 84 height 17
drag, startPoint x: 565, startPoint y: 57, endPoint x: 569, endPoint y: 50, distance: 8.3
click at [567, 57] on div "Planner" at bounding box center [565, 58] width 20 height 8
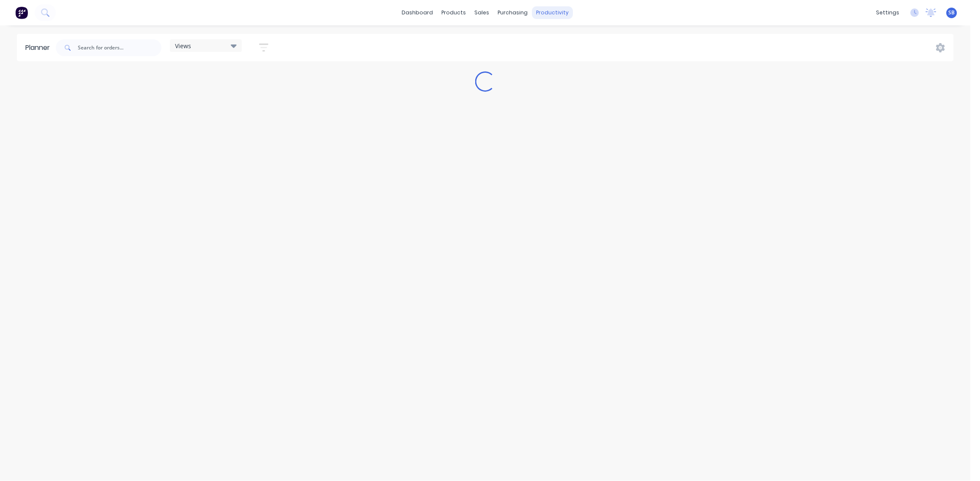
click at [548, 16] on div "productivity" at bounding box center [552, 12] width 41 height 13
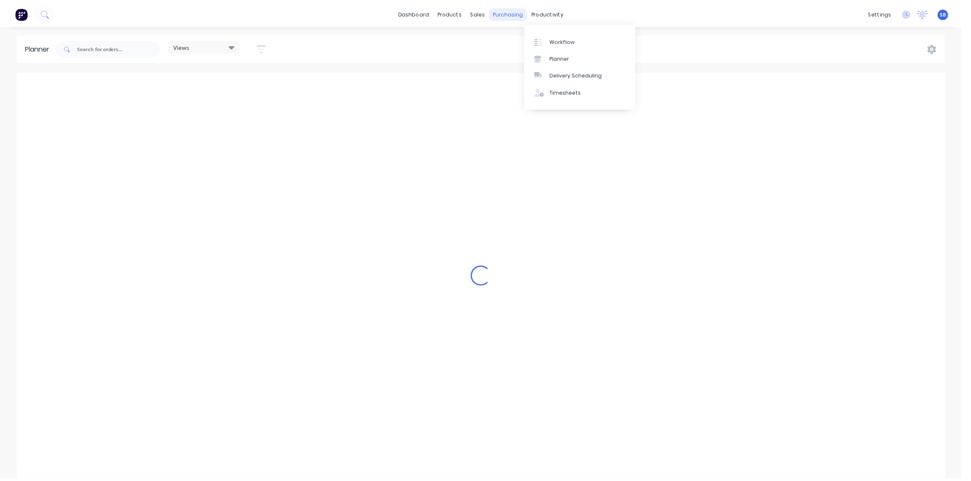
scroll to position [0, 1218]
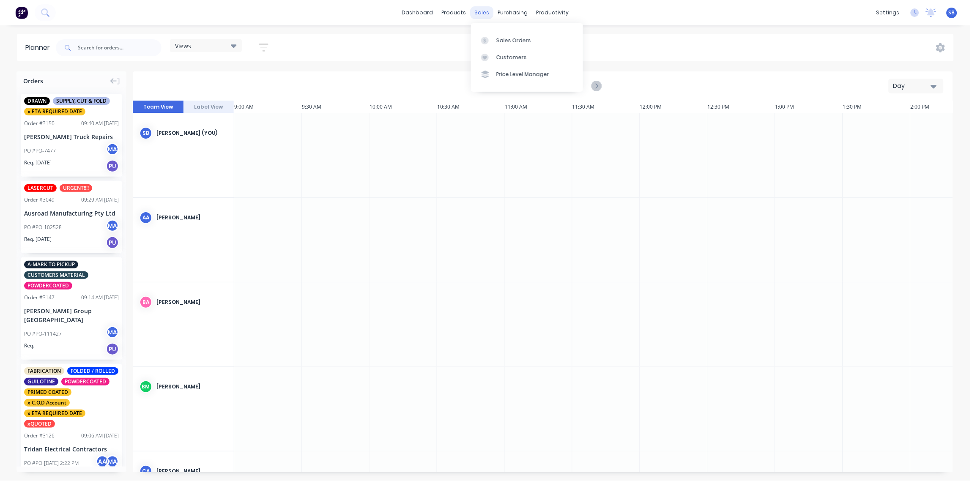
click at [486, 17] on div "sales" at bounding box center [482, 12] width 23 height 13
click at [495, 36] on link "Sales Orders" at bounding box center [527, 40] width 112 height 17
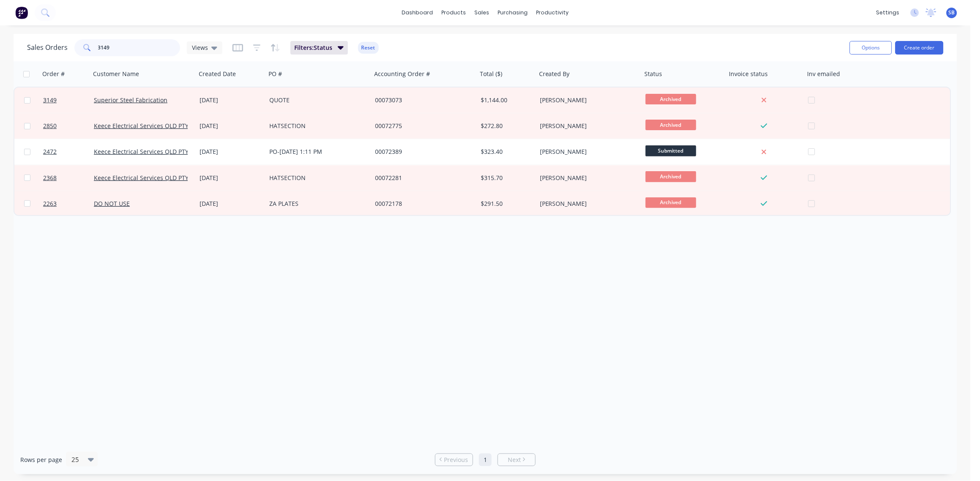
click at [131, 49] on input "3149" at bounding box center [139, 47] width 82 height 17
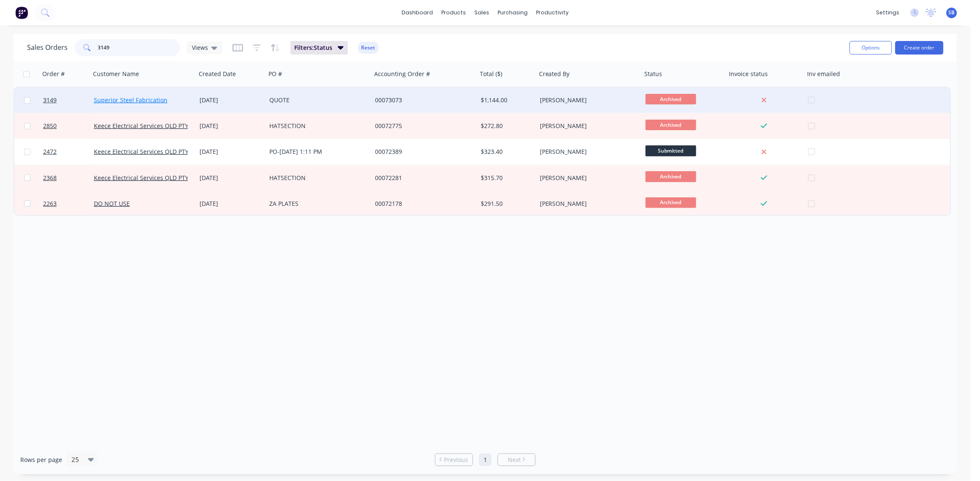
type input "3149"
click at [142, 97] on link "Superior Steel Fabrication" at bounding box center [131, 100] width 74 height 8
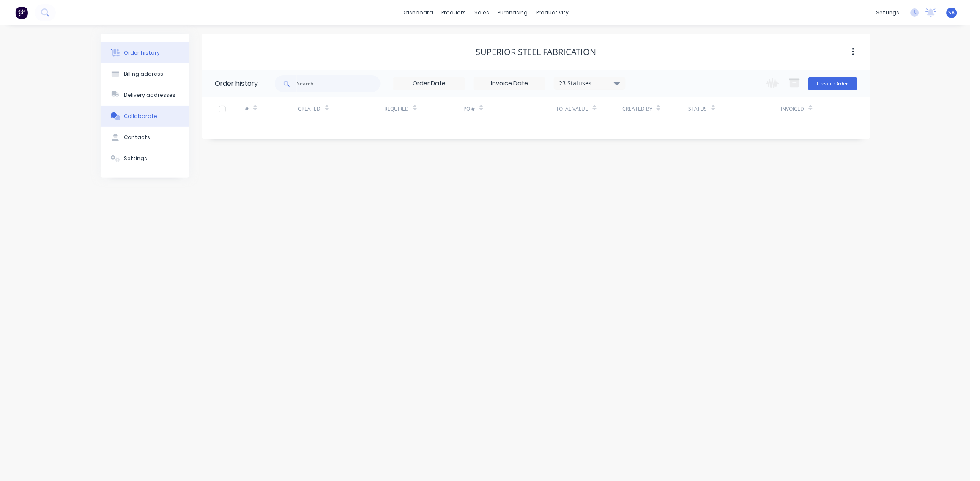
click at [153, 121] on button "Collaborate" at bounding box center [145, 116] width 89 height 21
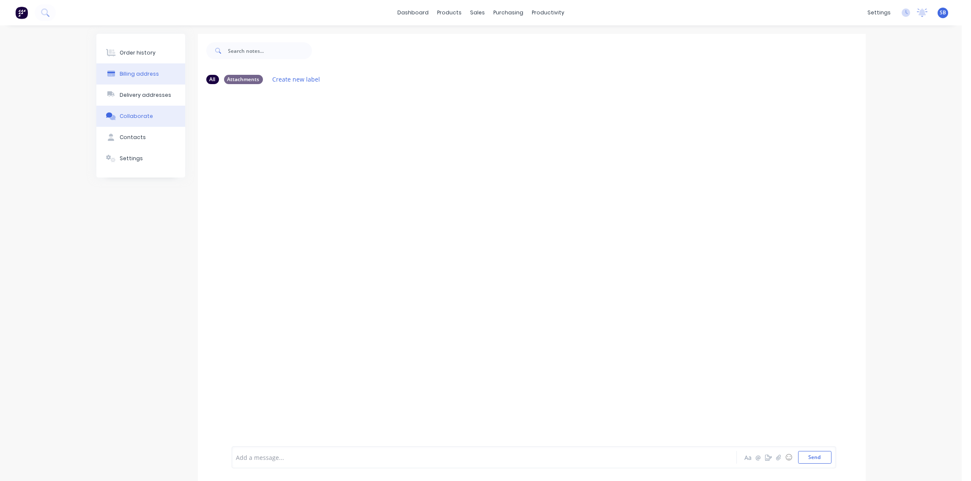
click at [157, 74] on button "Billing address" at bounding box center [140, 73] width 89 height 21
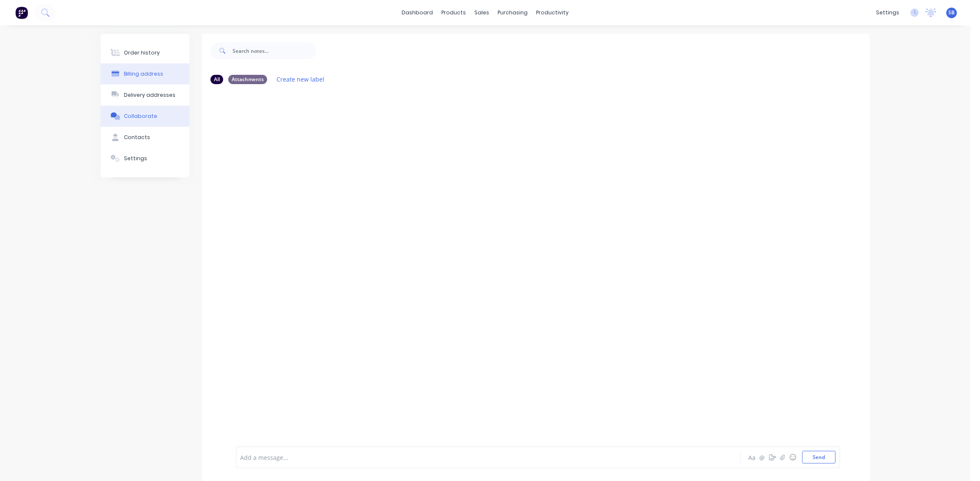
select select "AU"
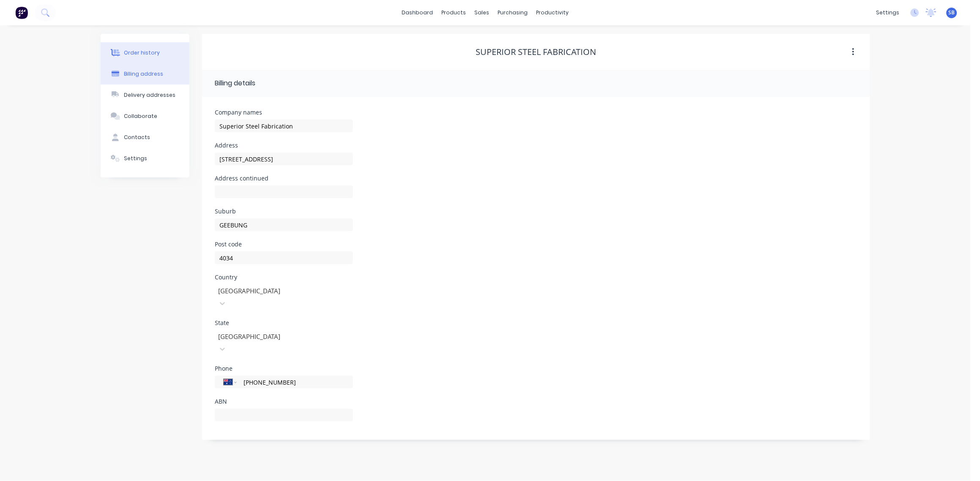
click at [155, 61] on button "Order history" at bounding box center [145, 52] width 89 height 21
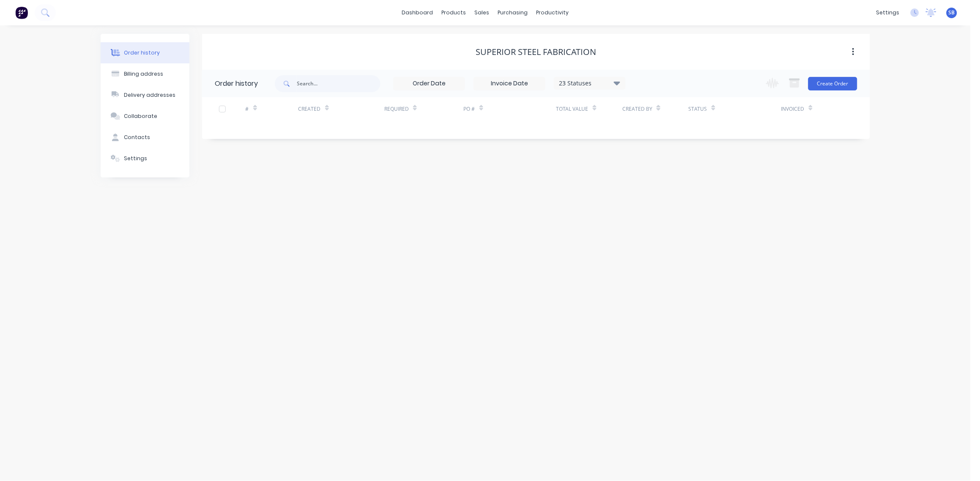
click at [618, 82] on icon at bounding box center [617, 83] width 6 height 4
click at [583, 184] on div "All" at bounding box center [607, 185] width 106 height 17
click at [635, 185] on div "All" at bounding box center [607, 185] width 106 height 17
click at [660, 181] on label at bounding box center [660, 181] width 0 height 0
click at [660, 185] on input "checkbox" at bounding box center [663, 185] width 7 height 8
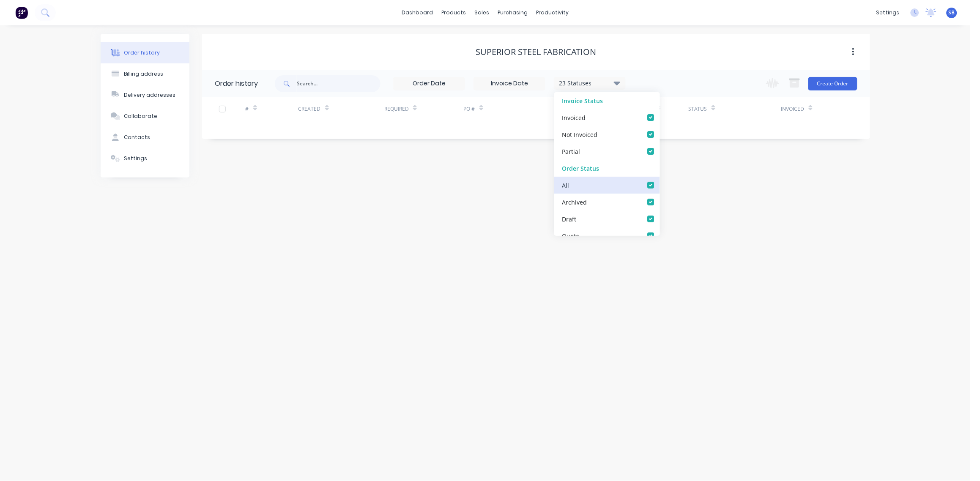
checkbox input "true"
click at [672, 211] on div "Order history Billing address Delivery addresses Collaborate Contacts Settings …" at bounding box center [485, 253] width 971 height 456
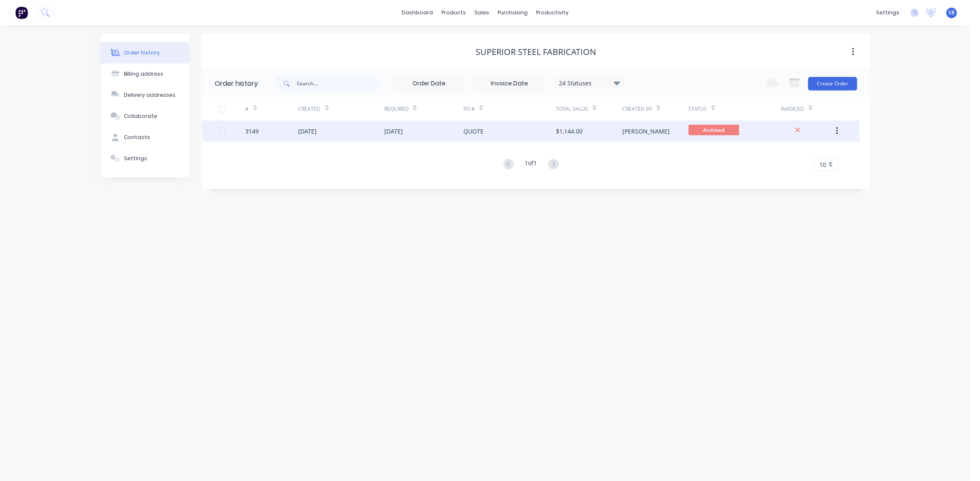
click at [391, 134] on div "[DATE]" at bounding box center [393, 131] width 19 height 9
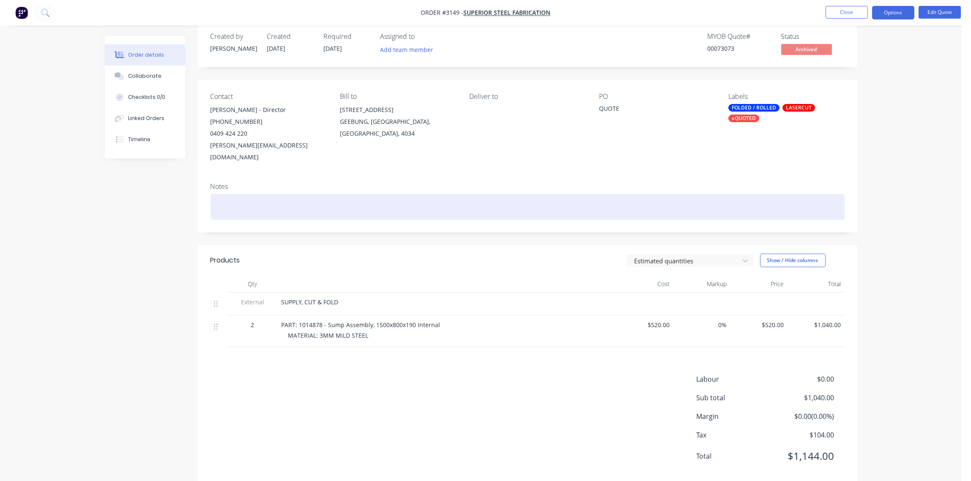
scroll to position [18, 0]
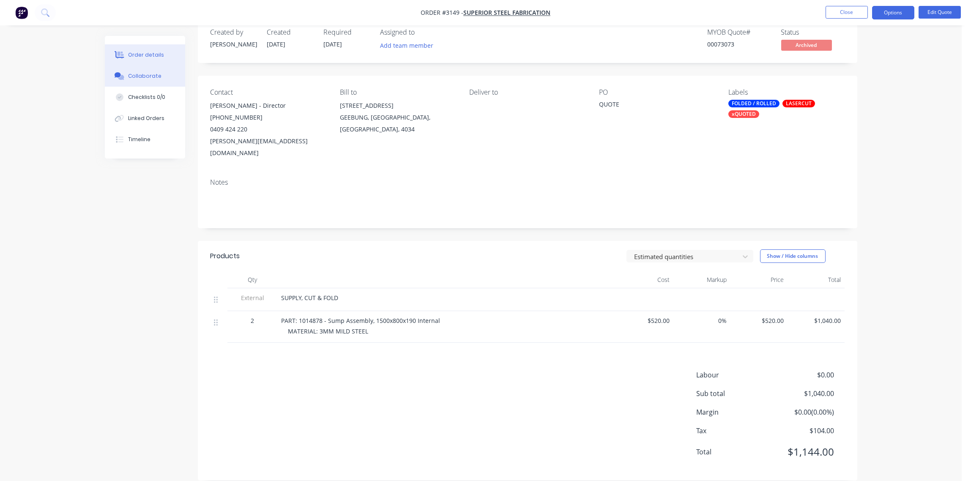
click at [155, 78] on div "Collaborate" at bounding box center [144, 76] width 33 height 8
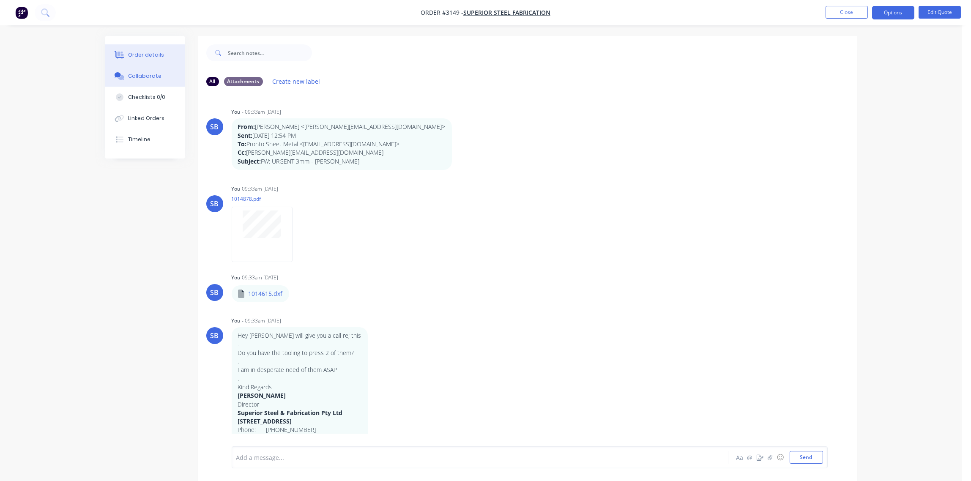
click at [172, 45] on button "Order details" at bounding box center [145, 54] width 80 height 21
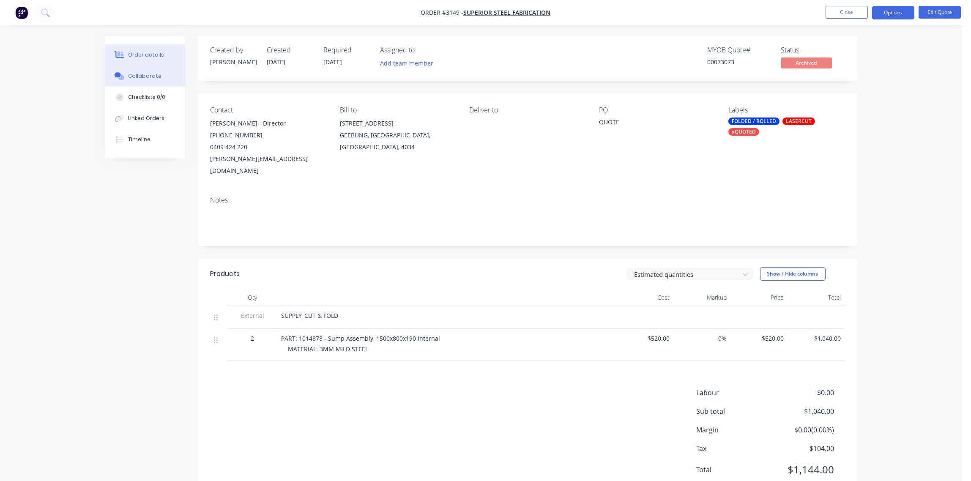
click at [165, 82] on button "Collaborate" at bounding box center [145, 76] width 80 height 21
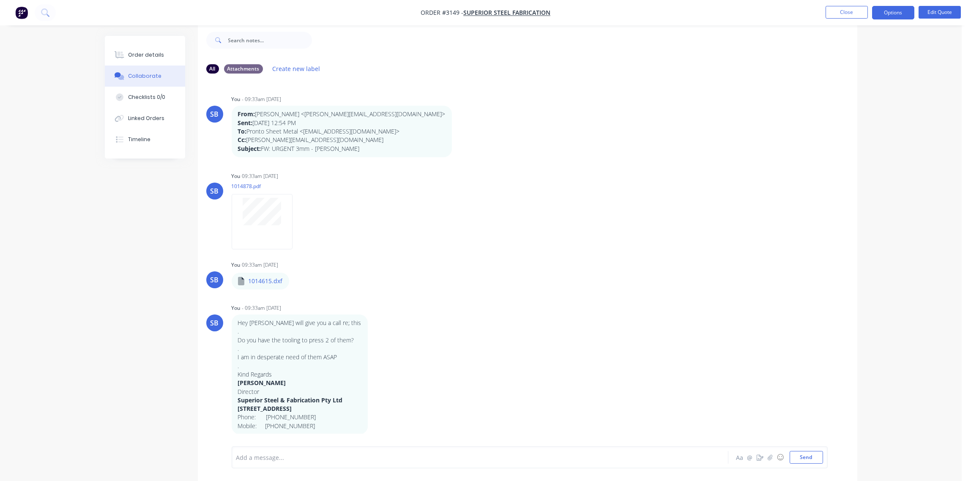
scroll to position [0, 0]
click at [273, 231] on div at bounding box center [262, 221] width 61 height 55
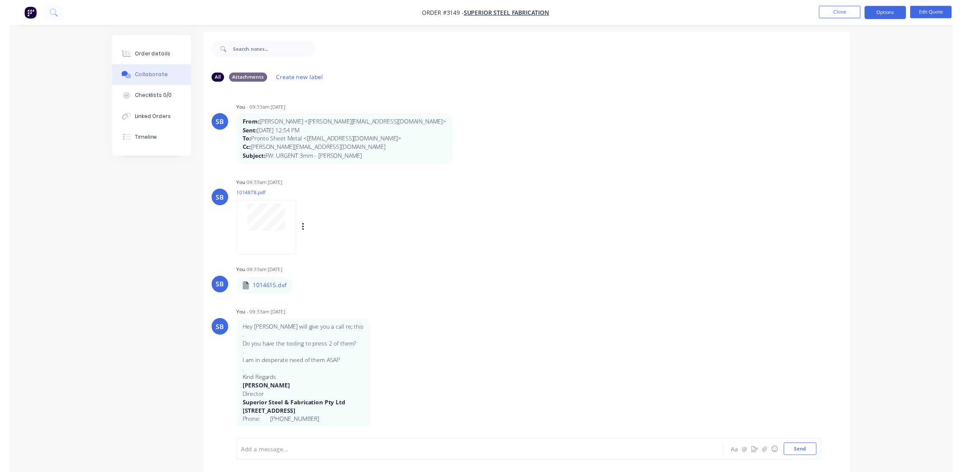
scroll to position [0, 0]
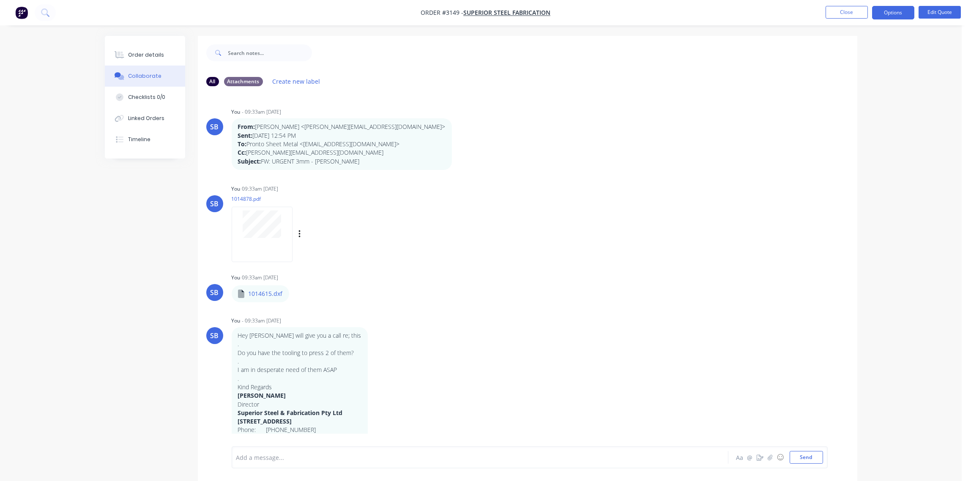
click at [276, 246] on div at bounding box center [262, 234] width 61 height 55
click at [839, 13] on button "Close" at bounding box center [847, 12] width 42 height 13
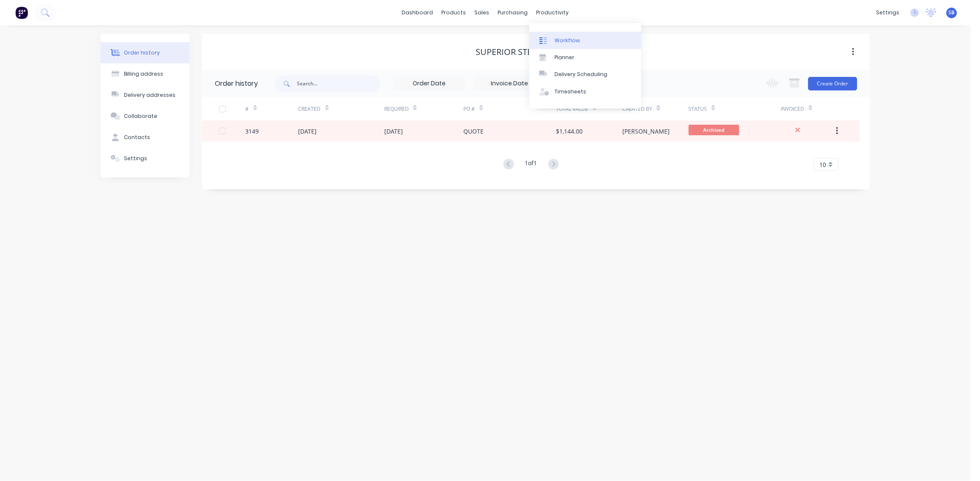
click at [569, 37] on div "Workflow" at bounding box center [567, 41] width 25 height 8
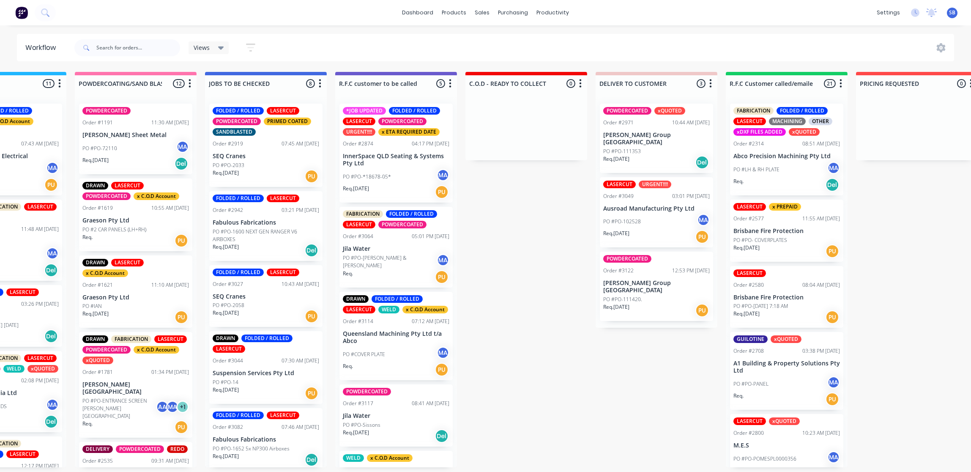
scroll to position [52, 0]
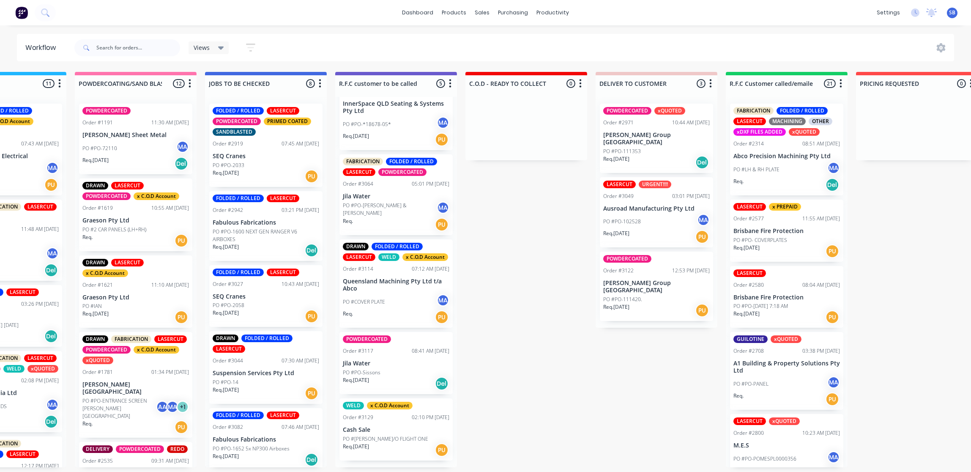
click at [397, 201] on div "PO #PO-[PERSON_NAME] & [PERSON_NAME] MA" at bounding box center [396, 209] width 107 height 16
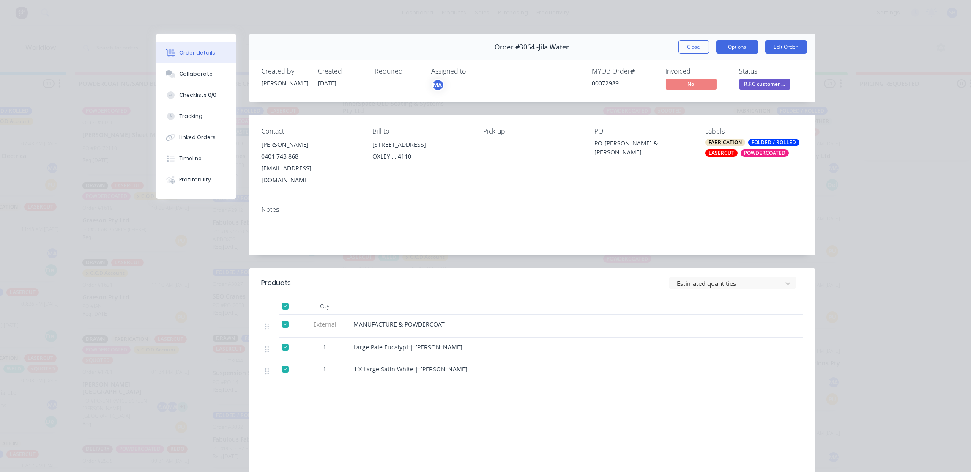
click at [716, 48] on button "Options" at bounding box center [737, 47] width 42 height 14
click at [704, 104] on div "Delivery Docket" at bounding box center [714, 102] width 74 height 12
click at [704, 104] on div "Standard" at bounding box center [714, 102] width 74 height 12
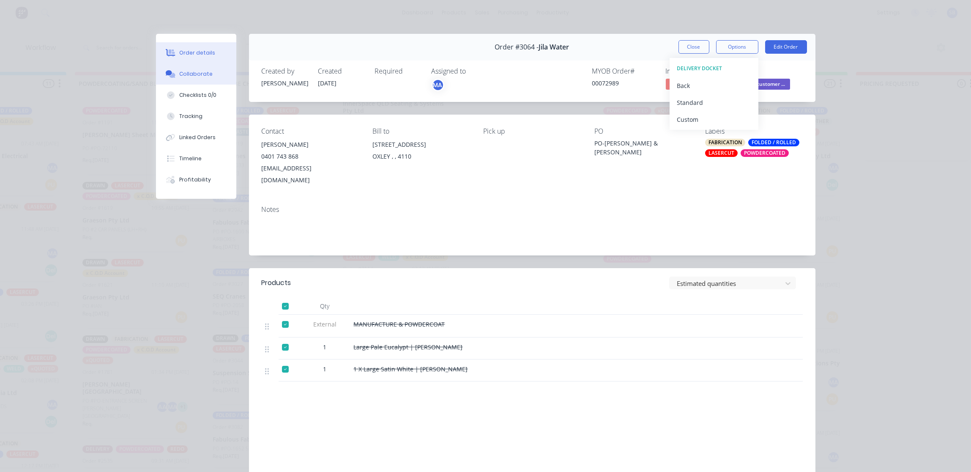
click at [189, 73] on div "Collaborate" at bounding box center [195, 74] width 33 height 8
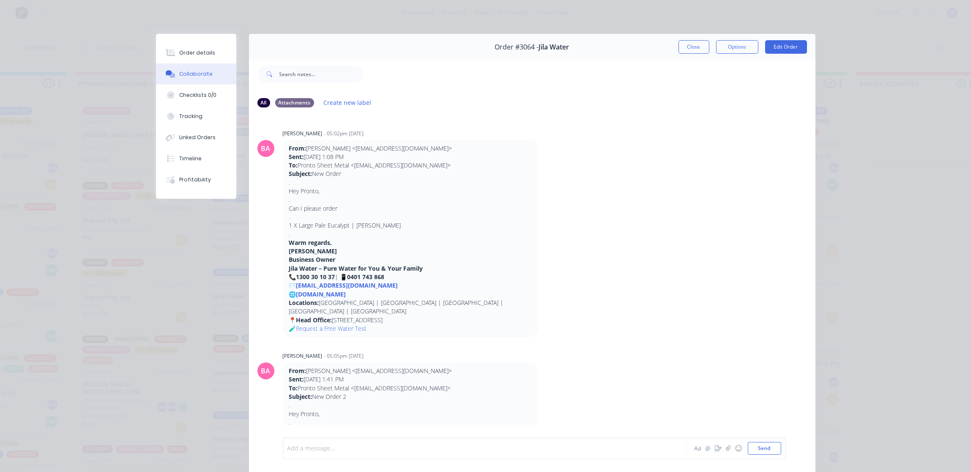
click at [318, 450] on div at bounding box center [473, 448] width 370 height 9
paste div
click at [391, 438] on div "CUSTOMER CALLED TO COLLECT -" at bounding box center [473, 441] width 370 height 9
click at [765, 452] on button "Send" at bounding box center [764, 448] width 33 height 13
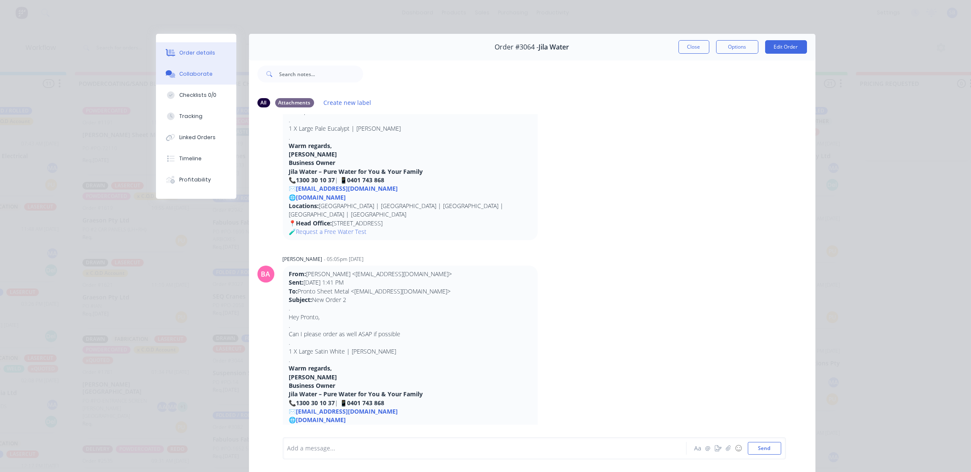
click at [195, 49] on div "Order details" at bounding box center [197, 53] width 36 height 8
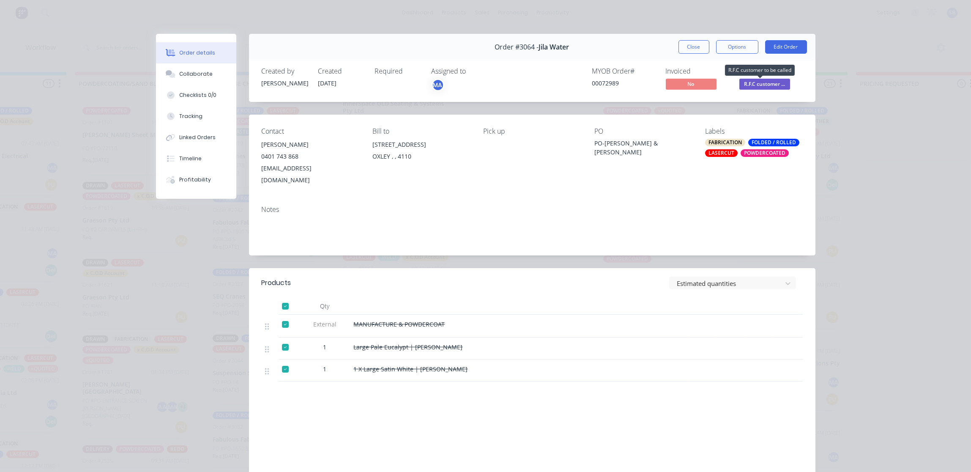
click at [762, 85] on span "R.F.C customer ..." at bounding box center [764, 84] width 51 height 11
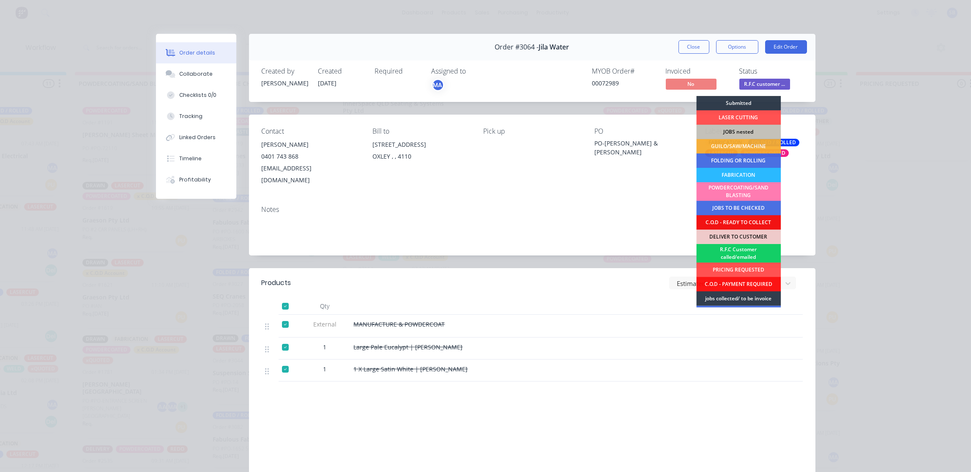
click at [731, 251] on div "R.F.C Customer called/emailed" at bounding box center [738, 253] width 85 height 19
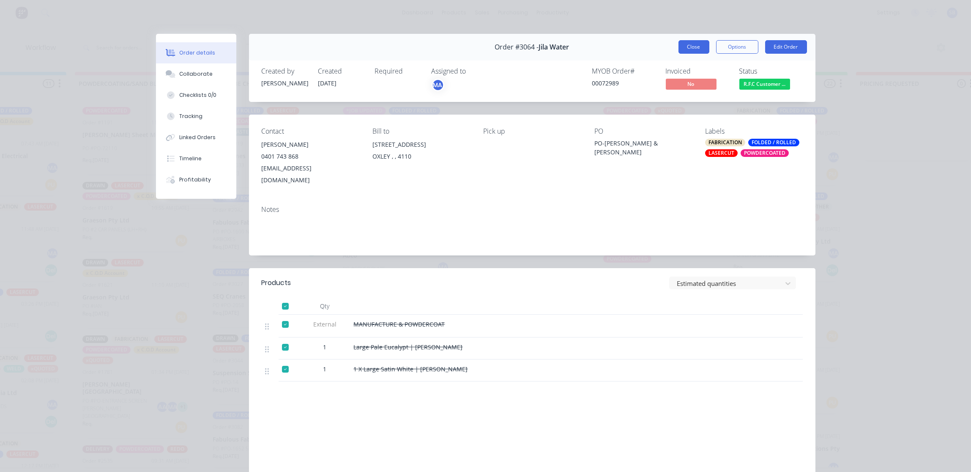
click at [689, 47] on button "Close" at bounding box center [694, 47] width 31 height 14
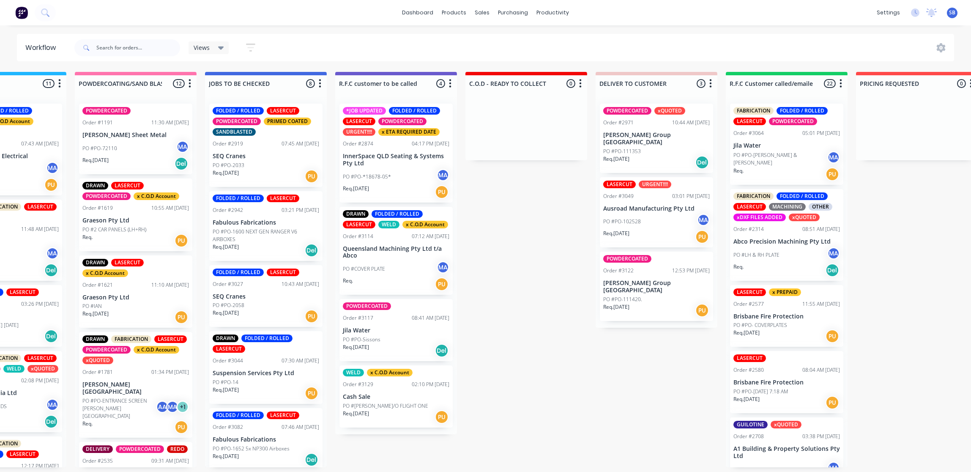
scroll to position [4, 725]
click at [393, 336] on div "PO #PO-Sissons" at bounding box center [396, 340] width 107 height 8
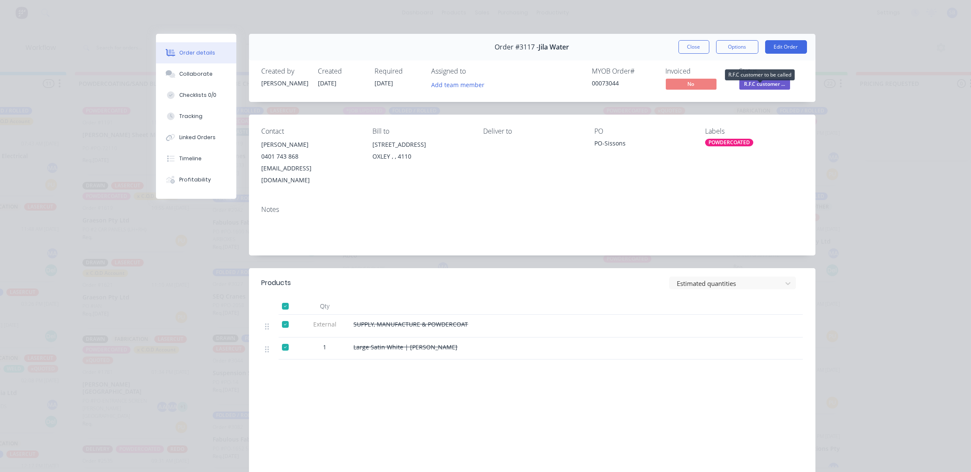
click at [761, 83] on span "R.F.C customer ..." at bounding box center [764, 84] width 51 height 11
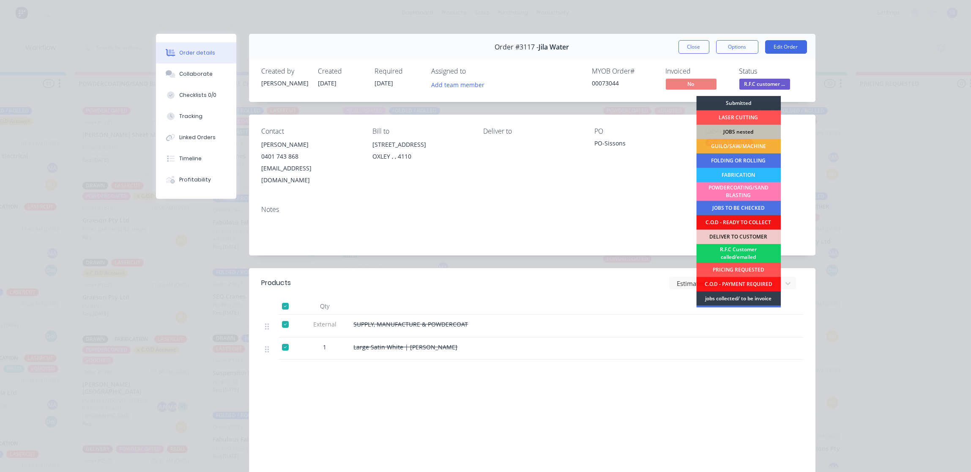
click at [743, 252] on div "R.F.C Customer called/emailed" at bounding box center [738, 253] width 85 height 19
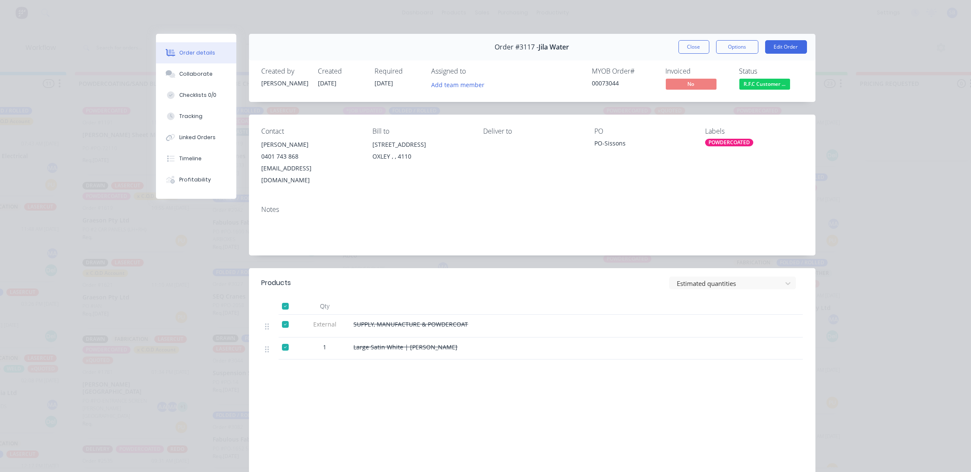
click at [196, 50] on div "Order details" at bounding box center [197, 53] width 36 height 8
click at [205, 73] on button "Collaborate" at bounding box center [196, 73] width 80 height 21
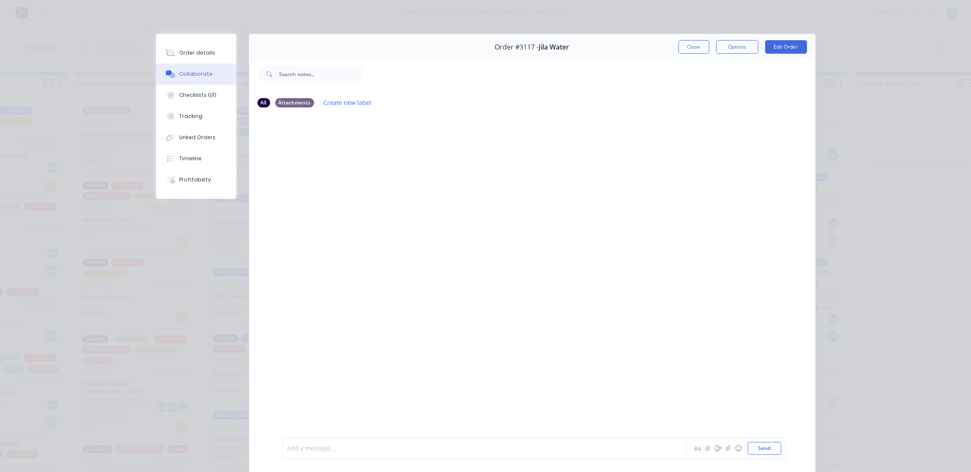
click at [339, 448] on div at bounding box center [473, 448] width 370 height 9
paste div
click at [386, 438] on div "CUSTOMER CALLED TO COLLECT -" at bounding box center [473, 441] width 370 height 9
click at [767, 448] on button "Send" at bounding box center [764, 448] width 33 height 13
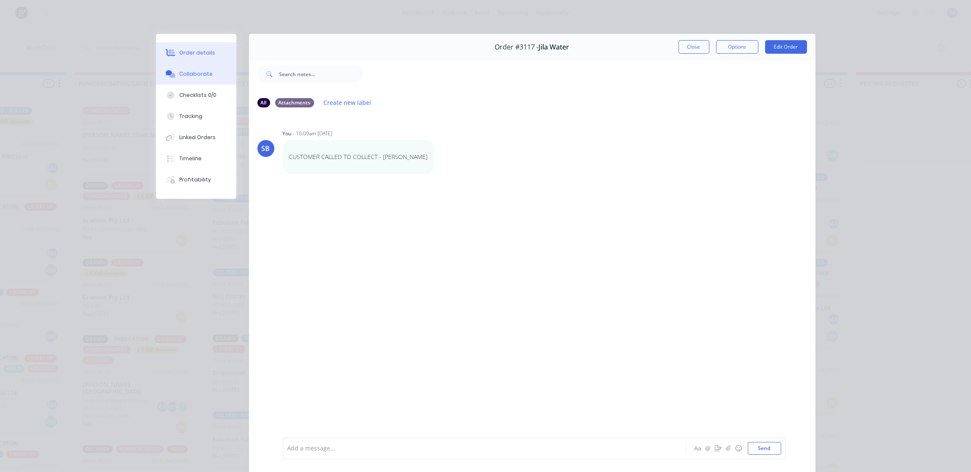
click at [193, 51] on div "Order details" at bounding box center [197, 53] width 36 height 8
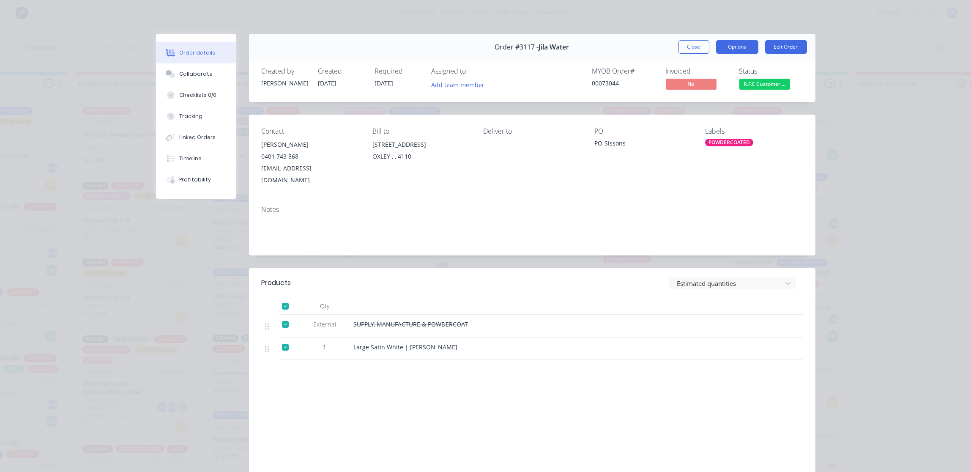
click at [730, 49] on button "Options" at bounding box center [737, 47] width 42 height 14
click at [704, 100] on div "Delivery Docket" at bounding box center [714, 102] width 74 height 12
click at [704, 100] on div "Standard" at bounding box center [714, 102] width 74 height 12
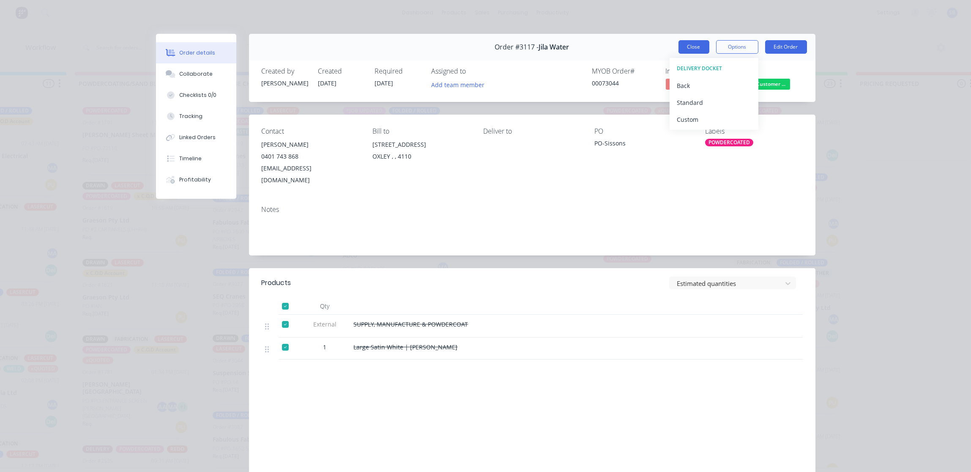
click at [688, 47] on button "Close" at bounding box center [694, 47] width 31 height 14
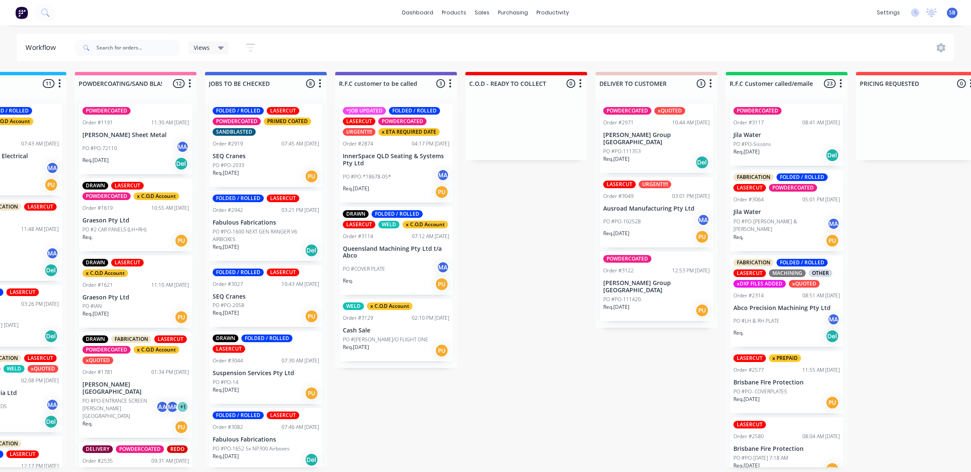
click at [404, 170] on div "PO #PO-*18678-05* MA" at bounding box center [396, 177] width 107 height 16
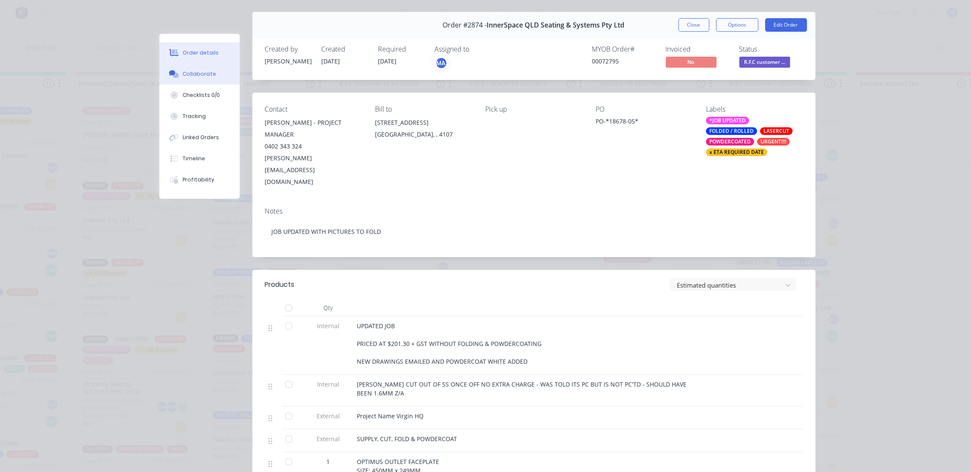
scroll to position [0, 0]
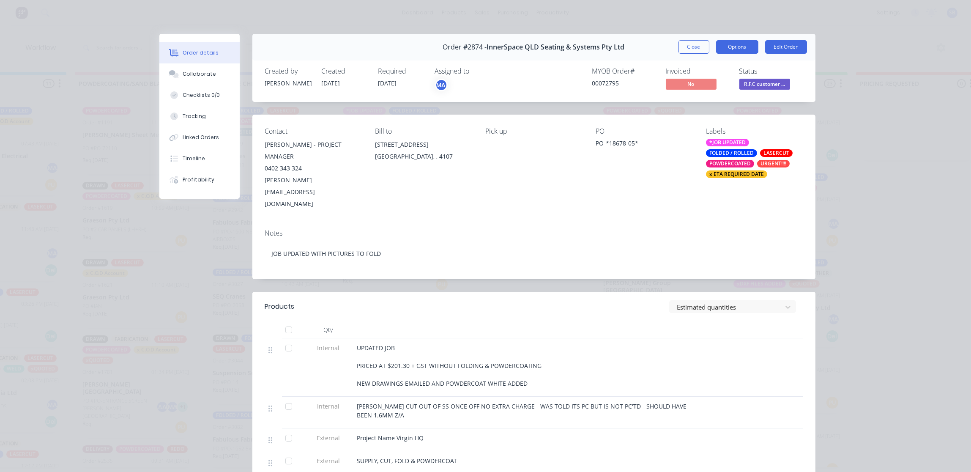
click at [734, 45] on button "Options" at bounding box center [737, 47] width 42 height 14
click at [711, 100] on div "Delivery Docket" at bounding box center [714, 102] width 74 height 12
click at [711, 100] on div "Standard" at bounding box center [714, 102] width 74 height 12
click at [201, 71] on div "Collaborate" at bounding box center [199, 74] width 33 height 8
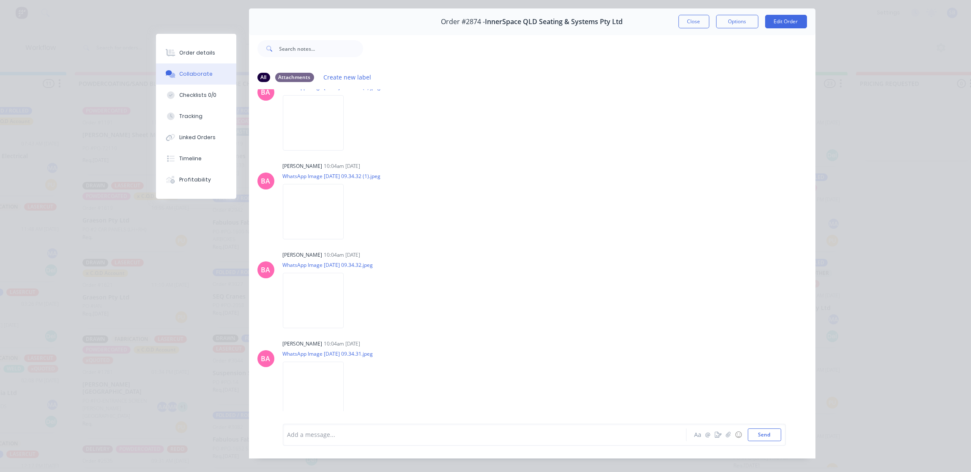
scroll to position [47, 0]
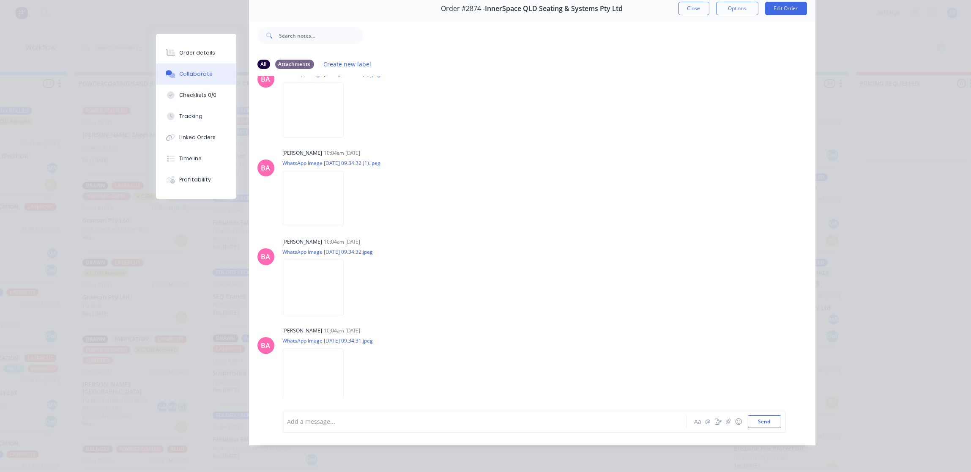
click at [329, 421] on div at bounding box center [473, 421] width 370 height 9
paste div
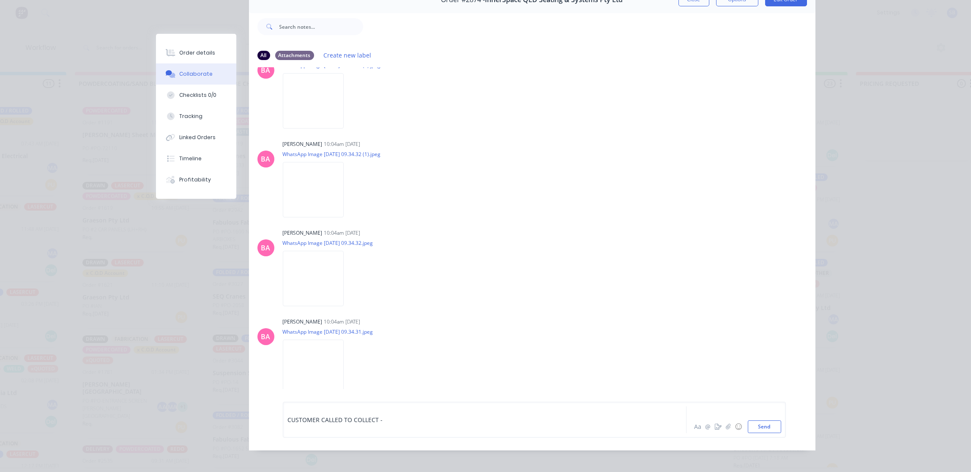
click at [408, 424] on div "CUSTOMER CALLED TO COLLECT -" at bounding box center [473, 419] width 370 height 9
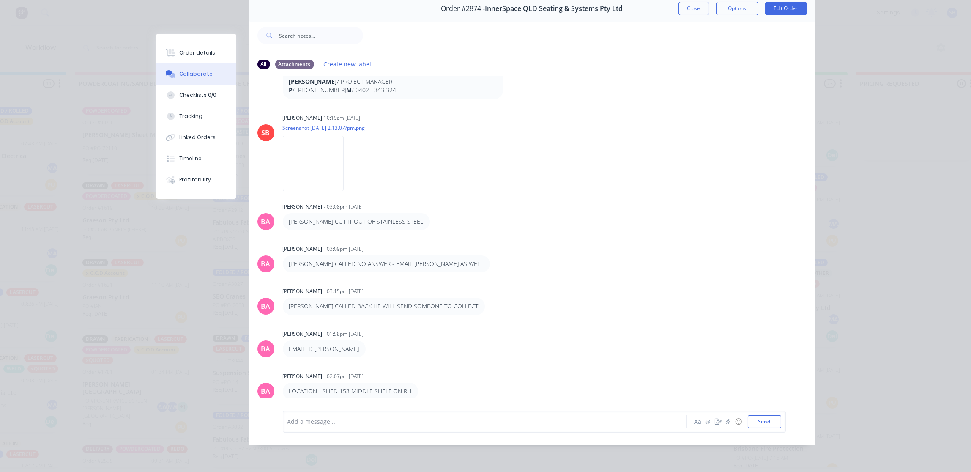
scroll to position [232, 0]
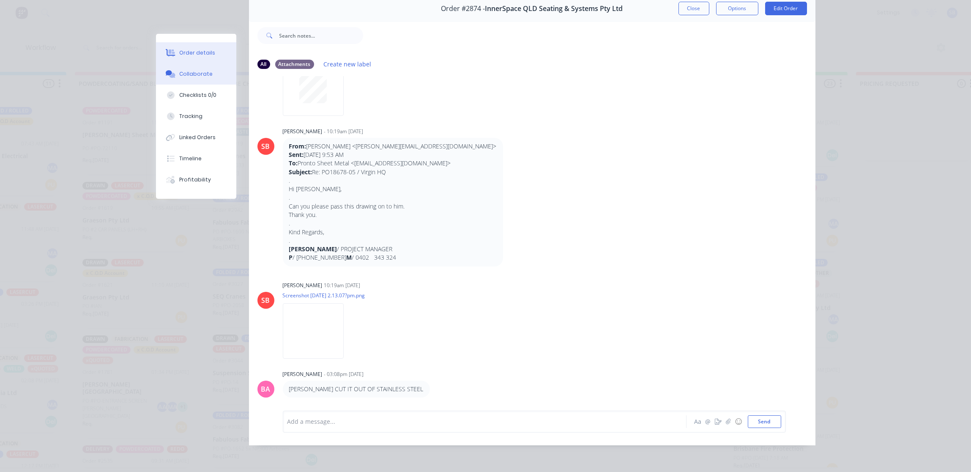
click at [196, 52] on div "Order details" at bounding box center [197, 53] width 36 height 8
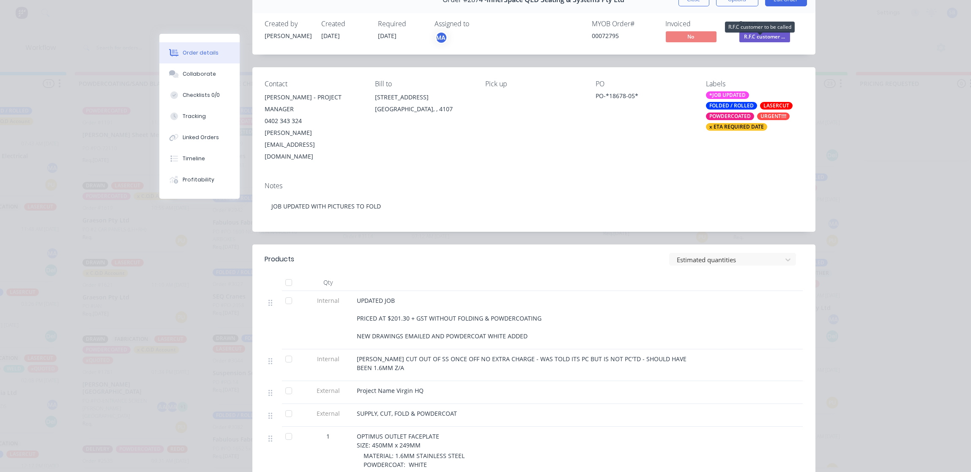
click at [766, 34] on span "R.F.C customer ..." at bounding box center [764, 36] width 51 height 11
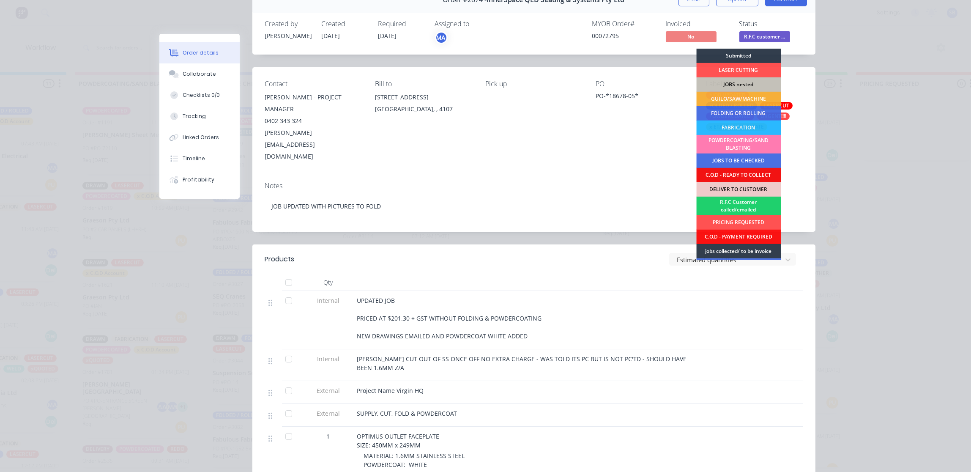
click at [753, 203] on div "R.F.C Customer called/emailed" at bounding box center [738, 206] width 85 height 19
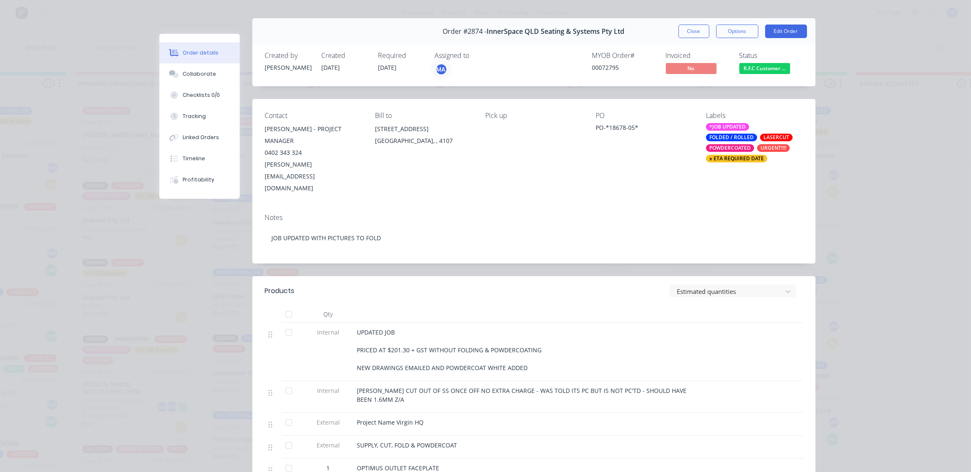
scroll to position [0, 0]
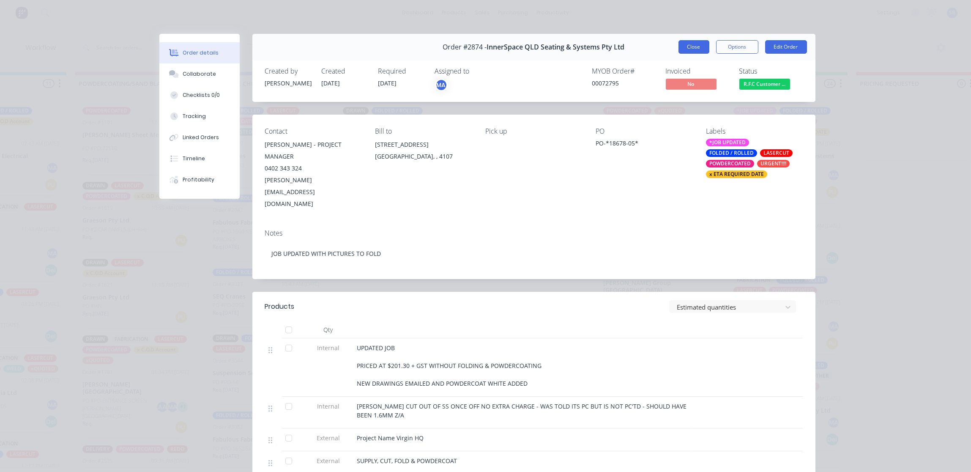
click at [691, 45] on button "Close" at bounding box center [694, 47] width 31 height 14
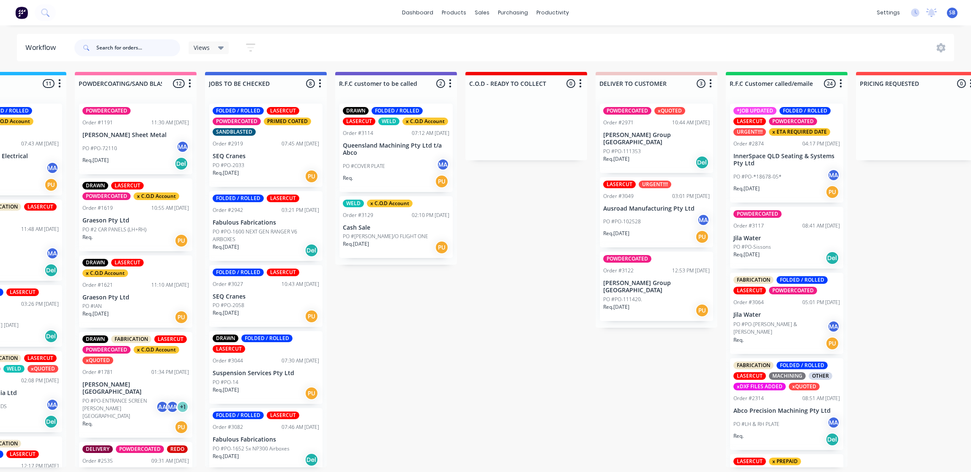
click at [141, 48] on input "text" at bounding box center [138, 47] width 84 height 17
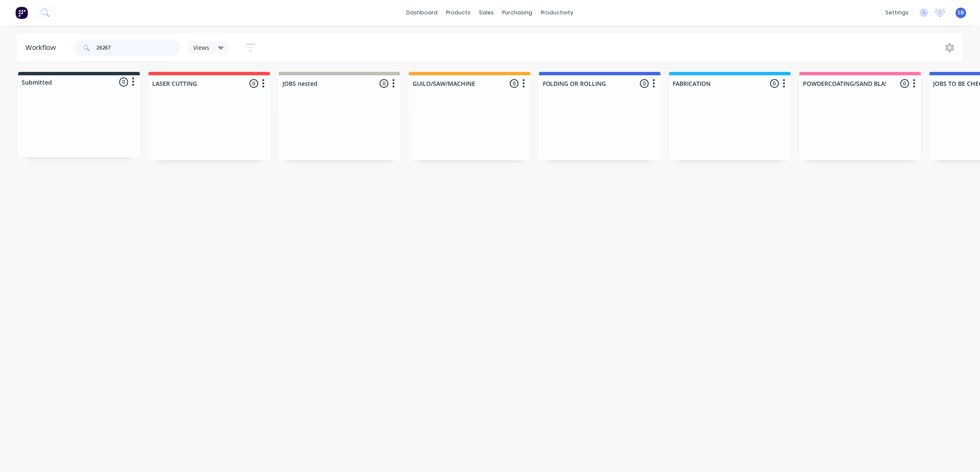
type input "26267"
drag, startPoint x: 130, startPoint y: 52, endPoint x: 0, endPoint y: 98, distance: 137.6
click at [0, 94] on html "dashboard products sales purchasing productivity dashboard products Product Cat…" at bounding box center [490, 210] width 980 height 421
click at [265, 282] on div "Workflow Views Save new view None (Default) edit Show/Hide statuses Show line i…" at bounding box center [485, 244] width 971 height 421
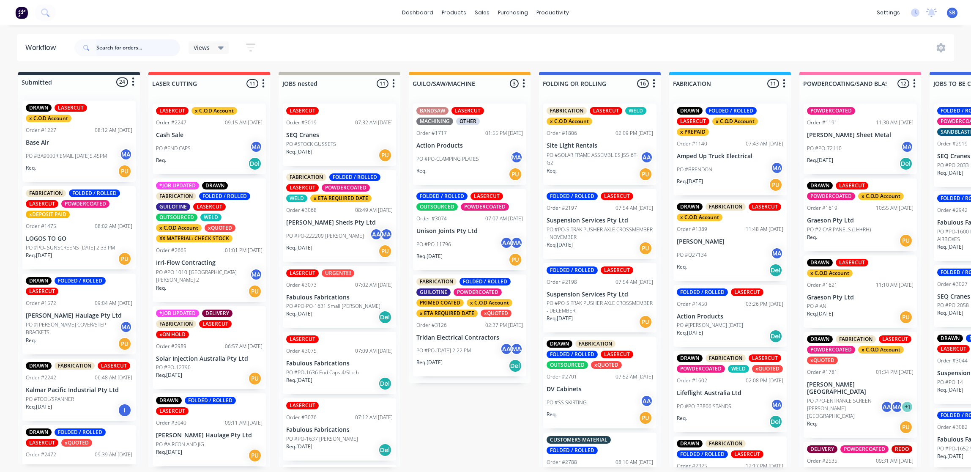
click at [142, 48] on input "text" at bounding box center [138, 47] width 84 height 17
type input "2874"
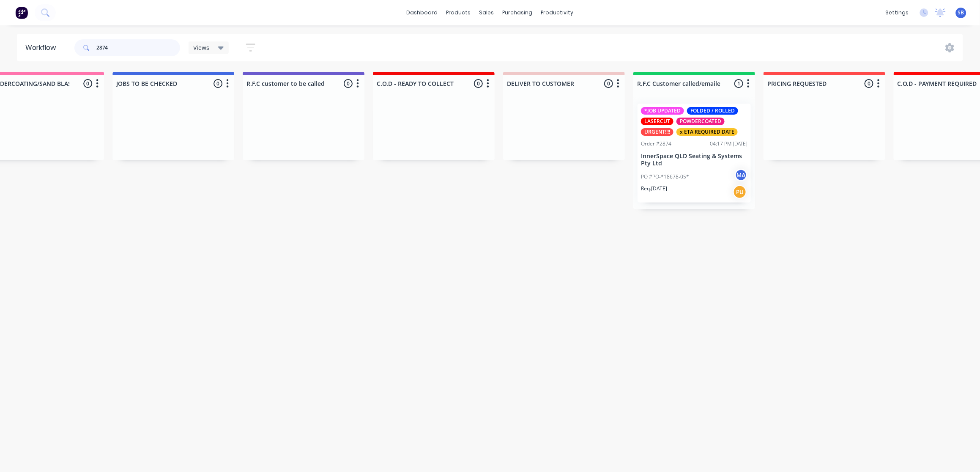
scroll to position [0, 866]
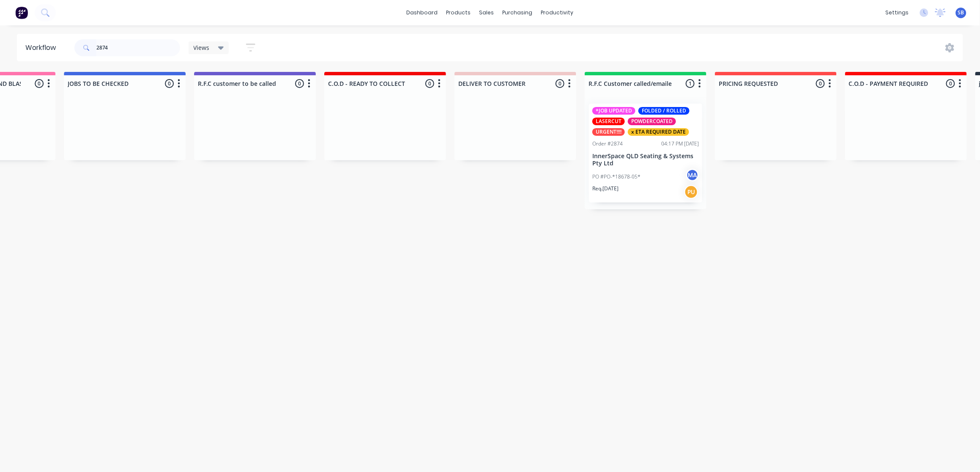
click at [665, 178] on div "PO #PO-*18678-05* MA" at bounding box center [645, 177] width 107 height 16
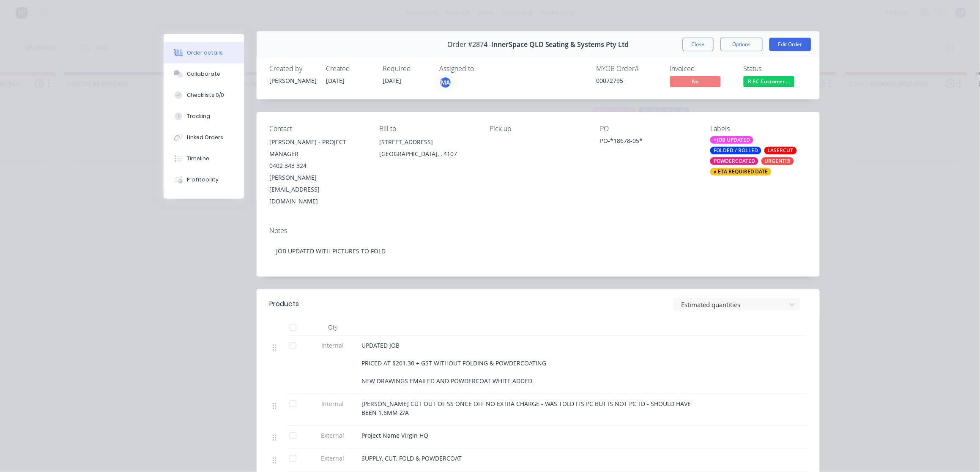
scroll to position [0, 0]
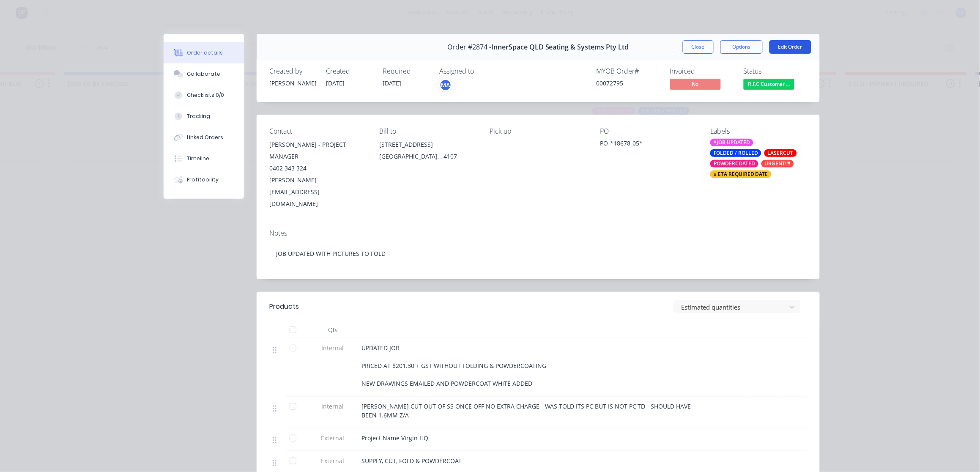
click at [785, 46] on button "Edit Order" at bounding box center [790, 47] width 42 height 14
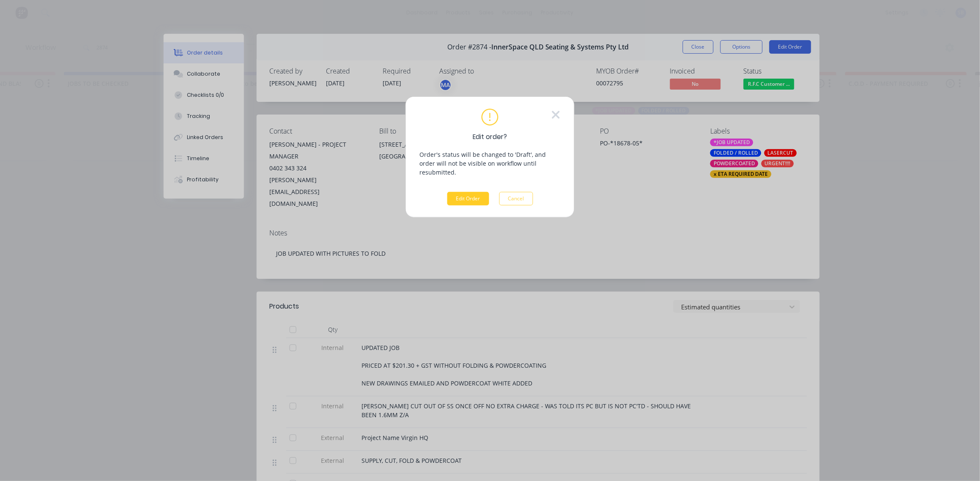
click at [474, 194] on button "Edit Order" at bounding box center [468, 199] width 42 height 14
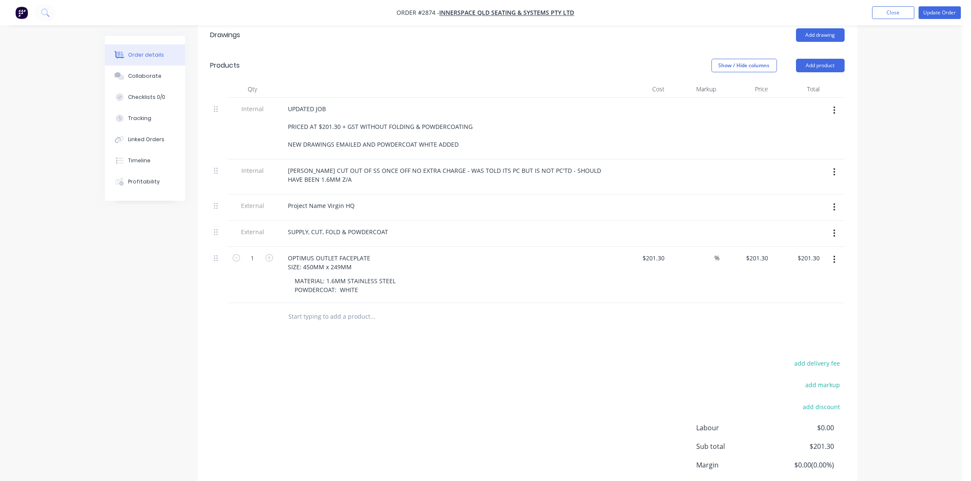
scroll to position [294, 0]
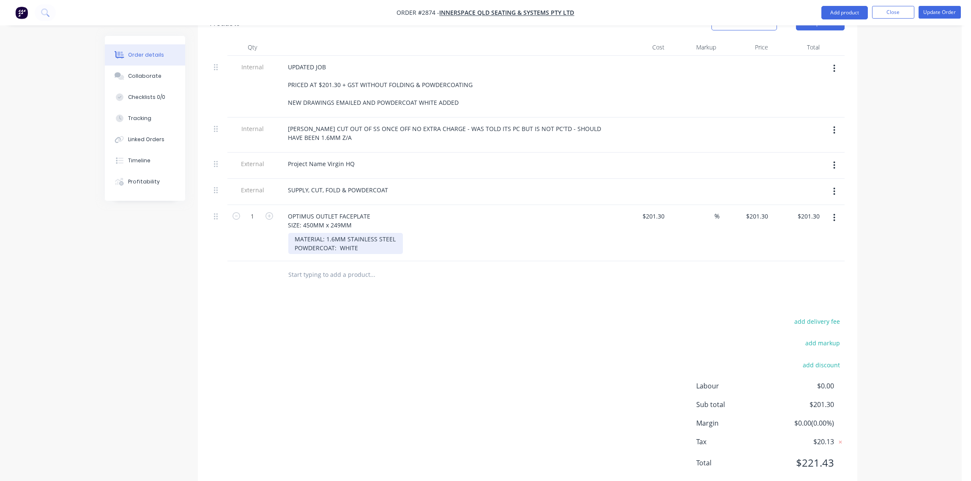
click at [359, 233] on div "MATERIAL: 1.6MM STAINLESS STEEL POWDERCOAT: WHITE" at bounding box center [345, 243] width 115 height 21
click at [429, 277] on div "Drawings Add drawing Products Show / Hide columns Add product Qty Cost Markup P…" at bounding box center [528, 235] width 660 height 514
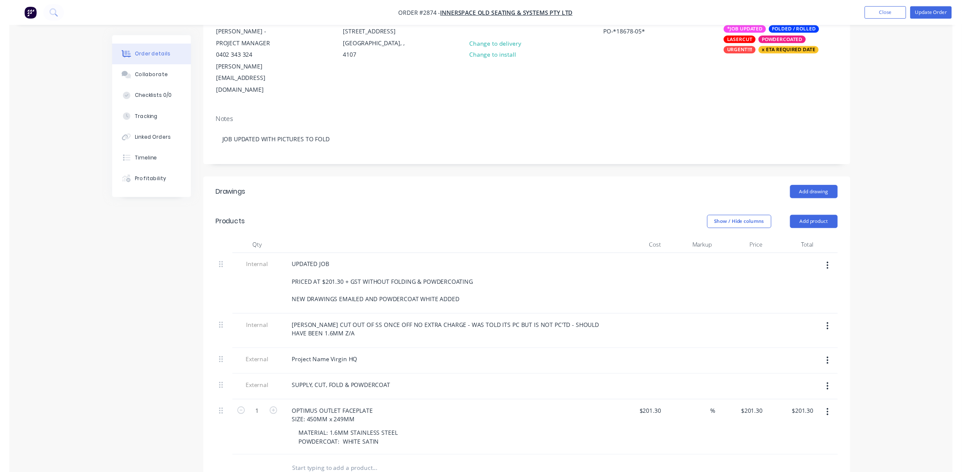
scroll to position [0, 0]
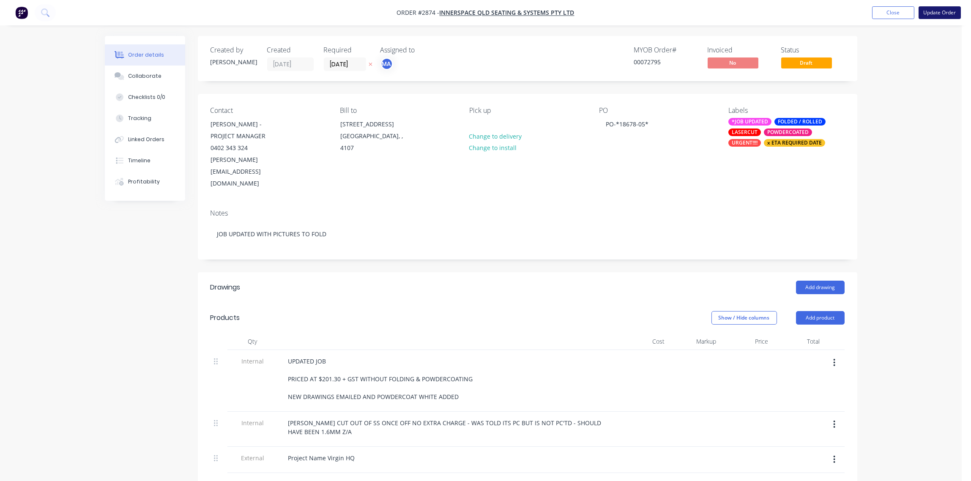
click at [939, 11] on button "Update Order" at bounding box center [940, 12] width 42 height 13
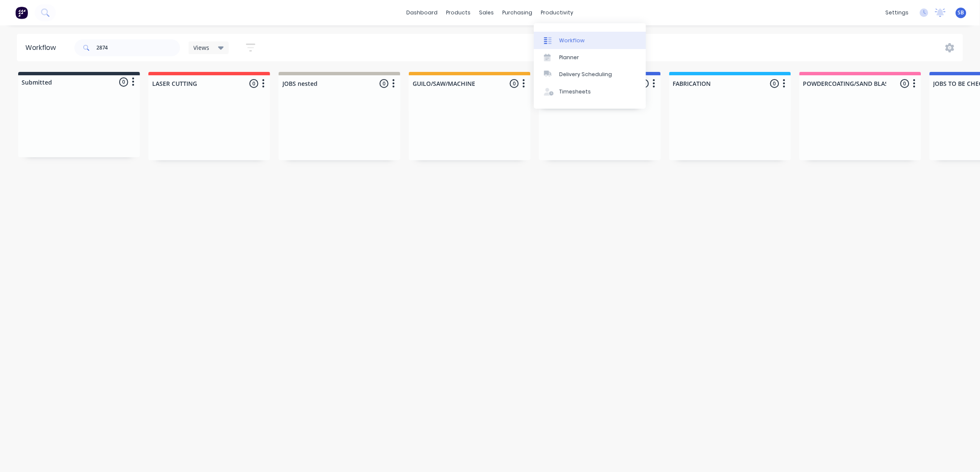
click at [581, 37] on div "Workflow" at bounding box center [571, 41] width 25 height 8
drag, startPoint x: 115, startPoint y: 44, endPoint x: 0, endPoint y: 55, distance: 115.2
click at [0, 55] on html "dashboard products sales purchasing productivity dashboard products Product Cat…" at bounding box center [490, 210] width 980 height 421
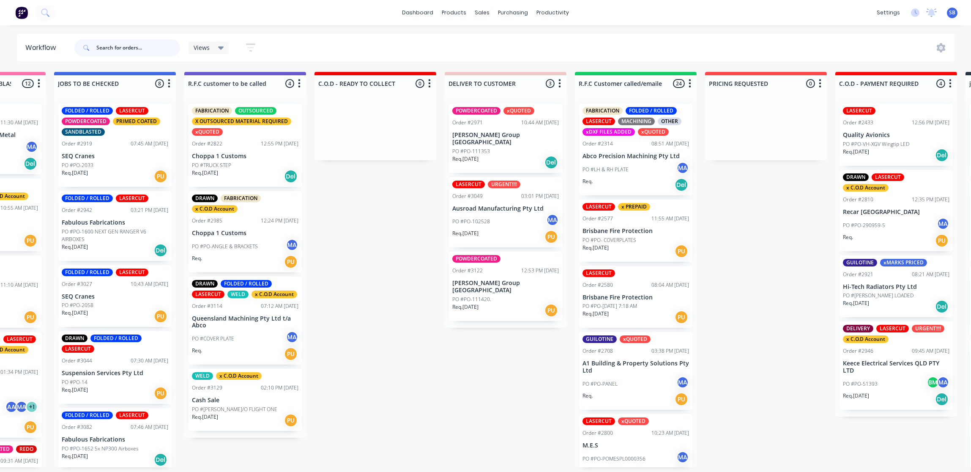
scroll to position [4, 876]
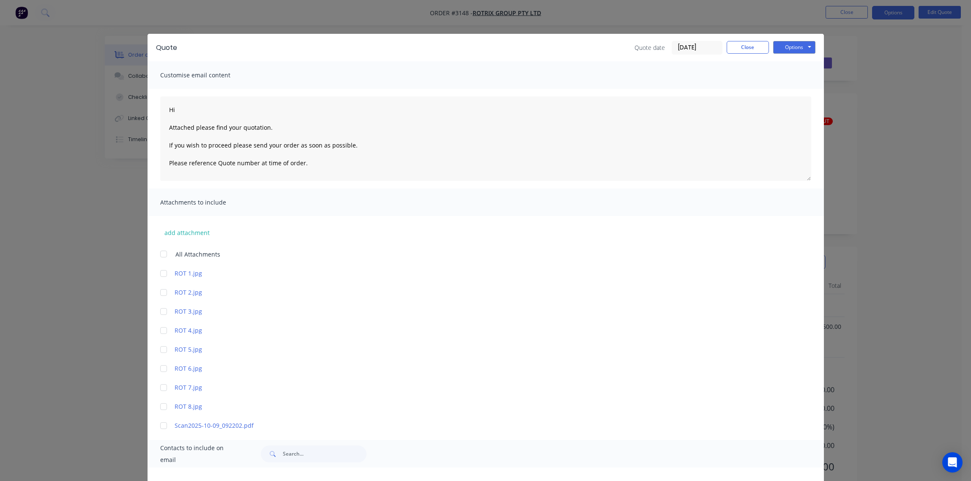
scroll to position [13, 0]
drag, startPoint x: 743, startPoint y: 46, endPoint x: 735, endPoint y: 48, distance: 8.7
click at [744, 45] on button "Close" at bounding box center [748, 47] width 42 height 13
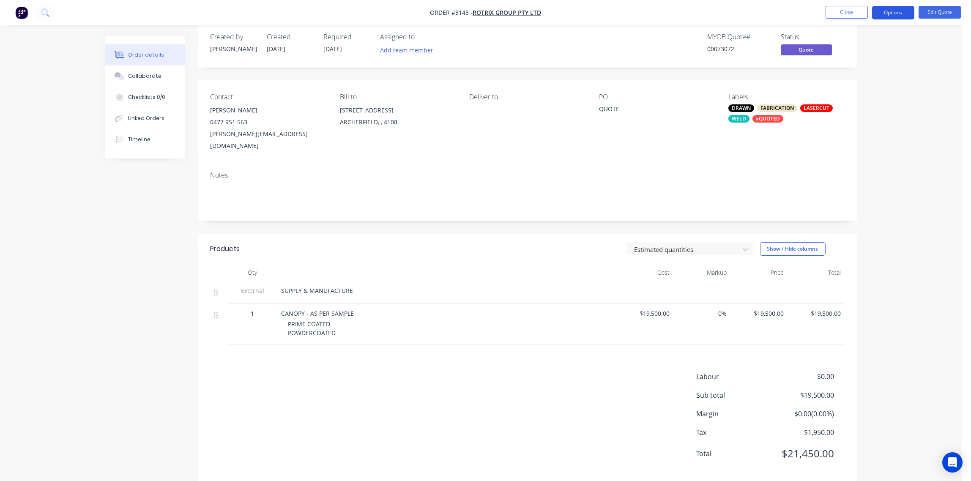
click at [892, 11] on button "Options" at bounding box center [893, 13] width 42 height 14
click at [852, 183] on div "Archive" at bounding box center [868, 187] width 78 height 12
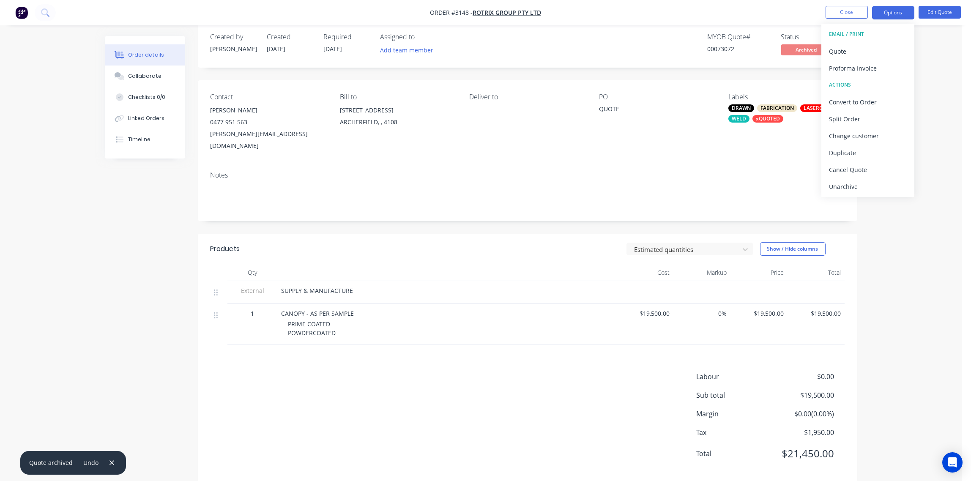
click at [659, 42] on div "MYOB Quote # 00073072 Status Archived" at bounding box center [655, 45] width 380 height 25
click at [848, 12] on button "Close" at bounding box center [847, 12] width 42 height 13
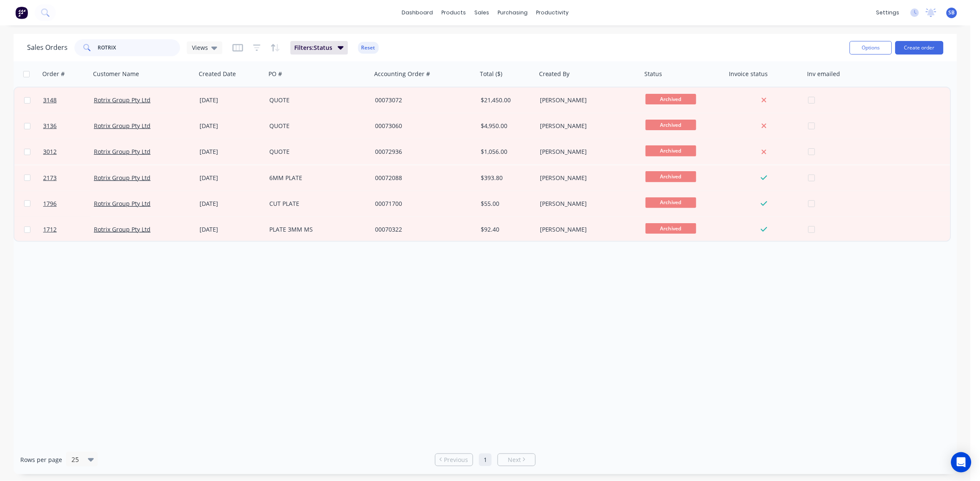
drag, startPoint x: 125, startPoint y: 45, endPoint x: -3, endPoint y: 49, distance: 127.8
click at [0, 49] on html "dashboard products sales purchasing productivity dashboard products Product Cat…" at bounding box center [490, 240] width 980 height 481
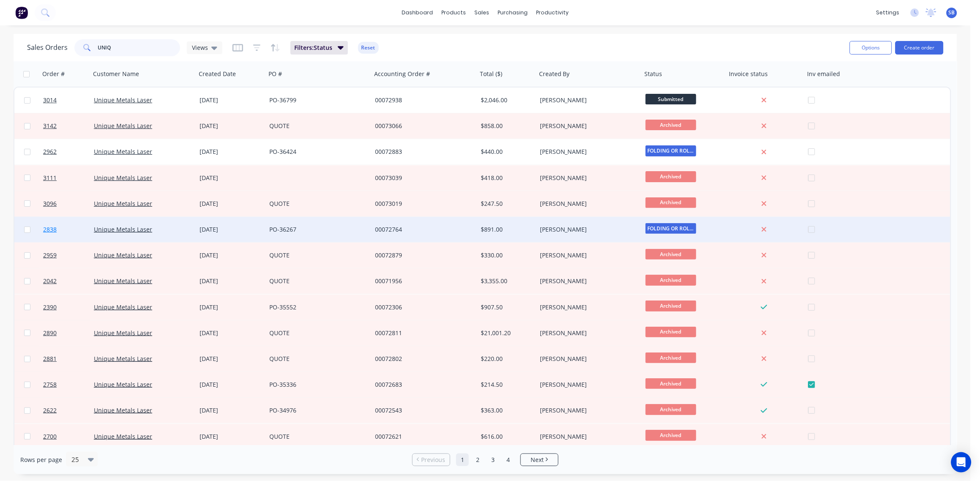
type input "UNIQ"
click at [51, 230] on span "2838" at bounding box center [50, 229] width 14 height 8
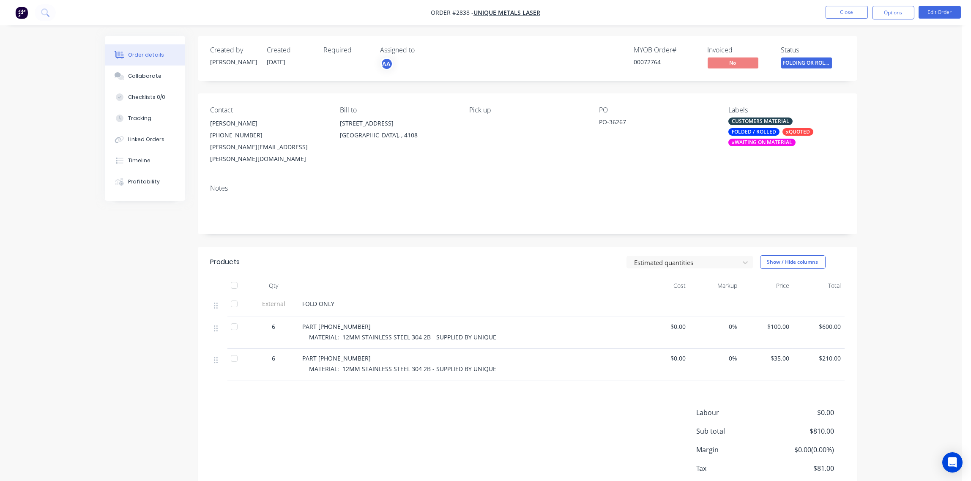
click at [766, 144] on div "xWAITING ON MATERIAL" at bounding box center [761, 143] width 67 height 8
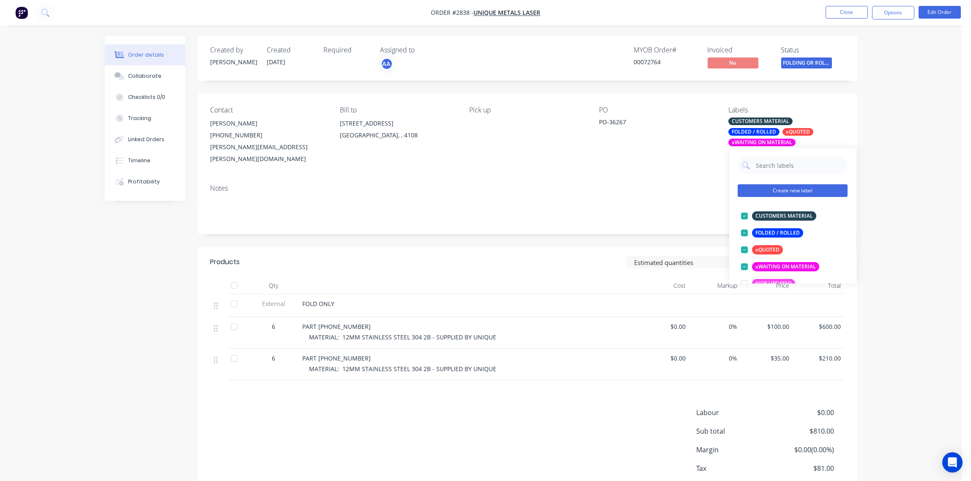
scroll to position [63, 0]
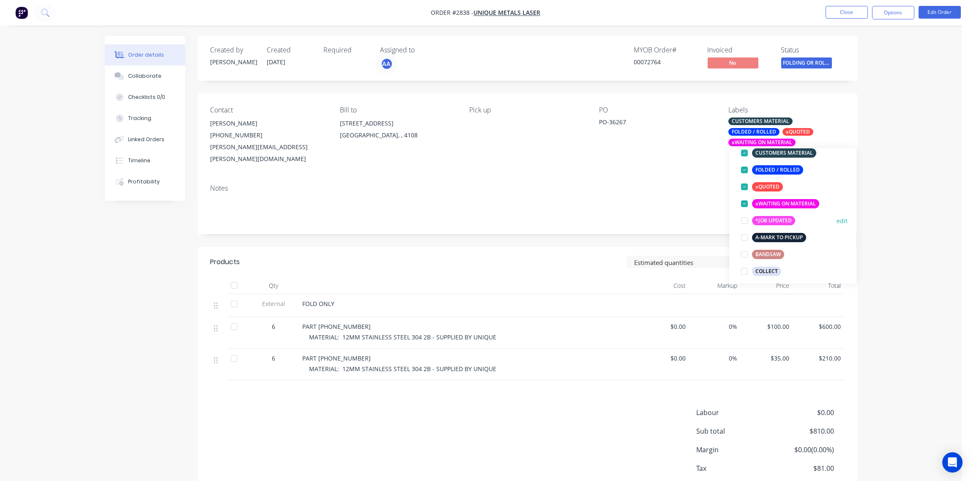
click at [744, 203] on div at bounding box center [744, 203] width 17 height 17
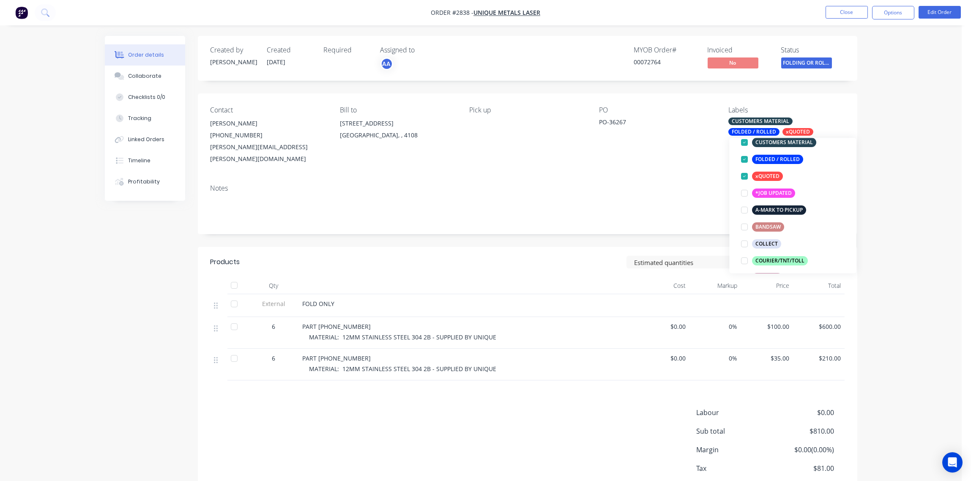
click at [667, 160] on div "Contact [PERSON_NAME] [PHONE_NUMBER] [PERSON_NAME][EMAIL_ADDRESS][PERSON_NAME][…" at bounding box center [528, 135] width 660 height 84
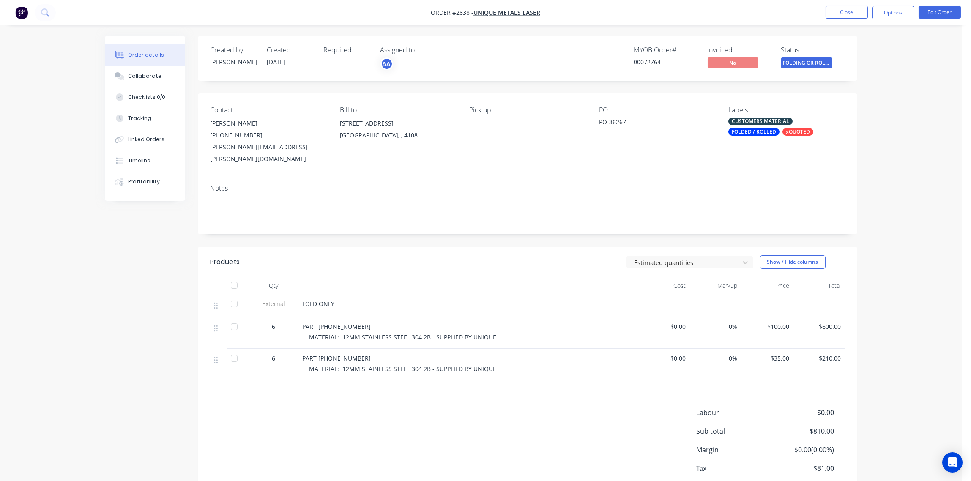
click at [760, 133] on div "FOLDED / ROLLED" at bounding box center [753, 132] width 51 height 8
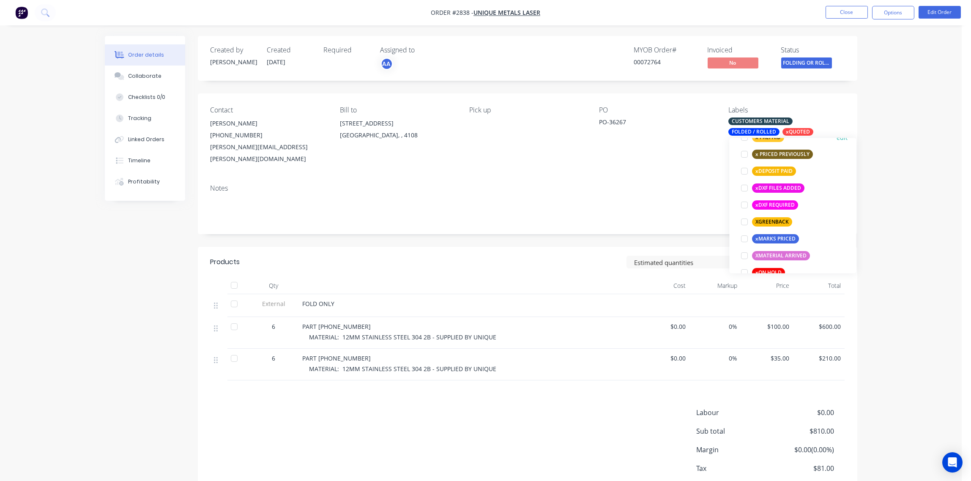
scroll to position [757, 0]
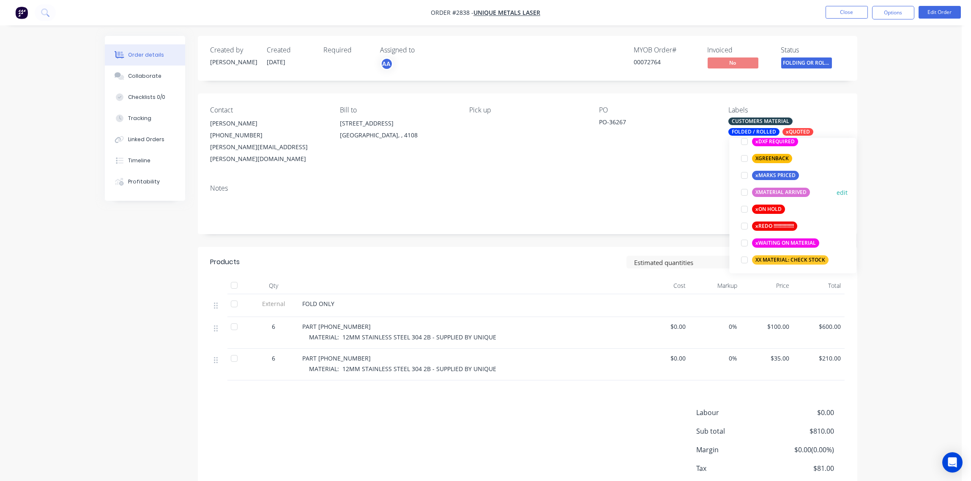
click at [747, 192] on div at bounding box center [744, 192] width 17 height 17
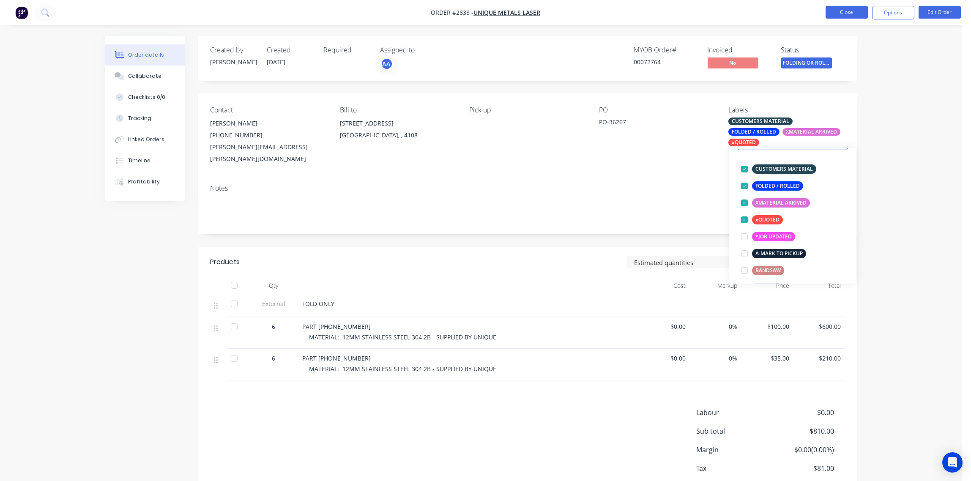
click at [851, 11] on button "Close" at bounding box center [847, 12] width 42 height 13
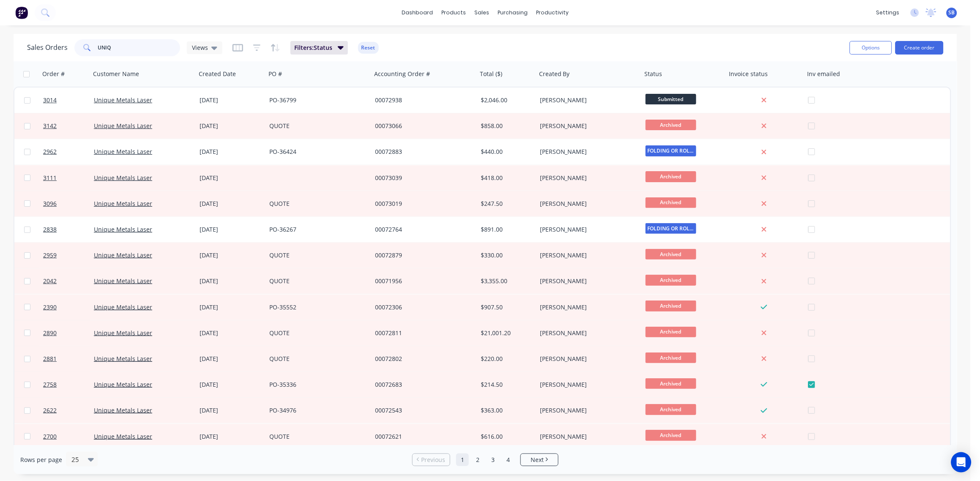
drag, startPoint x: 55, startPoint y: 52, endPoint x: 0, endPoint y: 49, distance: 55.5
click at [0, 50] on html "dashboard products sales purchasing productivity dashboard products Product Cat…" at bounding box center [490, 240] width 980 height 481
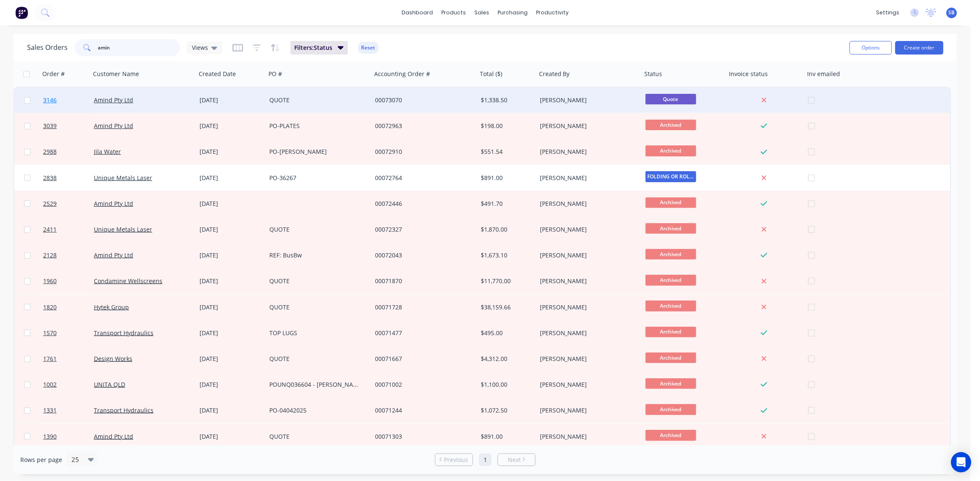
type input "amin"
click at [51, 97] on span "3146" at bounding box center [50, 100] width 14 height 8
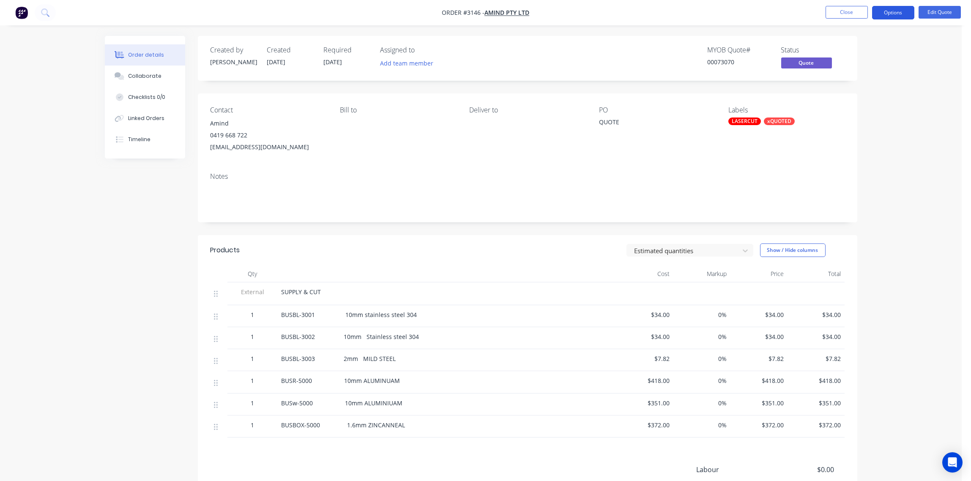
click at [895, 11] on button "Options" at bounding box center [893, 13] width 42 height 14
click at [862, 45] on div "Quote" at bounding box center [868, 51] width 78 height 12
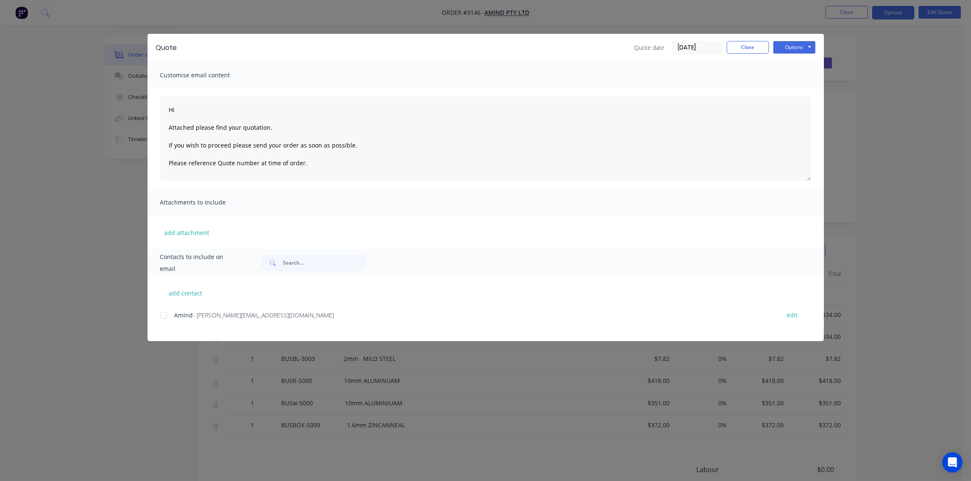
click at [167, 314] on div at bounding box center [163, 315] width 17 height 17
click at [799, 38] on div "Quote Quote date [DATE] Close Options Preview Print Email" at bounding box center [486, 47] width 676 height 27
click at [800, 43] on button "Options" at bounding box center [794, 47] width 42 height 13
click at [794, 90] on button "Email" at bounding box center [800, 90] width 54 height 14
type textarea "Hi Attached please find your quotation. If you wish to proceed please send your…"
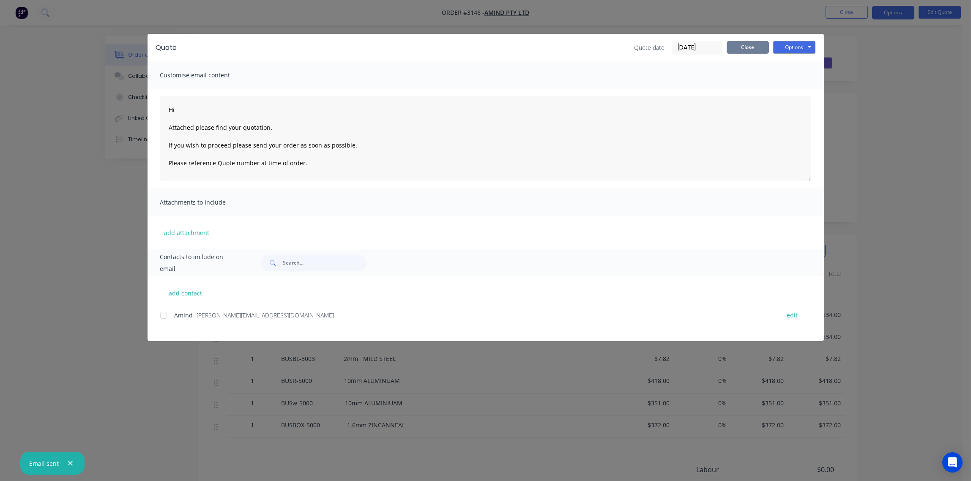
click at [749, 47] on button "Close" at bounding box center [748, 47] width 42 height 13
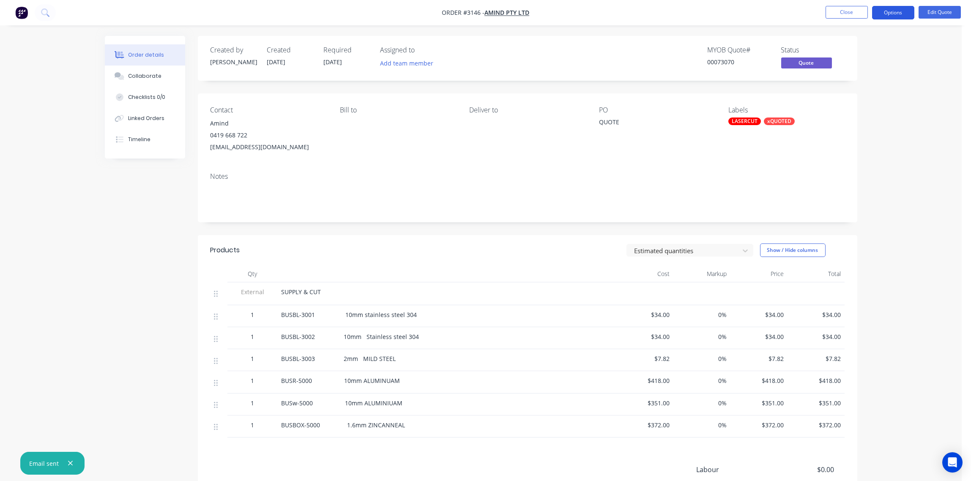
click at [896, 15] on button "Options" at bounding box center [893, 13] width 42 height 14
click at [850, 189] on div "Archive" at bounding box center [868, 187] width 78 height 12
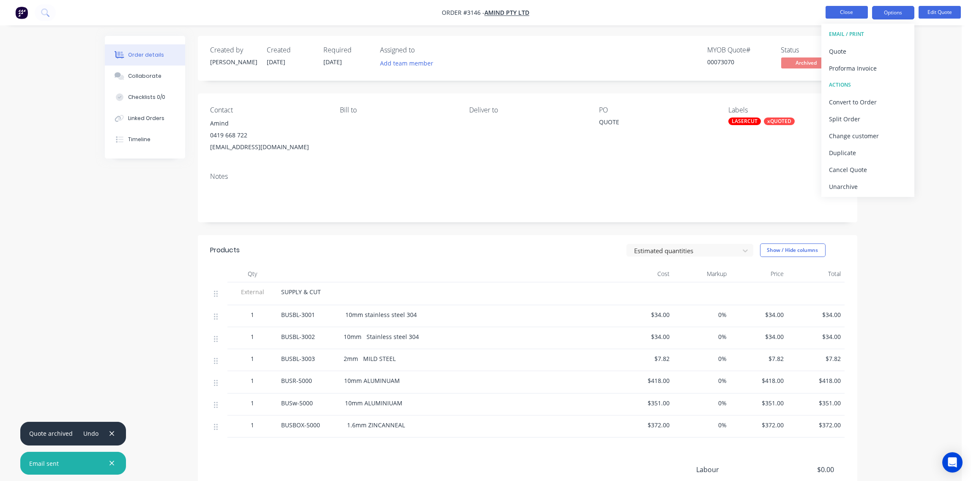
click at [851, 12] on button "Close" at bounding box center [847, 12] width 42 height 13
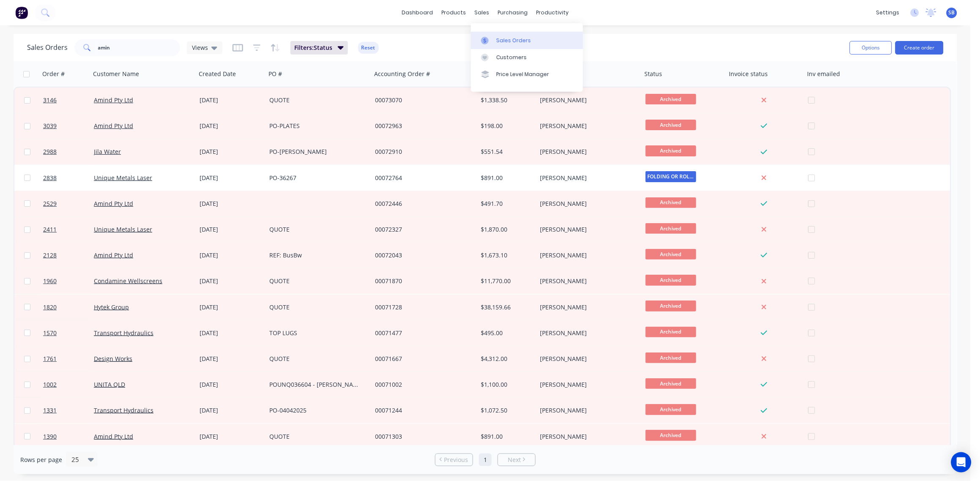
click at [511, 39] on div "Sales Orders" at bounding box center [513, 41] width 35 height 8
click at [503, 37] on div "Sales Orders" at bounding box center [513, 41] width 35 height 8
drag, startPoint x: 131, startPoint y: 41, endPoint x: 0, endPoint y: 39, distance: 131.5
click at [0, 37] on html "dashboard products sales purchasing productivity dashboard products Product Cat…" at bounding box center [490, 240] width 980 height 481
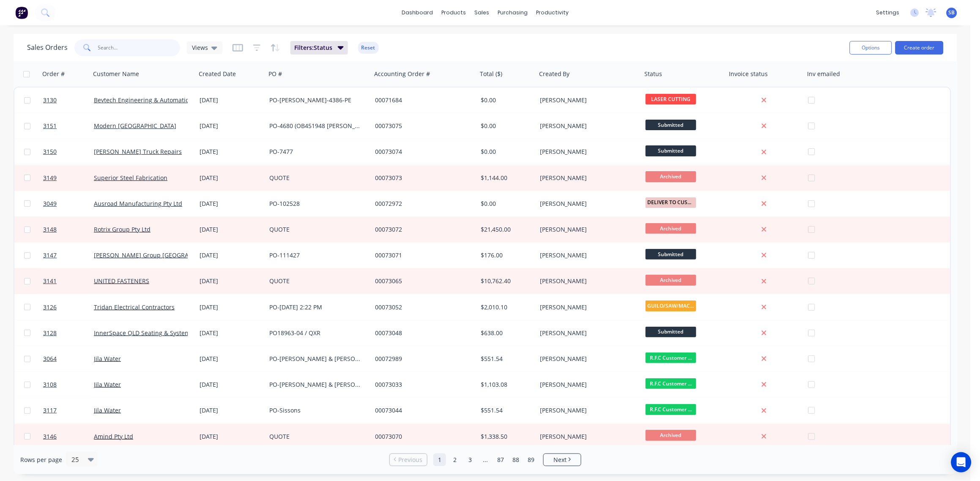
click at [137, 47] on input "text" at bounding box center [139, 47] width 82 height 17
click at [136, 51] on input "text" at bounding box center [139, 47] width 82 height 17
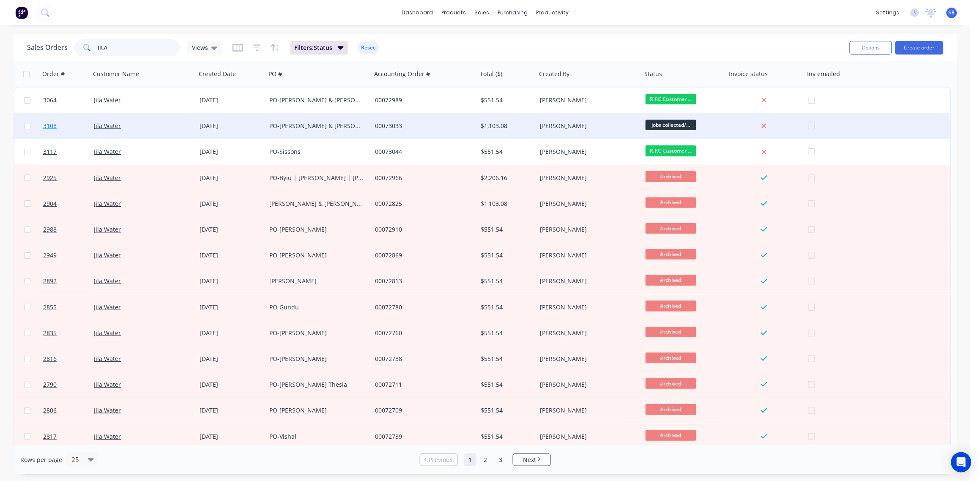
type input "JILA"
click at [44, 126] on span "3108" at bounding box center [50, 126] width 14 height 8
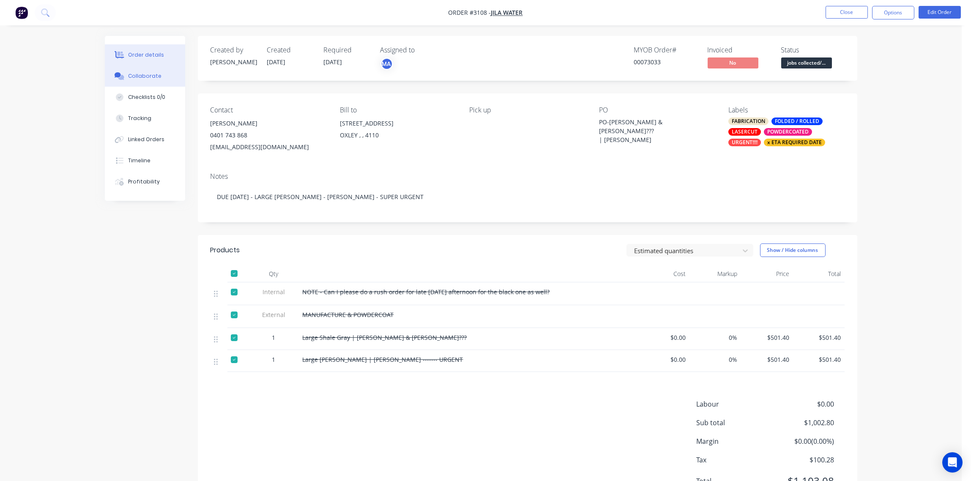
click at [146, 74] on div "Collaborate" at bounding box center [144, 76] width 33 height 8
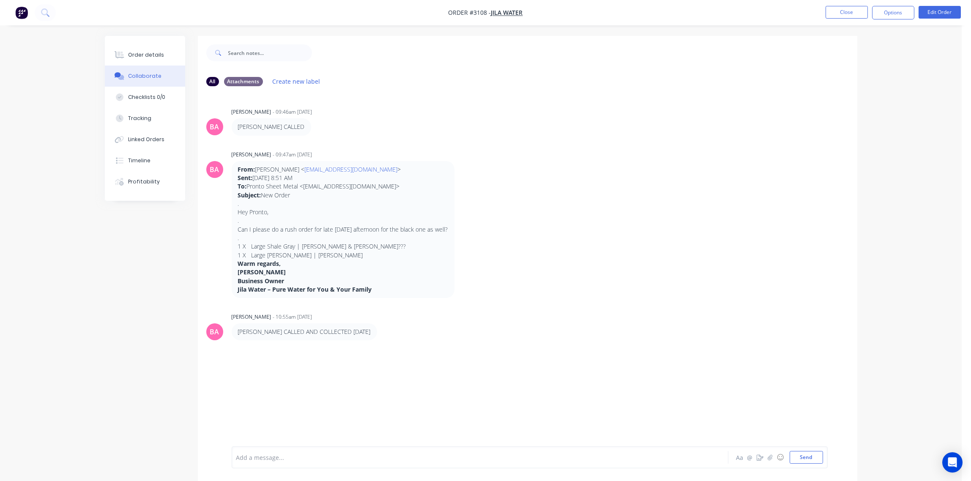
click at [282, 455] on div at bounding box center [457, 457] width 440 height 9
paste div
click at [810, 462] on button "Send" at bounding box center [806, 457] width 33 height 13
click at [149, 55] on div "Order details" at bounding box center [146, 55] width 36 height 8
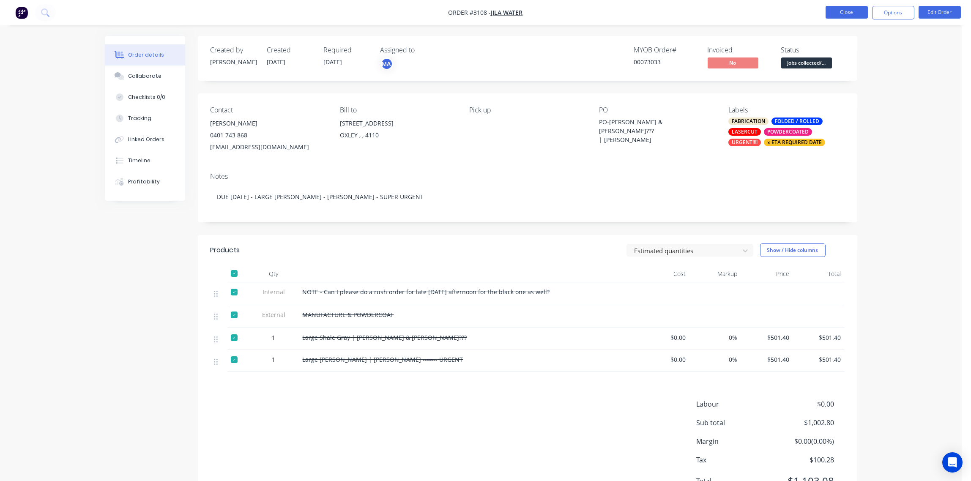
click at [847, 11] on button "Close" at bounding box center [847, 12] width 42 height 13
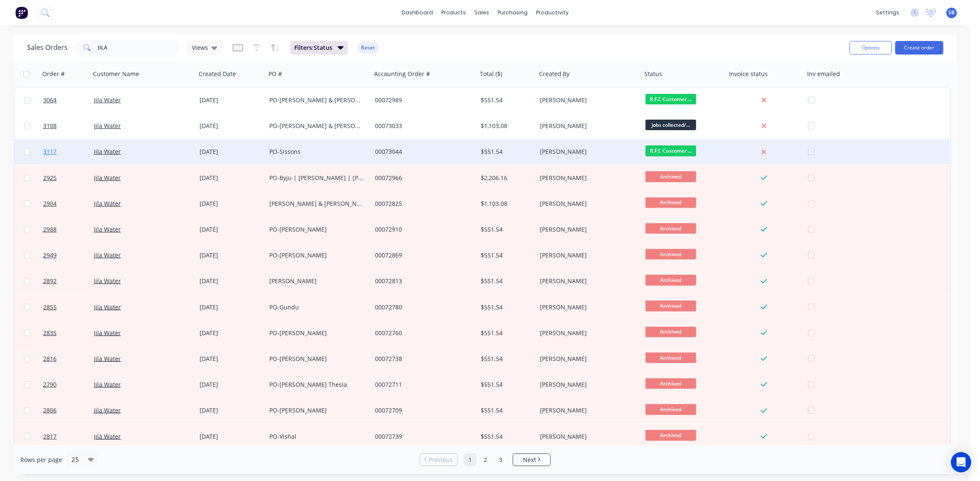
click at [54, 150] on span "3117" at bounding box center [50, 152] width 14 height 8
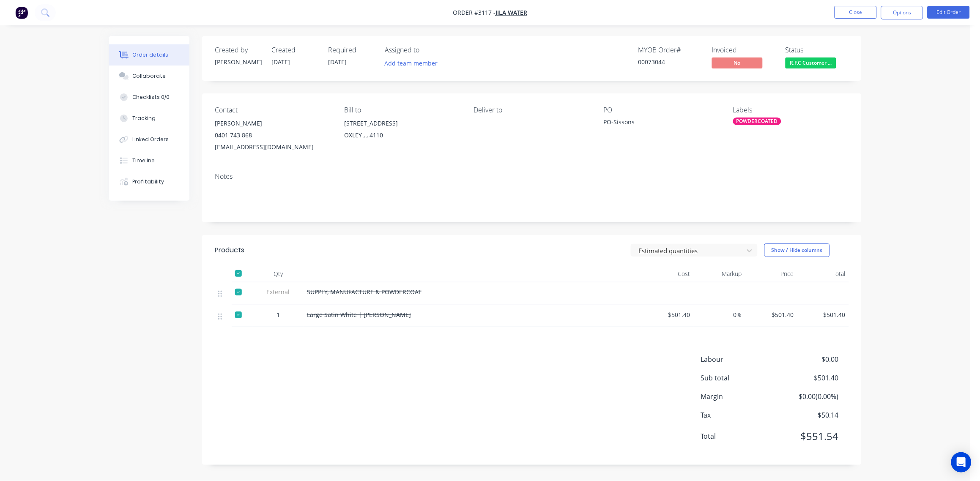
click at [816, 63] on span "R.F.C Customer ..." at bounding box center [811, 62] width 51 height 11
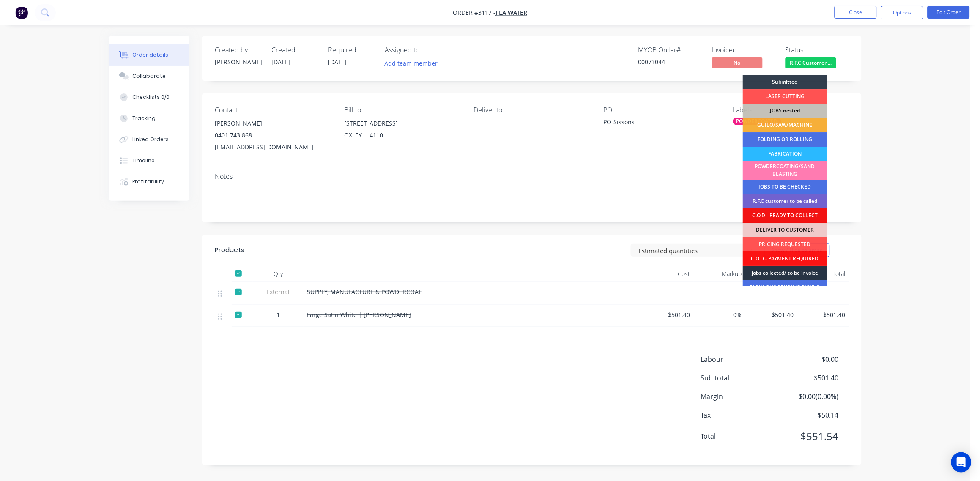
click at [799, 272] on div "jobs collected/ to be invoice" at bounding box center [785, 273] width 85 height 14
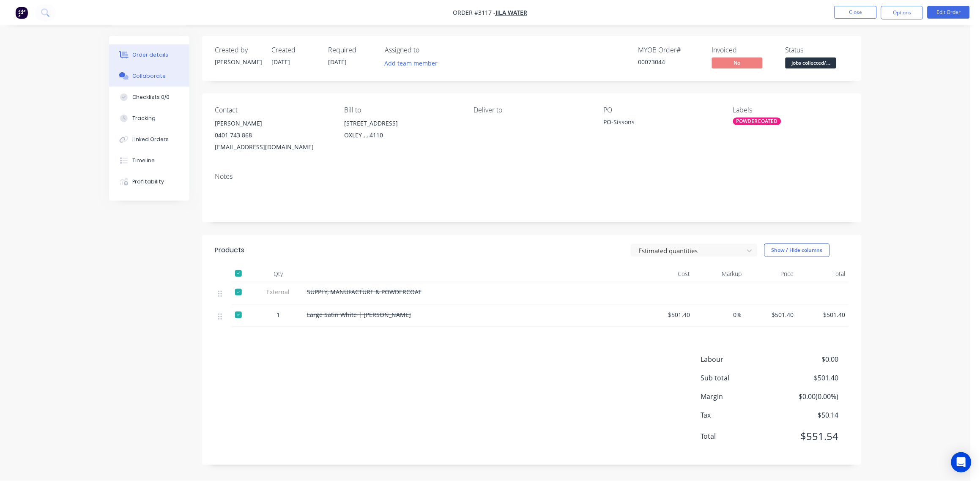
click at [159, 73] on div "Collaborate" at bounding box center [149, 76] width 33 height 8
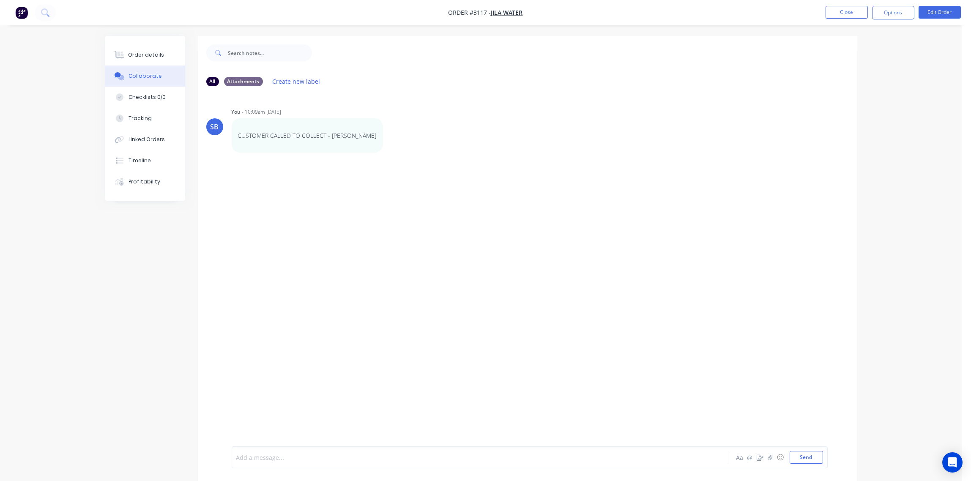
click at [339, 454] on div at bounding box center [457, 457] width 440 height 9
paste div
click at [811, 456] on button "Send" at bounding box center [806, 457] width 33 height 13
click at [851, 11] on button "Close" at bounding box center [847, 12] width 42 height 13
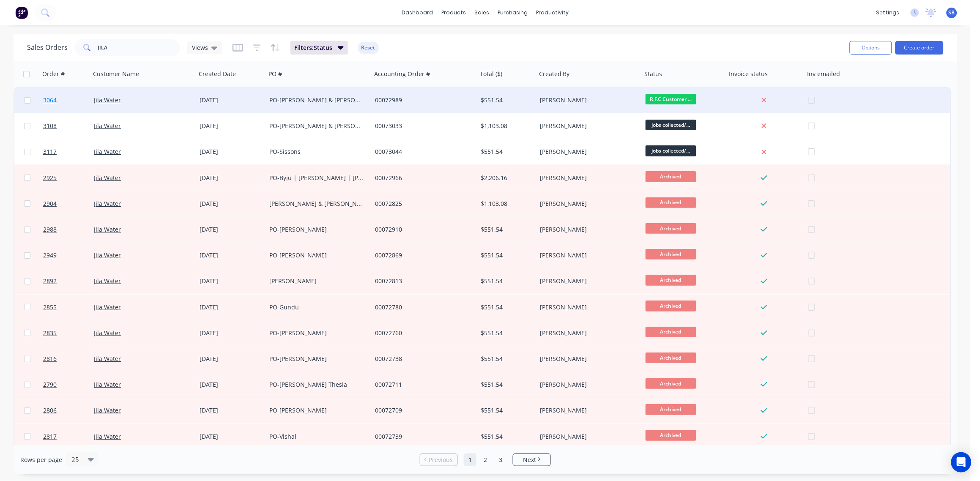
click at [51, 100] on span "3064" at bounding box center [50, 100] width 14 height 8
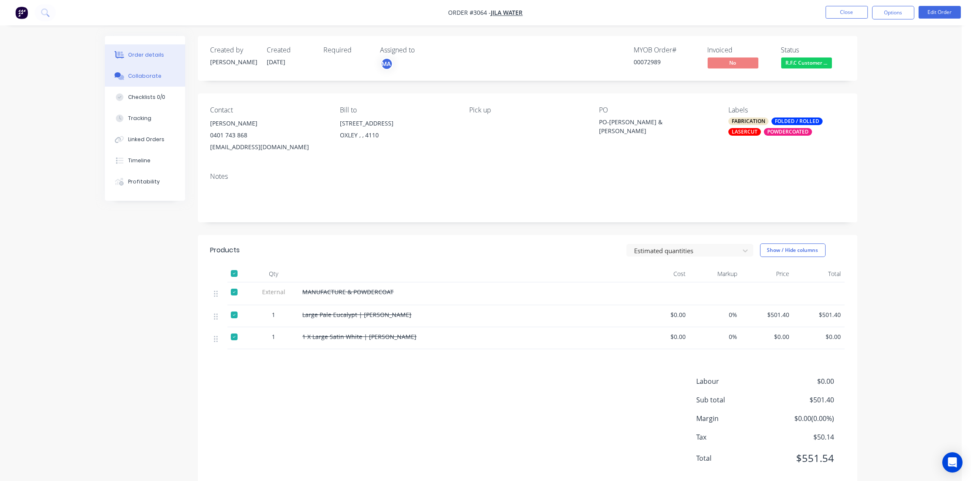
click at [154, 77] on div "Collaborate" at bounding box center [144, 76] width 33 height 8
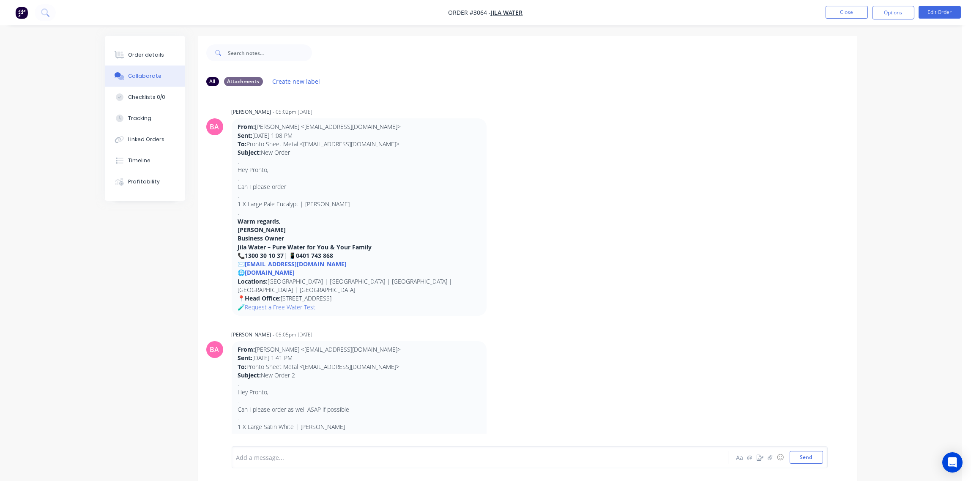
click at [303, 456] on div at bounding box center [457, 457] width 440 height 9
click at [340, 459] on div "CUSTOMER CALLED TO COLLECT -" at bounding box center [457, 457] width 440 height 9
drag, startPoint x: 340, startPoint y: 459, endPoint x: 662, endPoint y: 383, distance: 330.5
click at [327, 446] on div "CUSTOMER CALLED TO COLLECT - [PERSON_NAME] @ ☺ Send" at bounding box center [528, 457] width 660 height 47
click at [806, 456] on button "Send" at bounding box center [806, 457] width 33 height 13
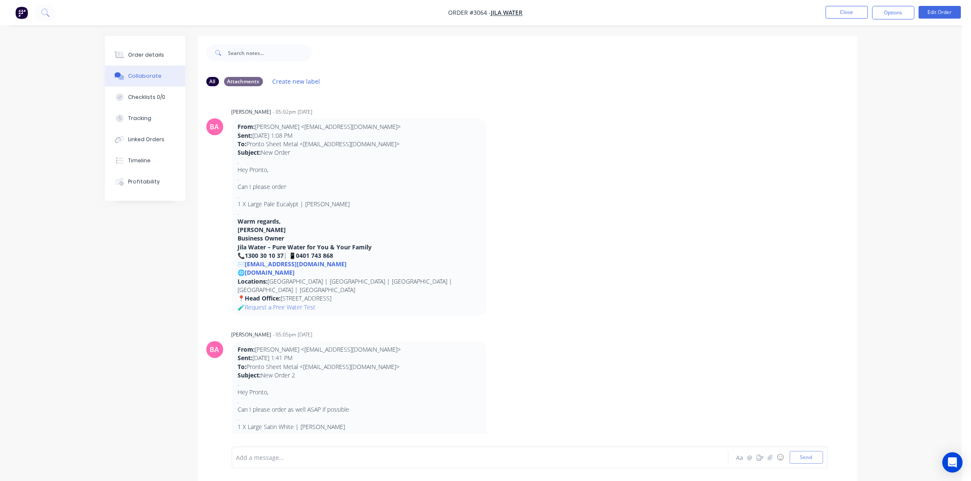
scroll to position [134, 0]
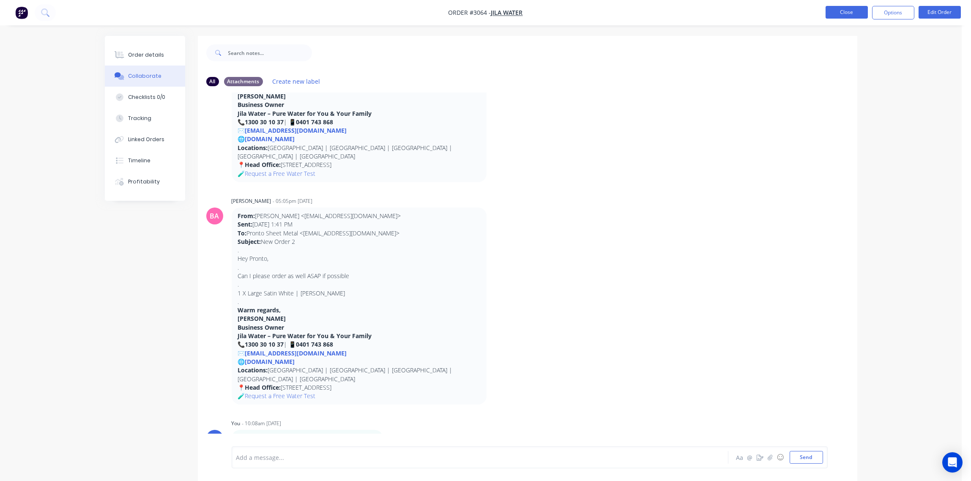
click at [852, 11] on button "Close" at bounding box center [847, 12] width 42 height 13
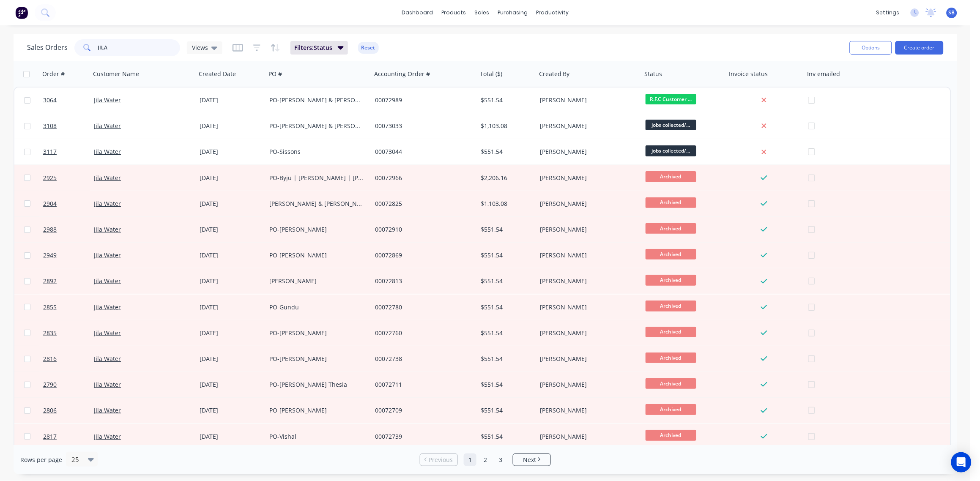
drag, startPoint x: 125, startPoint y: 45, endPoint x: 6, endPoint y: 44, distance: 118.8
click at [6, 44] on div "Sales Orders JILA Views Filters: Status Reset Options Create order Order # Cust…" at bounding box center [485, 254] width 971 height 441
type input "3013"
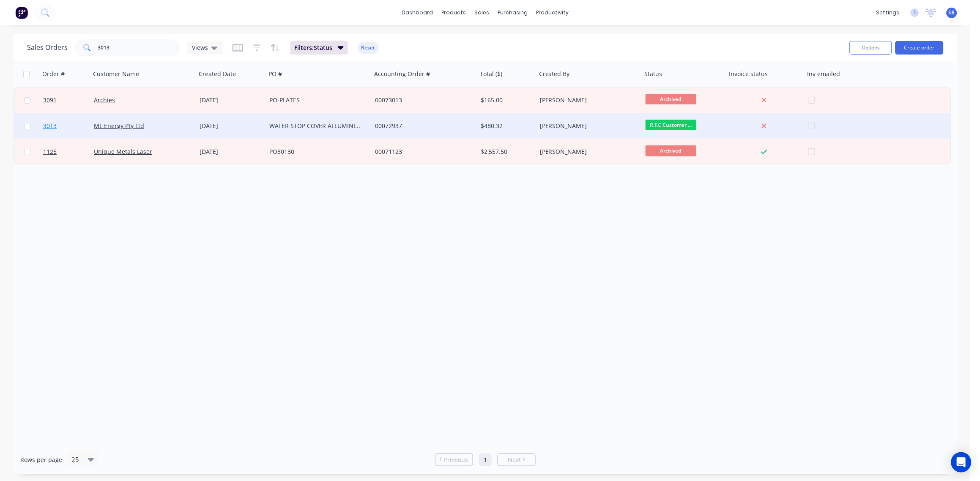
click at [47, 126] on span "3013" at bounding box center [50, 126] width 14 height 8
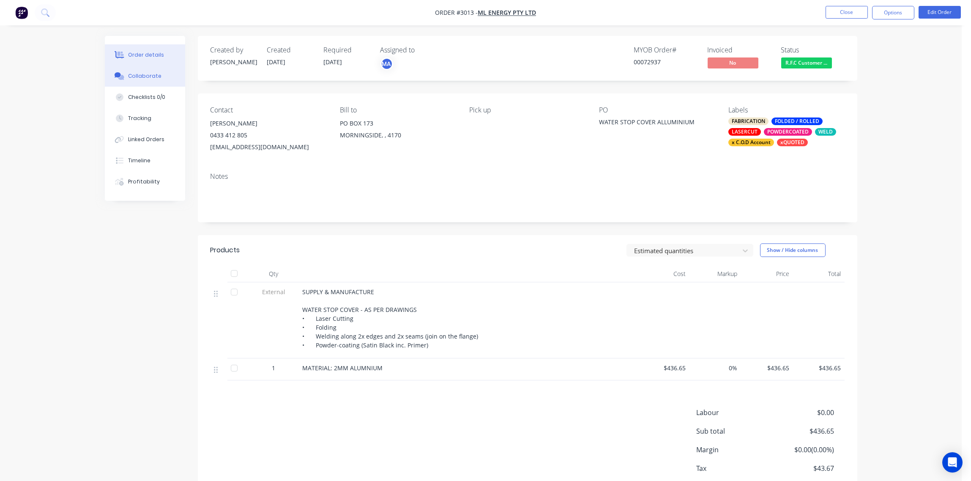
click at [148, 72] on div "Collaborate" at bounding box center [144, 76] width 33 height 8
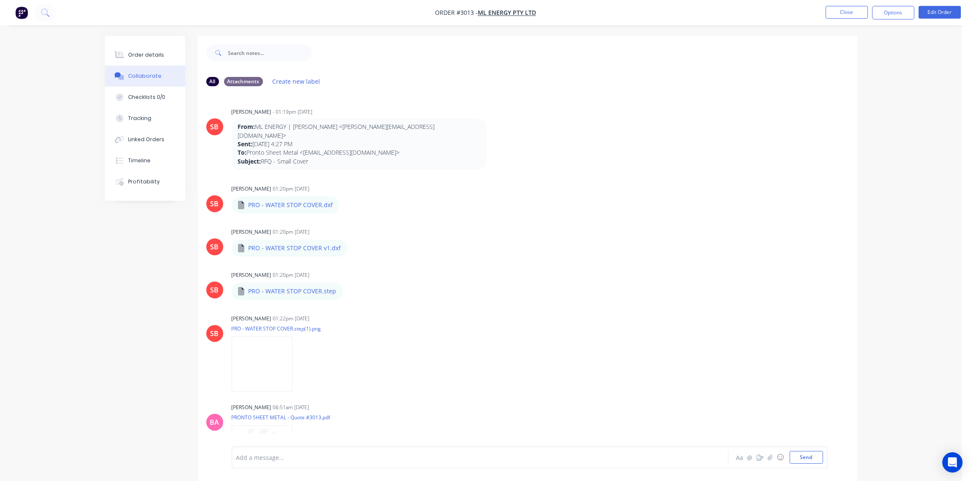
click at [299, 461] on div at bounding box center [457, 457] width 440 height 9
paste div
click at [801, 458] on button "Send" at bounding box center [806, 457] width 33 height 13
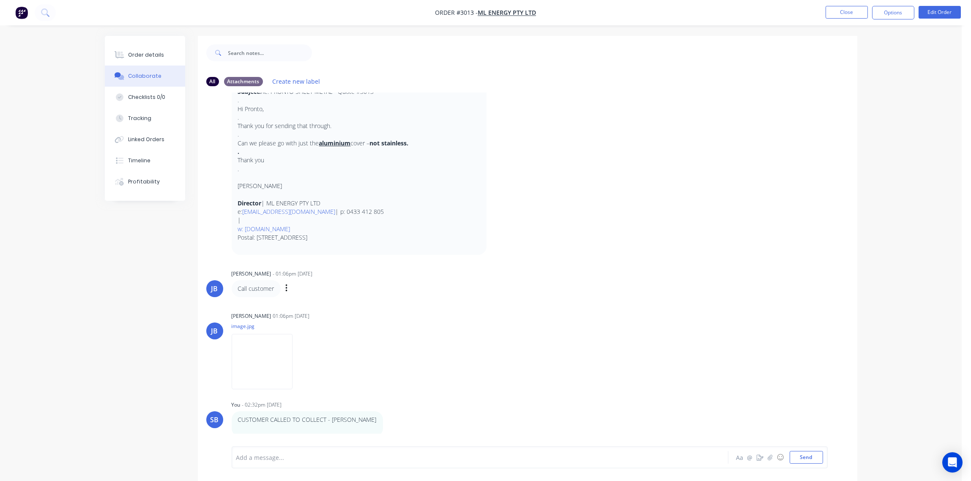
scroll to position [468, 0]
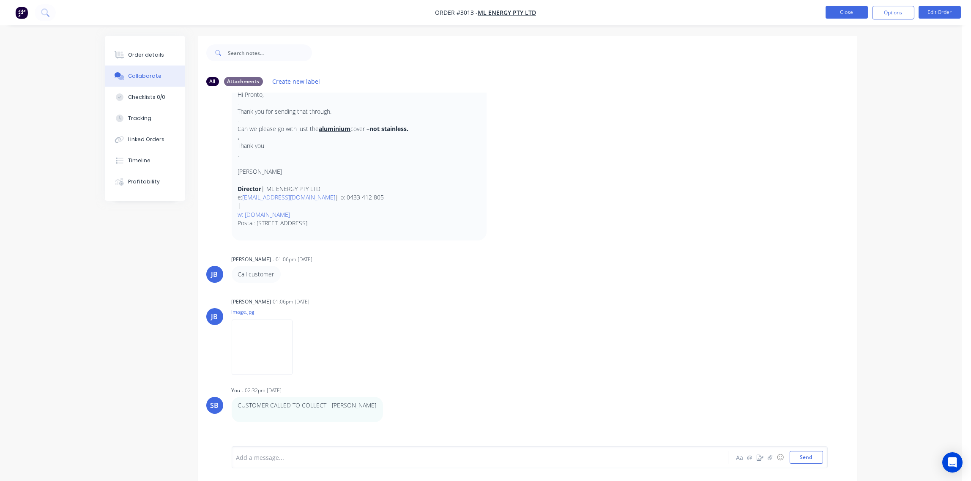
click at [852, 11] on button "Close" at bounding box center [847, 12] width 42 height 13
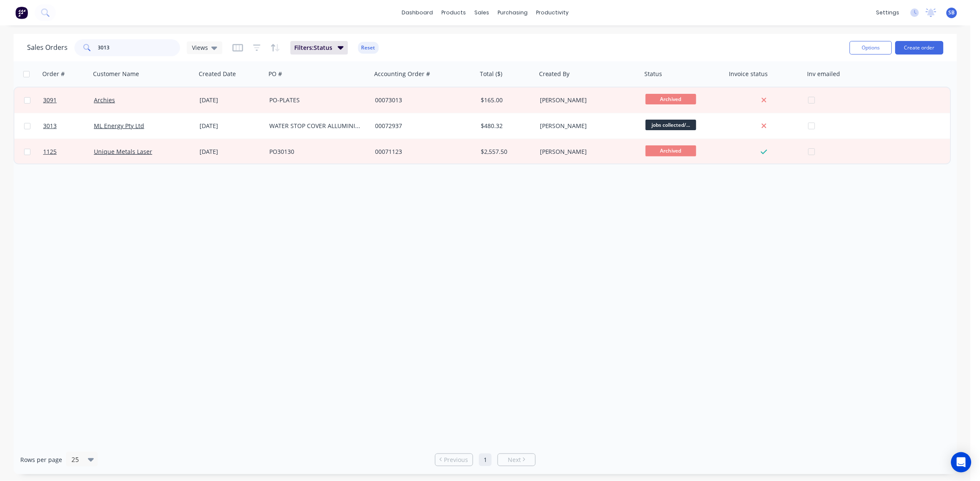
drag, startPoint x: 135, startPoint y: 50, endPoint x: 0, endPoint y: 51, distance: 134.9
click at [0, 51] on html "dashboard products sales purchasing productivity dashboard products Product Cat…" at bounding box center [490, 240] width 980 height 481
type input "JILA"
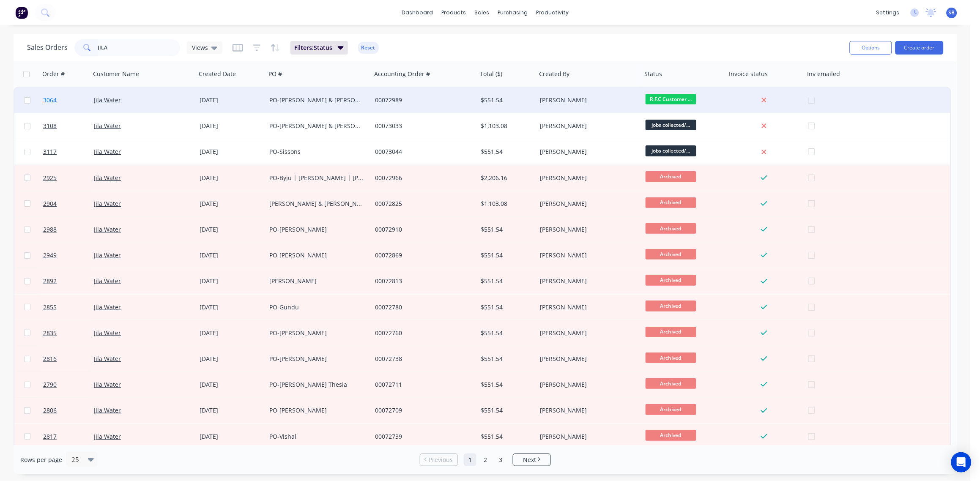
click at [49, 100] on span "3064" at bounding box center [50, 100] width 14 height 8
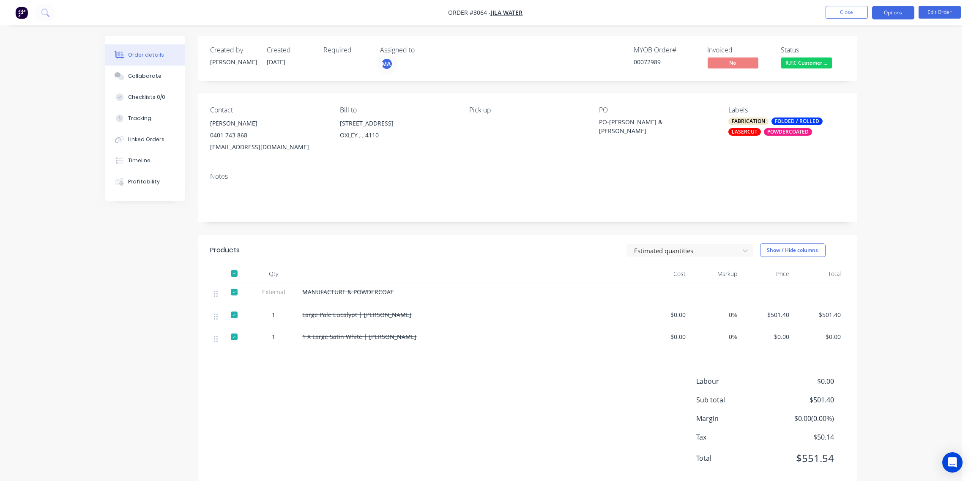
click at [893, 15] on button "Options" at bounding box center [893, 13] width 42 height 14
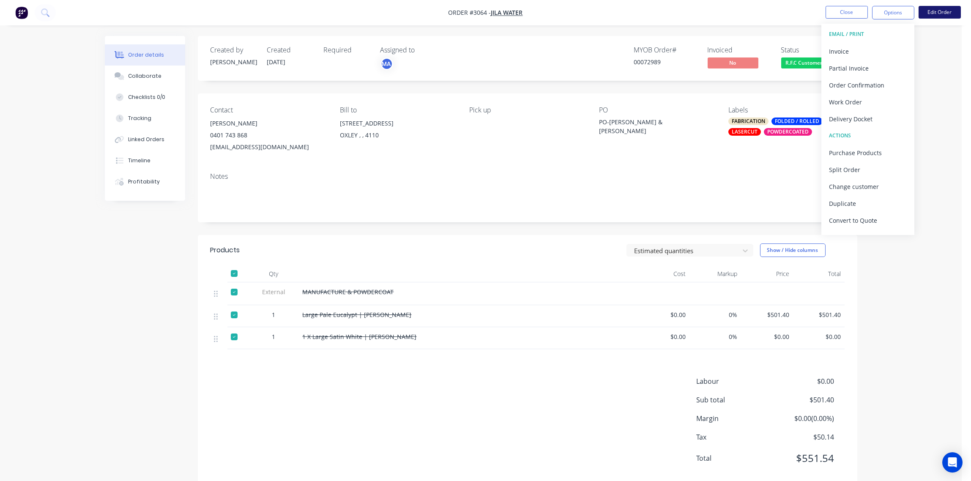
click at [939, 13] on button "Edit Order" at bounding box center [940, 12] width 42 height 13
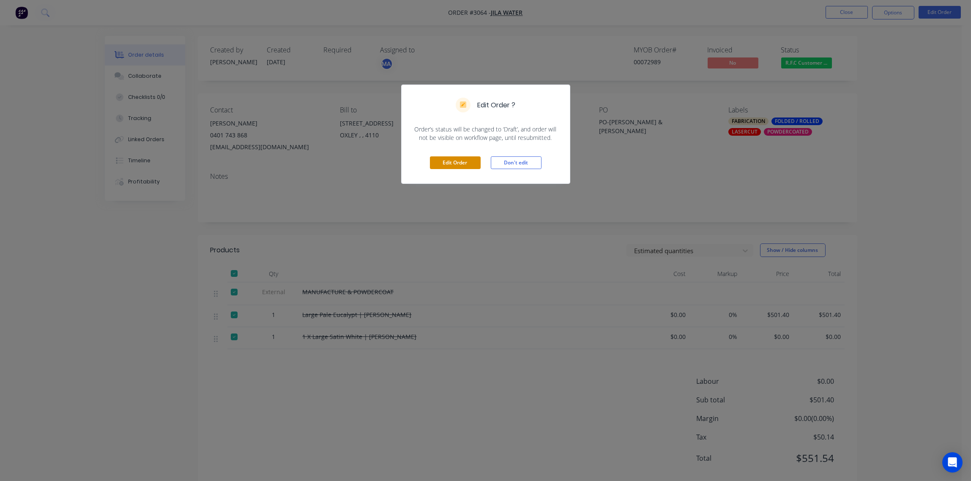
click at [453, 164] on button "Edit Order" at bounding box center [455, 162] width 51 height 13
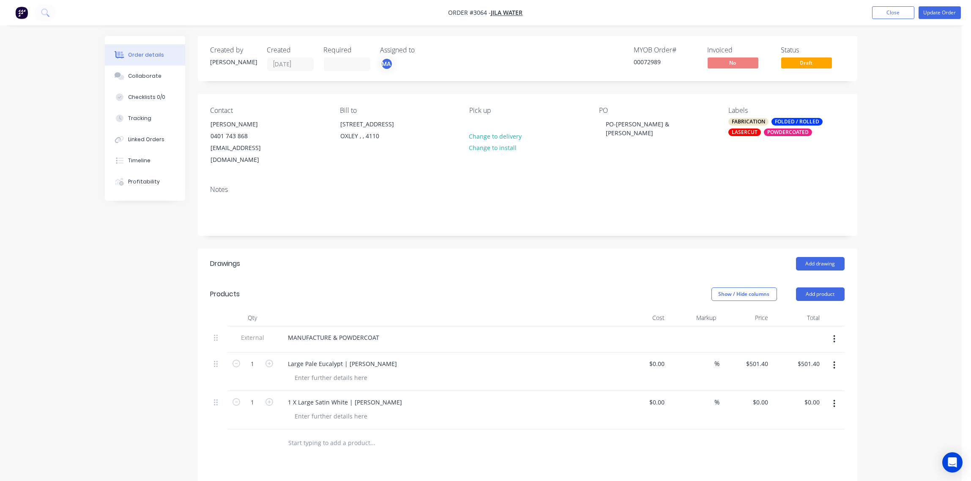
scroll to position [126, 0]
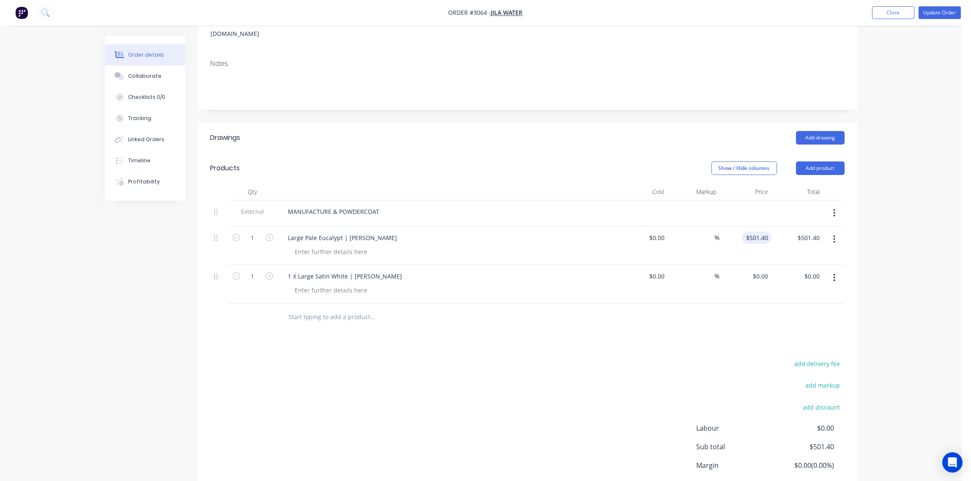
type input "501.4"
drag, startPoint x: 746, startPoint y: 226, endPoint x: 808, endPoint y: 228, distance: 61.3
click at [808, 228] on div "1 Large Pale Eucalypt | [PERSON_NAME] $0.00 $0.00 % 501.4 501.4 $501.40 $501.40" at bounding box center [528, 246] width 634 height 38
type input "$0.00"
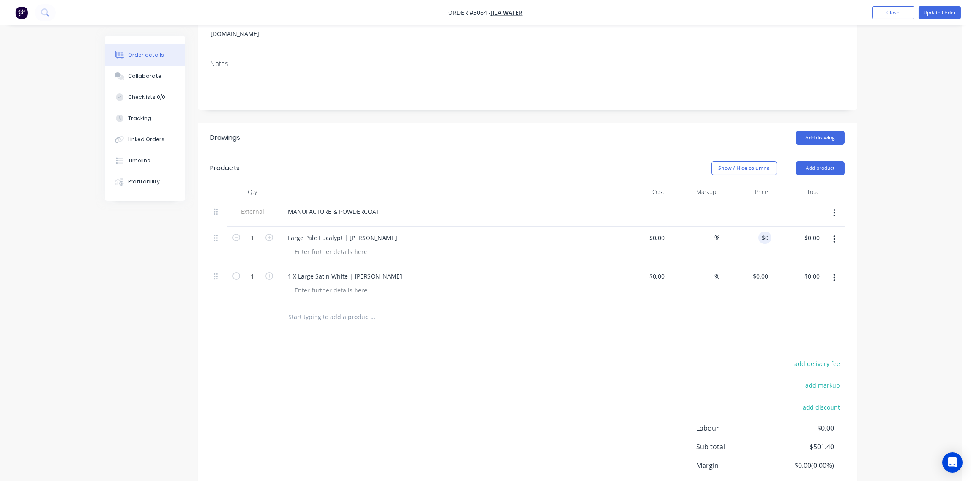
click at [670, 227] on div "%" at bounding box center [694, 246] width 52 height 38
click at [655, 232] on div "0 0" at bounding box center [661, 238] width 13 height 12
type input "$0.00"
click at [892, 12] on button "Close" at bounding box center [893, 12] width 42 height 13
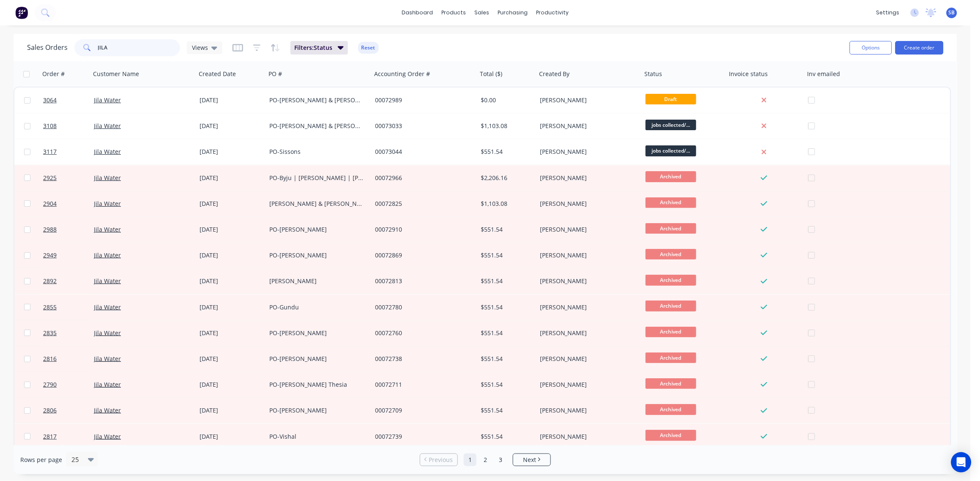
drag, startPoint x: 95, startPoint y: 49, endPoint x: -3, endPoint y: 64, distance: 98.4
click at [0, 64] on html "dashboard products sales purchasing productivity dashboard products Product Cat…" at bounding box center [490, 240] width 980 height 481
type input "ALLIED HEAT"
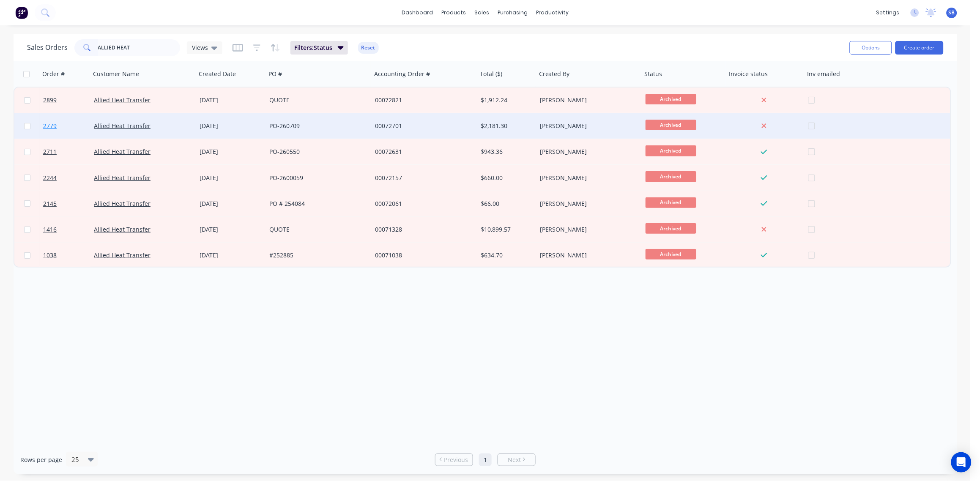
click at [46, 128] on span "2779" at bounding box center [50, 126] width 14 height 8
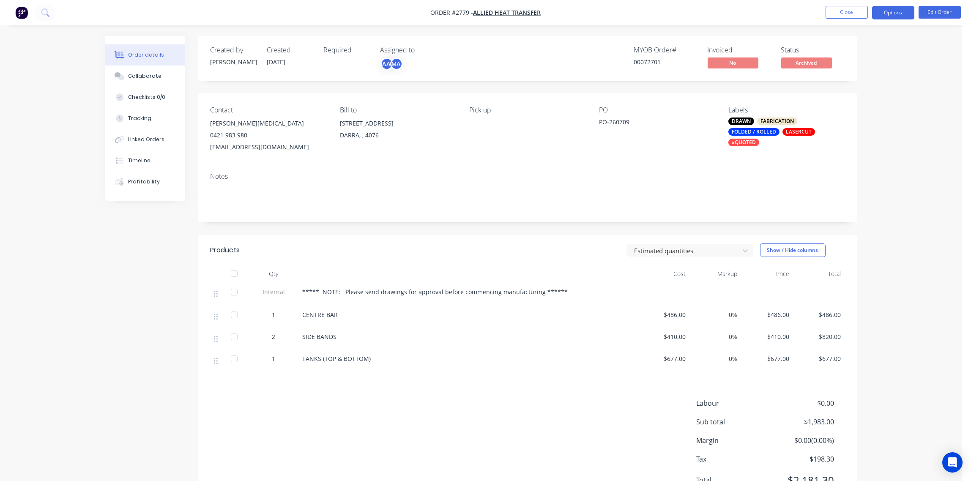
click at [897, 15] on button "Options" at bounding box center [893, 13] width 42 height 14
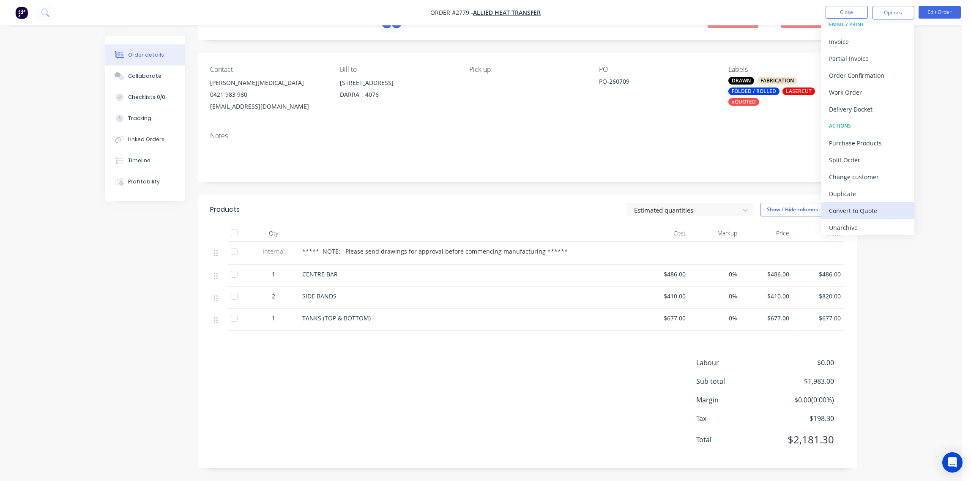
scroll to position [13, 0]
click at [868, 220] on div "Unarchive" at bounding box center [868, 225] width 78 height 12
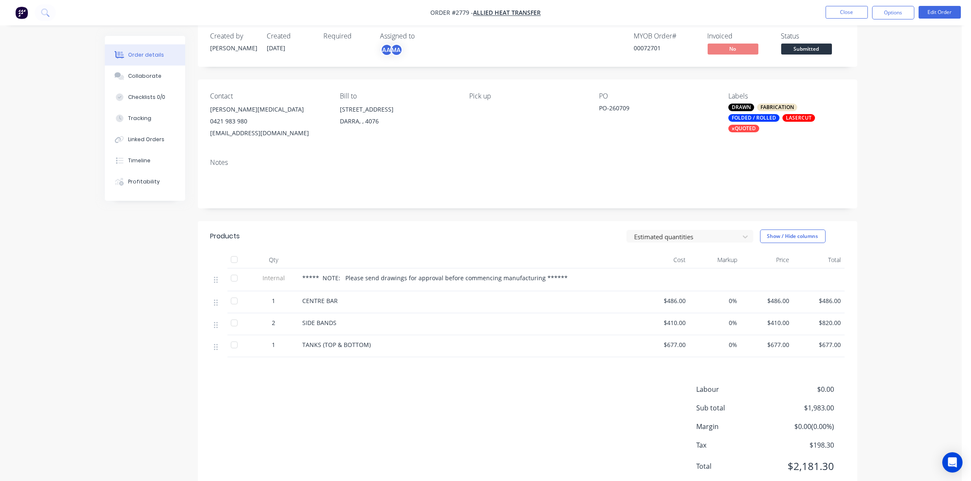
scroll to position [0, 0]
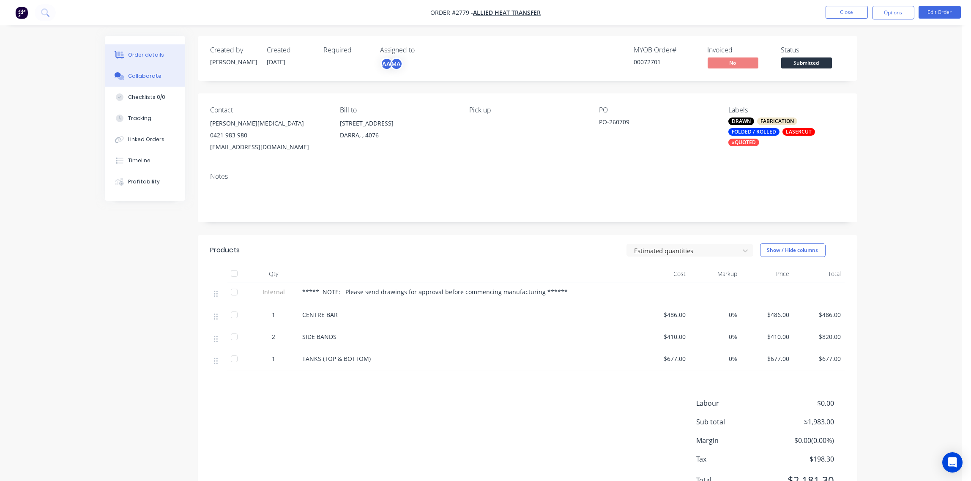
click at [132, 76] on div "Collaborate" at bounding box center [144, 76] width 33 height 8
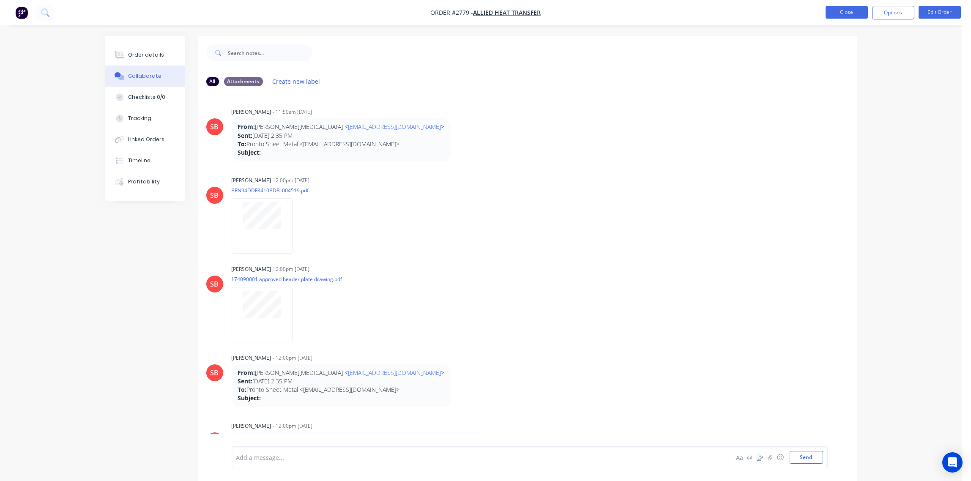
click at [848, 11] on button "Close" at bounding box center [847, 12] width 42 height 13
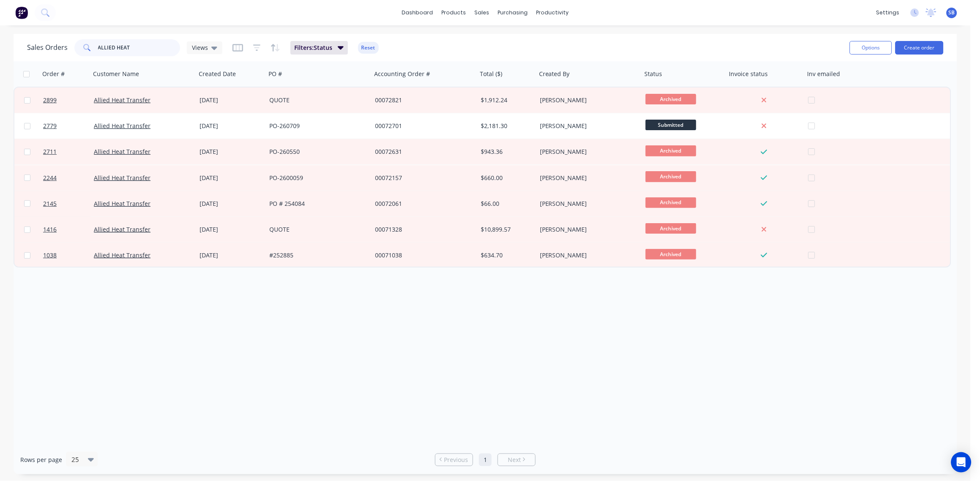
drag, startPoint x: 137, startPoint y: 49, endPoint x: -3, endPoint y: 66, distance: 140.5
click at [0, 66] on html "dashboard products sales purchasing productivity dashboard products Product Cat…" at bounding box center [490, 240] width 980 height 481
type input "JILA"
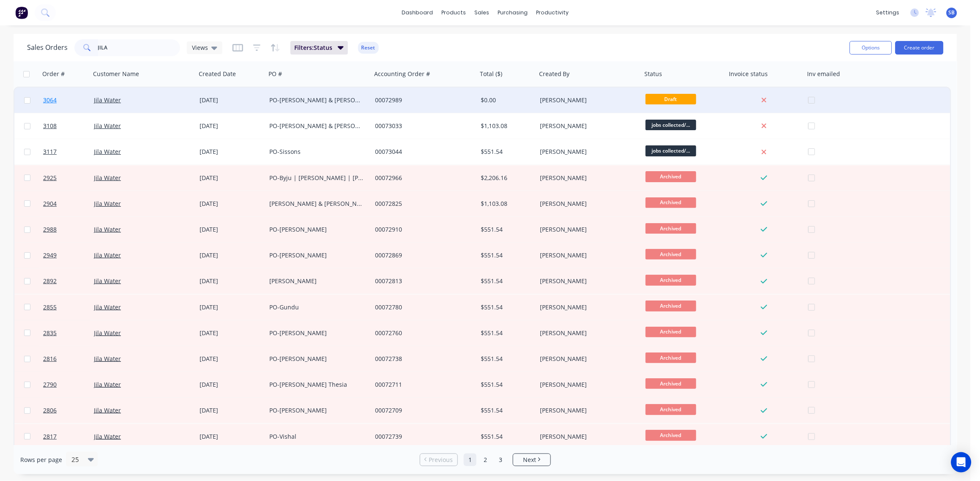
click at [49, 98] on span "3064" at bounding box center [50, 100] width 14 height 8
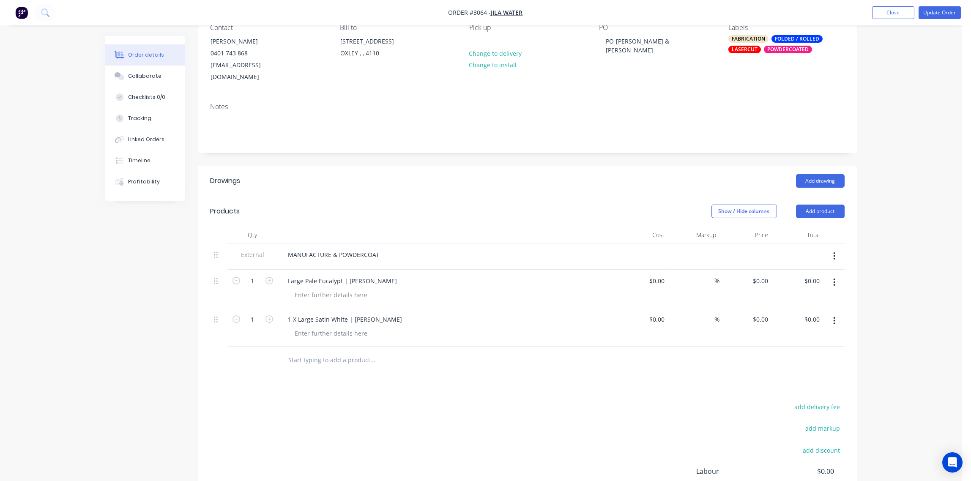
scroll to position [180, 0]
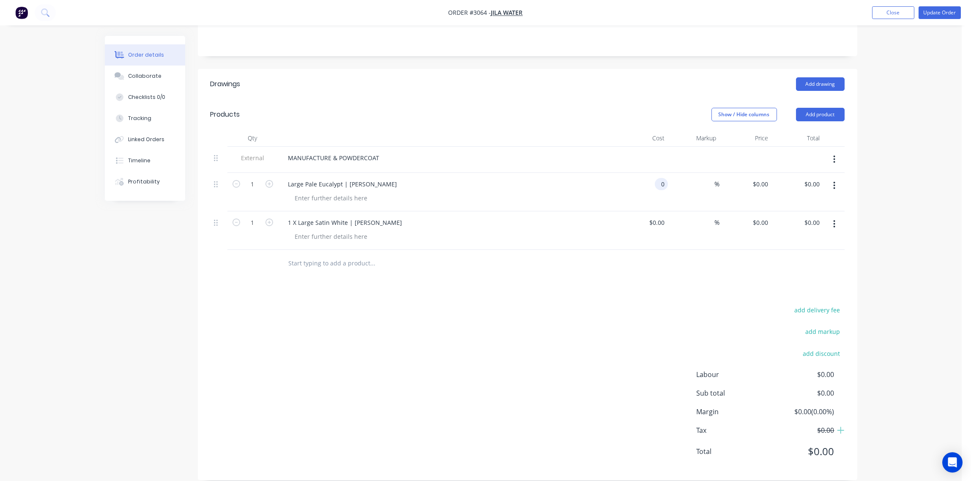
click at [655, 178] on div "0 0" at bounding box center [661, 184] width 13 height 12
type input "$552.00"
click at [659, 216] on input "0" at bounding box center [658, 222] width 19 height 12
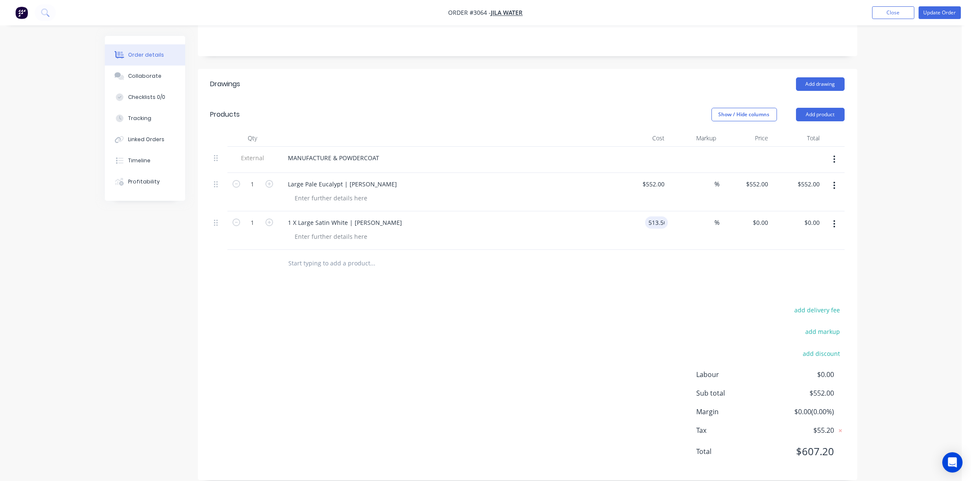
type input "$513.50"
click at [513, 257] on div at bounding box center [409, 263] width 254 height 17
drag, startPoint x: 638, startPoint y: 210, endPoint x: 706, endPoint y: 210, distance: 68.1
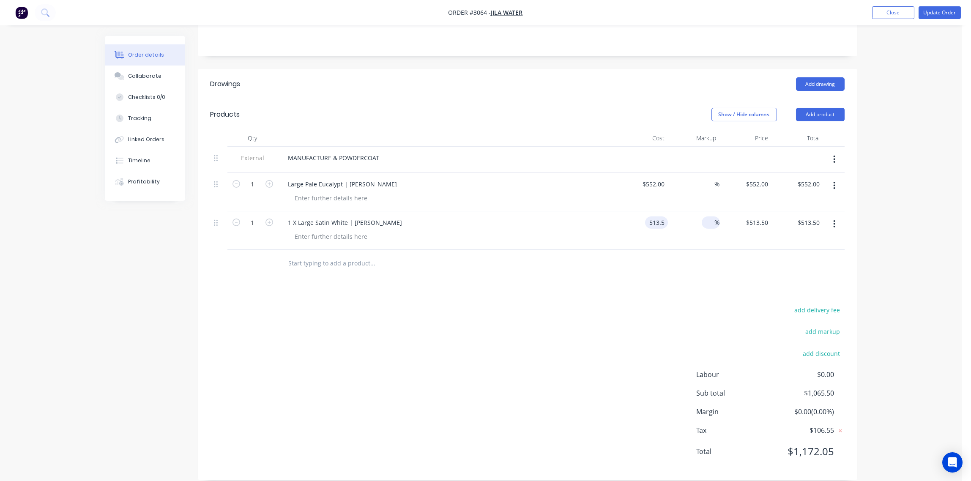
click at [706, 211] on div "1 1 X Large Satin White | Luke Hamilton 513.5 513.5 % $513.50 $513.50 $513.50 $…" at bounding box center [528, 230] width 634 height 38
type input "$522.00"
click at [652, 216] on div "522 $522.00" at bounding box center [653, 222] width 30 height 12
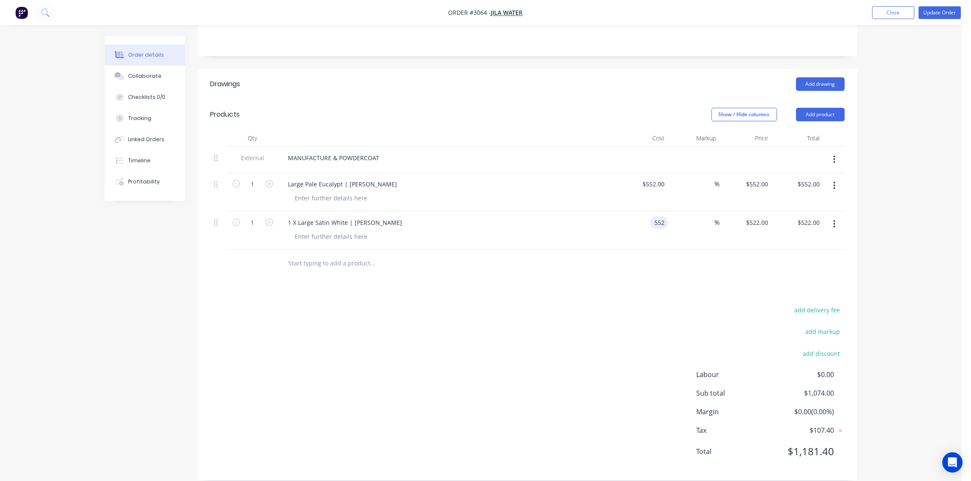
type input "$552.00"
click at [614, 271] on div "Drawings Add drawing Products Show / Hide columns Add product Qty Cost Markup P…" at bounding box center [528, 274] width 660 height 411
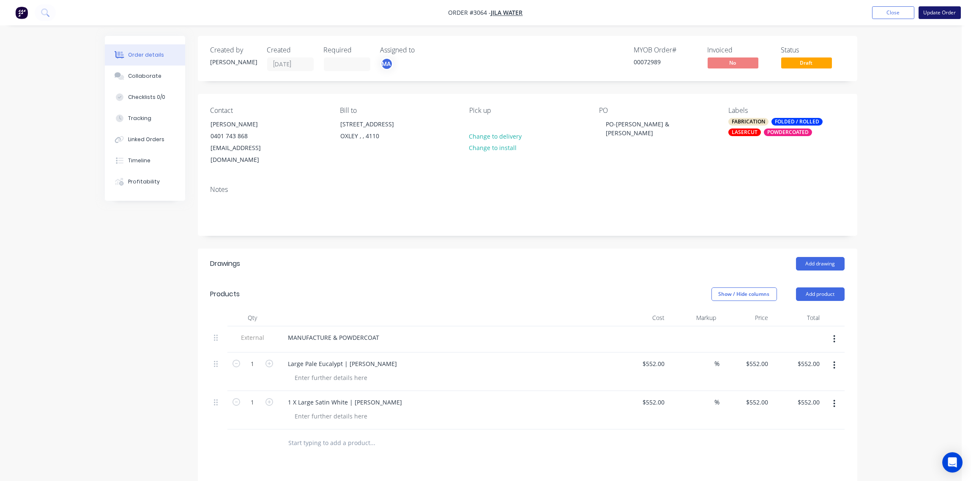
click at [947, 12] on button "Update Order" at bounding box center [940, 12] width 42 height 13
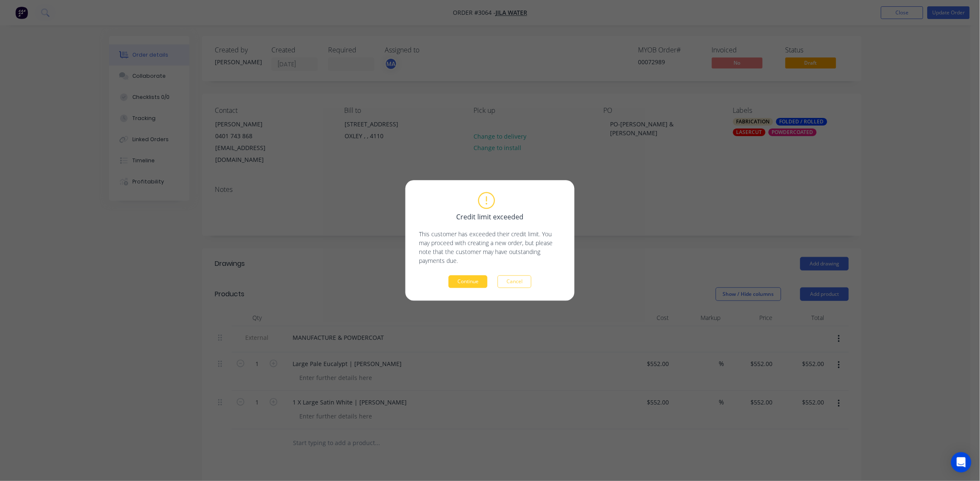
click at [475, 280] on button "Continue" at bounding box center [468, 282] width 39 height 13
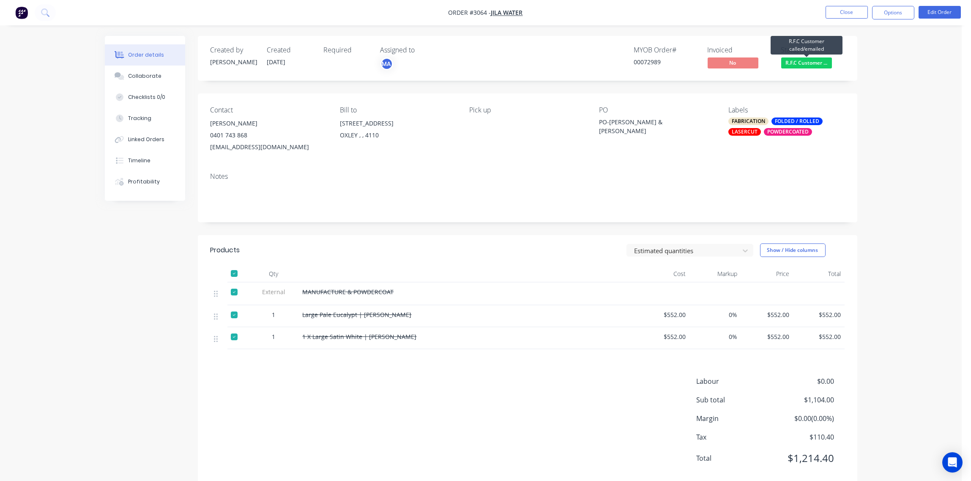
click at [809, 60] on span "R.F.C Customer ..." at bounding box center [806, 62] width 51 height 11
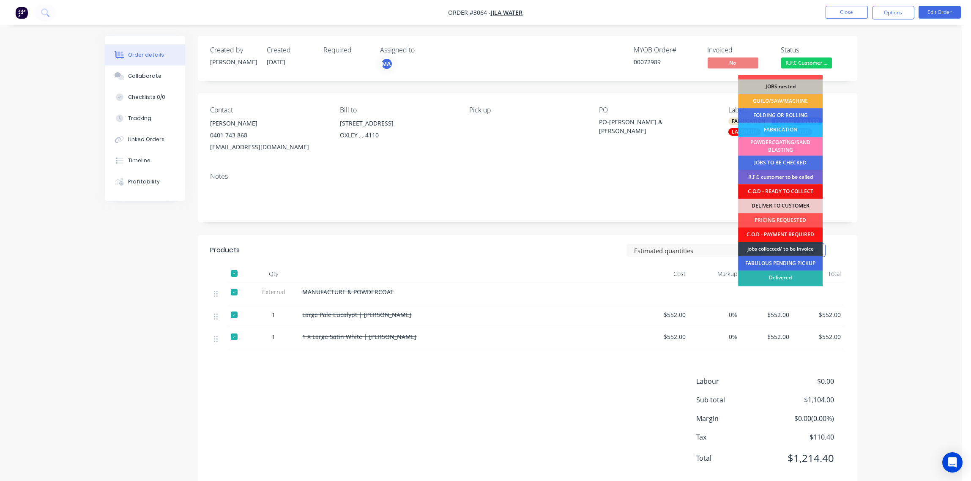
scroll to position [37, 0]
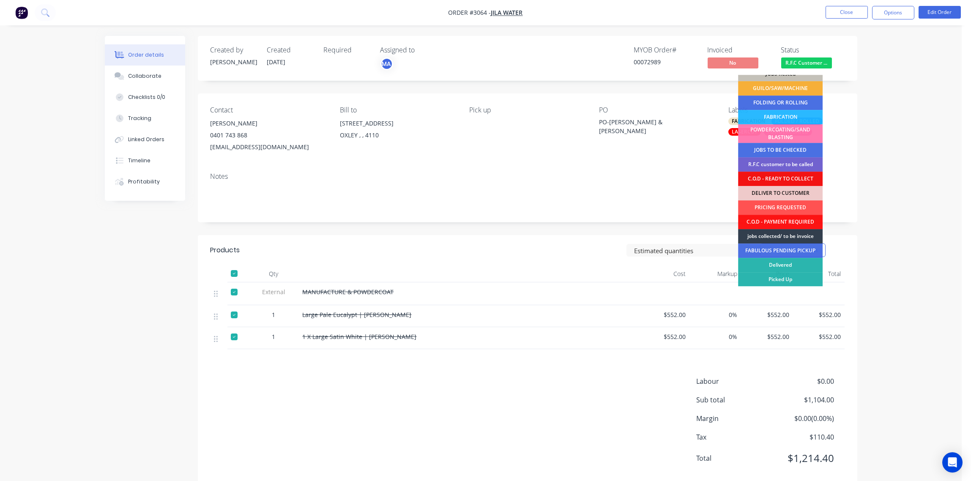
click at [903, 83] on div "Order details Collaborate Checklists 0/0 Tracking Linked Orders Timeline Profit…" at bounding box center [481, 250] width 962 height 500
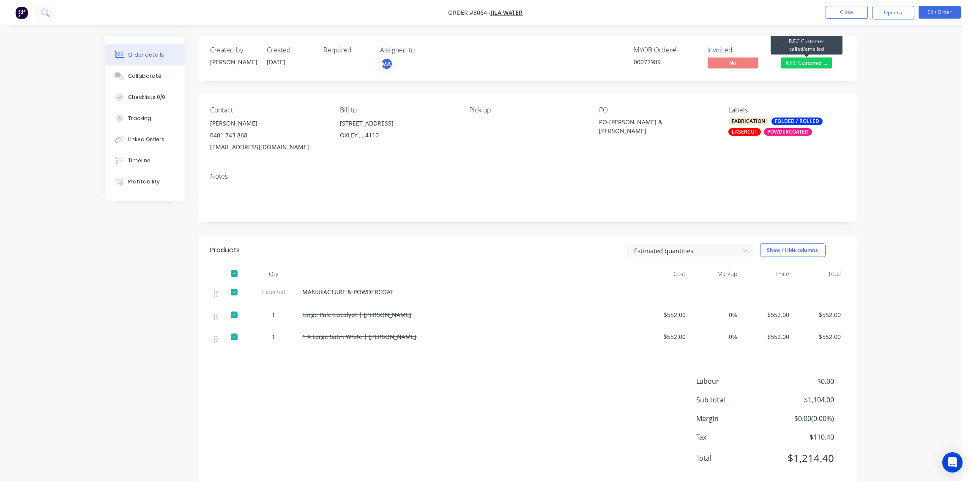
click at [809, 66] on span "R.F.C Customer ..." at bounding box center [806, 62] width 51 height 11
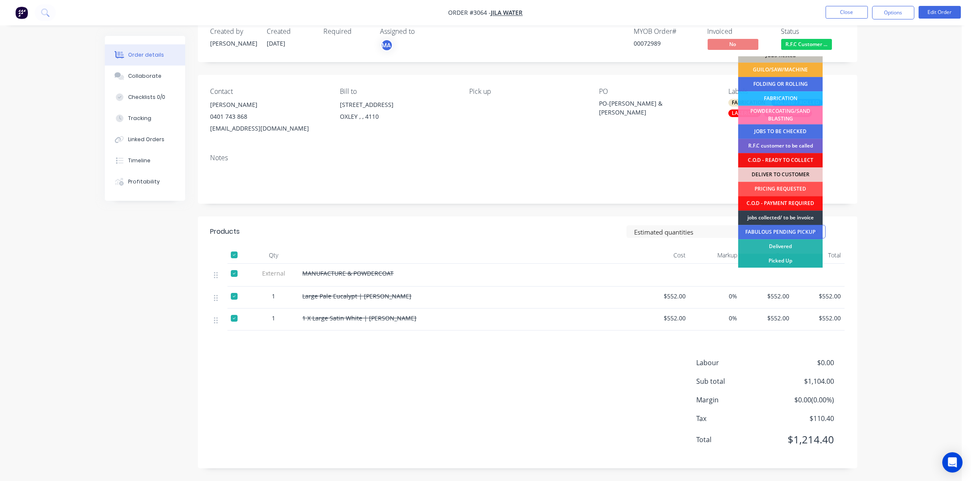
click at [785, 258] on div "Picked Up" at bounding box center [780, 261] width 85 height 14
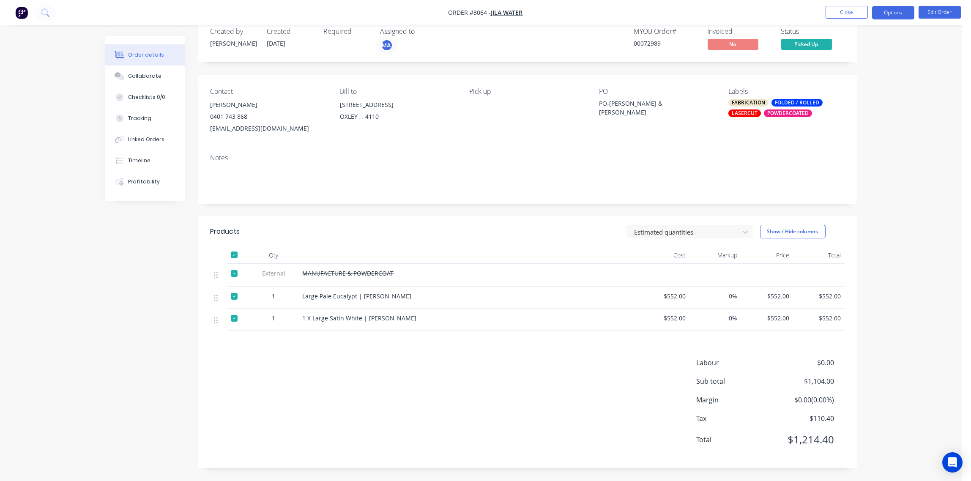
click at [903, 8] on button "Options" at bounding box center [893, 13] width 42 height 14
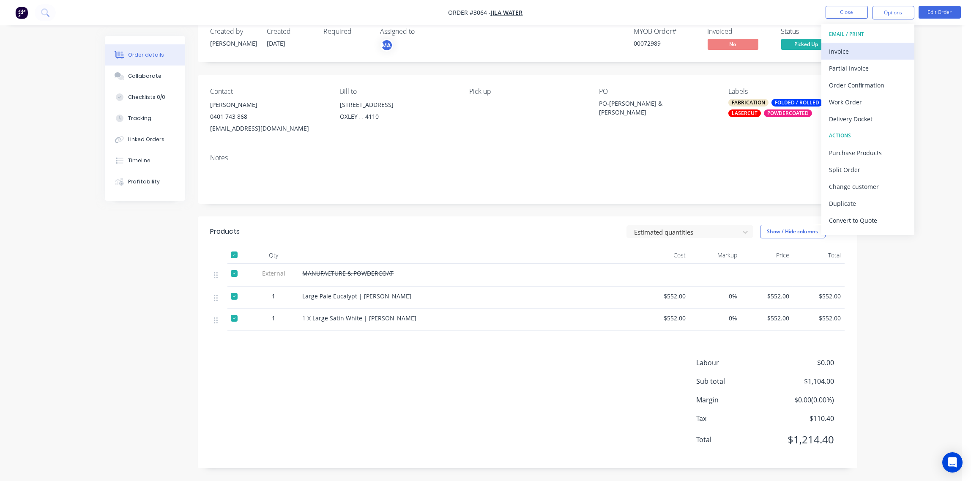
click at [843, 51] on div "Invoice" at bounding box center [868, 51] width 78 height 12
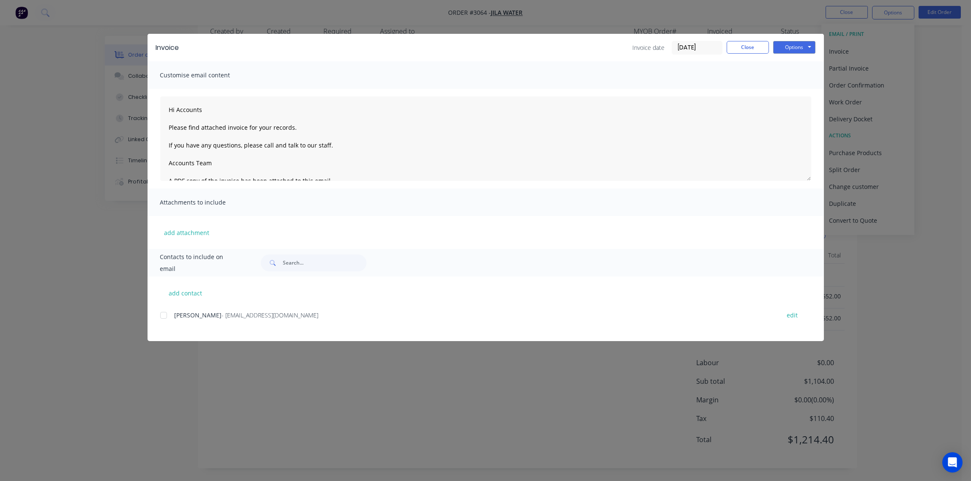
click at [163, 320] on div at bounding box center [163, 315] width 17 height 17
click at [796, 48] on button "Options" at bounding box center [794, 47] width 42 height 13
click at [789, 92] on button "Email" at bounding box center [800, 90] width 54 height 14
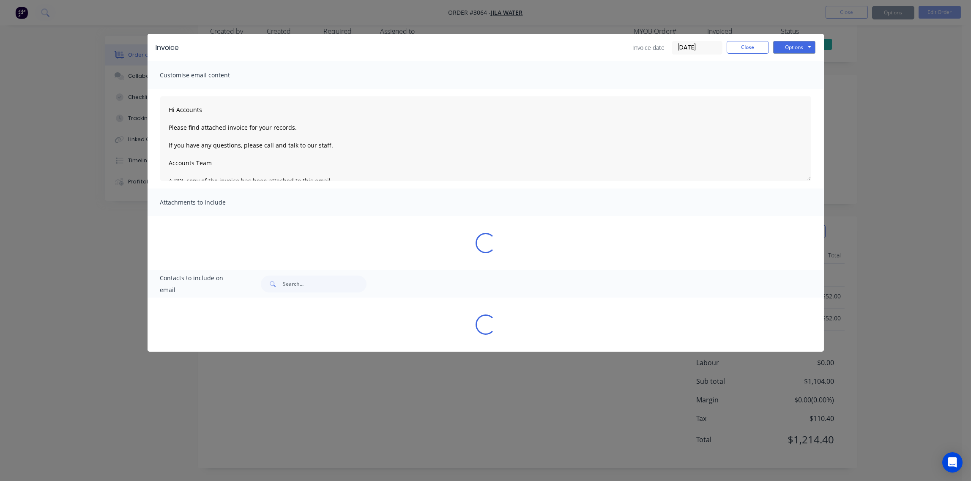
type textarea "Hi Accounts Please find attached invoice for your records. If you have any ques…"
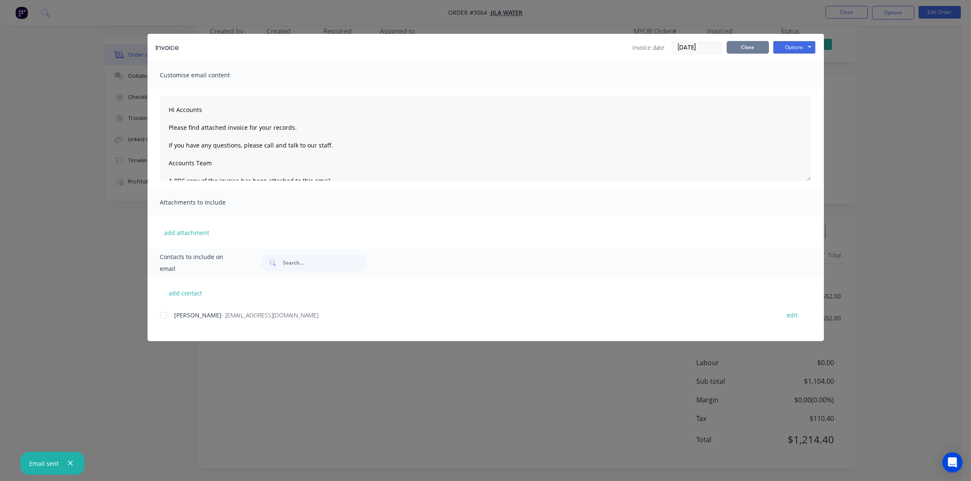
click at [739, 49] on button "Close" at bounding box center [748, 47] width 42 height 13
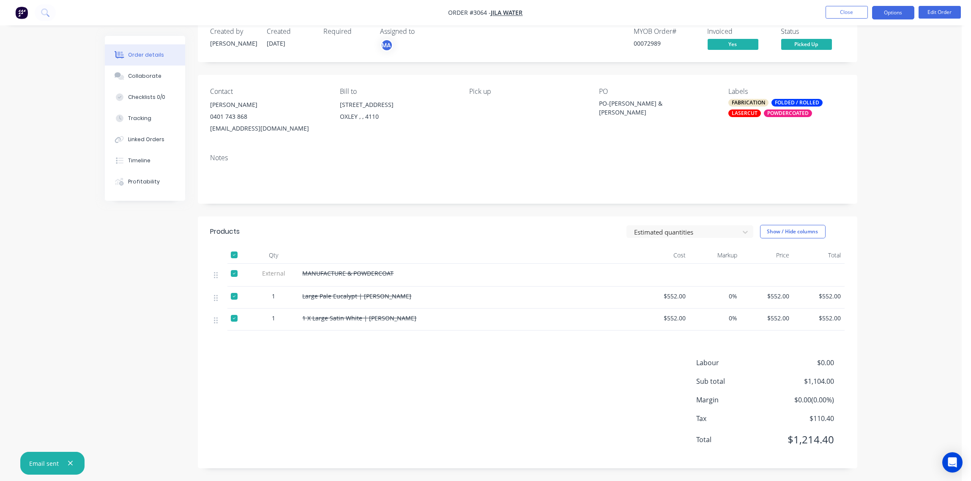
click at [897, 13] on button "Options" at bounding box center [893, 13] width 42 height 14
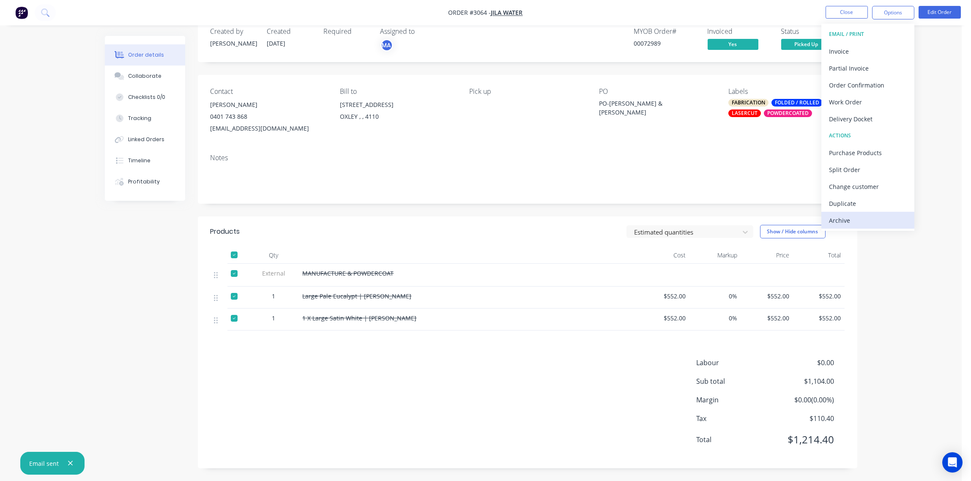
click at [861, 223] on div "Archive" at bounding box center [868, 220] width 78 height 12
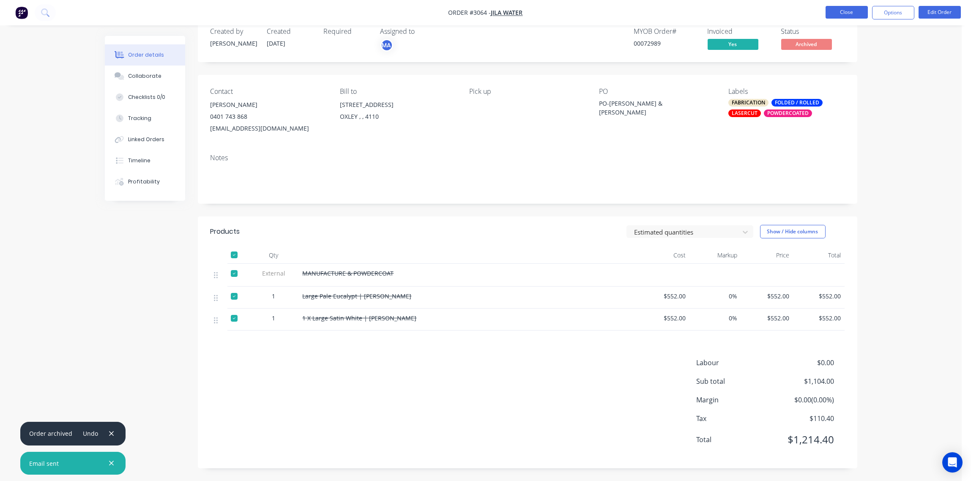
click at [849, 15] on button "Close" at bounding box center [847, 12] width 42 height 13
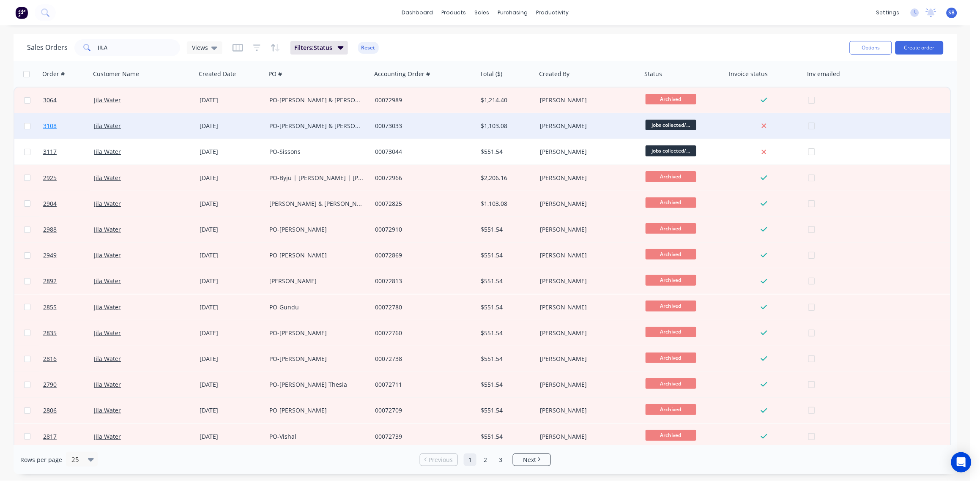
click at [51, 126] on span "3108" at bounding box center [50, 126] width 14 height 8
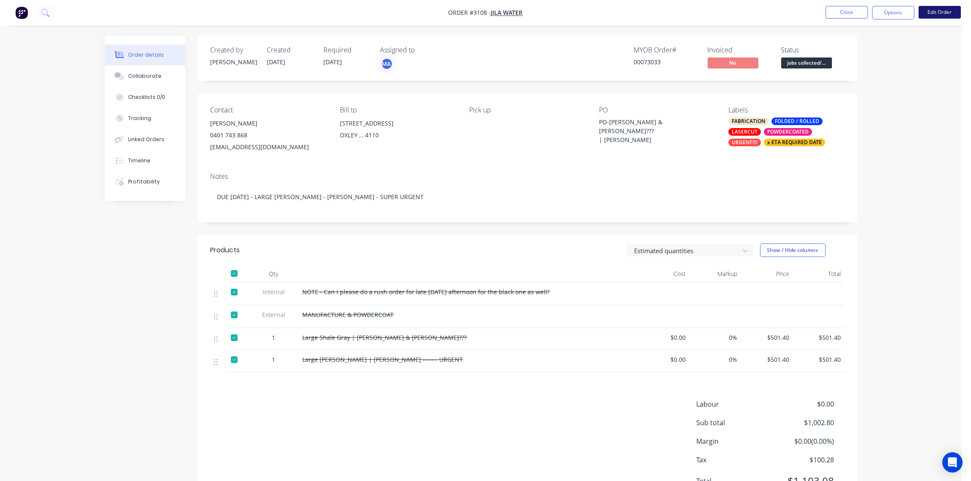
click at [946, 13] on button "Edit Order" at bounding box center [940, 12] width 42 height 13
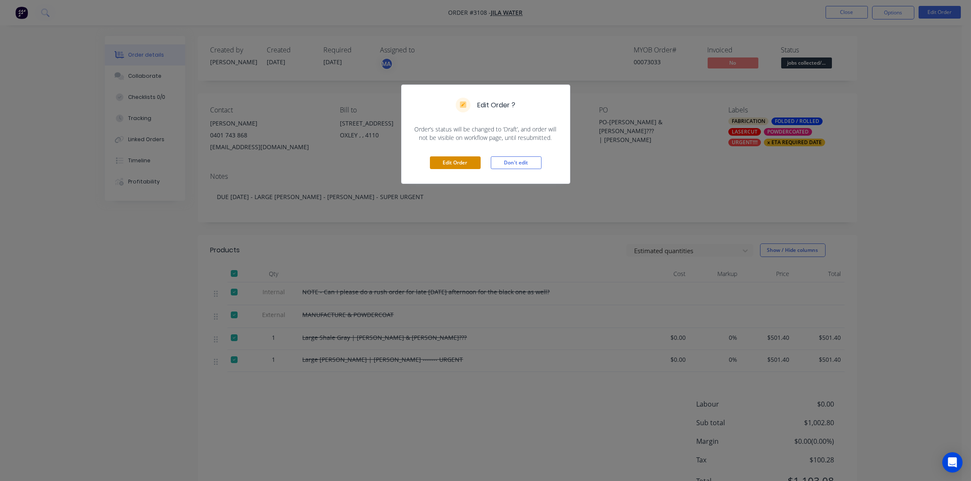
click at [462, 164] on button "Edit Order" at bounding box center [455, 162] width 51 height 13
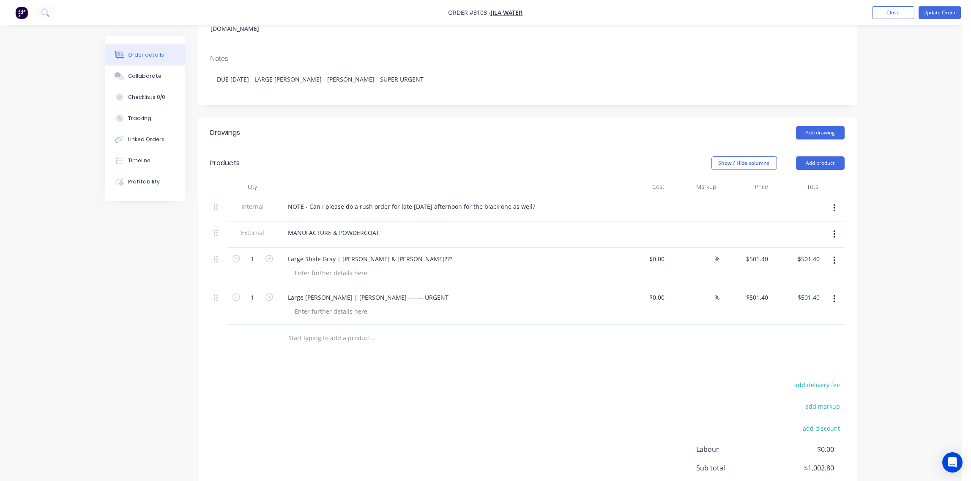
scroll to position [206, 0]
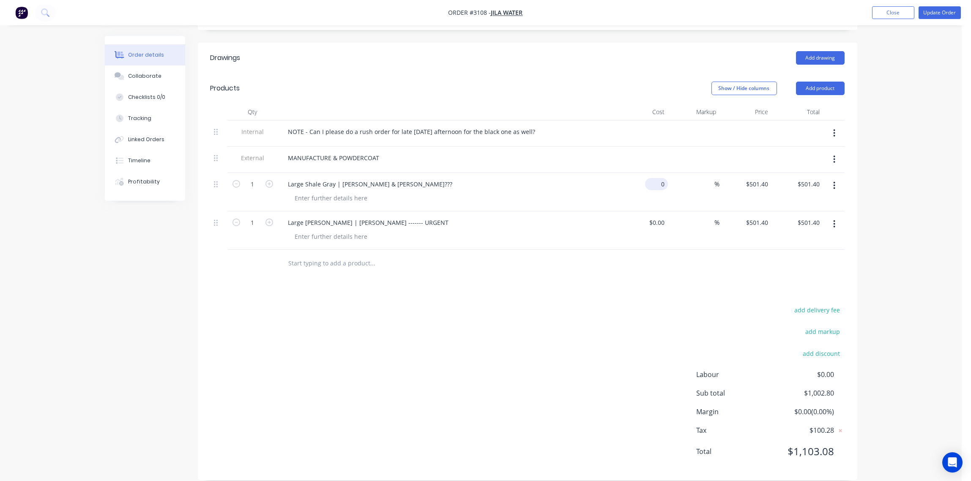
click at [655, 178] on div "0 $0.00" at bounding box center [656, 184] width 23 height 12
type input "$552.00"
click at [645, 213] on div "$0.00 $0.00" at bounding box center [642, 230] width 52 height 38
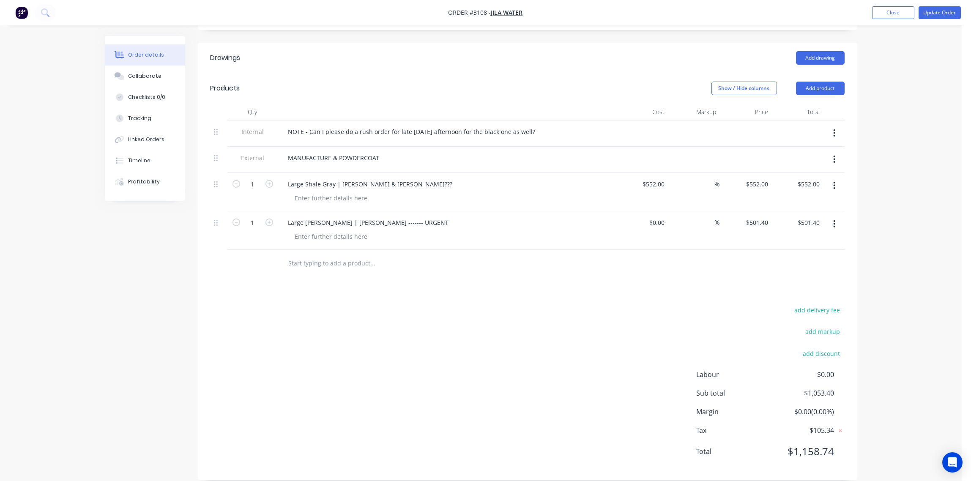
click at [580, 359] on div "add delivery fee add markup add discount Labour $0.00 Sub total $1,053.40 Margi…" at bounding box center [528, 385] width 634 height 163
click at [656, 216] on div "0 0" at bounding box center [661, 222] width 13 height 12
type input "$552.00"
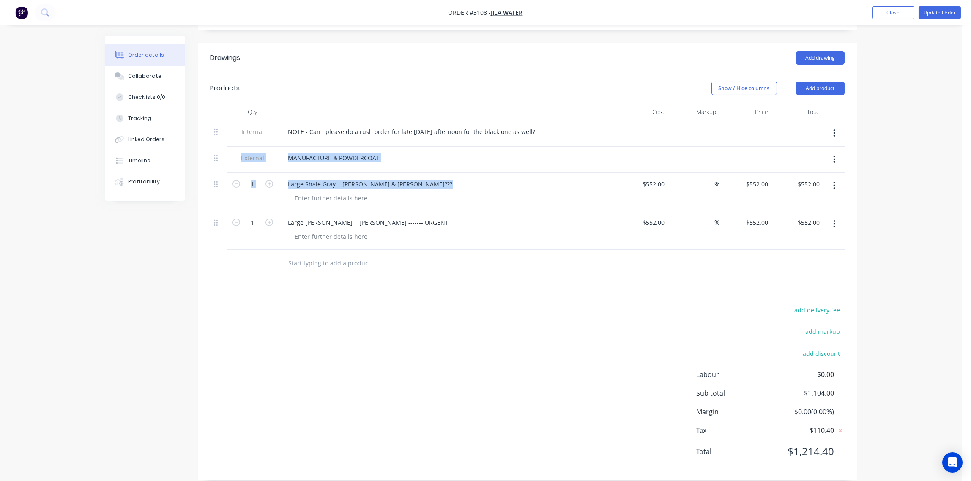
drag, startPoint x: 608, startPoint y: 125, endPoint x: 646, endPoint y: 219, distance: 101.5
click at [646, 219] on div "Internal NOTE - Can I please do a rush order for late TUESDAY afternoon for the…" at bounding box center [528, 184] width 634 height 129
drag, startPoint x: 646, startPoint y: 219, endPoint x: 643, endPoint y: 285, distance: 65.6
click at [639, 282] on div "Drawings Add drawing Products Show / Hide columns Add product Qty Cost Markup P…" at bounding box center [528, 262] width 660 height 438
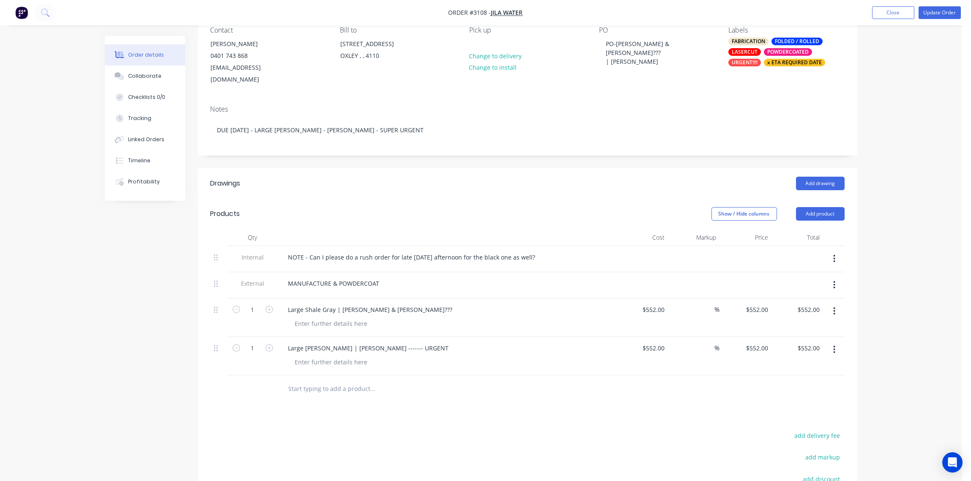
scroll to position [0, 0]
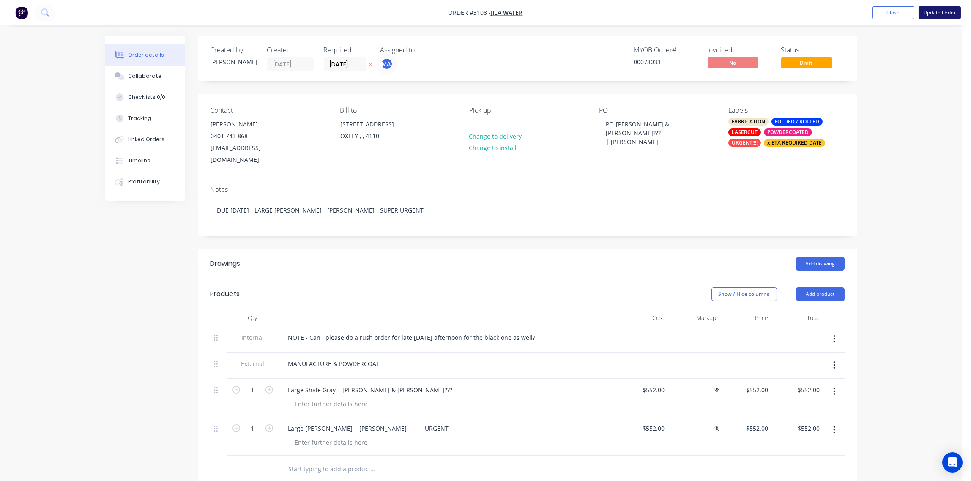
click at [942, 14] on button "Update Order" at bounding box center [940, 12] width 42 height 13
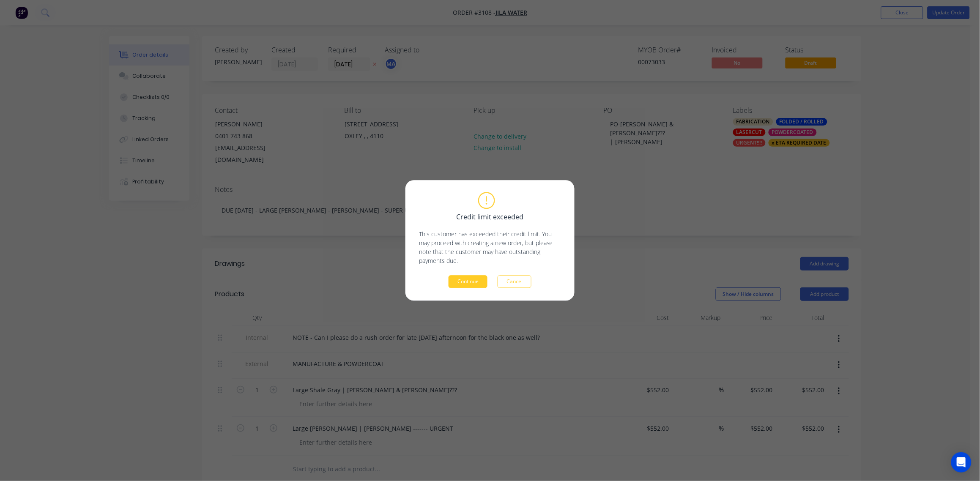
click at [463, 286] on button "Continue" at bounding box center [468, 282] width 39 height 13
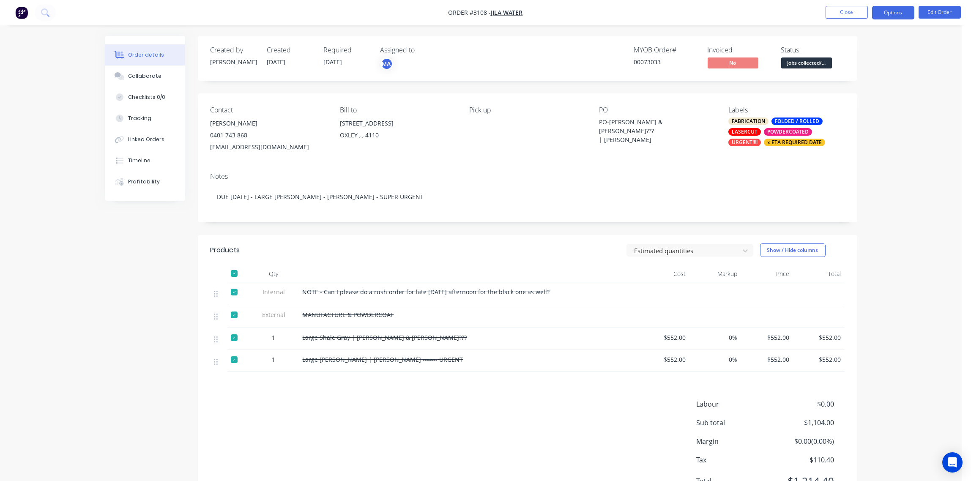
click at [903, 14] on button "Options" at bounding box center [893, 13] width 42 height 14
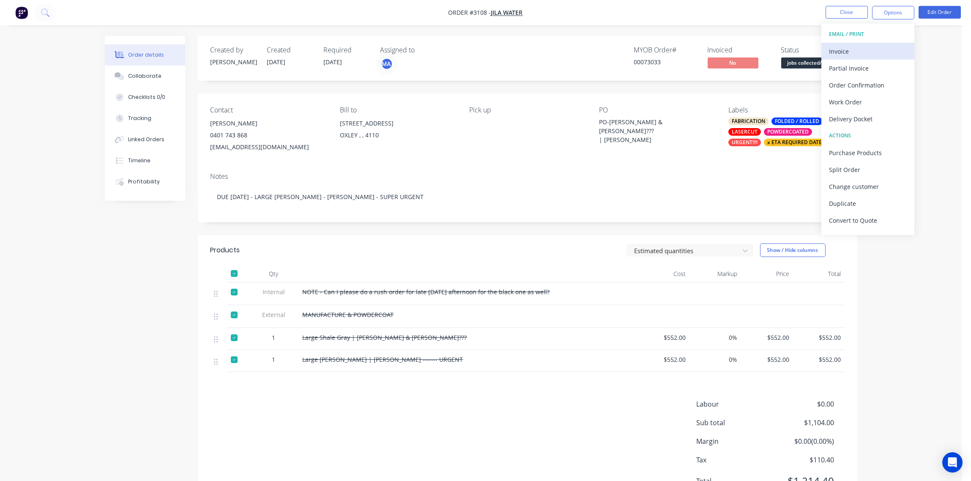
click at [851, 49] on div "Invoice" at bounding box center [868, 51] width 78 height 12
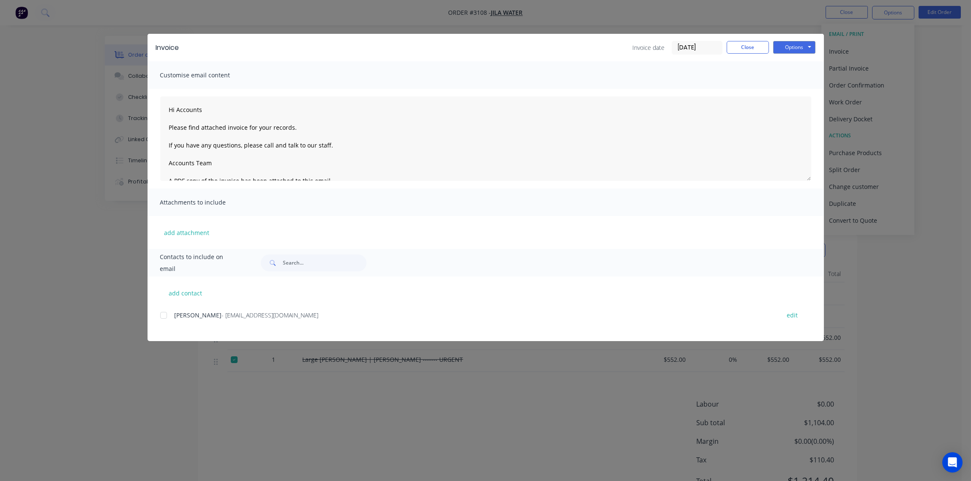
click at [164, 318] on div at bounding box center [163, 315] width 17 height 17
click at [793, 38] on div "Invoice Invoice date 09/10/25 Close Options Preview Print Email" at bounding box center [486, 47] width 676 height 27
click at [793, 44] on button "Options" at bounding box center [794, 47] width 42 height 13
click at [790, 90] on button "Email" at bounding box center [800, 90] width 54 height 14
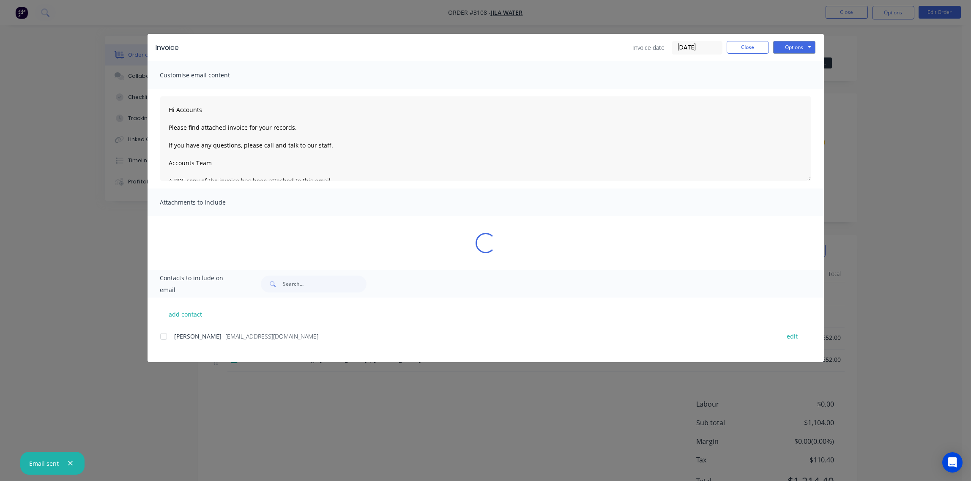
type textarea "Hi Accounts Please find attached invoice for your records. If you have any ques…"
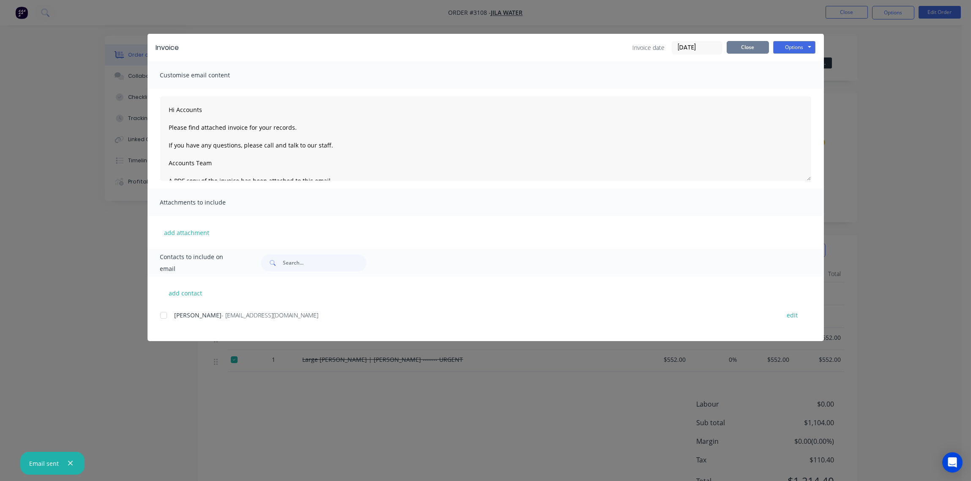
click at [748, 45] on button "Close" at bounding box center [748, 47] width 42 height 13
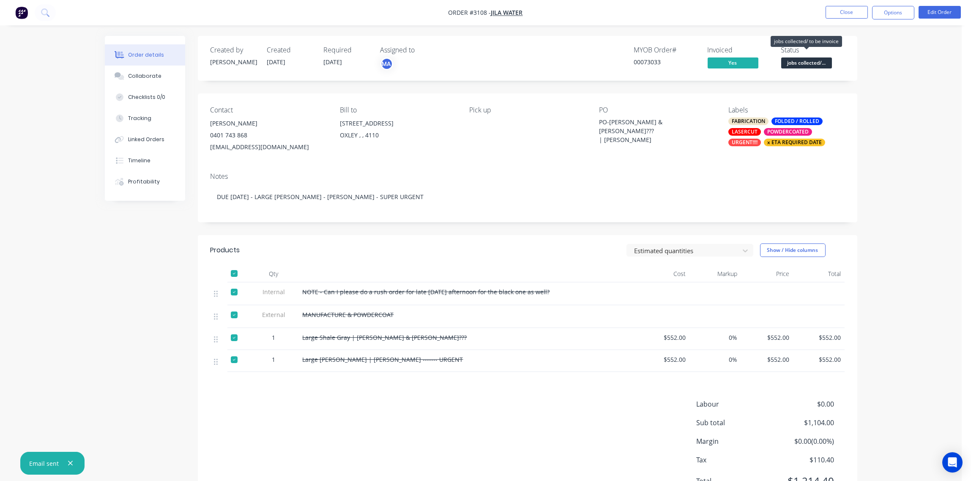
click at [816, 61] on span "jobs collected/..." at bounding box center [806, 62] width 51 height 11
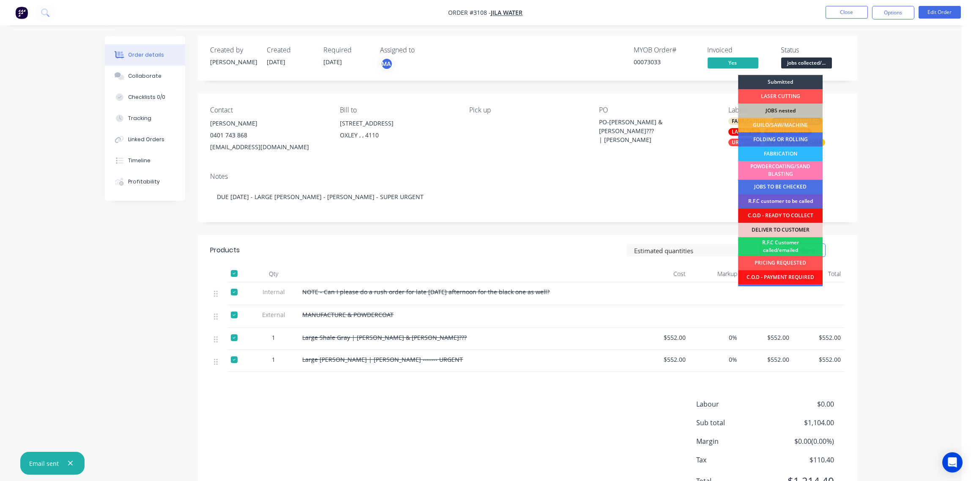
scroll to position [41, 0]
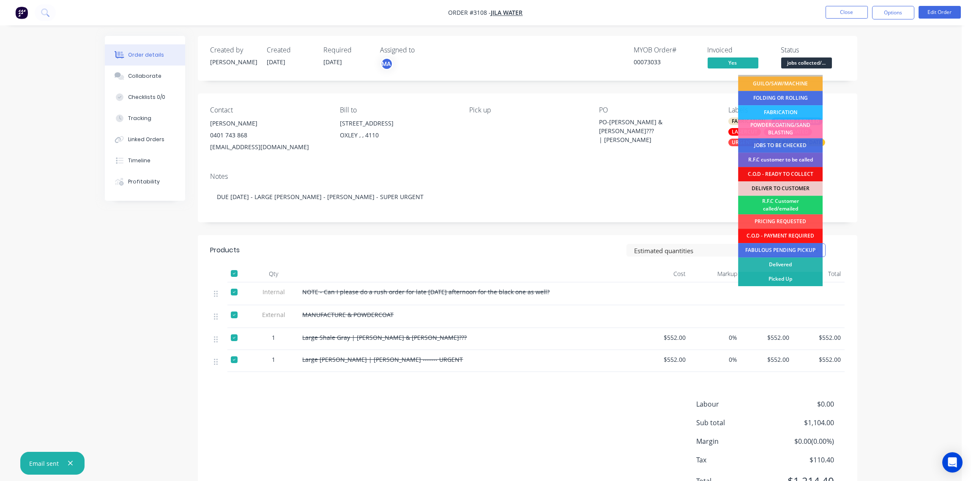
click at [803, 279] on div "Picked Up" at bounding box center [780, 279] width 85 height 14
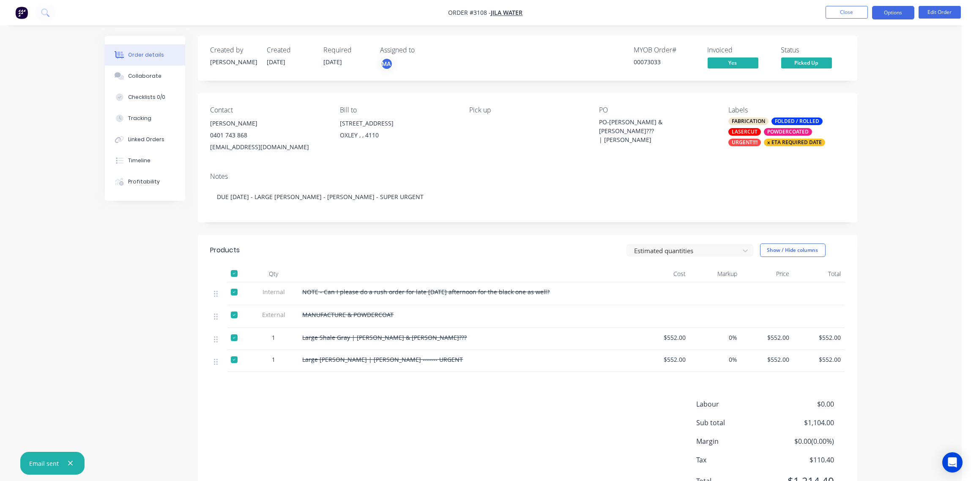
click at [897, 15] on button "Options" at bounding box center [893, 13] width 42 height 14
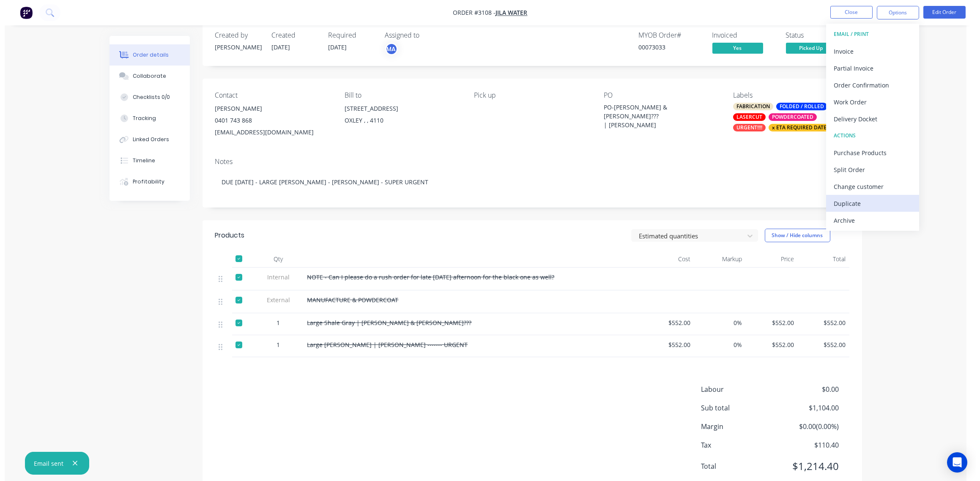
scroll to position [0, 0]
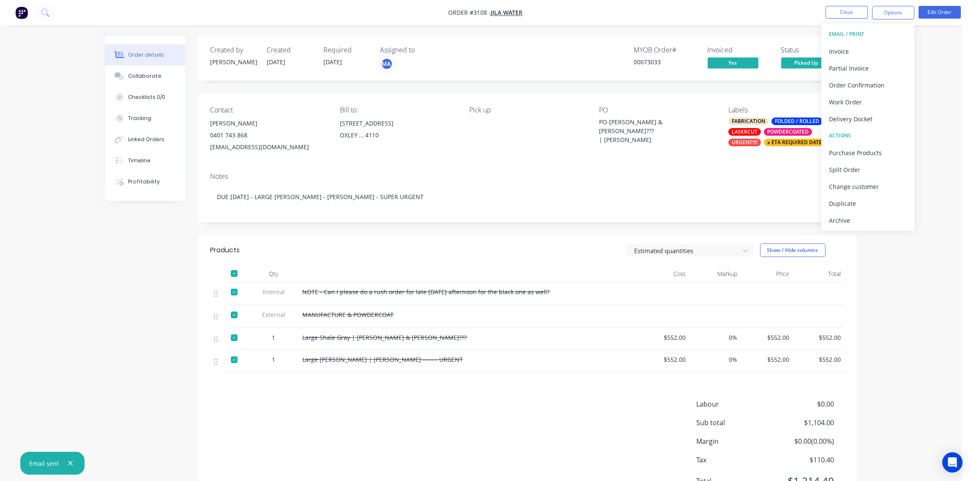
click at [849, 222] on div "Archive" at bounding box center [868, 220] width 78 height 12
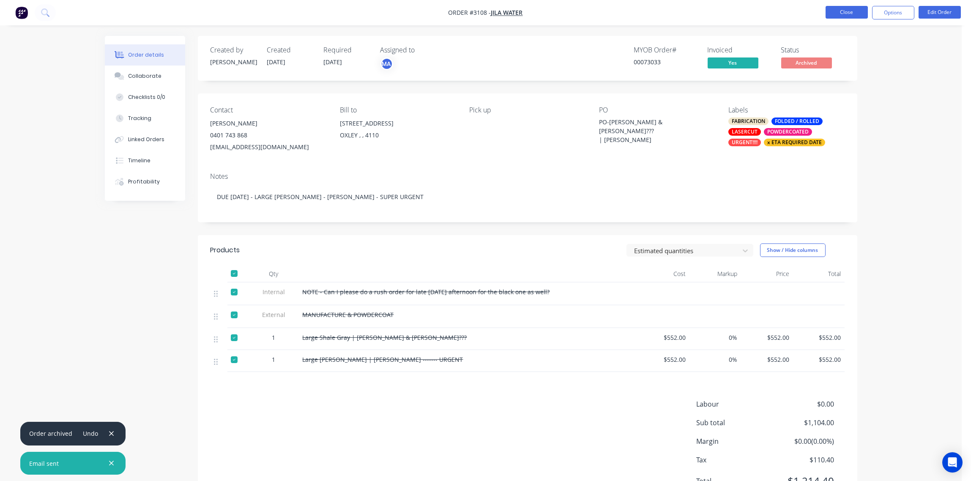
click at [849, 15] on button "Close" at bounding box center [847, 12] width 42 height 13
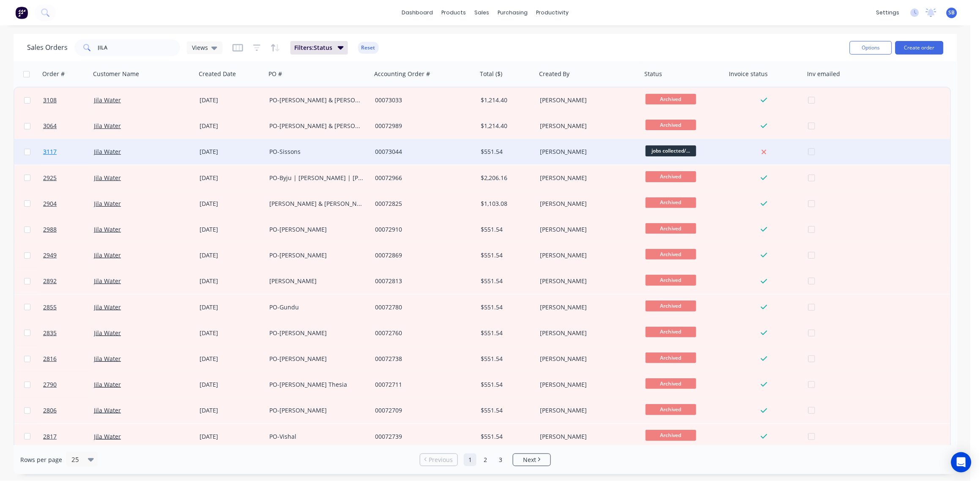
click at [48, 152] on span "3117" at bounding box center [50, 152] width 14 height 8
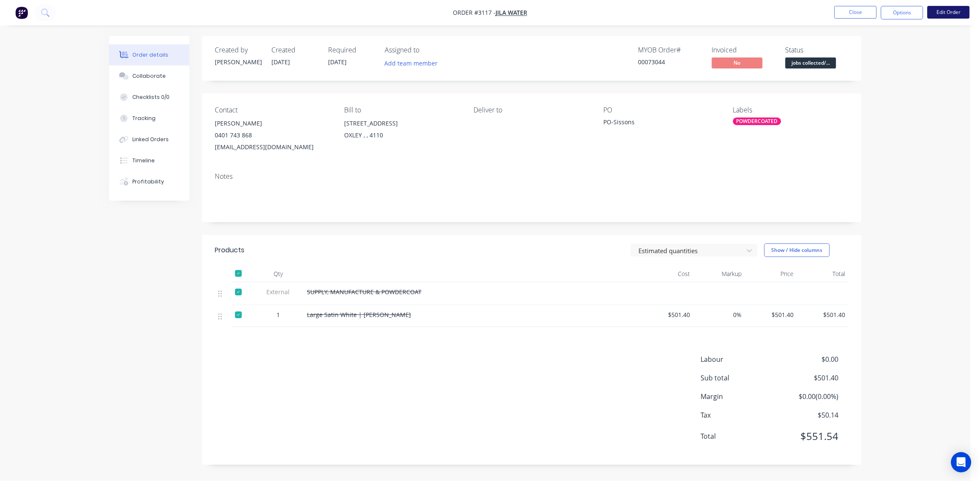
click at [953, 14] on button "Edit Order" at bounding box center [949, 12] width 42 height 13
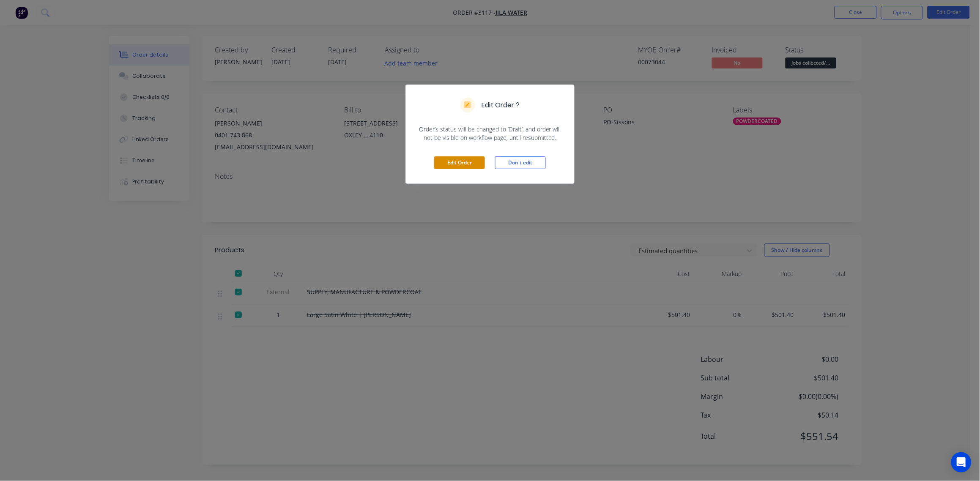
click at [453, 157] on button "Edit Order" at bounding box center [459, 162] width 51 height 13
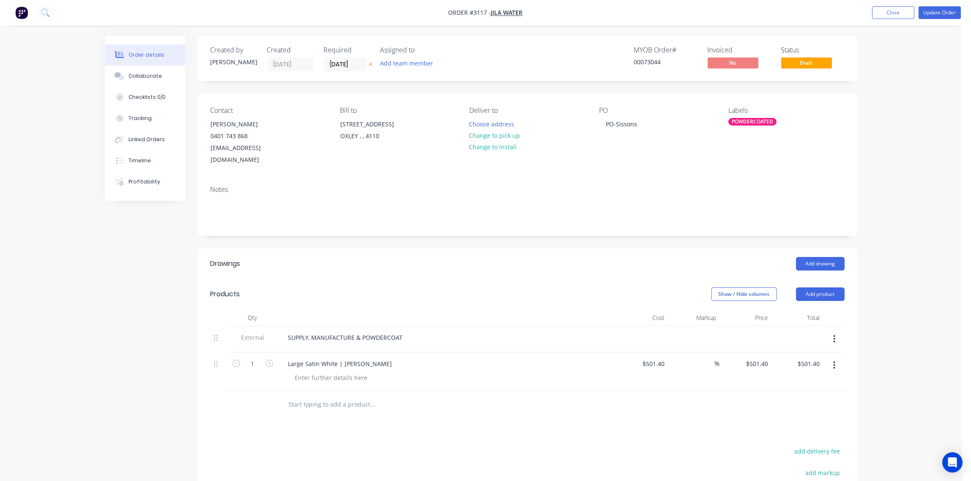
click at [668, 353] on div "%" at bounding box center [694, 372] width 52 height 38
type input "$552.00"
click at [578, 372] on div at bounding box center [450, 378] width 325 height 12
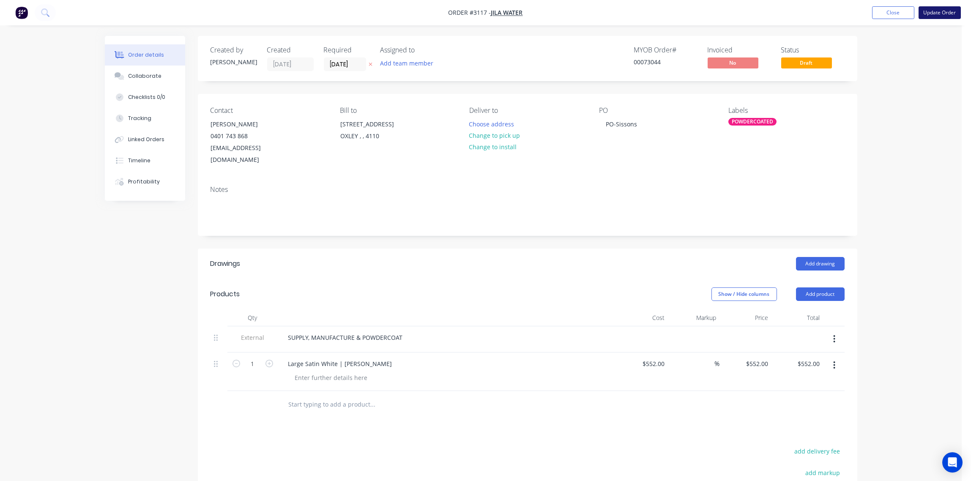
click at [948, 11] on button "Update Order" at bounding box center [940, 12] width 42 height 13
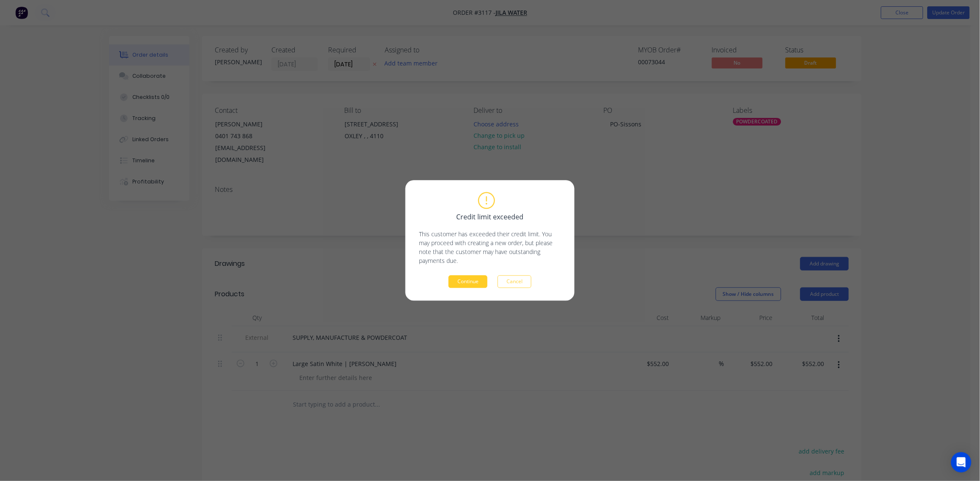
click at [465, 280] on button "Continue" at bounding box center [468, 282] width 39 height 13
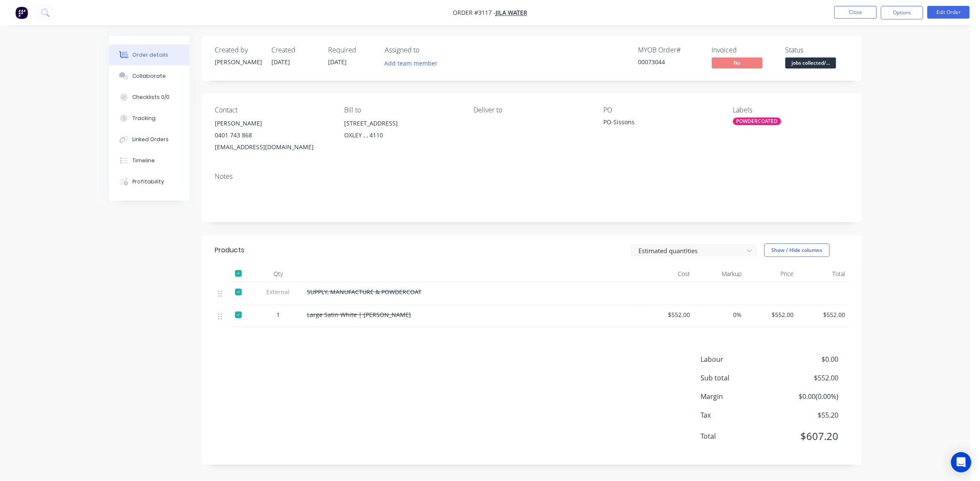
click at [670, 181] on div "Notes" at bounding box center [532, 194] width 660 height 57
click at [905, 11] on button "Options" at bounding box center [902, 13] width 42 height 14
click at [873, 52] on div "Invoice" at bounding box center [877, 51] width 78 height 12
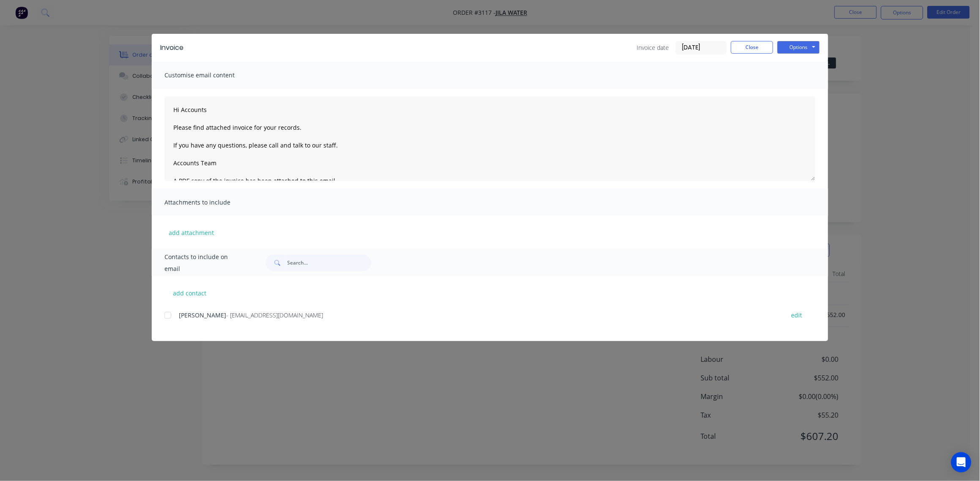
click at [167, 318] on div at bounding box center [167, 315] width 17 height 17
click at [813, 44] on button "Options" at bounding box center [798, 47] width 42 height 13
click at [799, 92] on button "Email" at bounding box center [804, 90] width 54 height 14
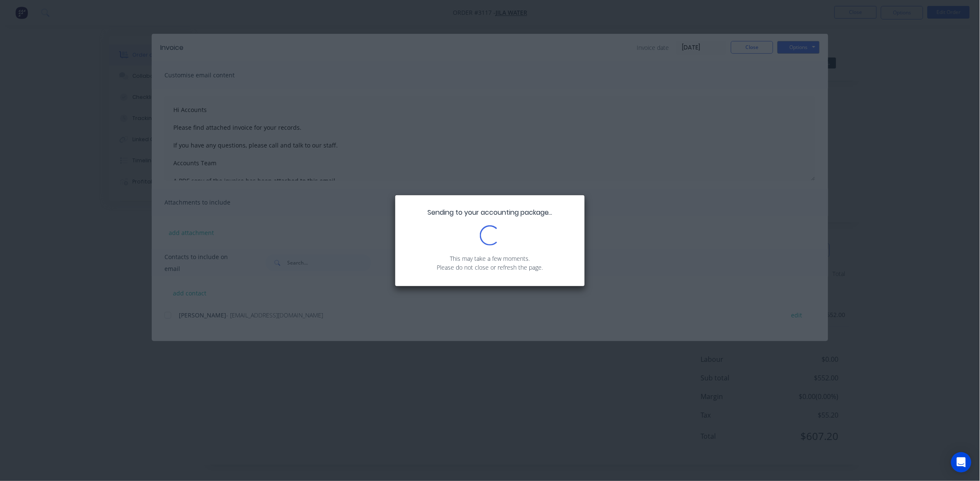
click at [916, 116] on div "Sending to your accounting package... Loading... This may take a few moments. P…" at bounding box center [490, 240] width 980 height 481
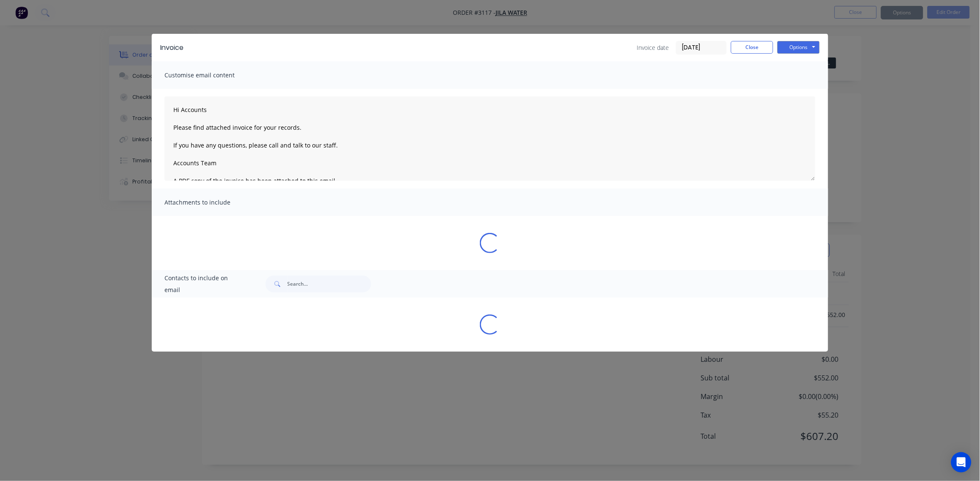
type textarea "Hi Accounts Please find attached invoice for your records. If you have any ques…"
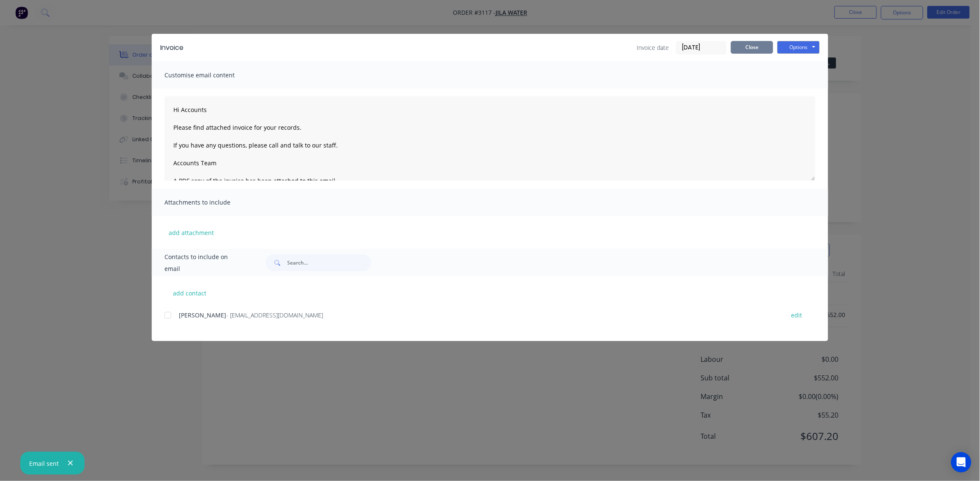
click at [744, 47] on button "Close" at bounding box center [752, 47] width 42 height 13
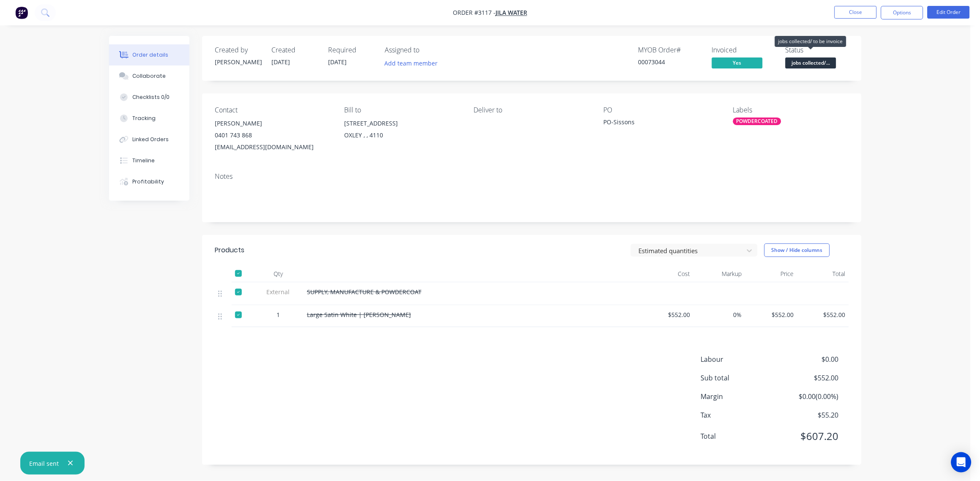
click at [822, 62] on span "jobs collected/..." at bounding box center [811, 62] width 51 height 11
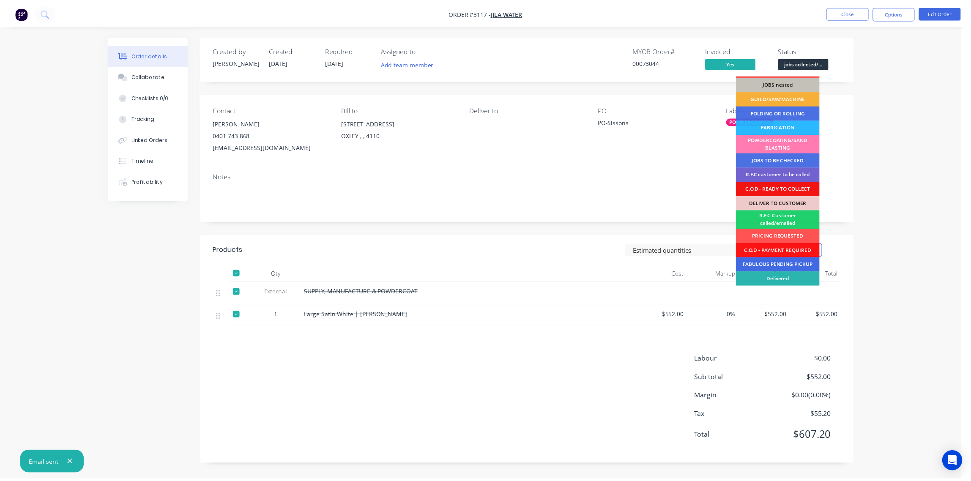
scroll to position [41, 0]
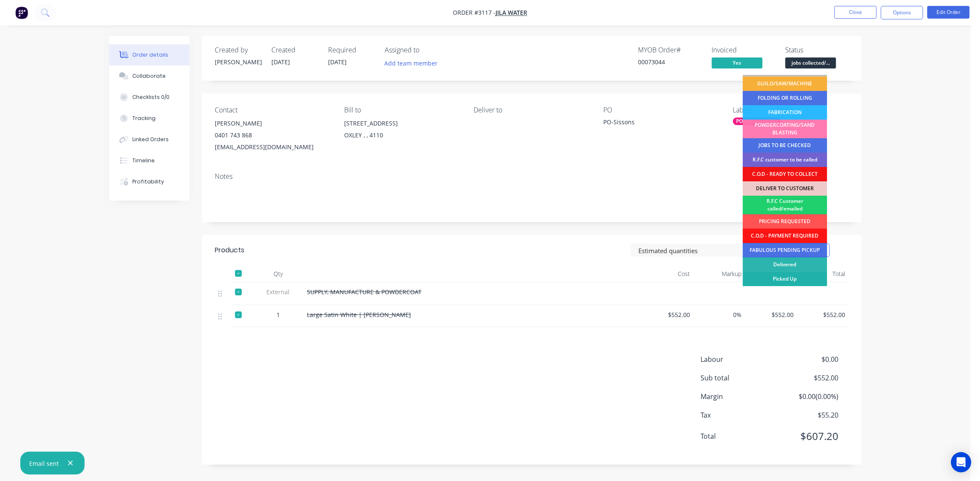
click at [794, 278] on div "Picked Up" at bounding box center [785, 279] width 85 height 14
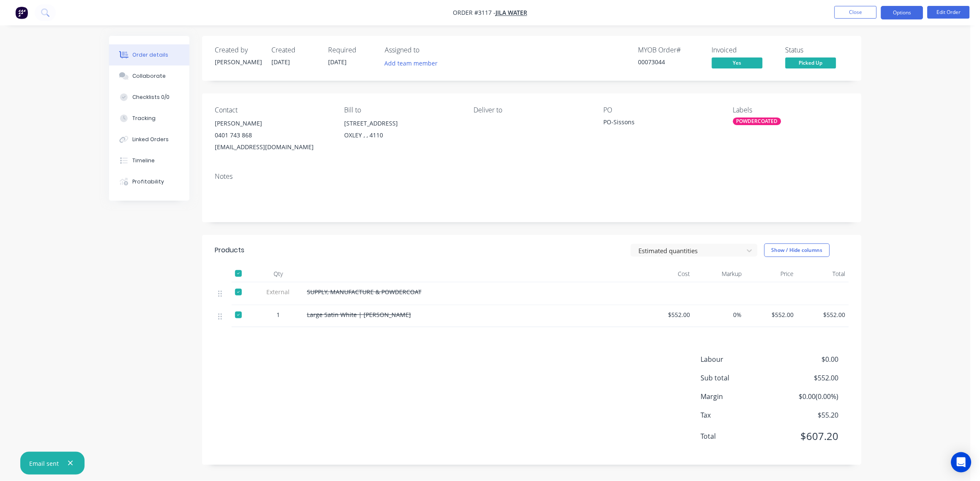
click at [900, 14] on button "Options" at bounding box center [902, 13] width 42 height 14
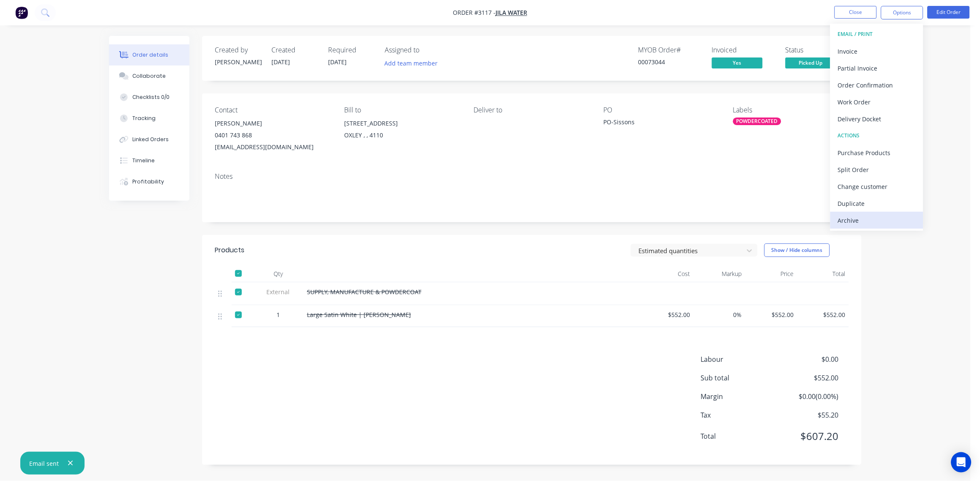
click at [866, 218] on div "Archive" at bounding box center [877, 220] width 78 height 12
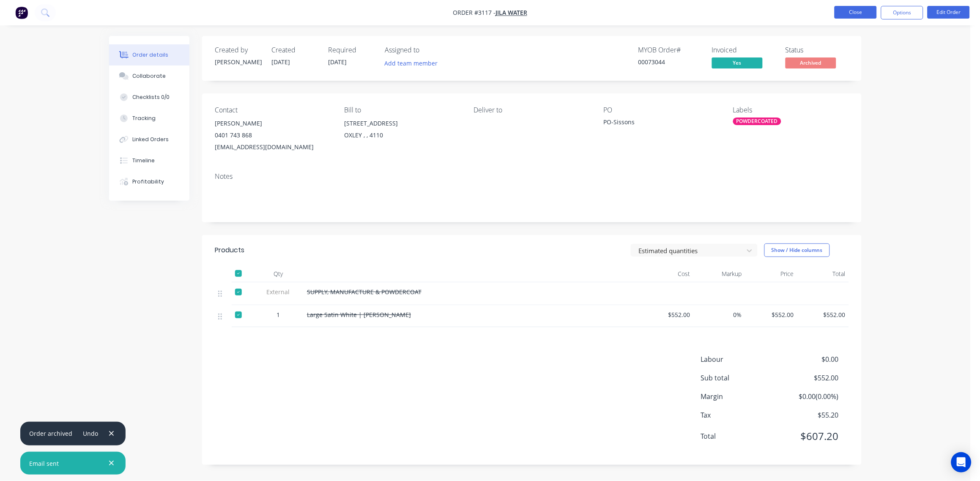
click at [859, 13] on button "Close" at bounding box center [856, 12] width 42 height 13
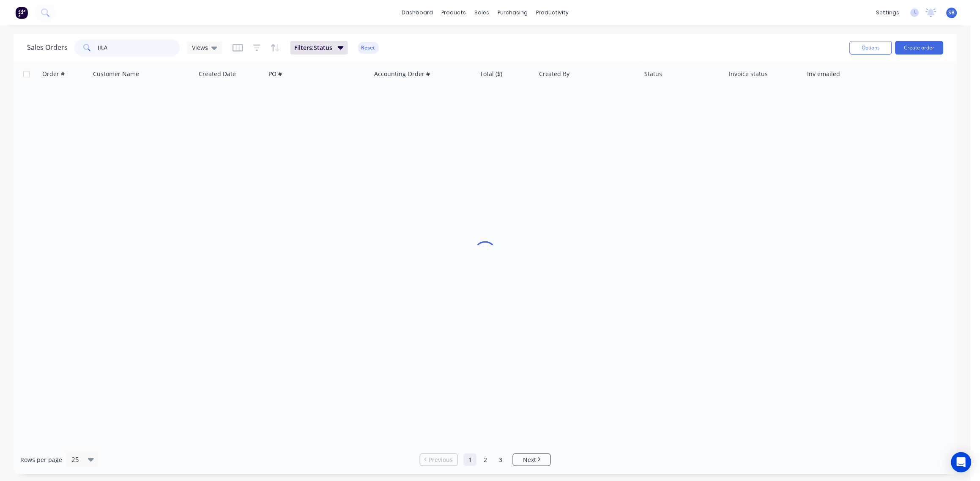
drag, startPoint x: 118, startPoint y: 51, endPoint x: 19, endPoint y: 51, distance: 98.5
click at [19, 51] on div "Sales Orders JILA Views Filters: Status Reset Options Create order" at bounding box center [486, 47] width 944 height 27
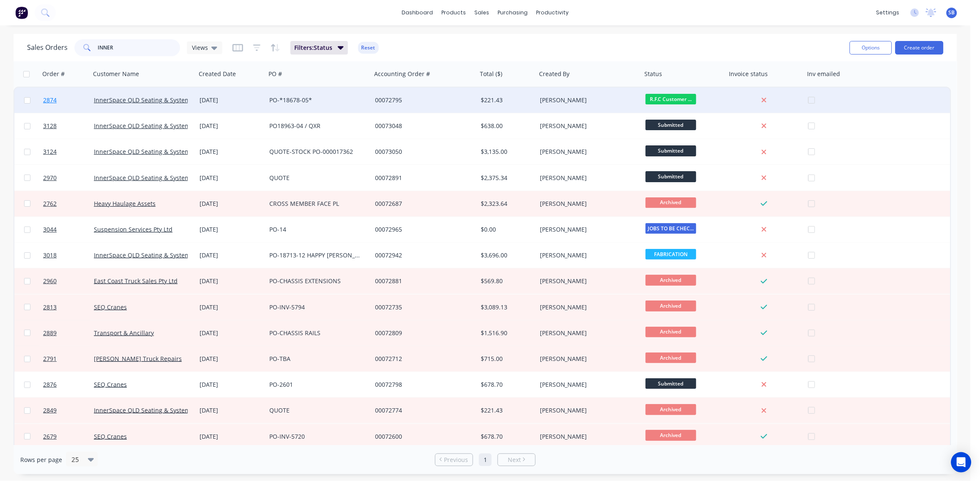
type input "INNER"
click at [54, 100] on span "2874" at bounding box center [50, 100] width 14 height 8
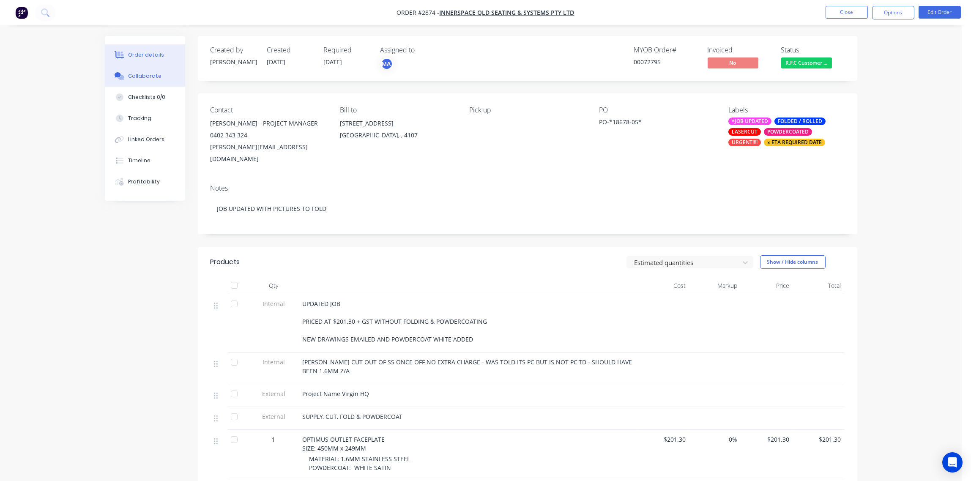
click at [148, 75] on div "Collaborate" at bounding box center [144, 76] width 33 height 8
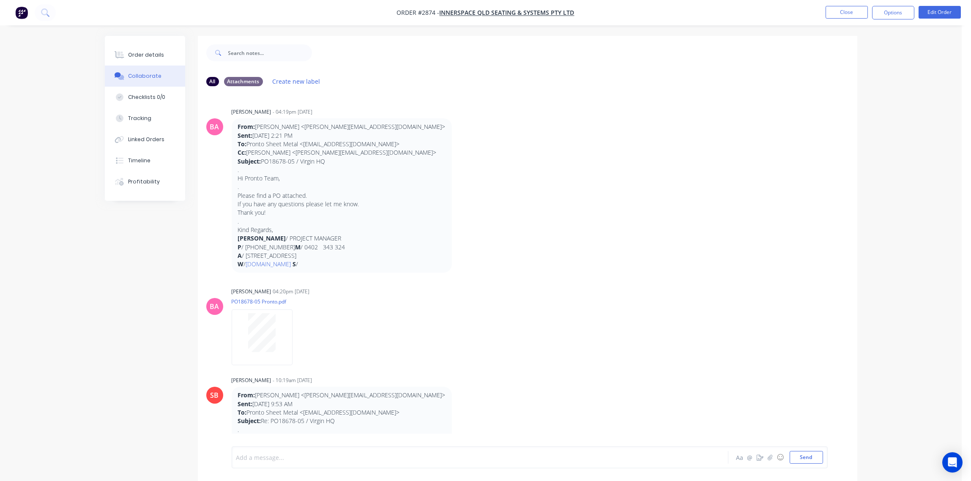
click at [275, 460] on div at bounding box center [457, 457] width 440 height 9
paste div
click at [824, 458] on div "SIGNED DELIVERY LOADED BY - SANDRA Aa @ ☺ Send" at bounding box center [530, 457] width 596 height 22
click at [809, 460] on button "Send" at bounding box center [806, 457] width 33 height 13
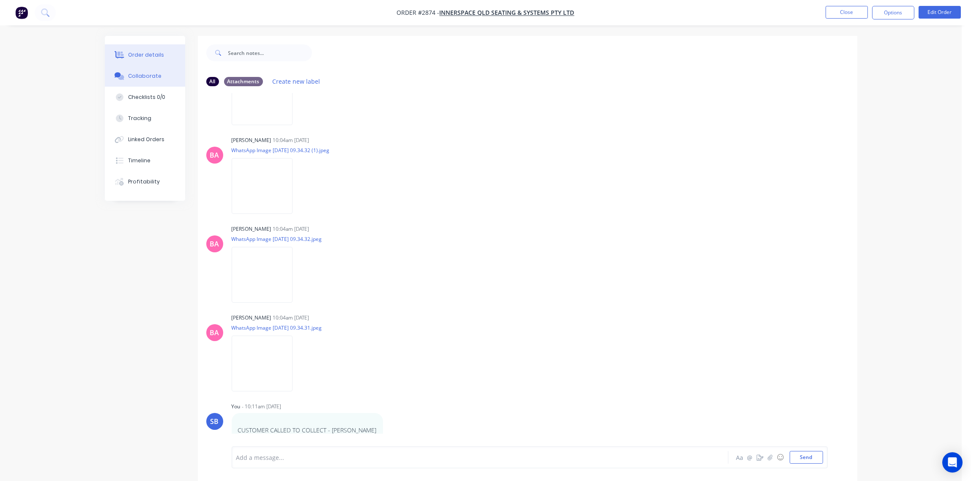
click at [154, 49] on button "Order details" at bounding box center [145, 54] width 80 height 21
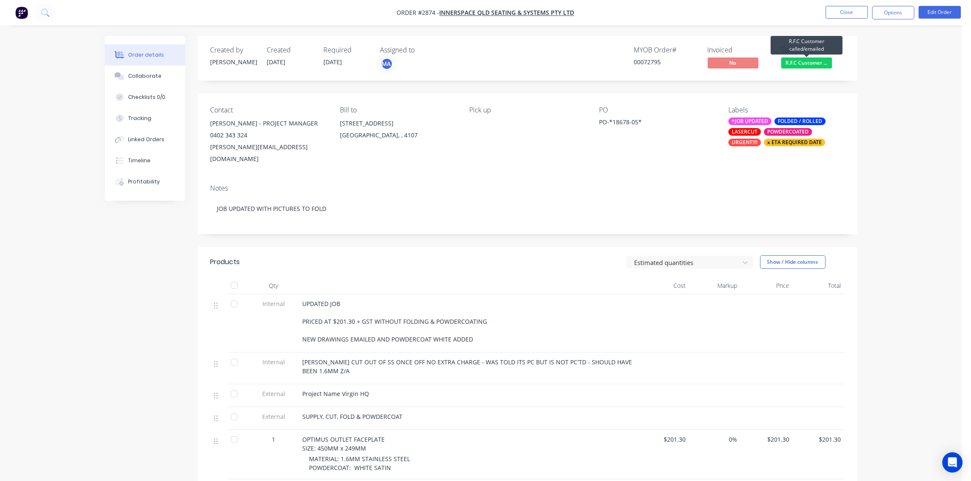
click at [813, 63] on span "R.F.C Customer ..." at bounding box center [806, 62] width 51 height 11
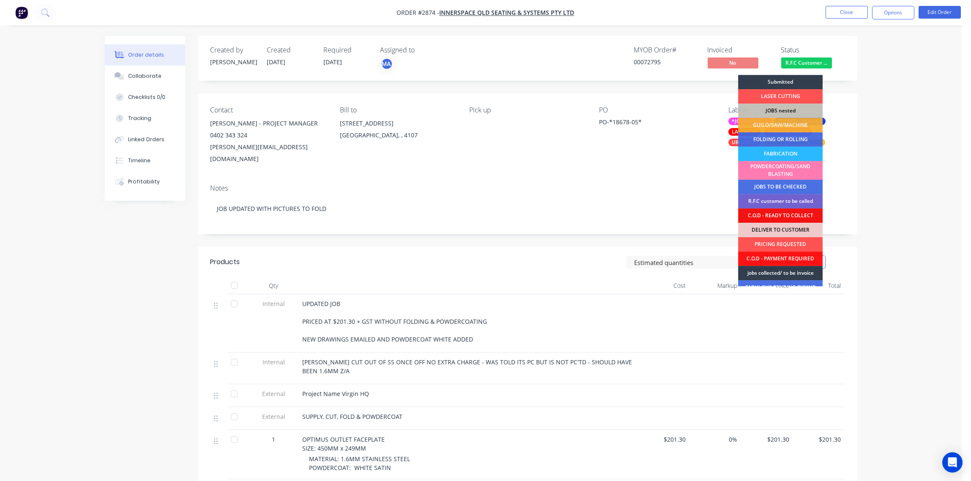
click at [897, 237] on div "Order details Collaborate Checklists 0/0 Tracking Linked Orders Timeline Profit…" at bounding box center [481, 315] width 962 height 630
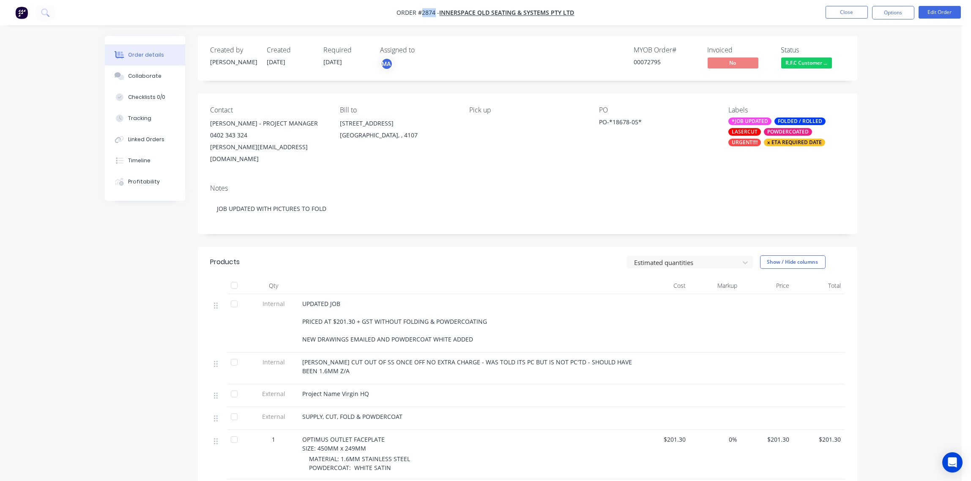
drag, startPoint x: 436, startPoint y: 11, endPoint x: 422, endPoint y: 14, distance: 14.1
click at [422, 14] on span "Order #2874 -" at bounding box center [418, 13] width 43 height 8
drag, startPoint x: 422, startPoint y: 14, endPoint x: 428, endPoint y: 12, distance: 6.1
copy span "2874"
click at [823, 63] on span "R.F.C Customer ..." at bounding box center [806, 62] width 51 height 11
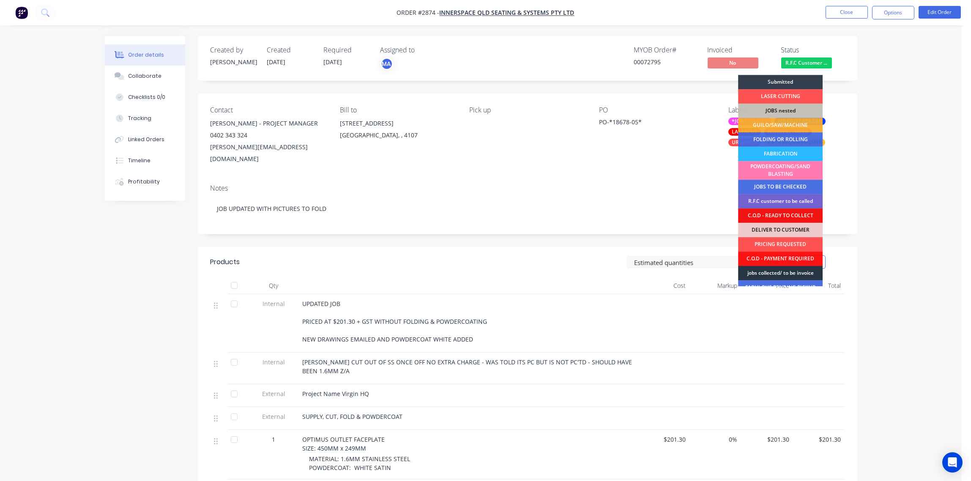
click at [798, 271] on div "jobs collected/ to be invoice" at bounding box center [780, 273] width 85 height 14
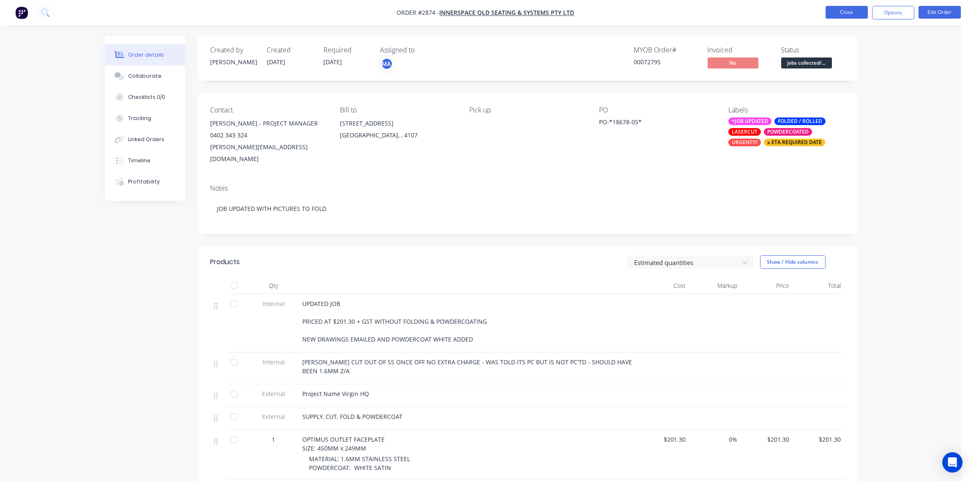
click at [845, 13] on button "Close" at bounding box center [847, 12] width 42 height 13
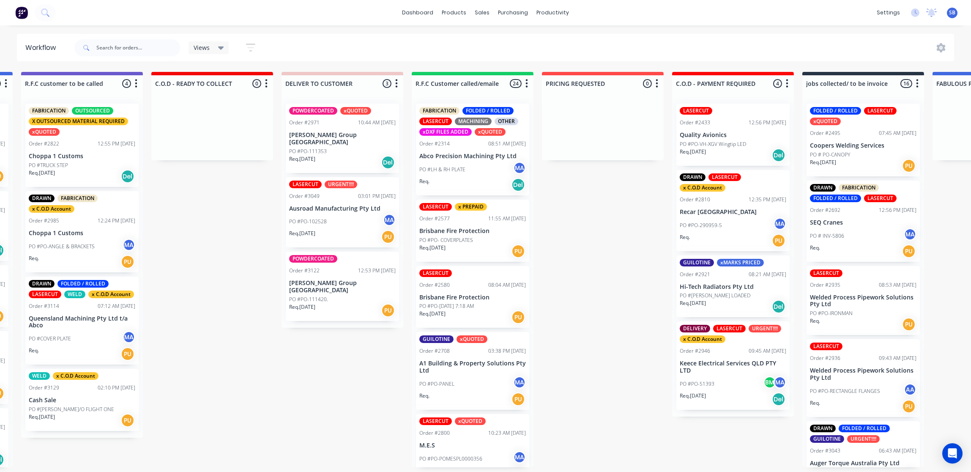
scroll to position [0, 1047]
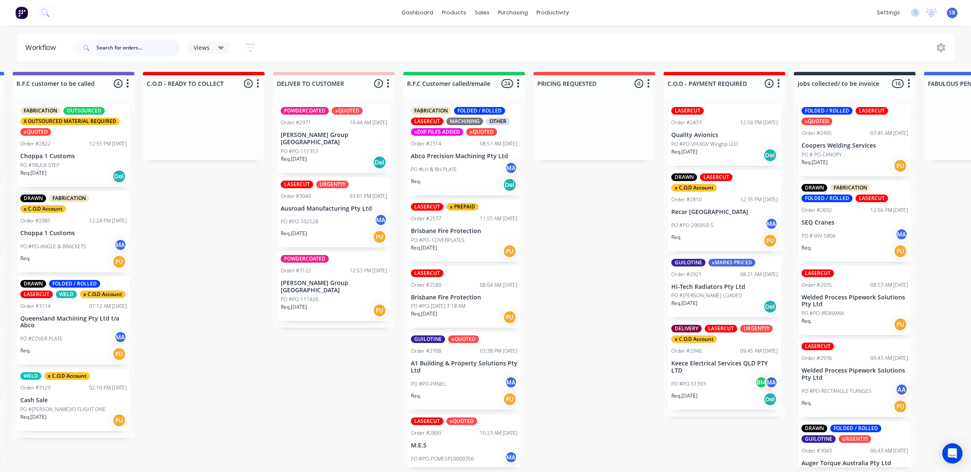
click at [131, 44] on input "text" at bounding box center [138, 47] width 84 height 17
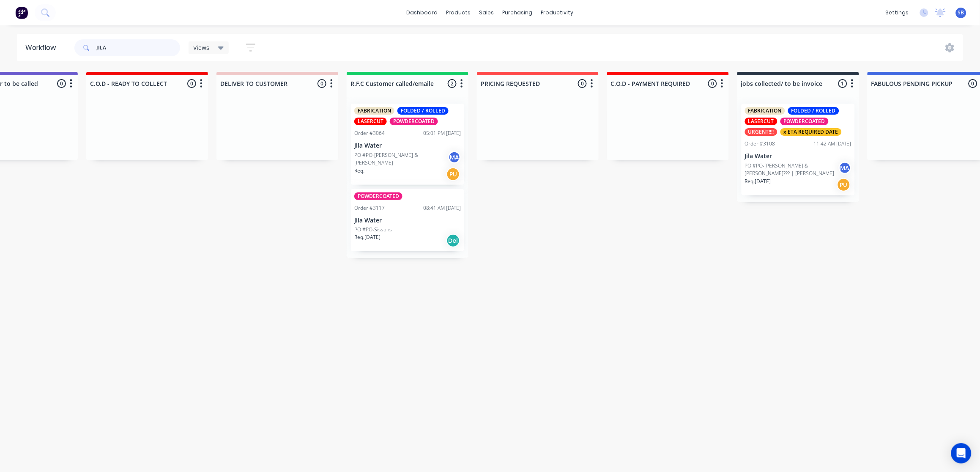
scroll to position [0, 1015]
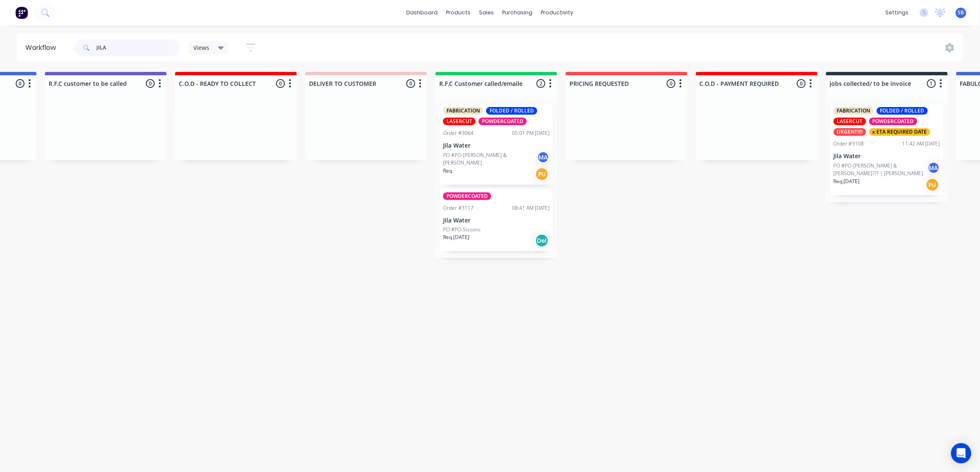
drag, startPoint x: 126, startPoint y: 40, endPoint x: -3, endPoint y: 83, distance: 135.2
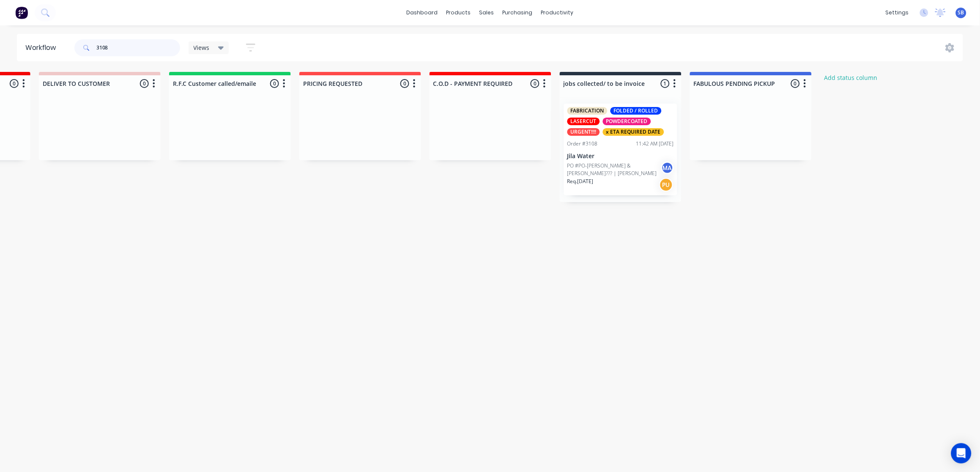
scroll to position [0, 1287]
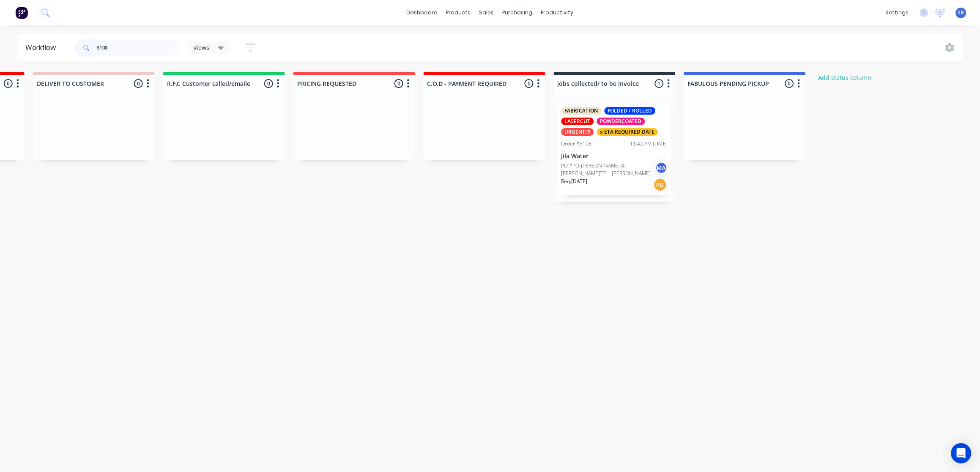
click at [621, 157] on p "Jila Water" at bounding box center [614, 156] width 107 height 7
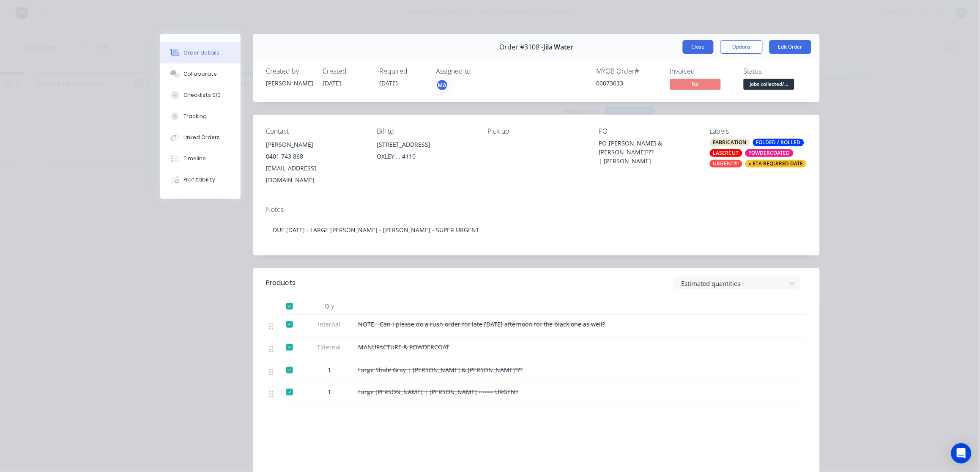
click at [692, 48] on button "Close" at bounding box center [698, 47] width 31 height 14
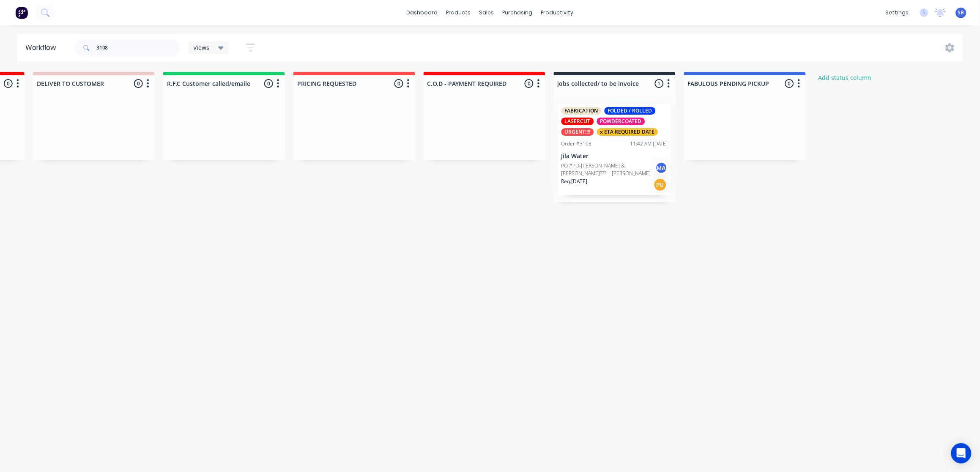
drag, startPoint x: 119, startPoint y: 46, endPoint x: -3, endPoint y: 54, distance: 122.0
type input "3013"
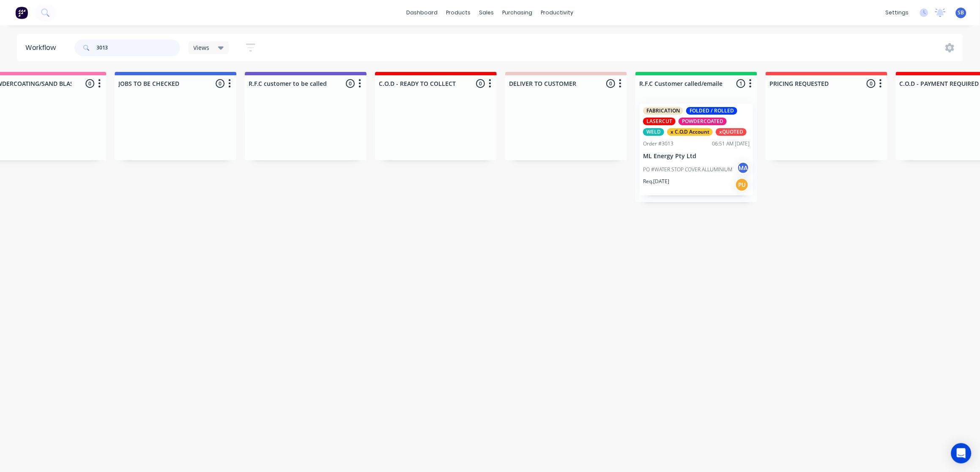
scroll to position [0, 862]
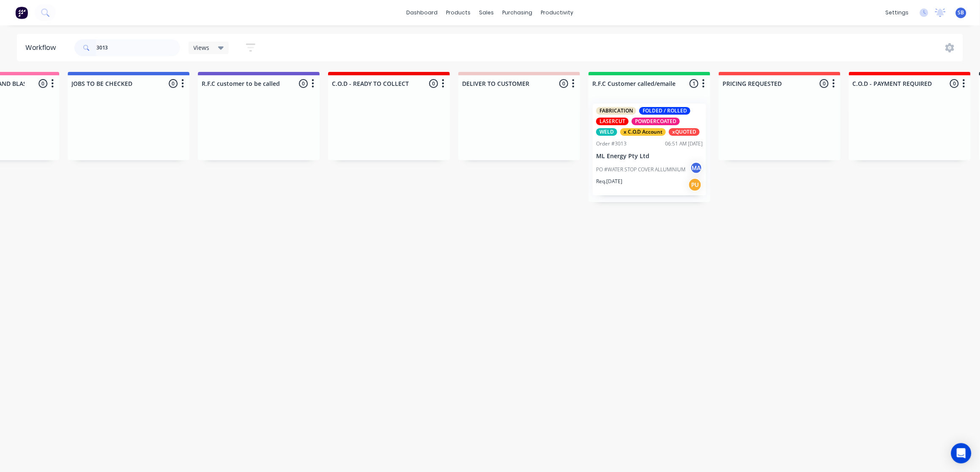
click at [646, 184] on div "Req. [DATE] PU" at bounding box center [649, 185] width 107 height 14
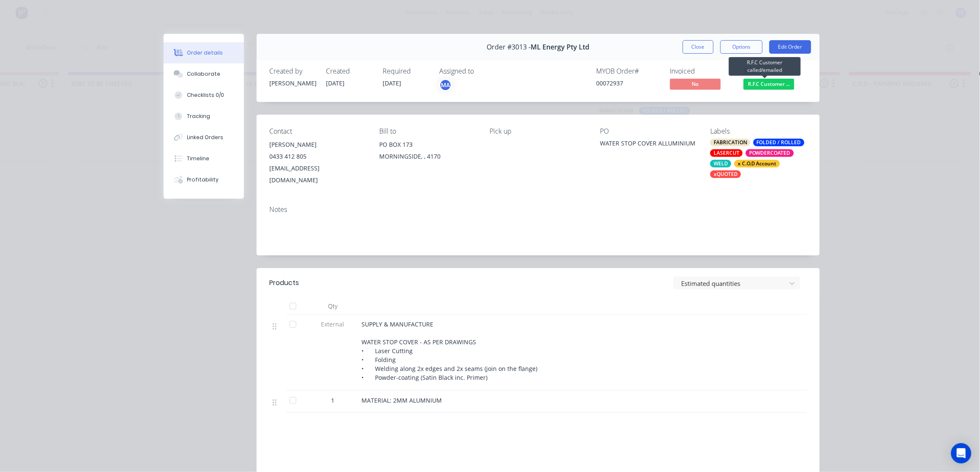
click at [773, 83] on span "R.F.C Customer ..." at bounding box center [769, 84] width 51 height 11
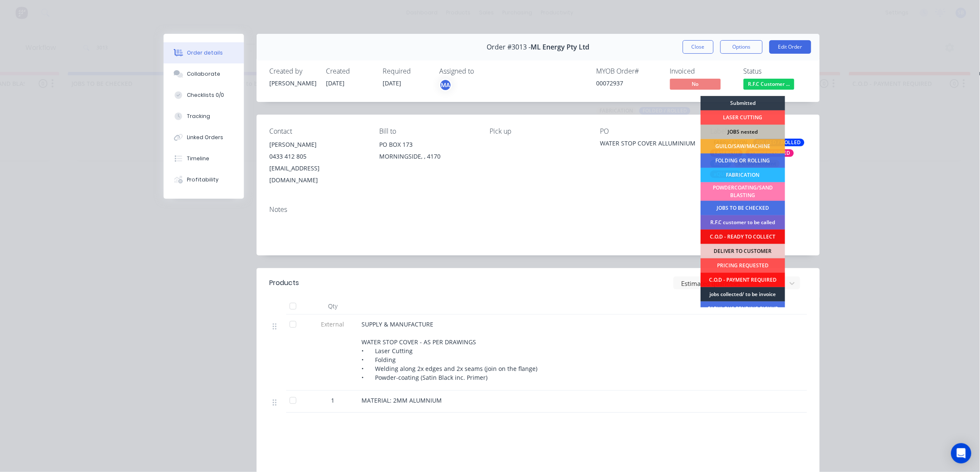
click at [756, 295] on div "jobs collected/ to be invoice" at bounding box center [743, 294] width 85 height 14
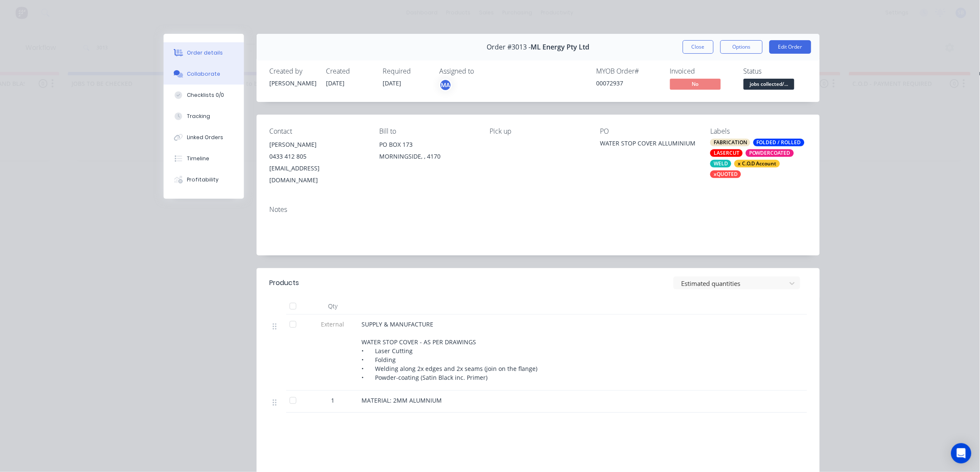
click at [198, 79] on button "Collaborate" at bounding box center [204, 73] width 80 height 21
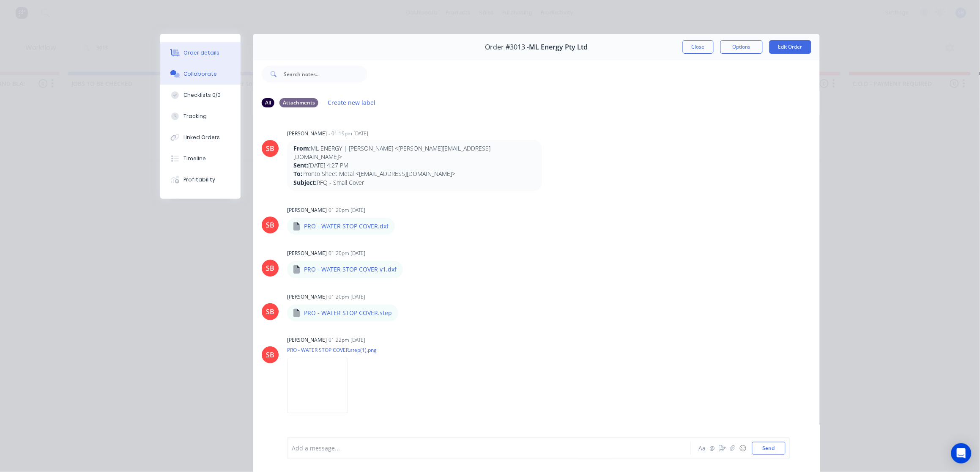
click at [188, 48] on button "Order details" at bounding box center [200, 52] width 80 height 21
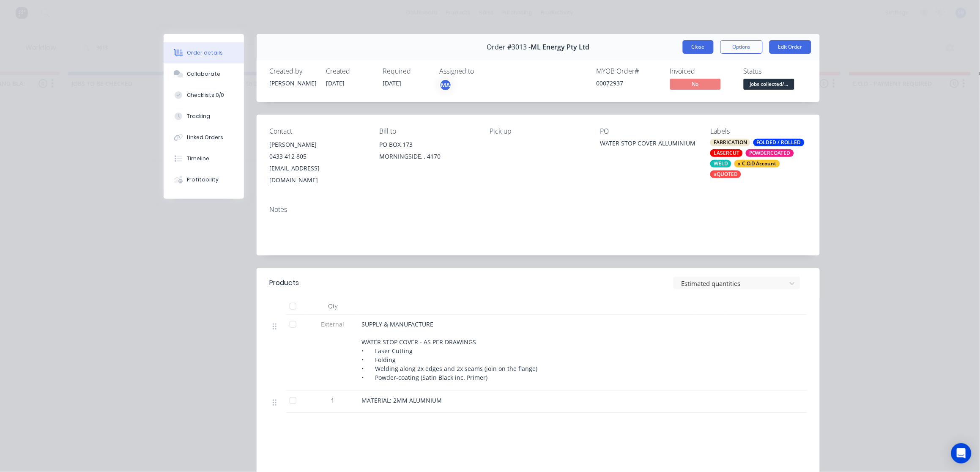
click at [704, 44] on button "Close" at bounding box center [698, 47] width 31 height 14
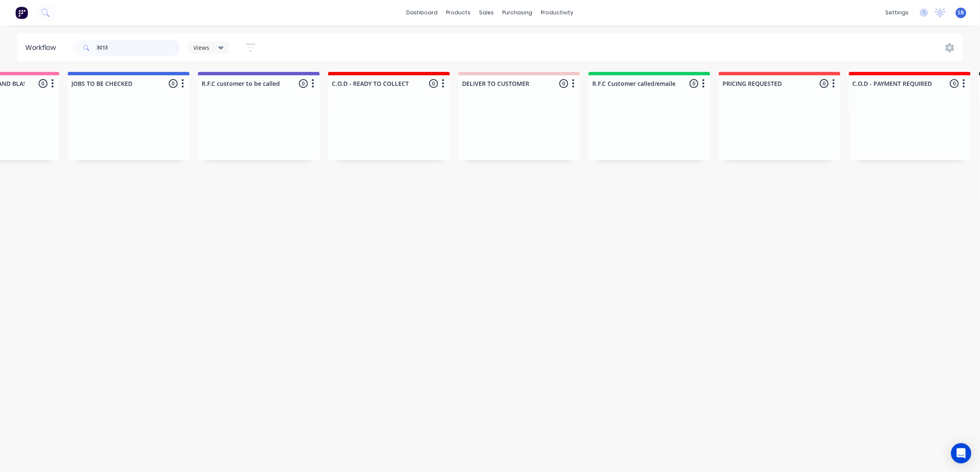
scroll to position [0, 862]
drag, startPoint x: 136, startPoint y: 37, endPoint x: 54, endPoint y: 29, distance: 82.0
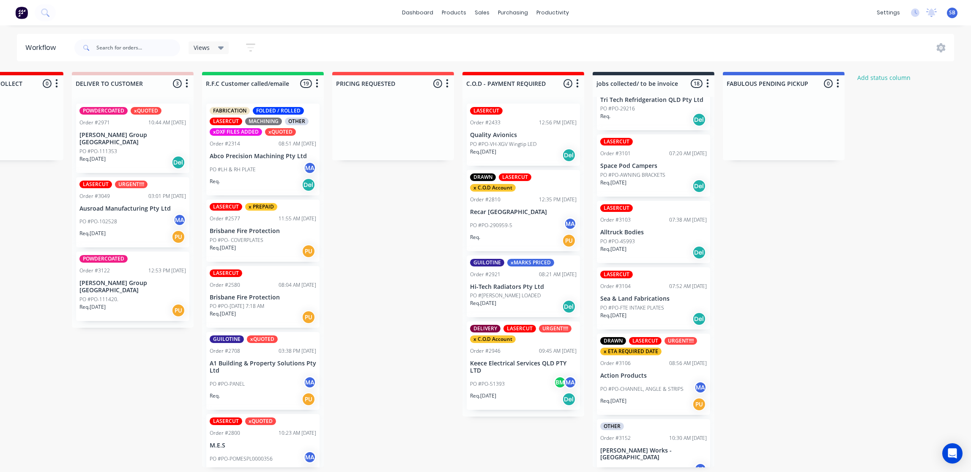
scroll to position [1101, 0]
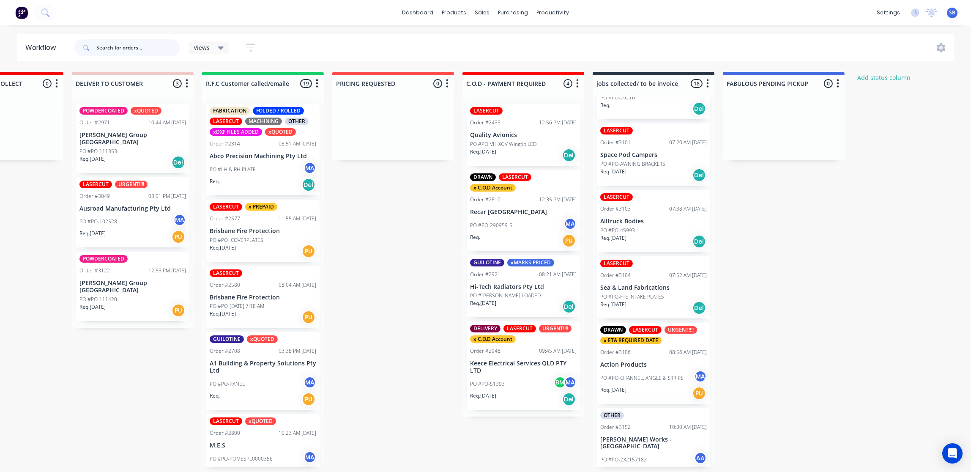
click at [126, 47] on input "text" at bounding box center [138, 47] width 84 height 17
